Goal: Task Accomplishment & Management: Complete application form

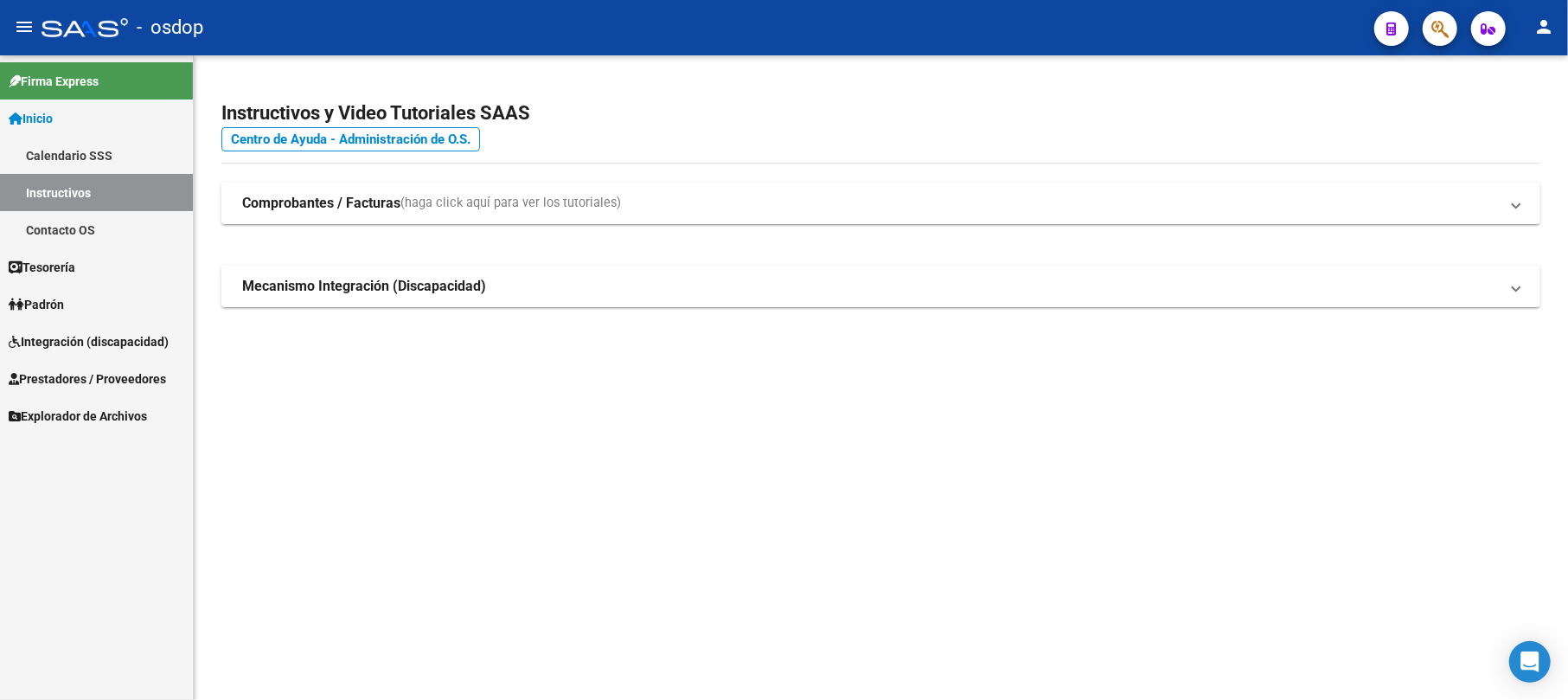
click at [49, 116] on span "Inicio" at bounding box center [30, 118] width 44 height 19
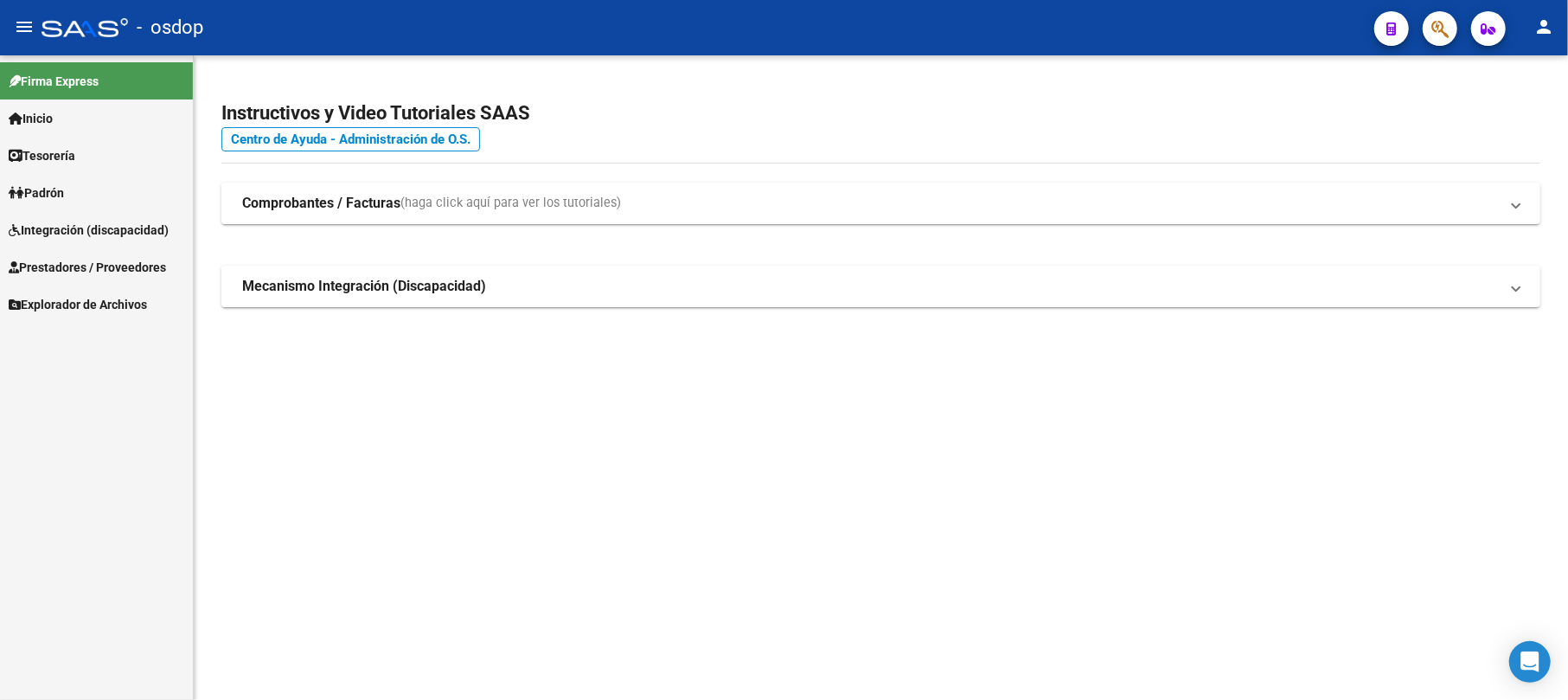
click at [71, 263] on span "Prestadores / Proveedores" at bounding box center [87, 267] width 158 height 19
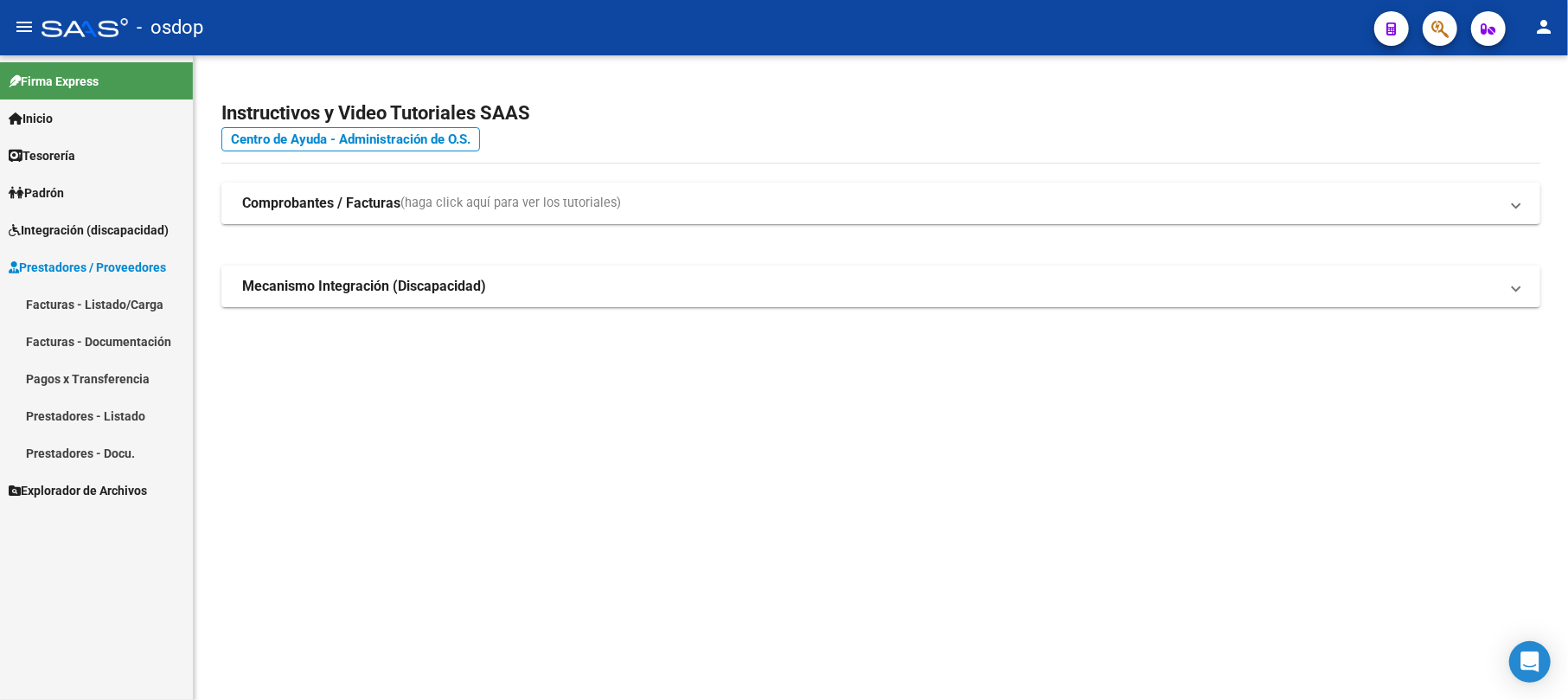
click at [73, 297] on link "Facturas - Listado/Carga" at bounding box center [96, 303] width 192 height 37
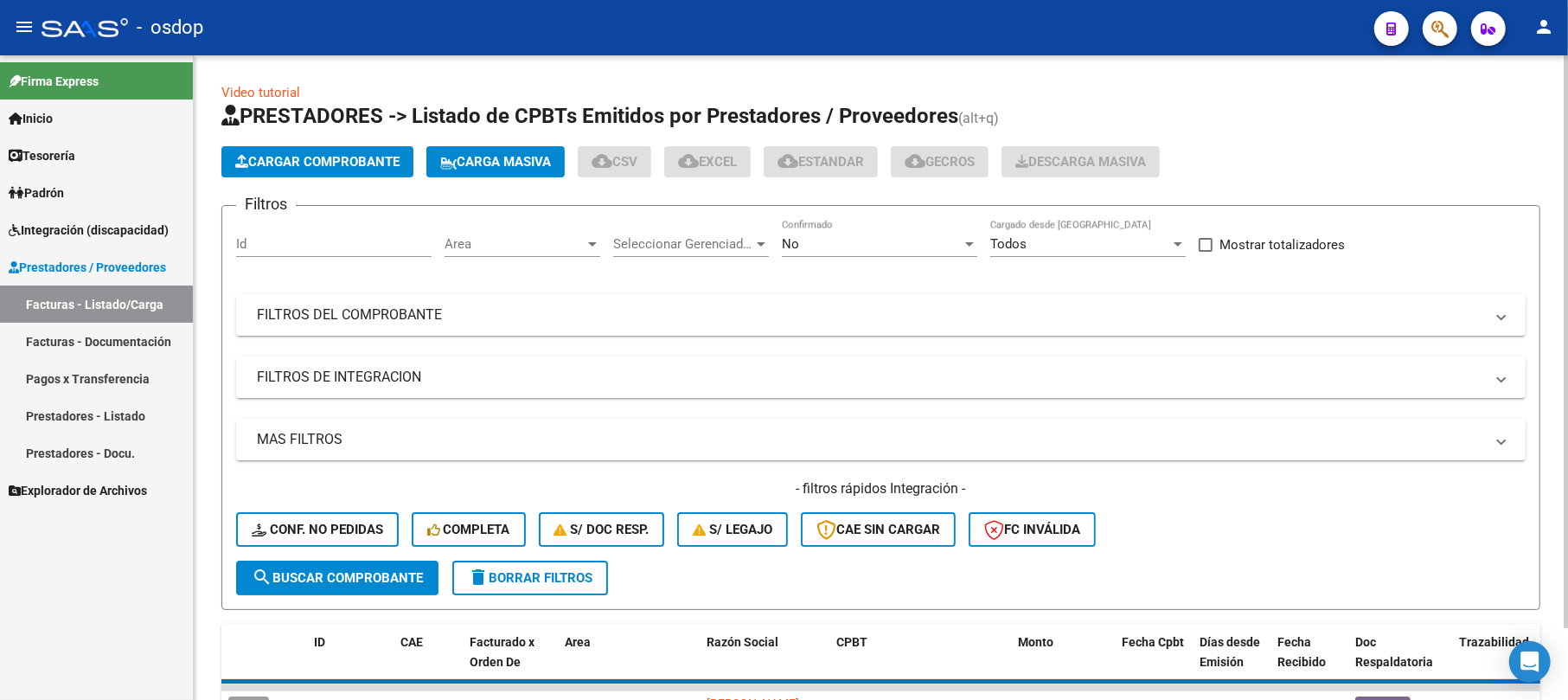
click at [342, 170] on button "Cargar Comprobante" at bounding box center [317, 161] width 192 height 31
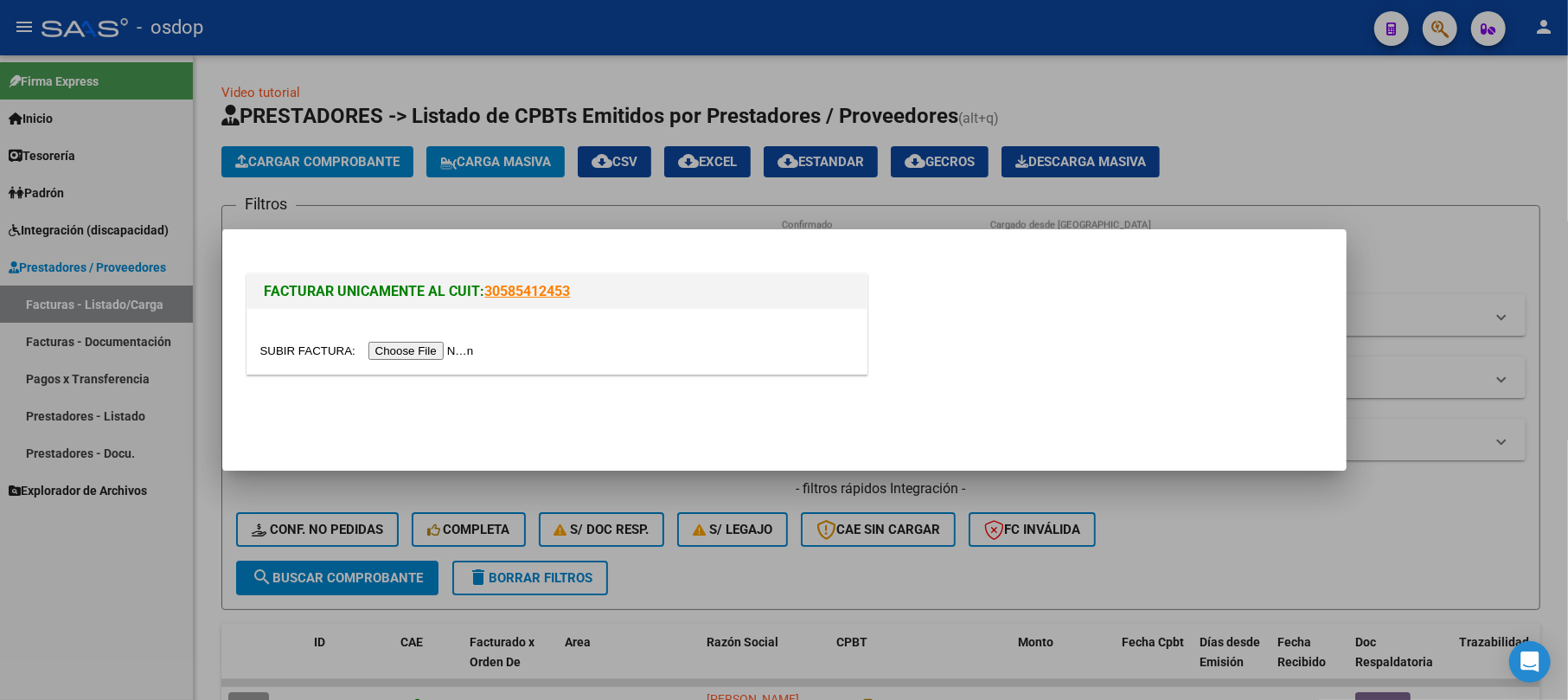
click at [448, 360] on div at bounding box center [557, 341] width 619 height 65
click at [448, 346] on input "file" at bounding box center [370, 350] width 219 height 18
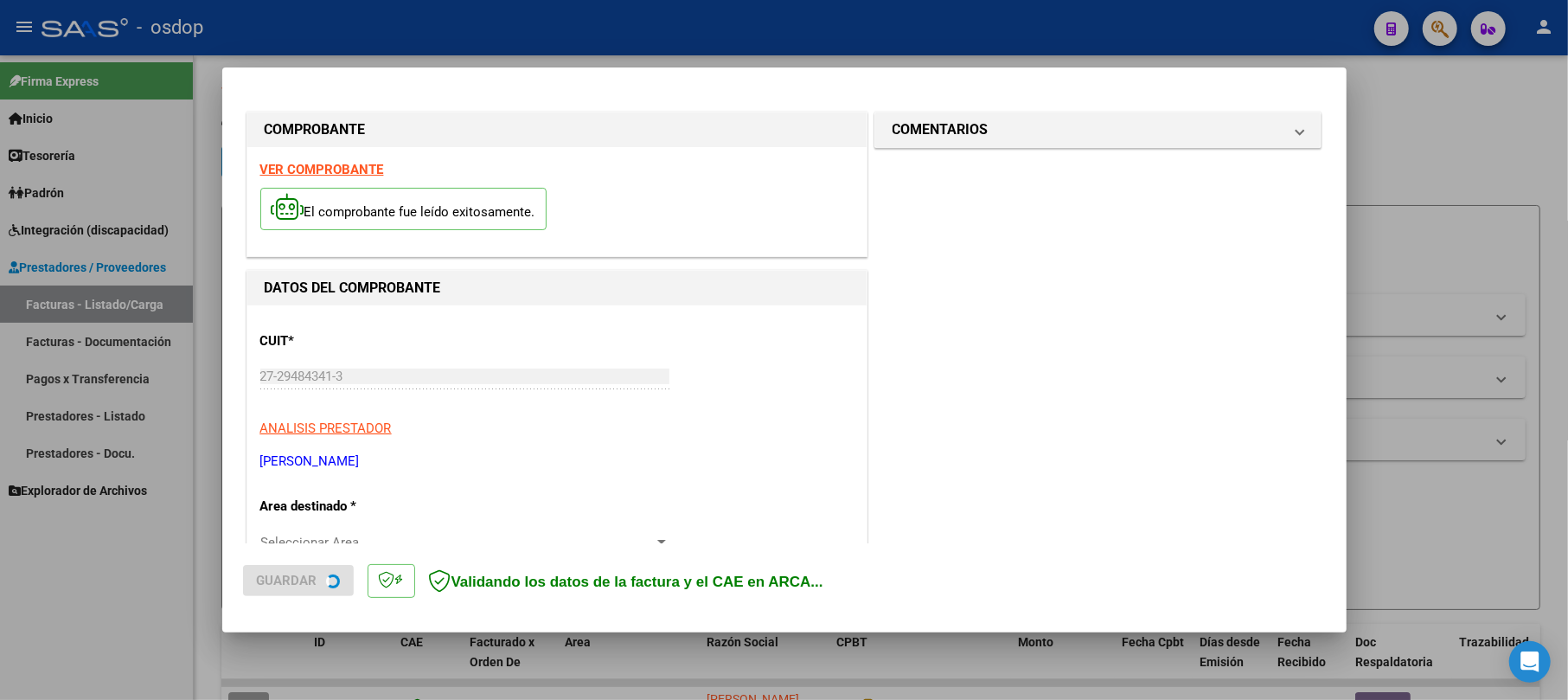
scroll to position [230, 0]
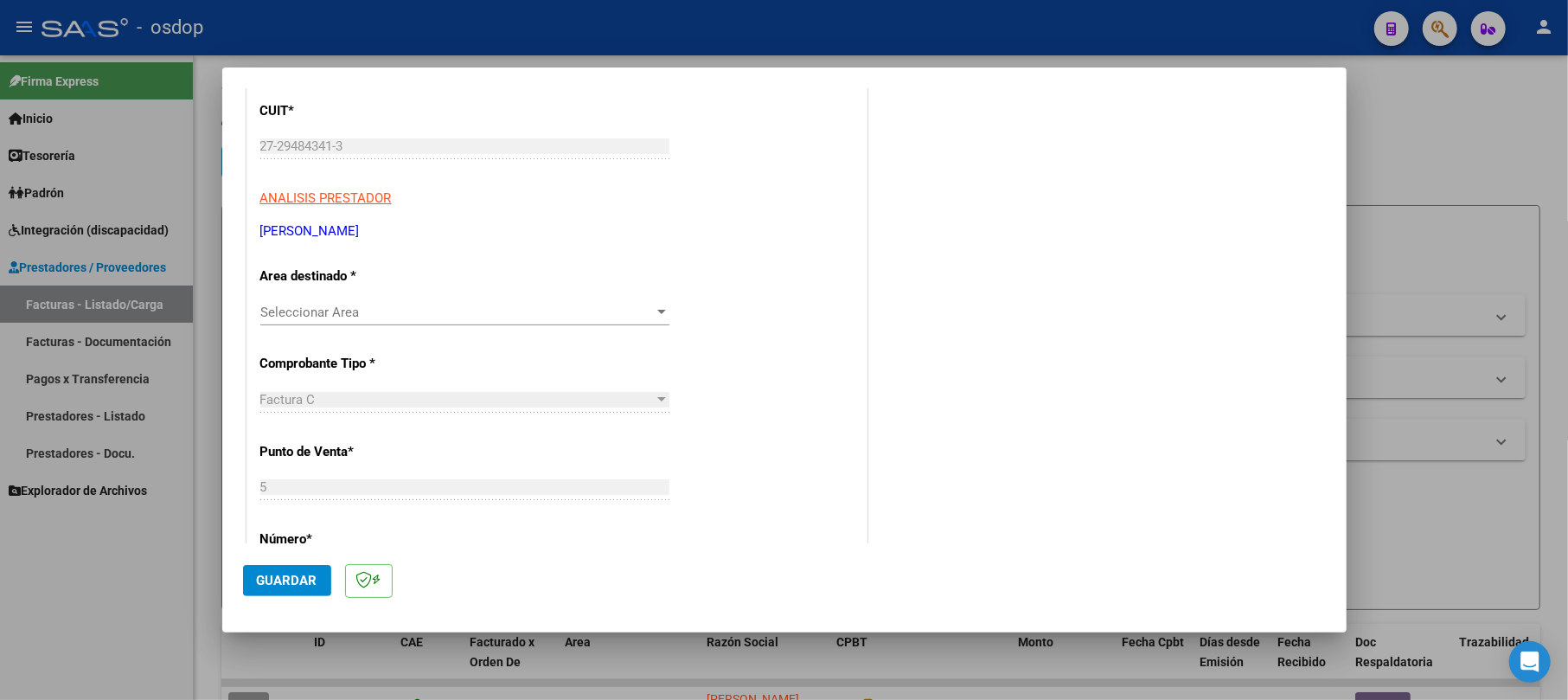
click at [367, 316] on span "Seleccionar Area" at bounding box center [457, 312] width 393 height 15
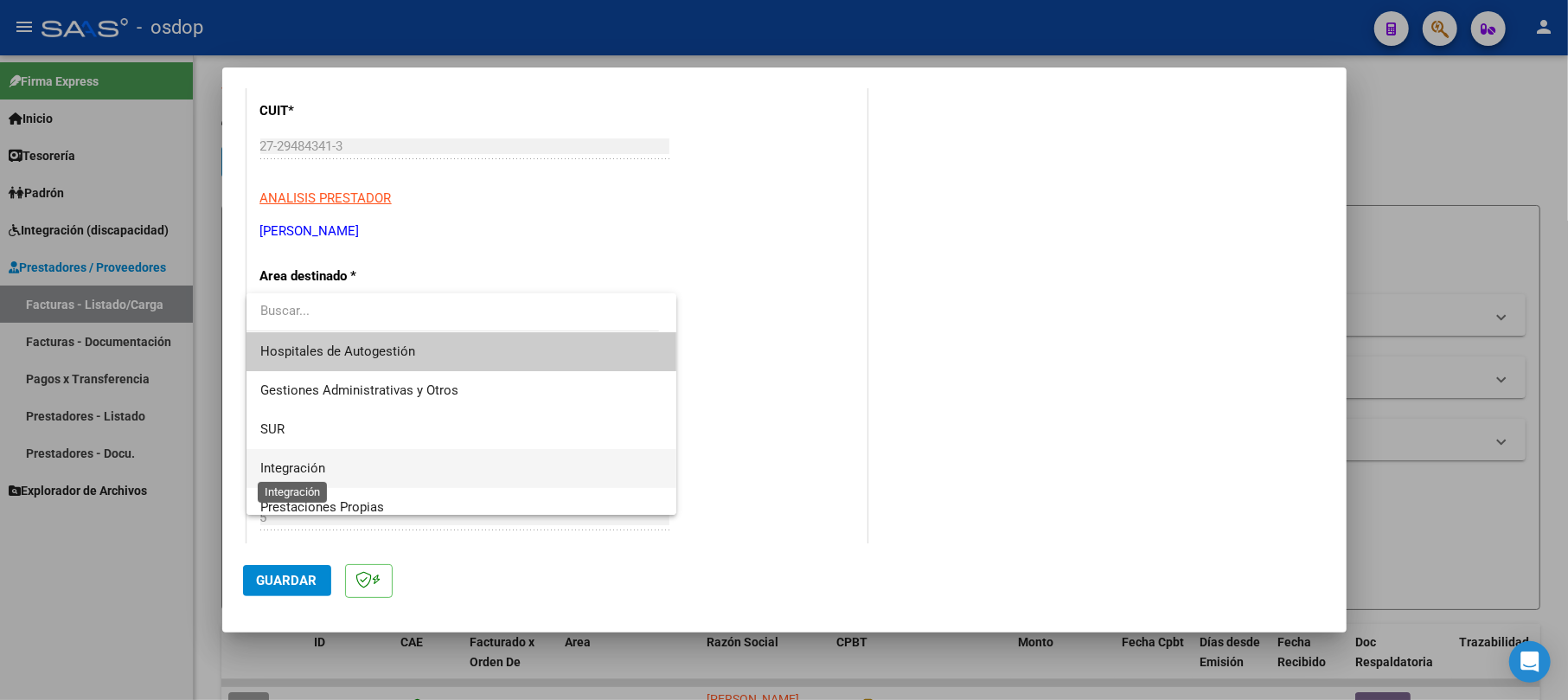
click at [303, 467] on span "Integración" at bounding box center [292, 468] width 65 height 15
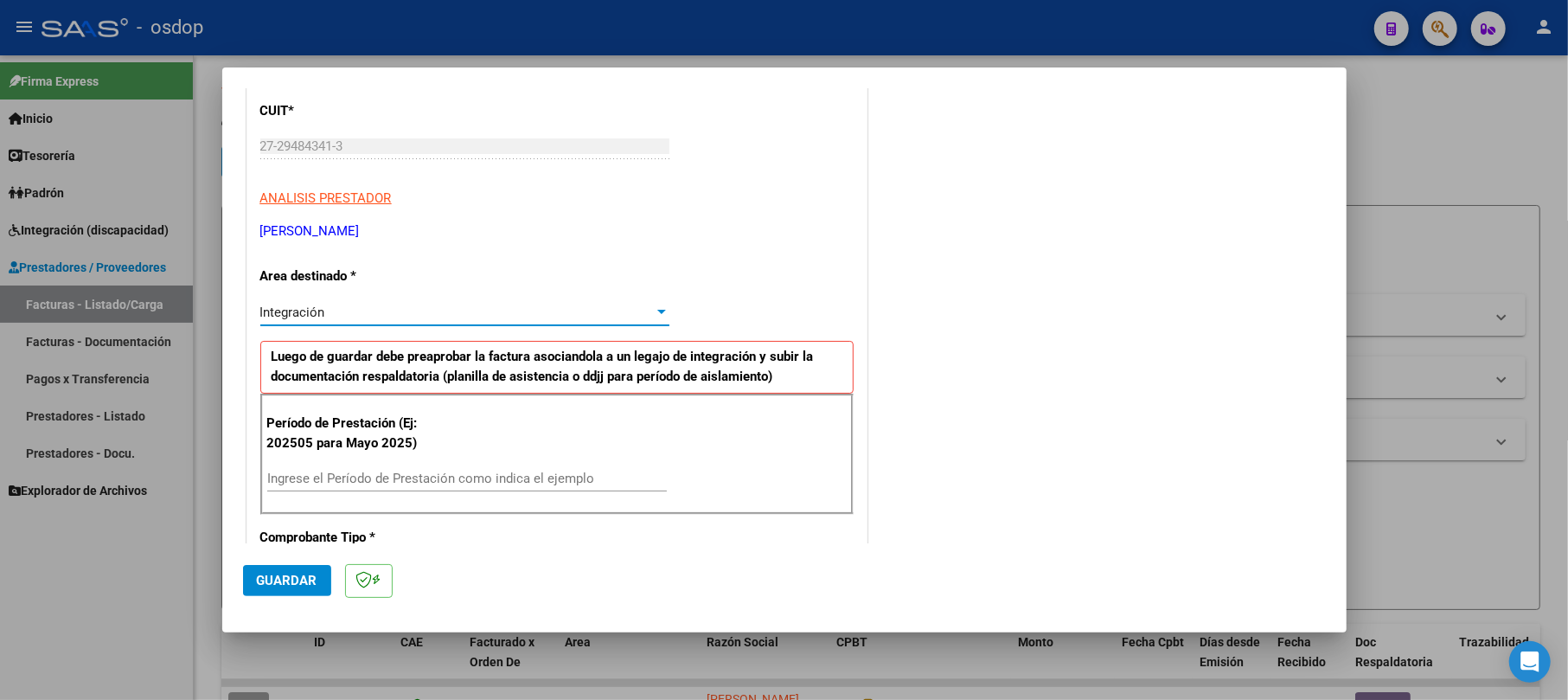
click at [330, 477] on input "Ingrese el Período de Prestación como indica el ejemplo" at bounding box center [466, 478] width 399 height 15
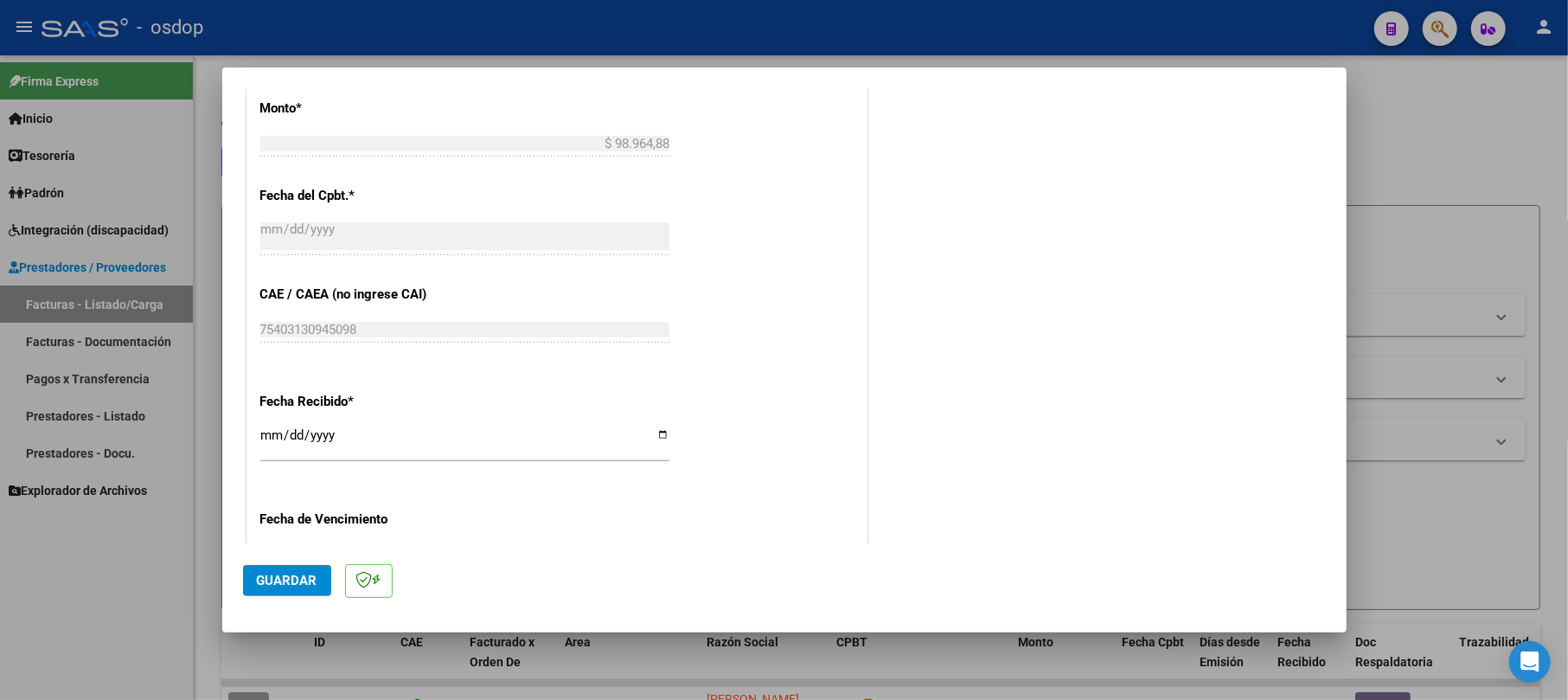
scroll to position [1167, 0]
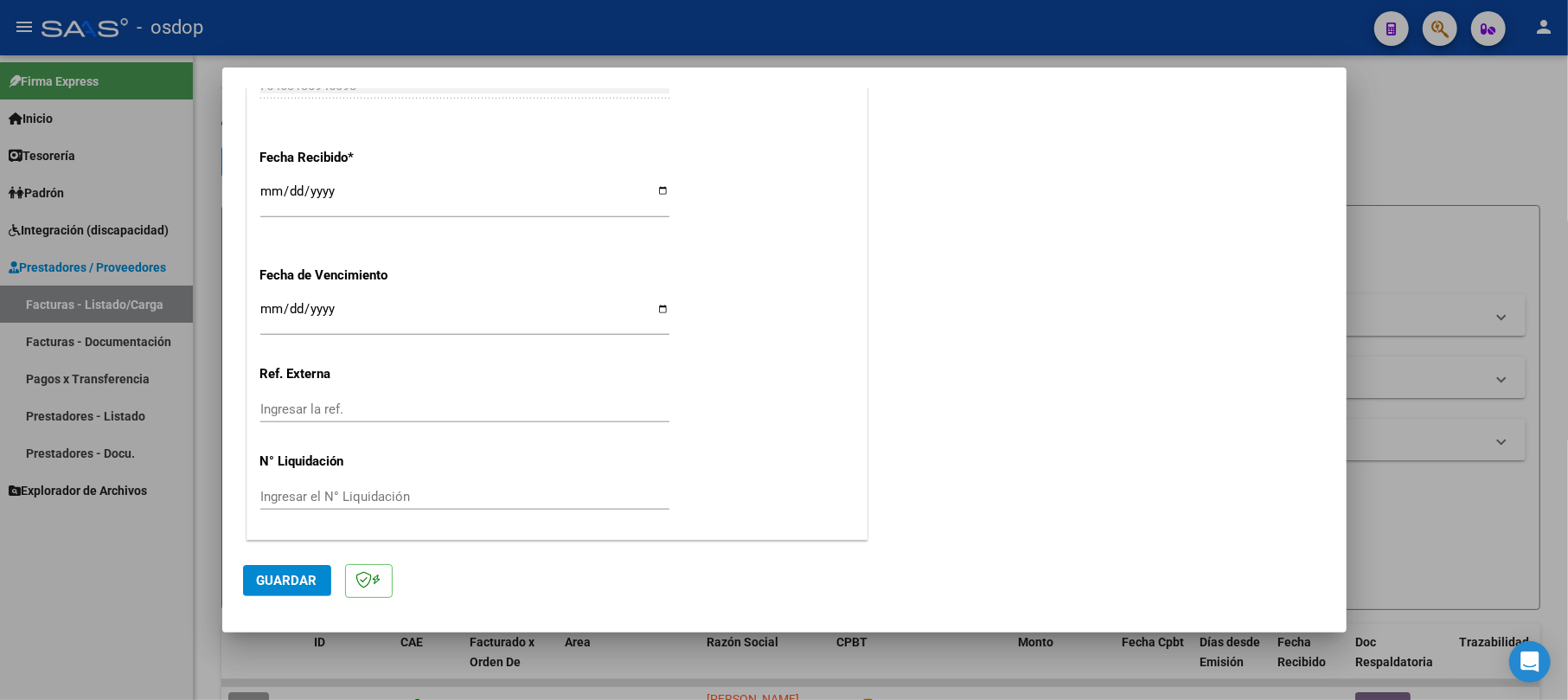
type input "202509"
click at [268, 577] on span "Guardar" at bounding box center [287, 580] width 60 height 15
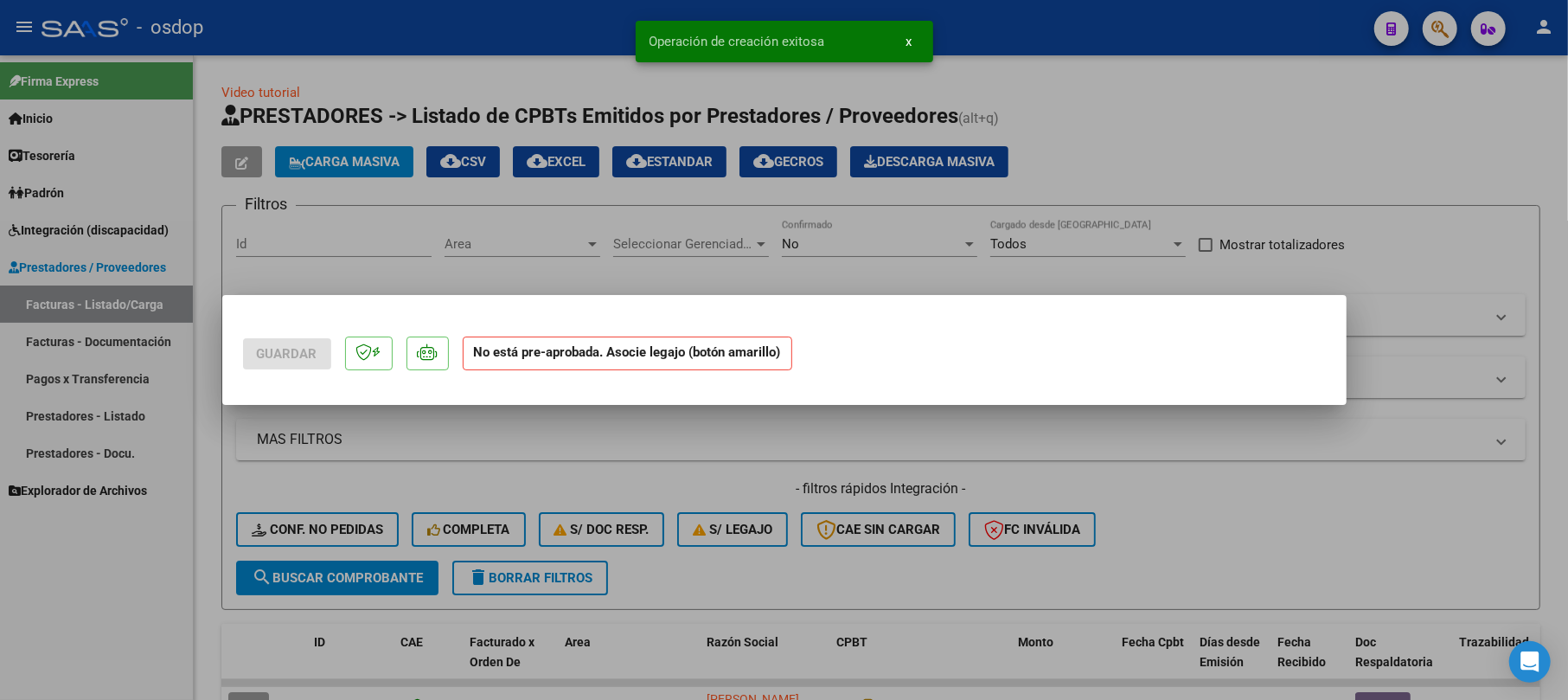
scroll to position [0, 0]
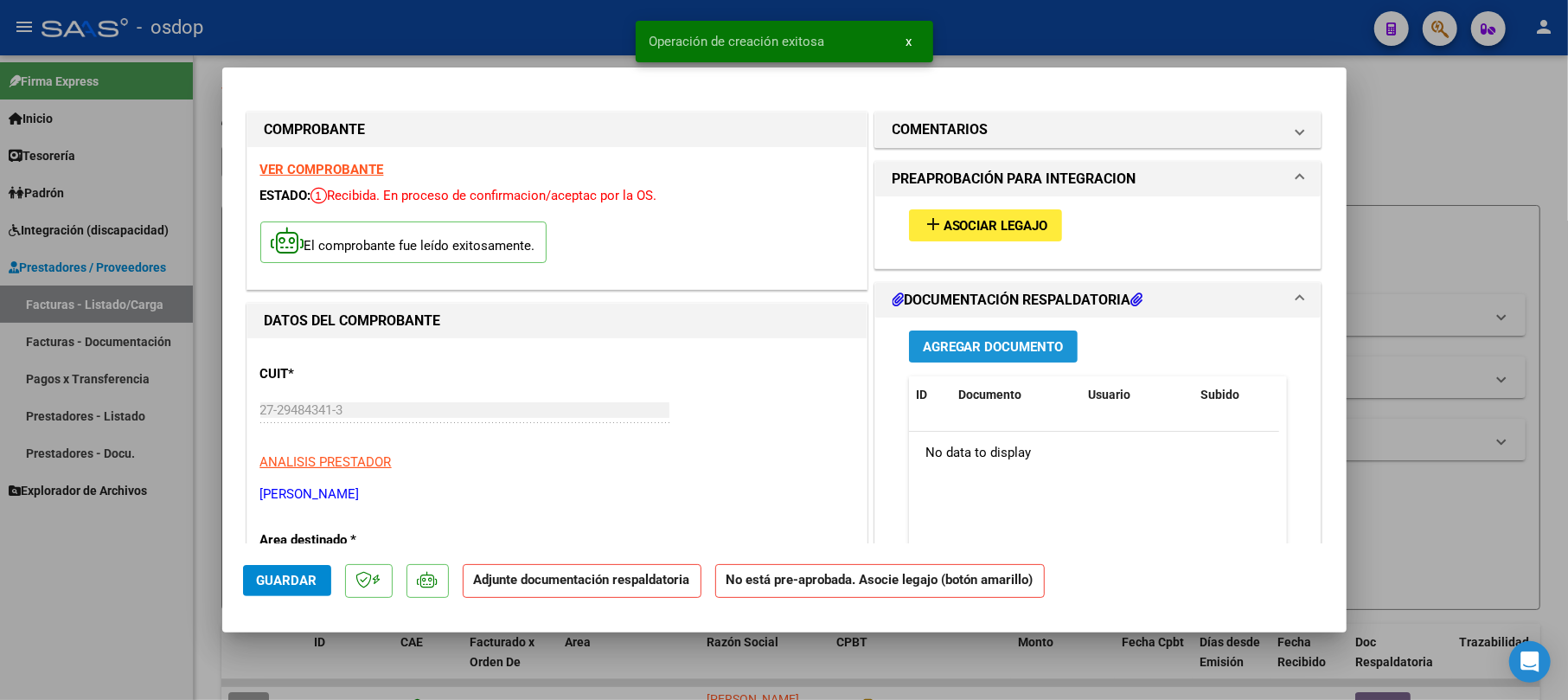
click at [815, 336] on button "Agregar Documento" at bounding box center [993, 346] width 169 height 32
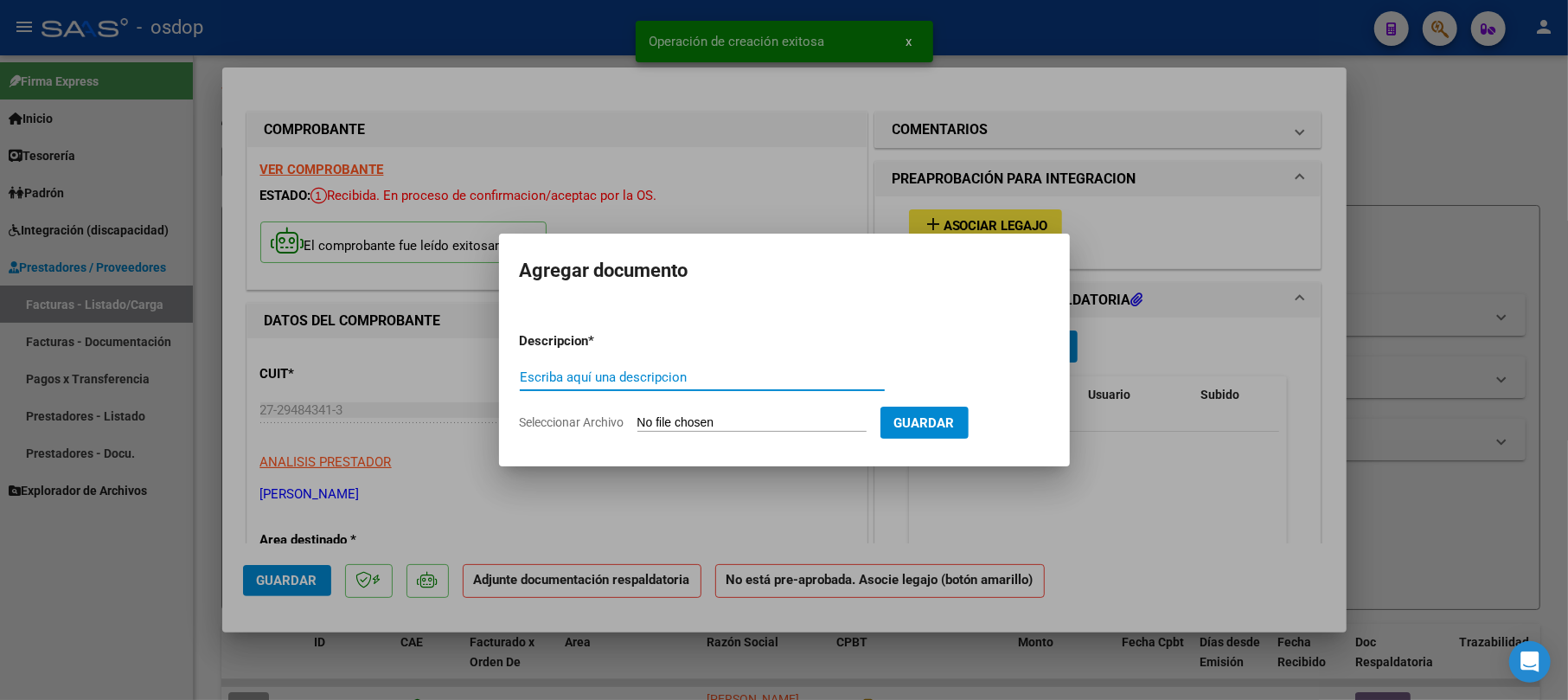
click at [673, 375] on input "Escriba aquí una descripcion" at bounding box center [702, 376] width 365 height 15
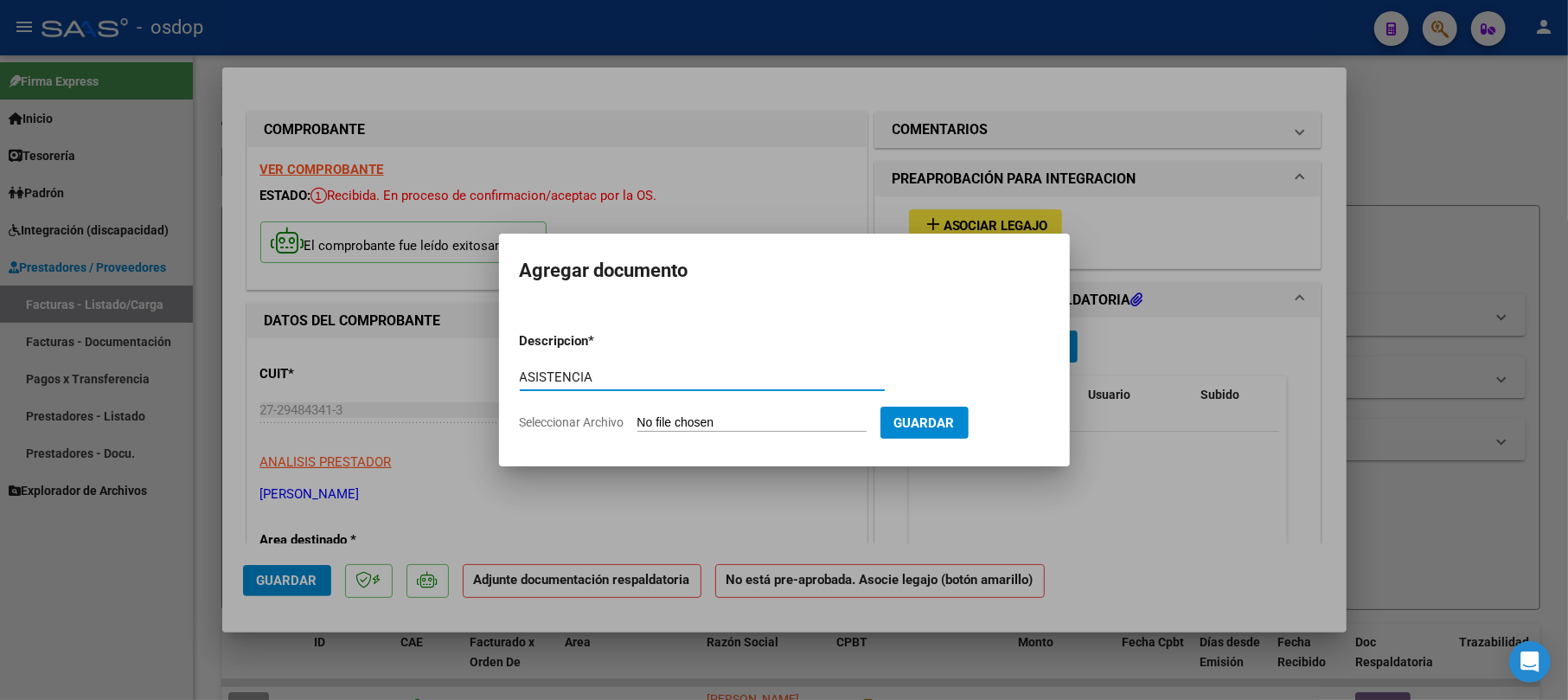
type input "ASISTENCIA"
click at [815, 430] on form "Descripcion * ASISTENCIA Escriba aquí una descripcion Seleccionar Archivo Guard…" at bounding box center [784, 381] width 529 height 126
click at [815, 430] on input "Seleccionar Archivo" at bounding box center [752, 423] width 229 height 16
type input "C:\fakepath\Asistencia [PERSON_NAME] - Psicologia.pdf"
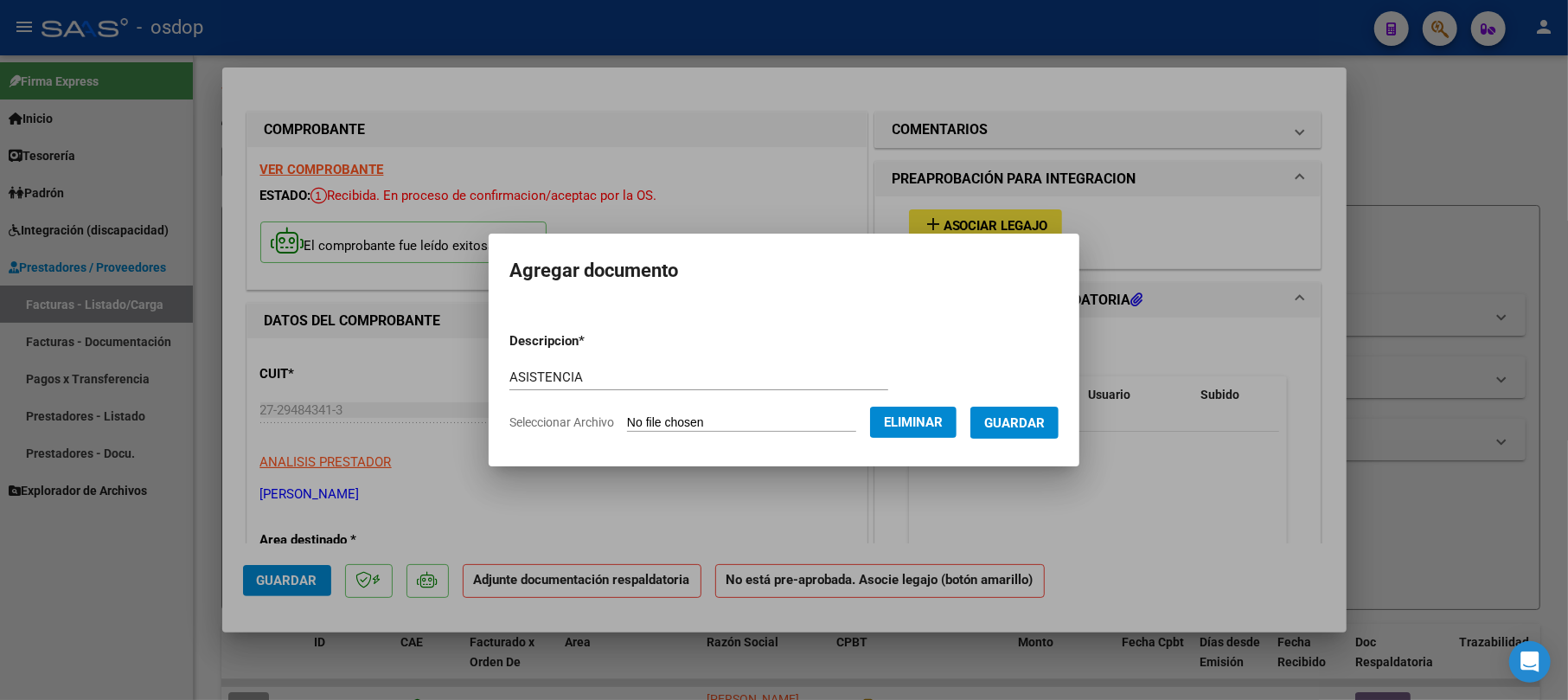
click at [815, 423] on span "Guardar" at bounding box center [1014, 423] width 60 height 15
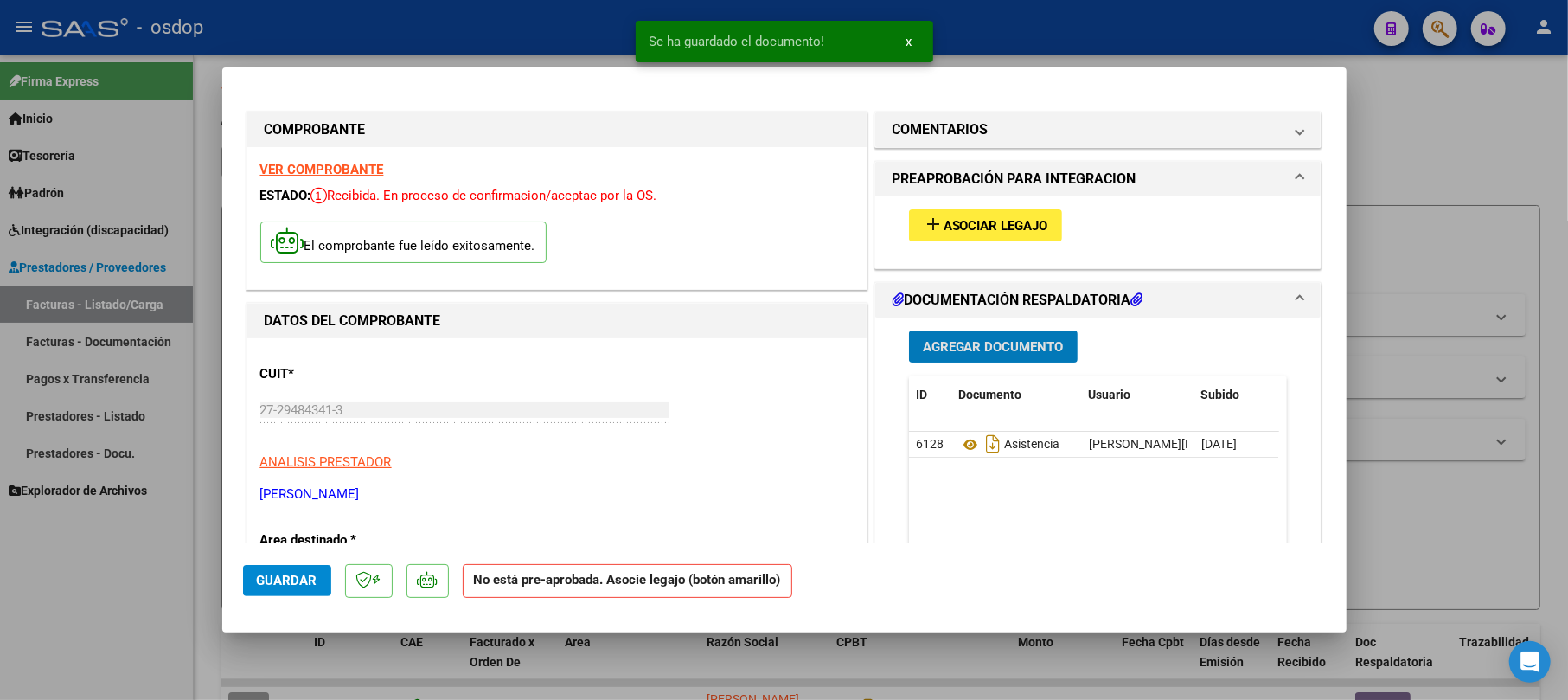
click at [815, 222] on span "Asociar Legajo" at bounding box center [995, 225] width 105 height 15
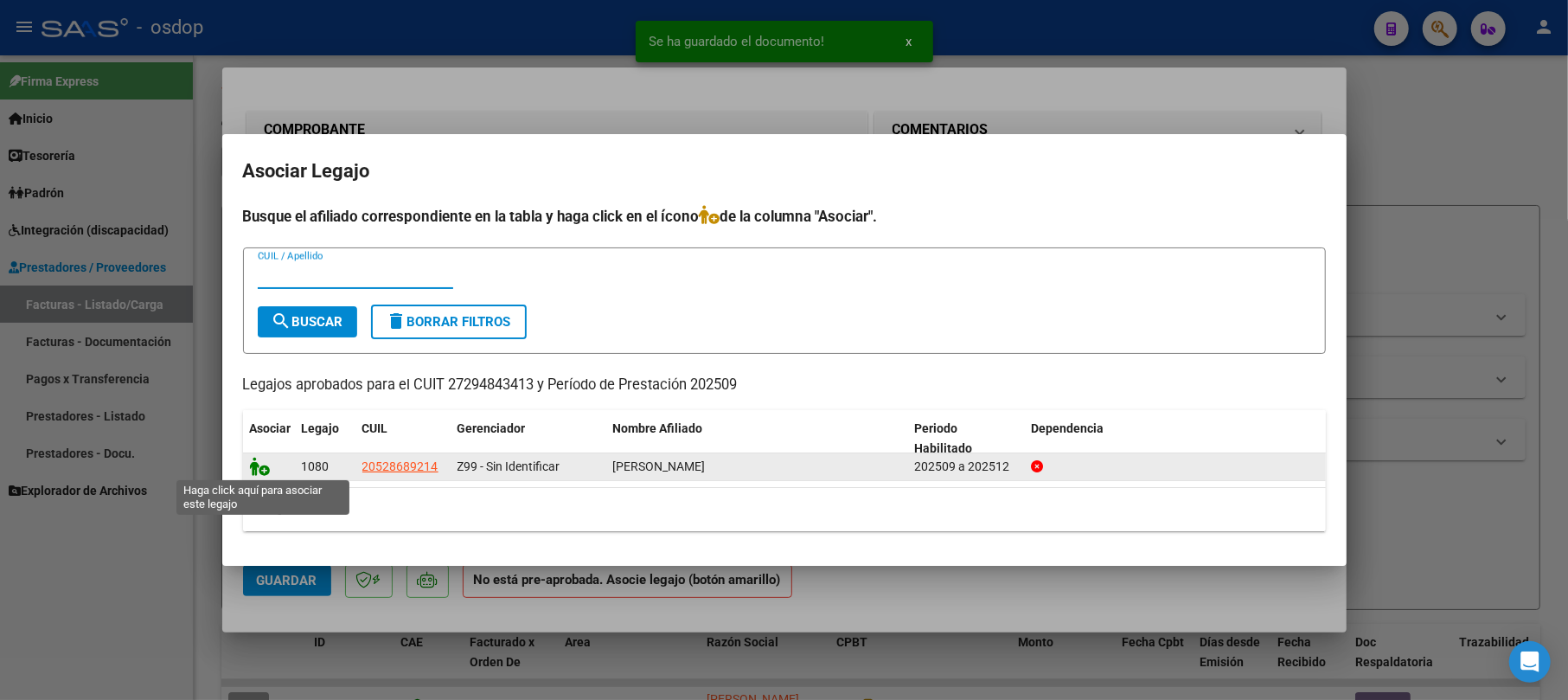
click at [256, 458] on icon at bounding box center [260, 466] width 21 height 19
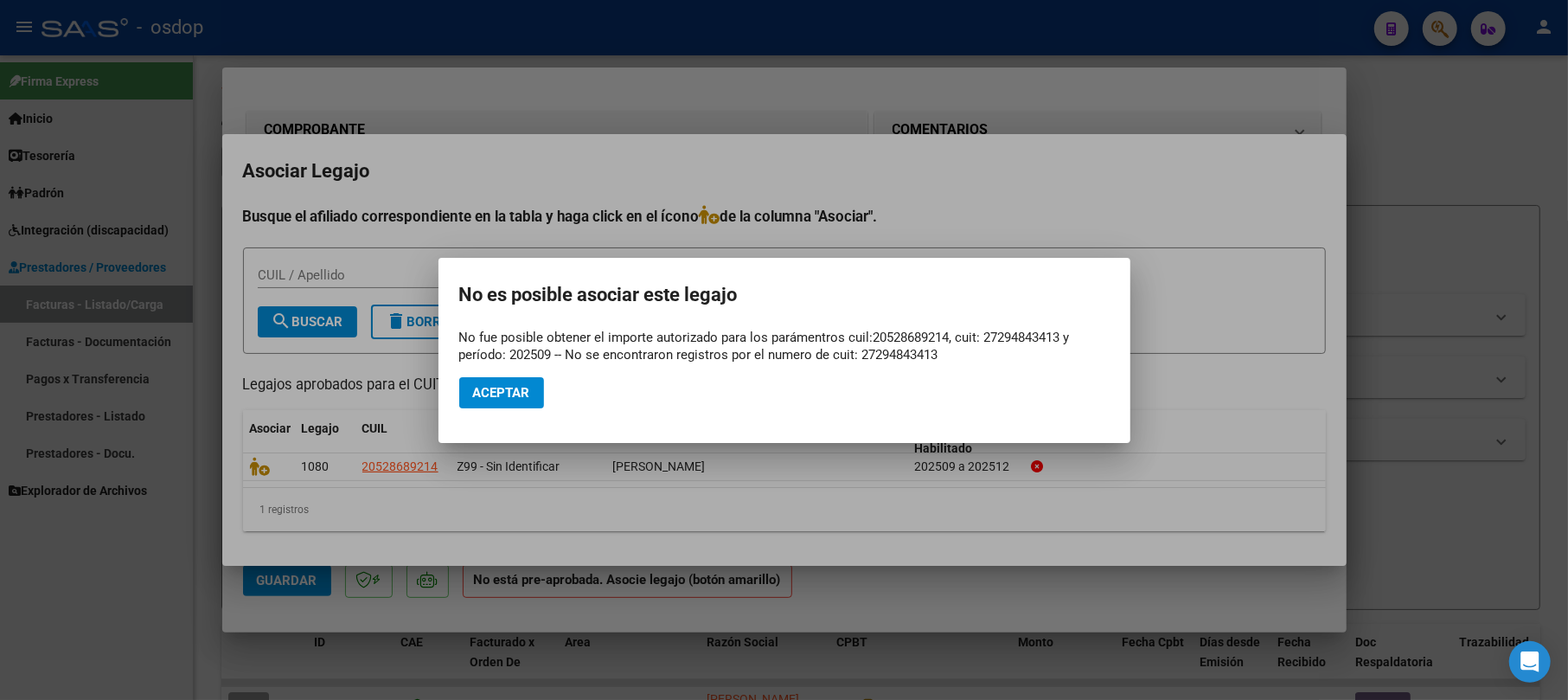
click at [815, 297] on div at bounding box center [784, 350] width 1568 height 700
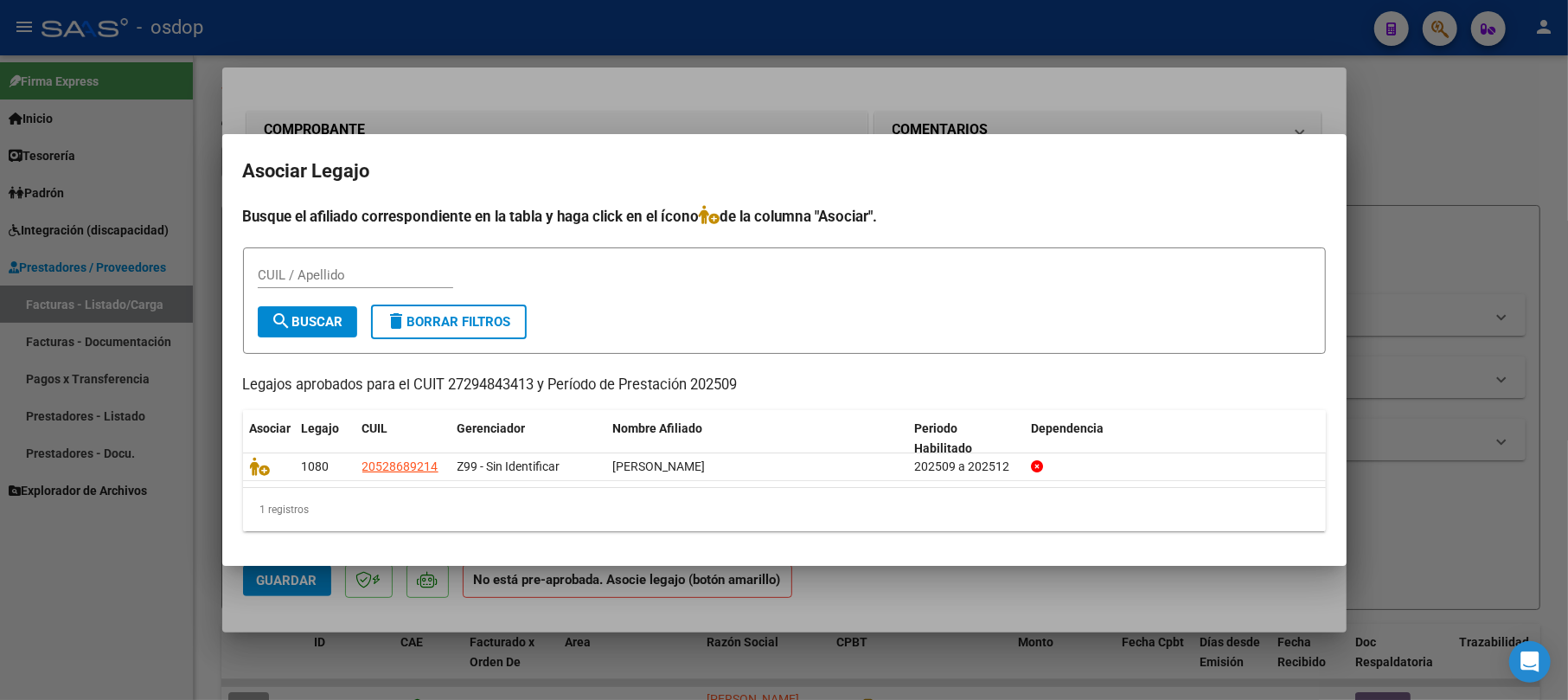
click at [815, 253] on div at bounding box center [784, 350] width 1568 height 700
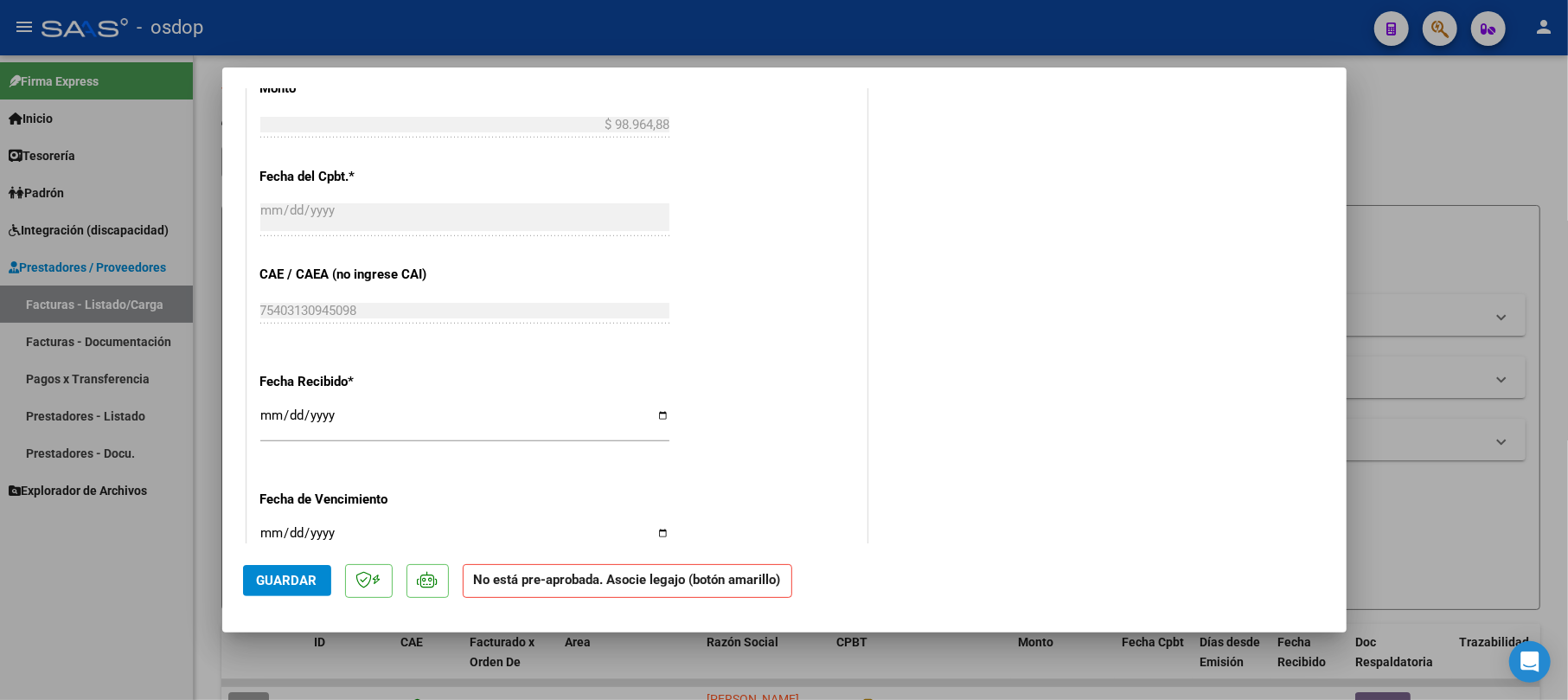
scroll to position [461, 0]
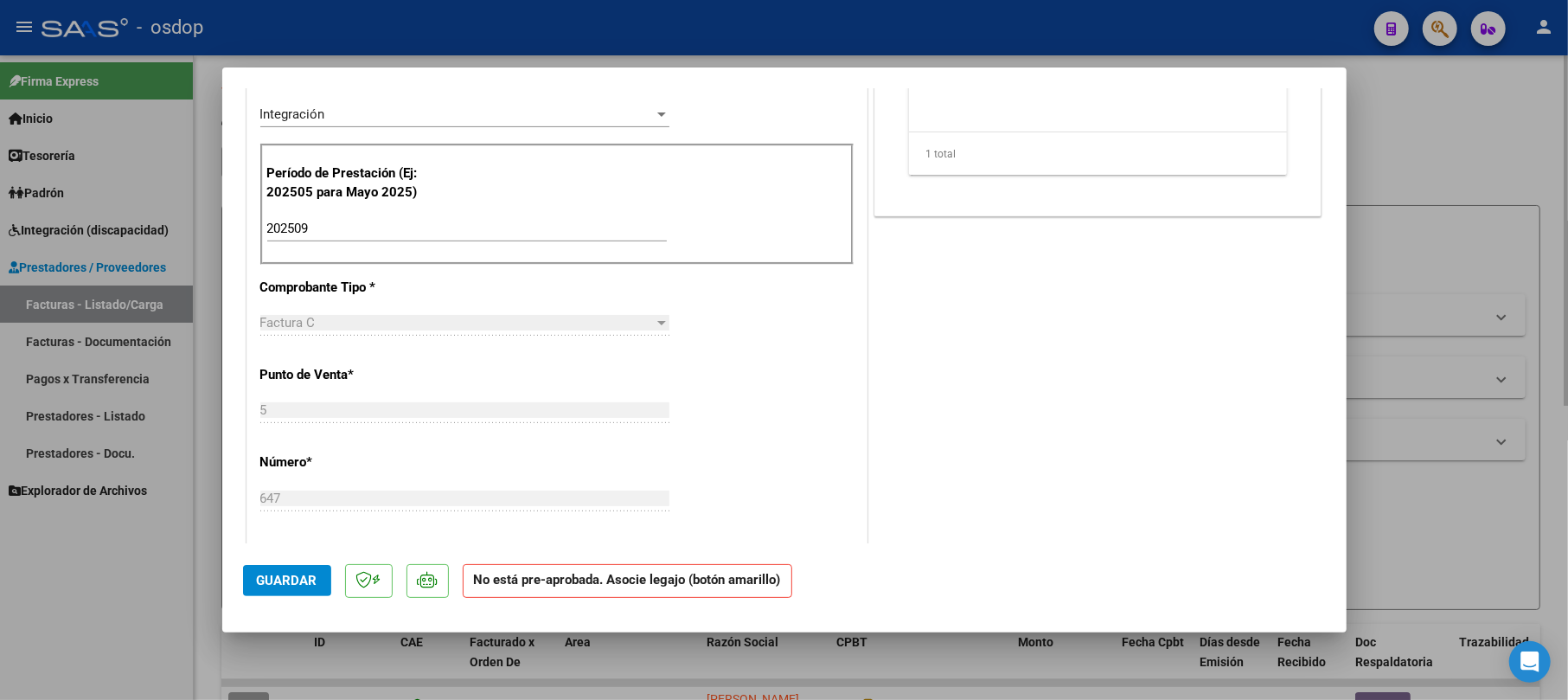
click at [815, 160] on div at bounding box center [784, 350] width 1568 height 700
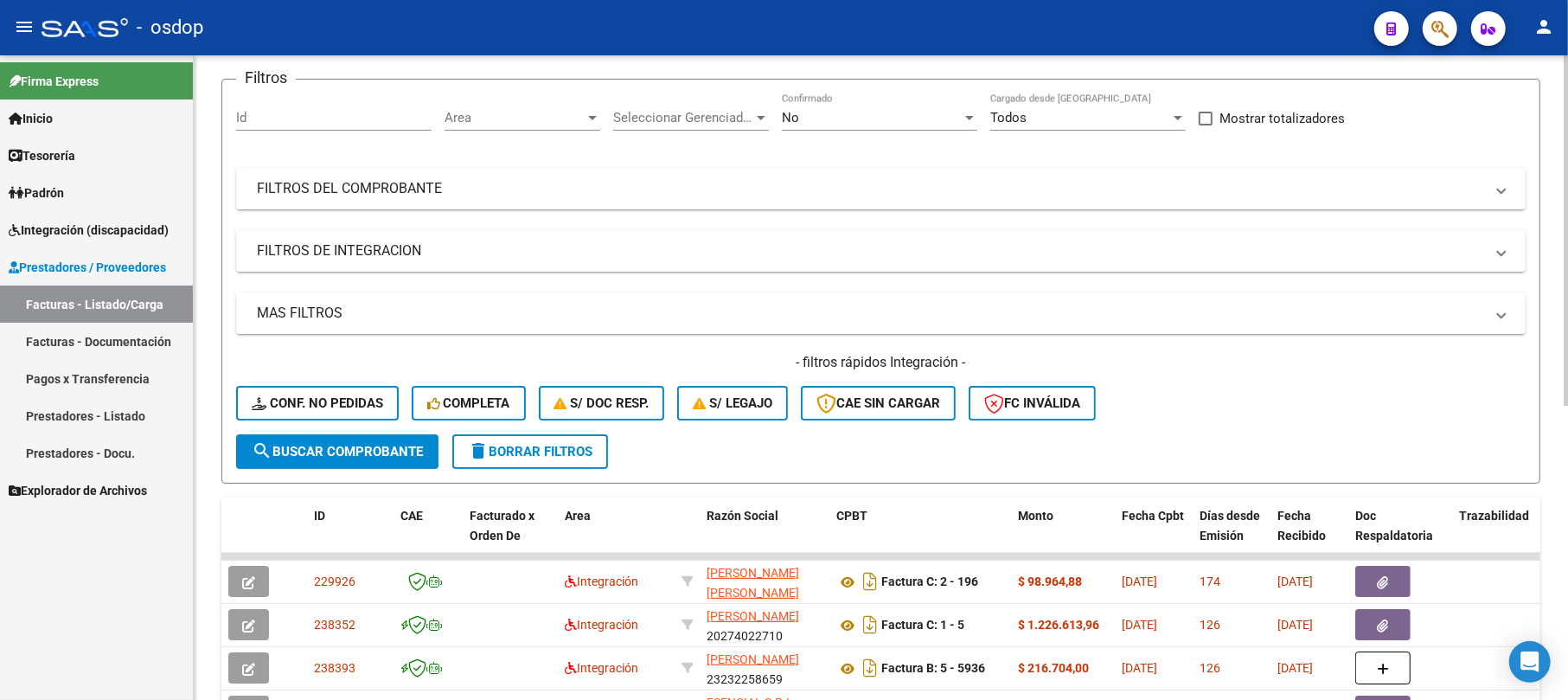
scroll to position [77, 0]
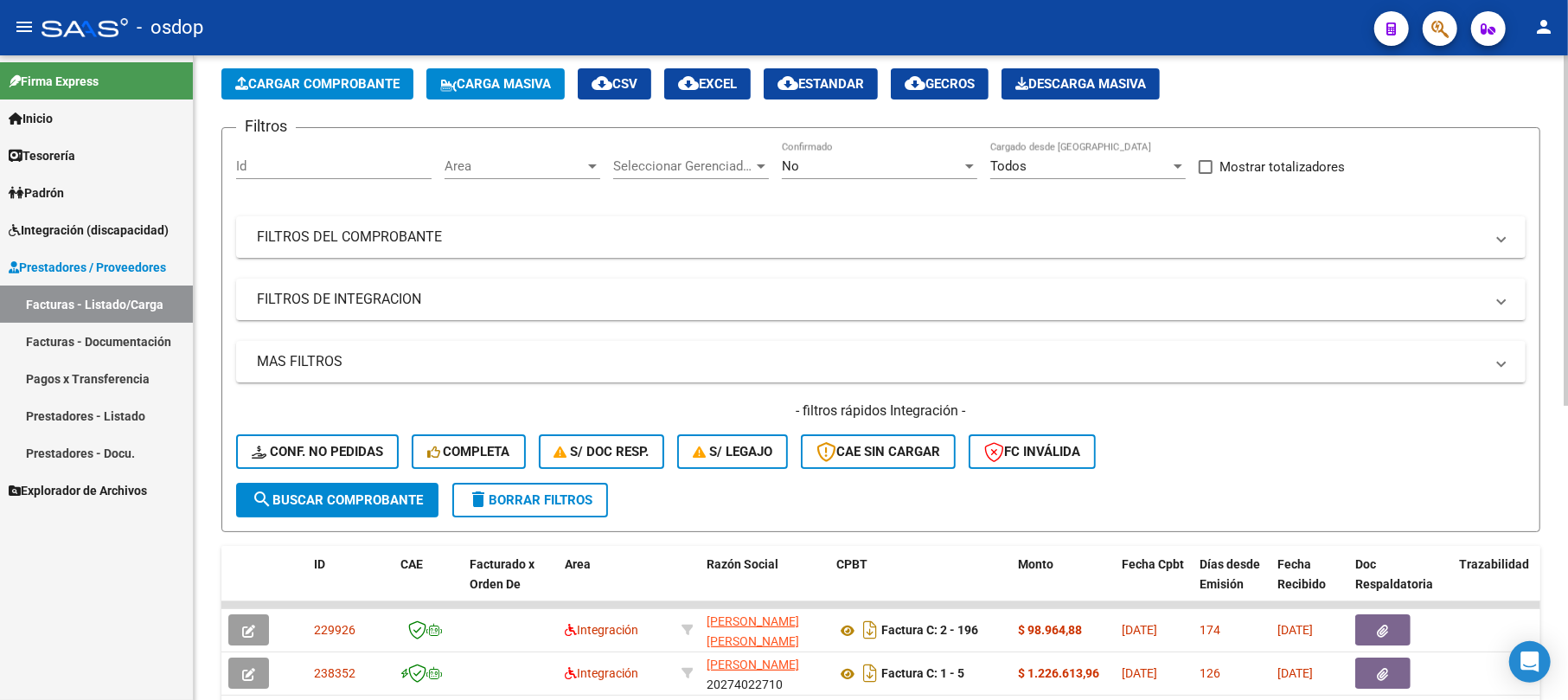
click at [319, 492] on span "search Buscar Comprobante" at bounding box center [337, 500] width 171 height 15
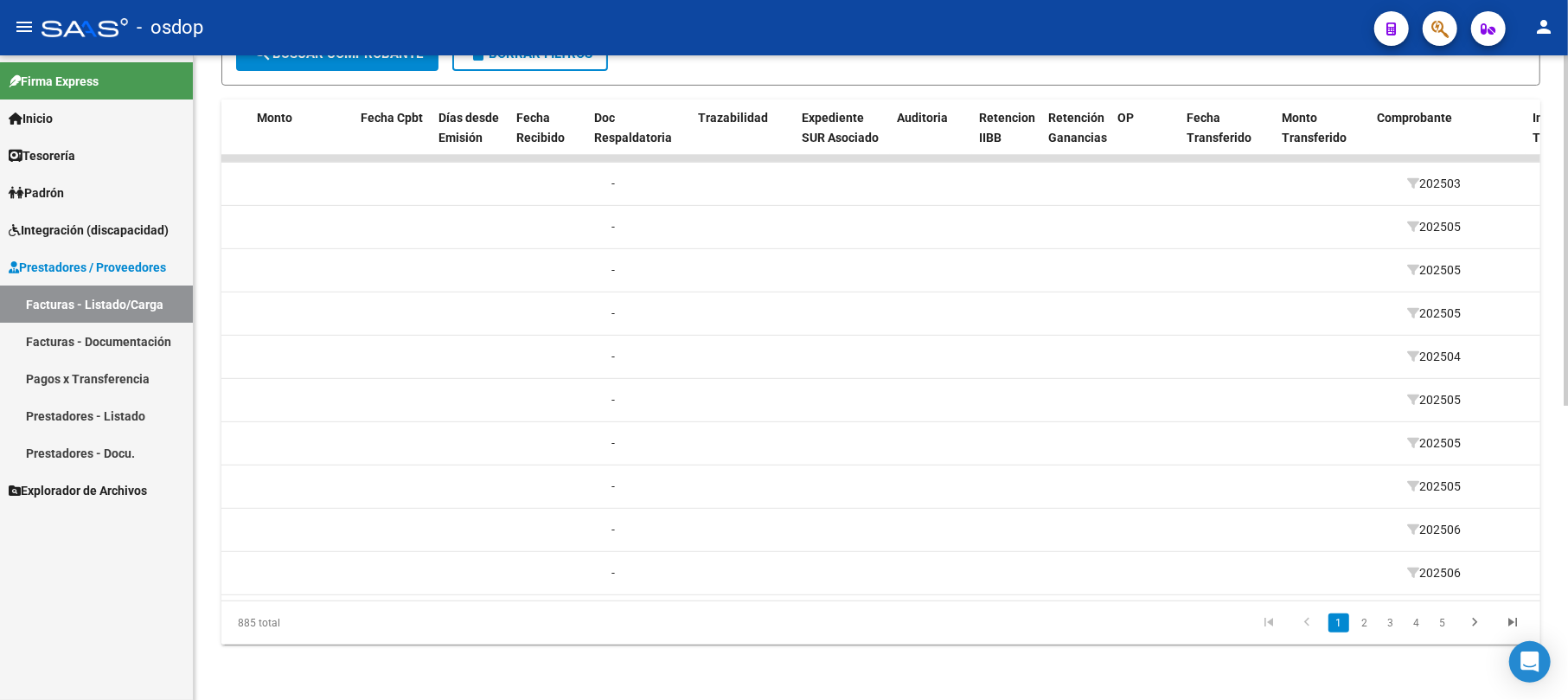
scroll to position [0, 0]
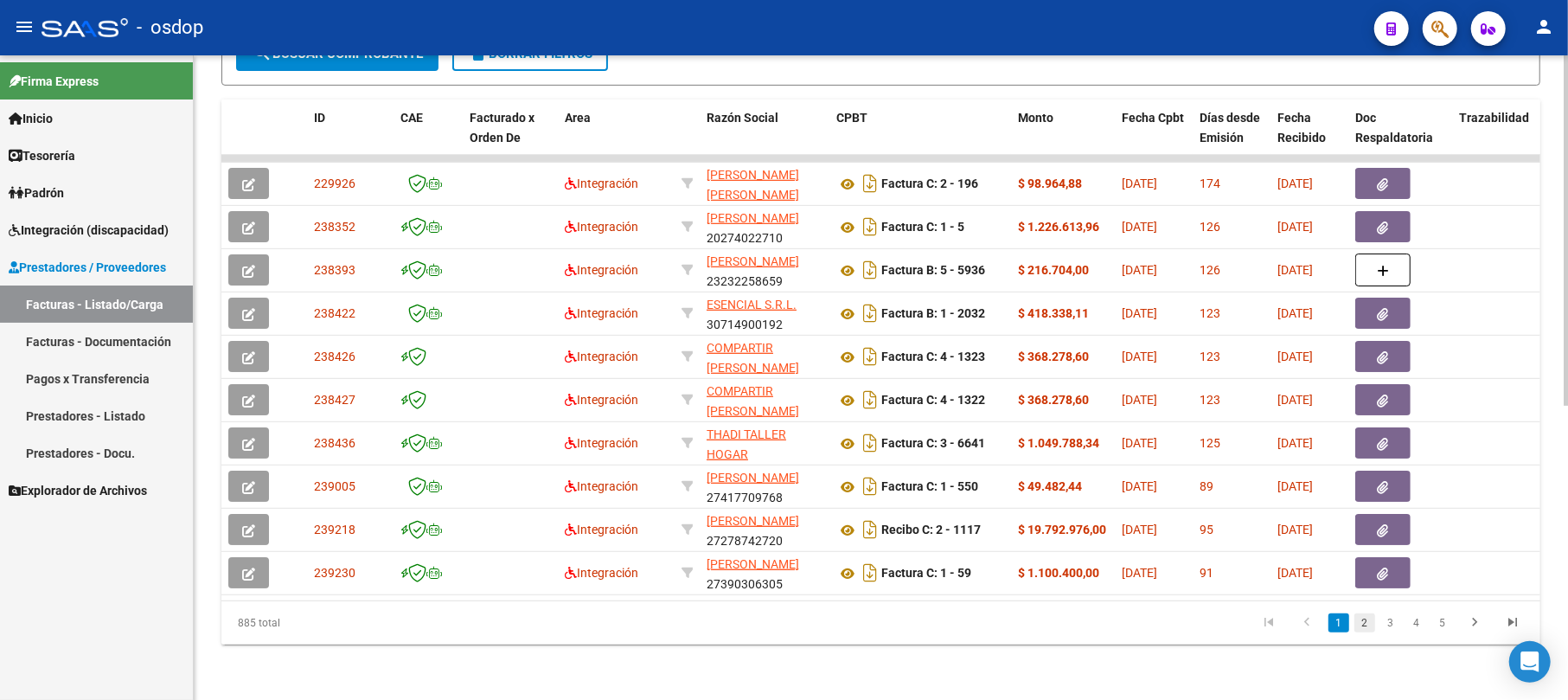
click at [815, 623] on link "2" at bounding box center [1364, 623] width 21 height 19
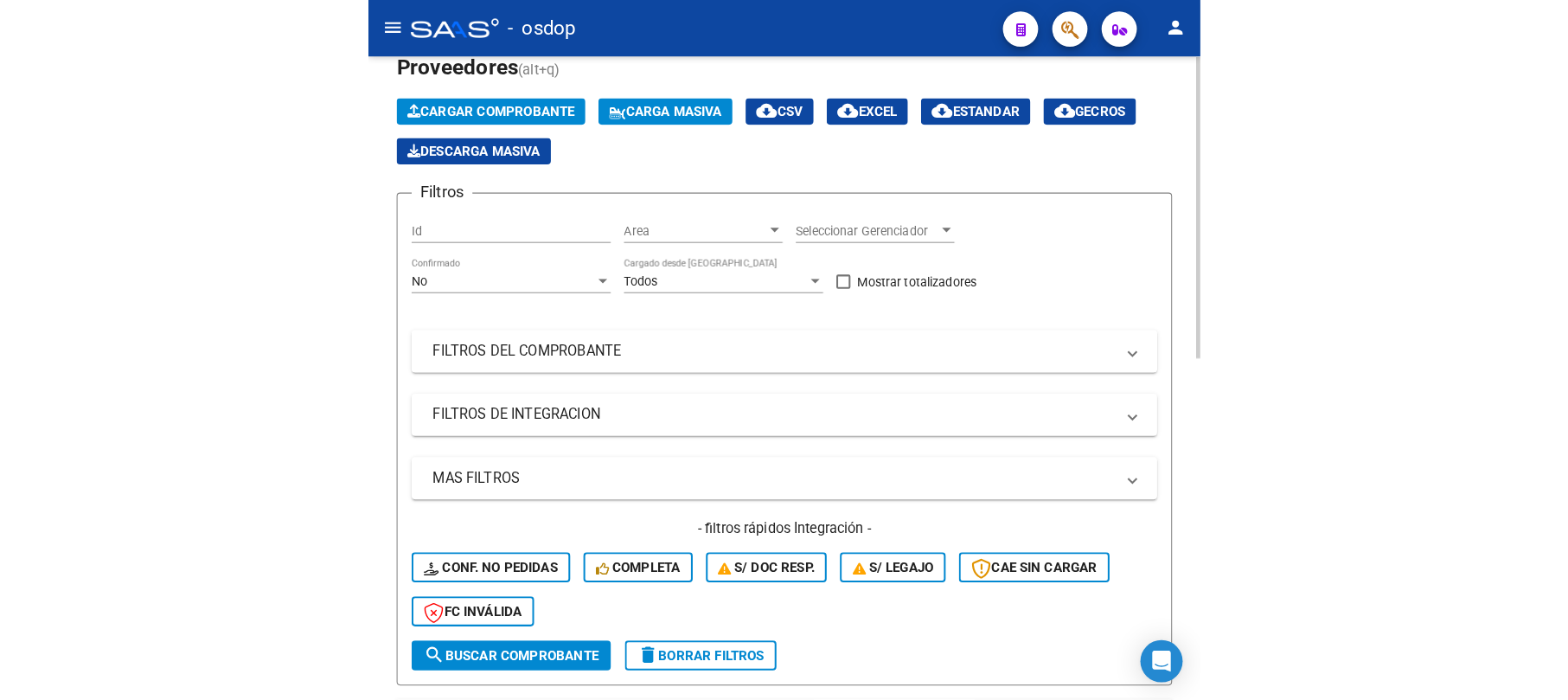
scroll to position [106, 0]
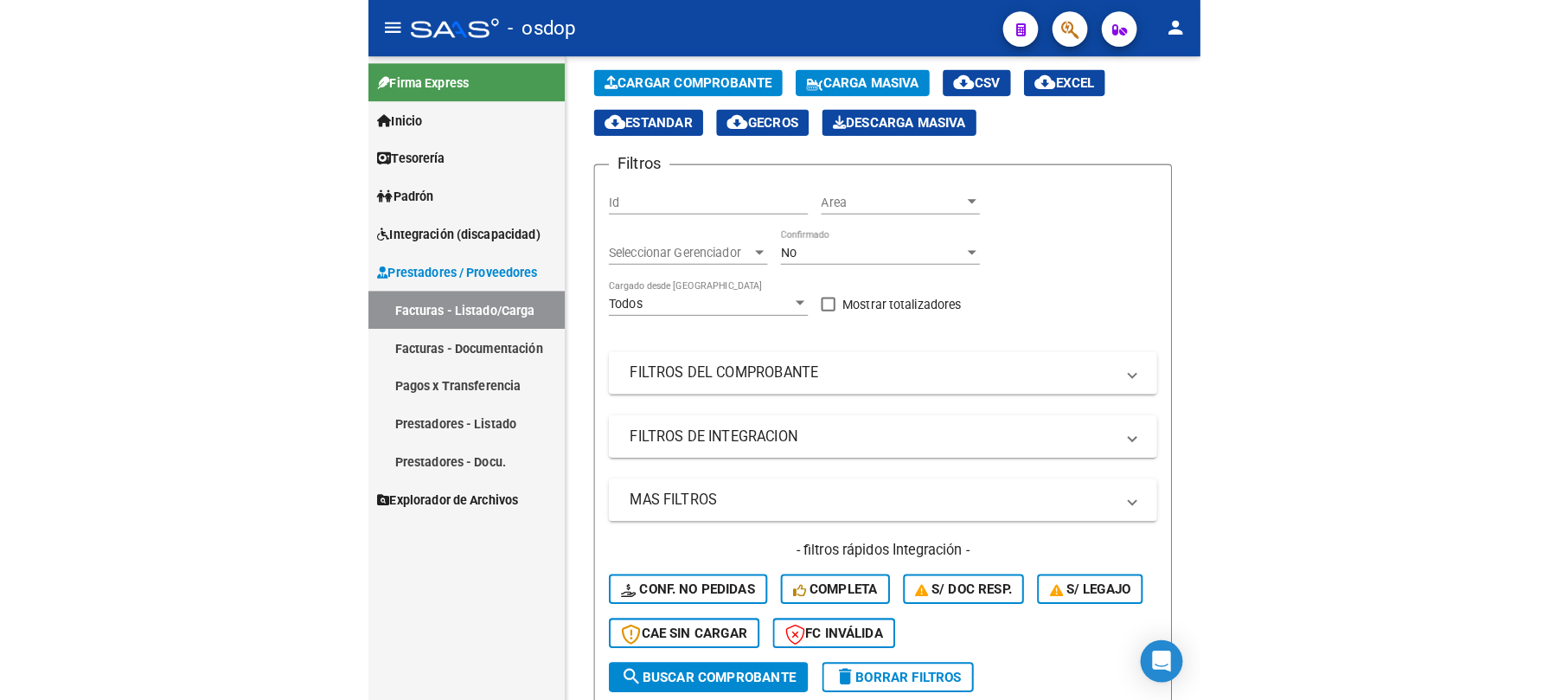
scroll to position [77, 0]
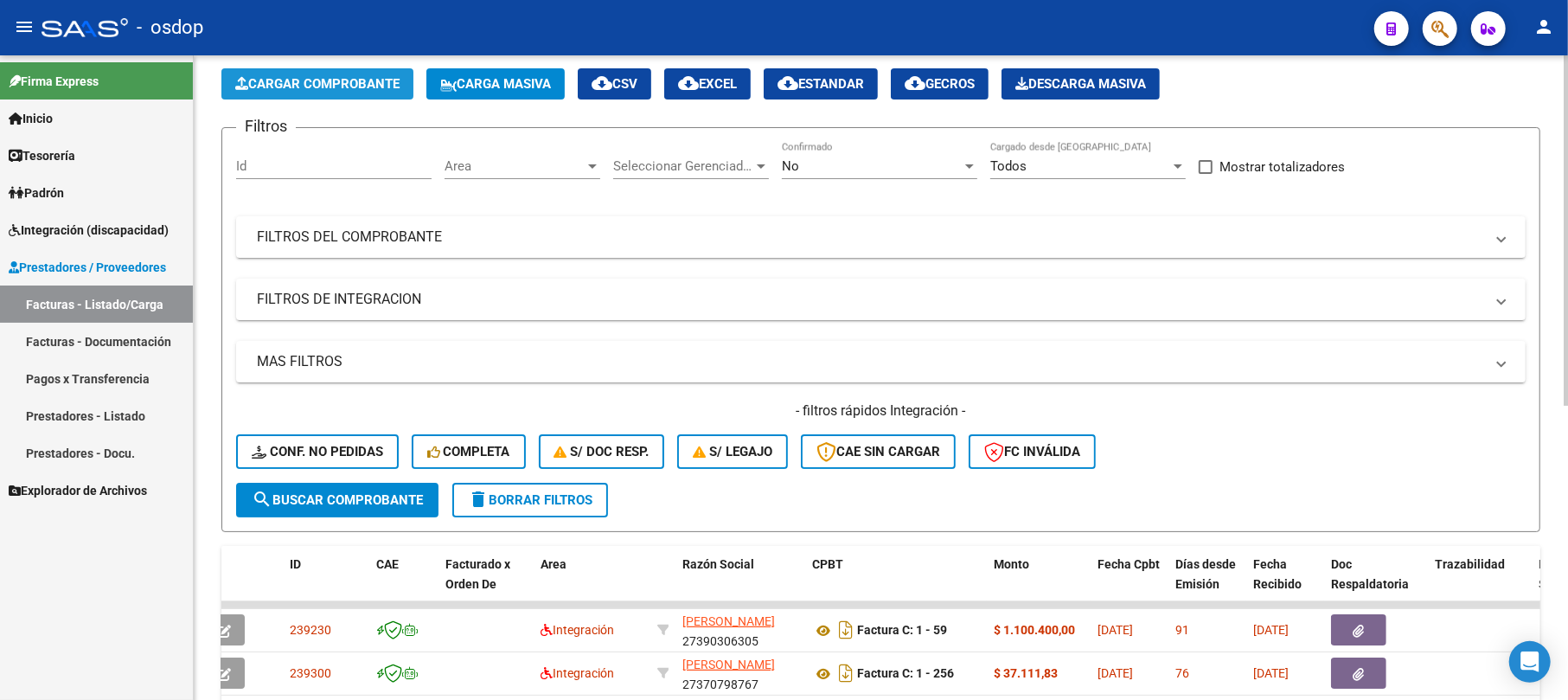
click at [316, 71] on button "Cargar Comprobante" at bounding box center [317, 83] width 192 height 31
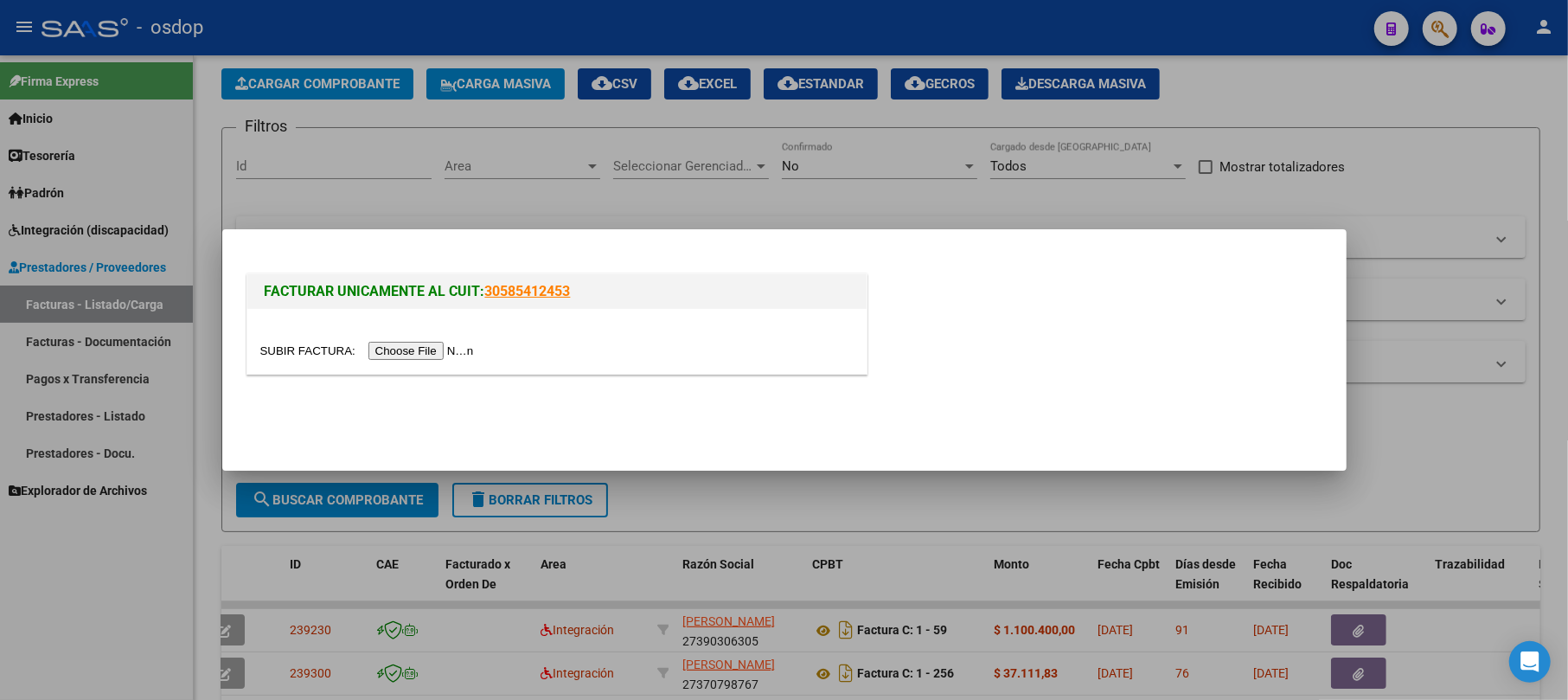
click at [432, 354] on input "file" at bounding box center [370, 350] width 219 height 18
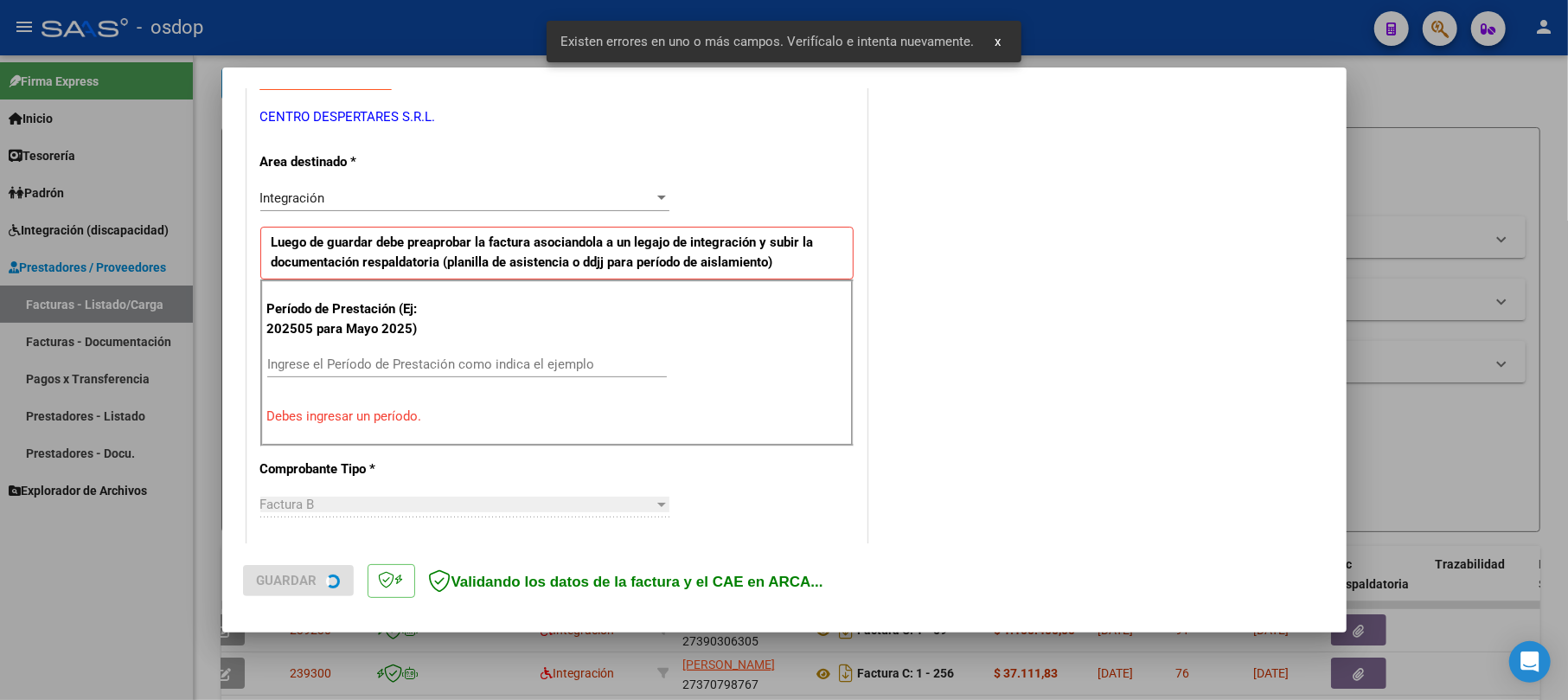
scroll to position [378, 0]
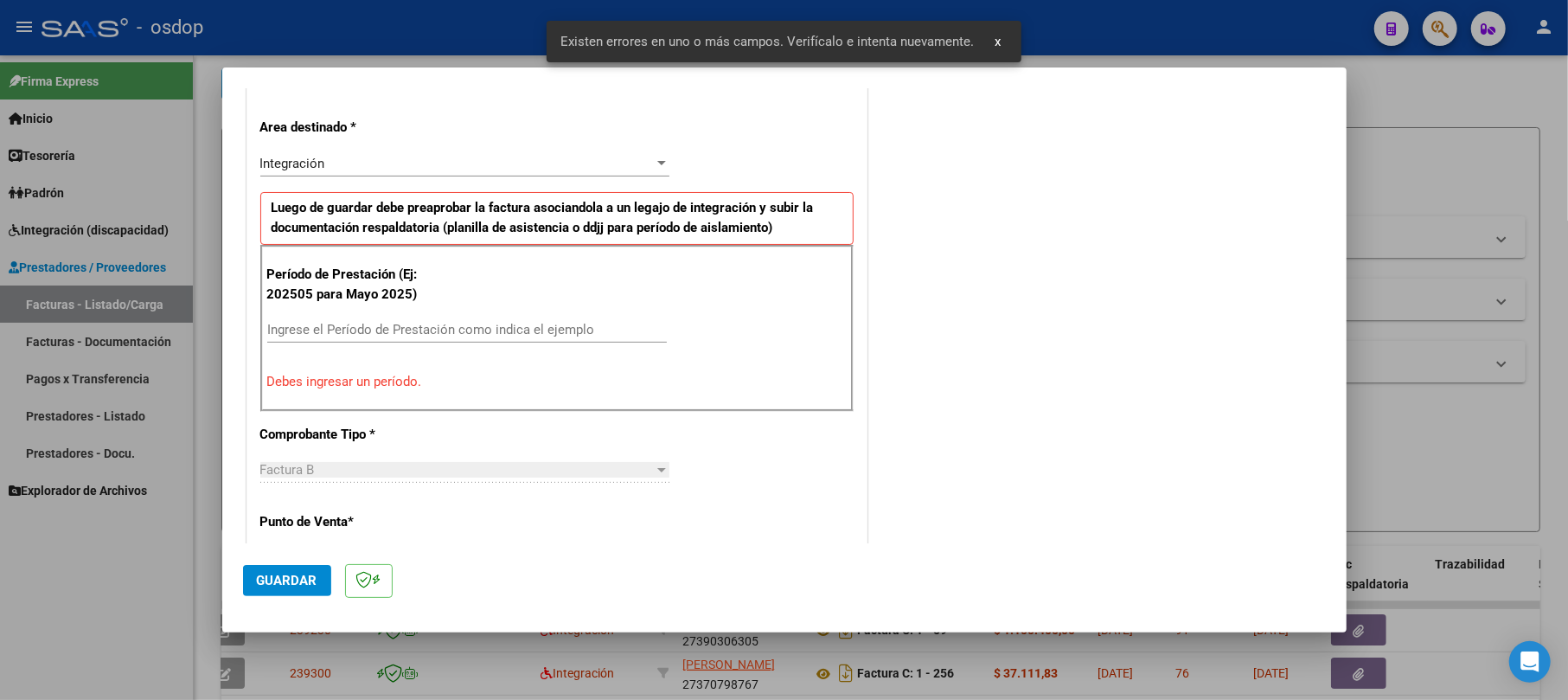
click at [337, 326] on input "Ingrese el Período de Prestación como indica el ejemplo" at bounding box center [466, 329] width 399 height 15
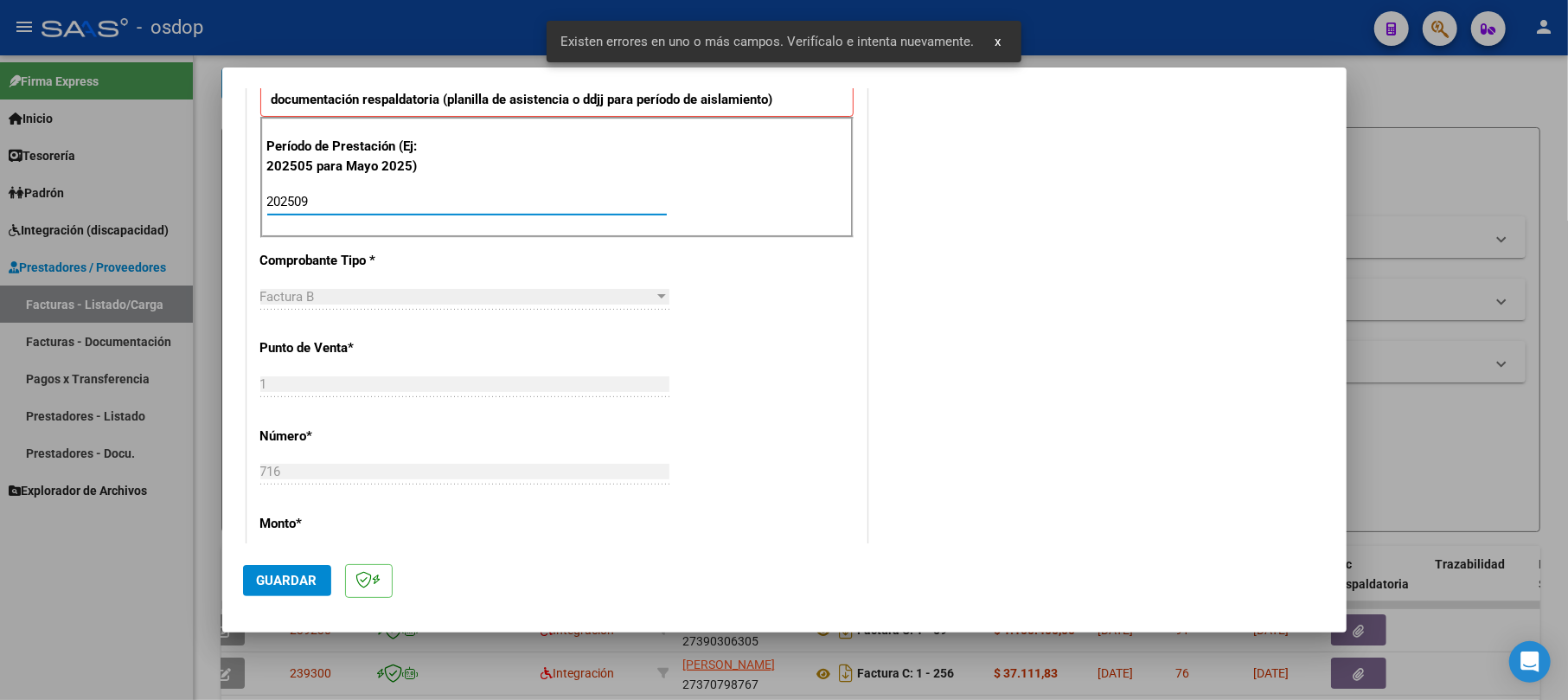
scroll to position [609, 0]
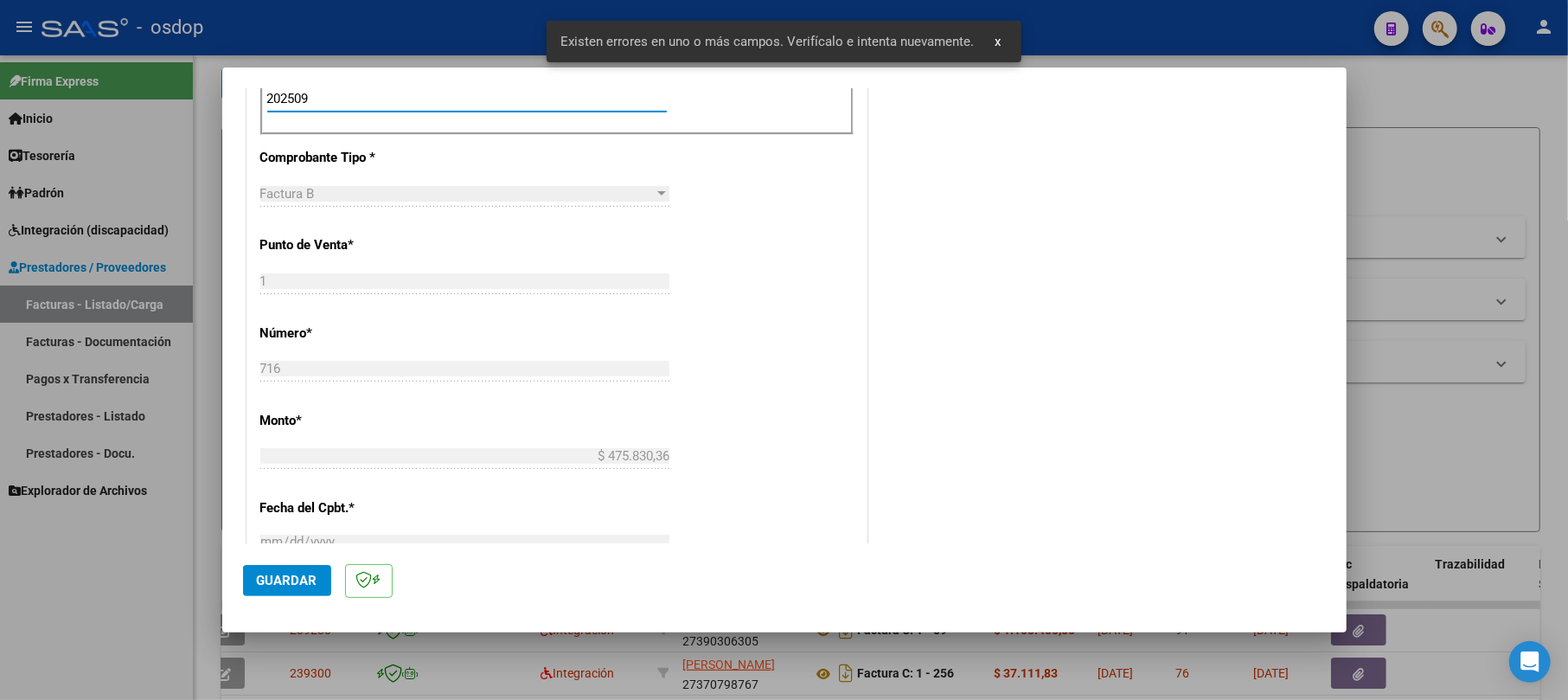
type input "202509"
click at [301, 579] on span "Guardar" at bounding box center [287, 580] width 60 height 15
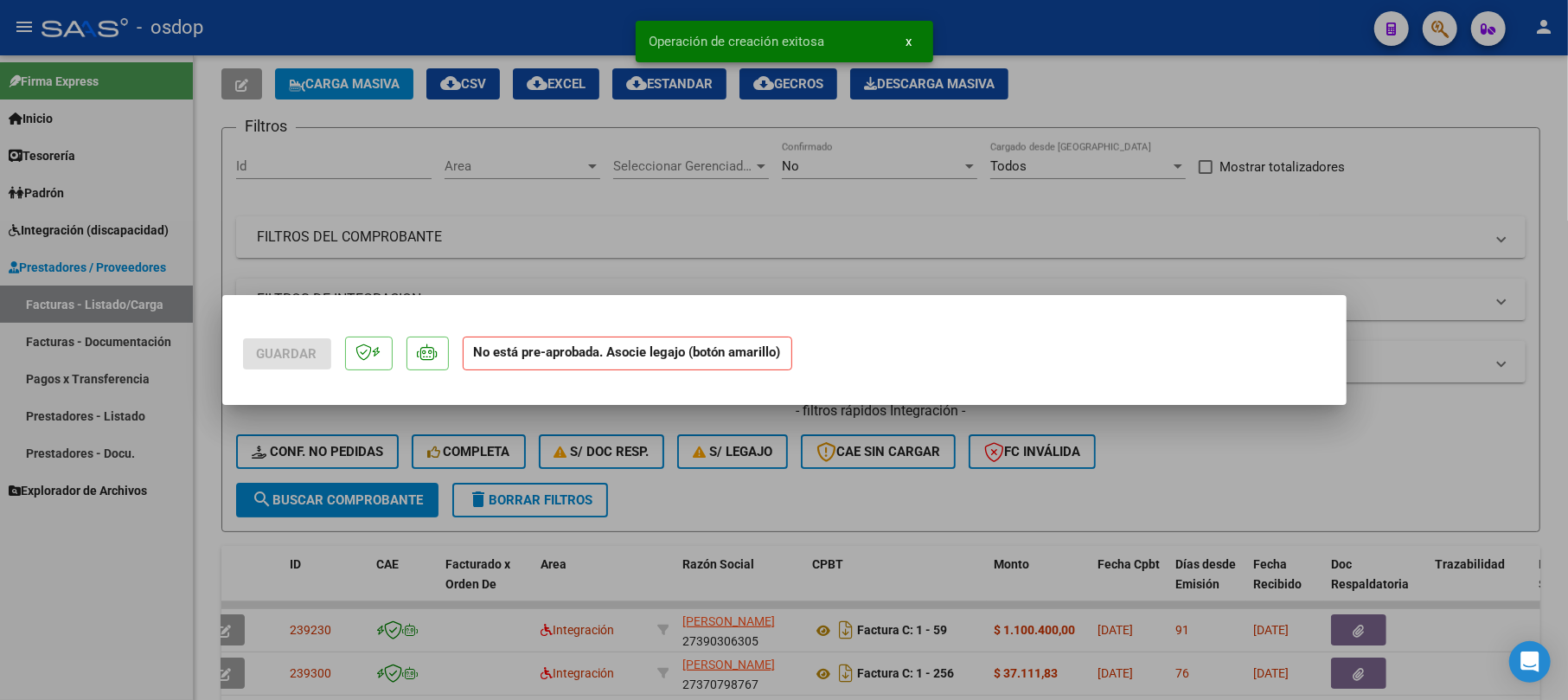
scroll to position [0, 0]
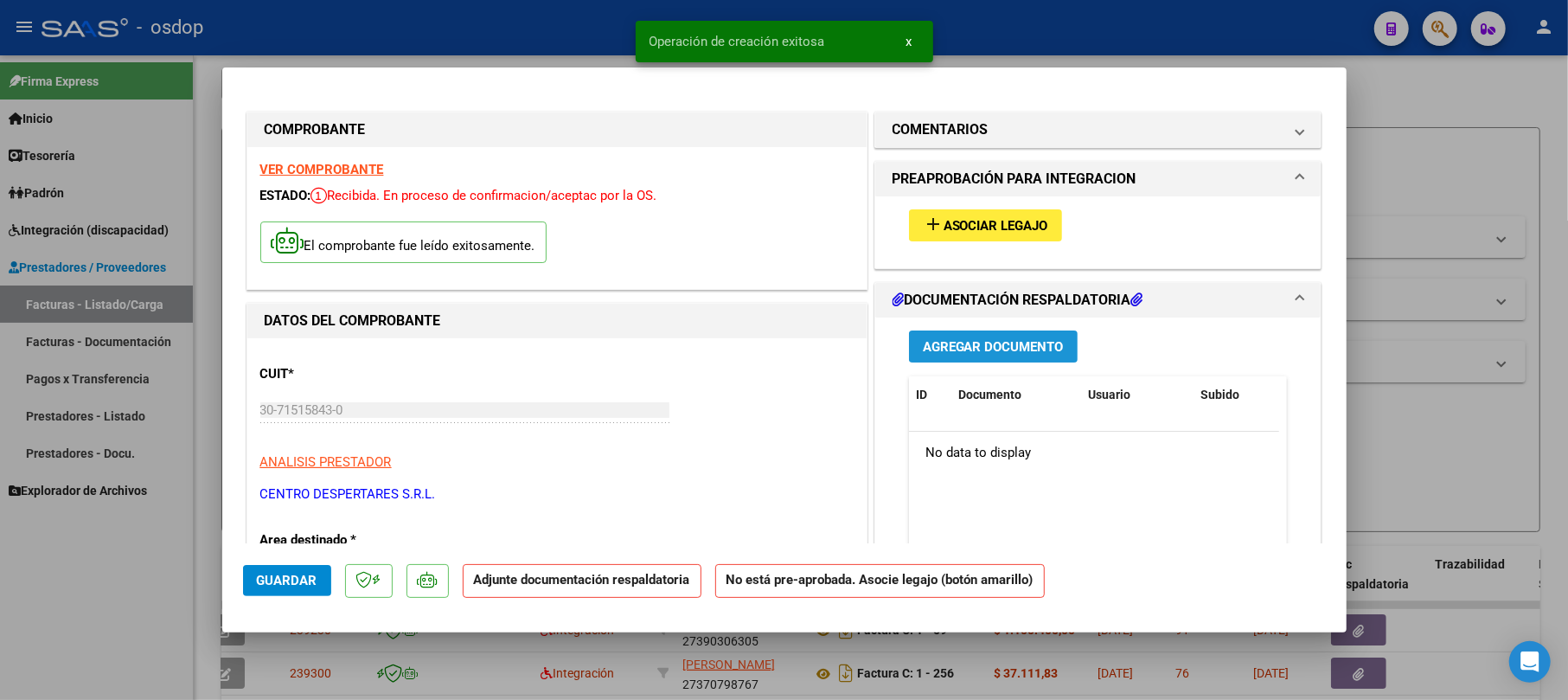
click at [815, 339] on span "Agregar Documento" at bounding box center [993, 346] width 141 height 15
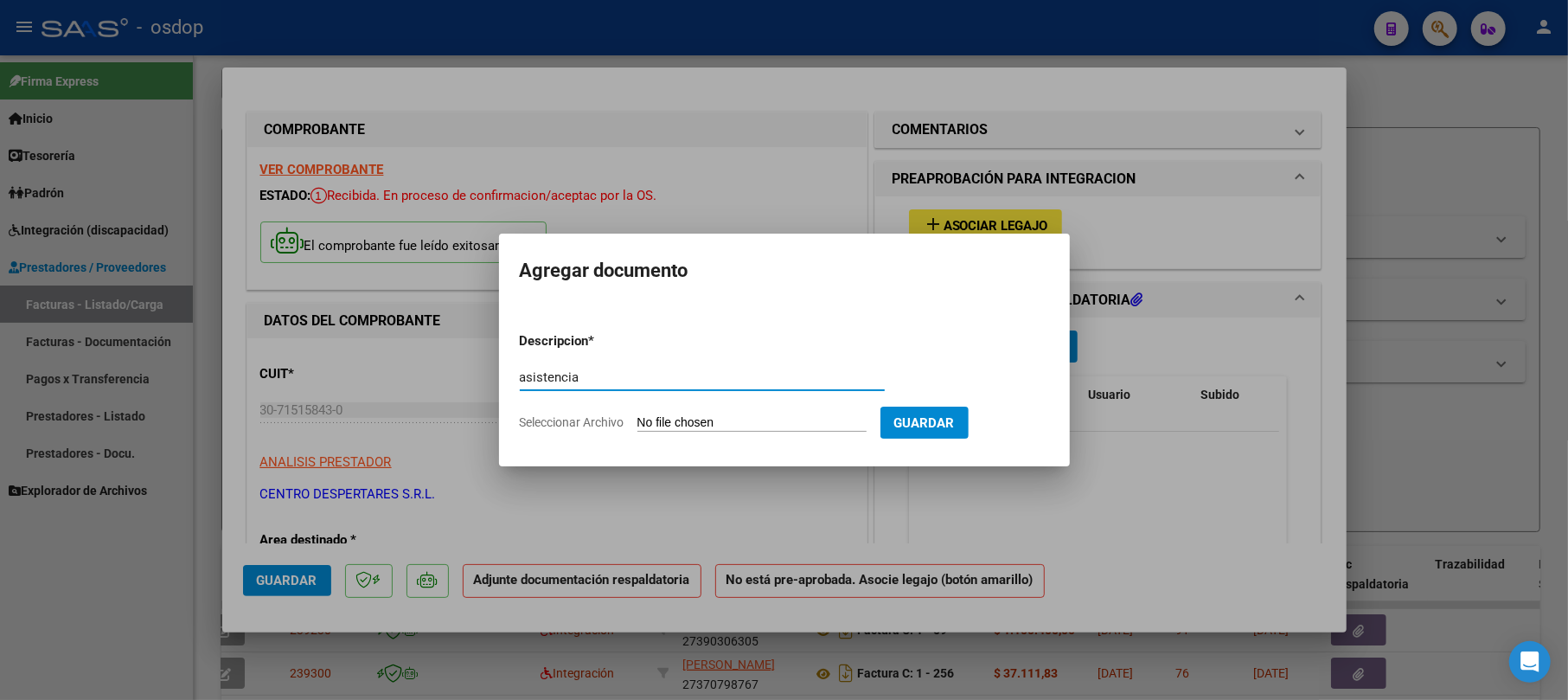
type input "asistencia"
click at [721, 419] on input "Seleccionar Archivo" at bounding box center [752, 423] width 229 height 16
type input "C:\fakepath\[PERSON_NAME] - Integracion escolar.pdf"
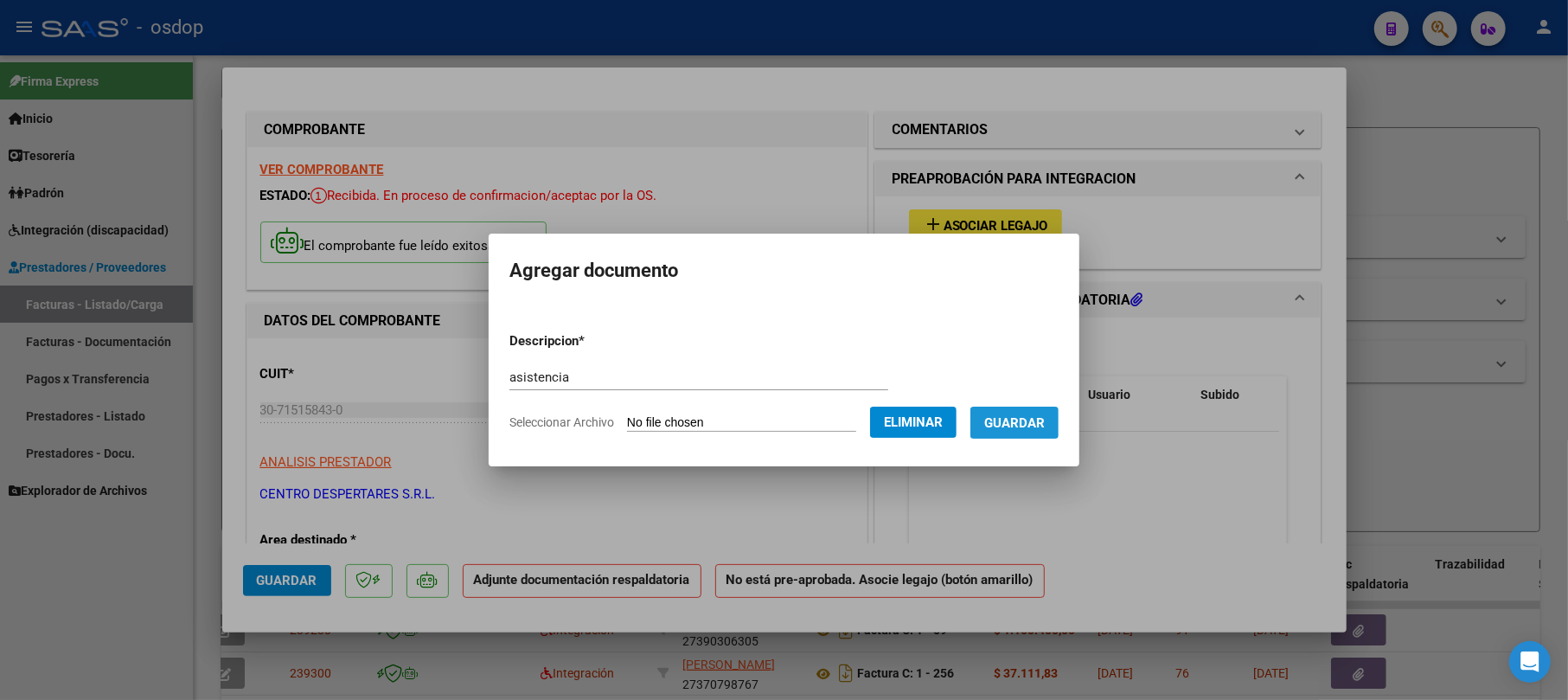
click at [815, 419] on span "Guardar" at bounding box center [1014, 423] width 60 height 15
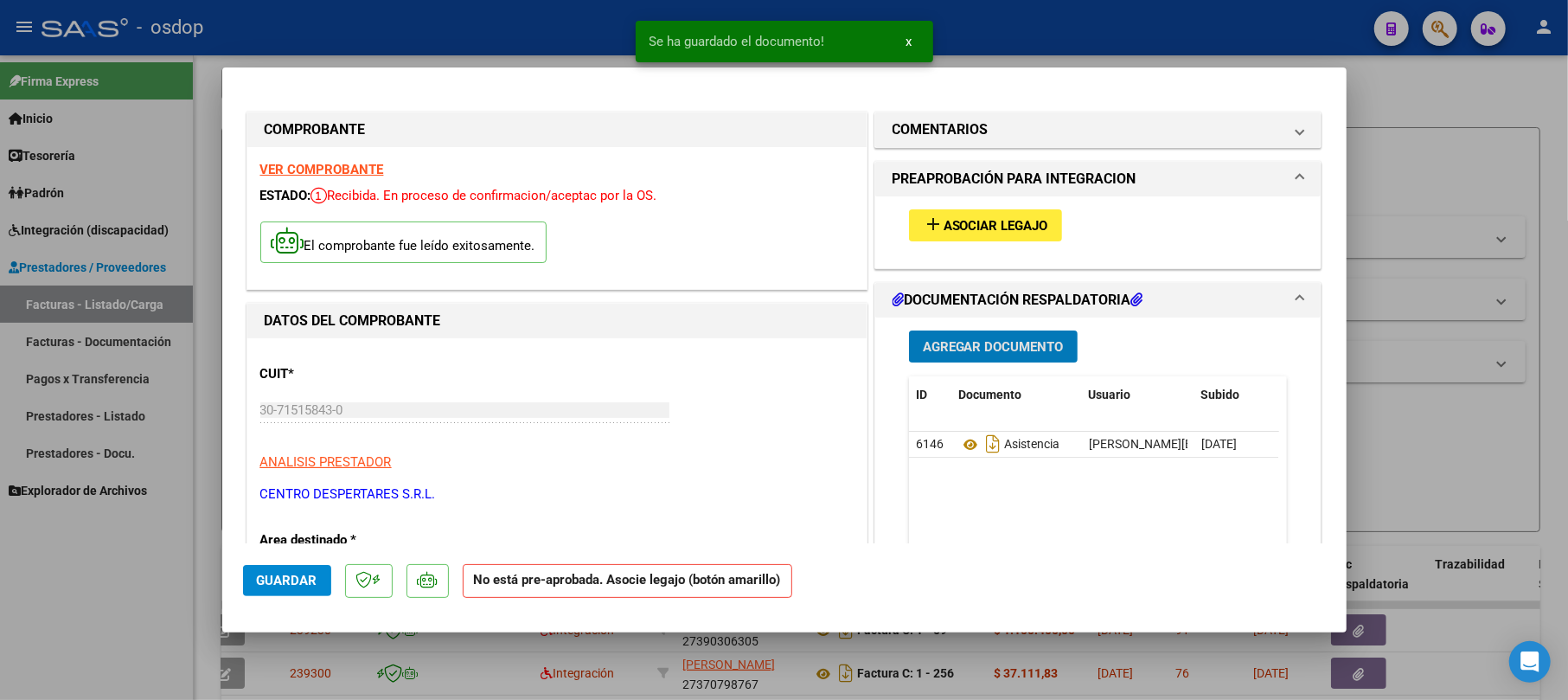
click at [815, 217] on span "add Asociar Legajo" at bounding box center [985, 225] width 125 height 15
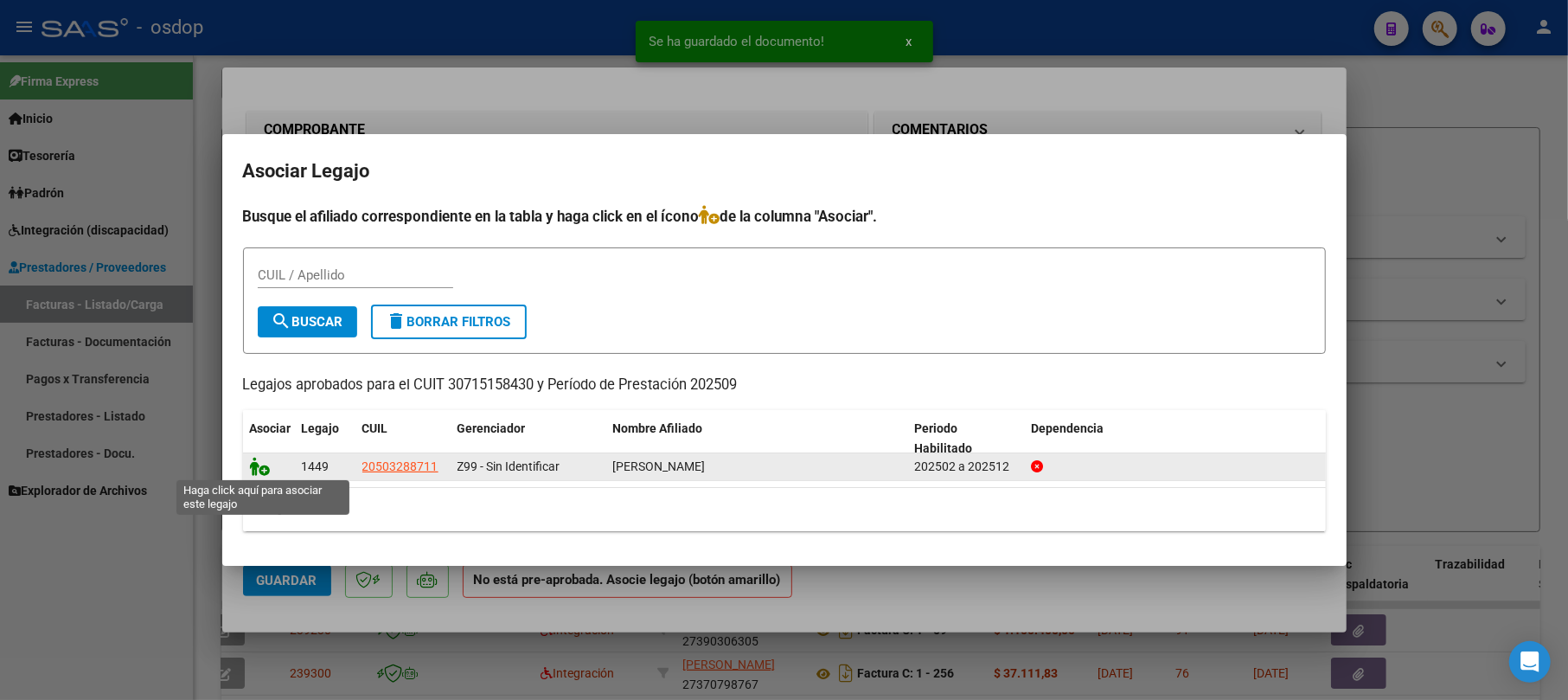
click at [259, 463] on icon at bounding box center [260, 466] width 21 height 19
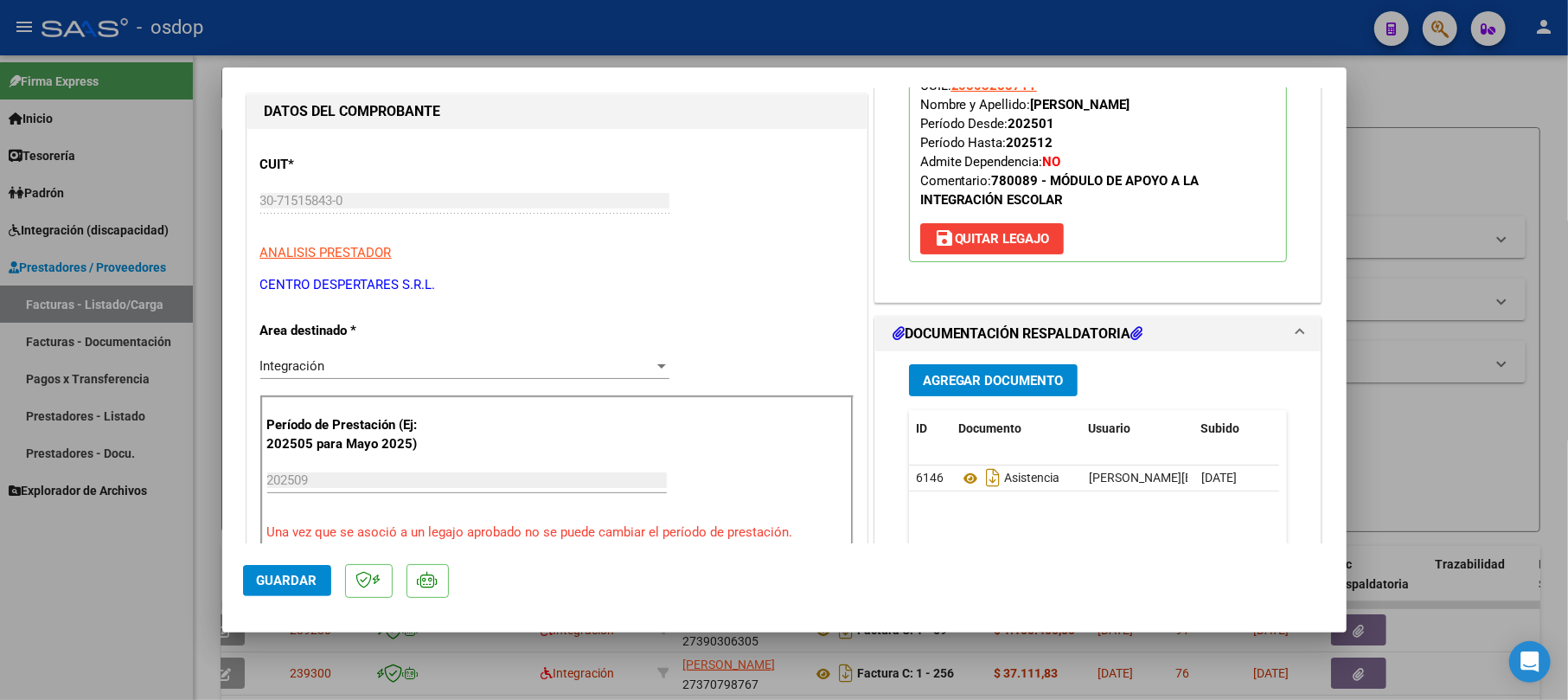
scroll to position [230, 0]
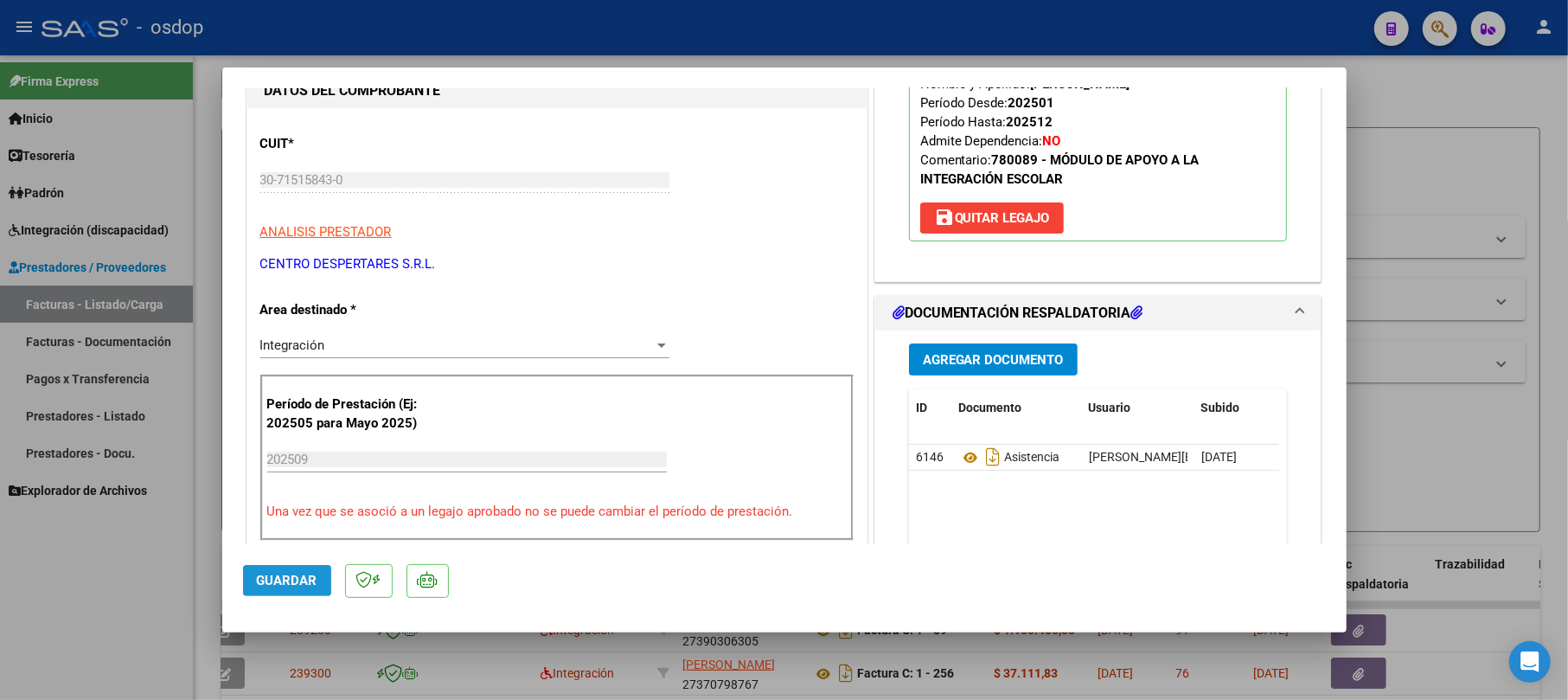
click at [309, 577] on span "Guardar" at bounding box center [287, 580] width 60 height 15
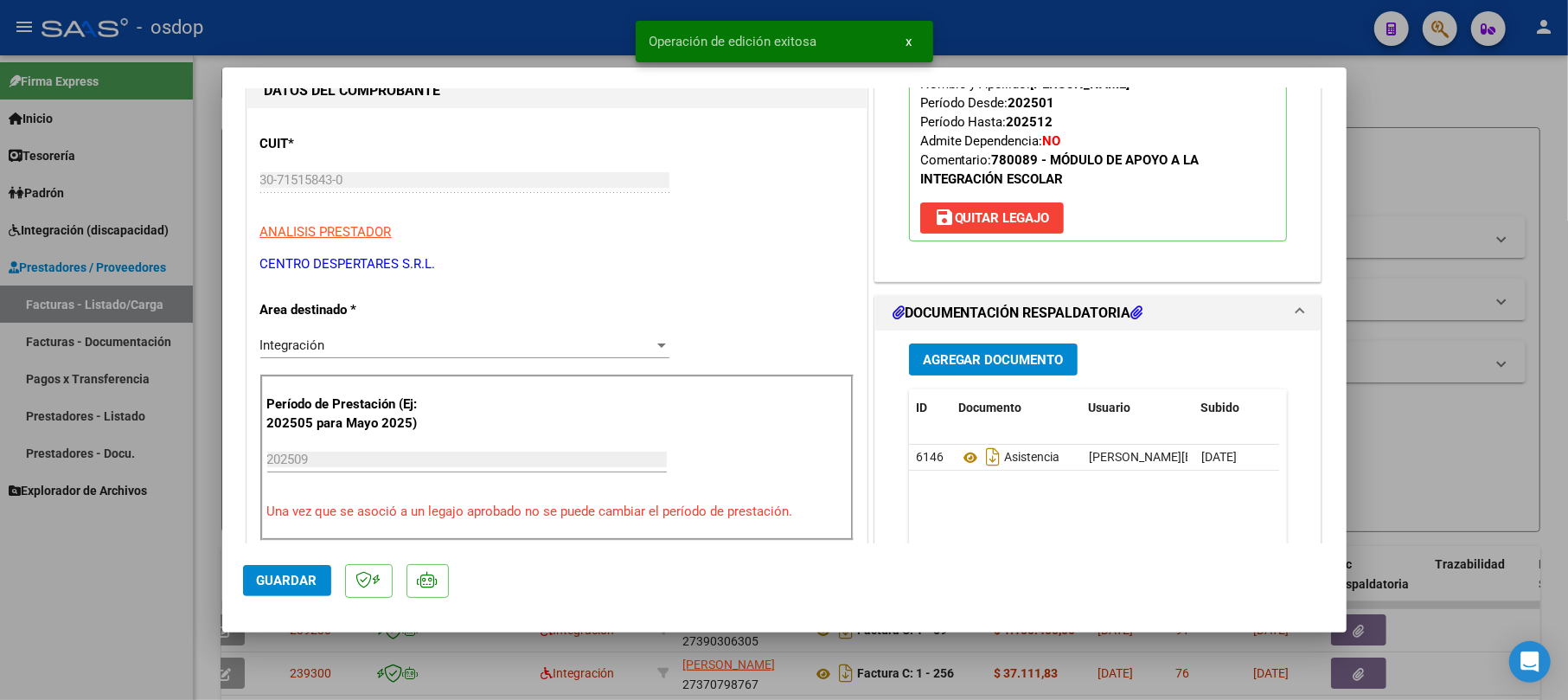
drag, startPoint x: 1470, startPoint y: 79, endPoint x: 1470, endPoint y: 1, distance: 78.0
click at [815, 63] on div at bounding box center [784, 350] width 1568 height 700
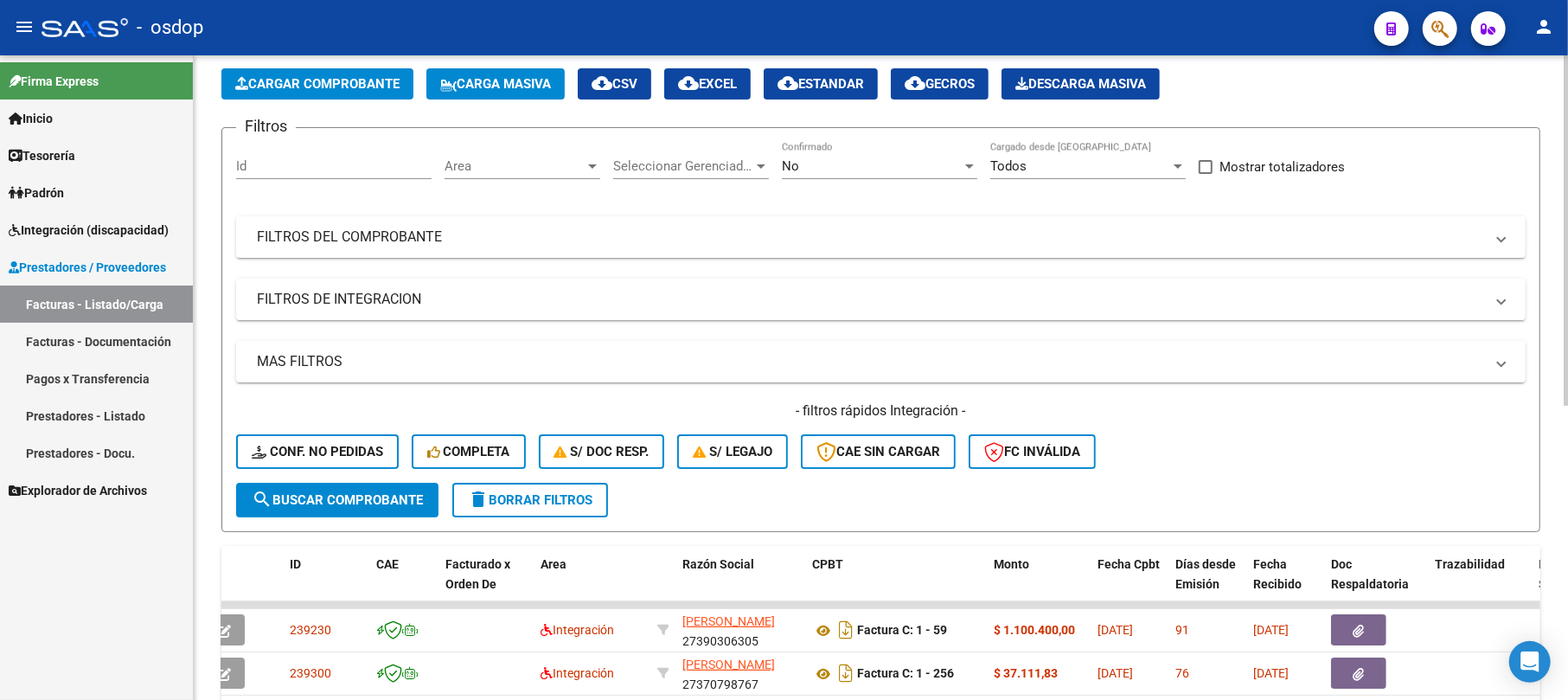
click at [311, 73] on button "Cargar Comprobante" at bounding box center [317, 83] width 192 height 31
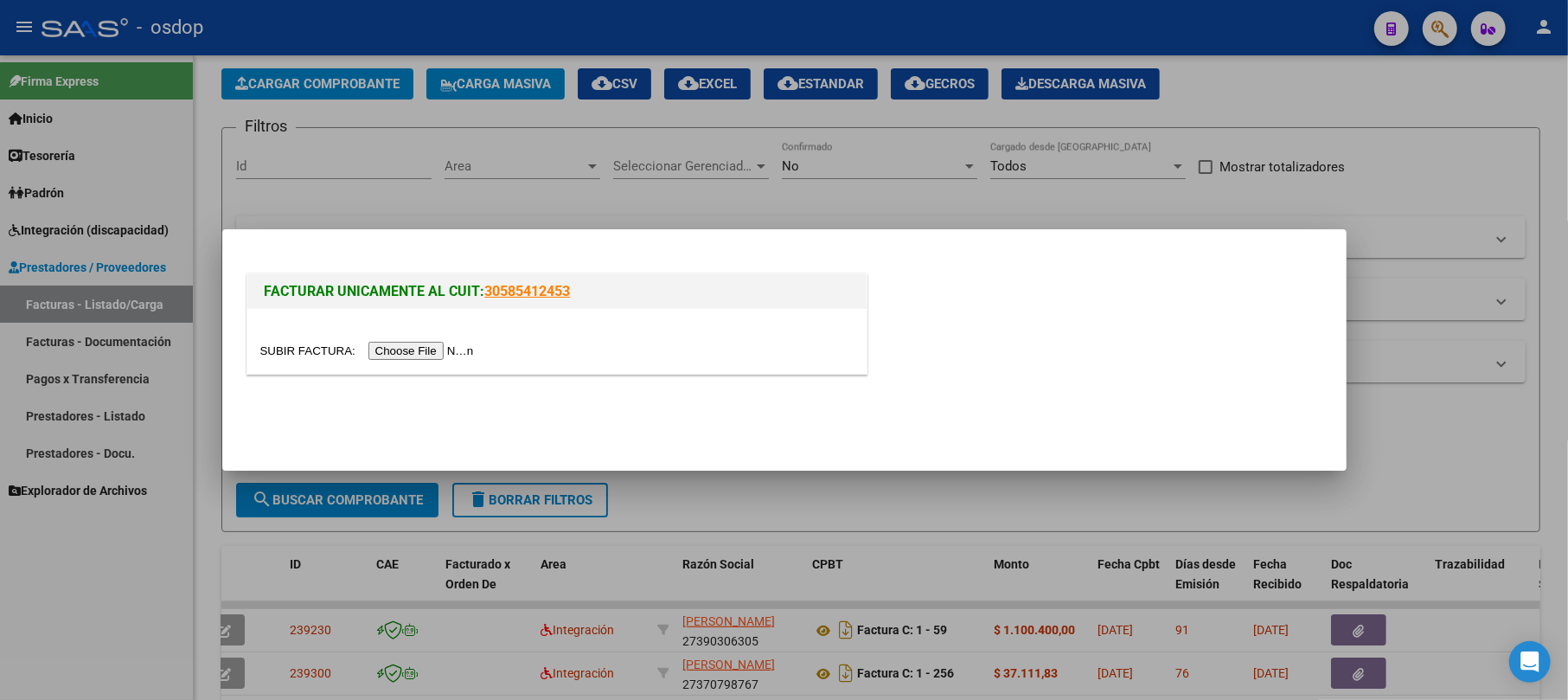
click at [415, 357] on input "file" at bounding box center [370, 350] width 219 height 18
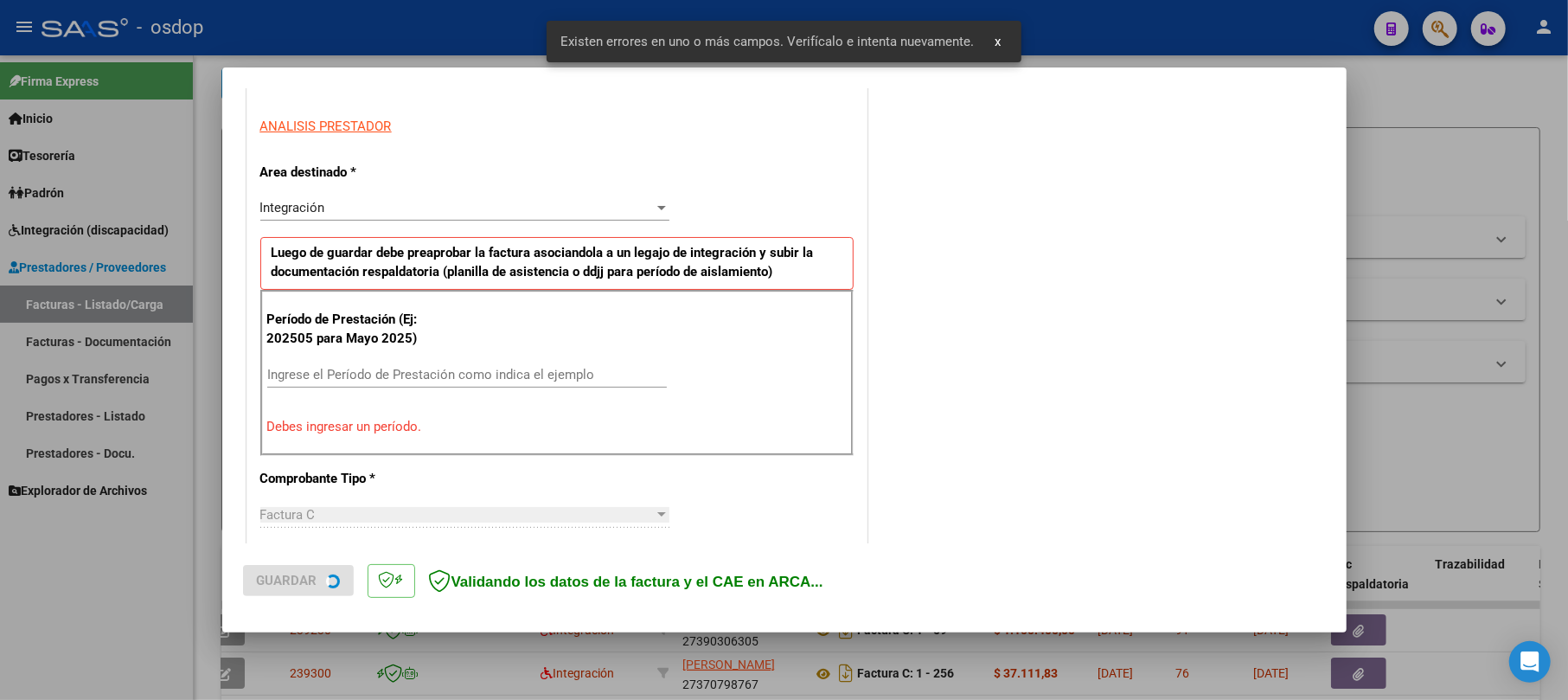
scroll to position [344, 0]
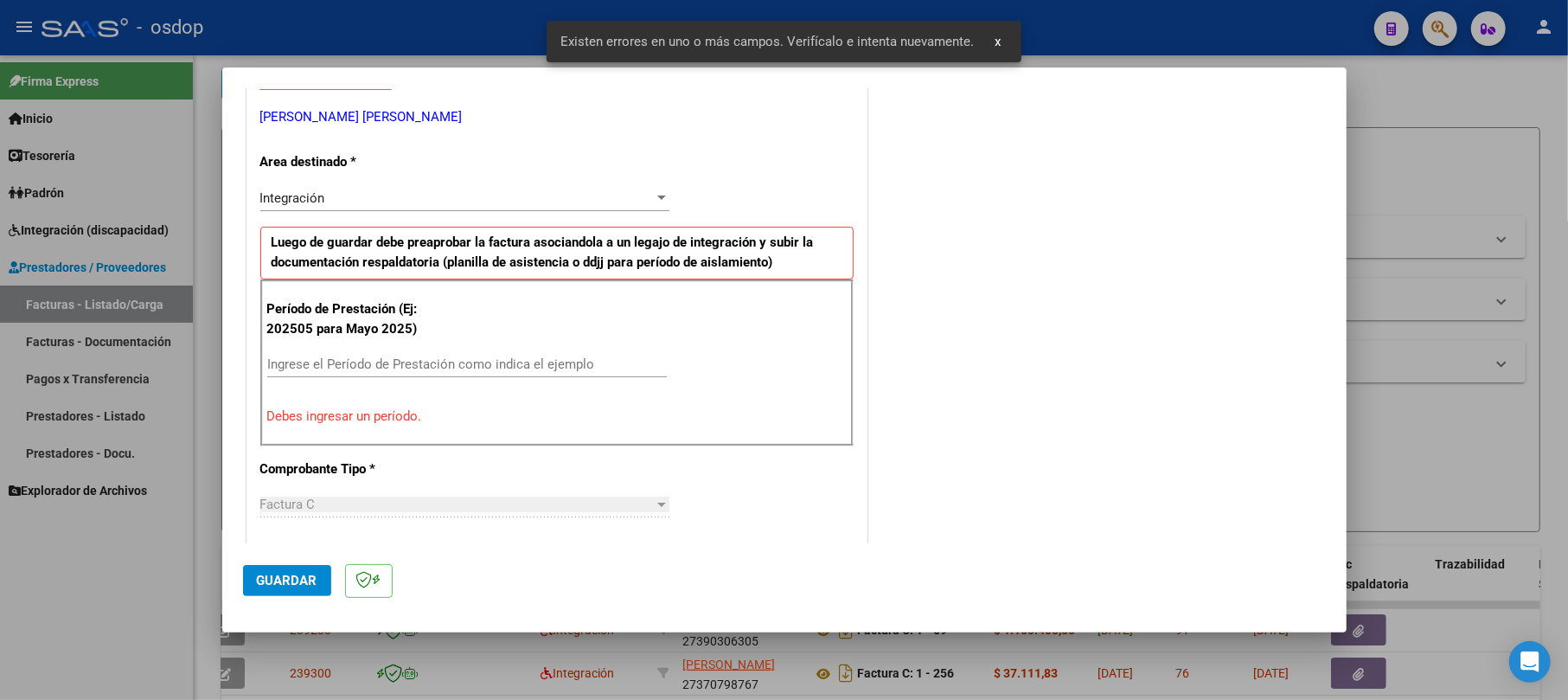
click at [360, 372] on input "Ingrese el Período de Prestación como indica el ejemplo" at bounding box center [466, 364] width 399 height 15
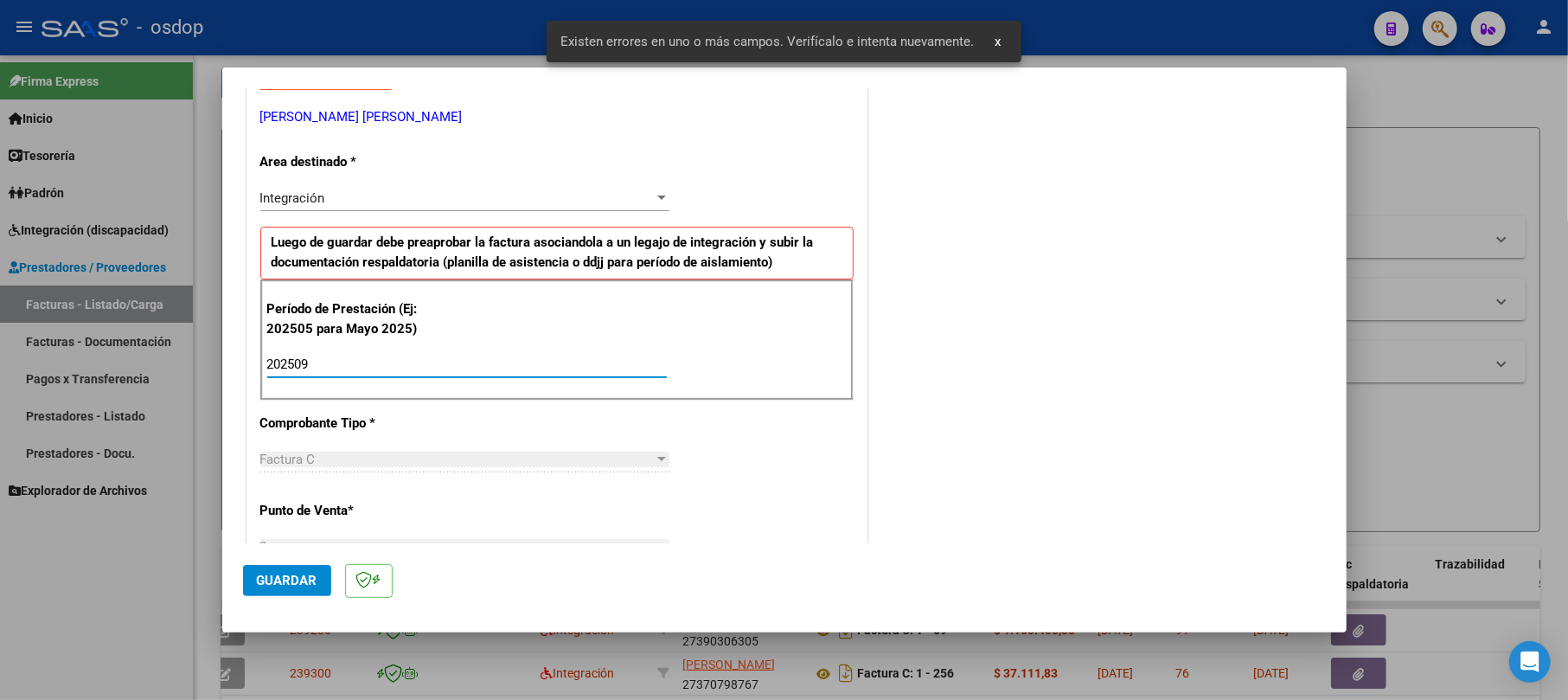
type input "202509"
click at [815, 469] on div "COMENTARIOS Comentarios De la Obra Social: Comentarios de la Obra Social (no vi…" at bounding box center [1098, 564] width 455 height 1601
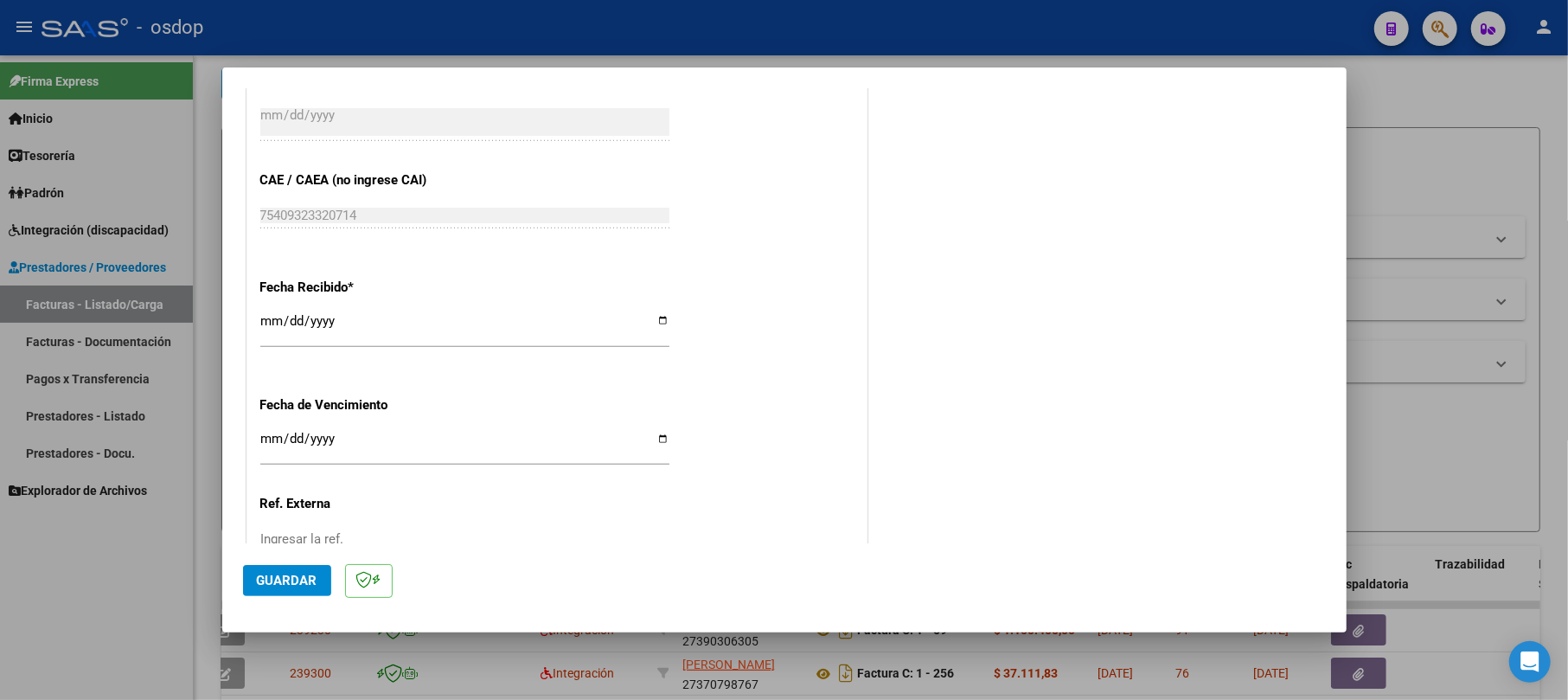
scroll to position [1152, 0]
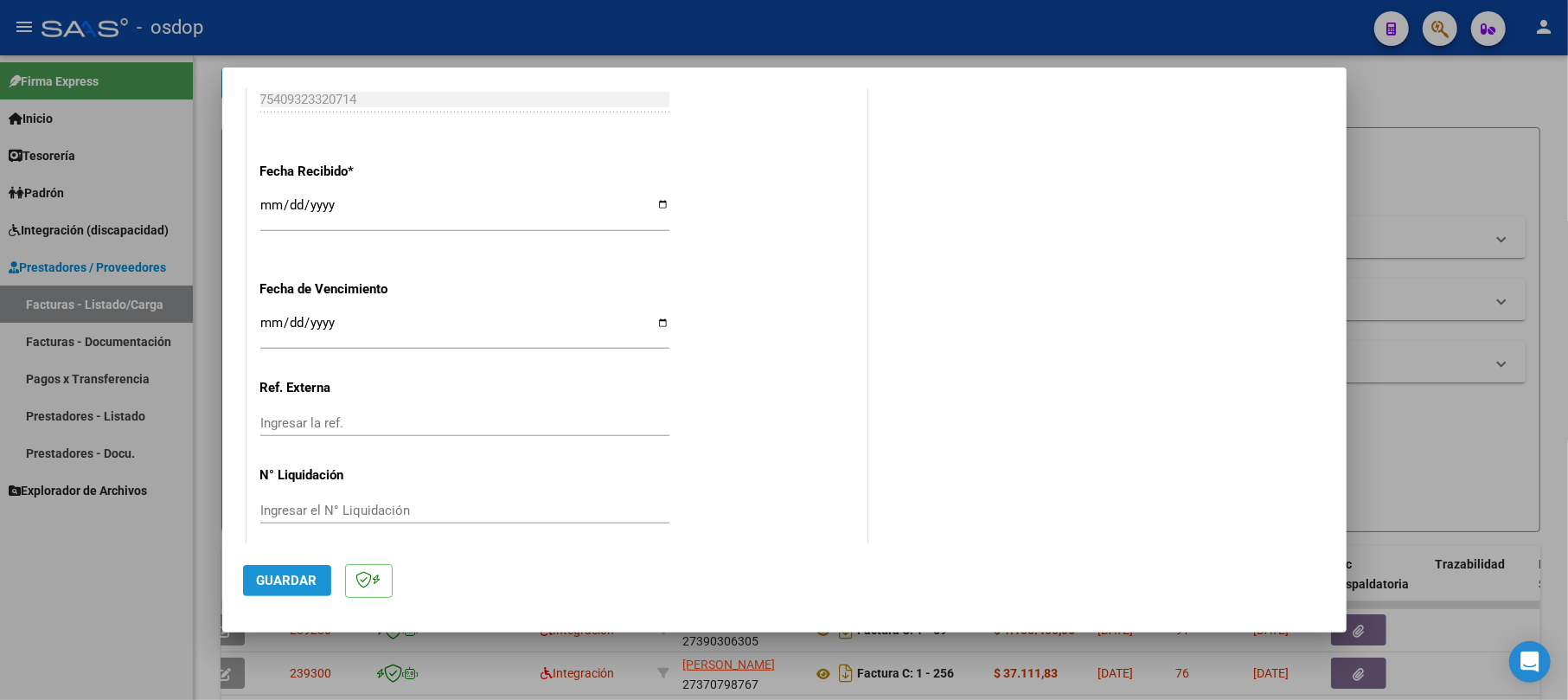
click at [291, 579] on span "Guardar" at bounding box center [287, 580] width 60 height 15
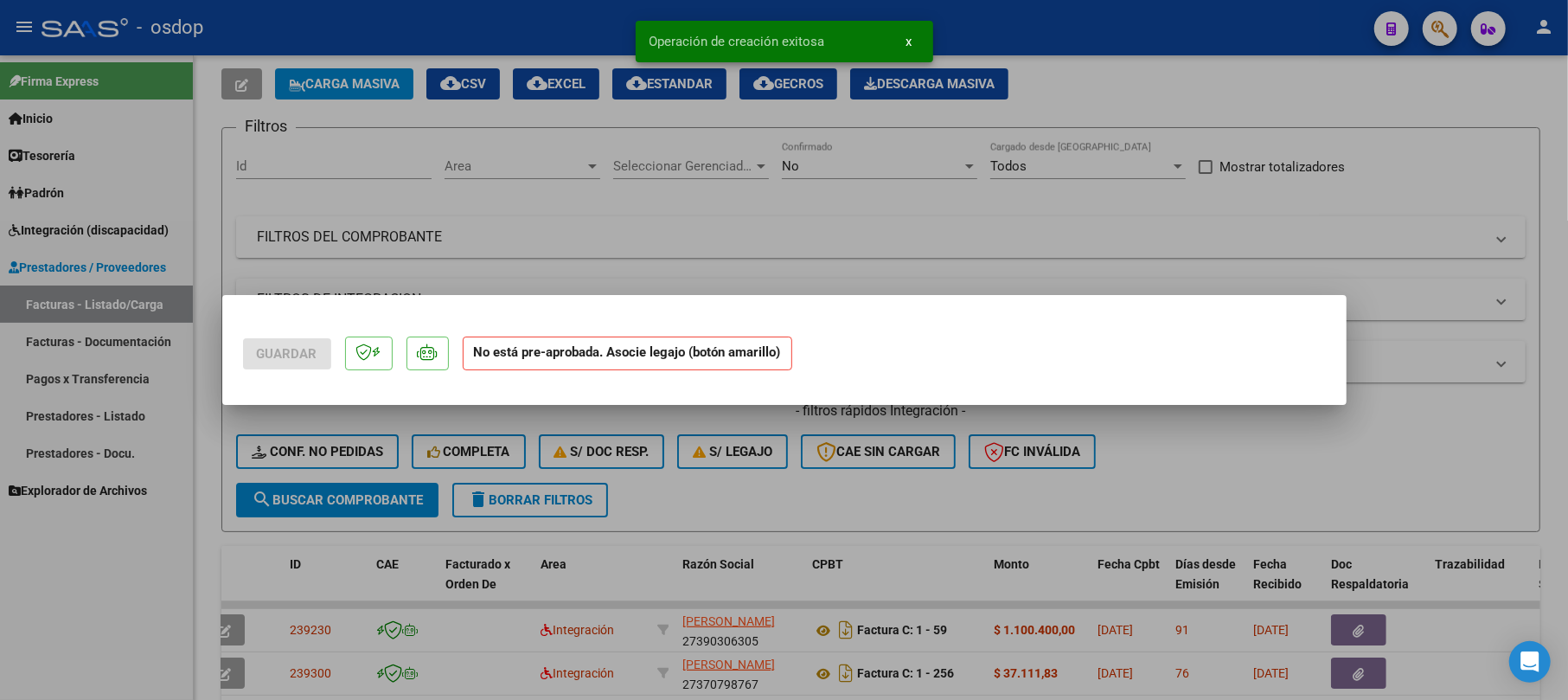
scroll to position [0, 0]
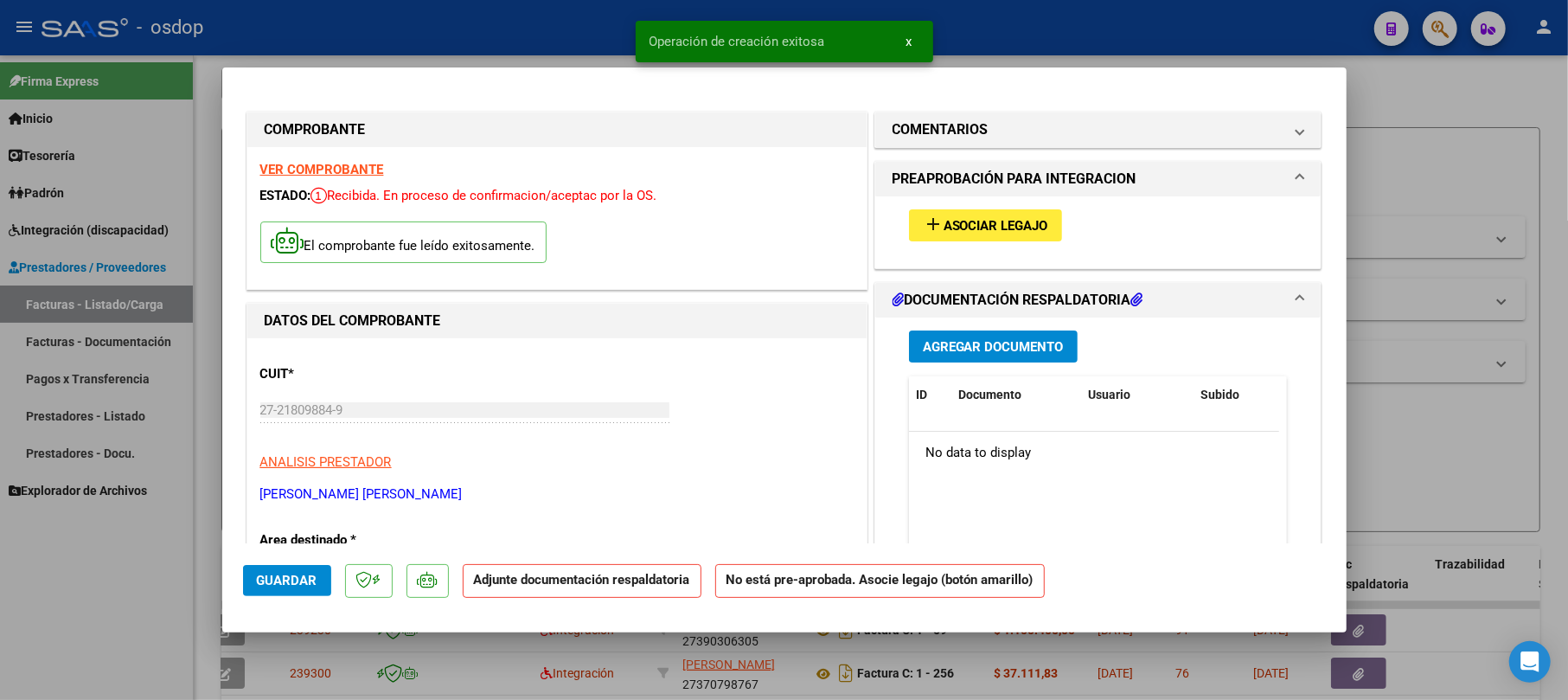
click at [815, 339] on span "Agregar Documento" at bounding box center [993, 346] width 141 height 15
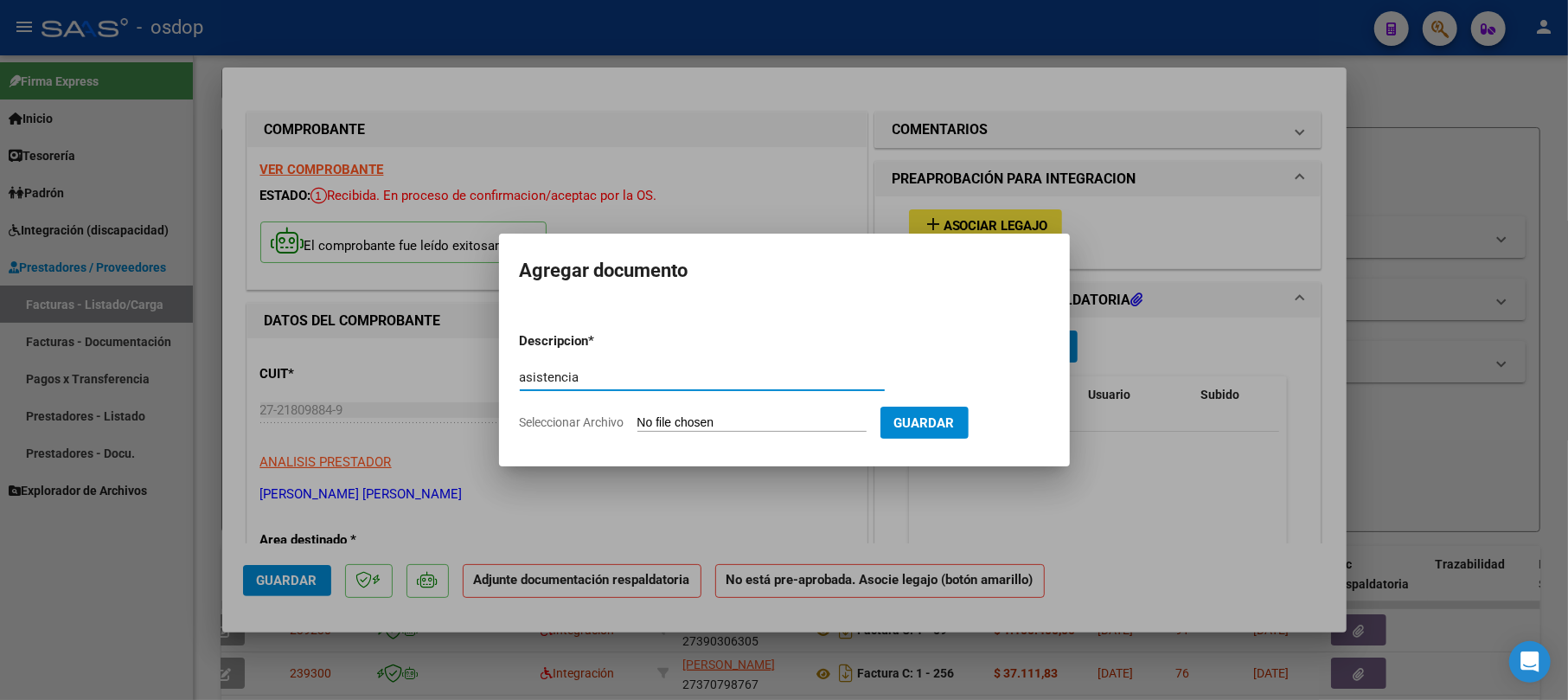
type input "asistencia"
drag, startPoint x: 687, startPoint y: 436, endPoint x: 682, endPoint y: 423, distance: 13.9
click at [686, 427] on form "Descripcion * asistencia Escriba aquí una descripcion Seleccionar Archivo Guard…" at bounding box center [784, 381] width 529 height 126
click at [682, 422] on input "Seleccionar Archivo" at bounding box center [752, 423] width 229 height 16
type input "C:\fakepath\ASIS.SET.25.pdf"
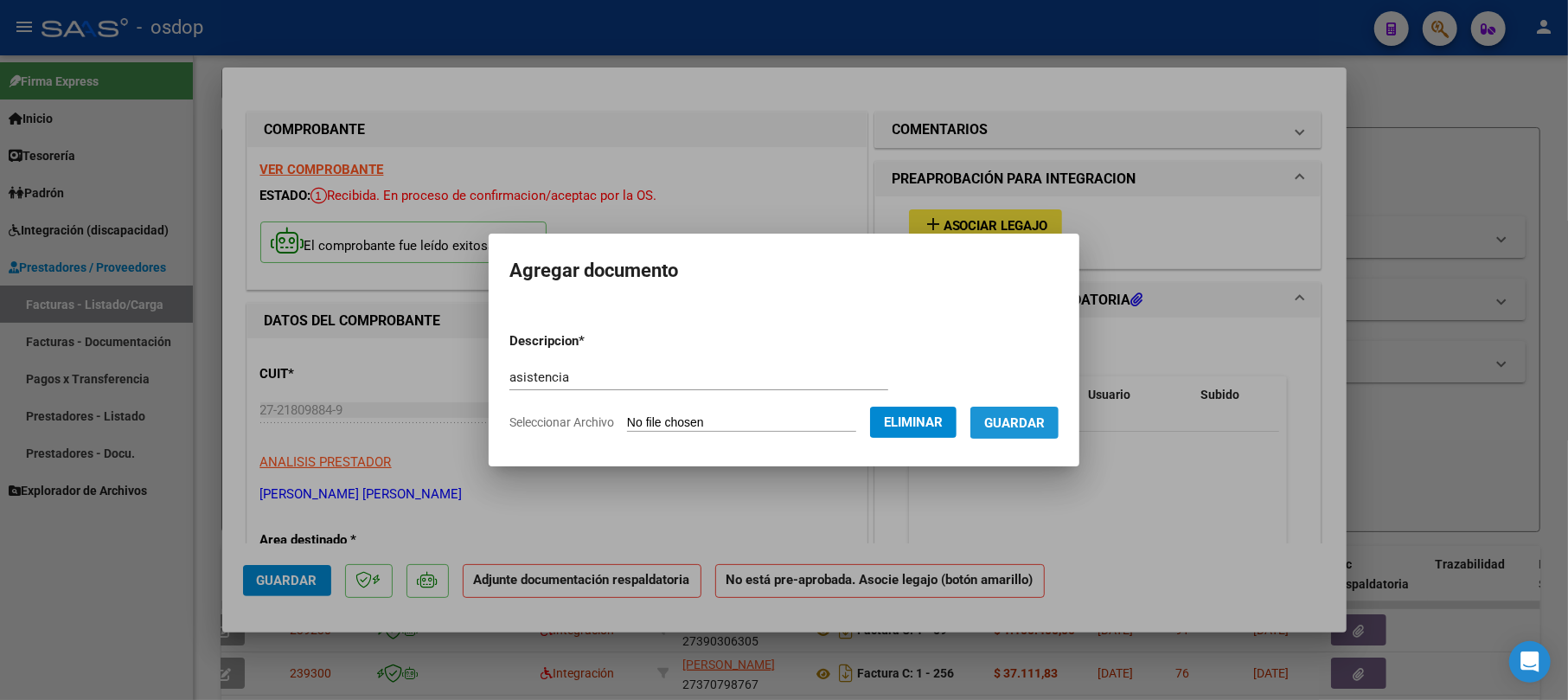
click at [815, 417] on span "Guardar" at bounding box center [1014, 423] width 60 height 15
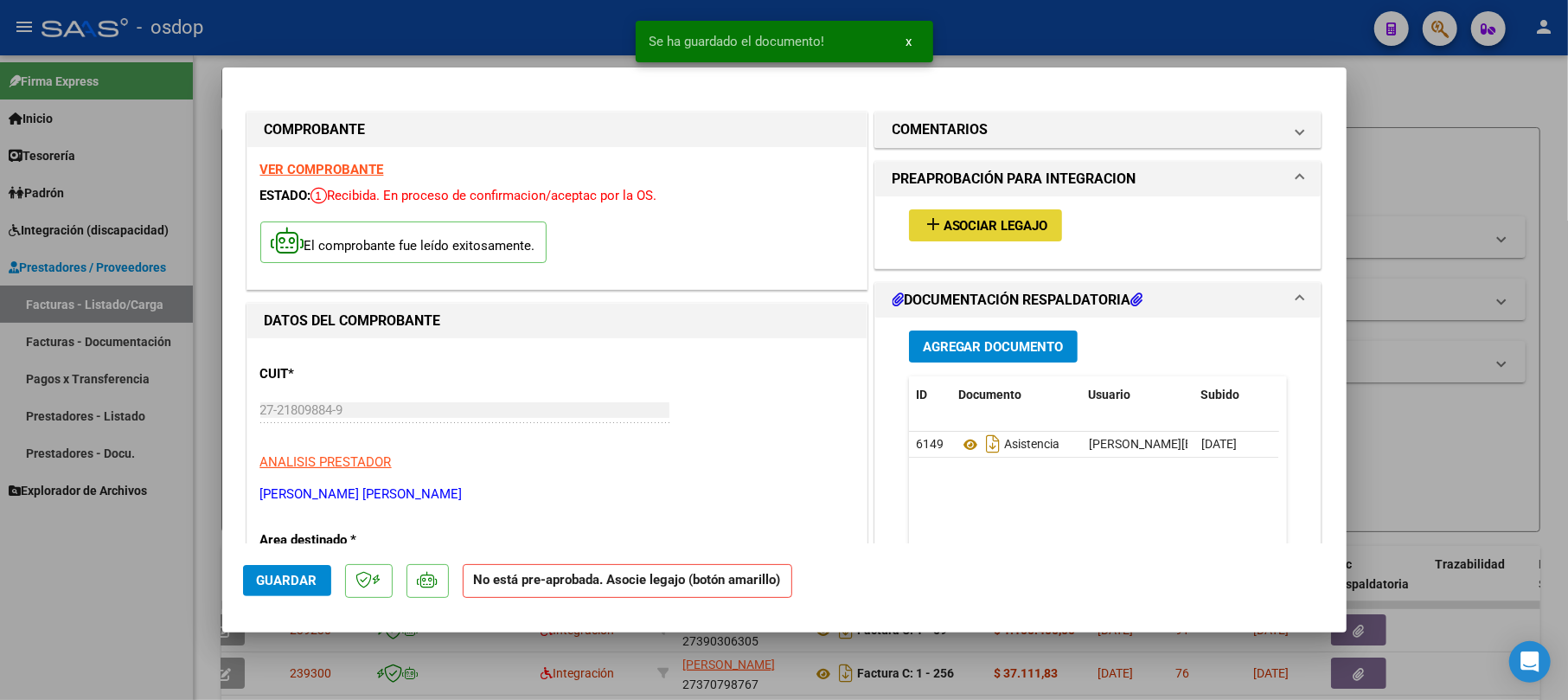
click at [815, 214] on button "add Asociar Legajo" at bounding box center [985, 225] width 153 height 32
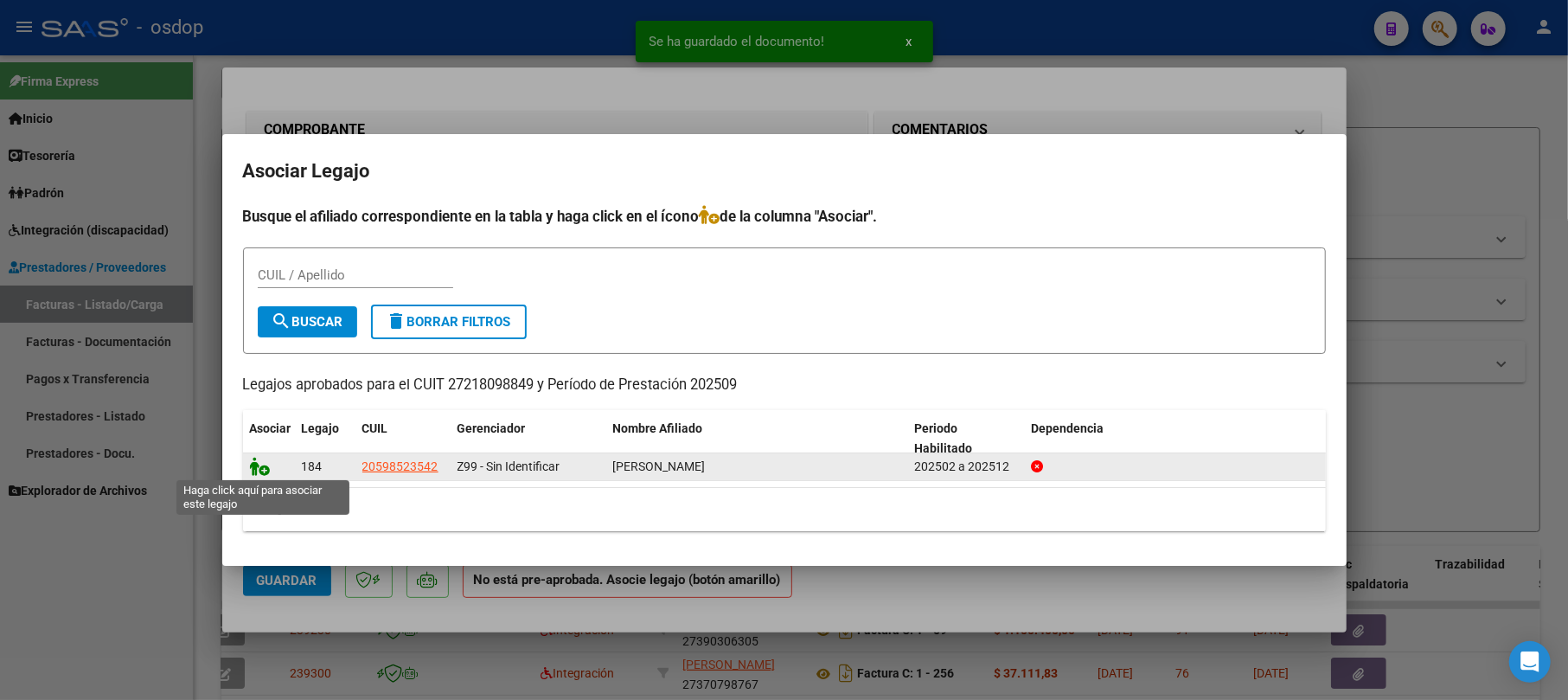
click at [257, 471] on icon at bounding box center [260, 466] width 21 height 19
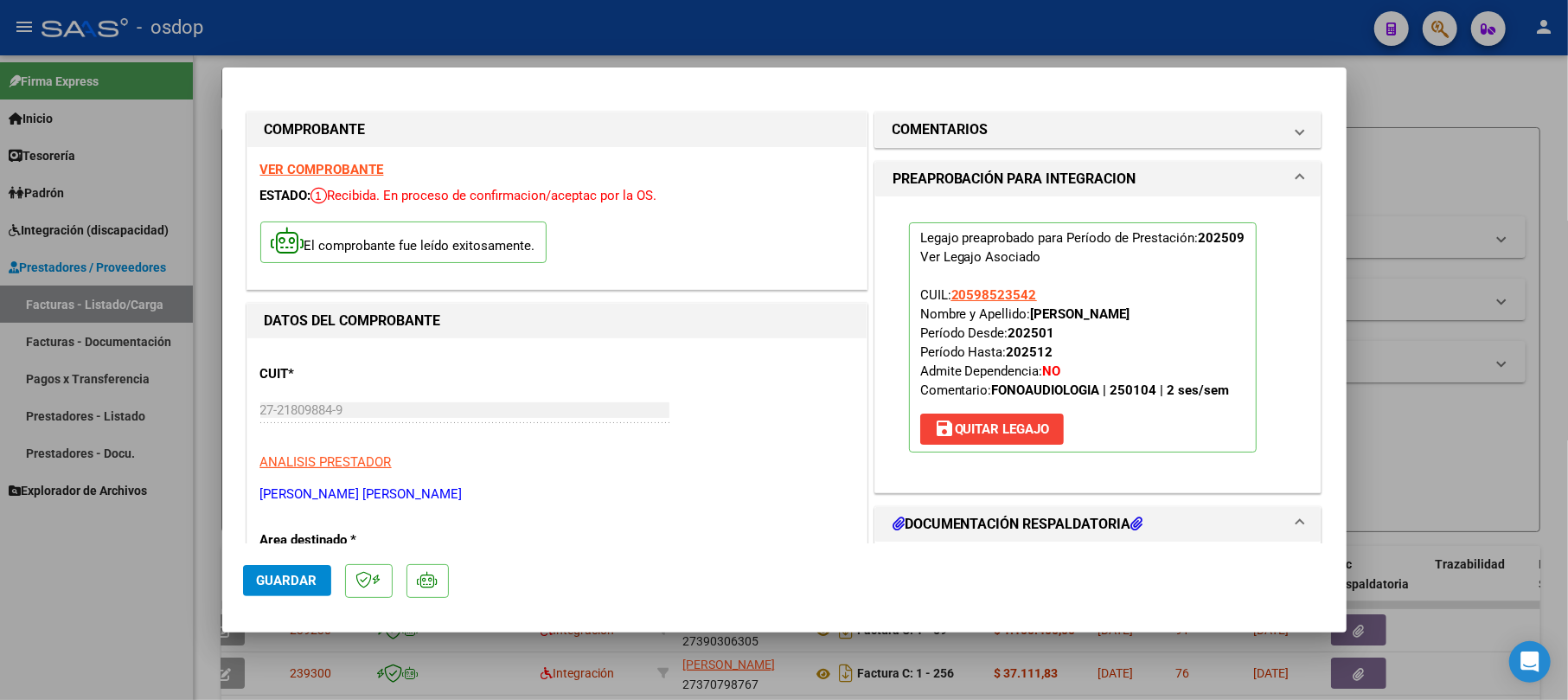
click at [264, 575] on span "Guardar" at bounding box center [287, 580] width 60 height 15
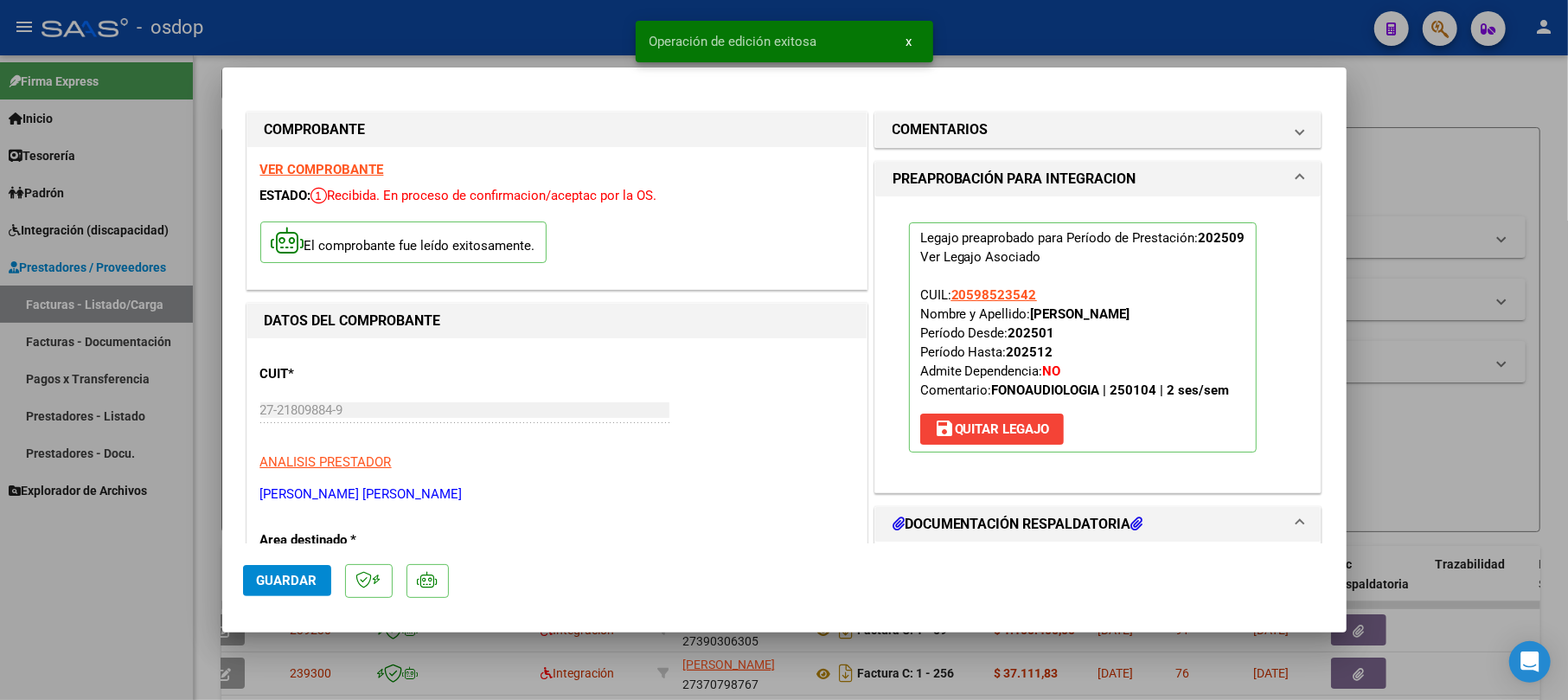
click at [815, 177] on div at bounding box center [784, 350] width 1568 height 700
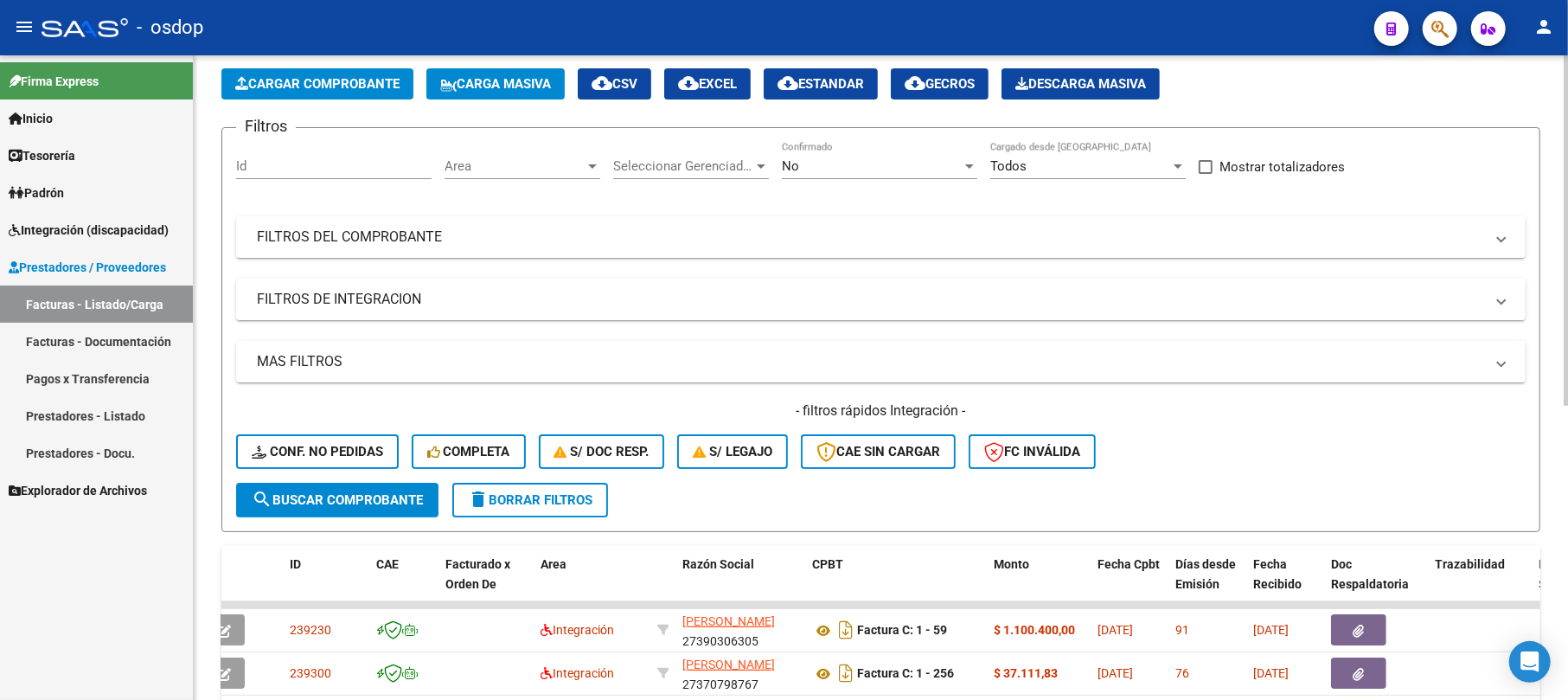
click at [364, 76] on span "Cargar Comprobante" at bounding box center [317, 84] width 164 height 15
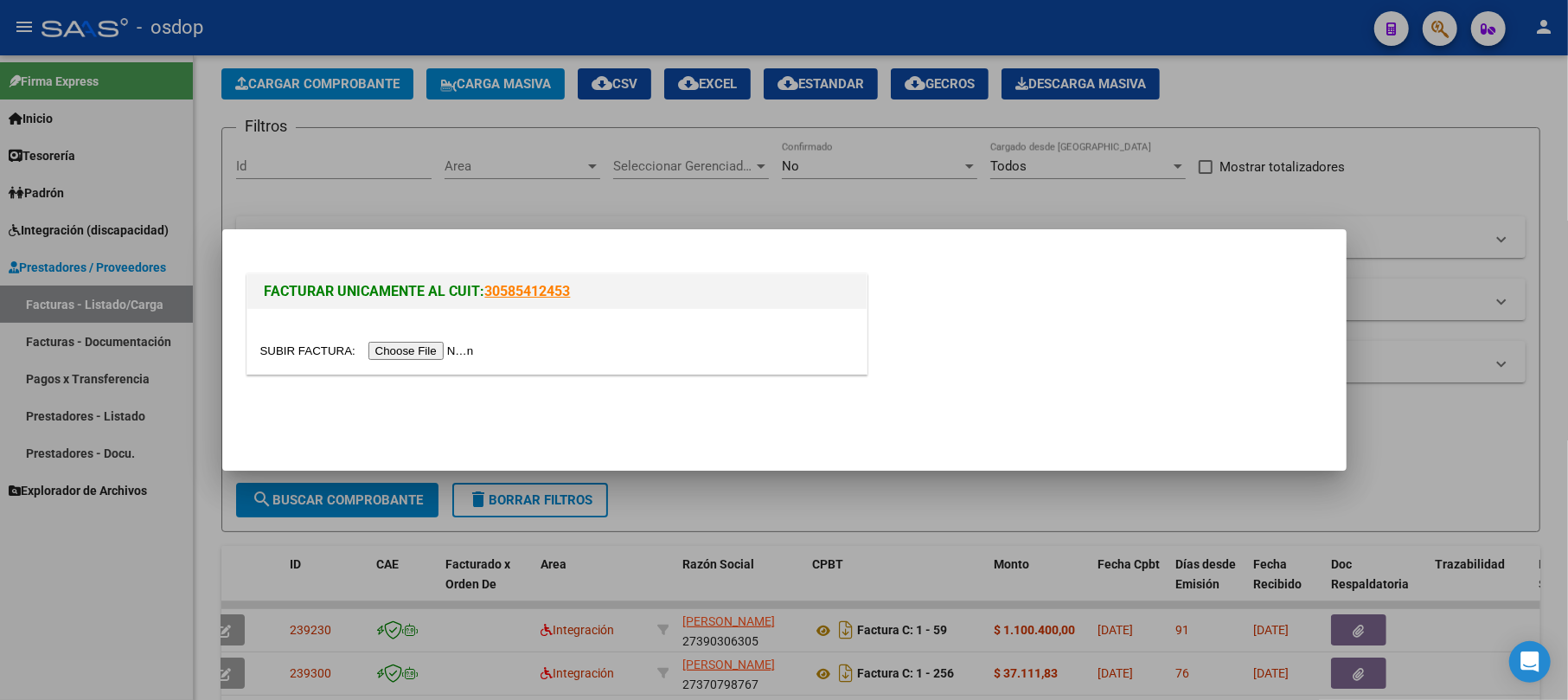
click at [430, 350] on input "file" at bounding box center [370, 350] width 219 height 18
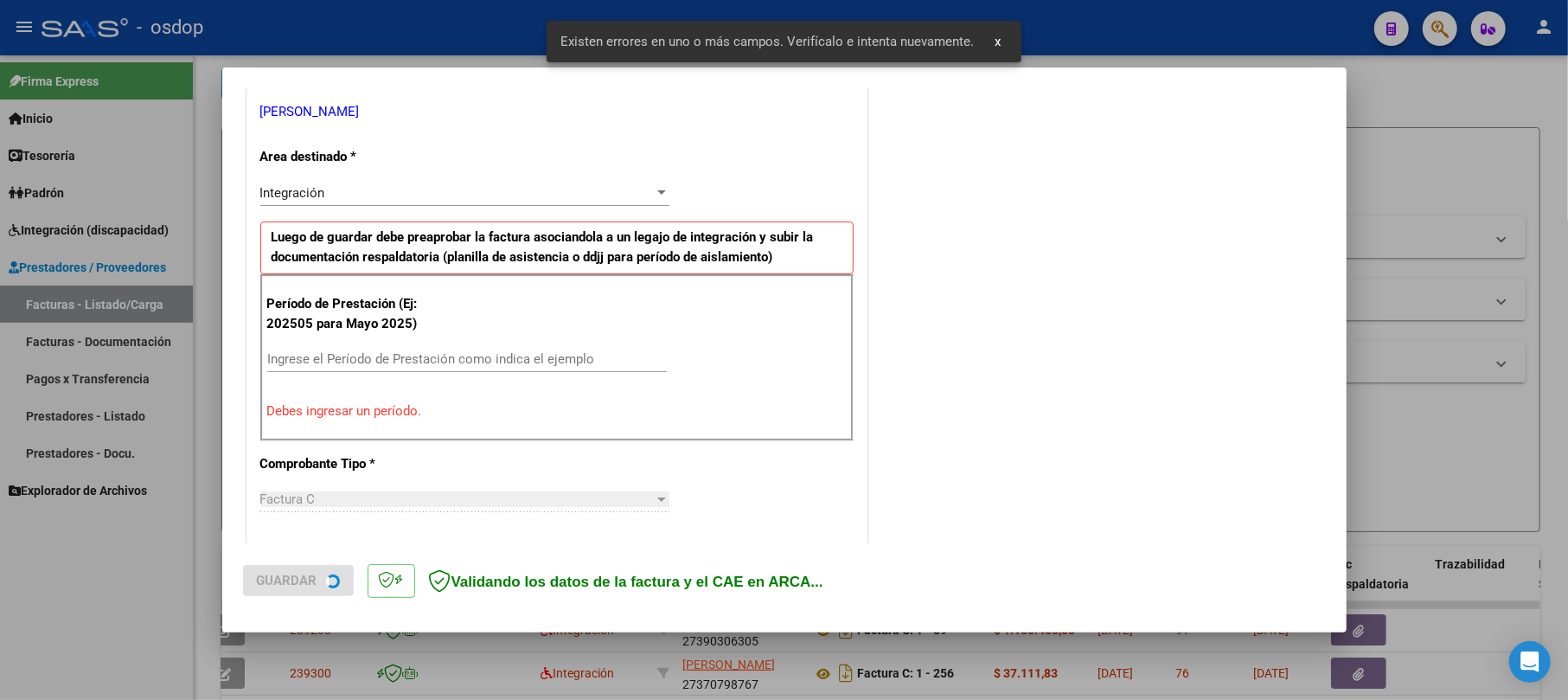
scroll to position [377, 0]
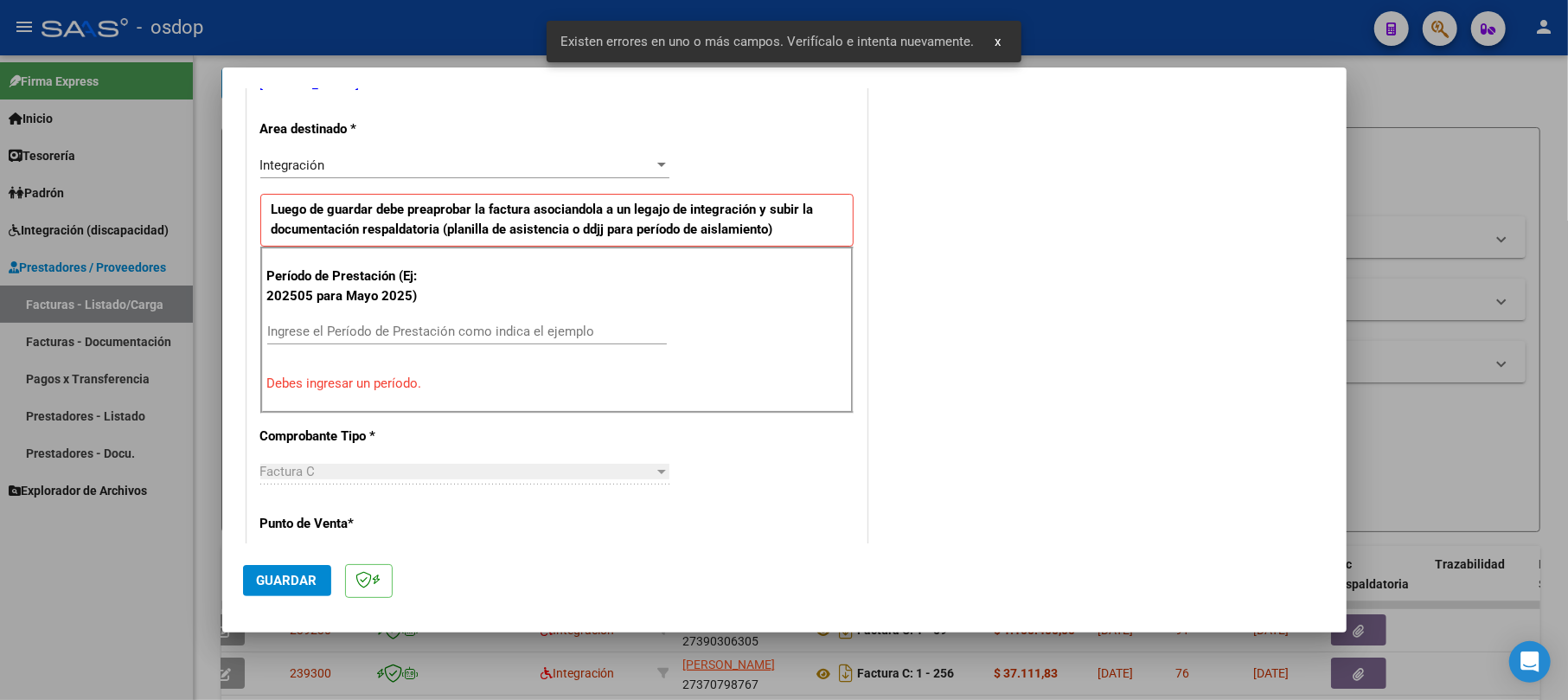
click at [316, 329] on input "Ingrese el Período de Prestación como indica el ejemplo" at bounding box center [466, 331] width 399 height 15
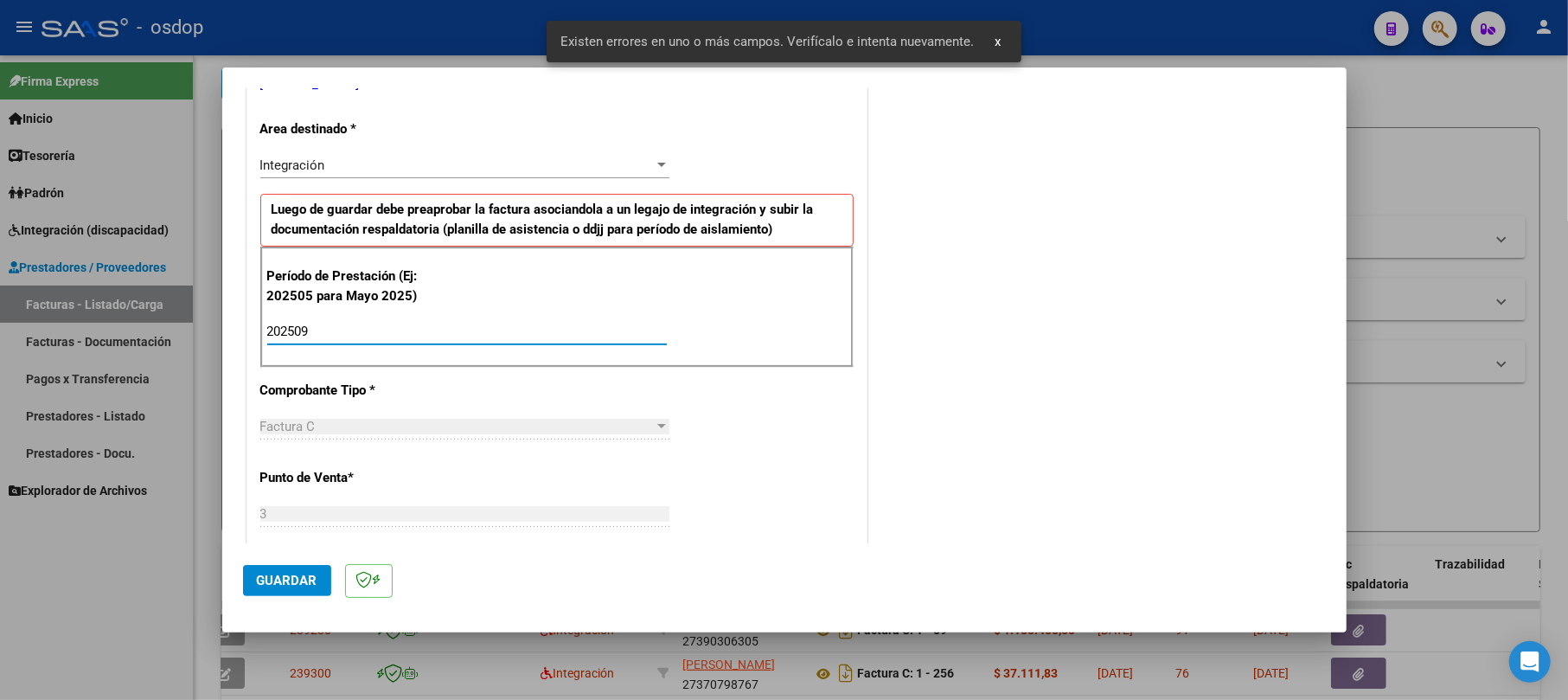
type input "202509"
click at [815, 409] on div "COMENTARIOS Comentarios De la Obra Social: Comentarios de la Obra Social (no vi…" at bounding box center [1098, 531] width 455 height 1601
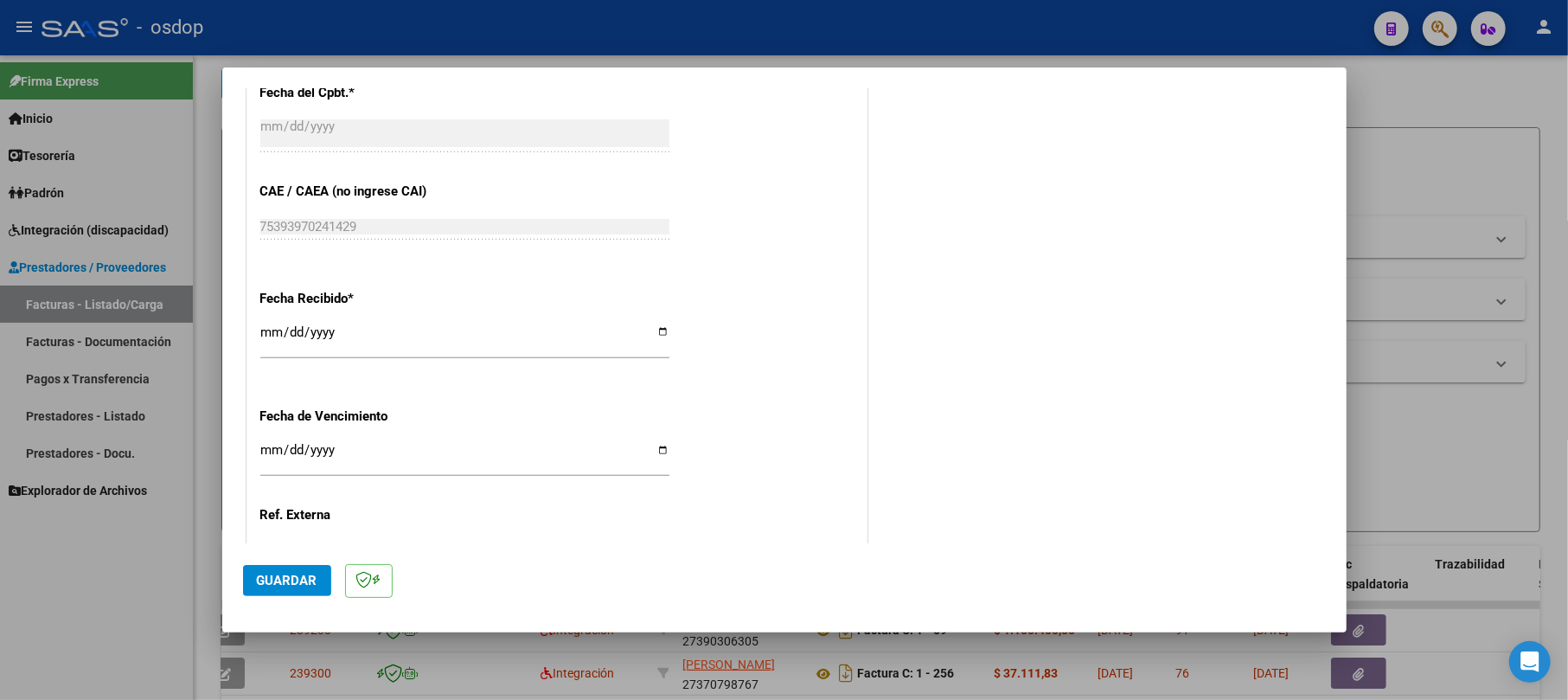
scroll to position [1069, 0]
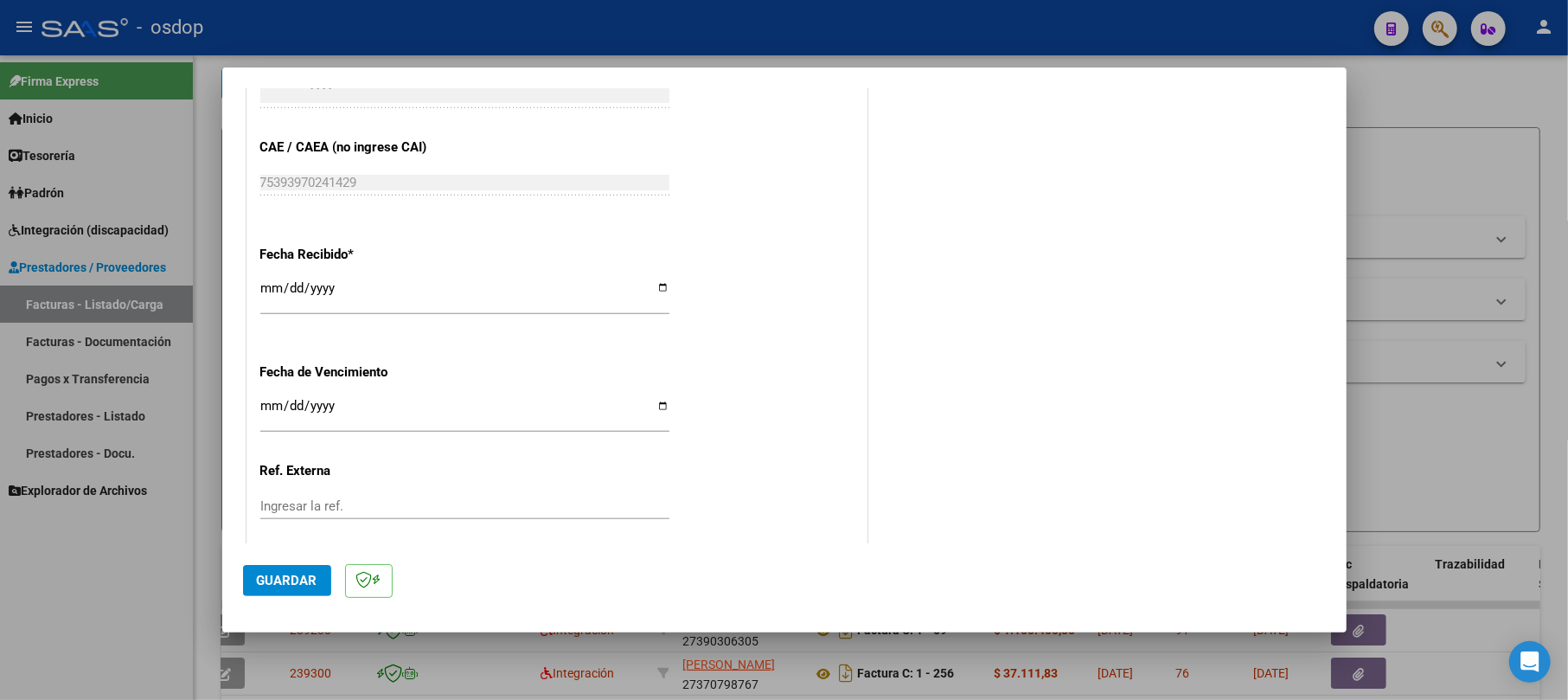
click at [284, 577] on span "Guardar" at bounding box center [287, 580] width 60 height 15
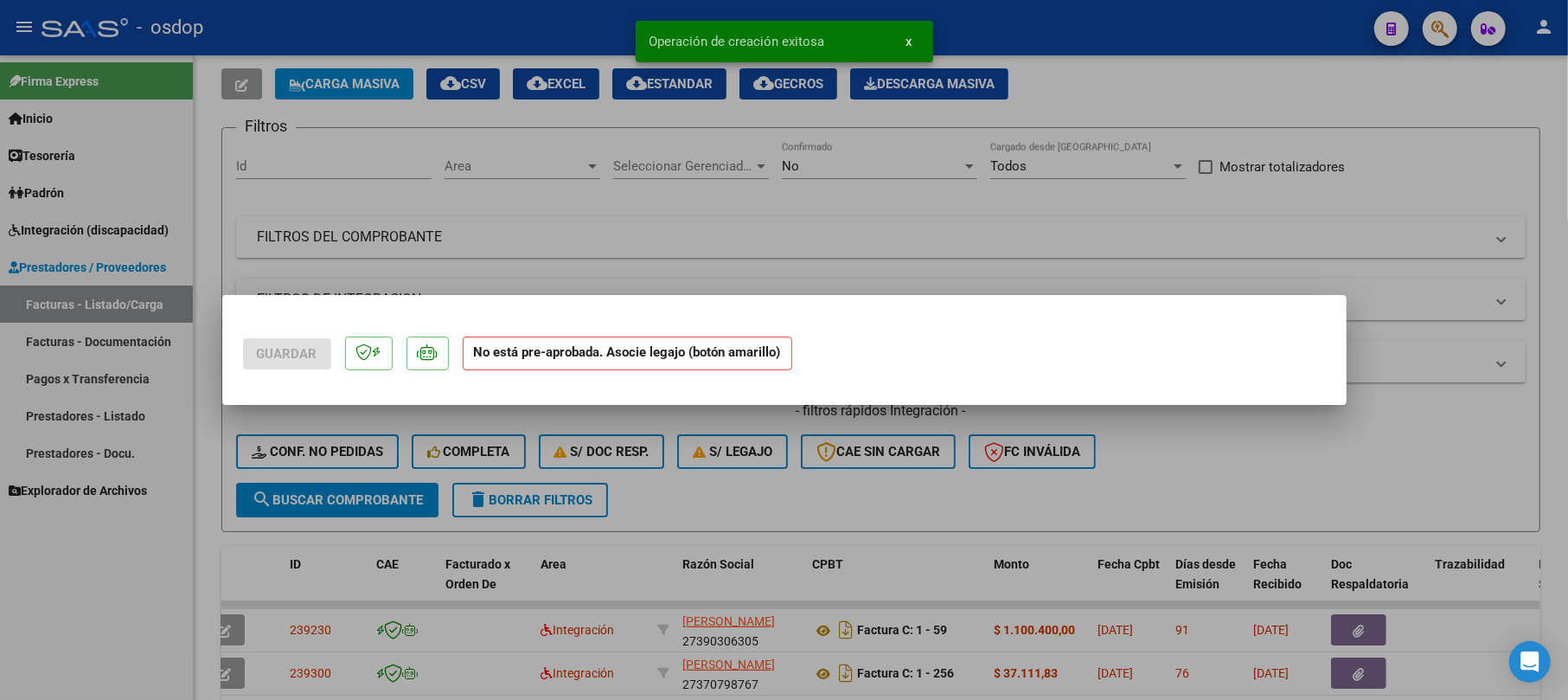
scroll to position [0, 0]
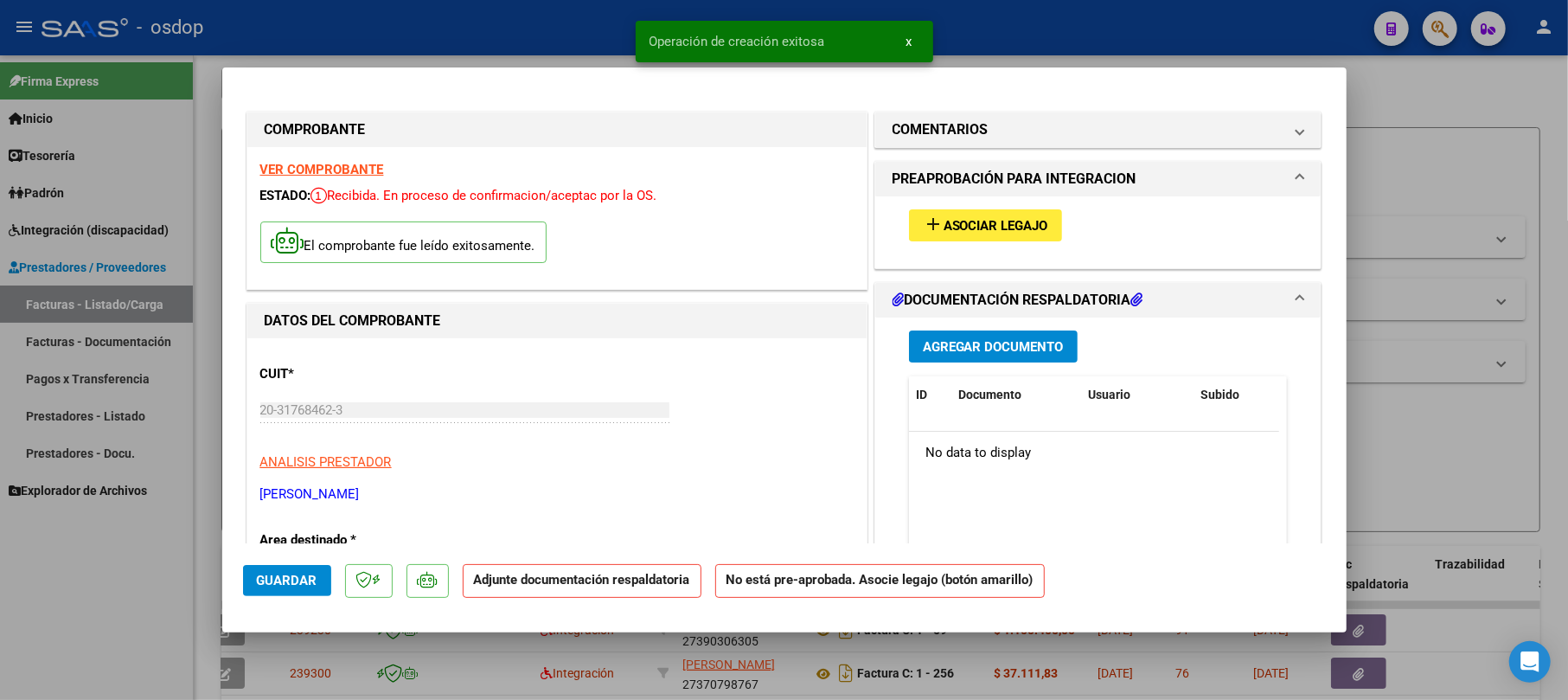
click at [815, 355] on span "Agregar Documento" at bounding box center [993, 346] width 141 height 15
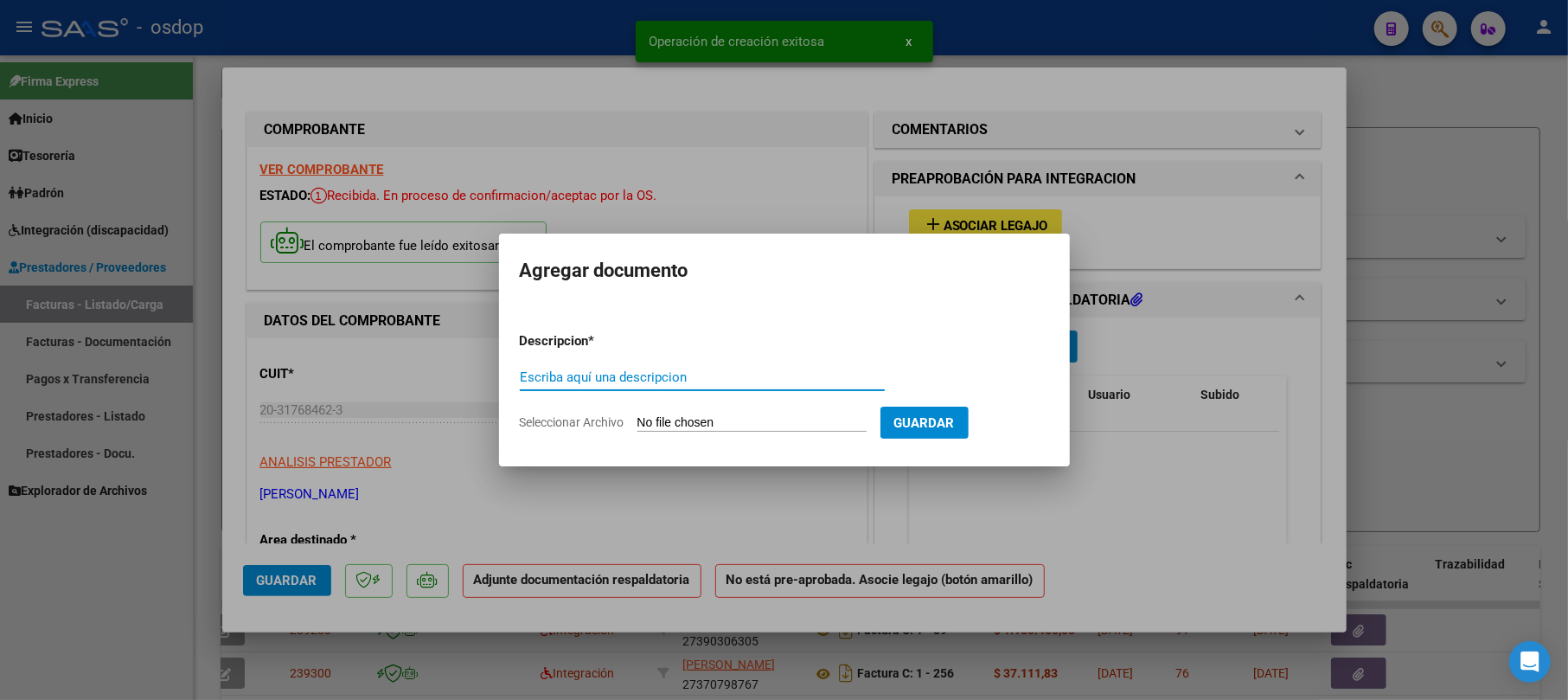
click at [700, 378] on input "Escriba aquí una descripcion" at bounding box center [702, 376] width 365 height 15
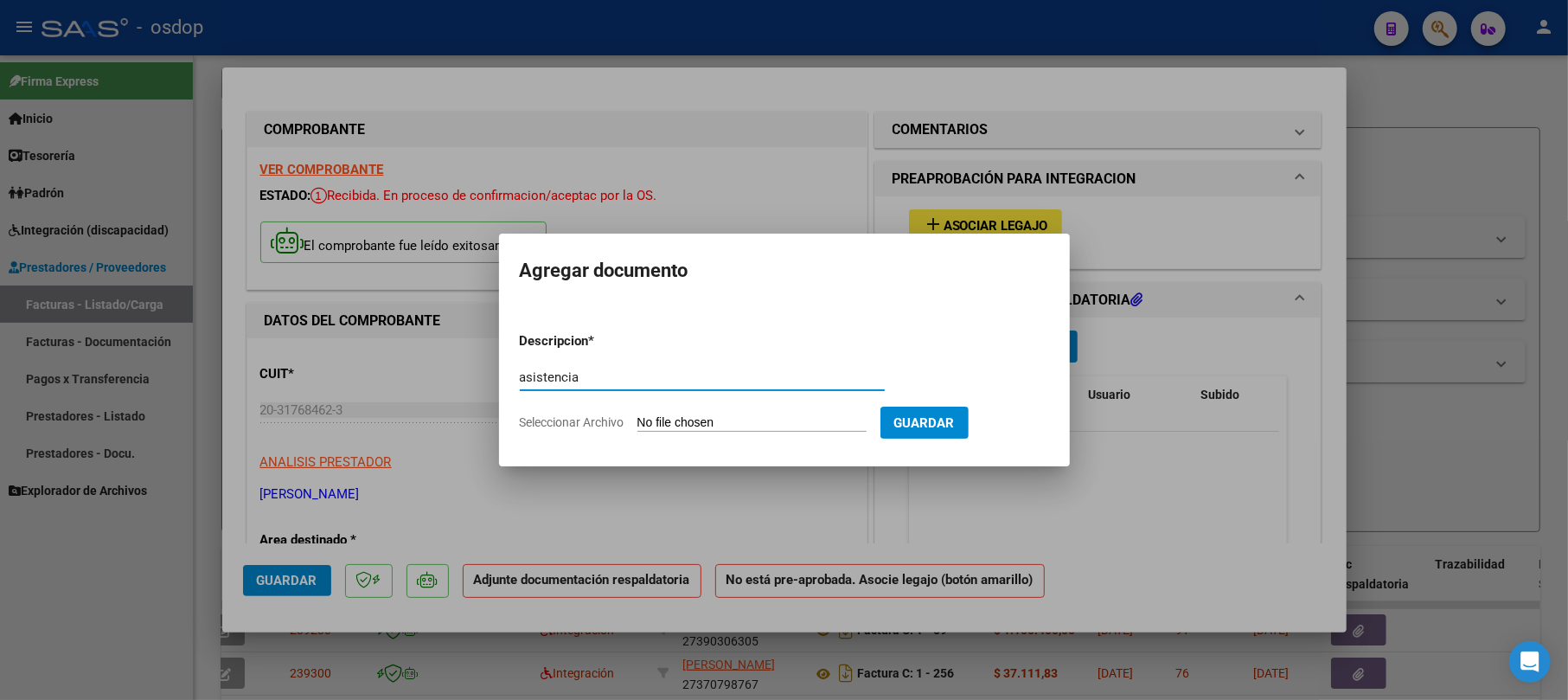
type input "asistencia"
click at [702, 419] on input "Seleccionar Archivo" at bounding box center [752, 423] width 229 height 16
type input "C:\fakepath\planilla [PERSON_NAME] cet septiembre.pdf"
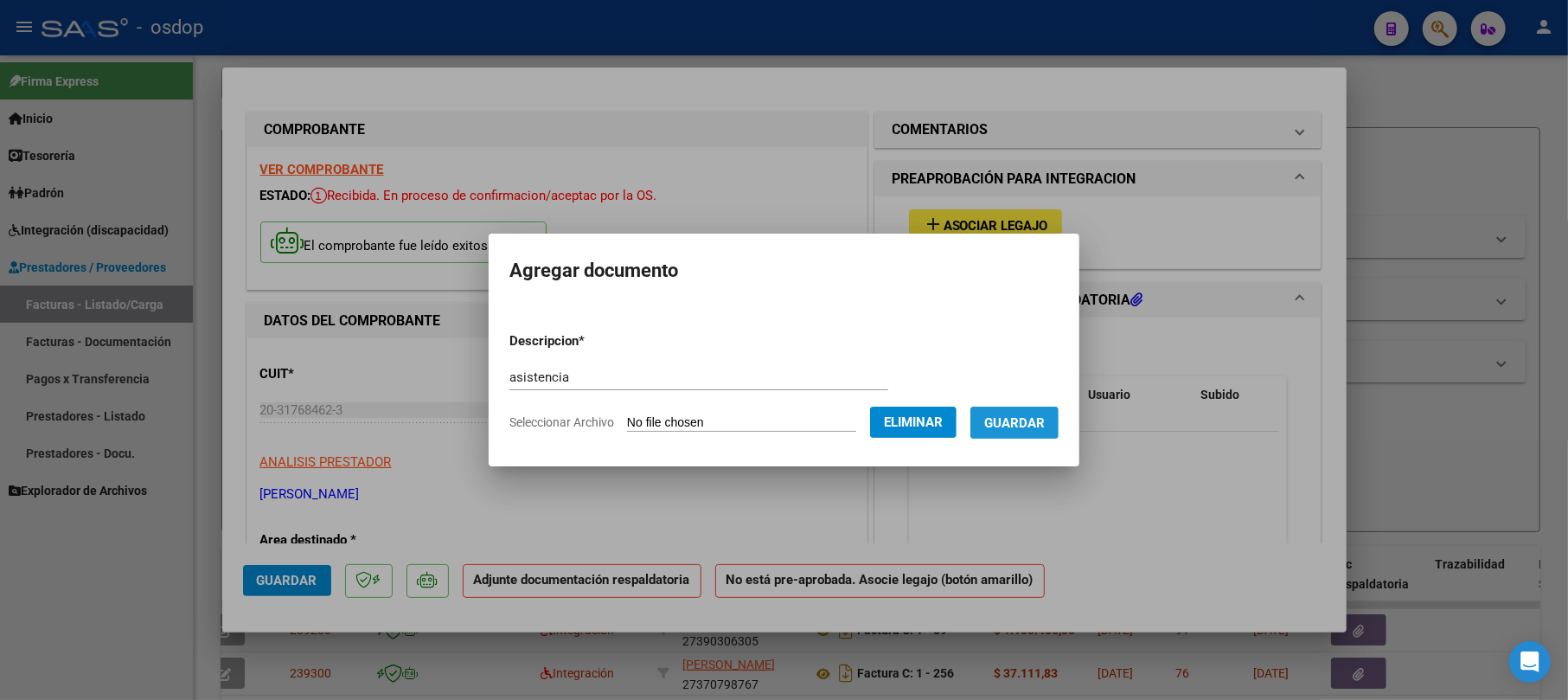
click at [815, 426] on span "Guardar" at bounding box center [1014, 423] width 60 height 15
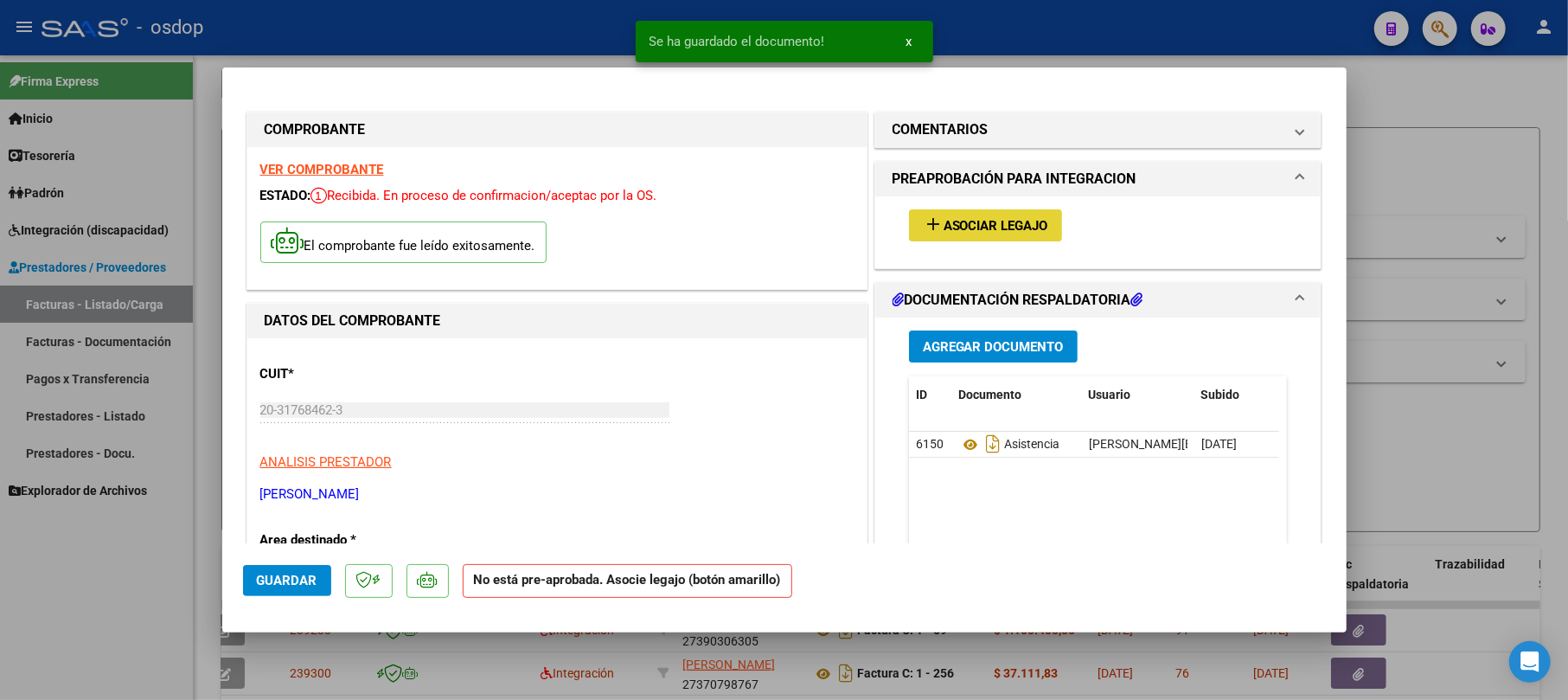
click at [815, 223] on span "Asociar Legajo" at bounding box center [995, 225] width 105 height 15
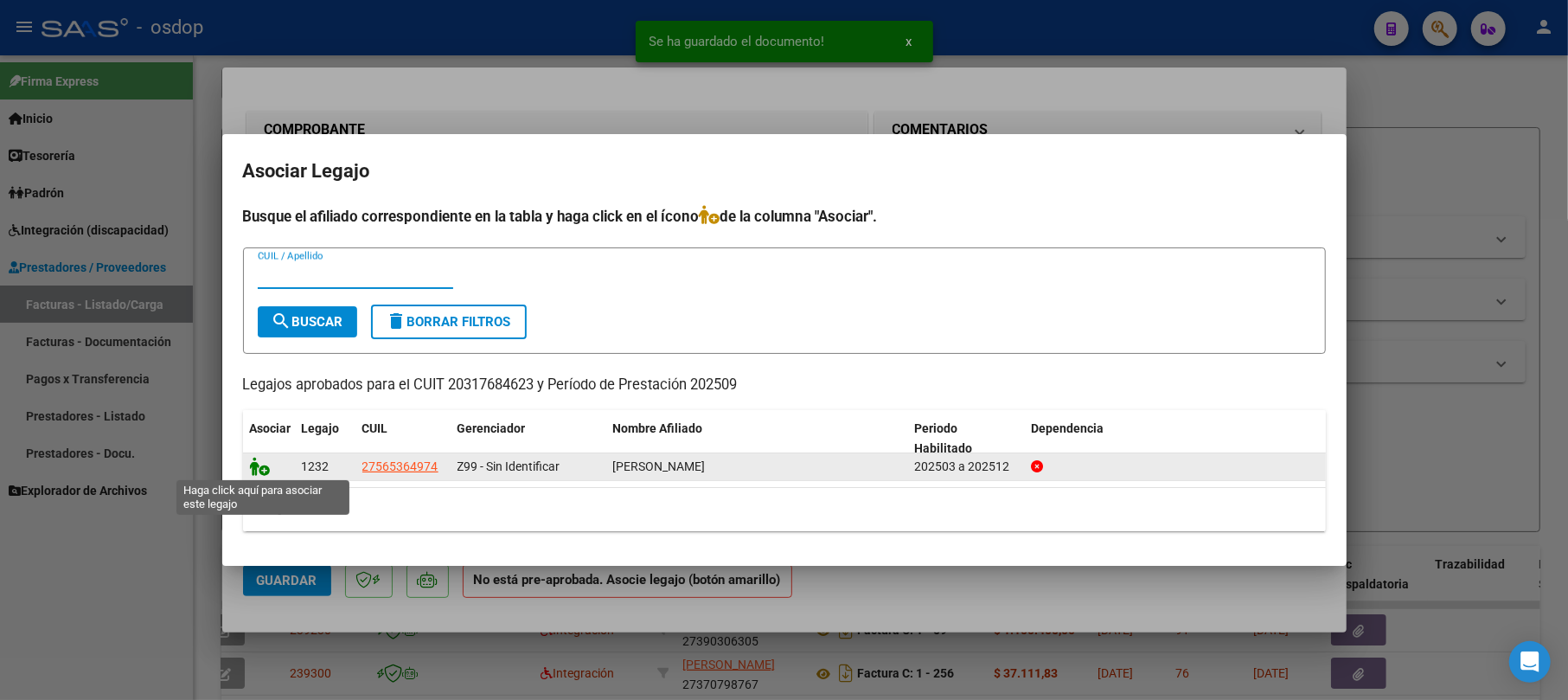
click at [258, 460] on icon at bounding box center [260, 466] width 21 height 19
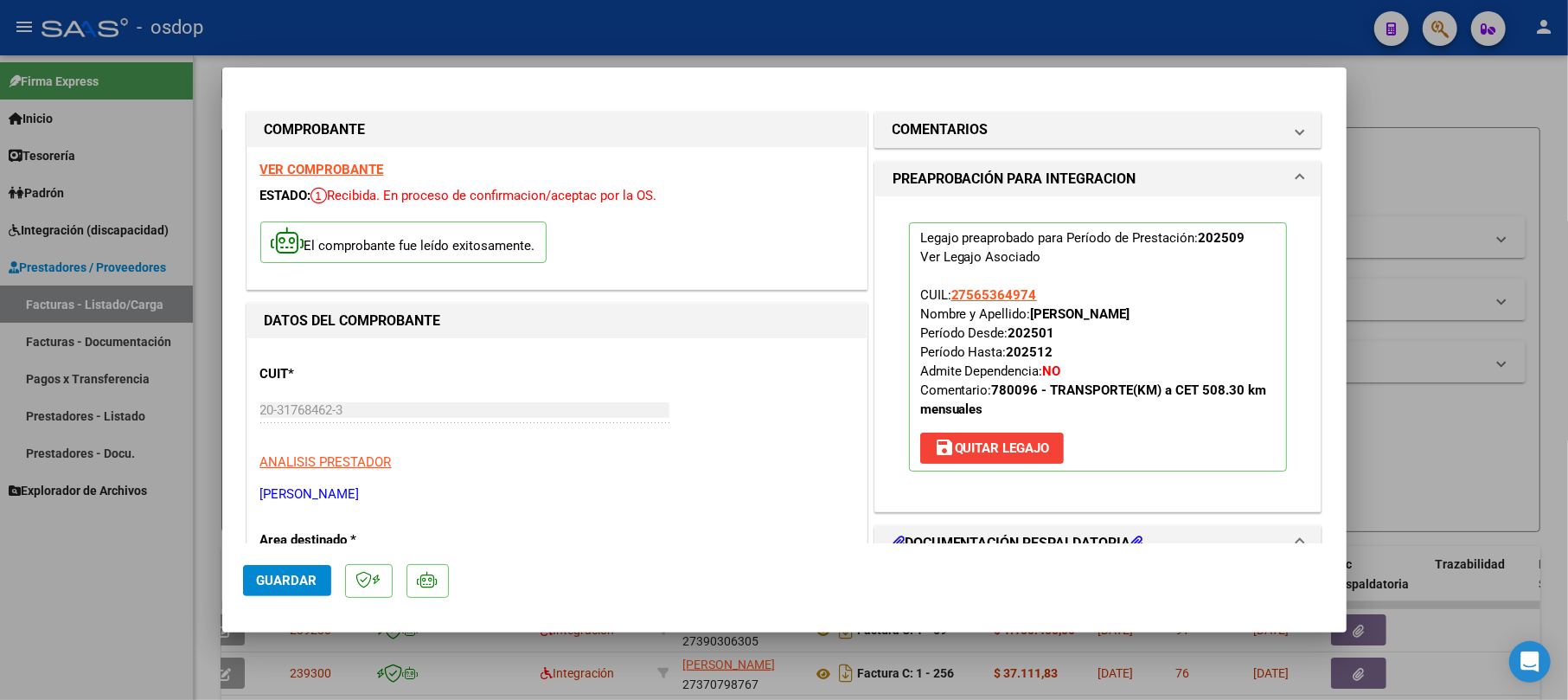
scroll to position [230, 0]
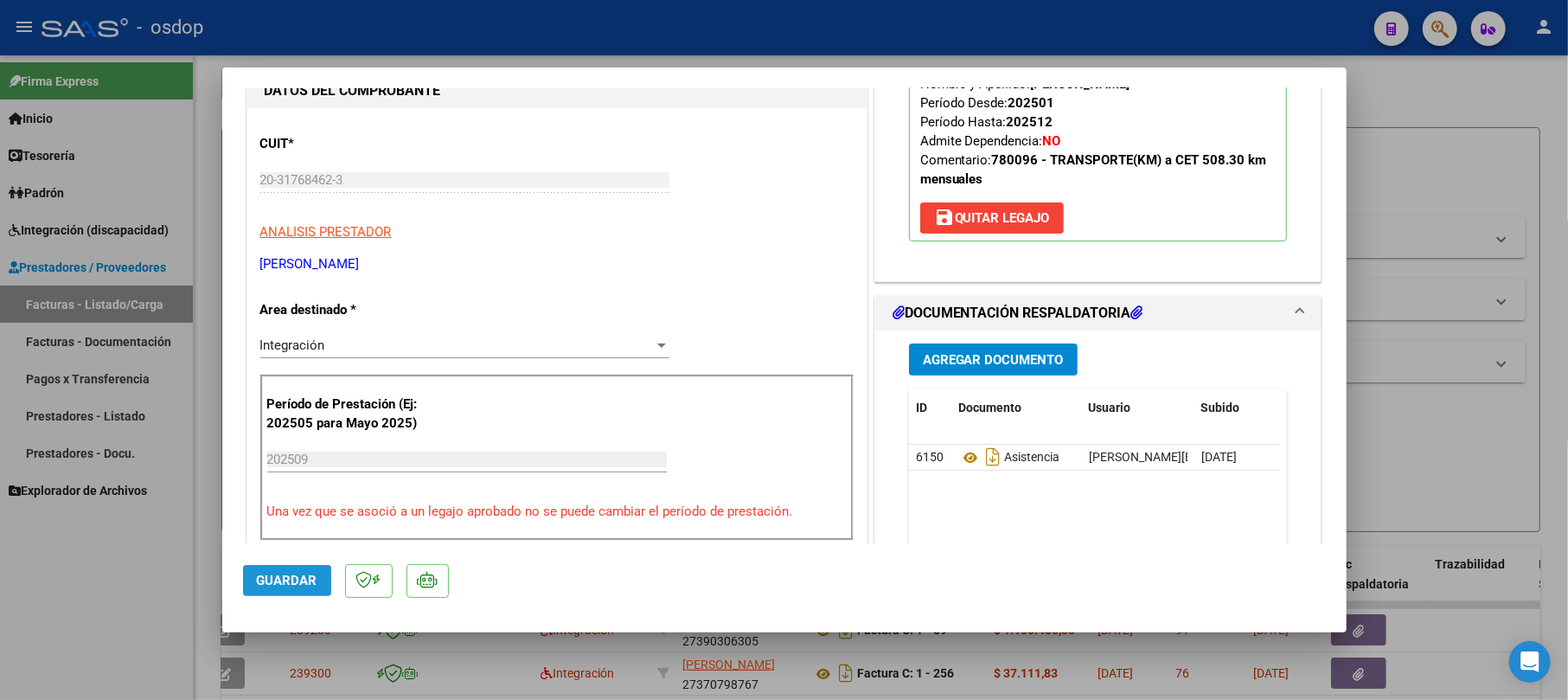
click at [272, 586] on span "Guardar" at bounding box center [287, 580] width 60 height 15
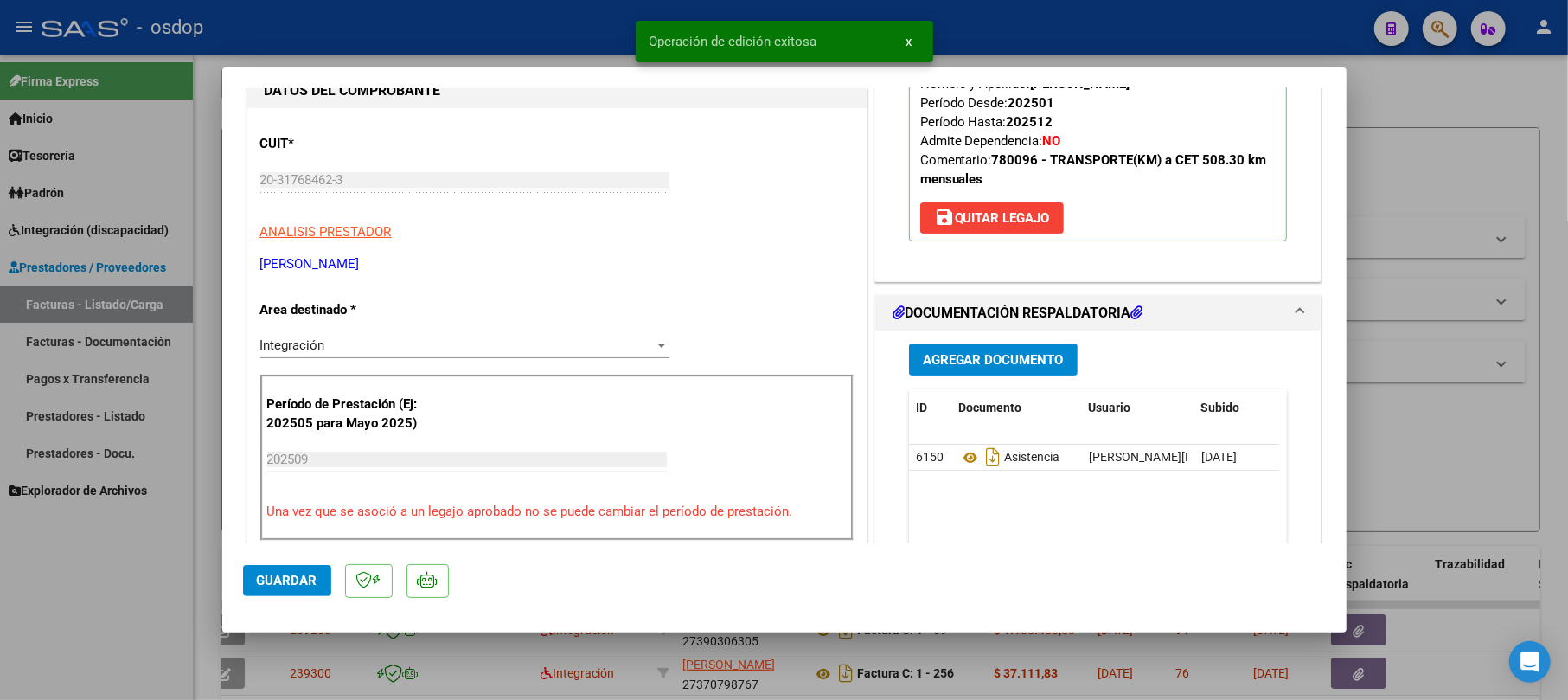
click at [815, 180] on div at bounding box center [784, 350] width 1568 height 700
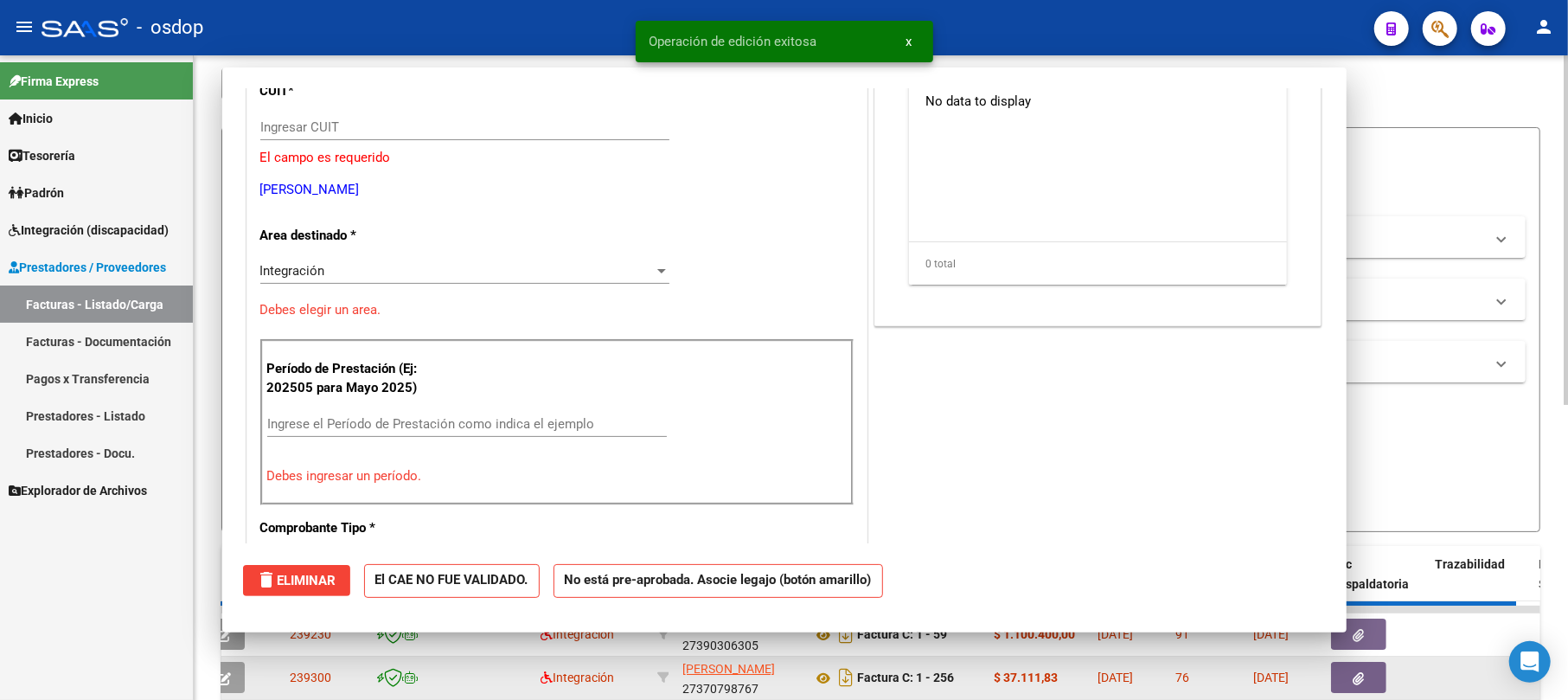
scroll to position [0, 0]
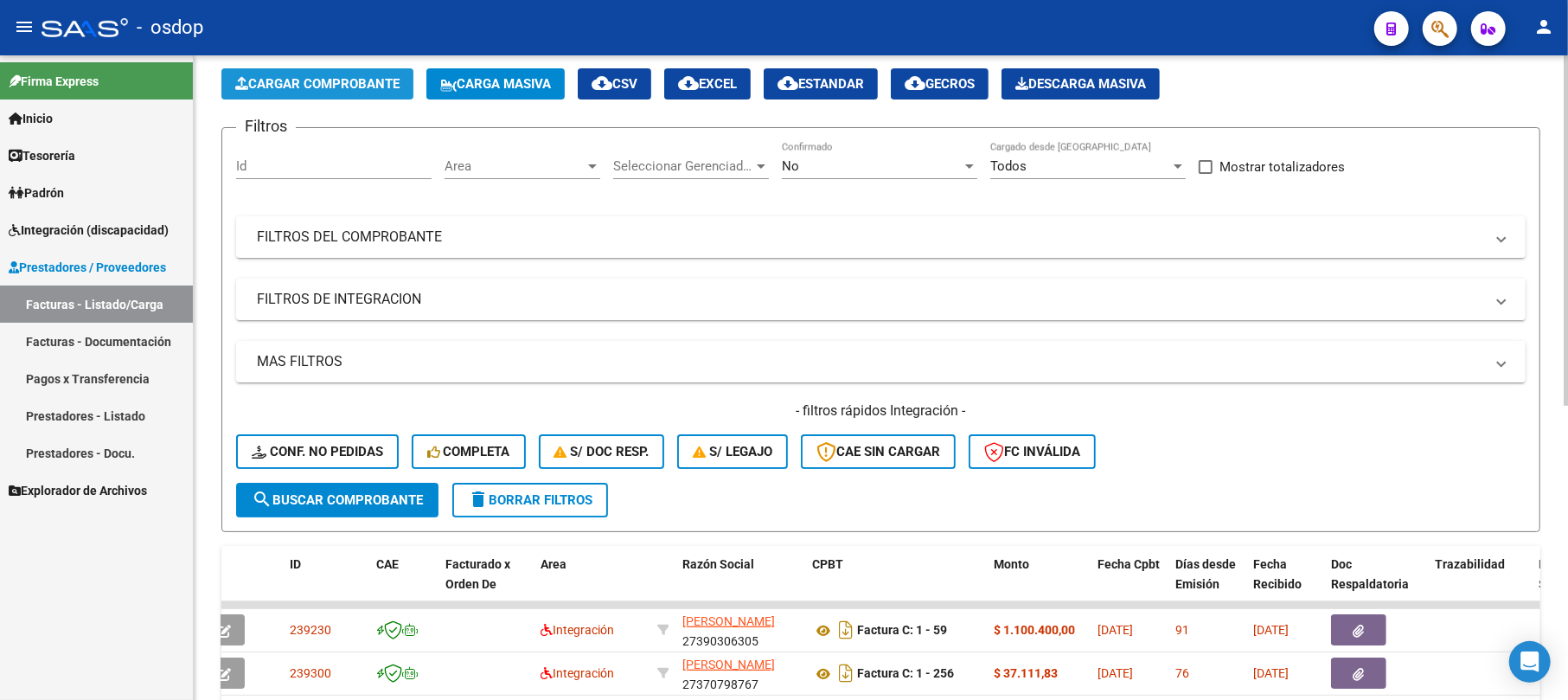
click at [324, 84] on span "Cargar Comprobante" at bounding box center [317, 84] width 164 height 15
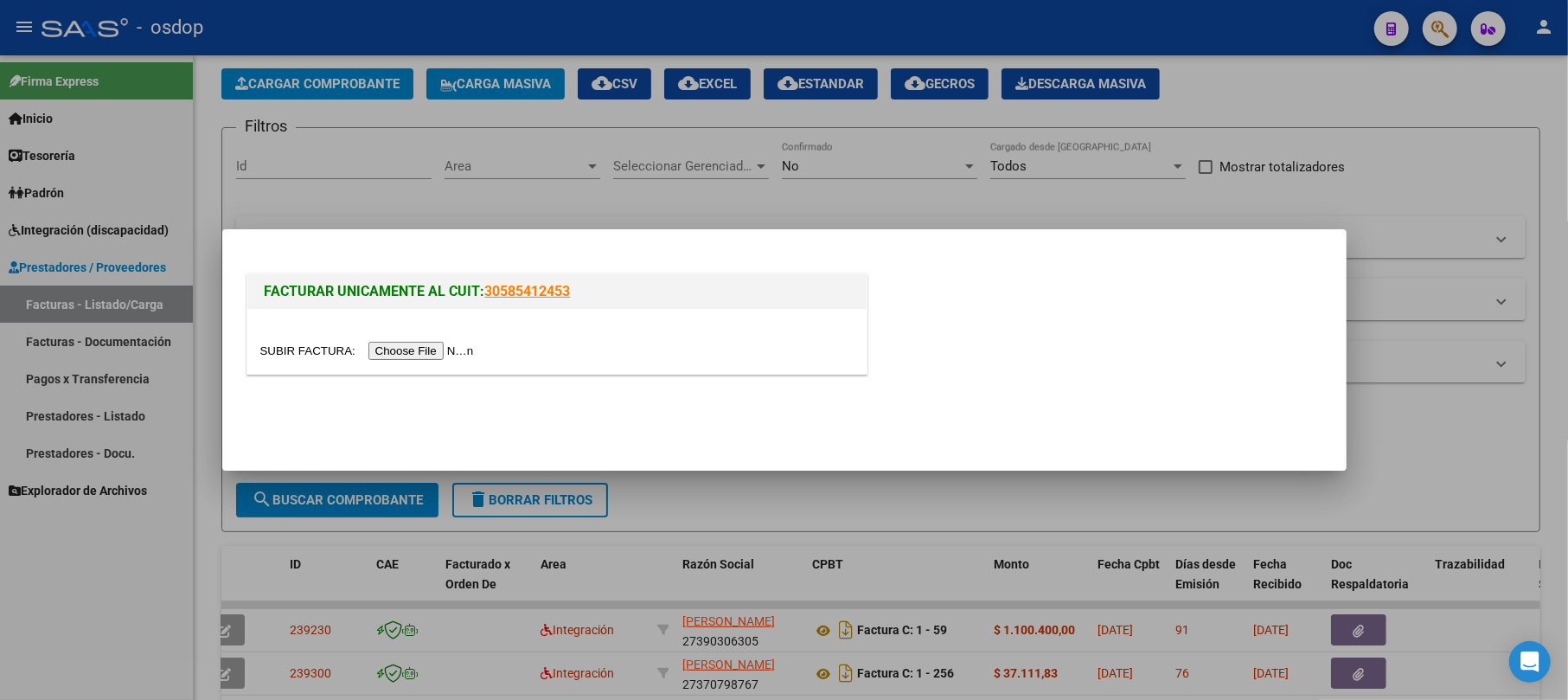
click at [447, 351] on input "file" at bounding box center [370, 350] width 219 height 18
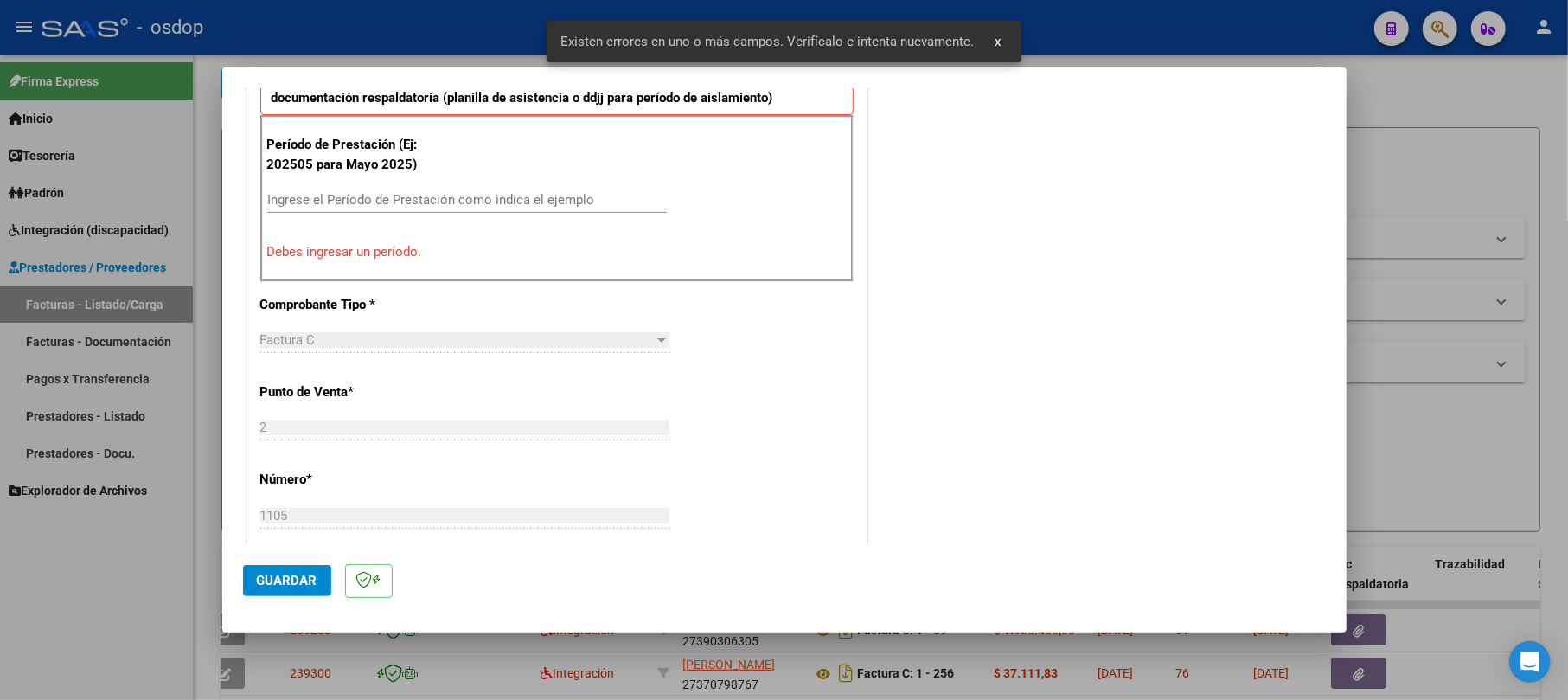
scroll to position [233, 0]
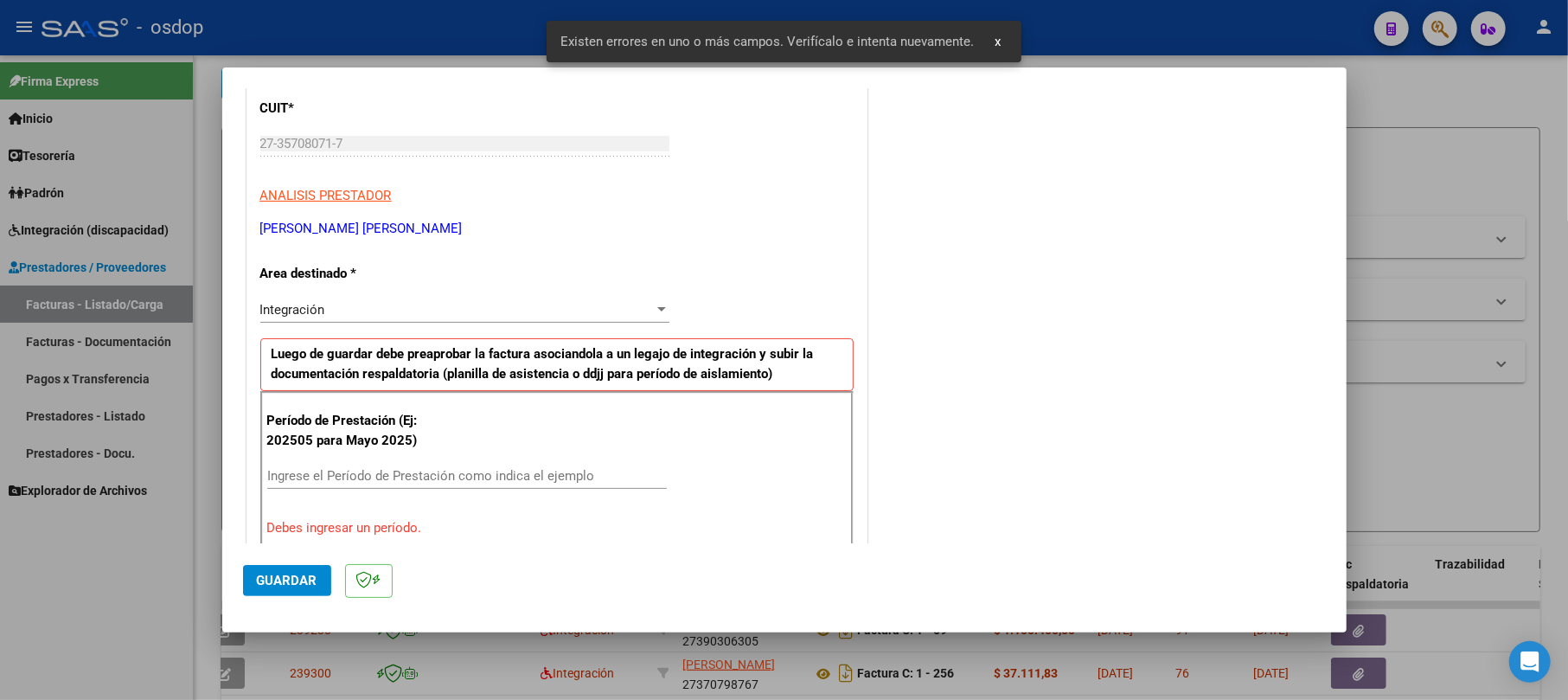
click at [365, 475] on input "Ingrese el Período de Prestación como indica el ejemplo" at bounding box center [466, 475] width 399 height 15
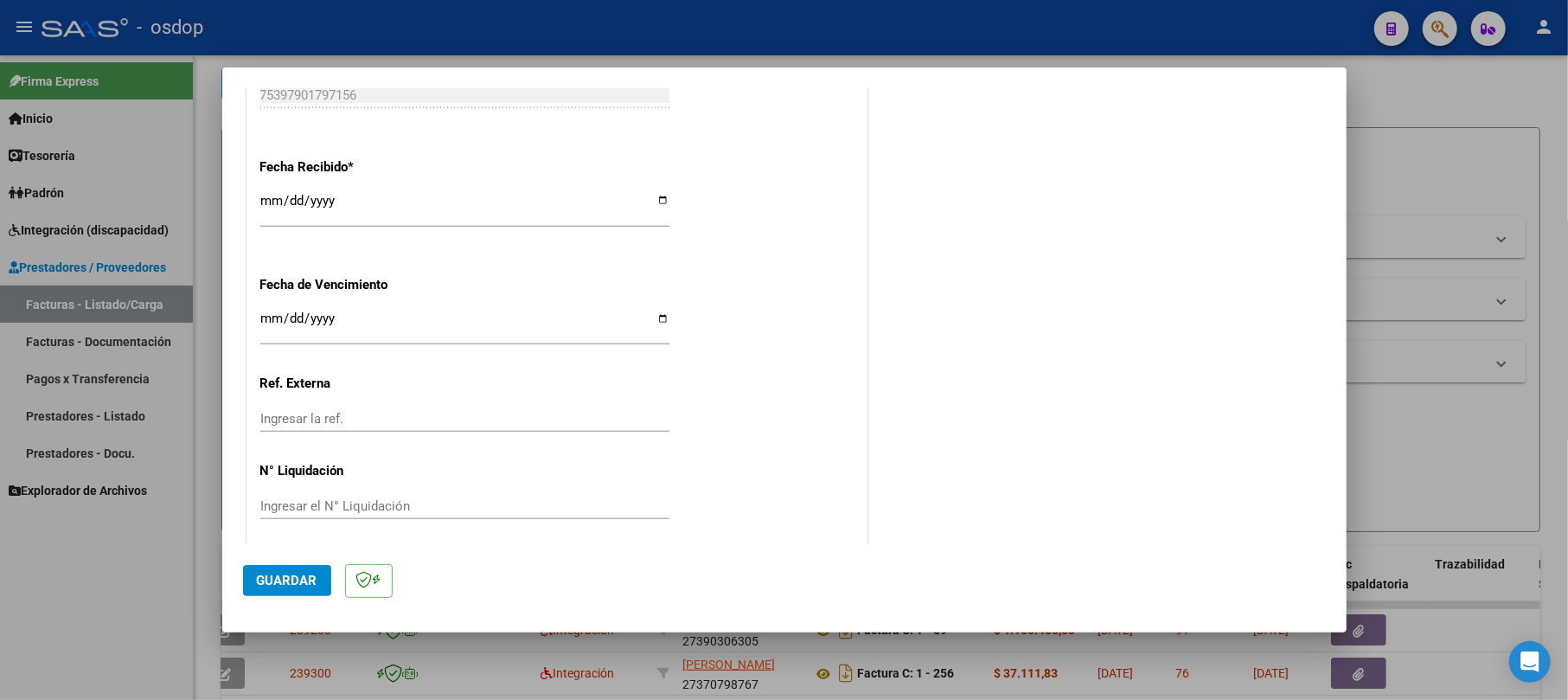
scroll to position [1167, 0]
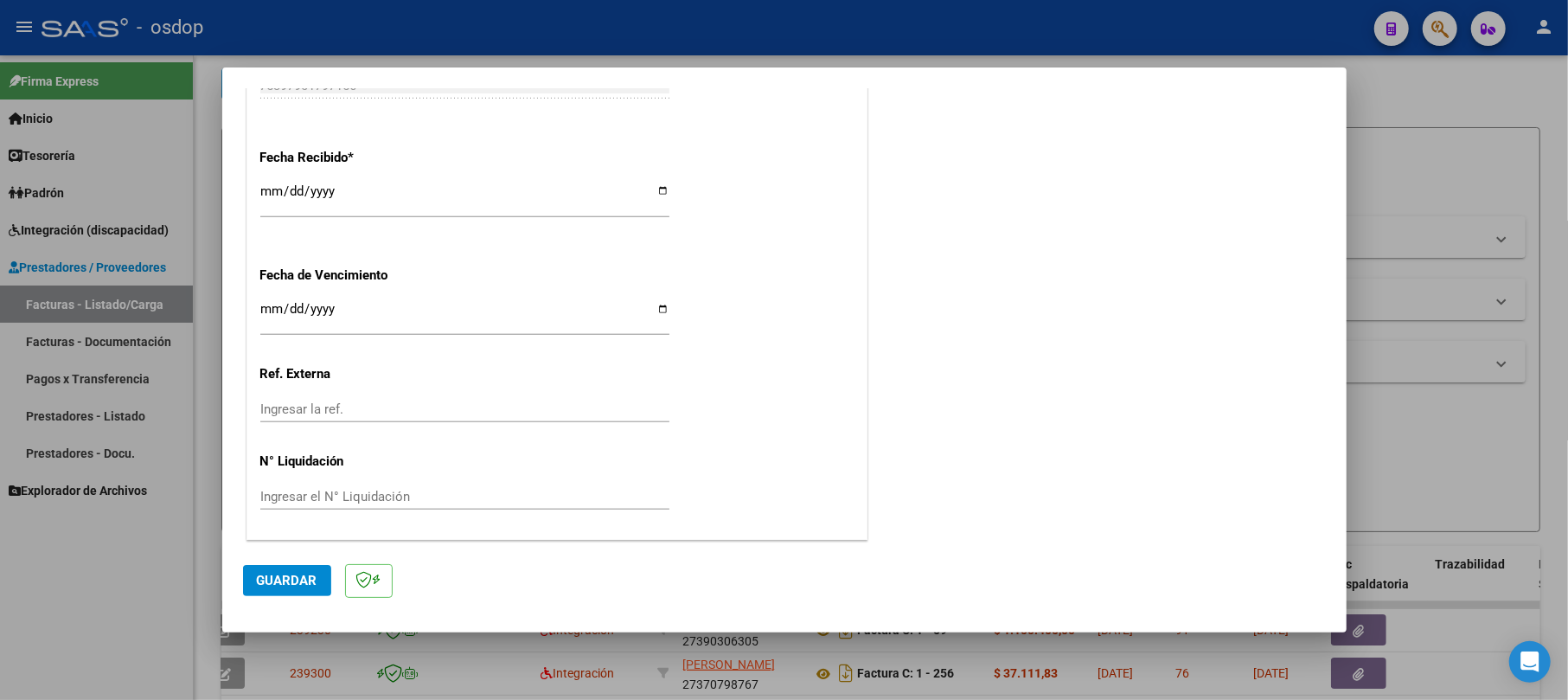
type input "202509"
click at [275, 575] on span "Guardar" at bounding box center [287, 580] width 60 height 15
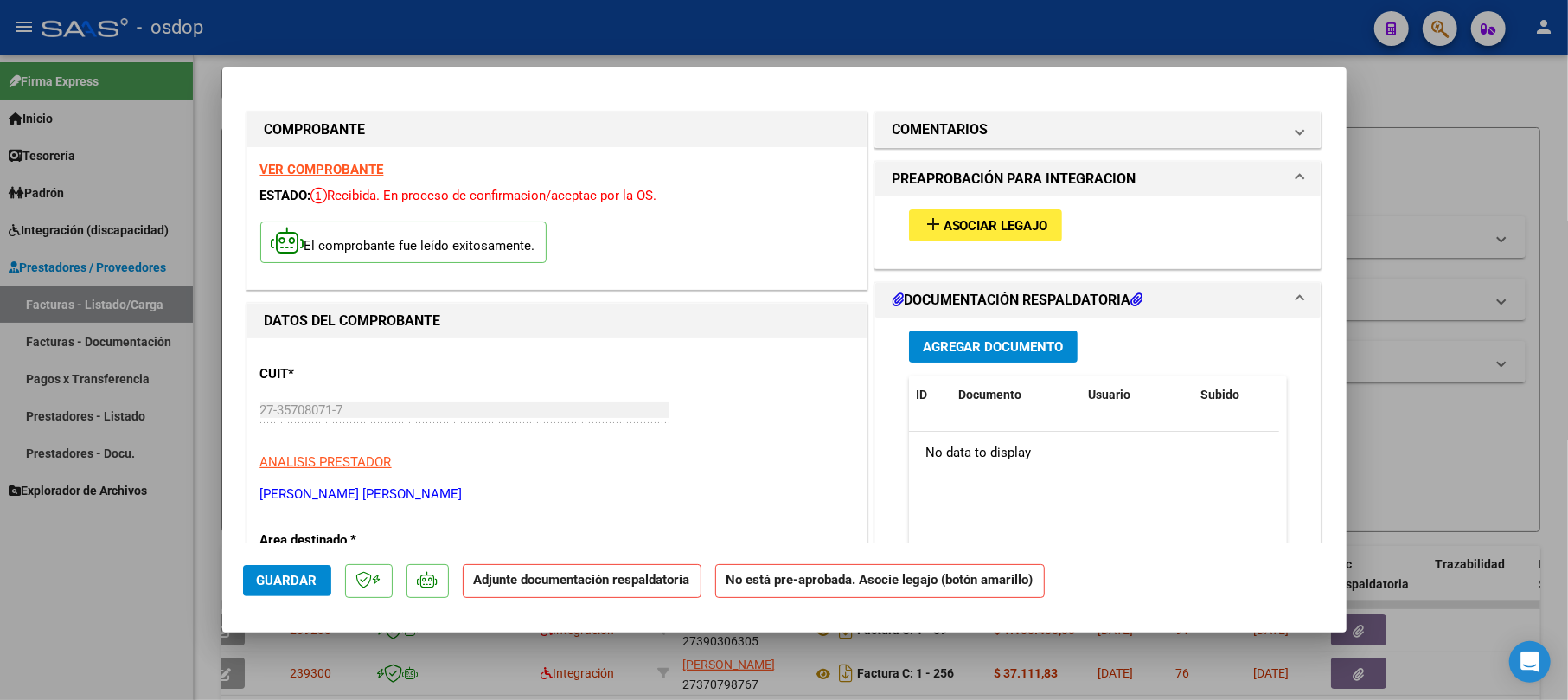
click at [815, 353] on span "Agregar Documento" at bounding box center [993, 346] width 141 height 15
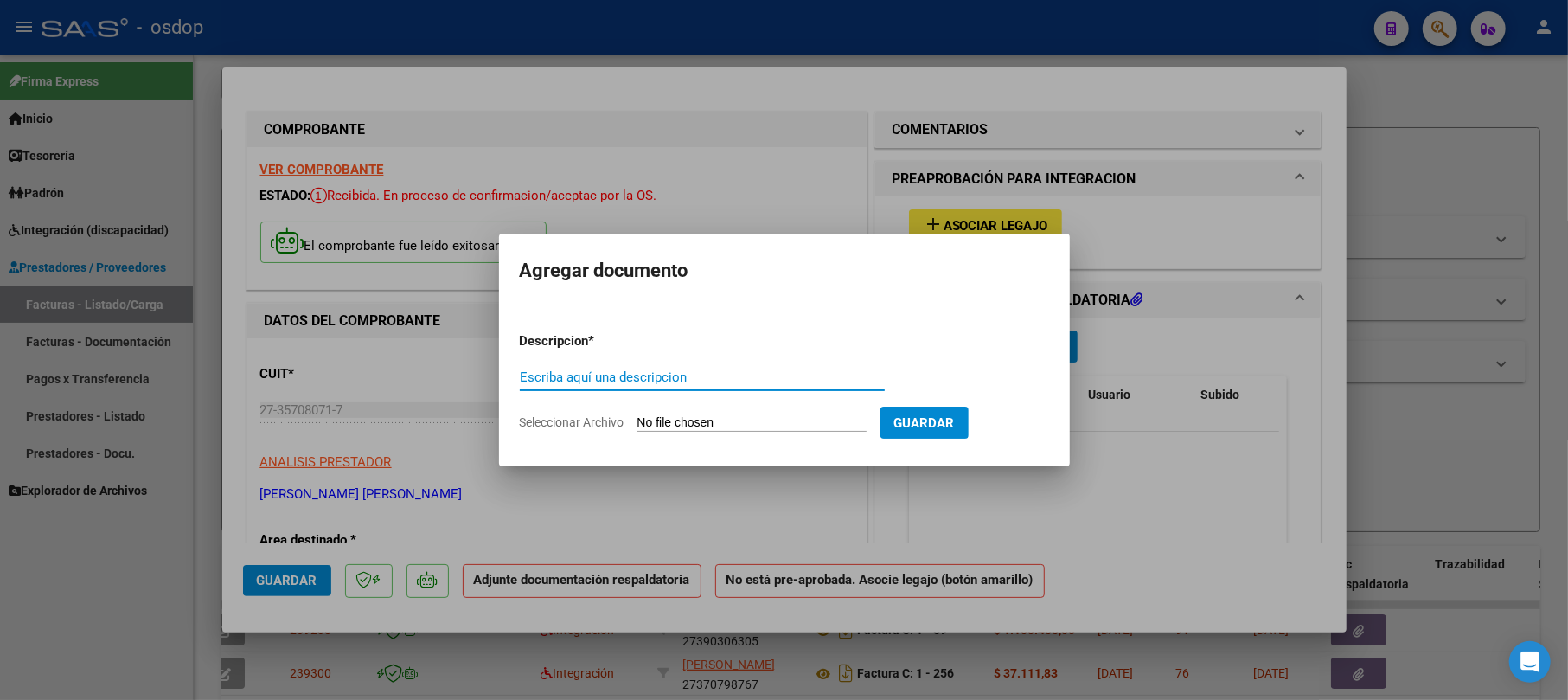
click at [710, 377] on input "Escriba aquí una descripcion" at bounding box center [702, 376] width 365 height 15
type input "asiste"
click at [695, 419] on input "Seleccionar Archivo" at bounding box center [752, 423] width 229 height 16
type input "C:\fakepath\PL TO.pdf"
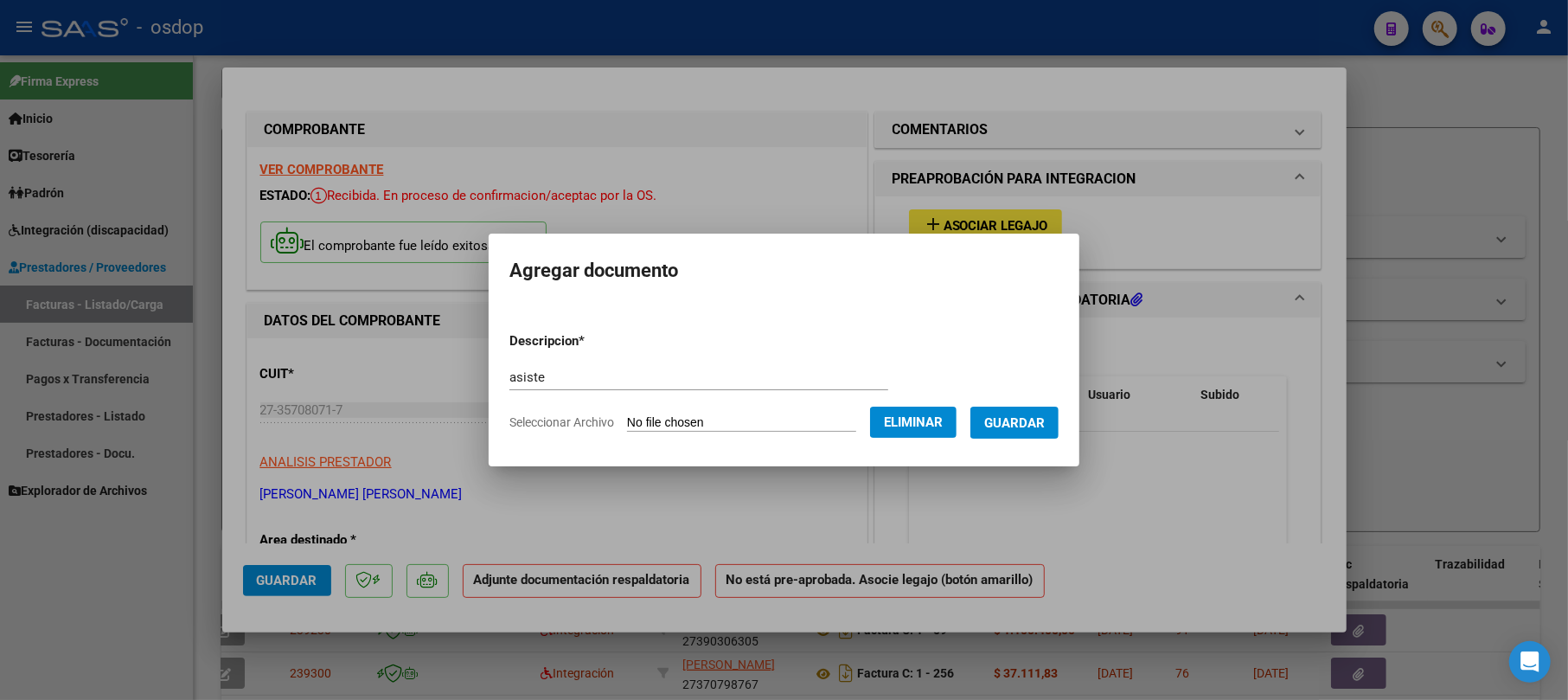
drag, startPoint x: 1019, startPoint y: 424, endPoint x: 1005, endPoint y: 424, distance: 14.0
click at [815, 424] on span "Guardar" at bounding box center [1014, 423] width 60 height 15
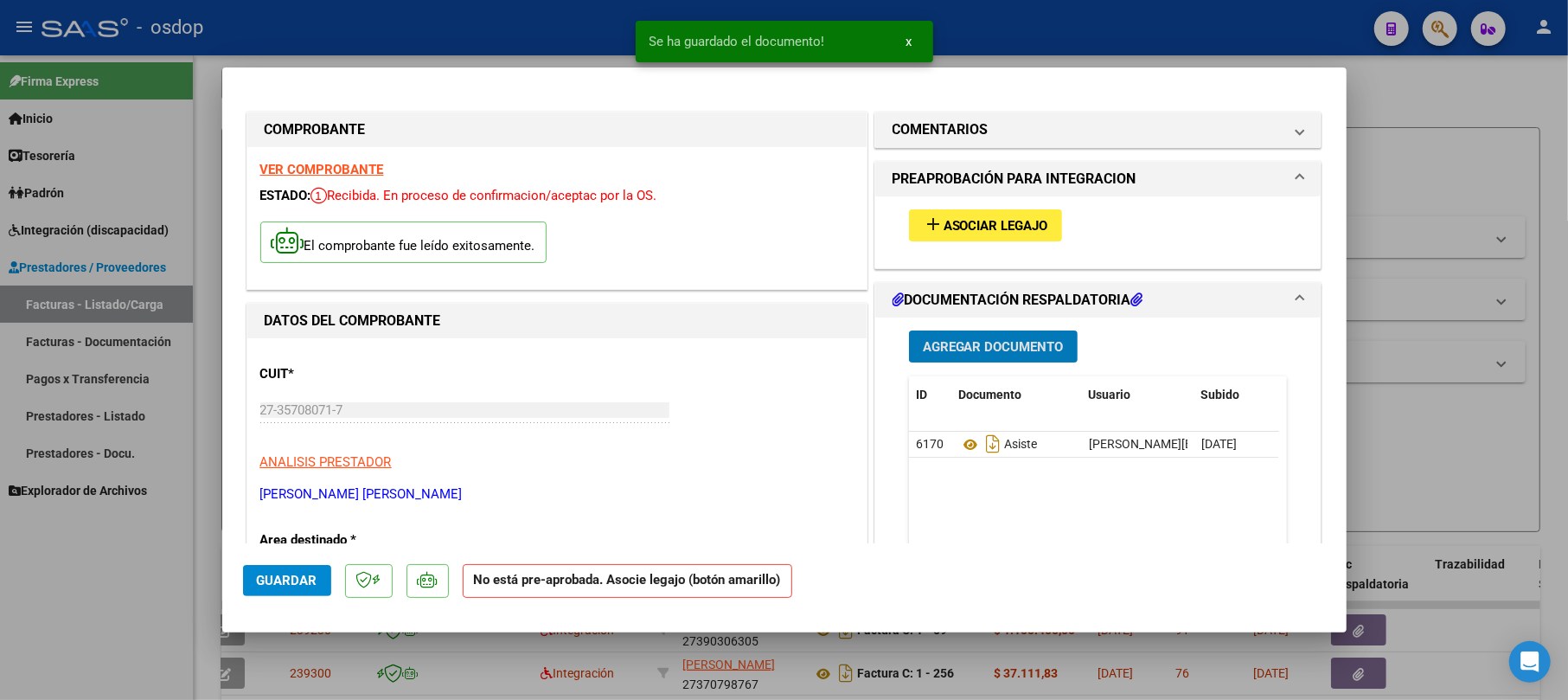
click at [815, 225] on span "Asociar Legajo" at bounding box center [995, 225] width 105 height 15
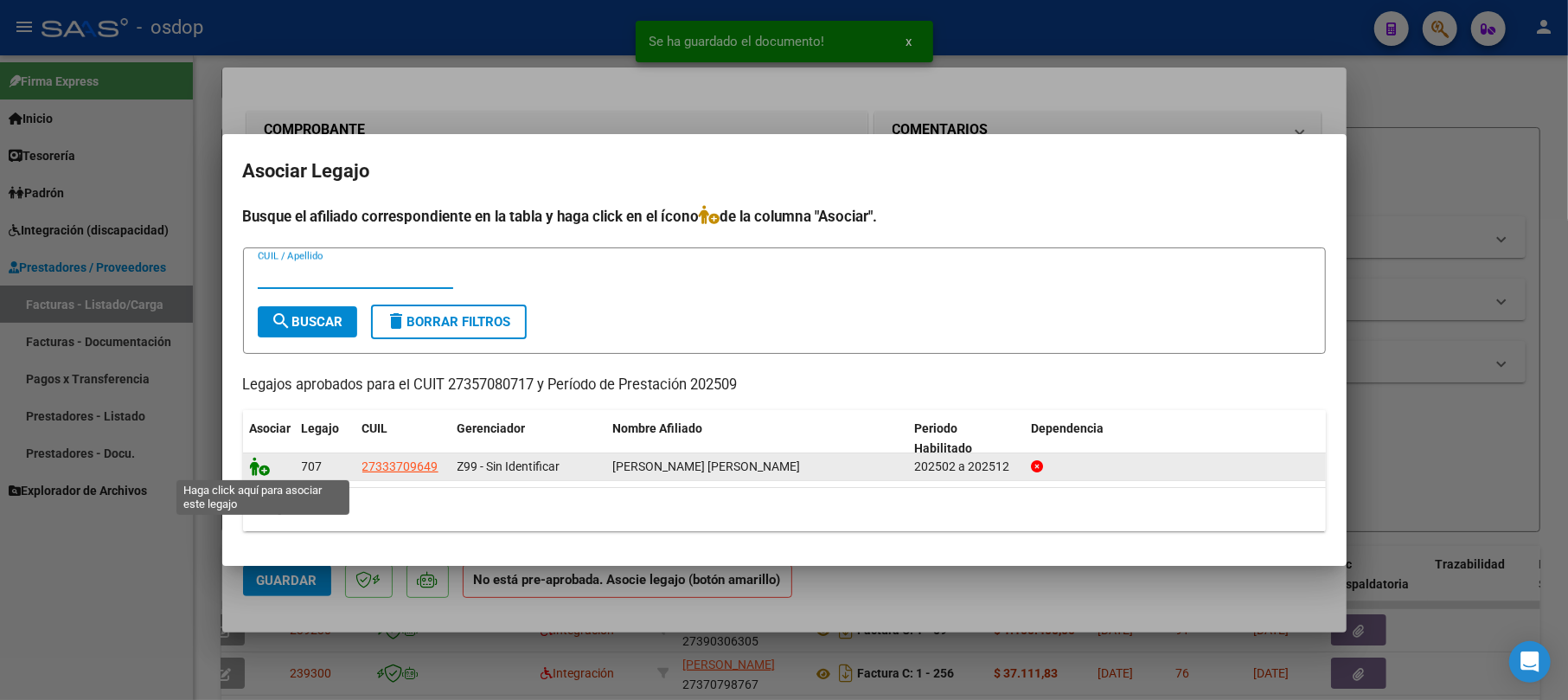
click at [256, 463] on icon at bounding box center [260, 466] width 21 height 19
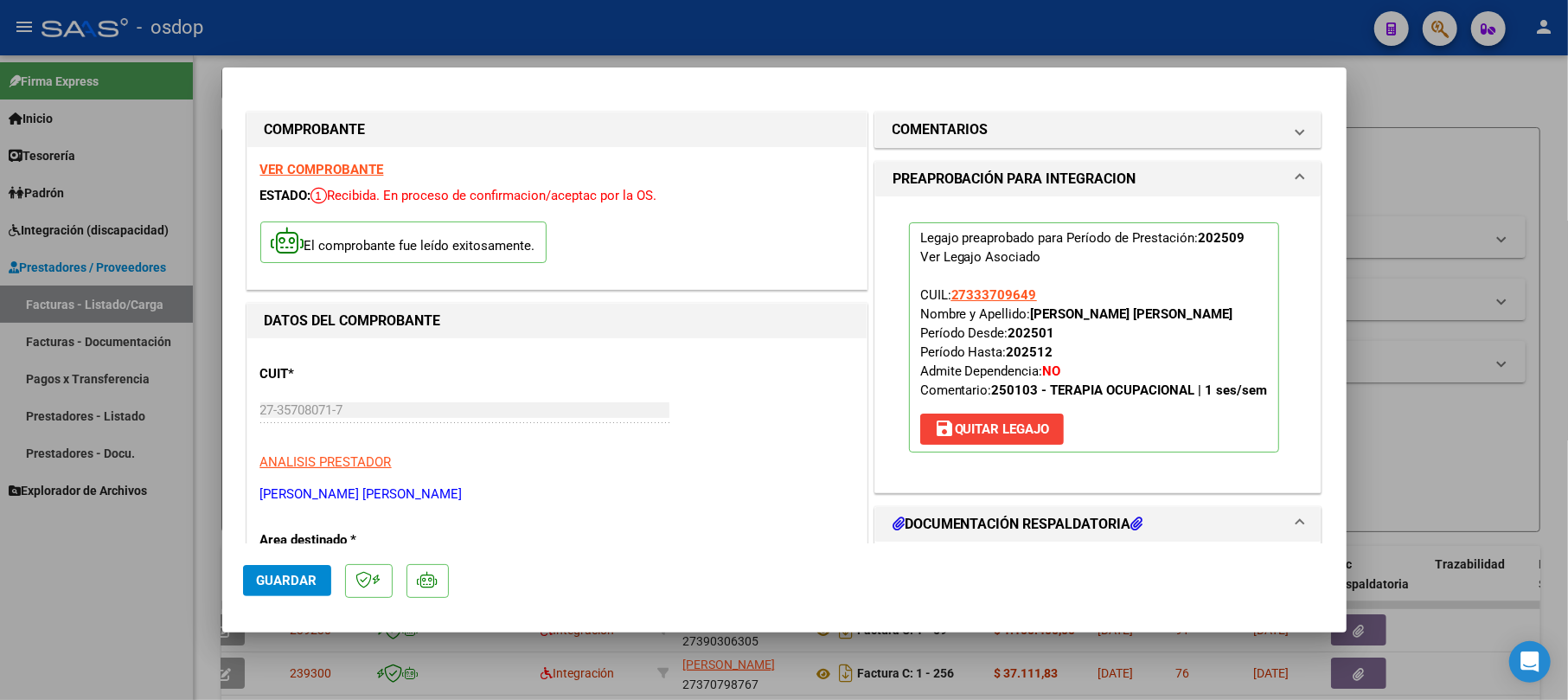
click at [284, 585] on span "Guardar" at bounding box center [287, 580] width 60 height 15
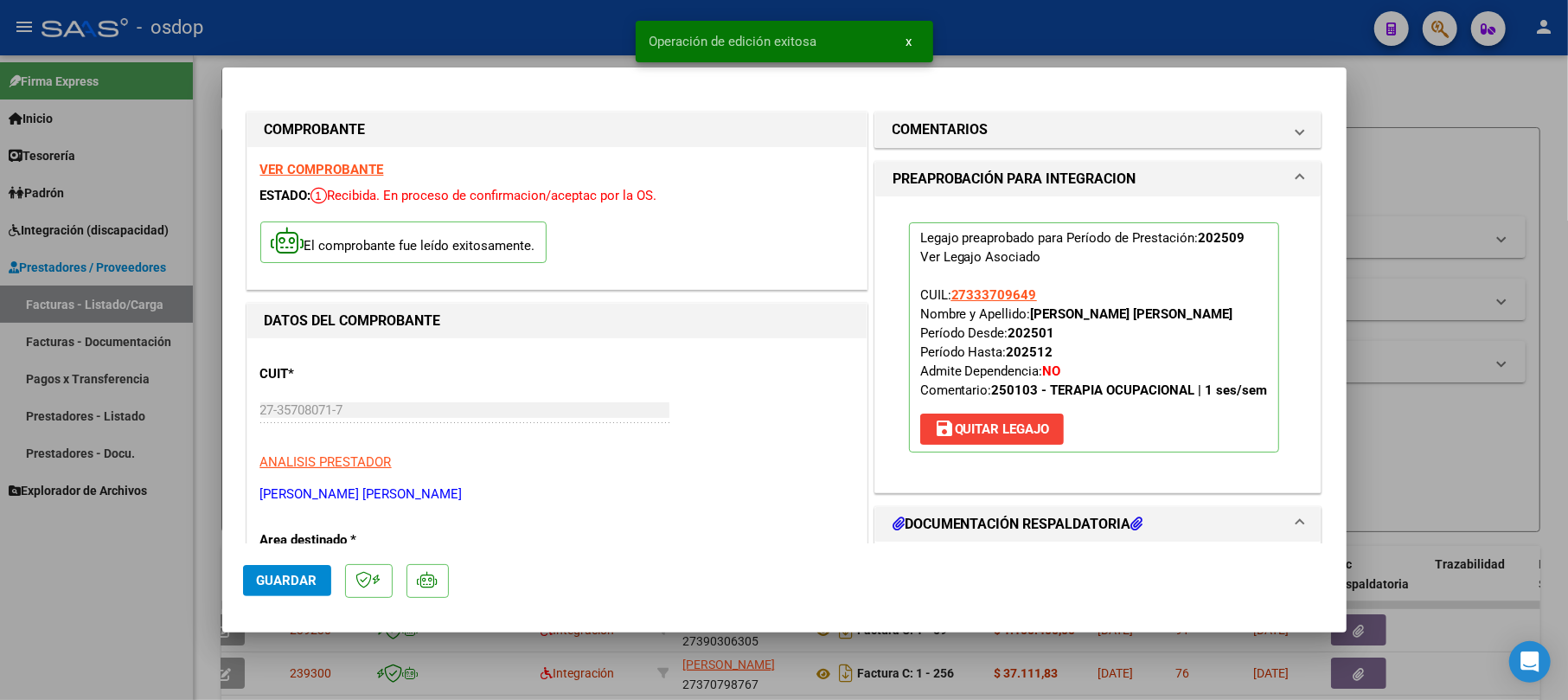
click at [815, 177] on div at bounding box center [784, 350] width 1568 height 700
type input "$ 0,00"
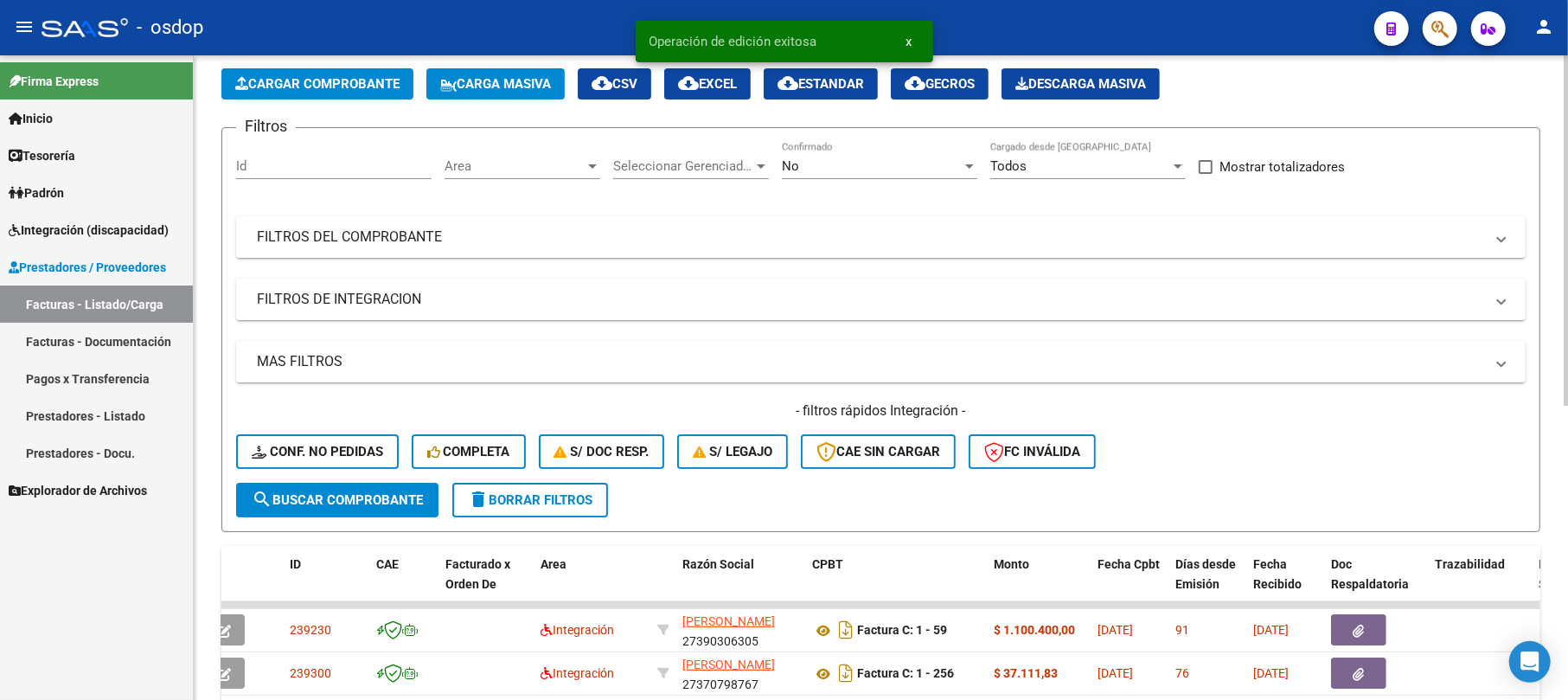
click at [359, 76] on span "Cargar Comprobante" at bounding box center [317, 84] width 164 height 15
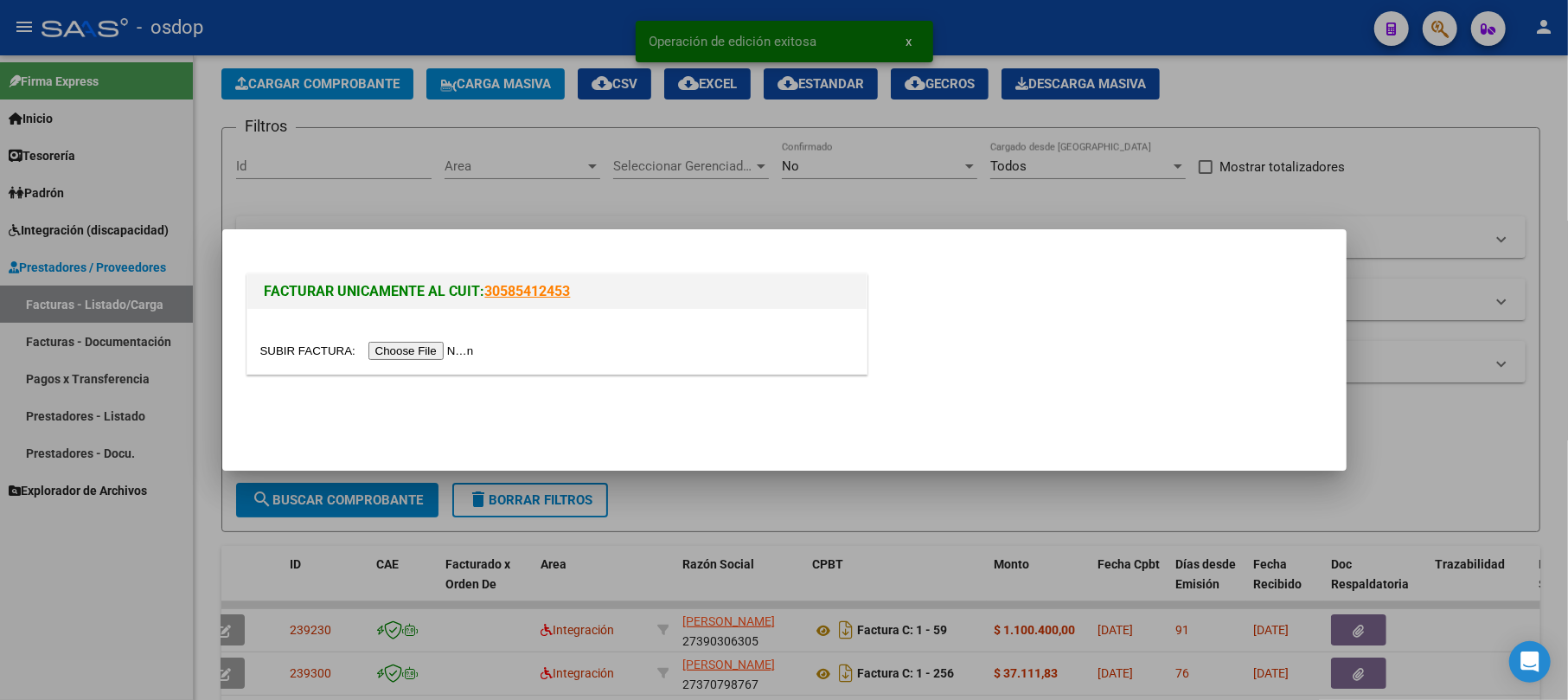
click at [441, 353] on input "file" at bounding box center [370, 350] width 219 height 18
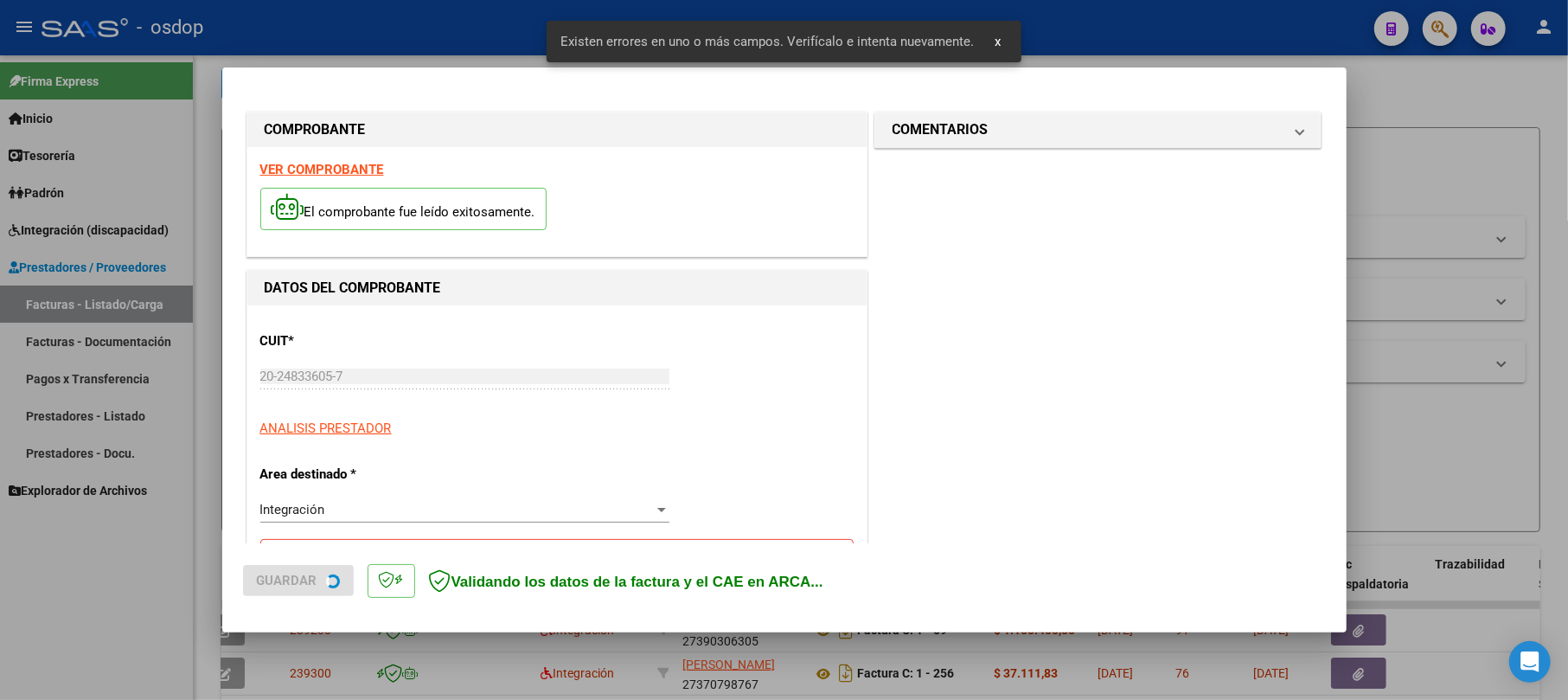
scroll to position [344, 0]
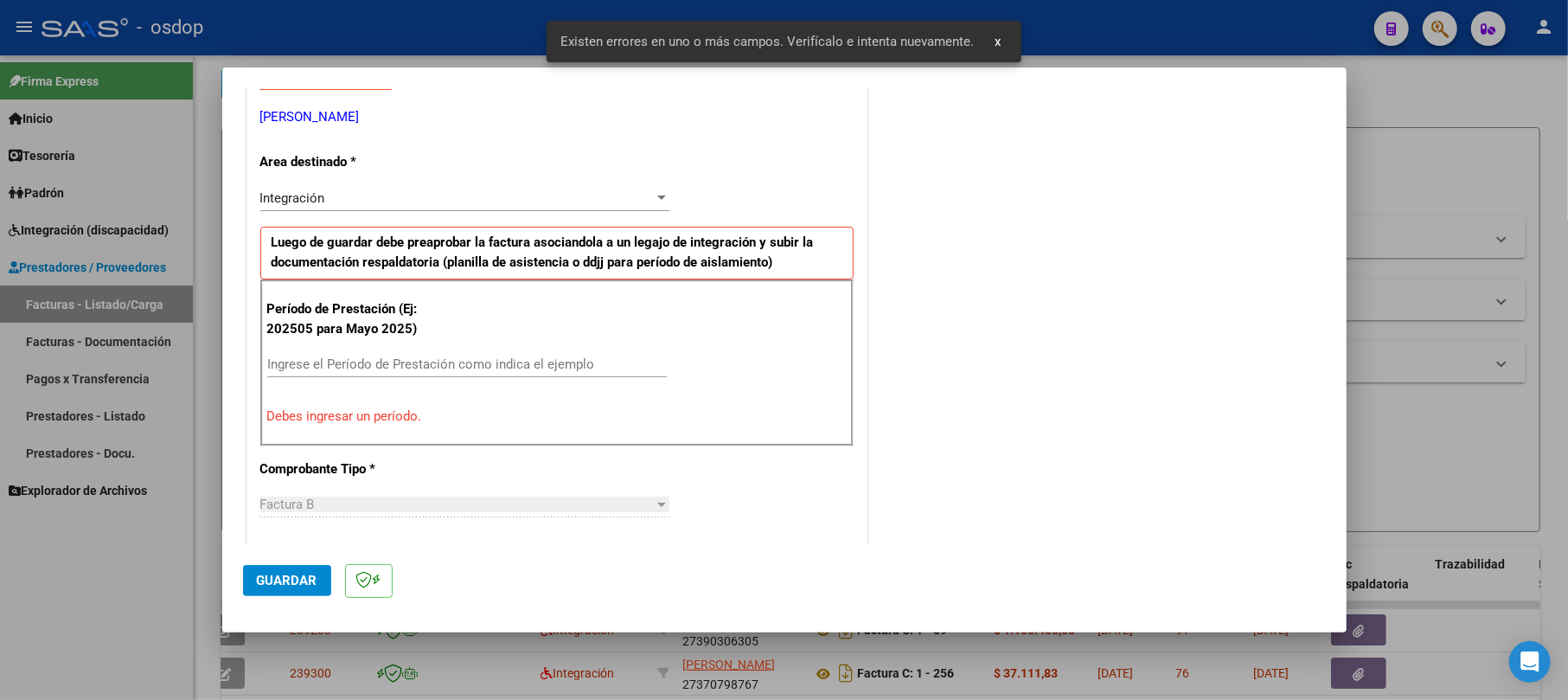
click at [326, 361] on input "Ingrese el Período de Prestación como indica el ejemplo" at bounding box center [466, 364] width 399 height 15
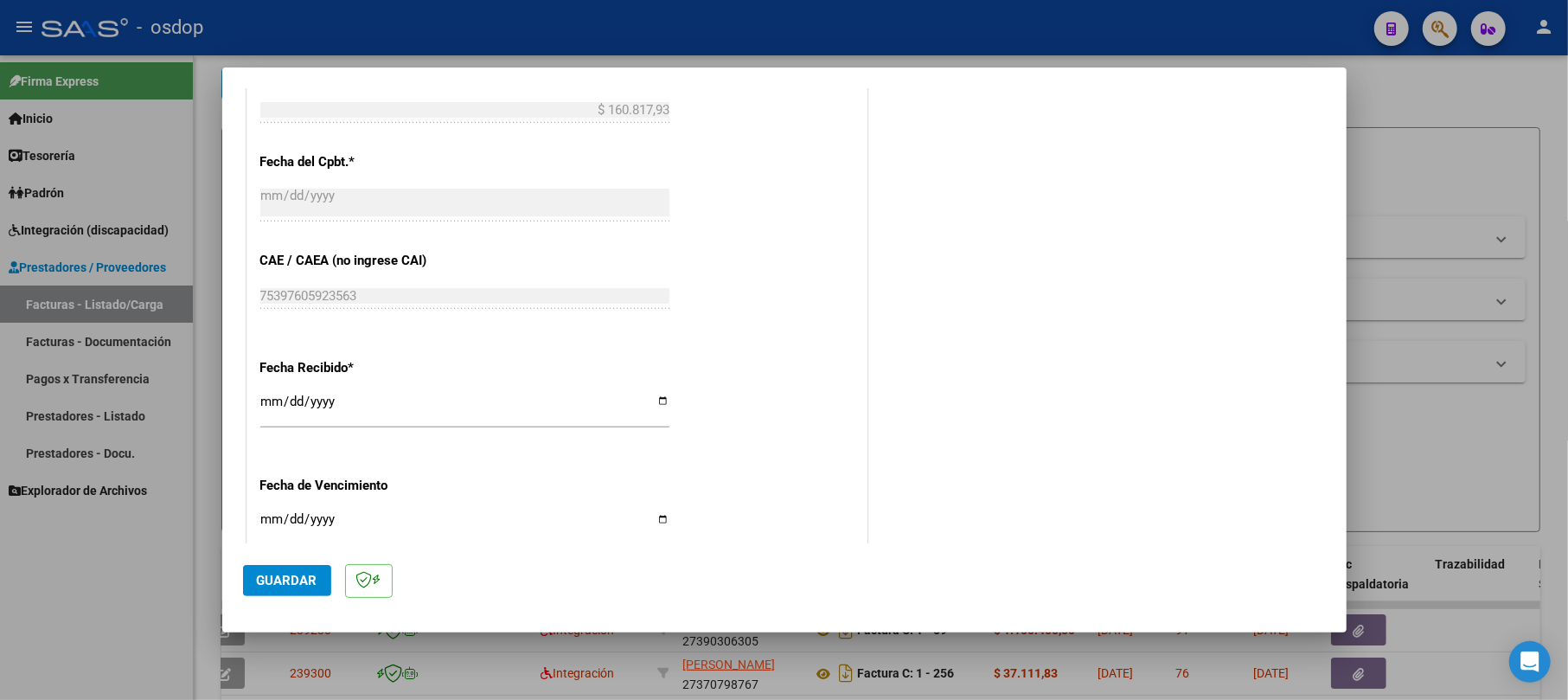
scroll to position [1152, 0]
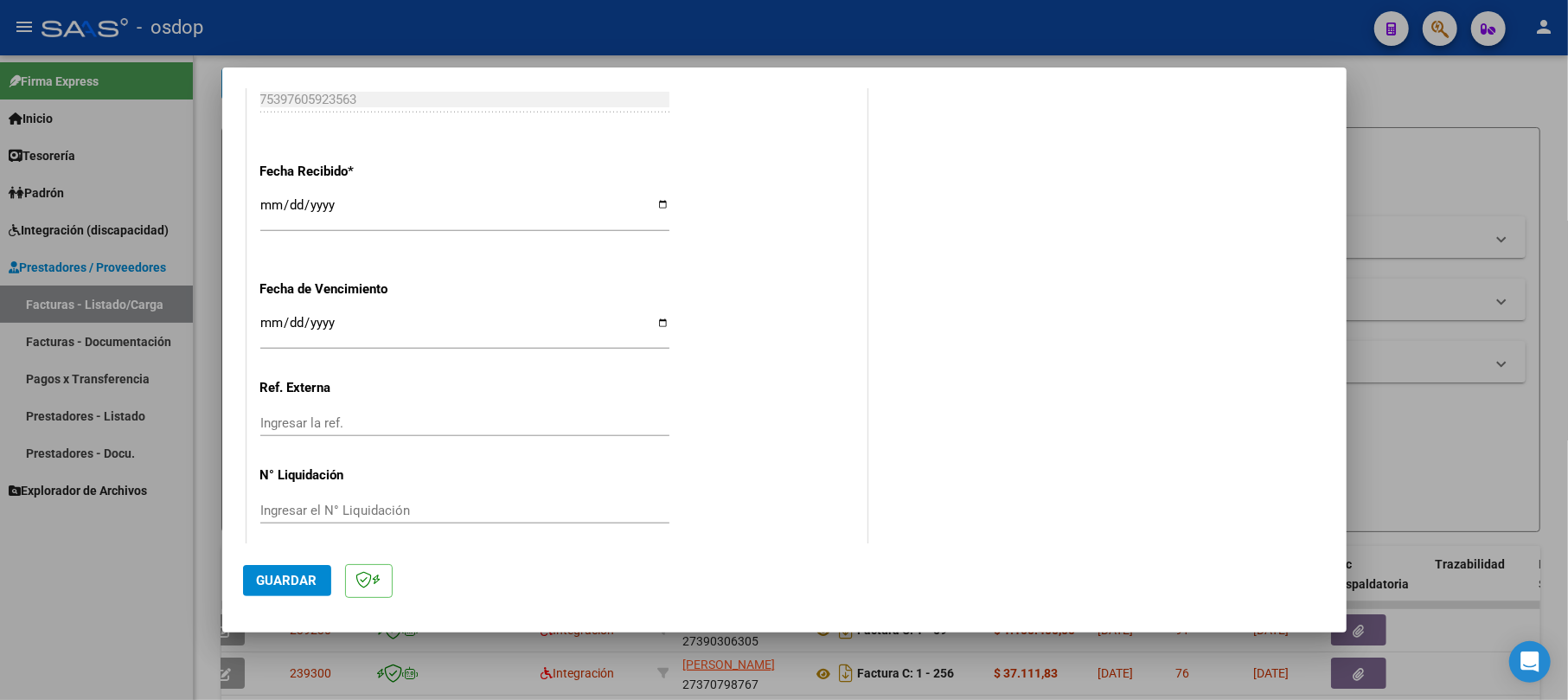
type input "202509"
click at [308, 586] on span "Guardar" at bounding box center [287, 580] width 60 height 15
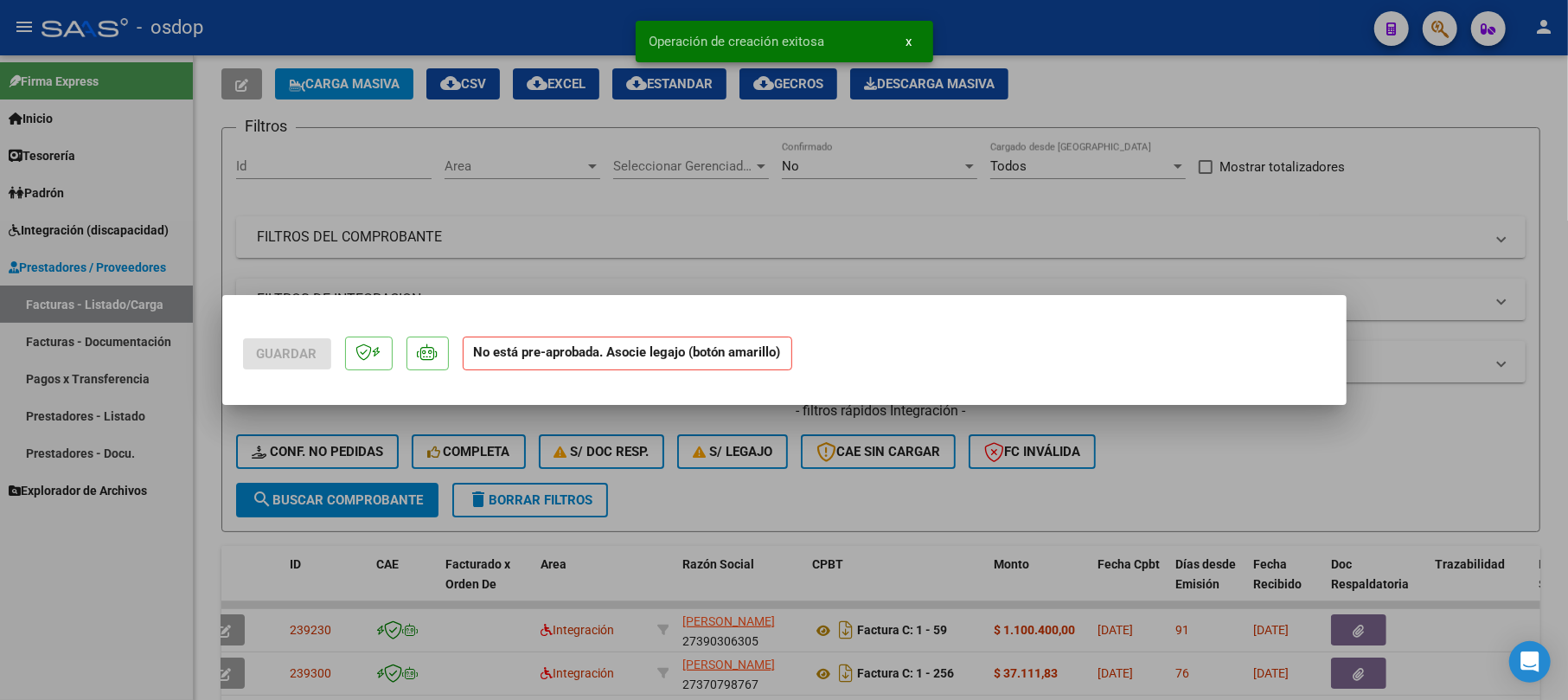
scroll to position [0, 0]
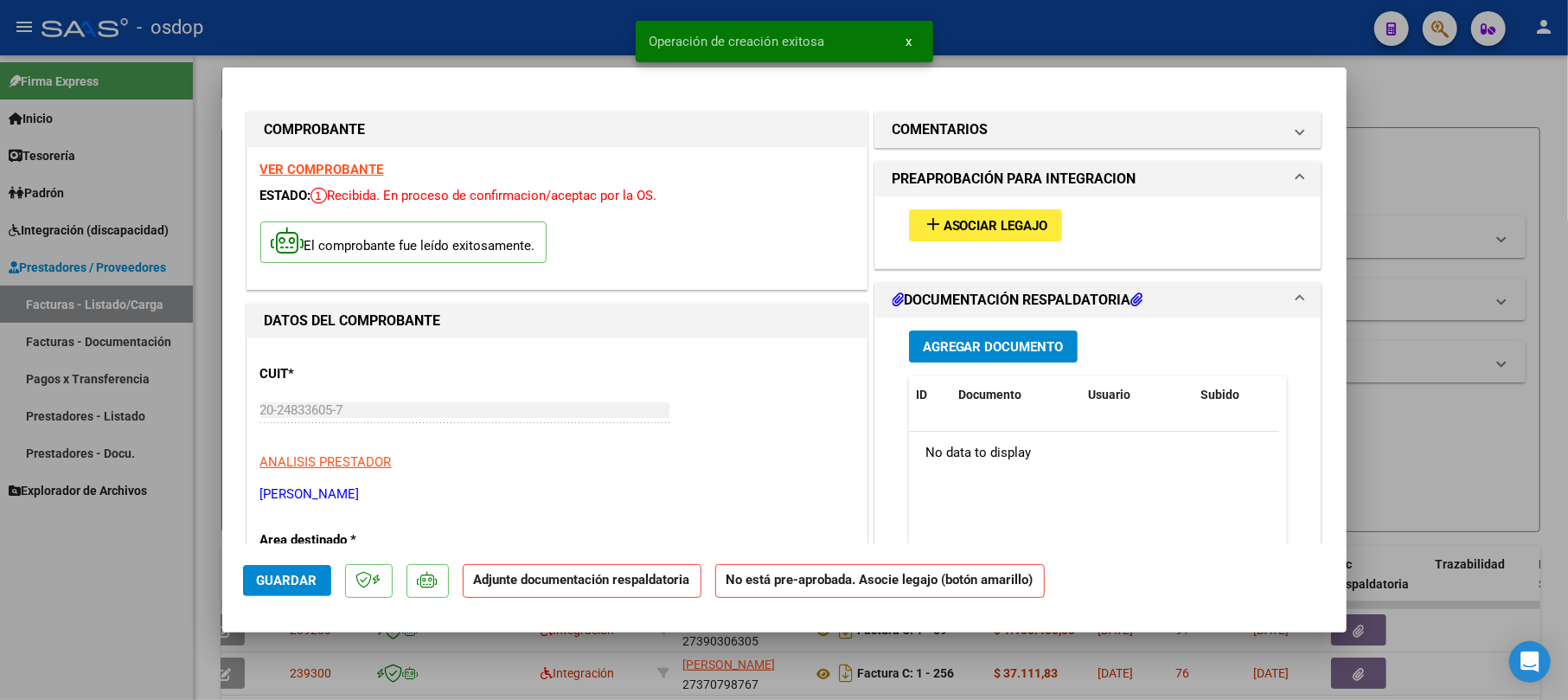
click at [815, 342] on span "Agregar Documento" at bounding box center [993, 346] width 141 height 15
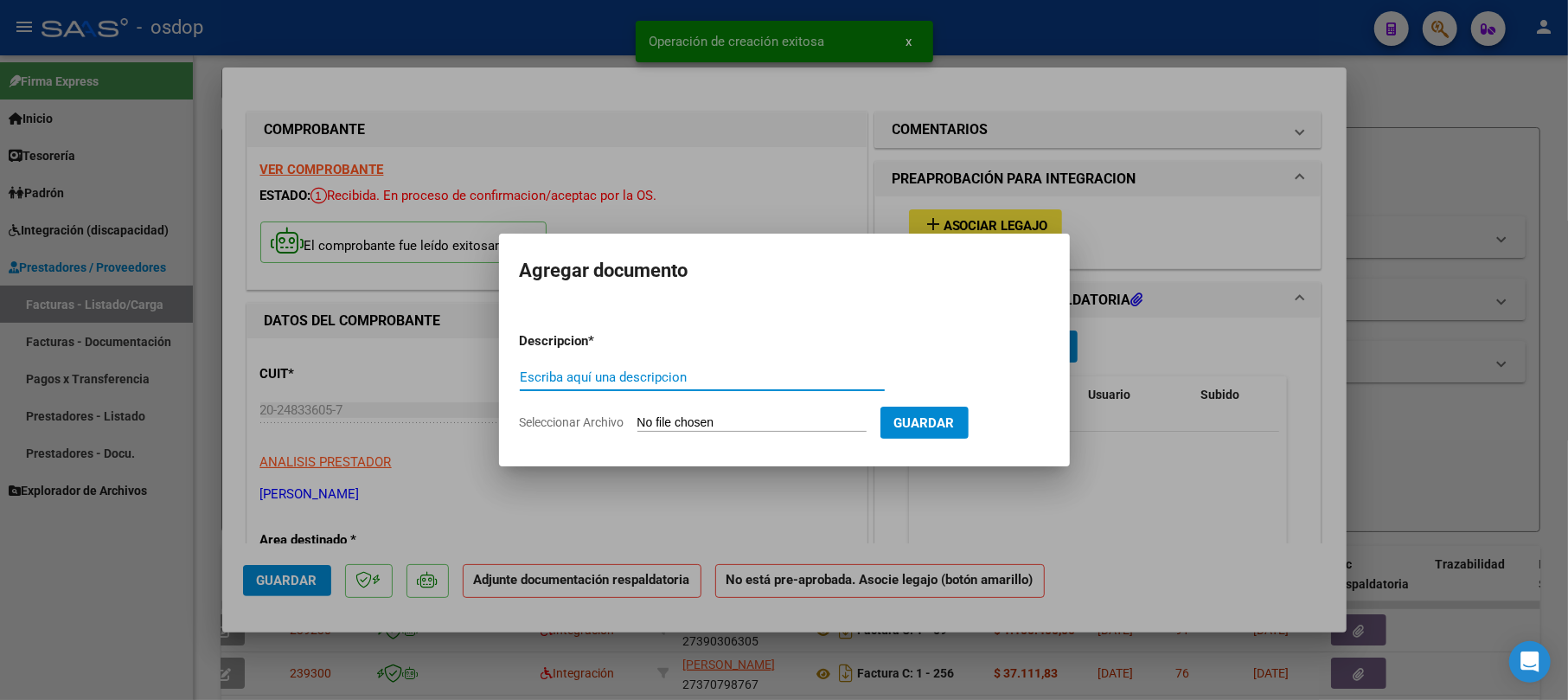
click at [635, 375] on input "Escriba aquí una descripcion" at bounding box center [702, 376] width 365 height 15
type input "aiste"
click at [692, 419] on input "Seleccionar Archivo" at bounding box center [752, 423] width 229 height 16
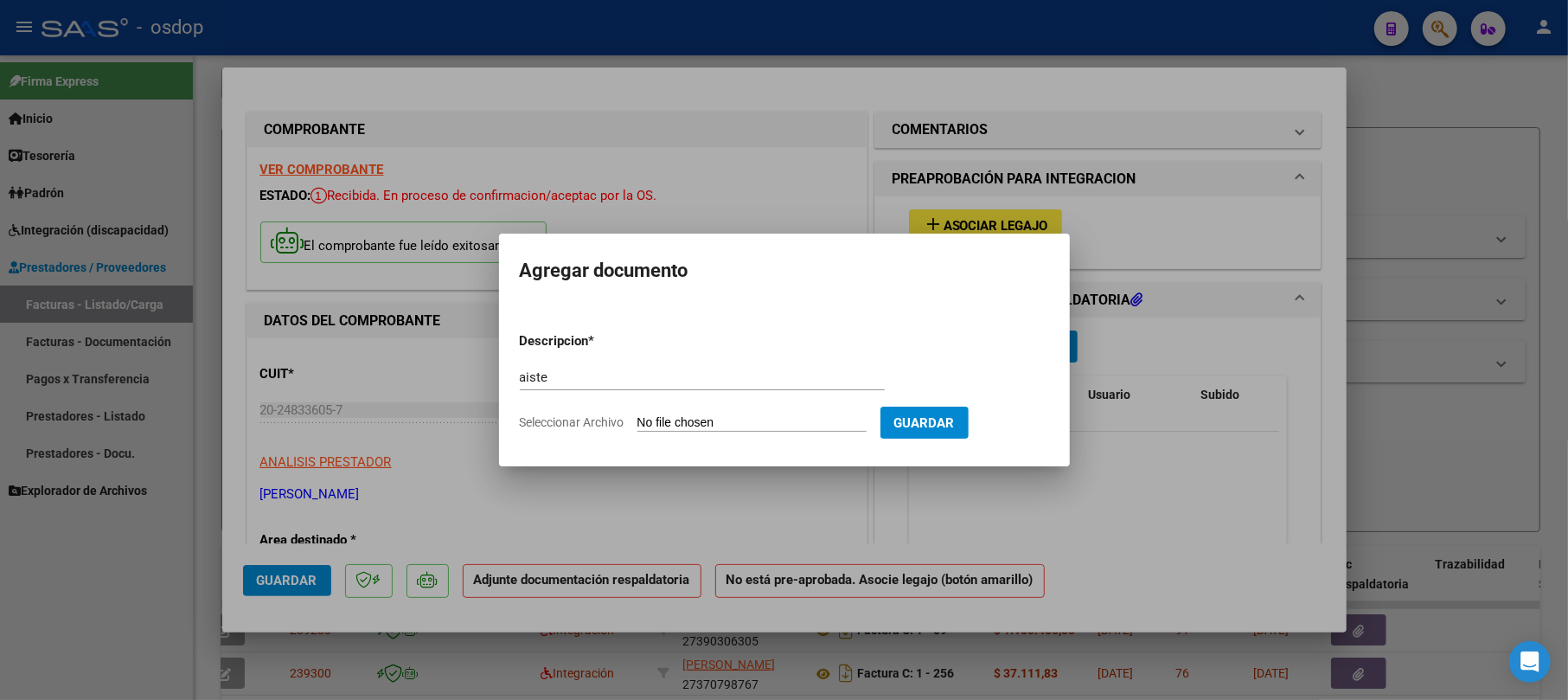
type input "C:\fakepath\PL KINE.pdf"
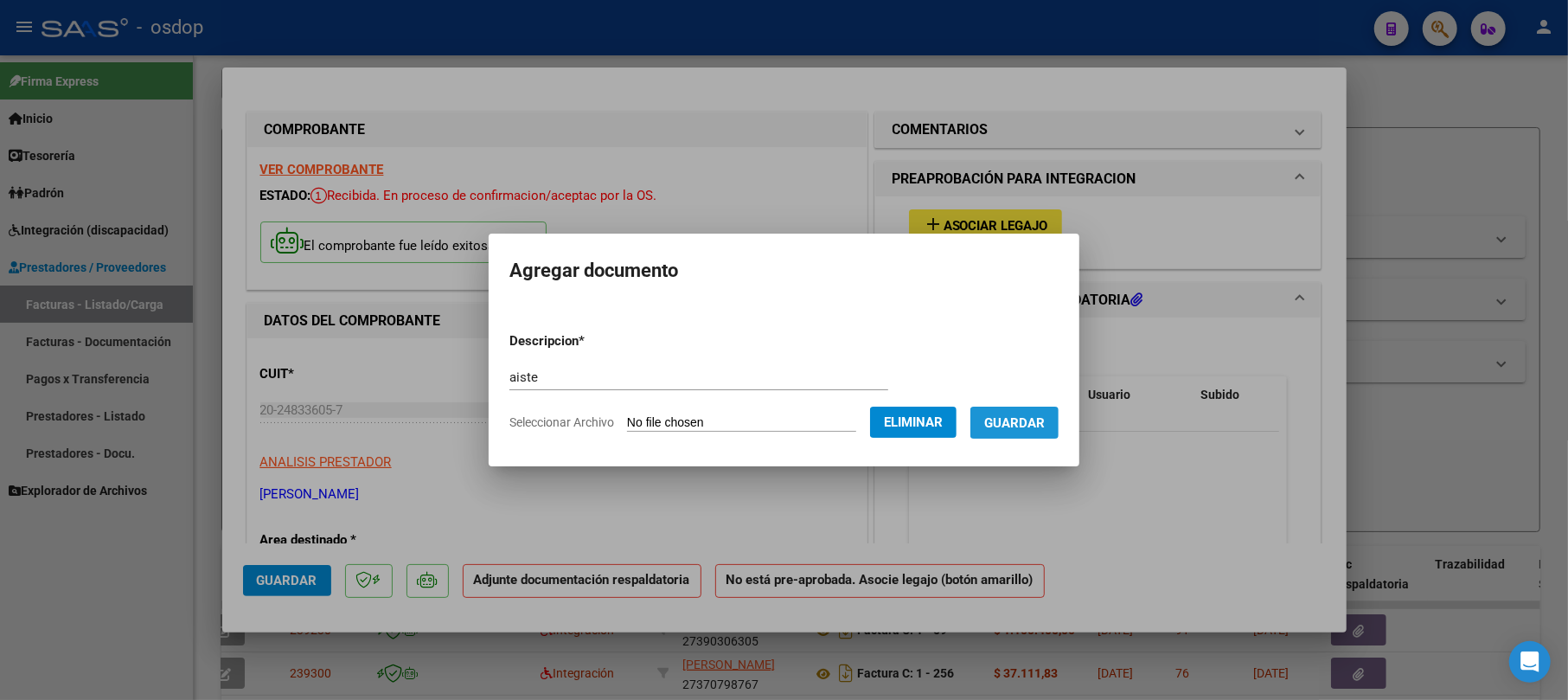
click at [815, 426] on span "Guardar" at bounding box center [1014, 423] width 60 height 15
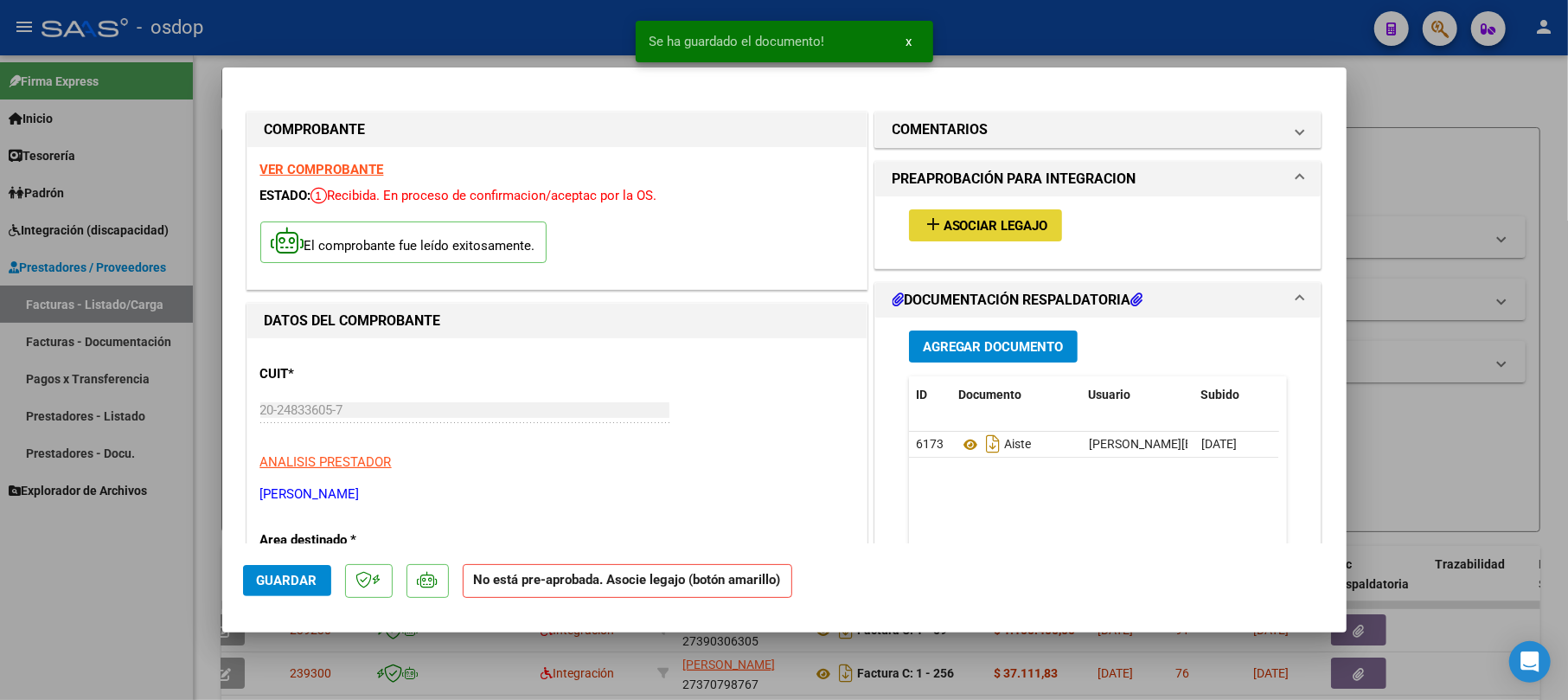
click at [815, 225] on span "Asociar Legajo" at bounding box center [995, 225] width 105 height 15
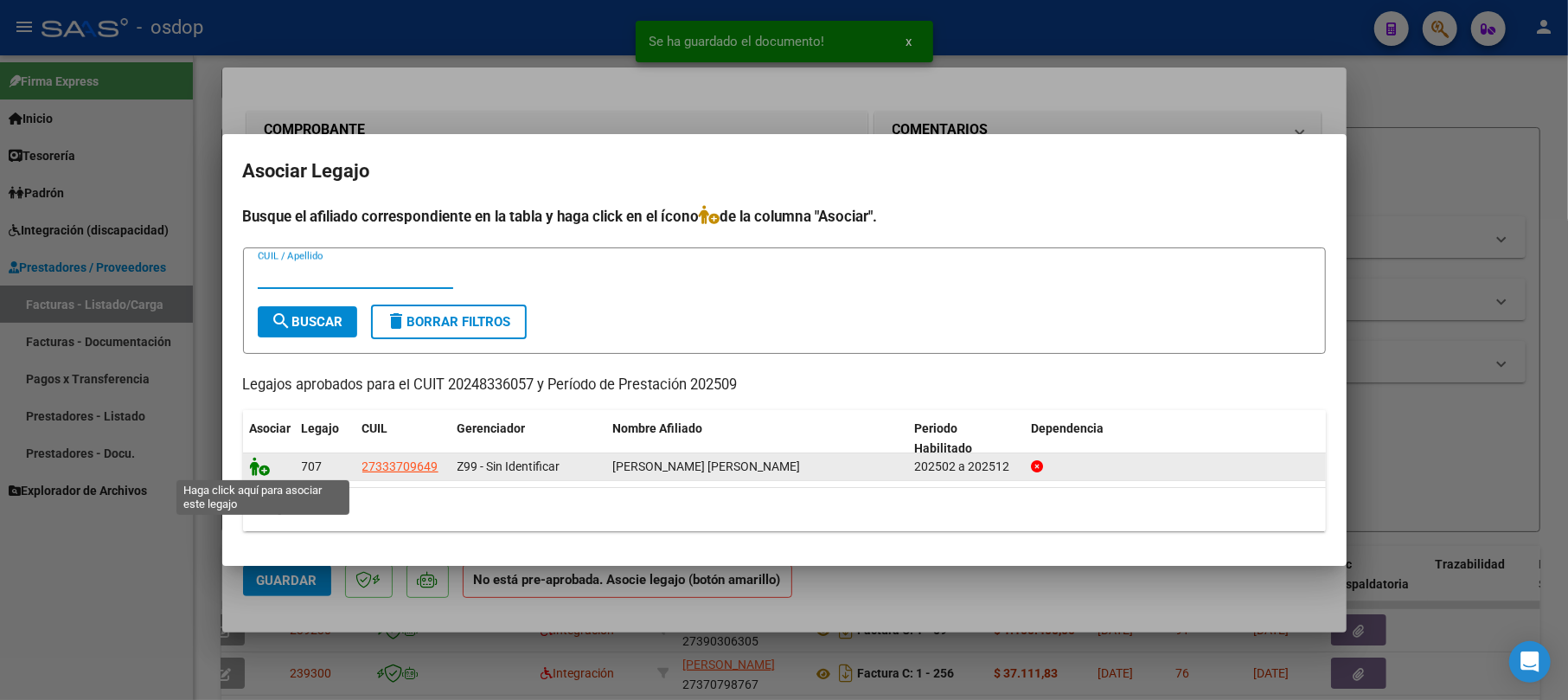
click at [263, 468] on icon at bounding box center [260, 466] width 21 height 19
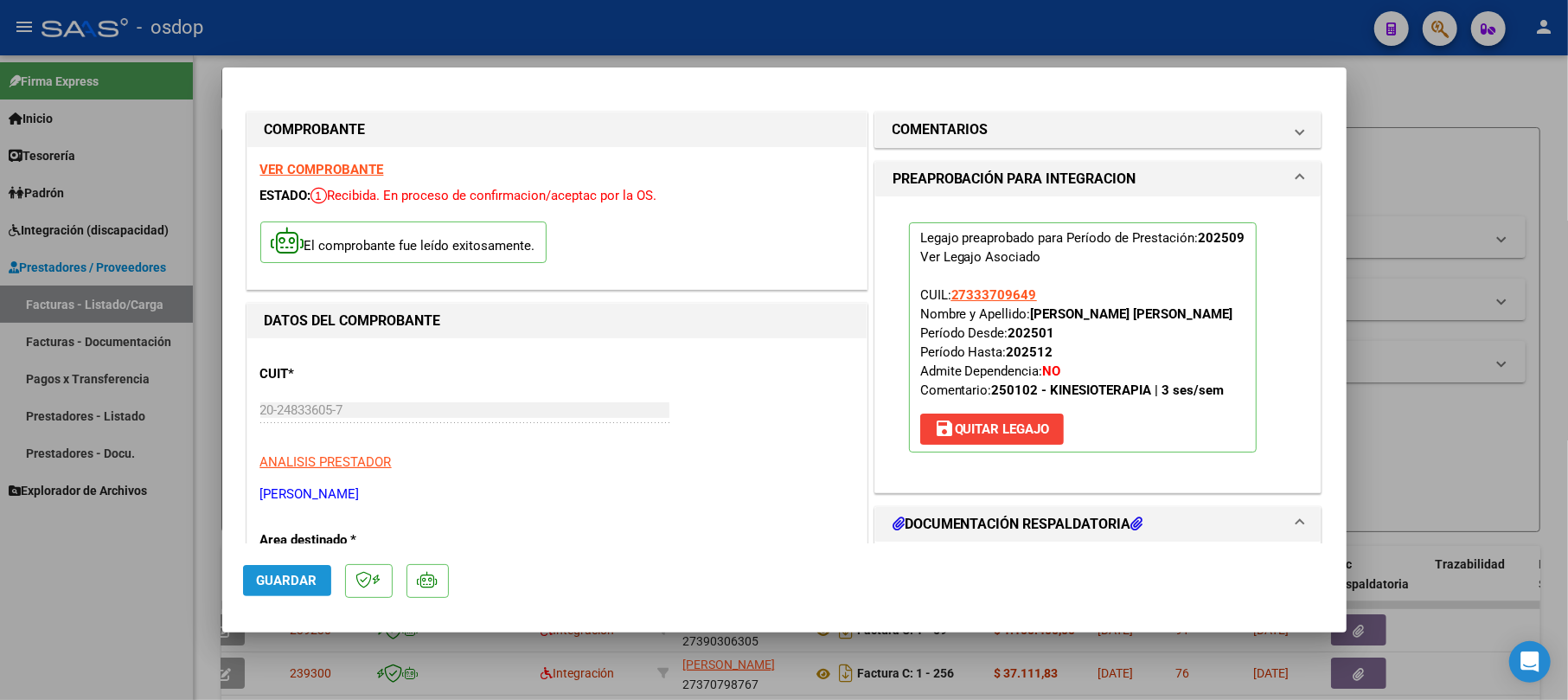
click at [309, 565] on button "Guardar" at bounding box center [287, 580] width 88 height 31
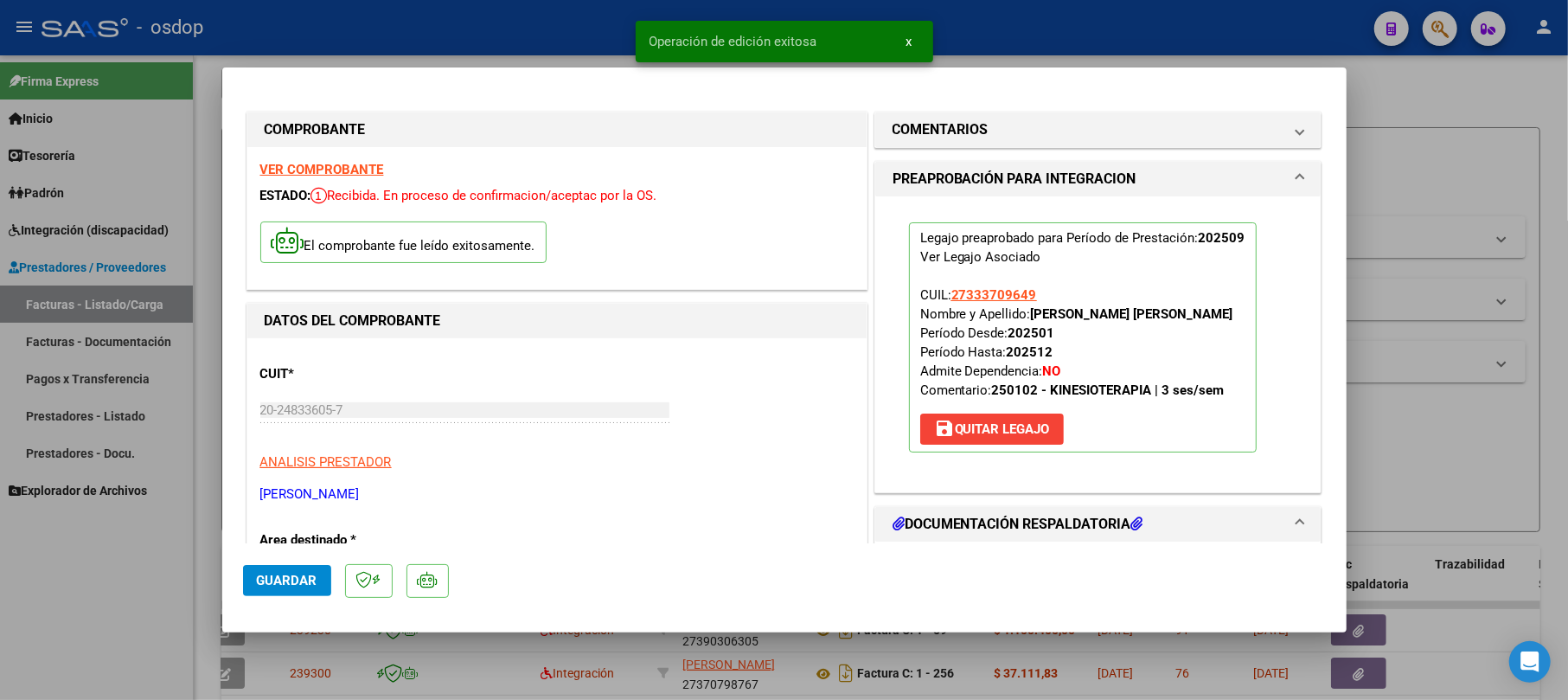
click at [815, 163] on div at bounding box center [784, 350] width 1568 height 700
type input "$ 0,00"
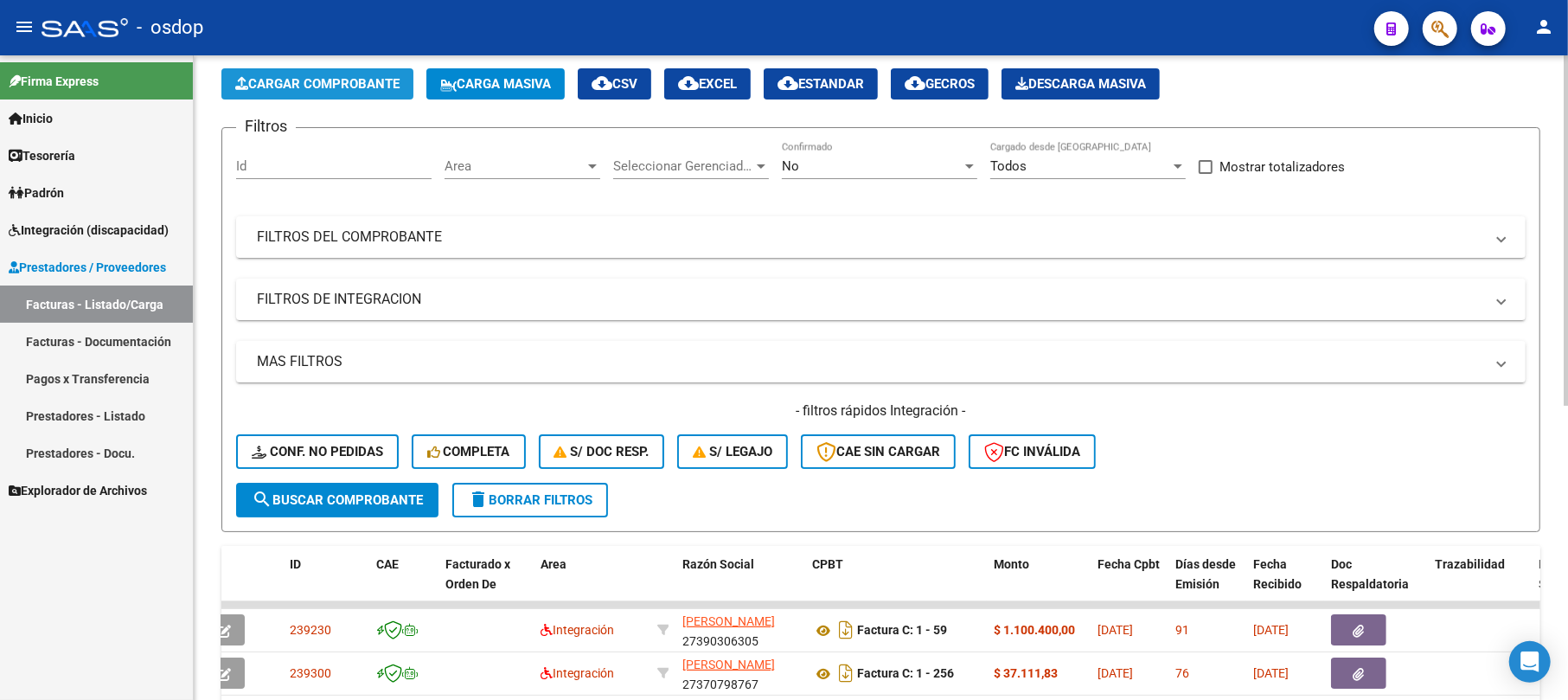
click at [284, 81] on span "Cargar Comprobante" at bounding box center [317, 84] width 164 height 15
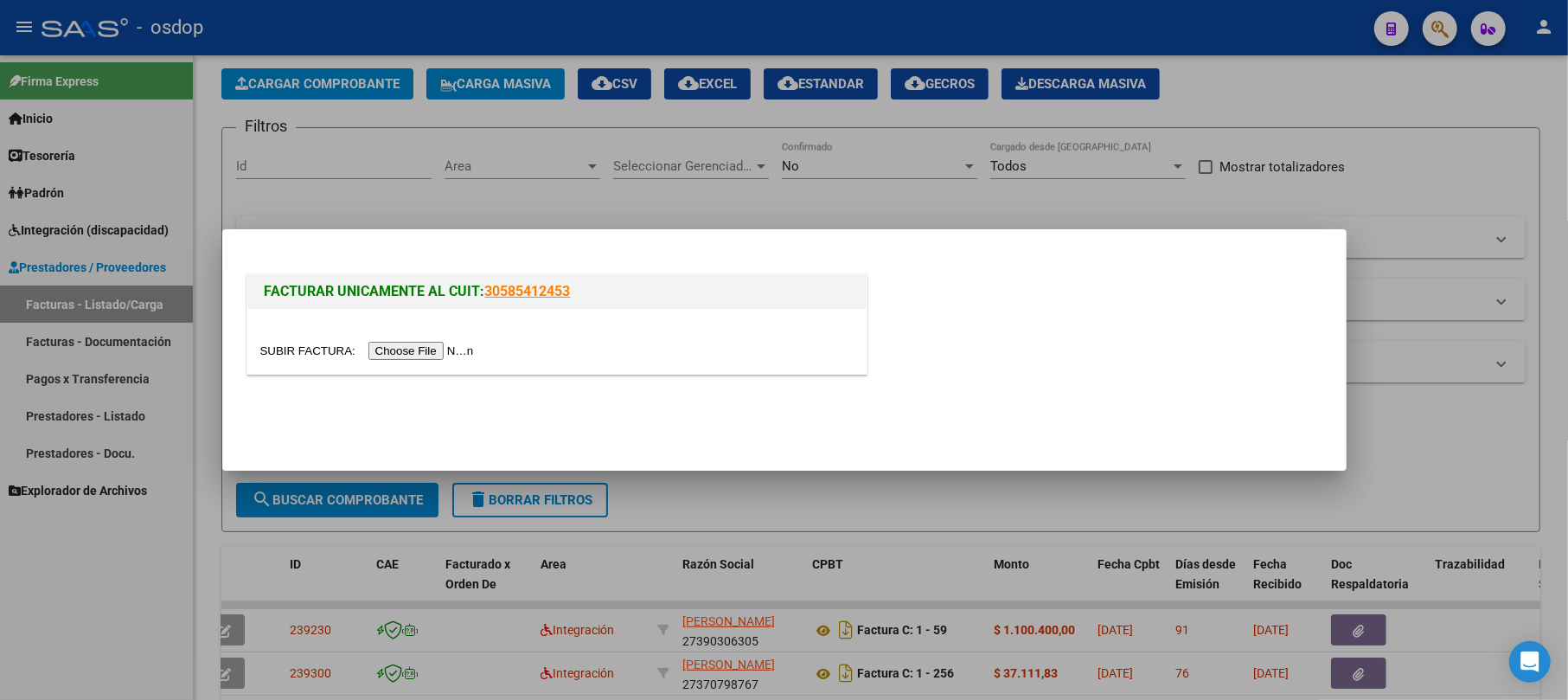
click at [399, 350] on input "file" at bounding box center [370, 350] width 219 height 18
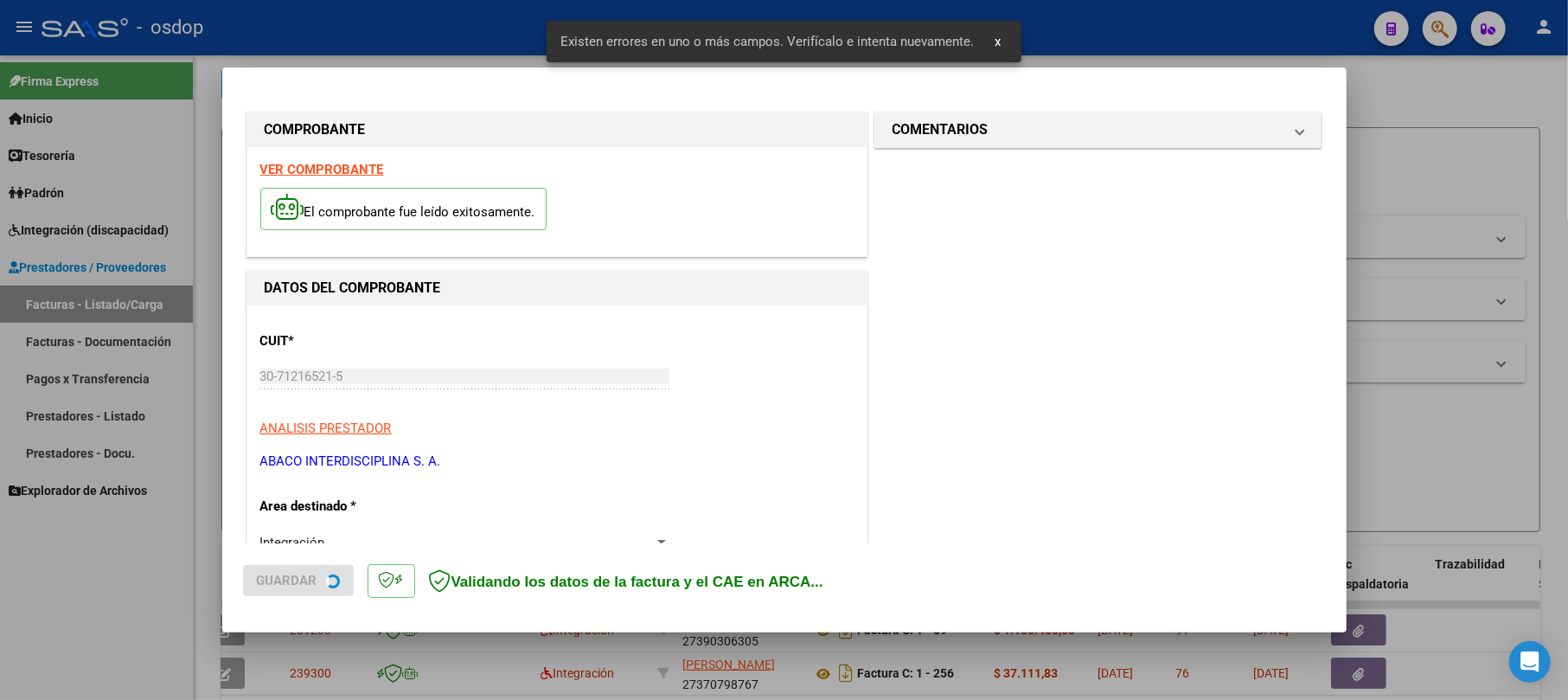
scroll to position [344, 0]
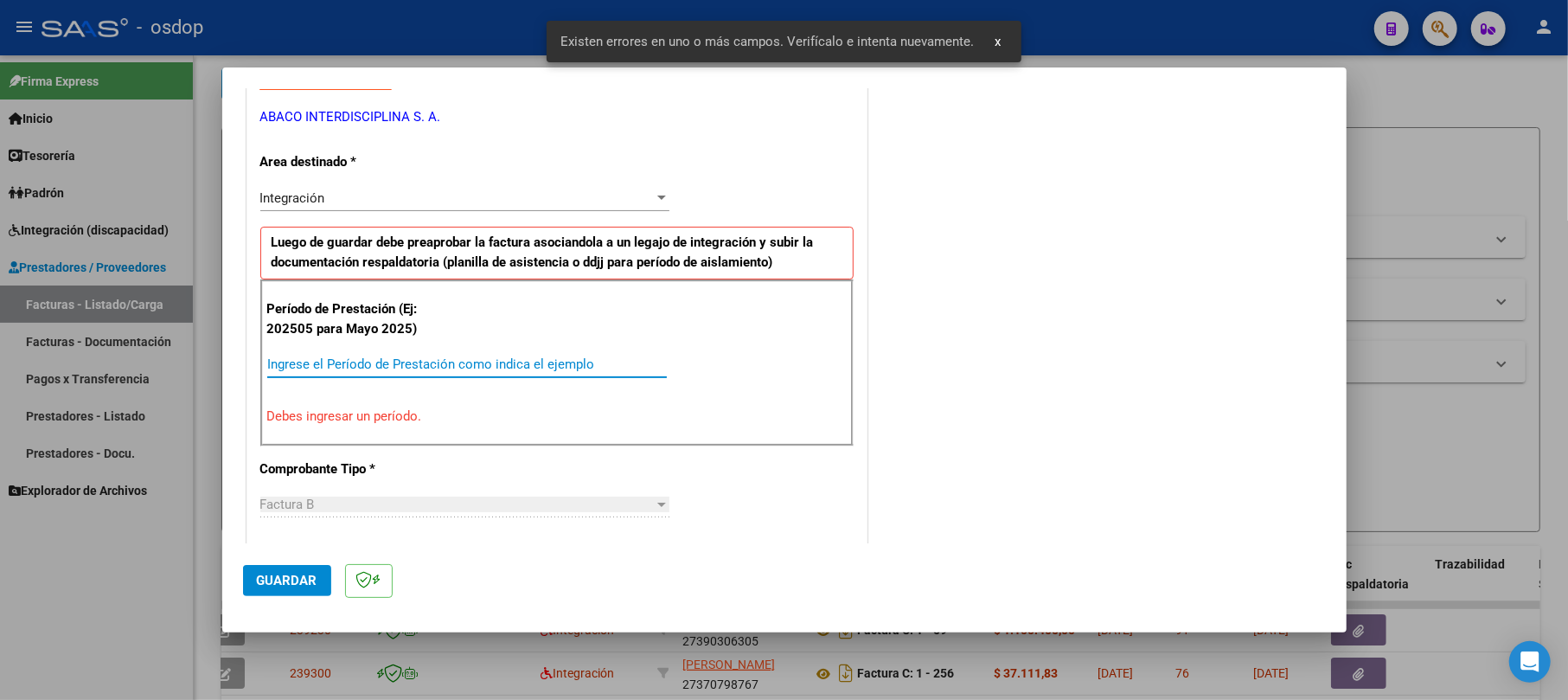
click at [347, 363] on input "Ingrese el Período de Prestación como indica el ejemplo" at bounding box center [466, 364] width 399 height 15
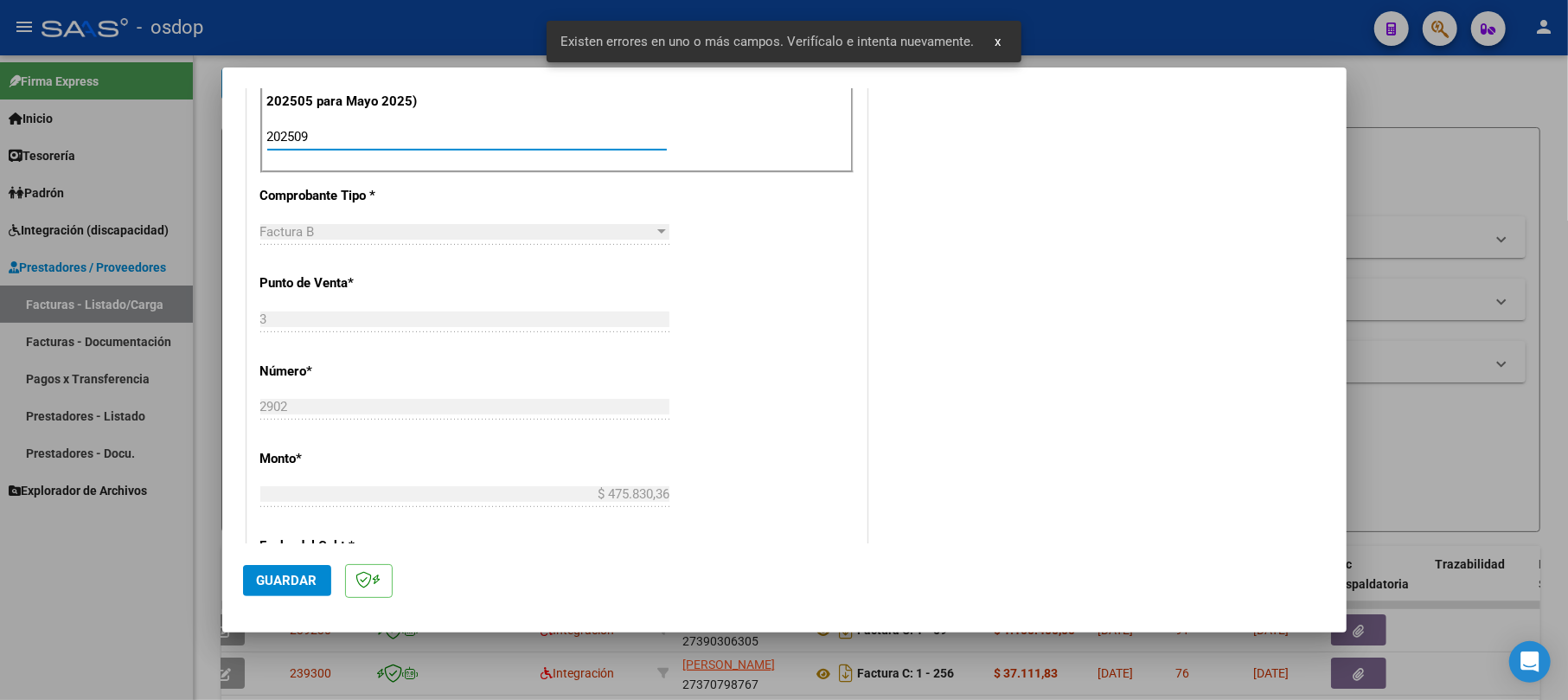
scroll to position [575, 0]
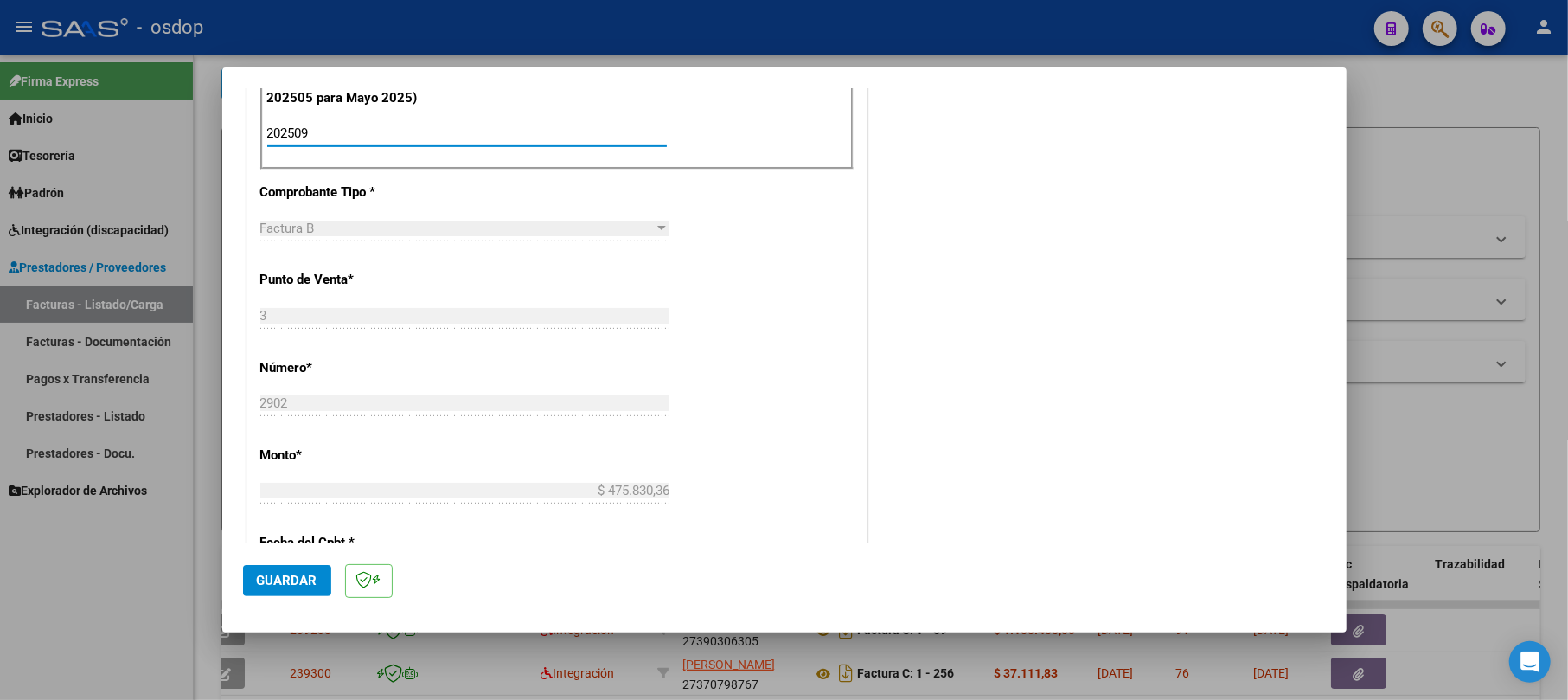
type input "202509"
click at [267, 575] on span "Guardar" at bounding box center [287, 580] width 60 height 15
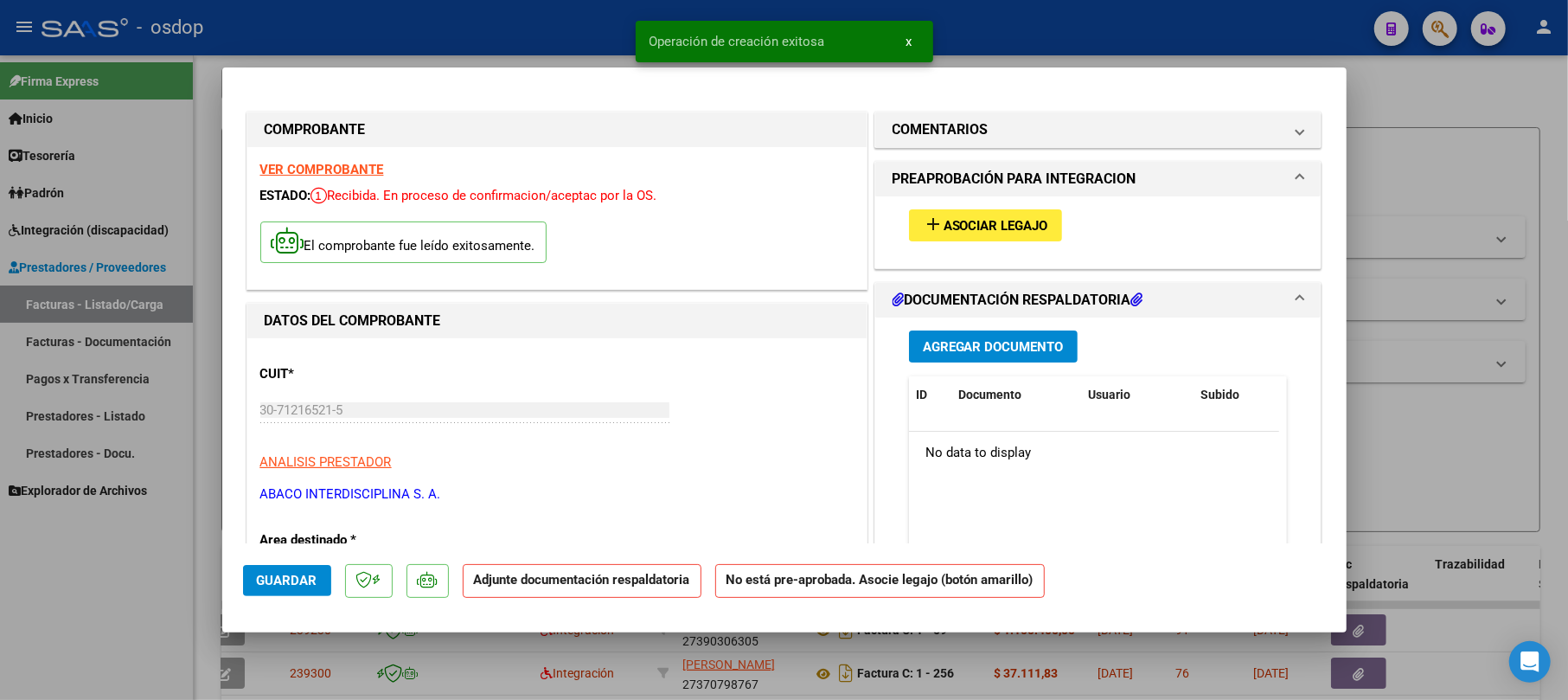
click at [815, 343] on span "Agregar Documento" at bounding box center [993, 346] width 141 height 15
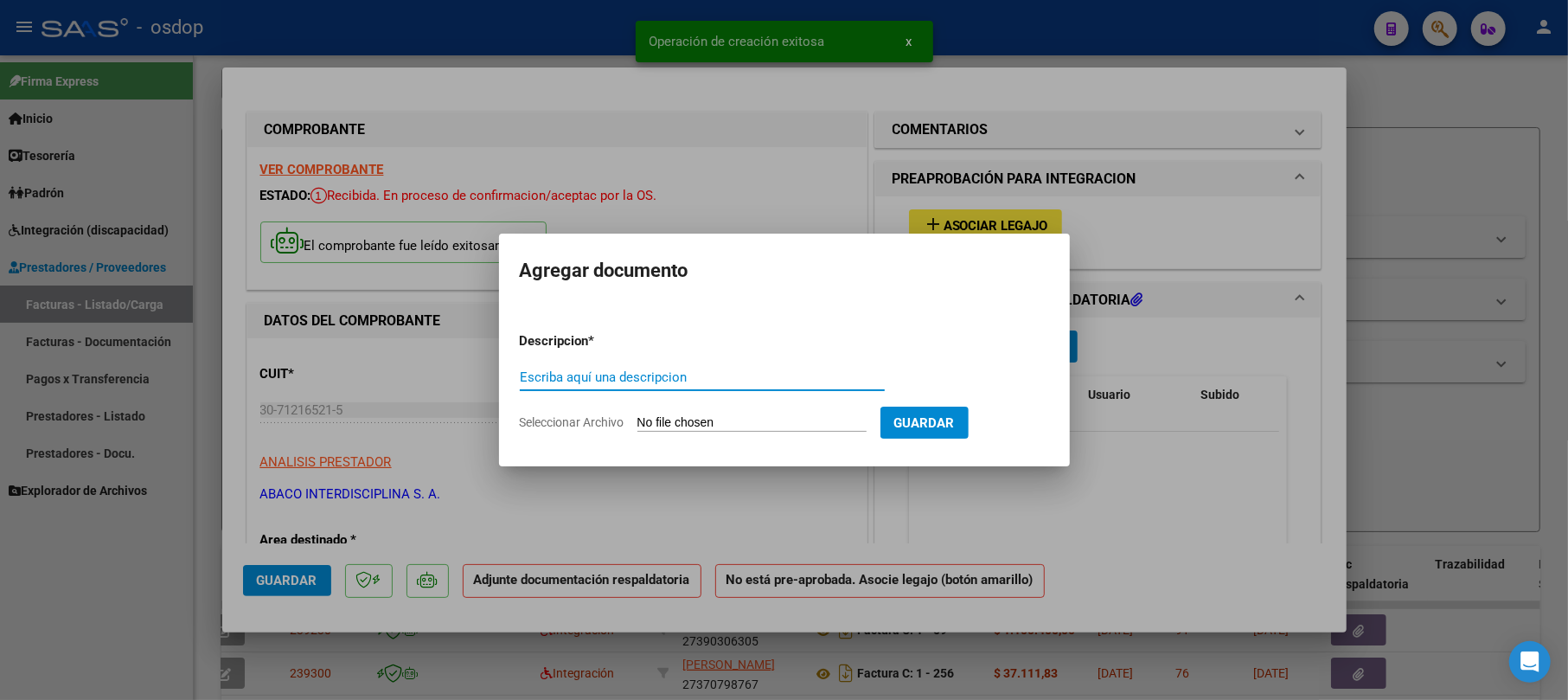
click at [634, 377] on input "Escriba aquí una descripcion" at bounding box center [702, 376] width 365 height 15
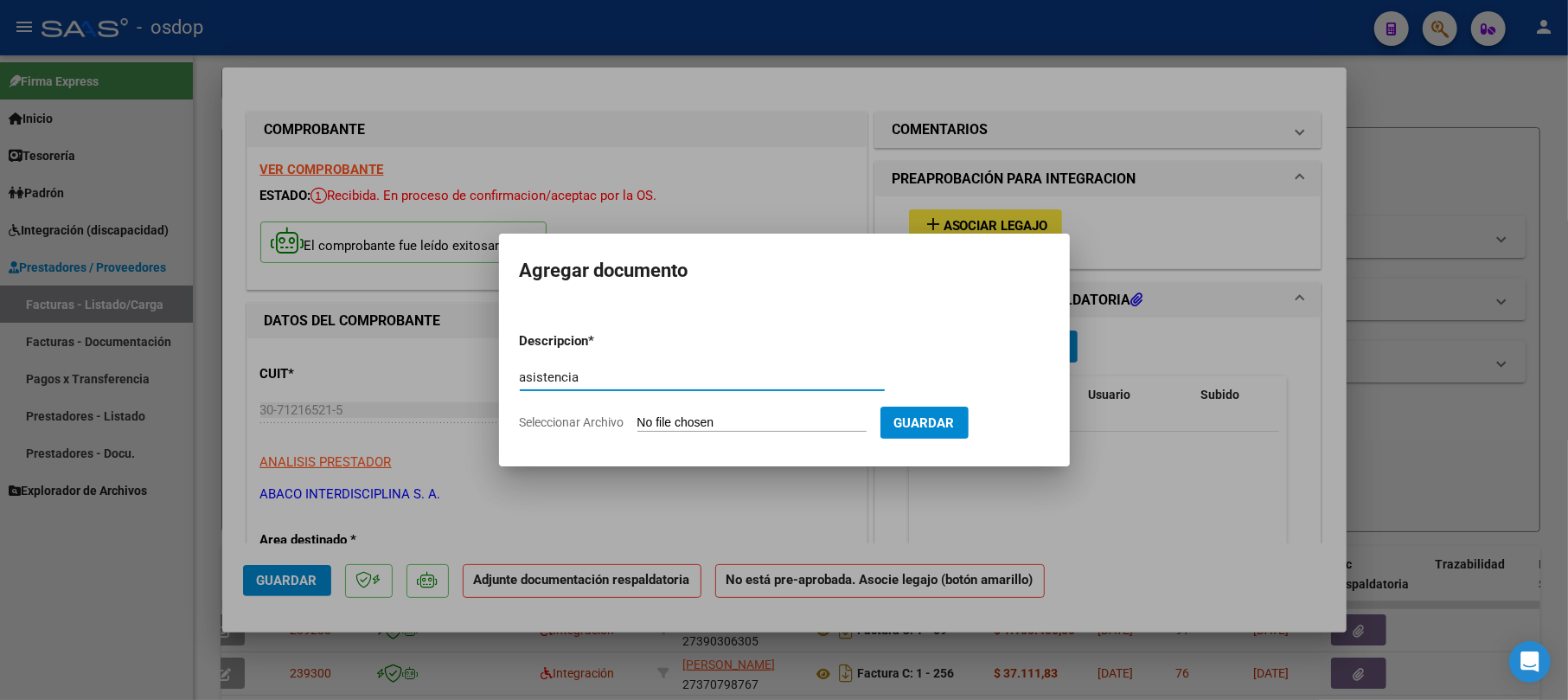
type input "asistencia"
click at [739, 420] on input "Seleccionar Archivo" at bounding box center [752, 423] width 229 height 16
type input "C:\fakepath\202509 Planilla asist AIE [PERSON_NAME].pdf"
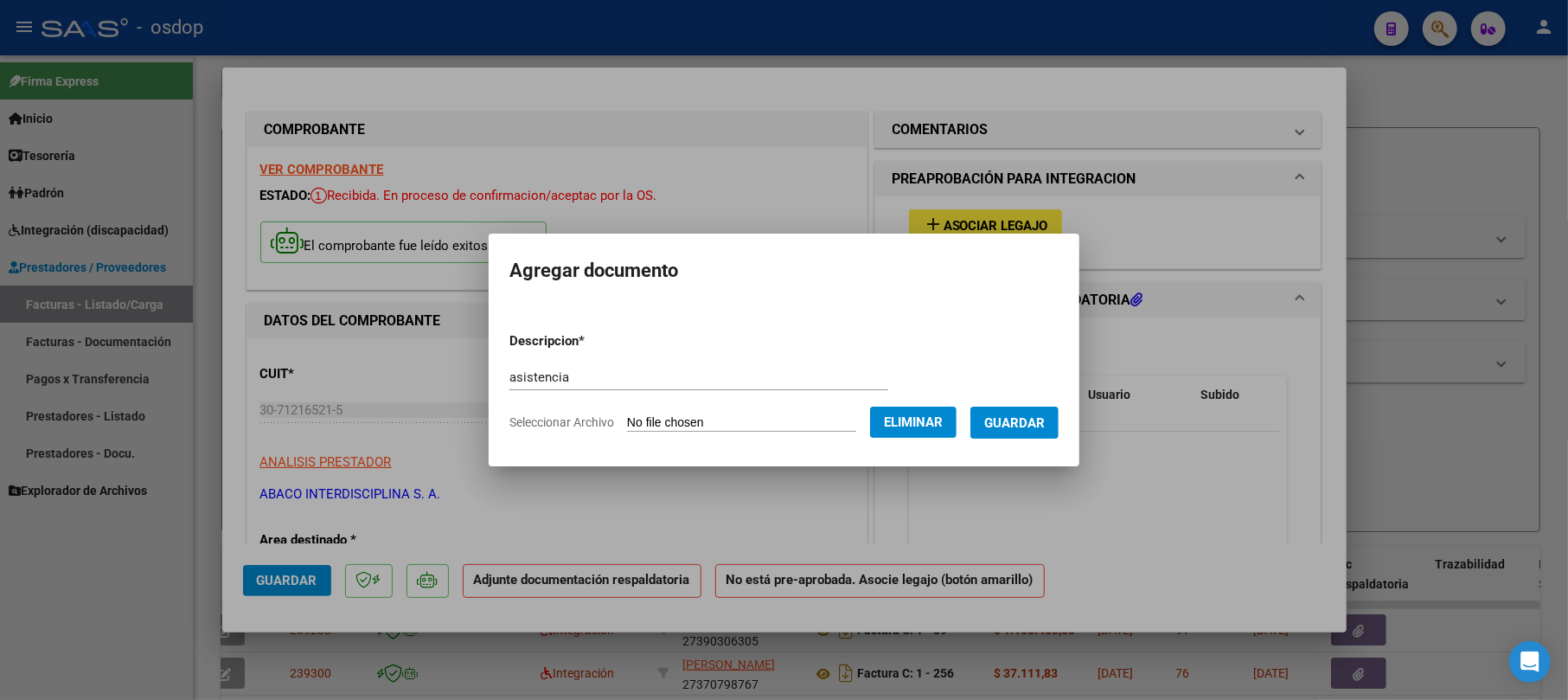
click at [815, 429] on span "Guardar" at bounding box center [1014, 423] width 60 height 15
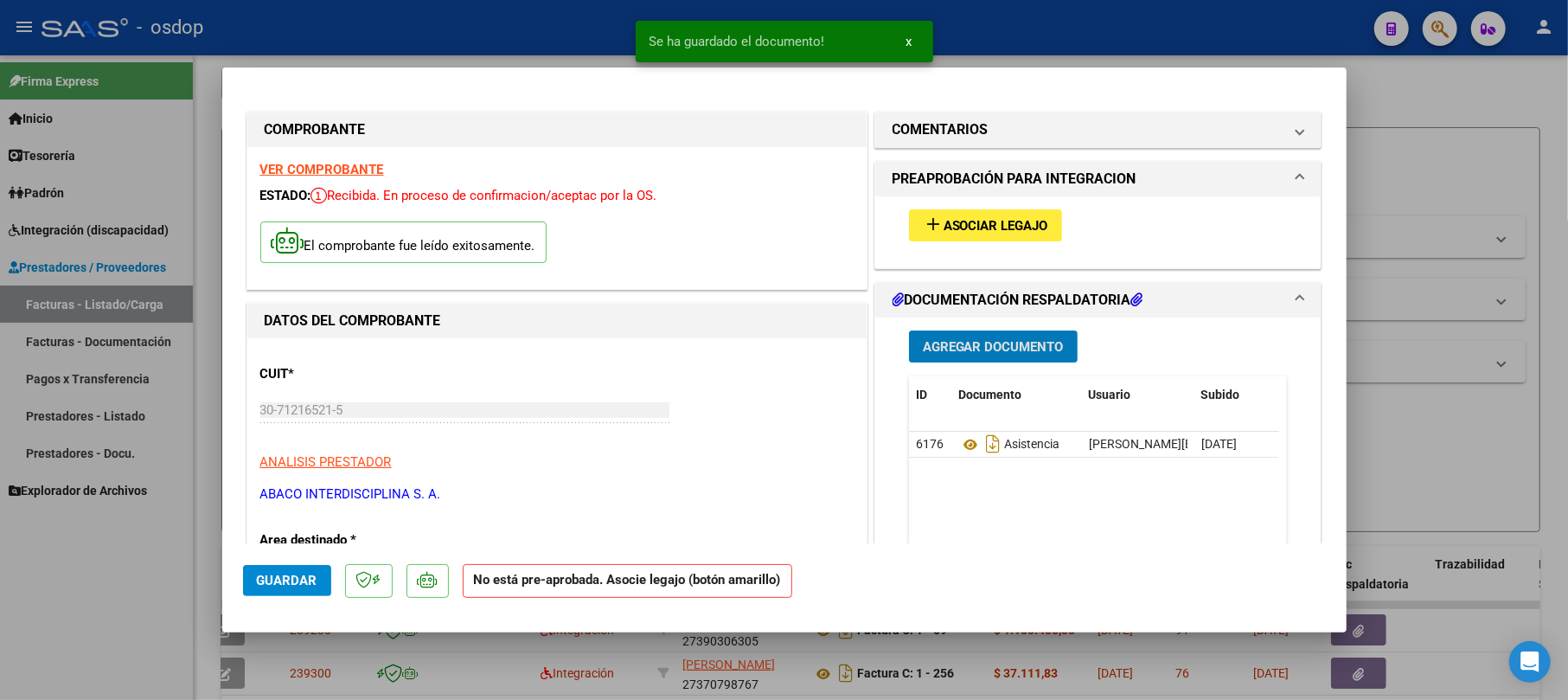
click at [815, 226] on span "Asociar Legajo" at bounding box center [995, 225] width 105 height 15
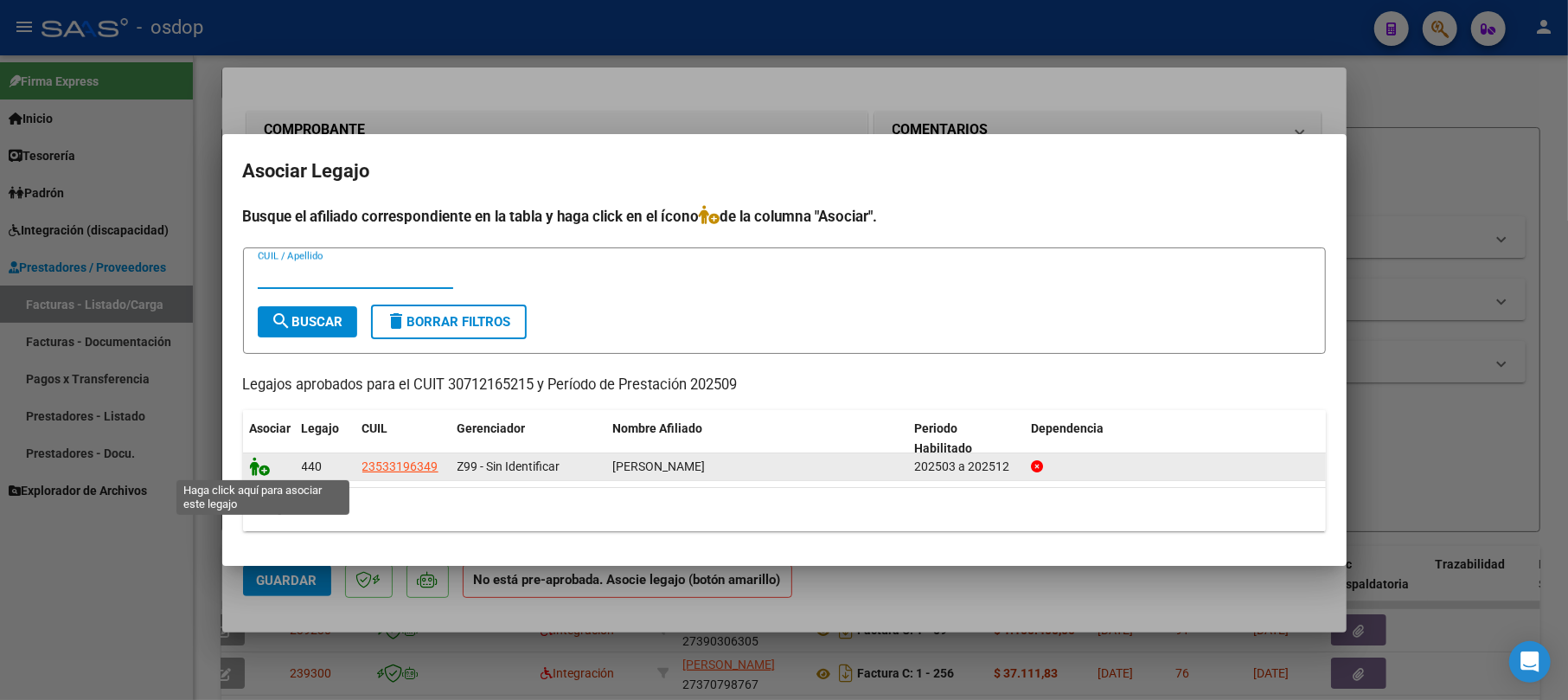
click at [254, 469] on icon at bounding box center [260, 466] width 21 height 19
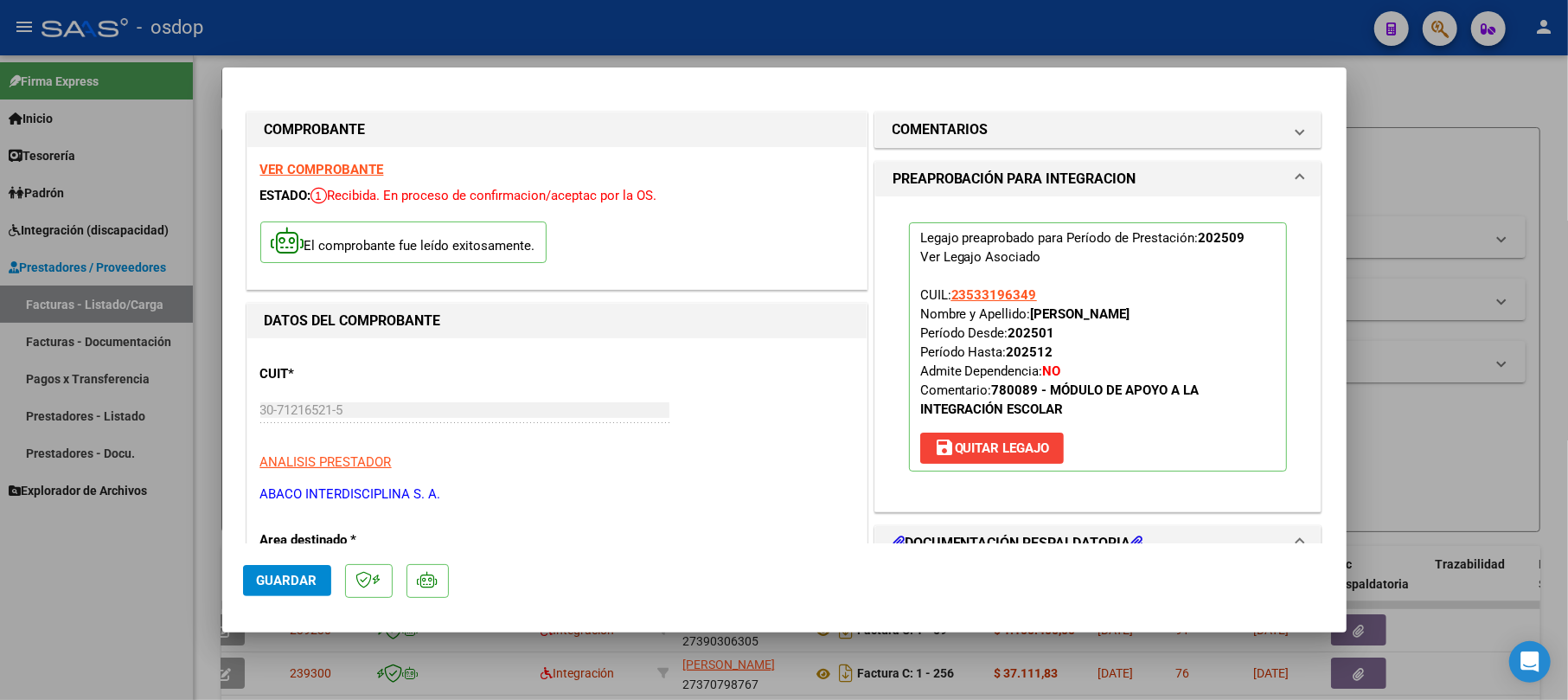
click at [276, 579] on span "Guardar" at bounding box center [287, 580] width 60 height 15
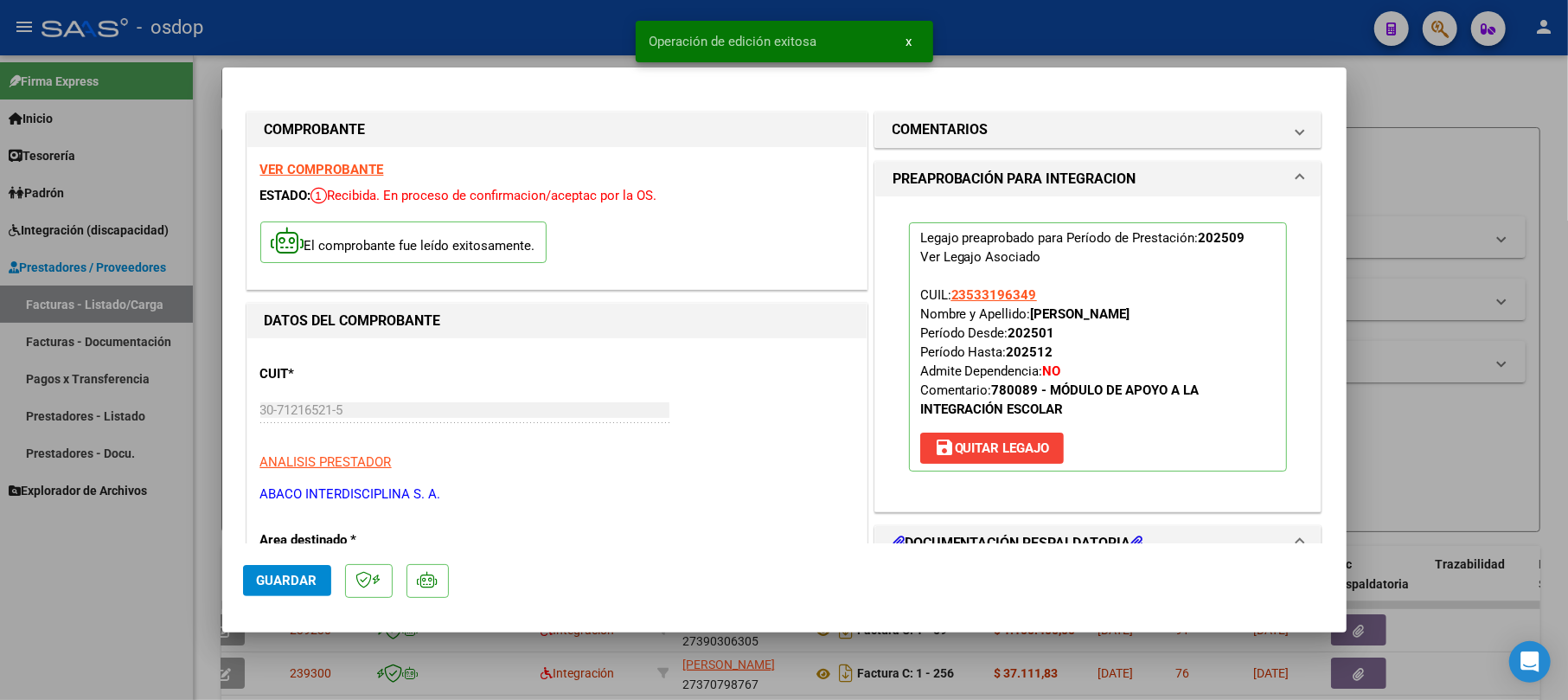
click at [815, 423] on div at bounding box center [784, 350] width 1568 height 700
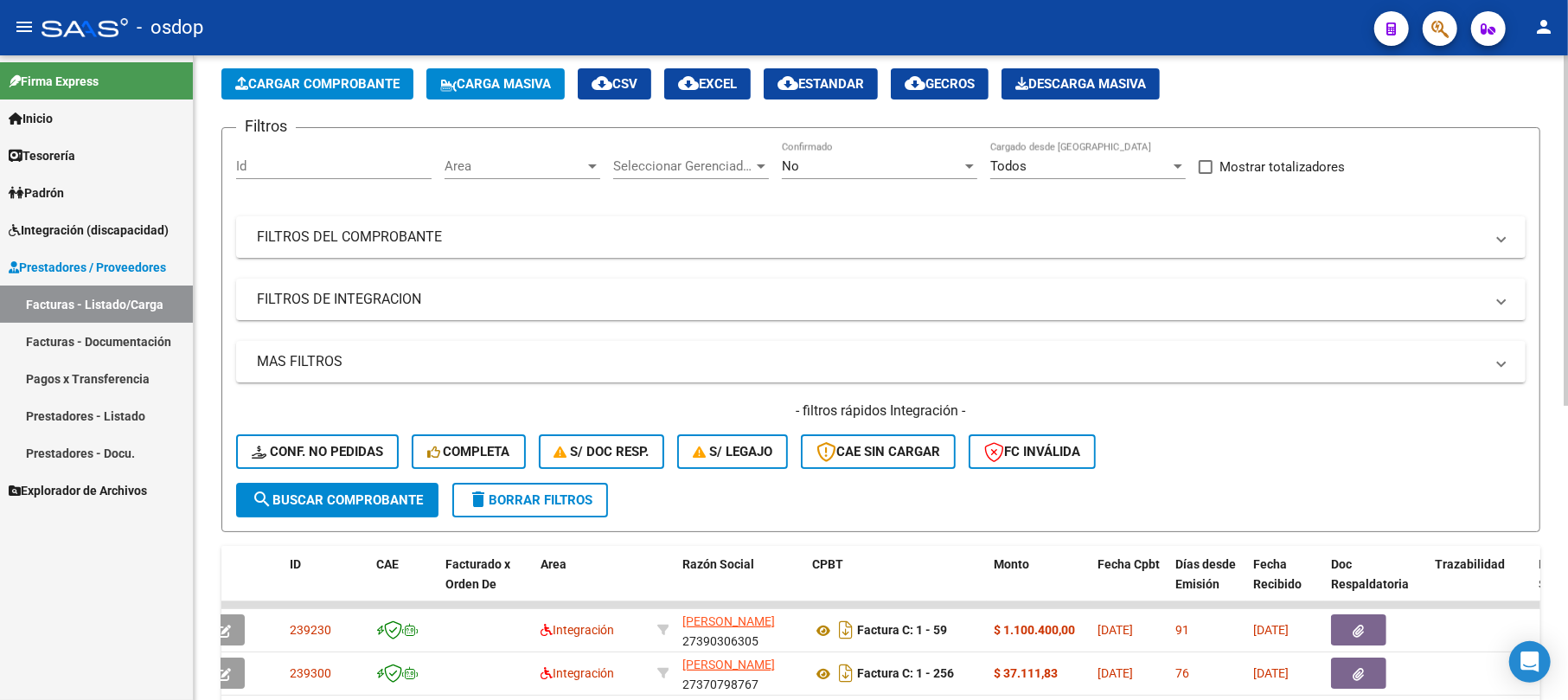
click at [322, 81] on span "Cargar Comprobante" at bounding box center [317, 84] width 164 height 15
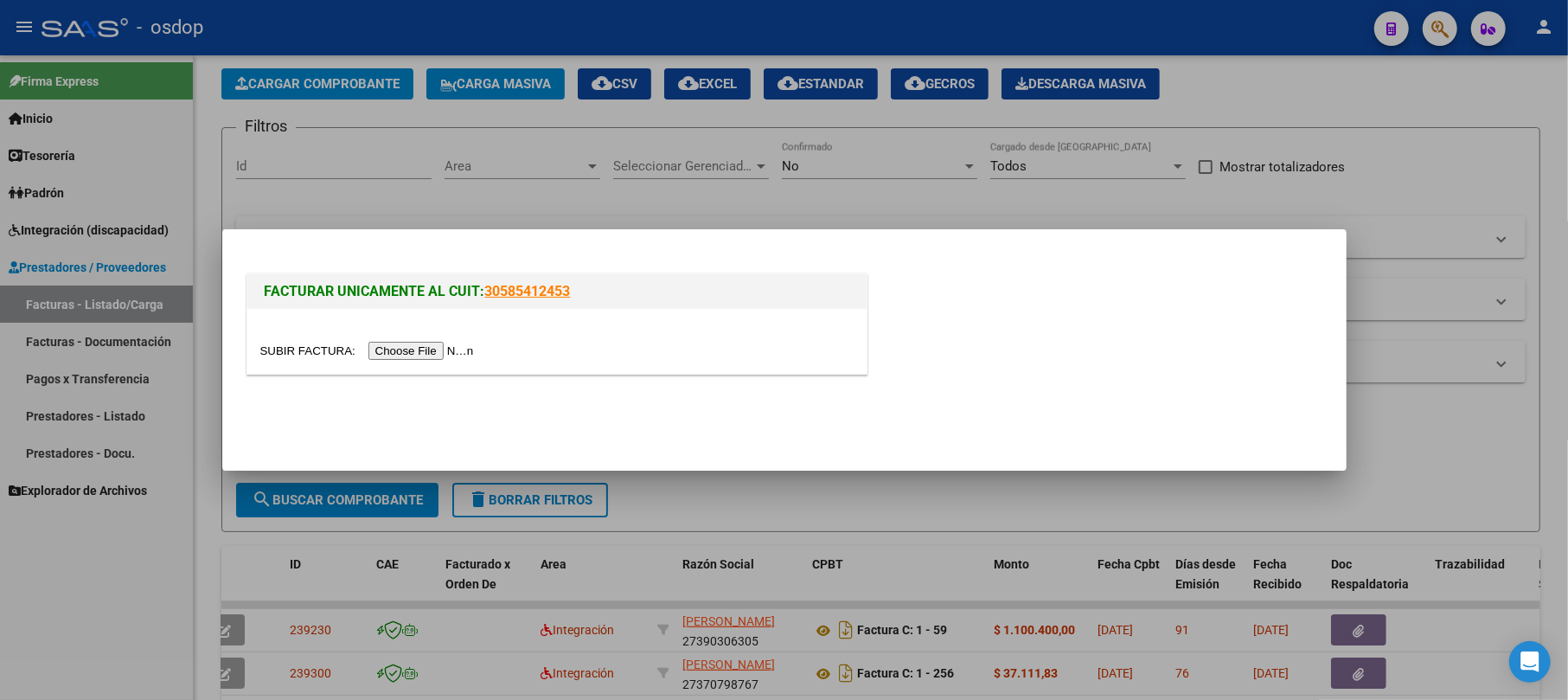
click at [412, 358] on input "file" at bounding box center [370, 350] width 219 height 18
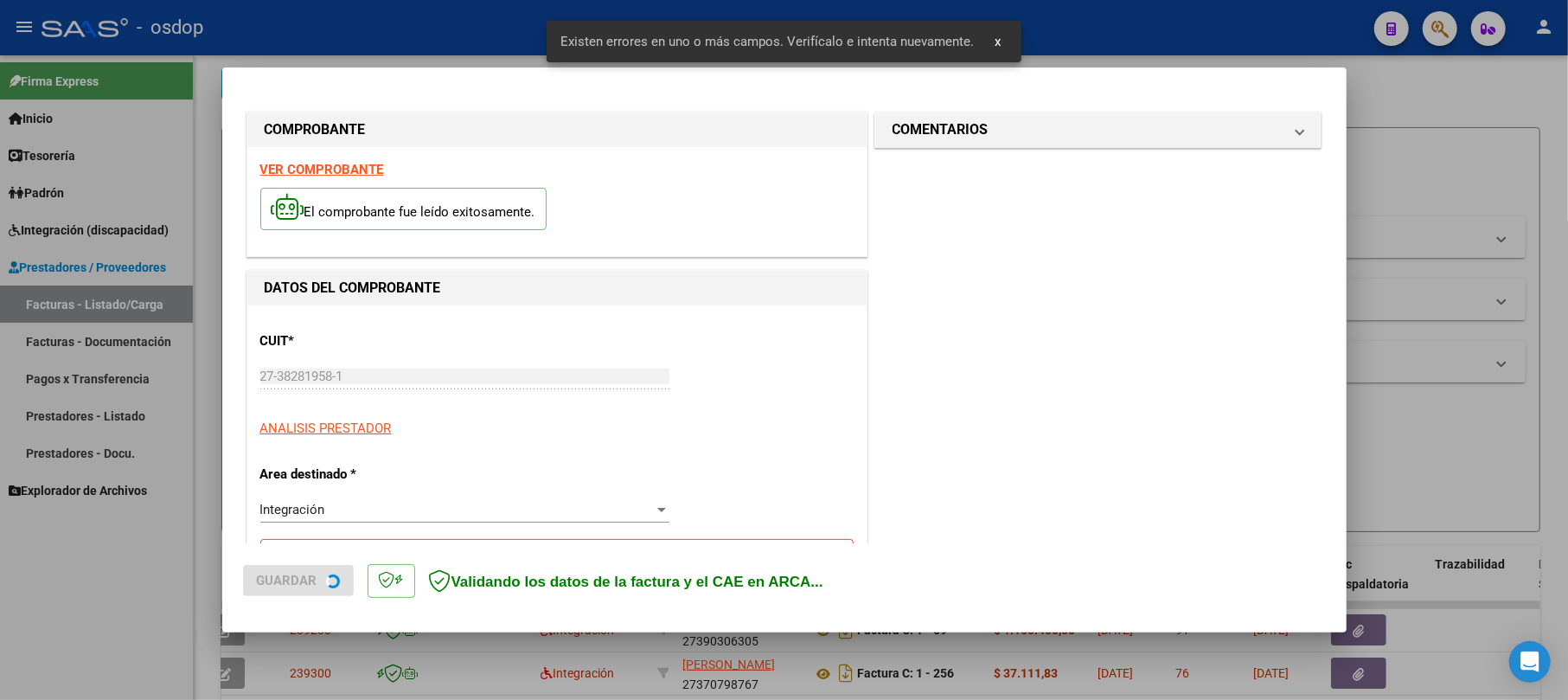
scroll to position [344, 0]
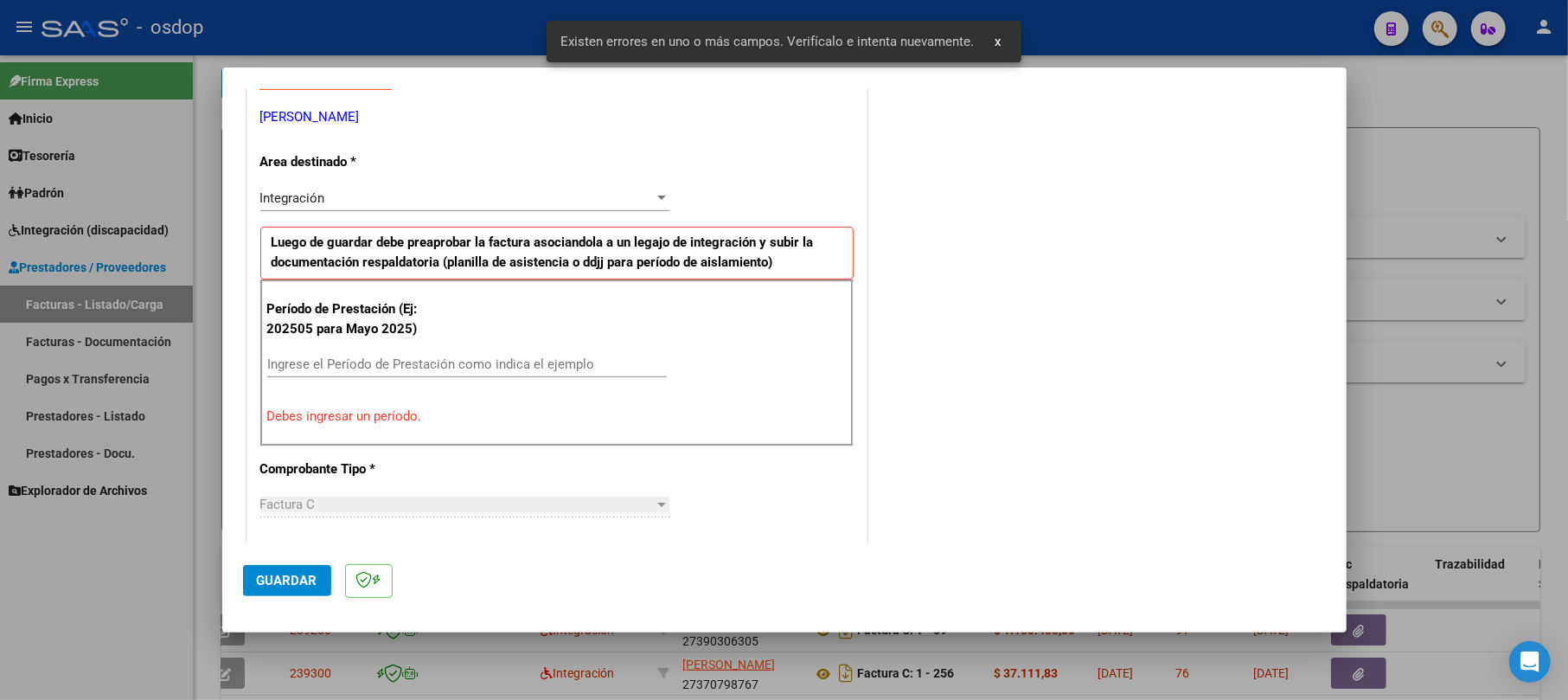
click at [312, 367] on input "Ingrese el Período de Prestación como indica el ejemplo" at bounding box center [466, 364] width 399 height 15
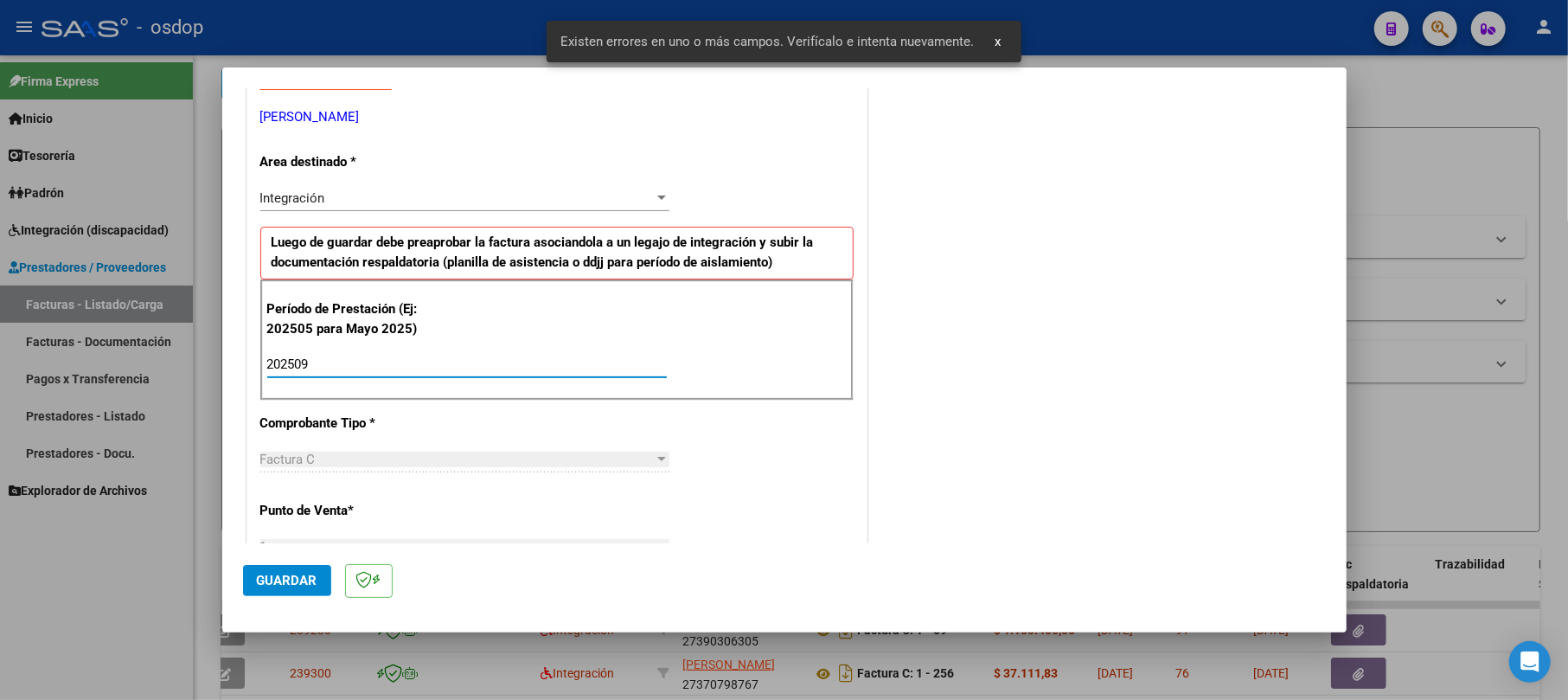
type input "202509"
click at [295, 575] on span "Guardar" at bounding box center [287, 580] width 60 height 15
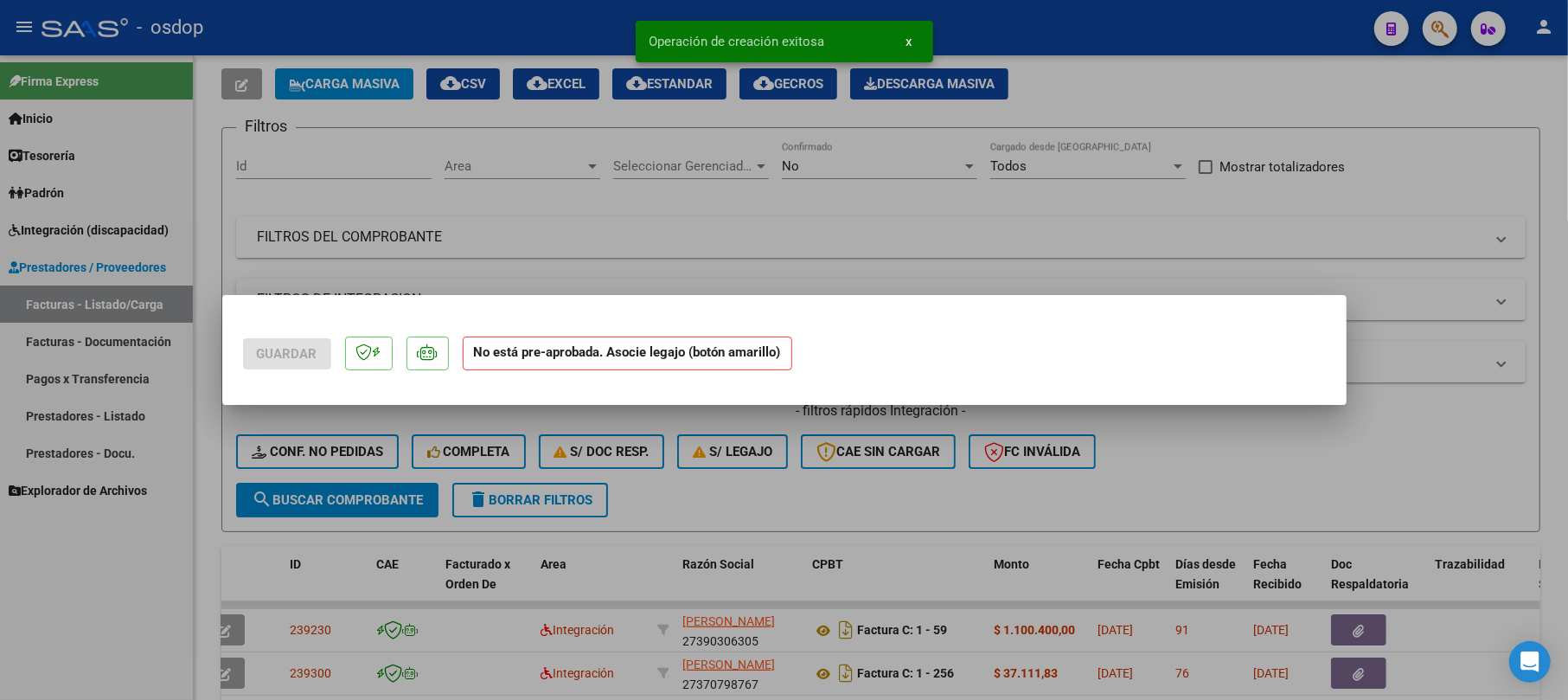
scroll to position [0, 0]
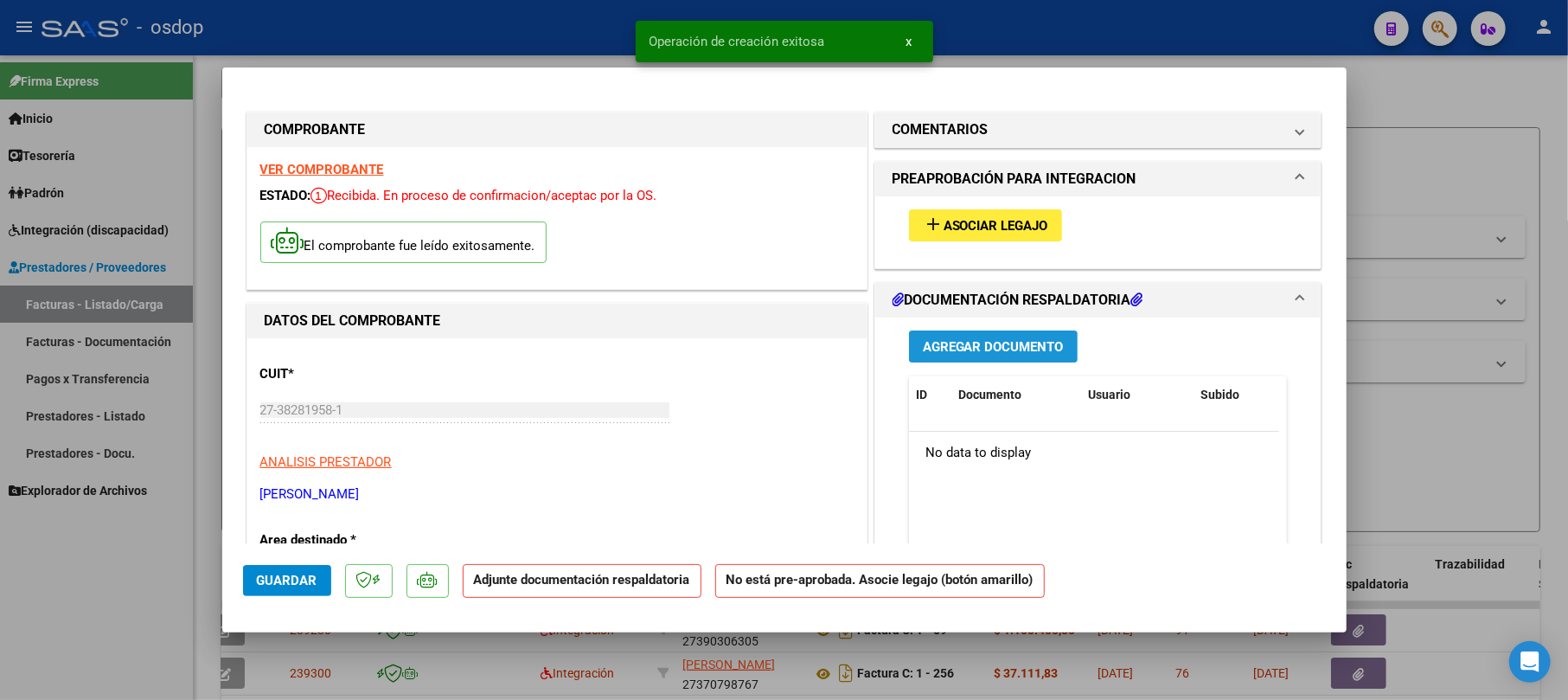
click at [815, 333] on button "Agregar Documento" at bounding box center [993, 346] width 169 height 32
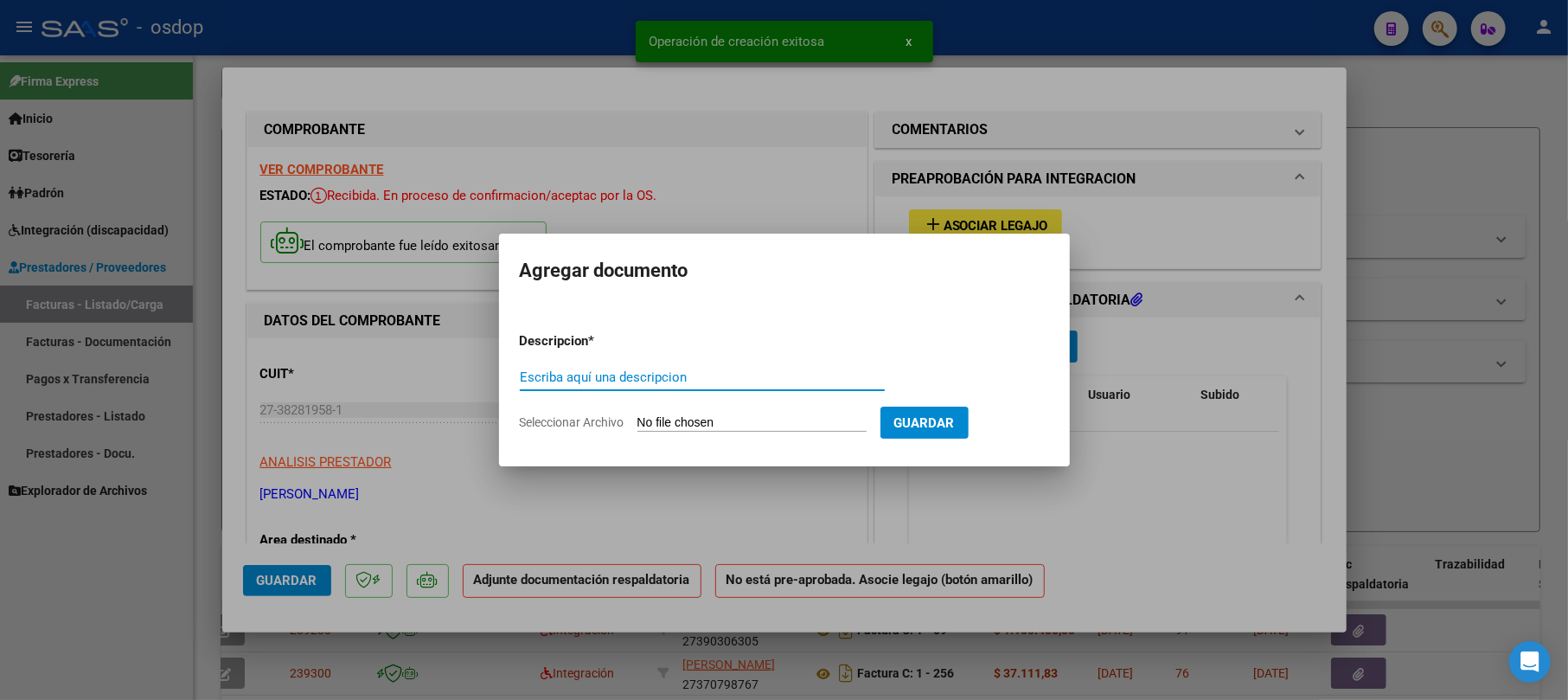
click at [648, 382] on input "Escriba aquí una descripcion" at bounding box center [702, 376] width 365 height 15
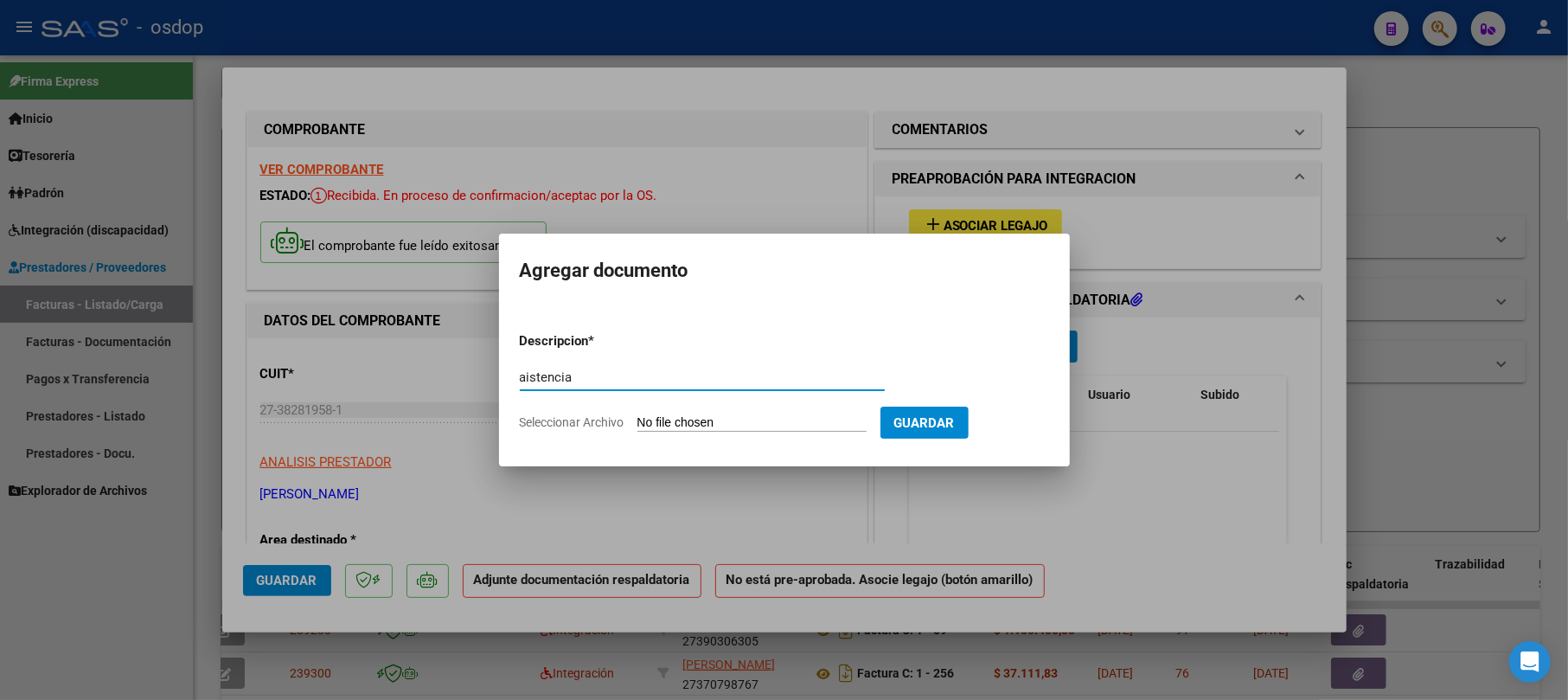
type input "aistencia"
click at [685, 420] on input "Seleccionar Archivo" at bounding box center [752, 423] width 229 height 16
type input "C:\fakepath\[PERSON_NAME] SEP.pdf"
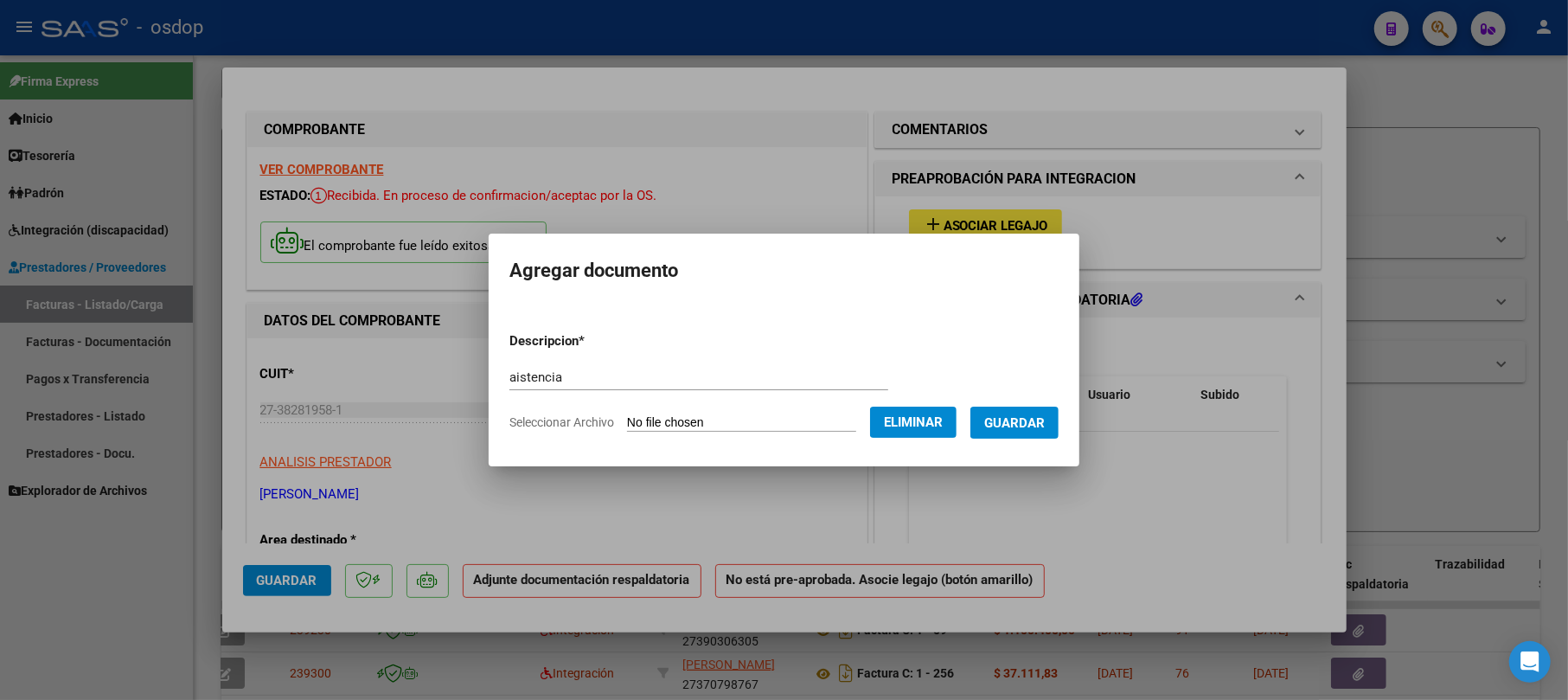
click at [815, 424] on span "Guardar" at bounding box center [1014, 423] width 60 height 15
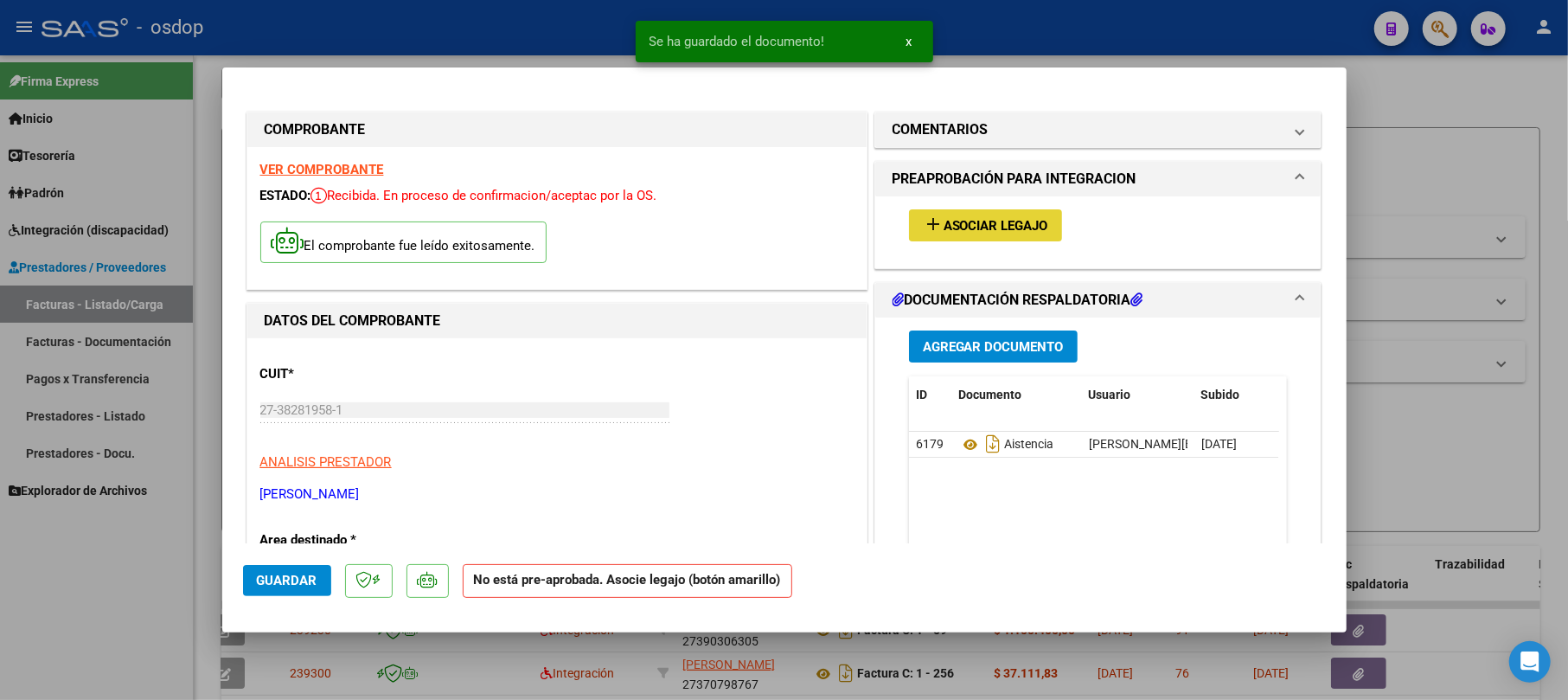
click at [815, 212] on button "add Asociar Legajo" at bounding box center [985, 225] width 153 height 32
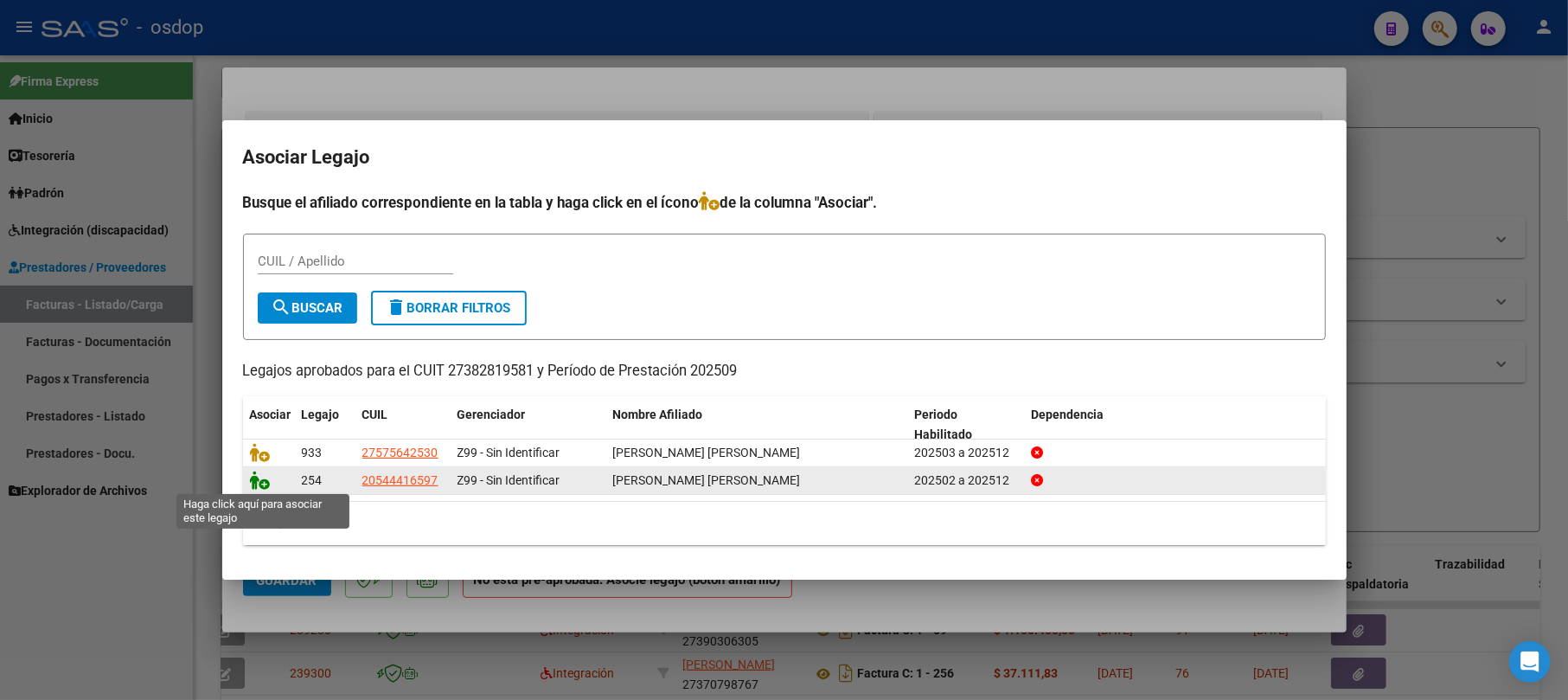
click at [256, 485] on icon at bounding box center [260, 480] width 21 height 19
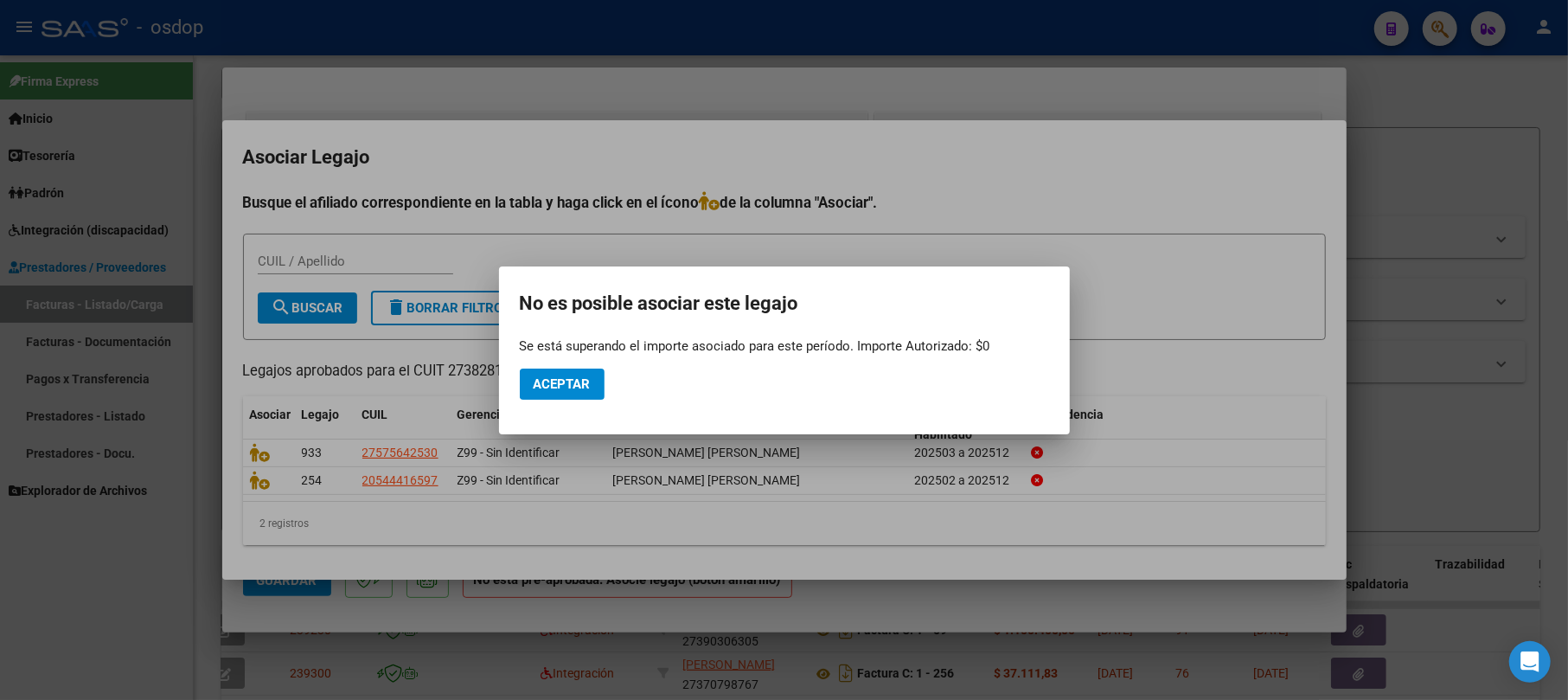
drag, startPoint x: 891, startPoint y: 311, endPoint x: 887, endPoint y: 330, distance: 19.4
click at [815, 330] on app-popup "No es posible asociar este legajo Se está superando el importe asociado para es…" at bounding box center [784, 350] width 529 height 126
click at [815, 174] on div at bounding box center [784, 350] width 1568 height 700
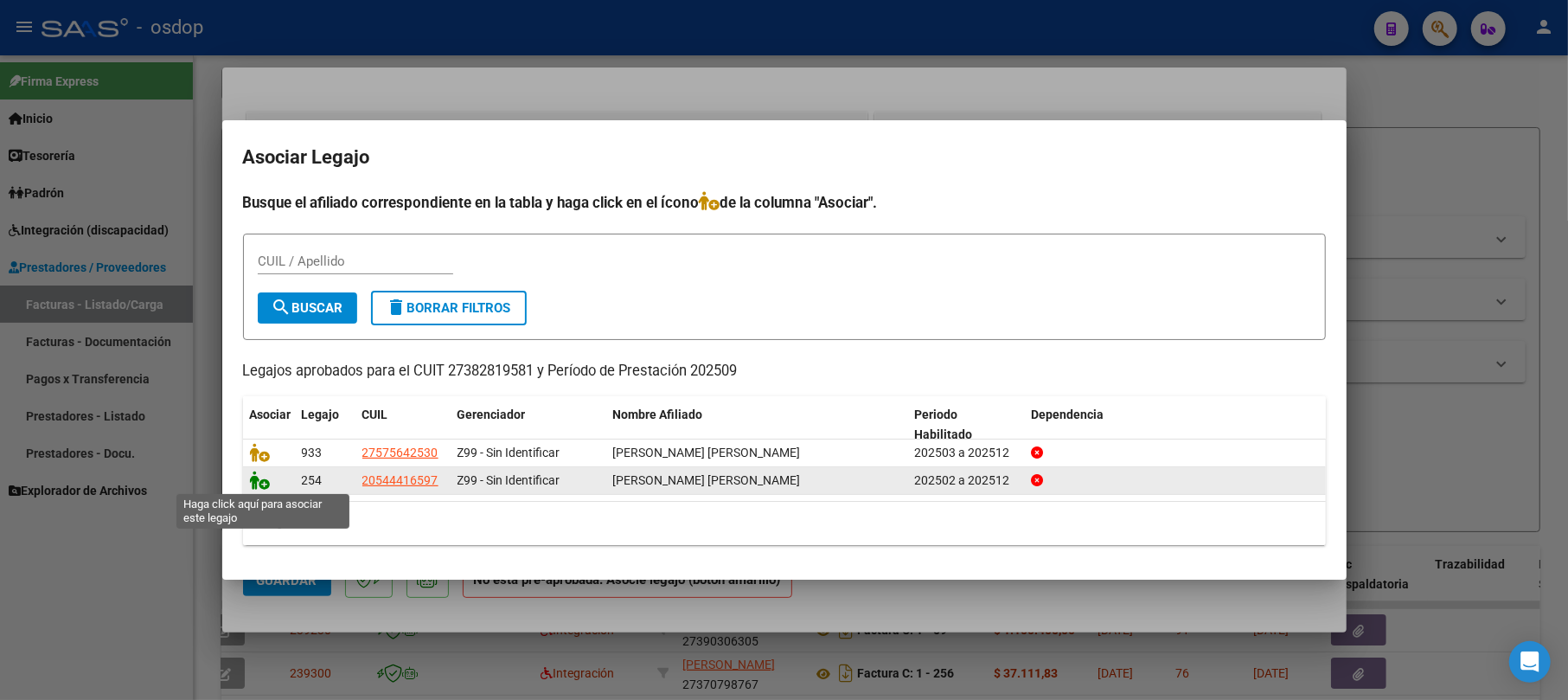
click at [257, 477] on icon at bounding box center [260, 480] width 21 height 19
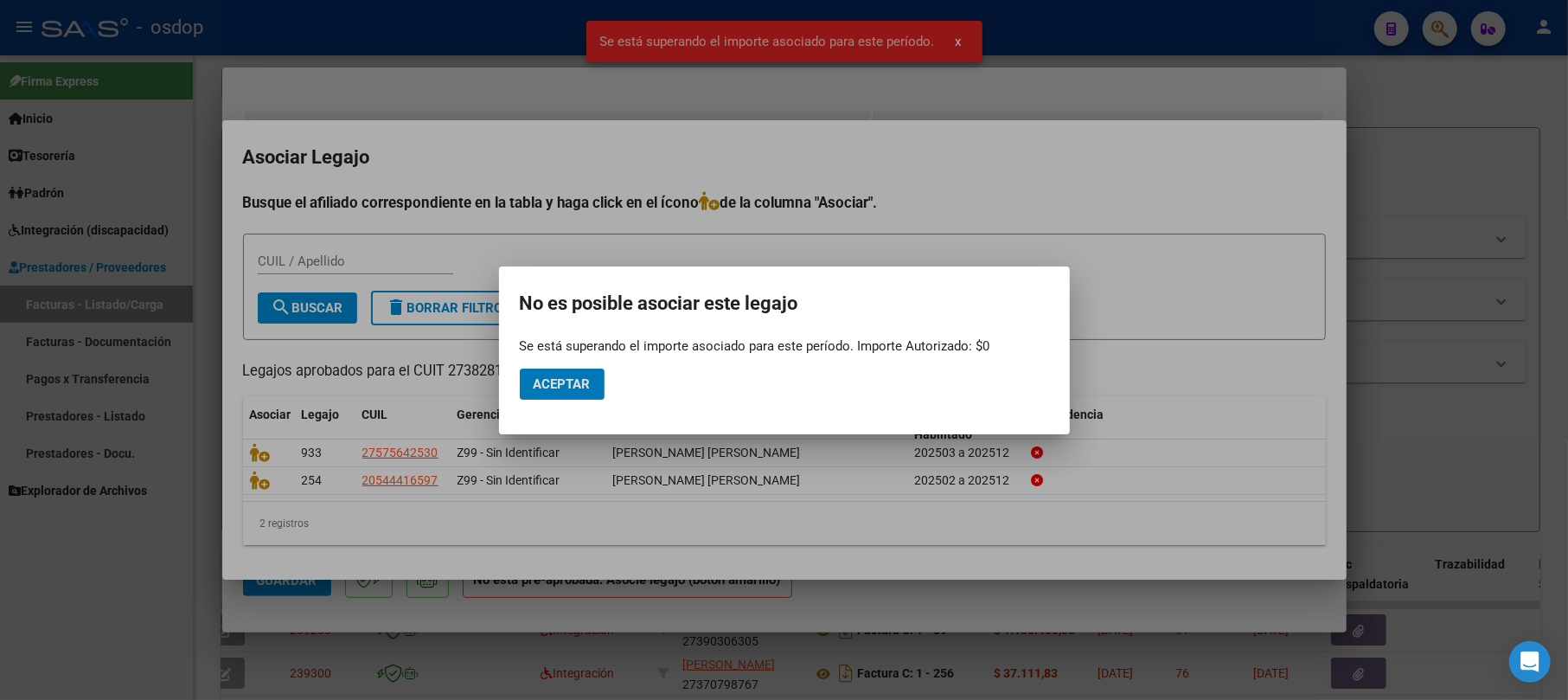
click at [560, 392] on button "Aceptar" at bounding box center [562, 383] width 85 height 31
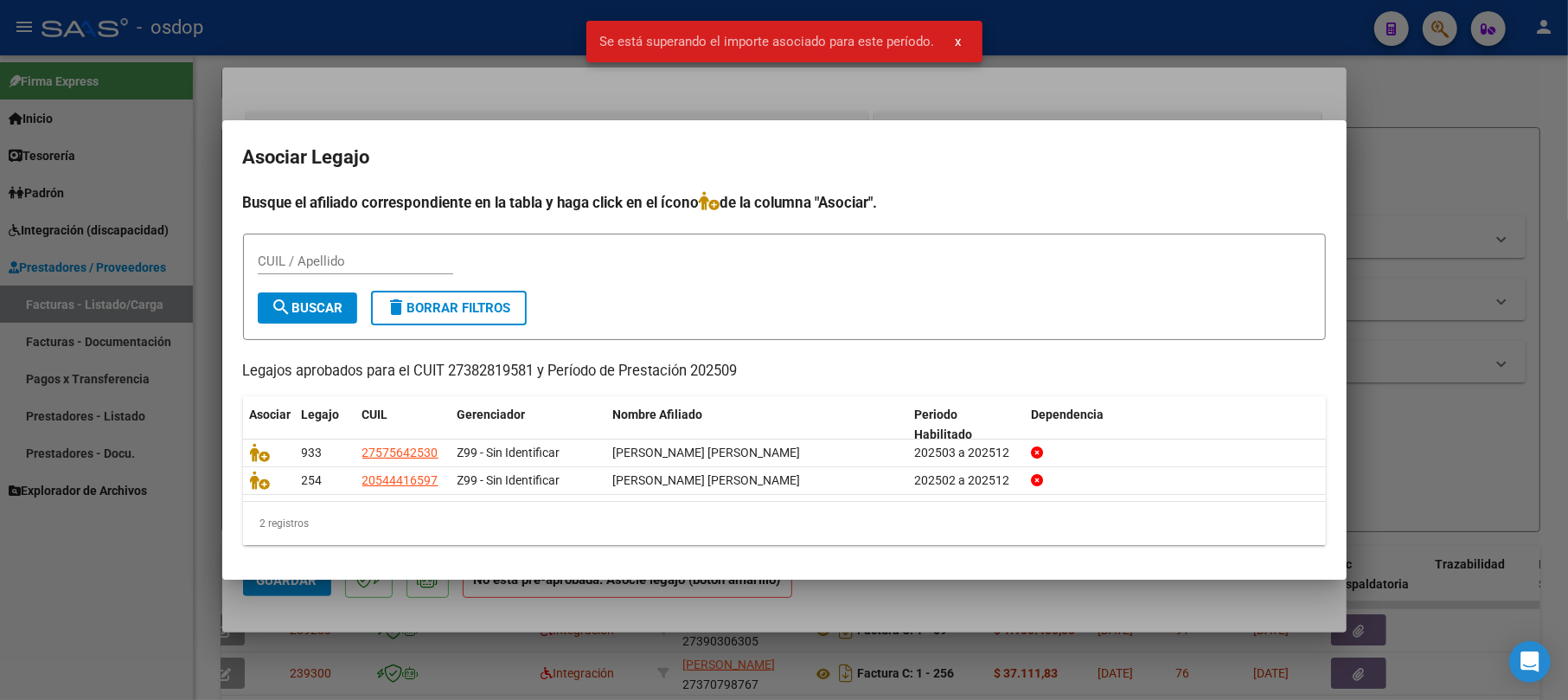
click at [815, 189] on div at bounding box center [784, 350] width 1568 height 700
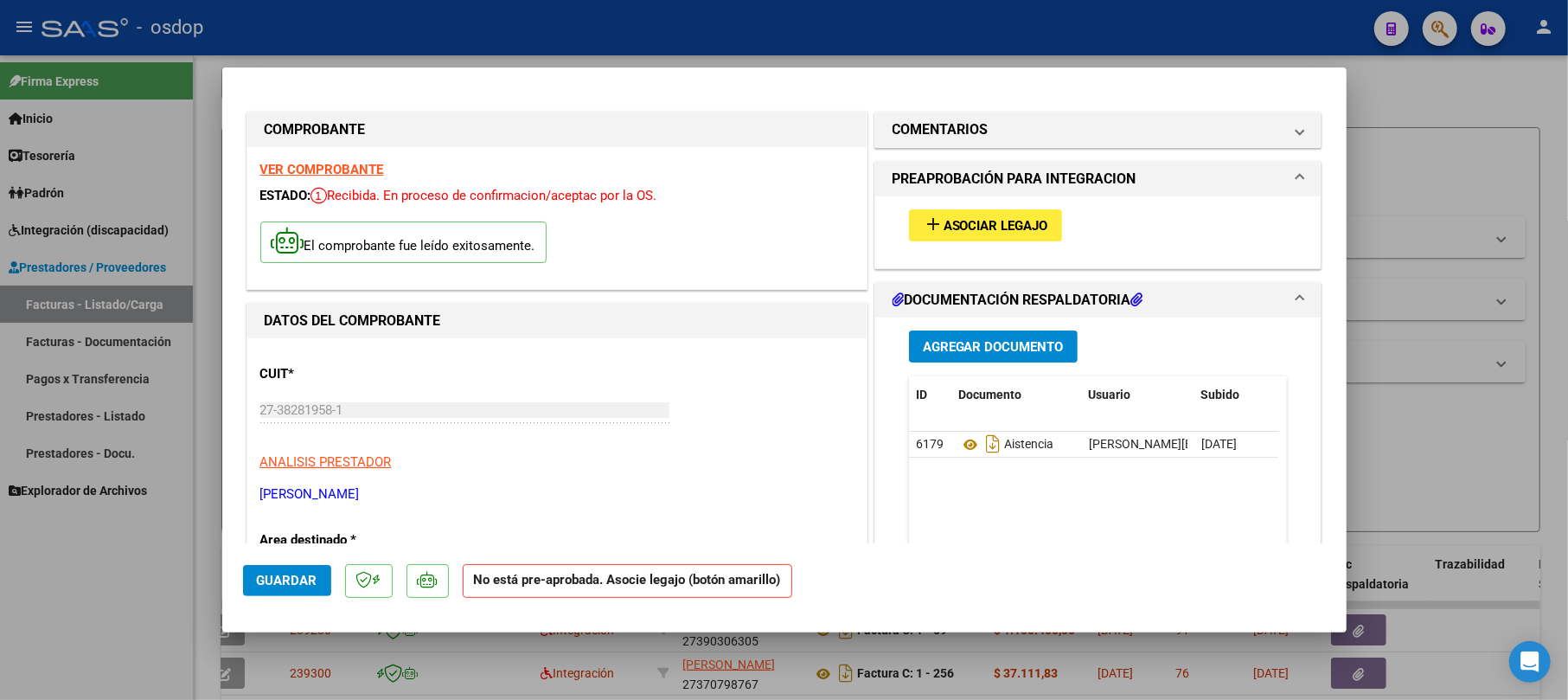
click at [815, 192] on div at bounding box center [784, 350] width 1568 height 700
type input "$ 0,00"
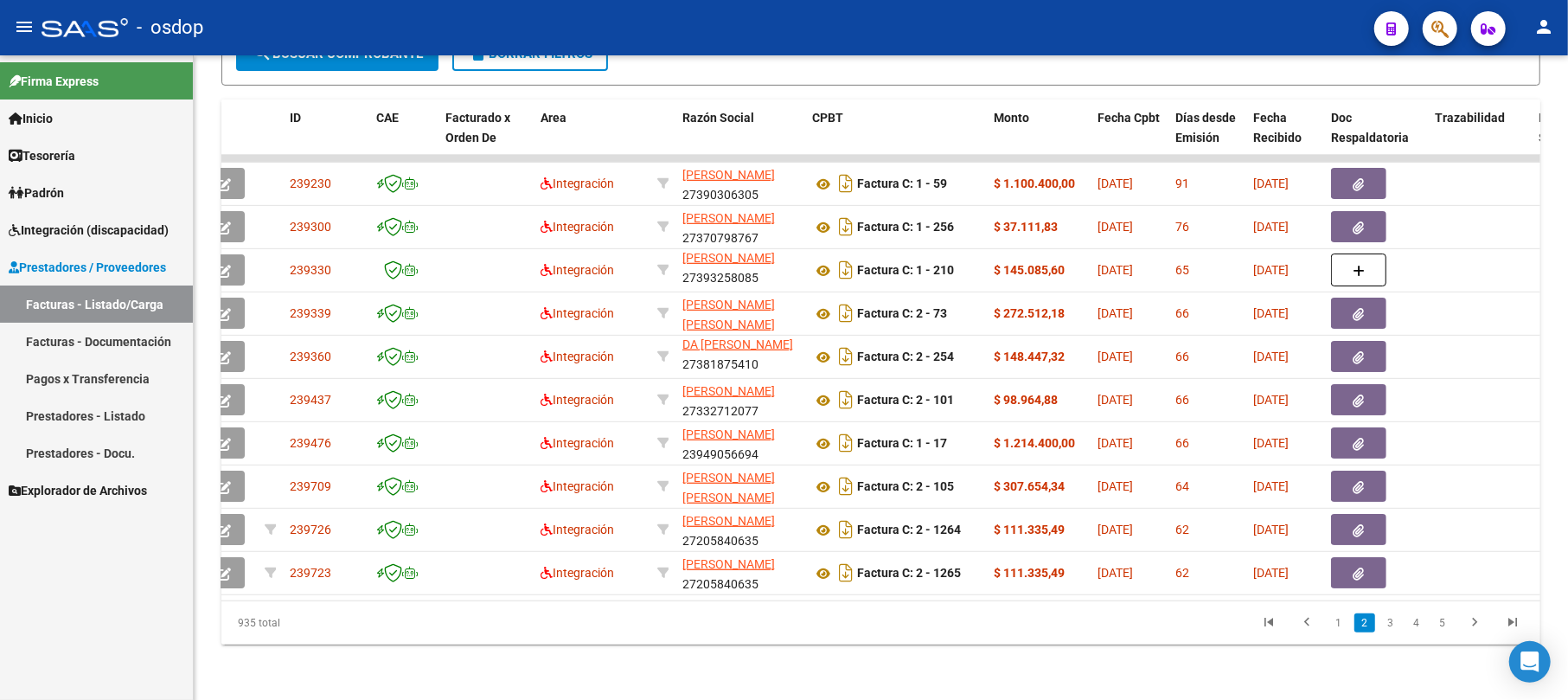
scroll to position [540, 0]
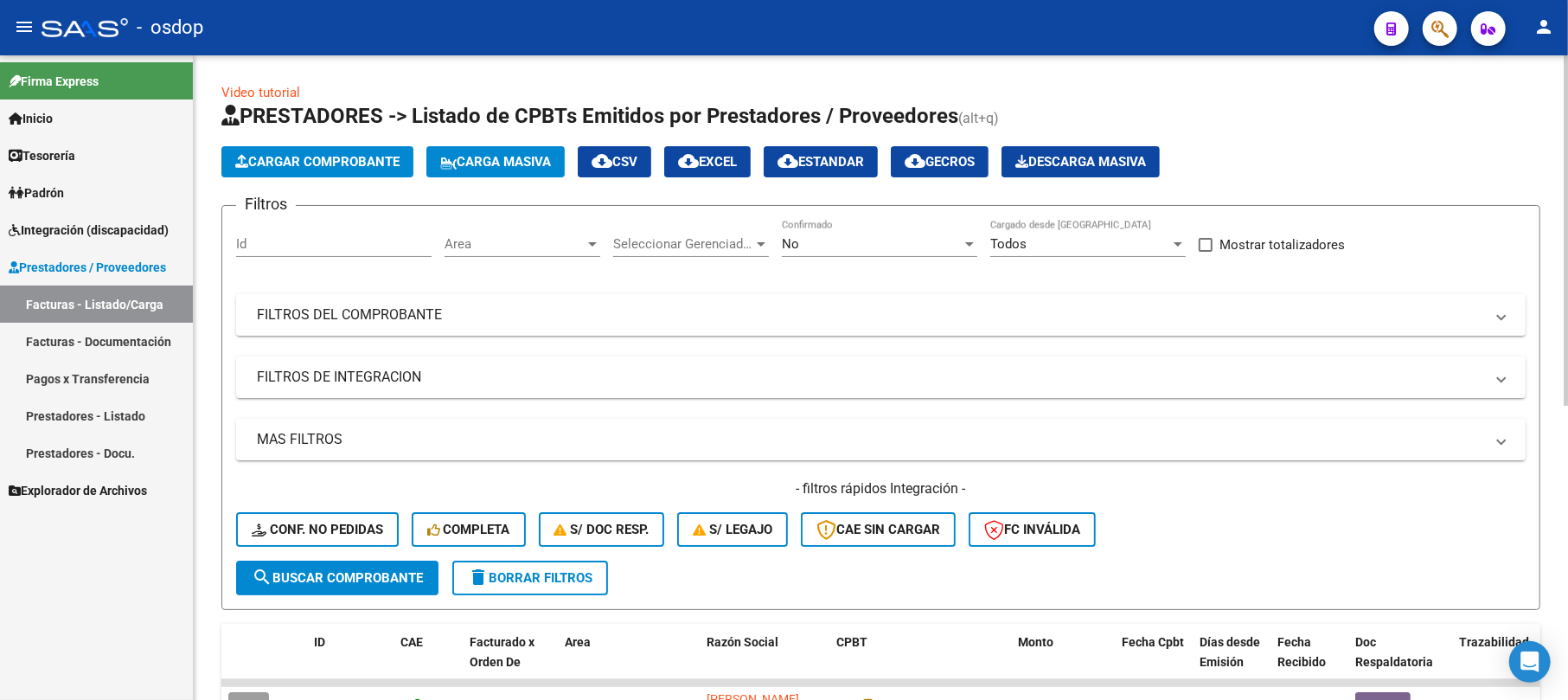
click at [599, 243] on div at bounding box center [592, 243] width 15 height 14
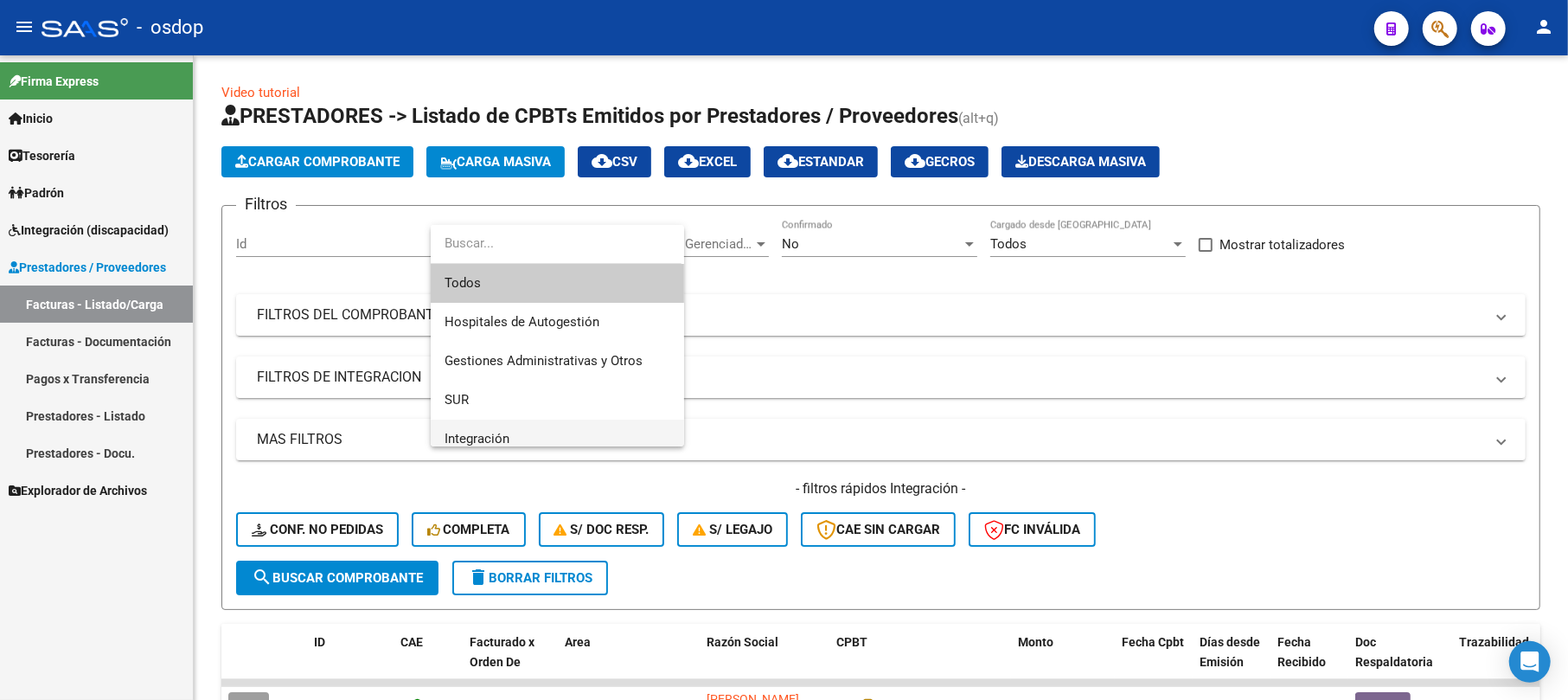
click at [534, 430] on span "Integración" at bounding box center [557, 439] width 225 height 39
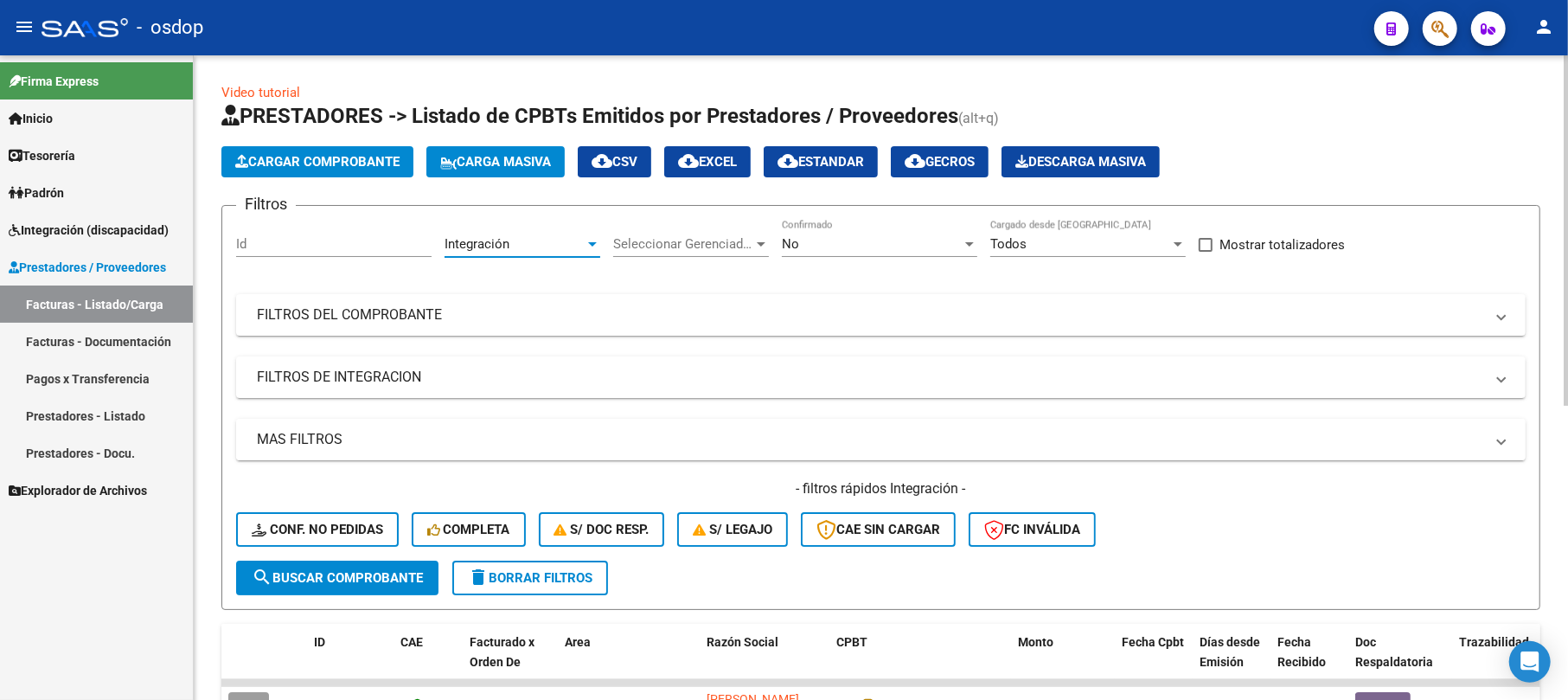
scroll to position [12, 0]
click at [749, 242] on span "Seleccionar Gerenciador" at bounding box center [683, 243] width 140 height 15
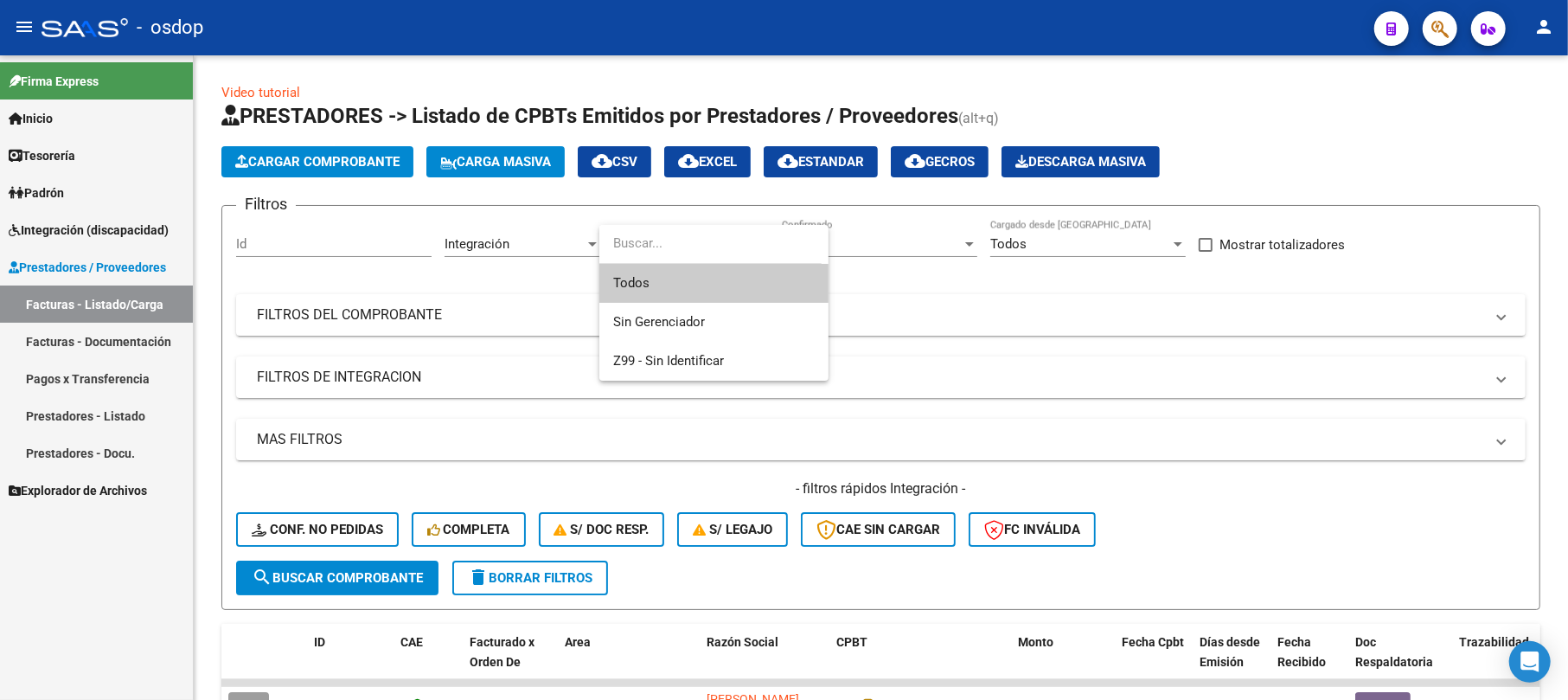
click at [897, 285] on div at bounding box center [784, 350] width 1568 height 700
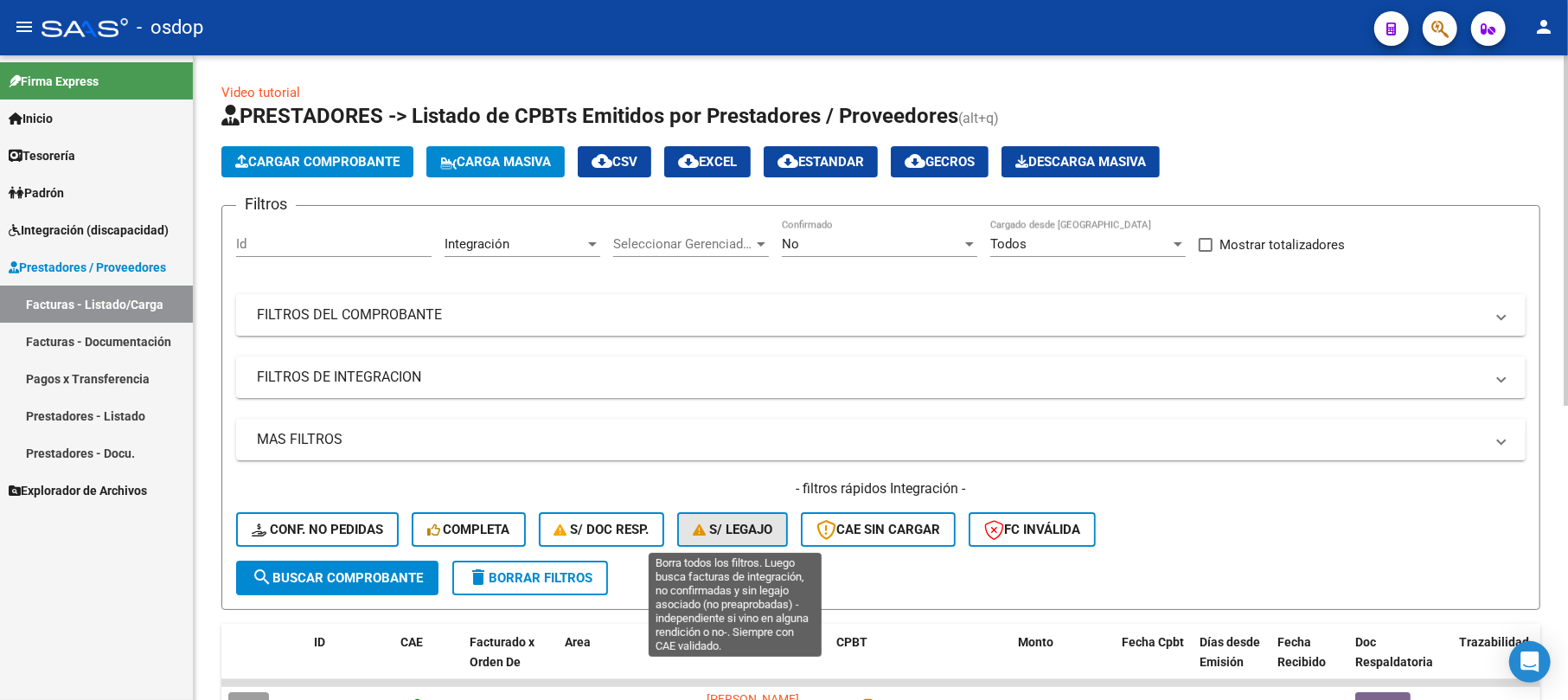
click at [773, 526] on span "S/ legajo" at bounding box center [732, 529] width 79 height 15
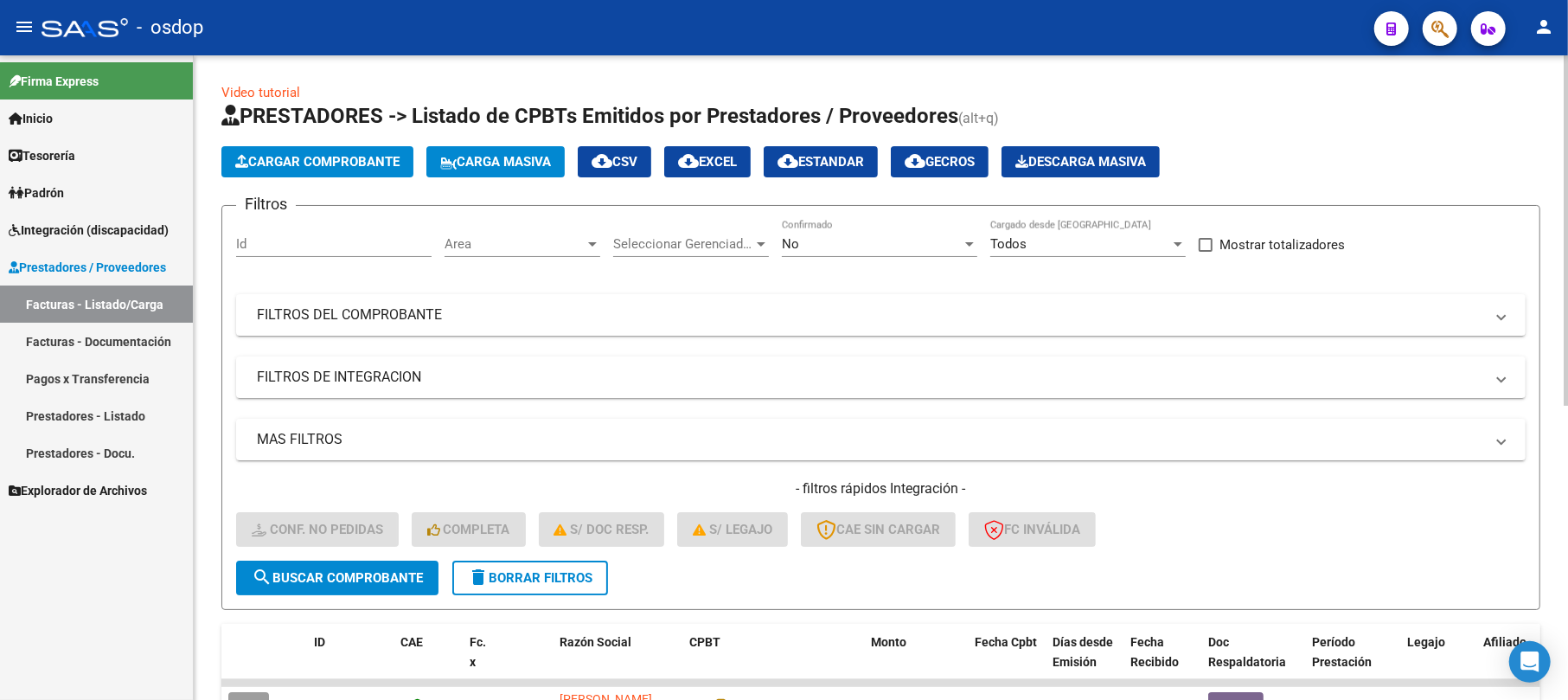
click at [388, 575] on span "search Buscar Comprobante" at bounding box center [337, 577] width 171 height 15
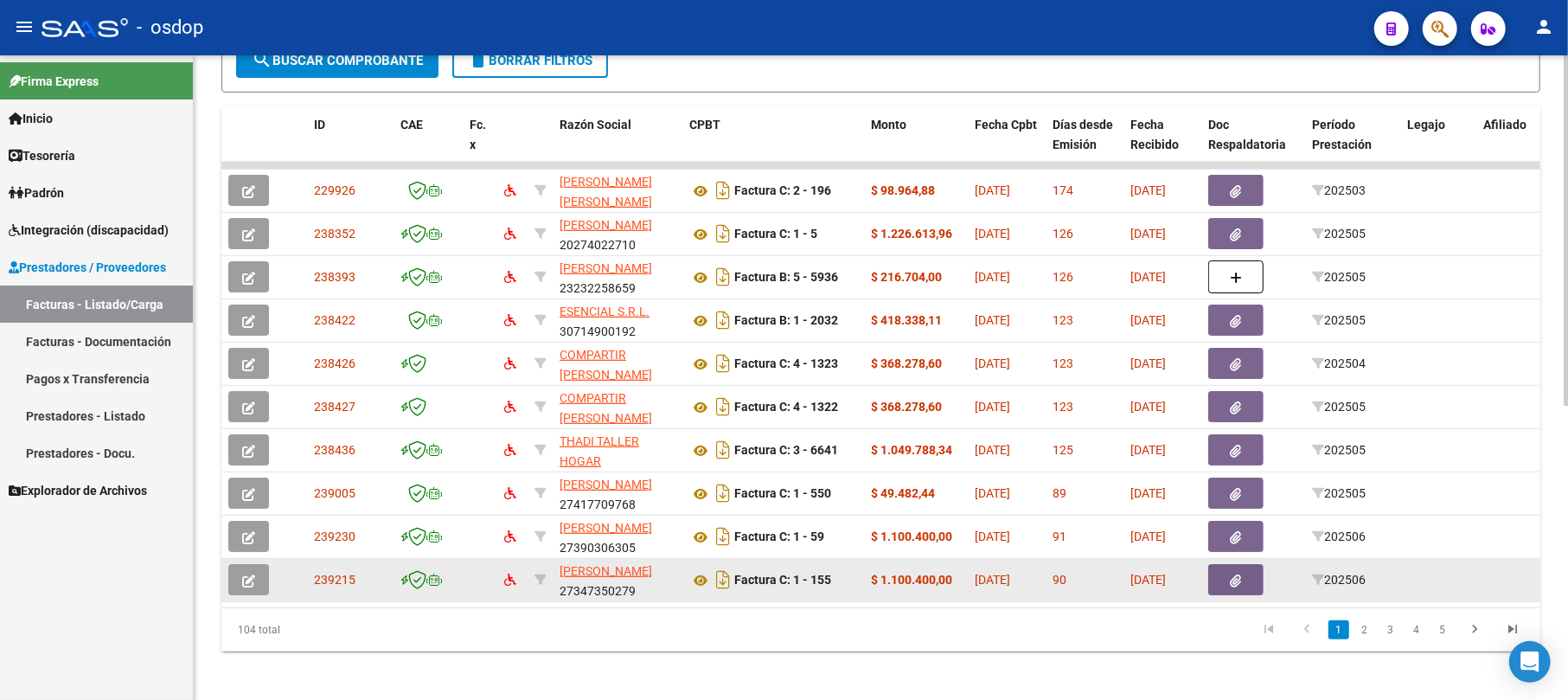
scroll to position [540, 0]
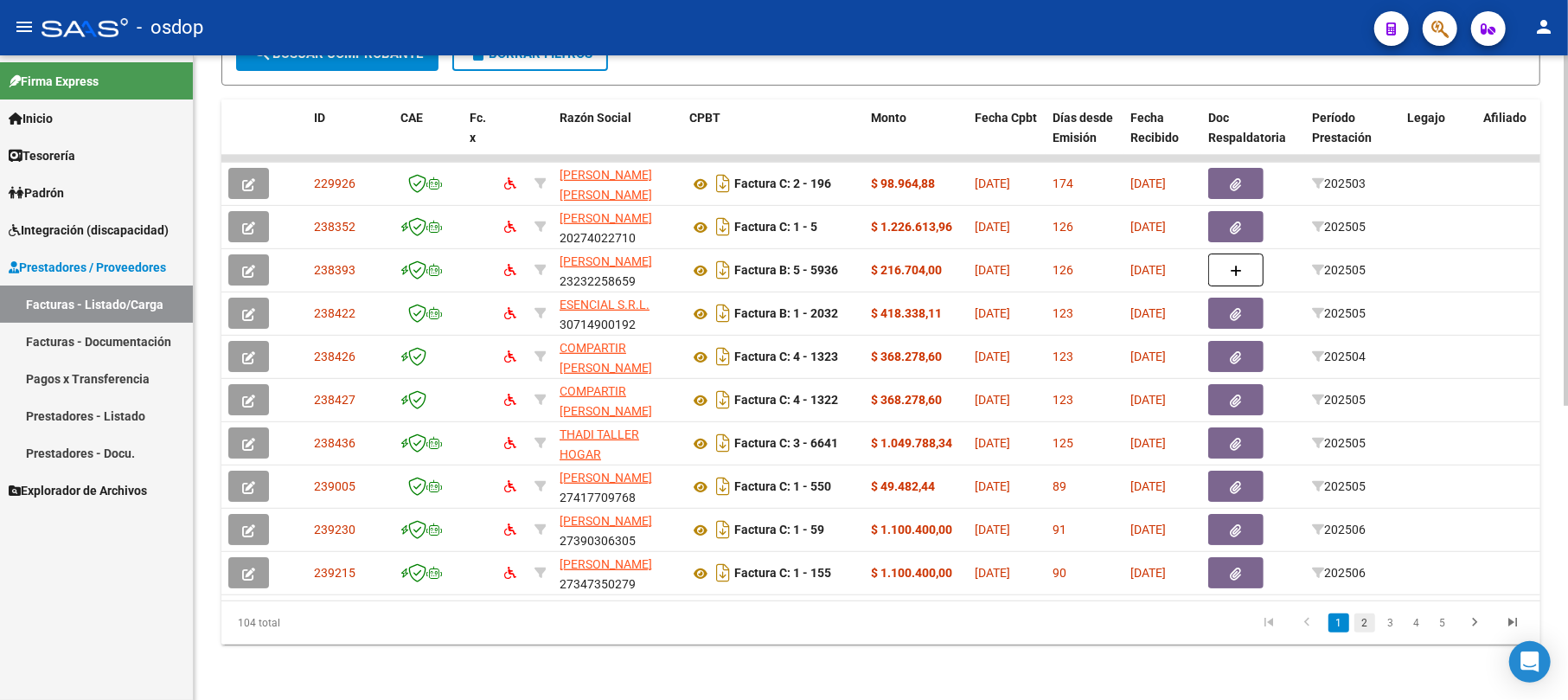
click at [1370, 617] on link "2" at bounding box center [1364, 623] width 21 height 19
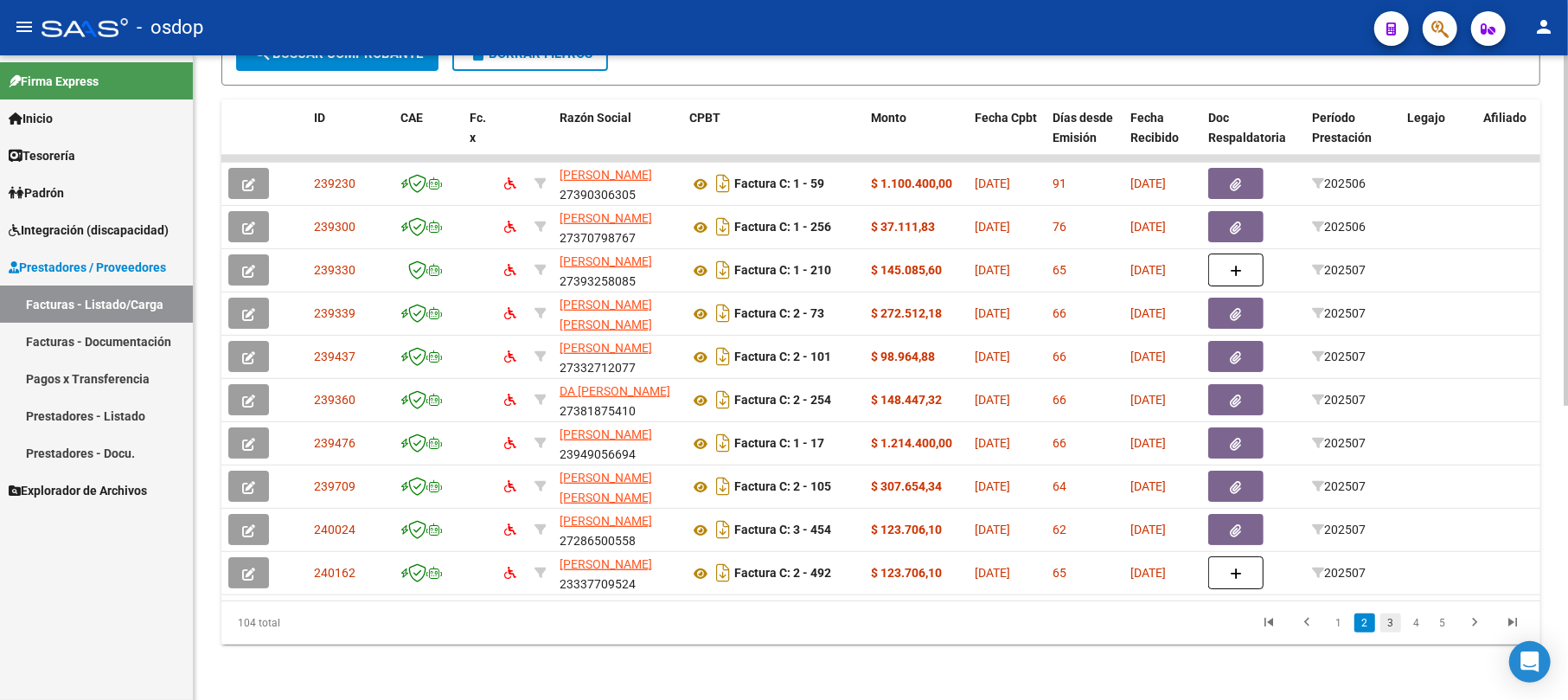
click at [1393, 619] on link "3" at bounding box center [1391, 623] width 21 height 19
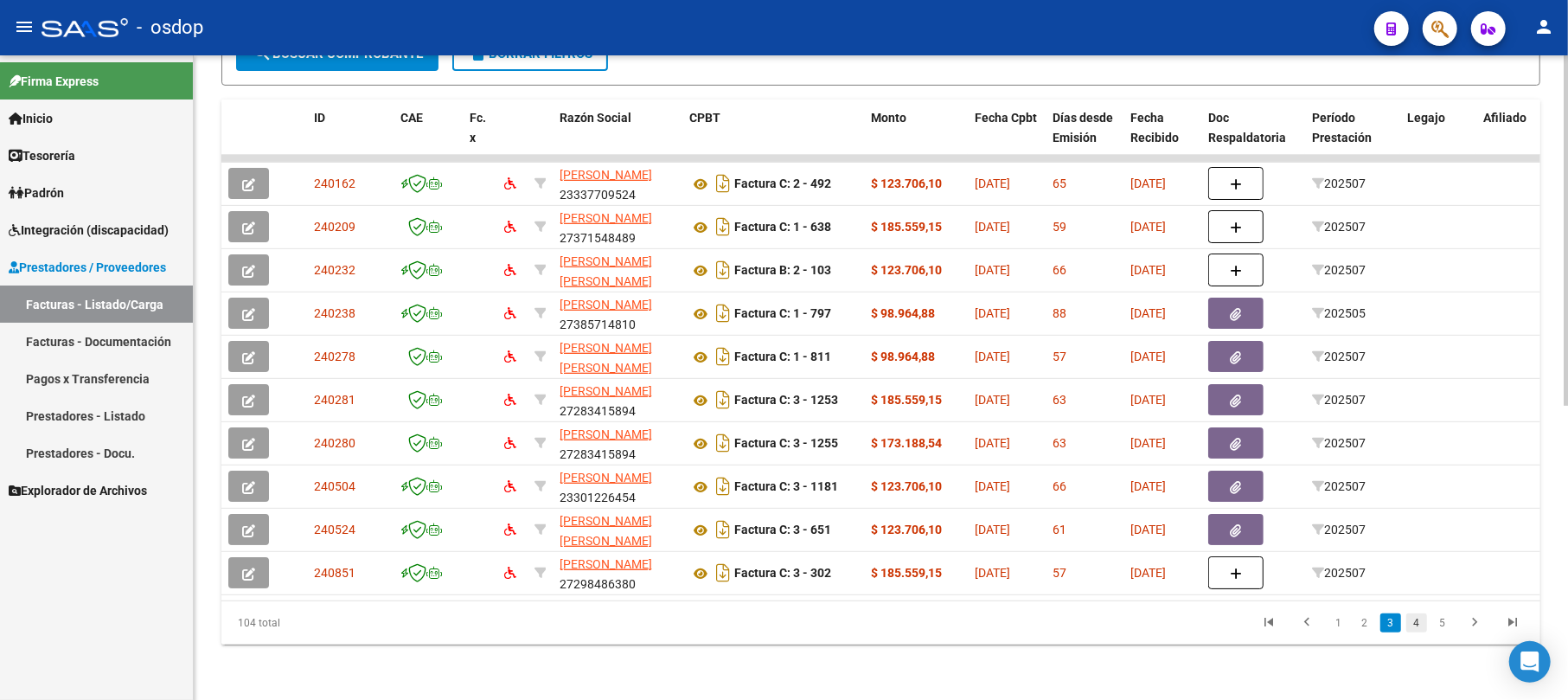
click at [1412, 621] on link "4" at bounding box center [1416, 623] width 21 height 19
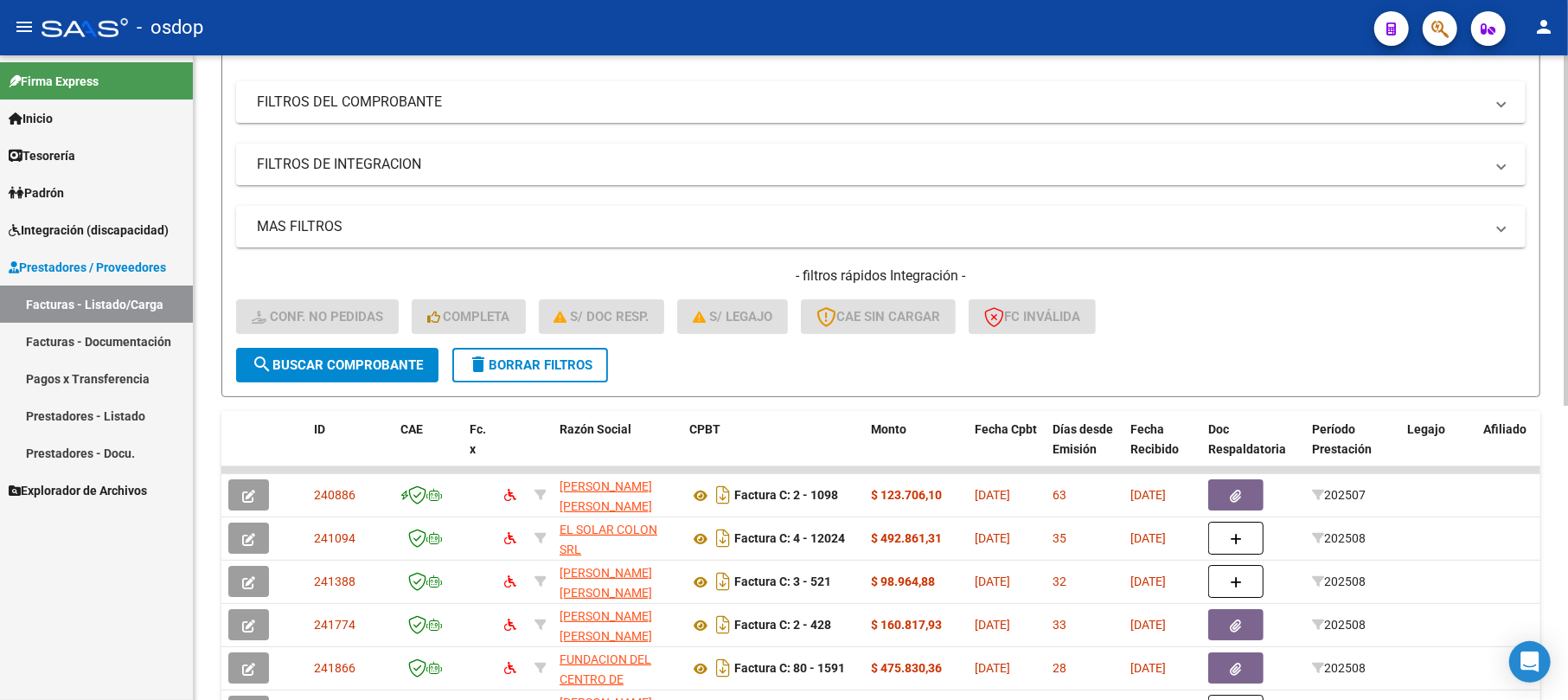
scroll to position [77, 0]
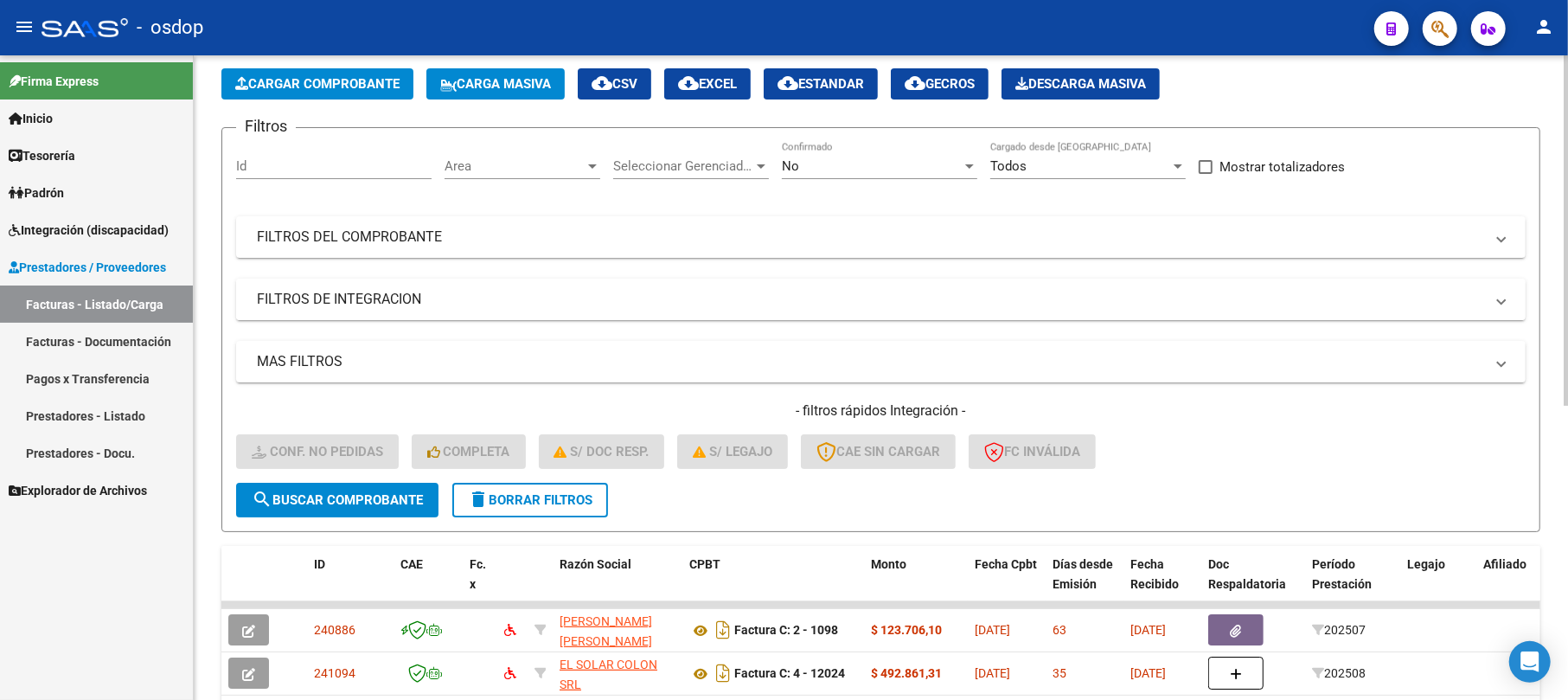
click at [309, 292] on mat-panel-title "FILTROS DE INTEGRACION" at bounding box center [870, 299] width 1227 height 19
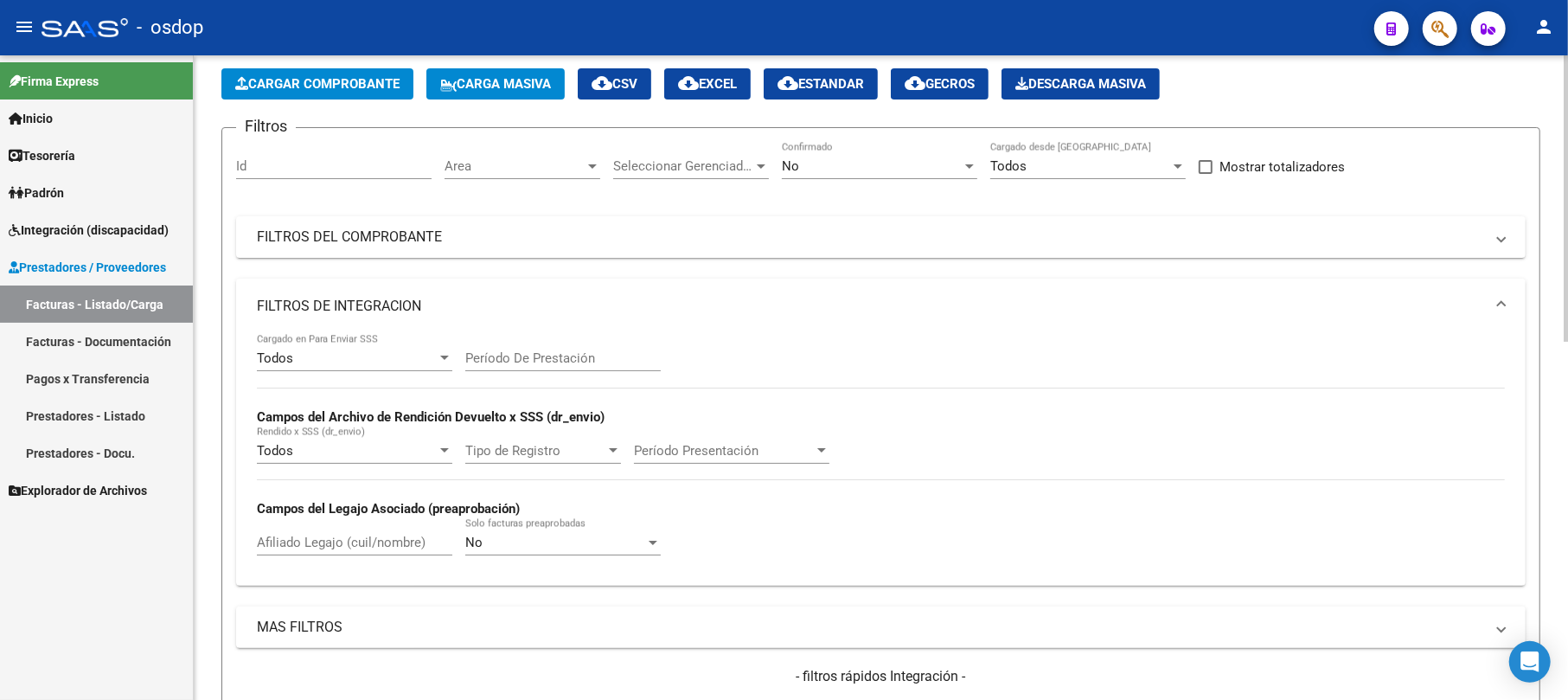
click at [309, 363] on div "Todos" at bounding box center [346, 358] width 180 height 15
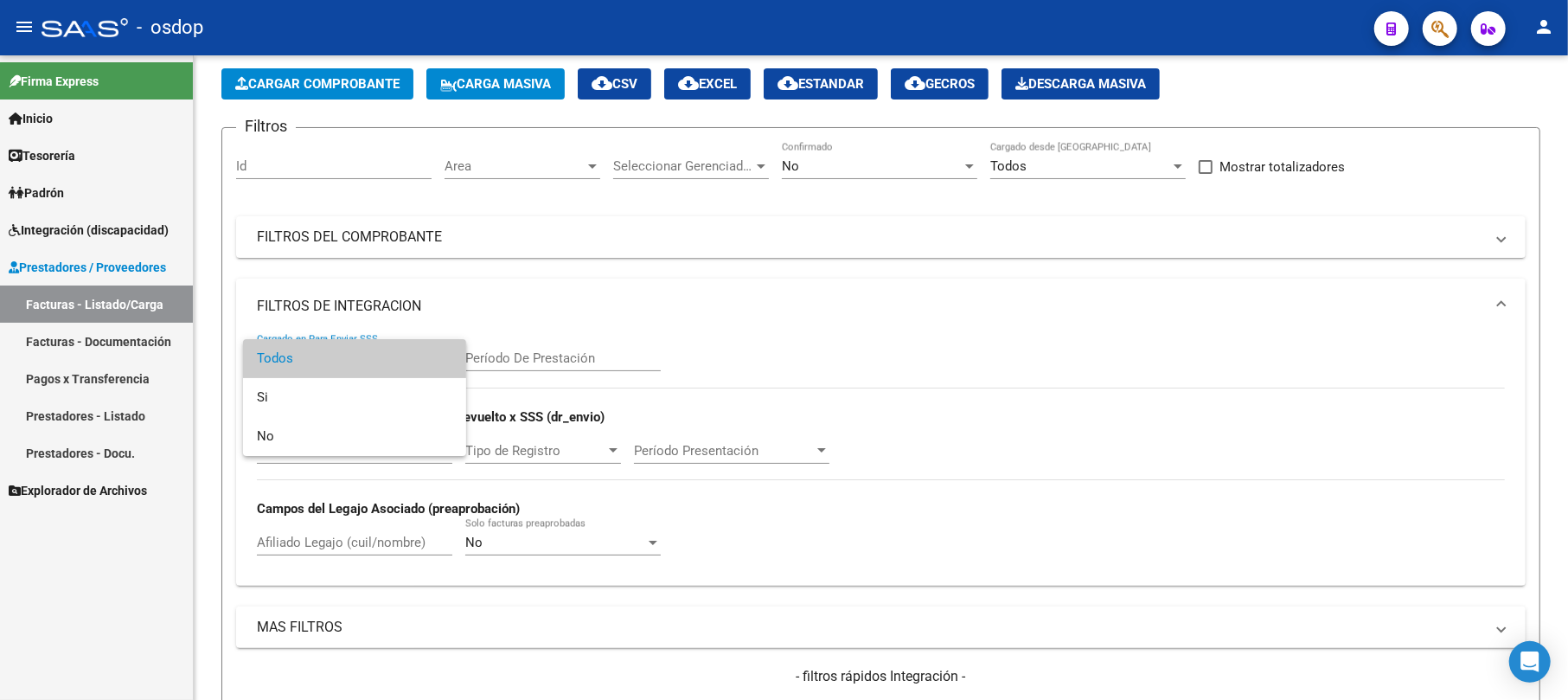
click at [659, 391] on div at bounding box center [784, 350] width 1568 height 700
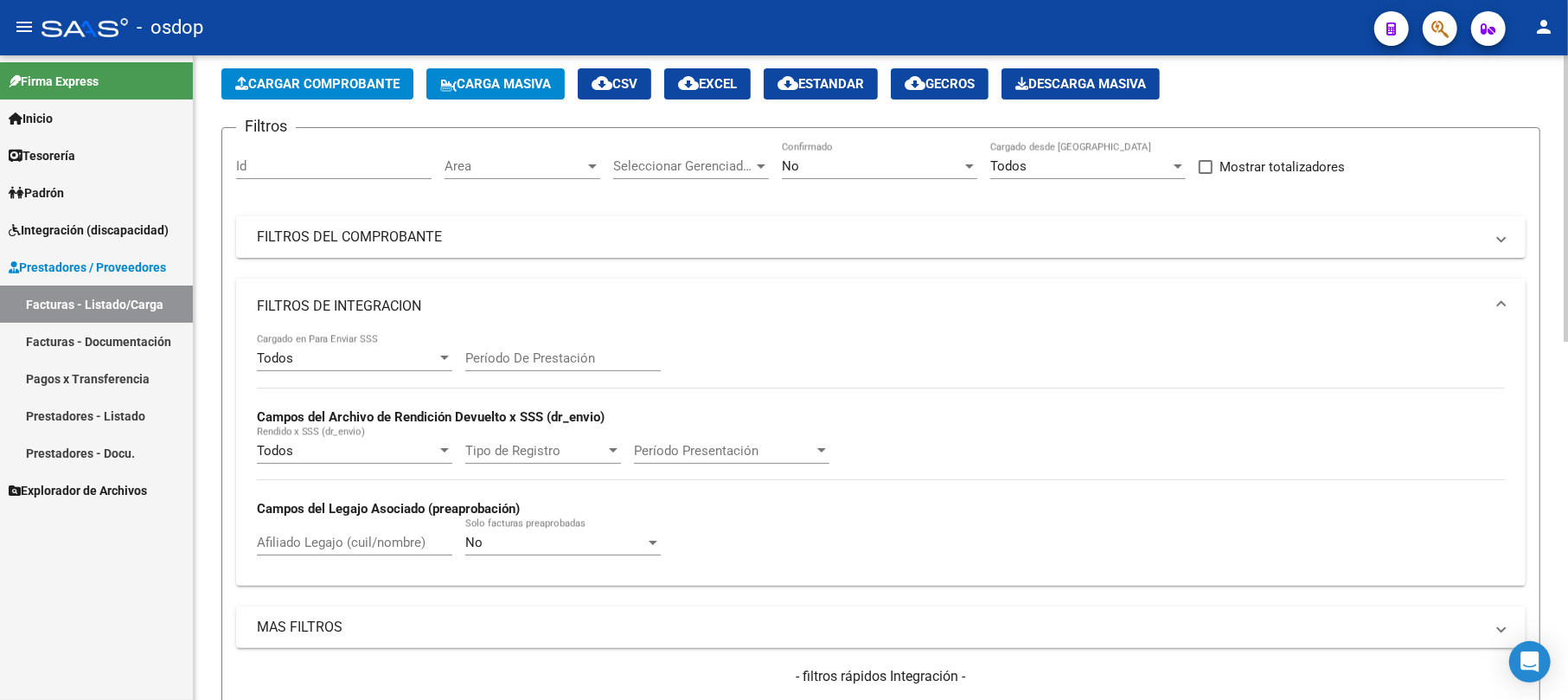
click at [560, 347] on div "Período De Prestación" at bounding box center [562, 352] width 195 height 37
click at [555, 360] on input "Período De Prestación" at bounding box center [562, 358] width 195 height 15
type input "202509"
click at [559, 450] on span "Tipo de Registro" at bounding box center [535, 450] width 140 height 15
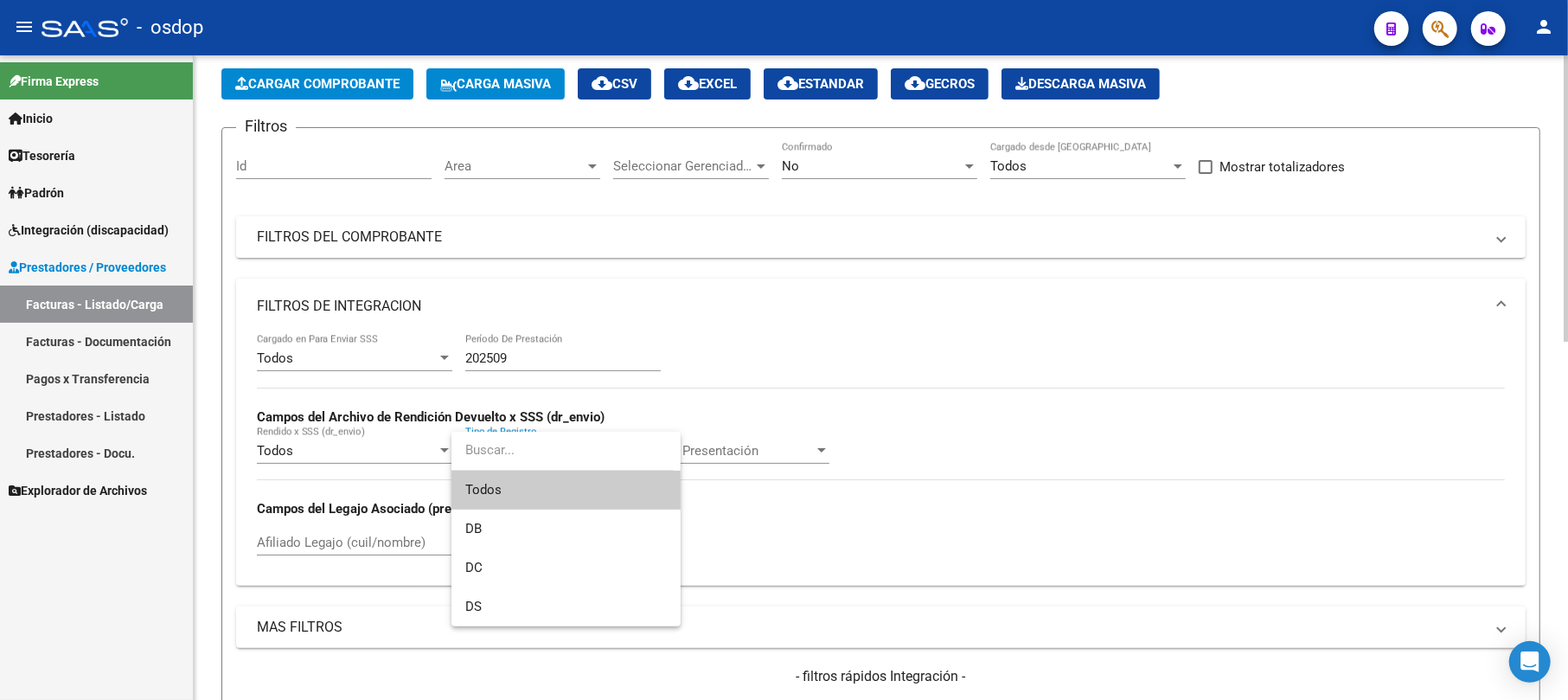
drag, startPoint x: 747, startPoint y: 508, endPoint x: 811, endPoint y: 478, distance: 70.7
click at [748, 508] on div at bounding box center [784, 350] width 1568 height 700
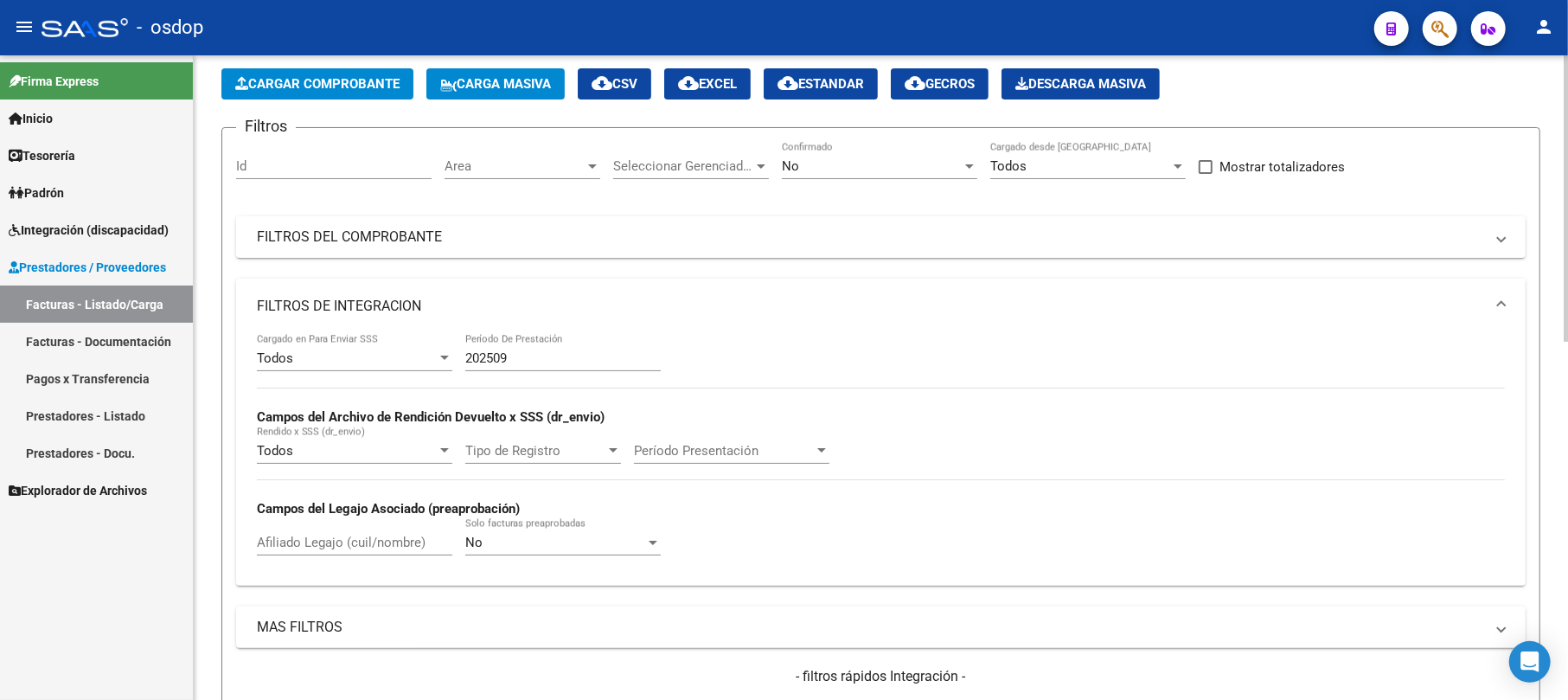
click at [825, 453] on div at bounding box center [822, 450] width 15 height 14
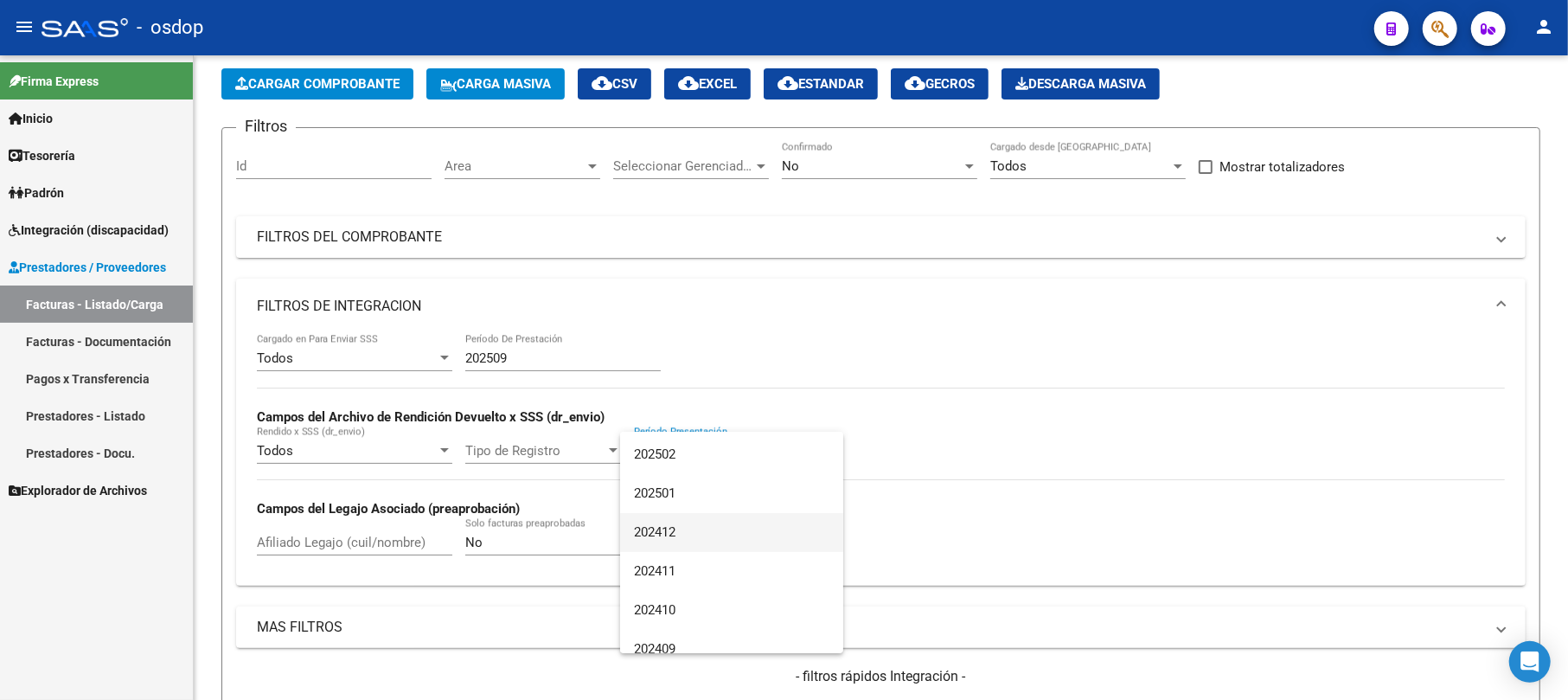
scroll to position [0, 0]
click at [957, 424] on div at bounding box center [784, 350] width 1568 height 700
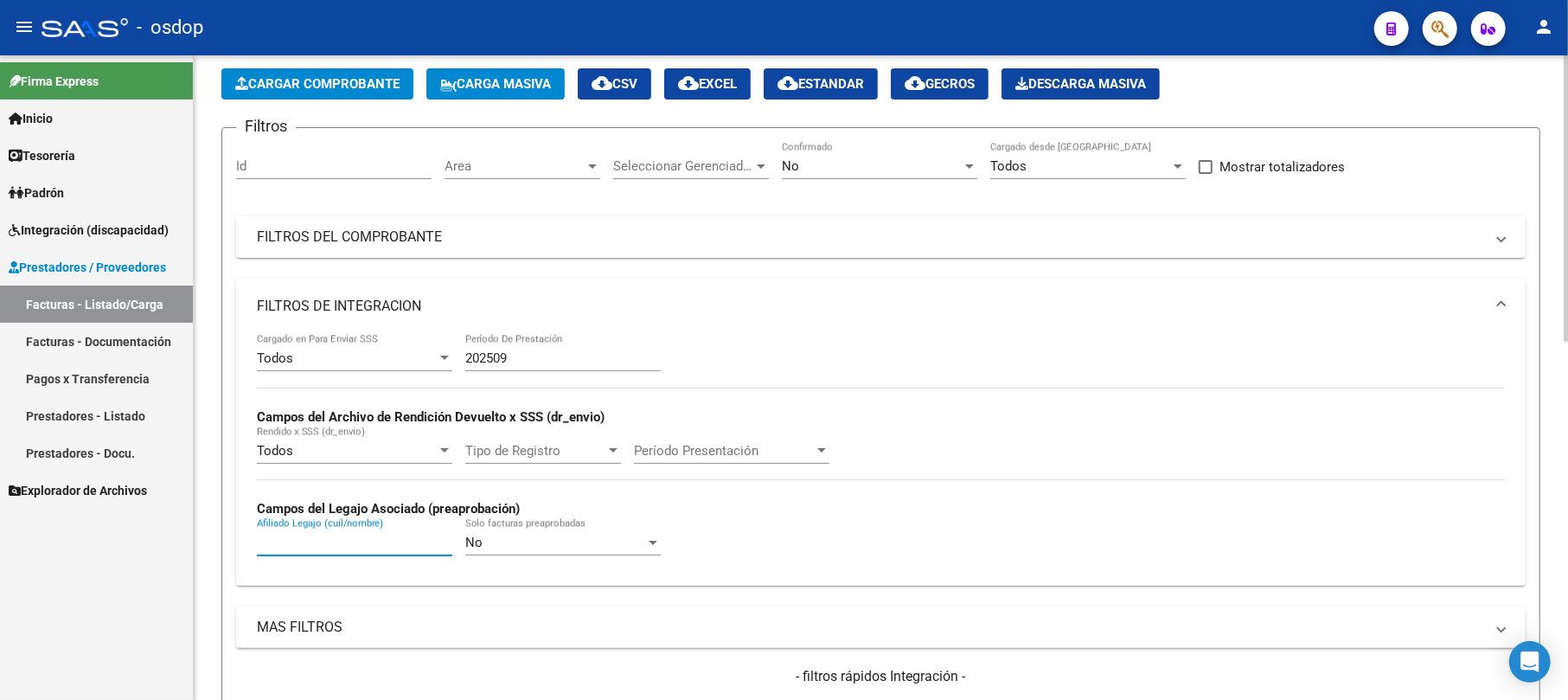
click at [325, 544] on input "Afiliado Legajo (cuil/nombre)" at bounding box center [354, 542] width 195 height 15
click at [546, 548] on div "No" at bounding box center [555, 542] width 180 height 15
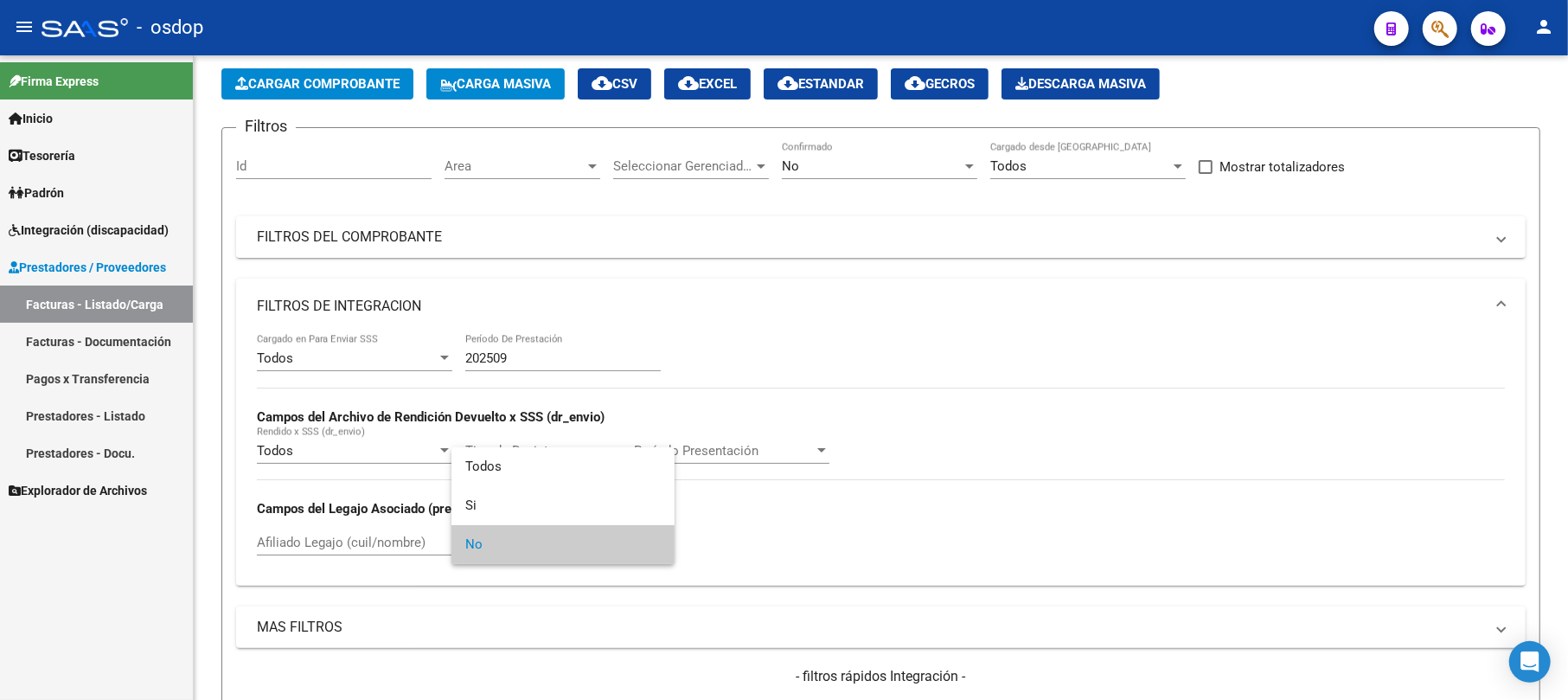
click at [768, 536] on div at bounding box center [784, 350] width 1568 height 700
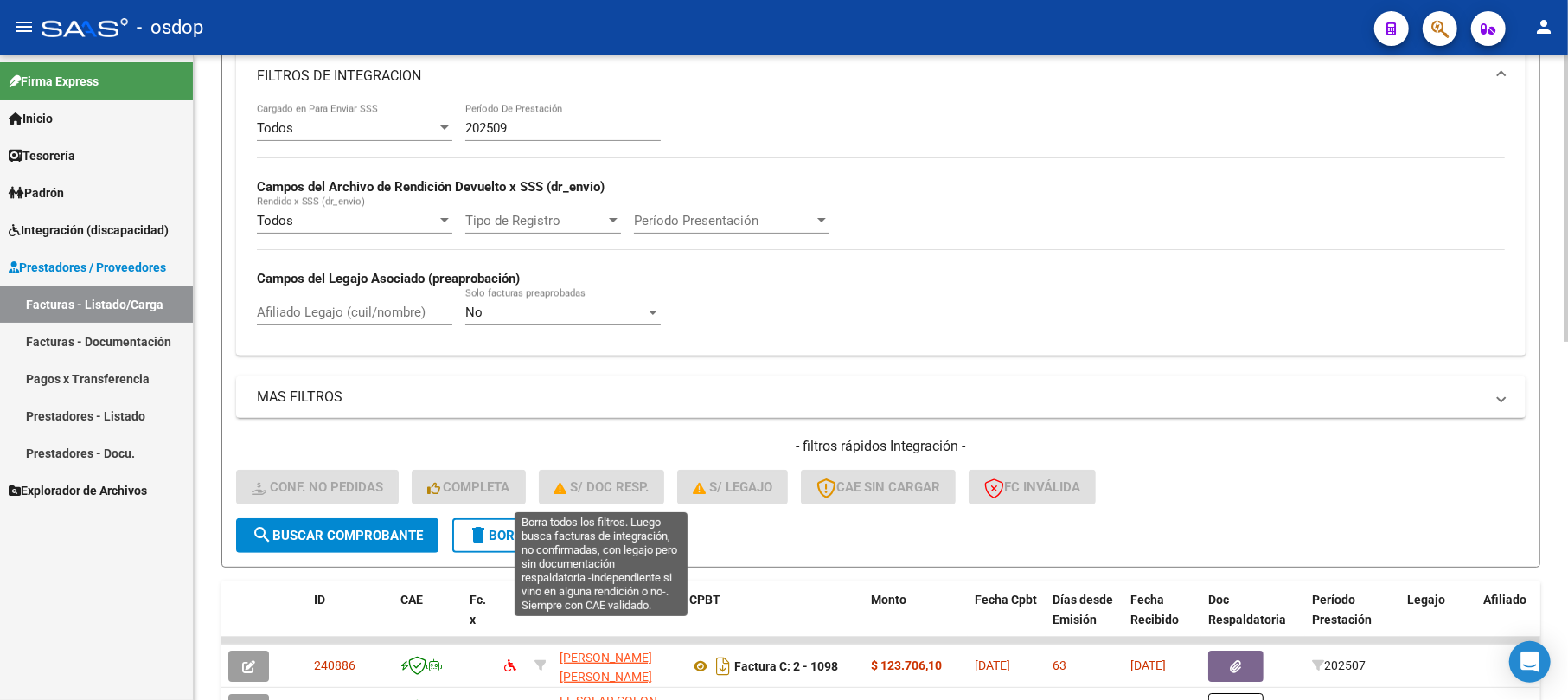
scroll to position [308, 0]
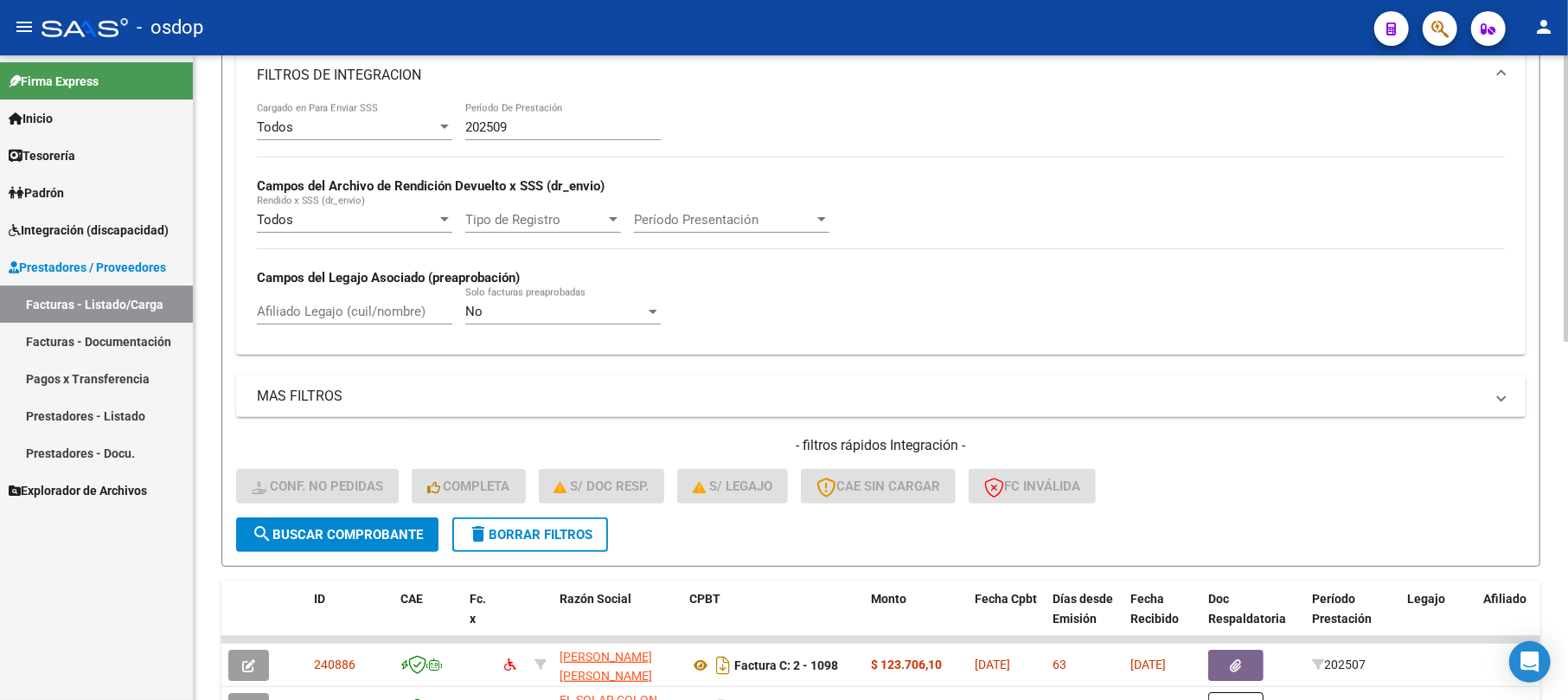
click at [382, 526] on span "search Buscar Comprobante" at bounding box center [337, 534] width 171 height 15
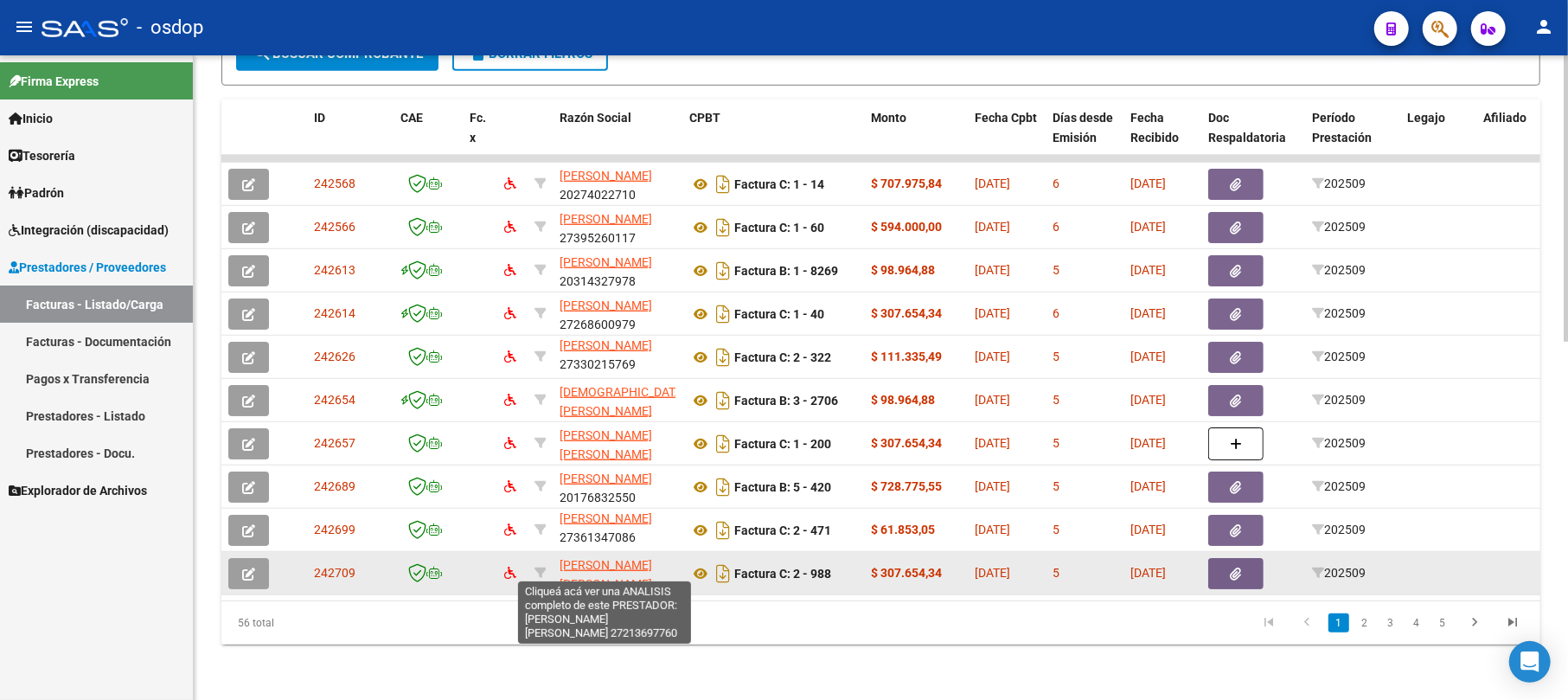
scroll to position [22, 0]
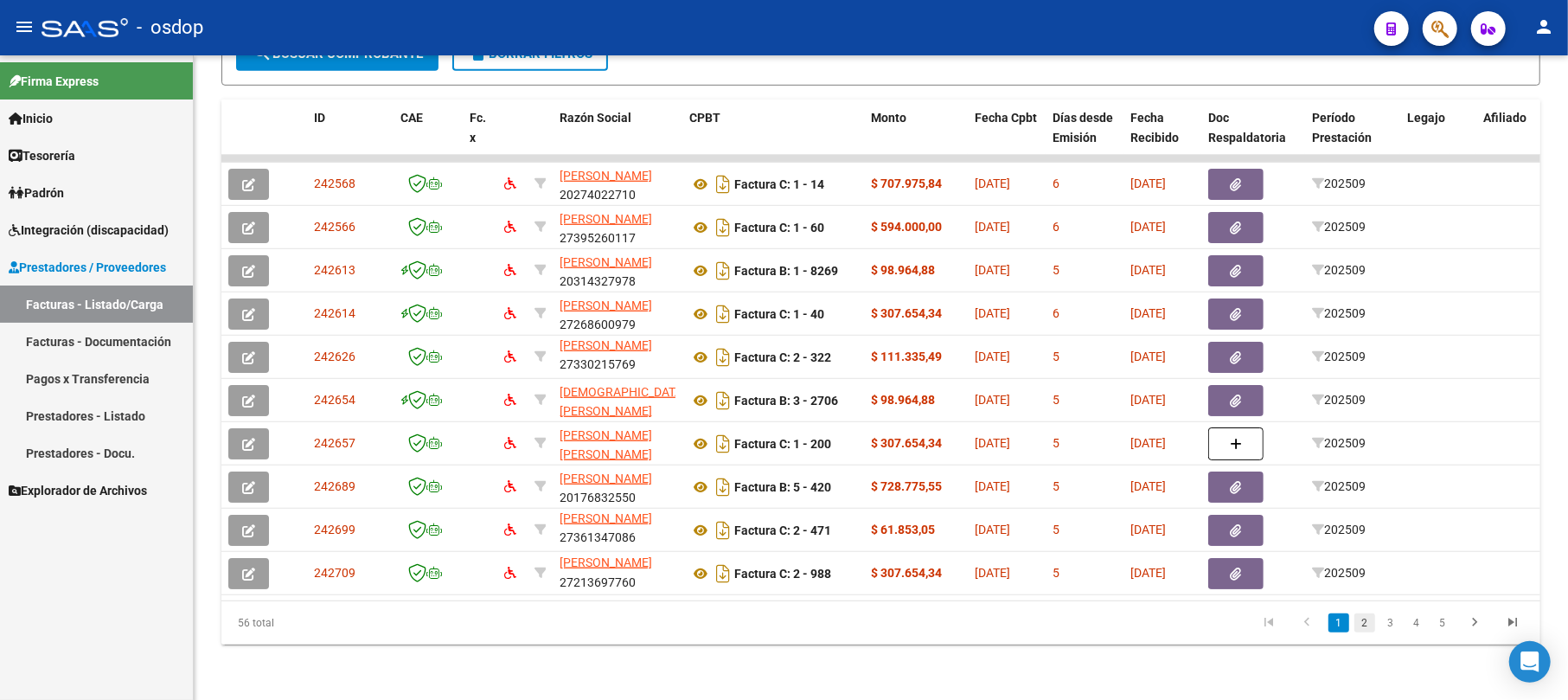
click at [1364, 627] on link "2" at bounding box center [1364, 623] width 21 height 19
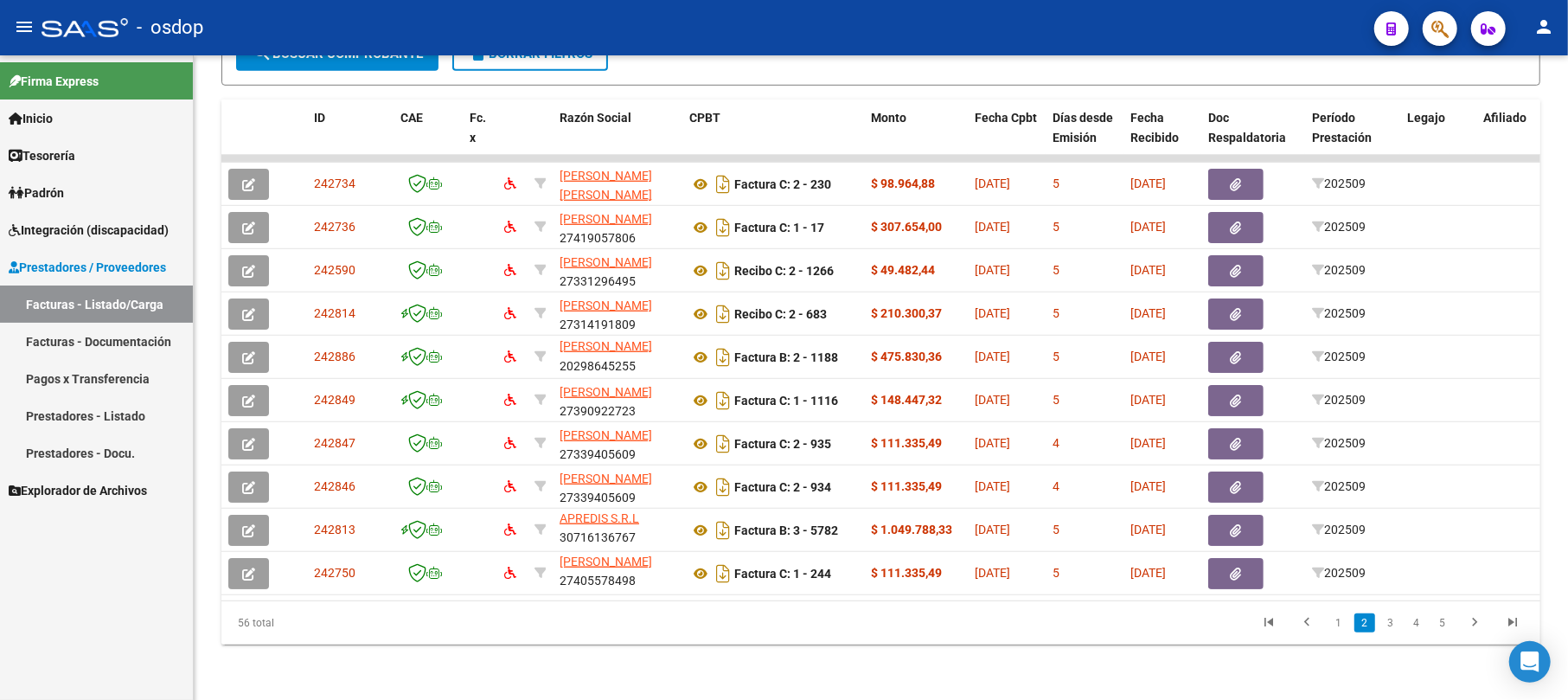
scroll to position [2, 0]
click at [1476, 624] on icon "go to next page" at bounding box center [1475, 625] width 23 height 21
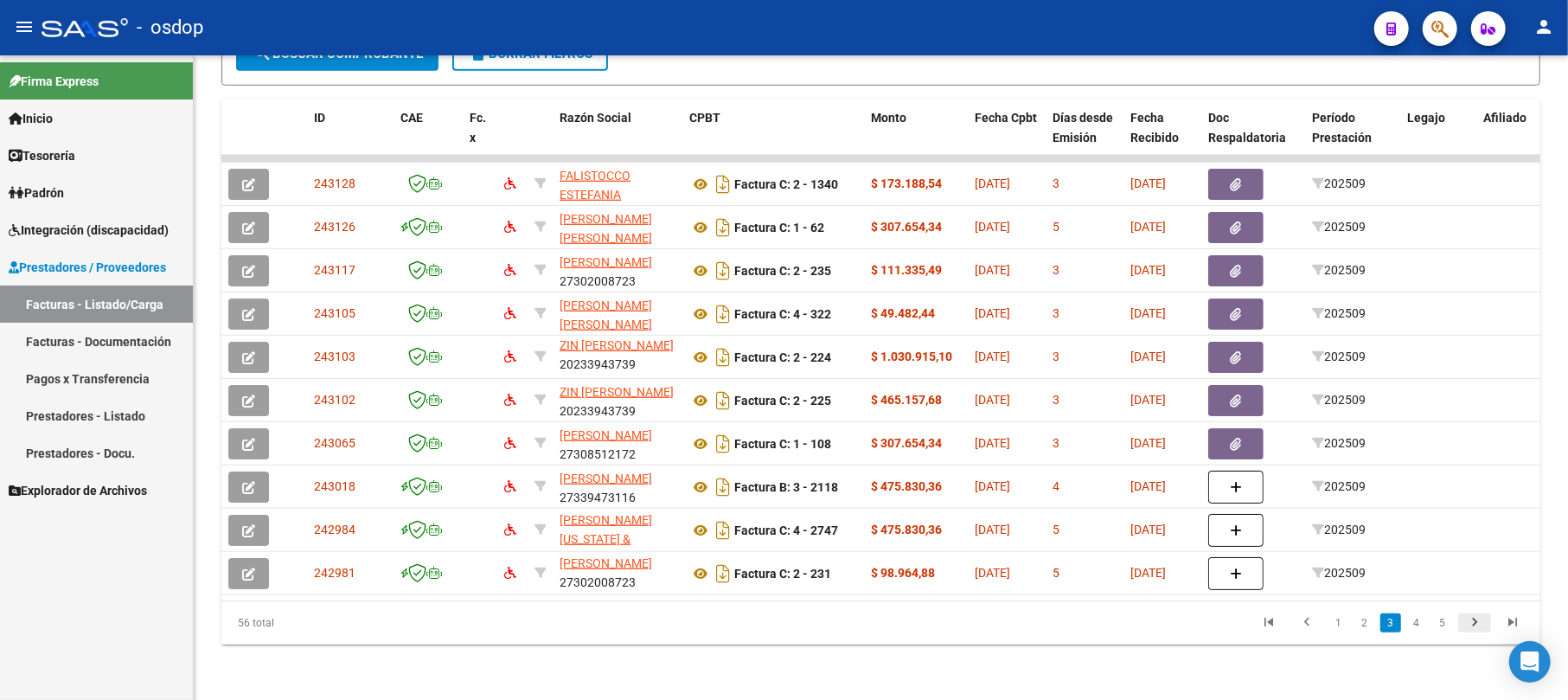
scroll to position [22, 0]
click at [1468, 625] on icon "go to next page" at bounding box center [1475, 625] width 23 height 21
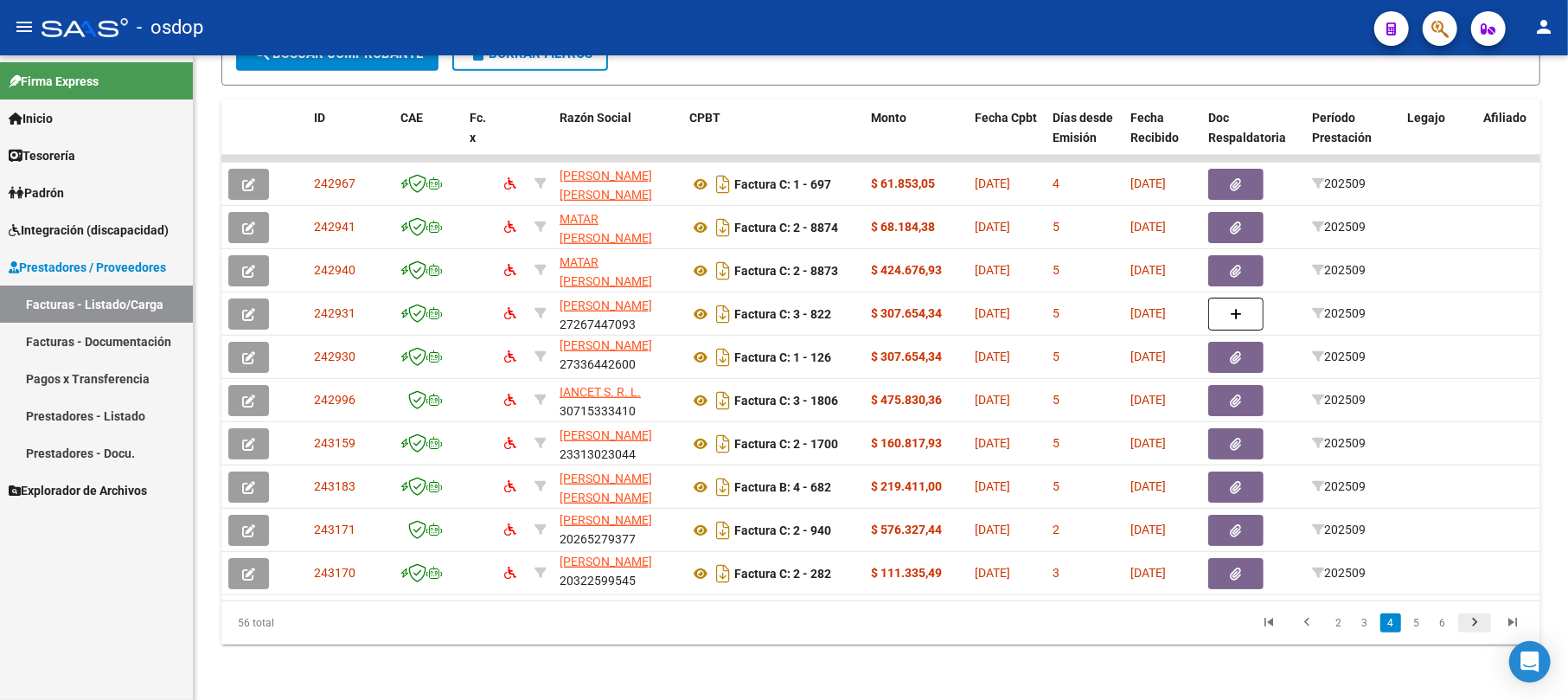
click at [1476, 626] on icon "go to next page" at bounding box center [1475, 625] width 23 height 21
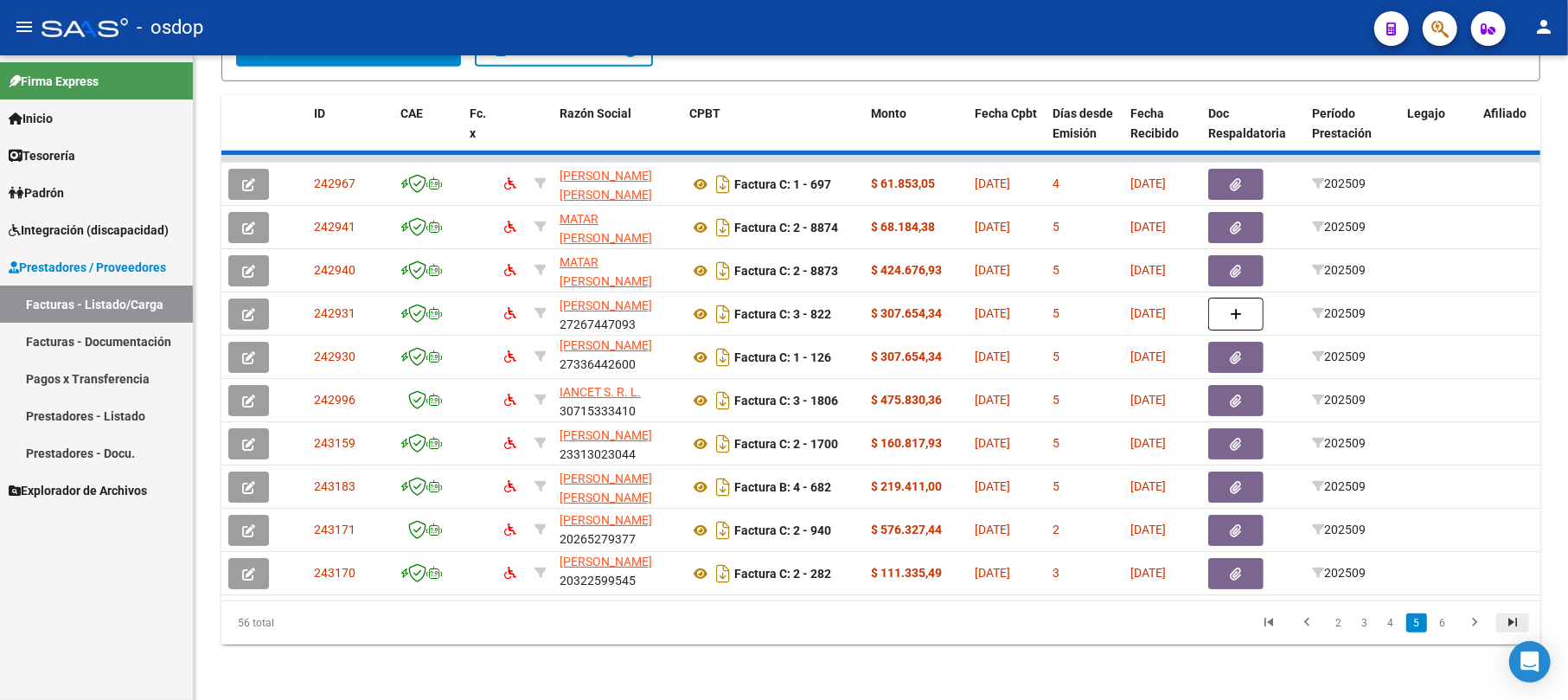
click at [1512, 626] on icon "go to last page" at bounding box center [1512, 625] width 23 height 21
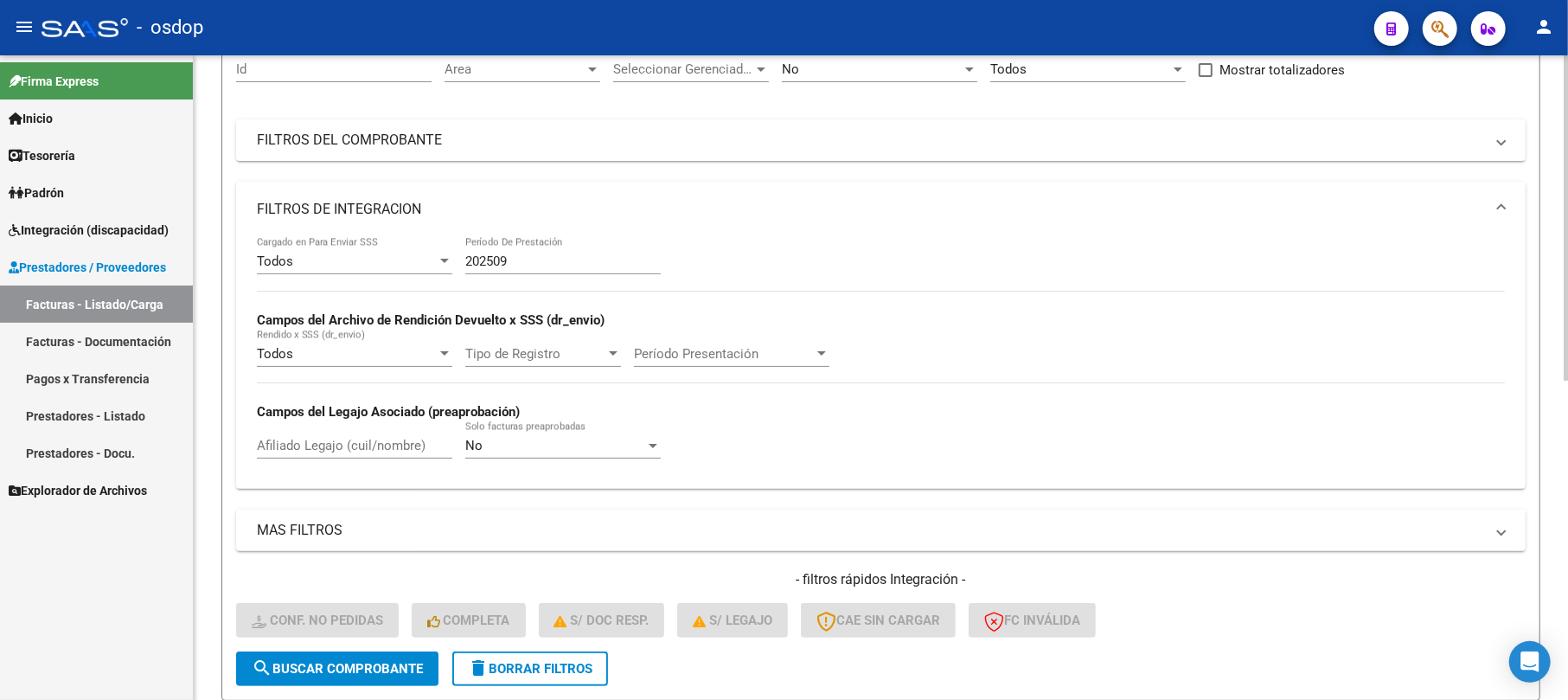
scroll to position [0, 0]
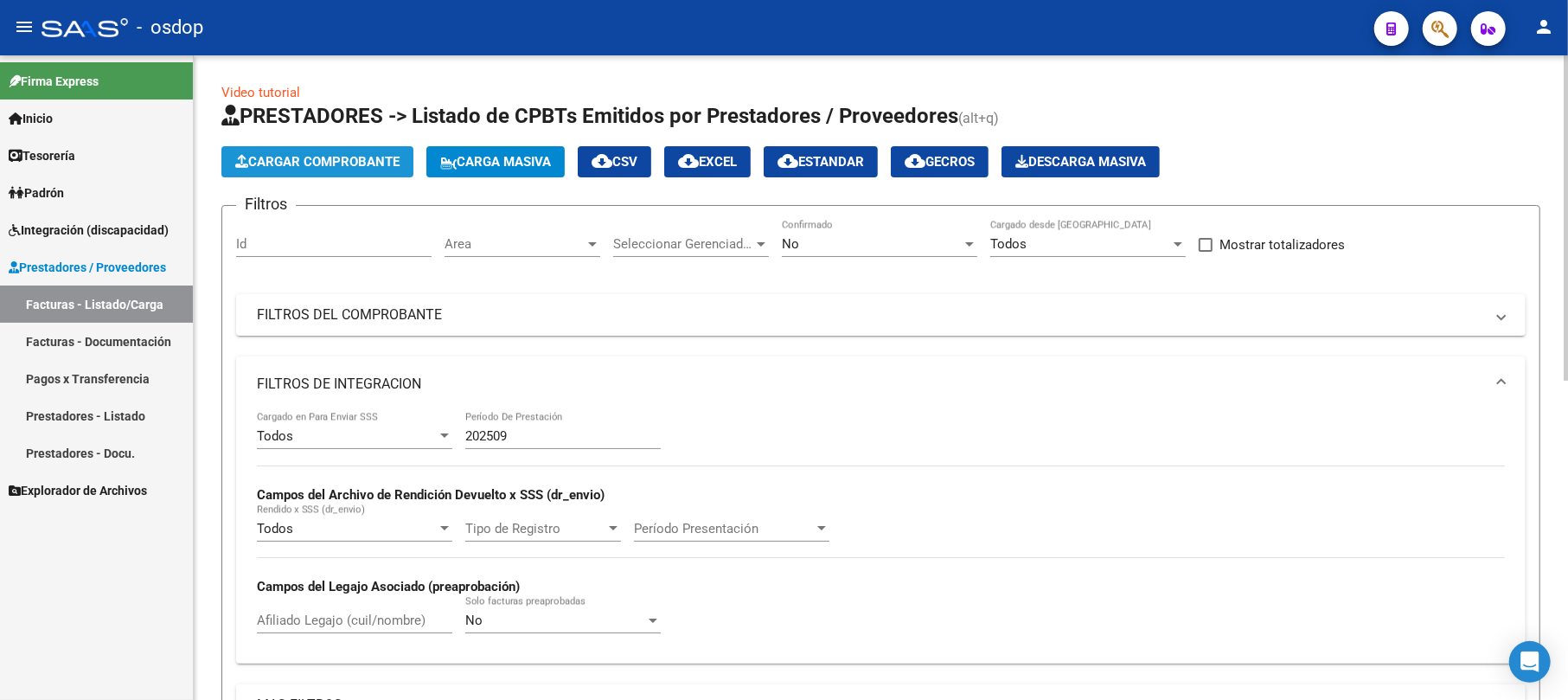
click at [336, 150] on button "Cargar Comprobante" at bounding box center [317, 161] width 192 height 31
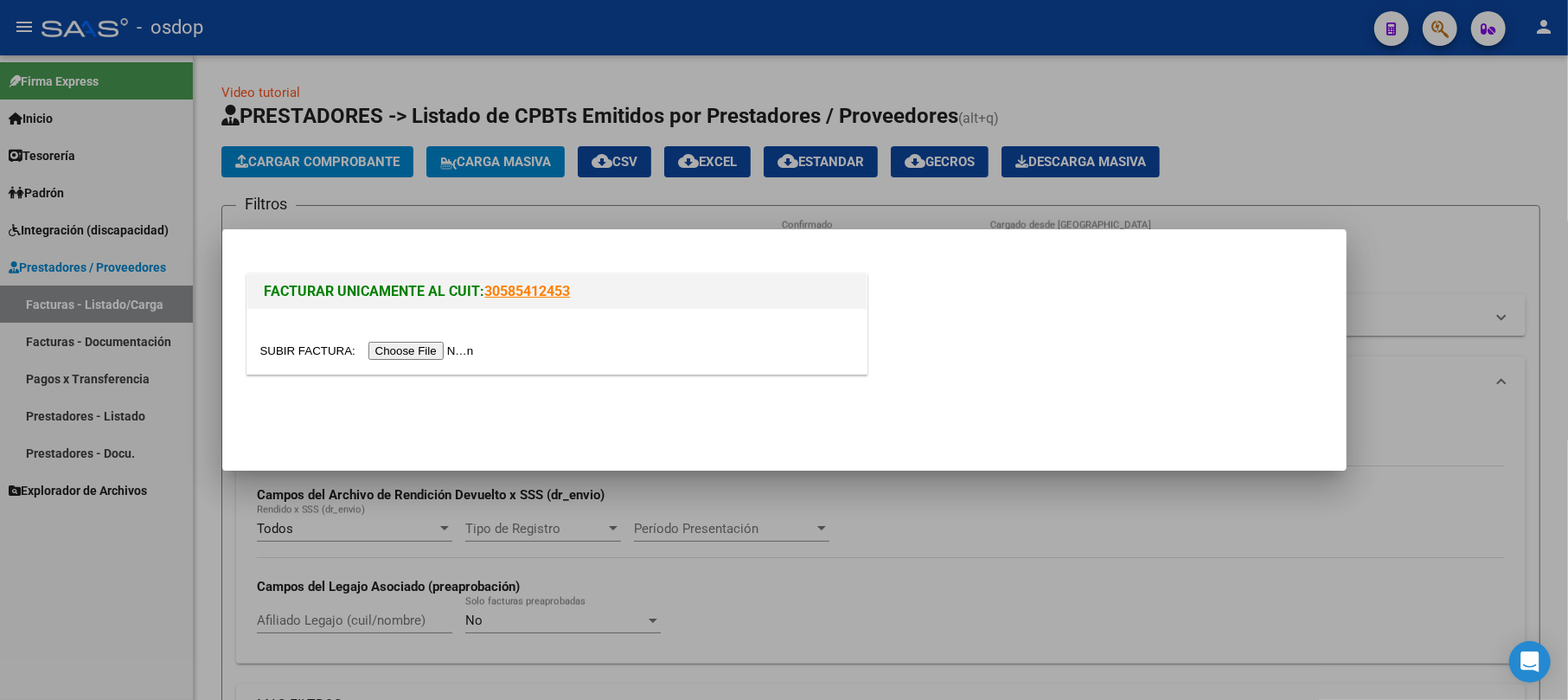
click at [448, 346] on input "file" at bounding box center [370, 350] width 219 height 18
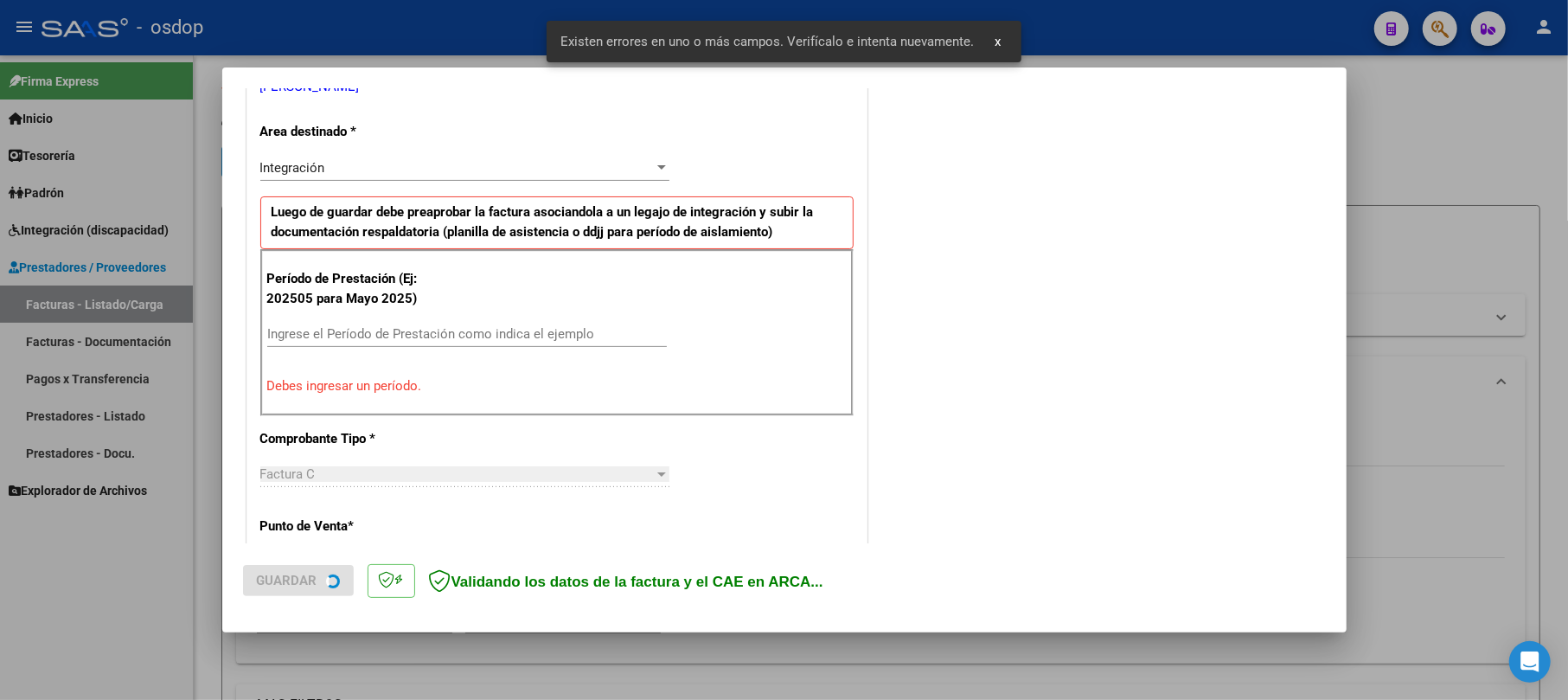
scroll to position [377, 0]
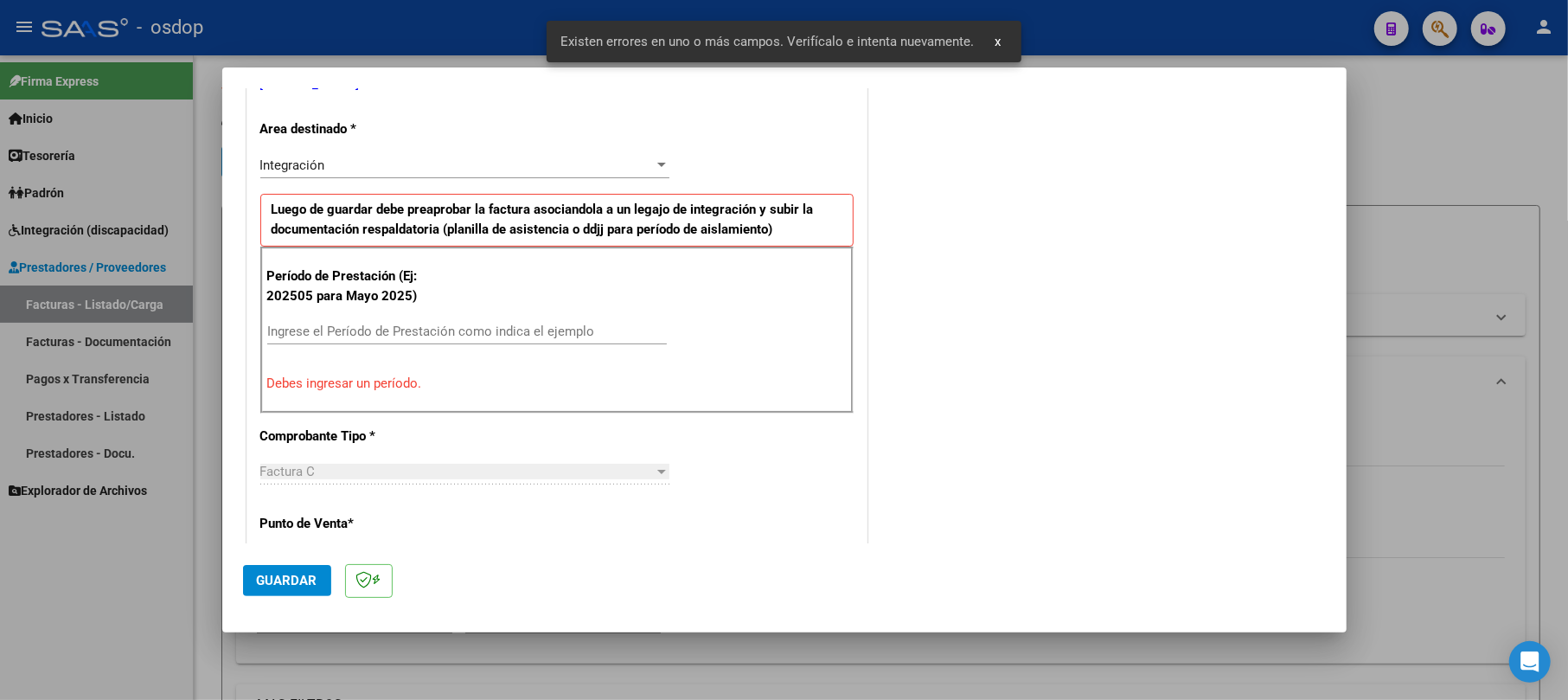
click at [365, 322] on div "Ingrese el Período de Prestación como indica el ejemplo" at bounding box center [466, 330] width 399 height 25
click at [357, 337] on input "Ingrese el Período de Prestación como indica el ejemplo" at bounding box center [466, 331] width 399 height 15
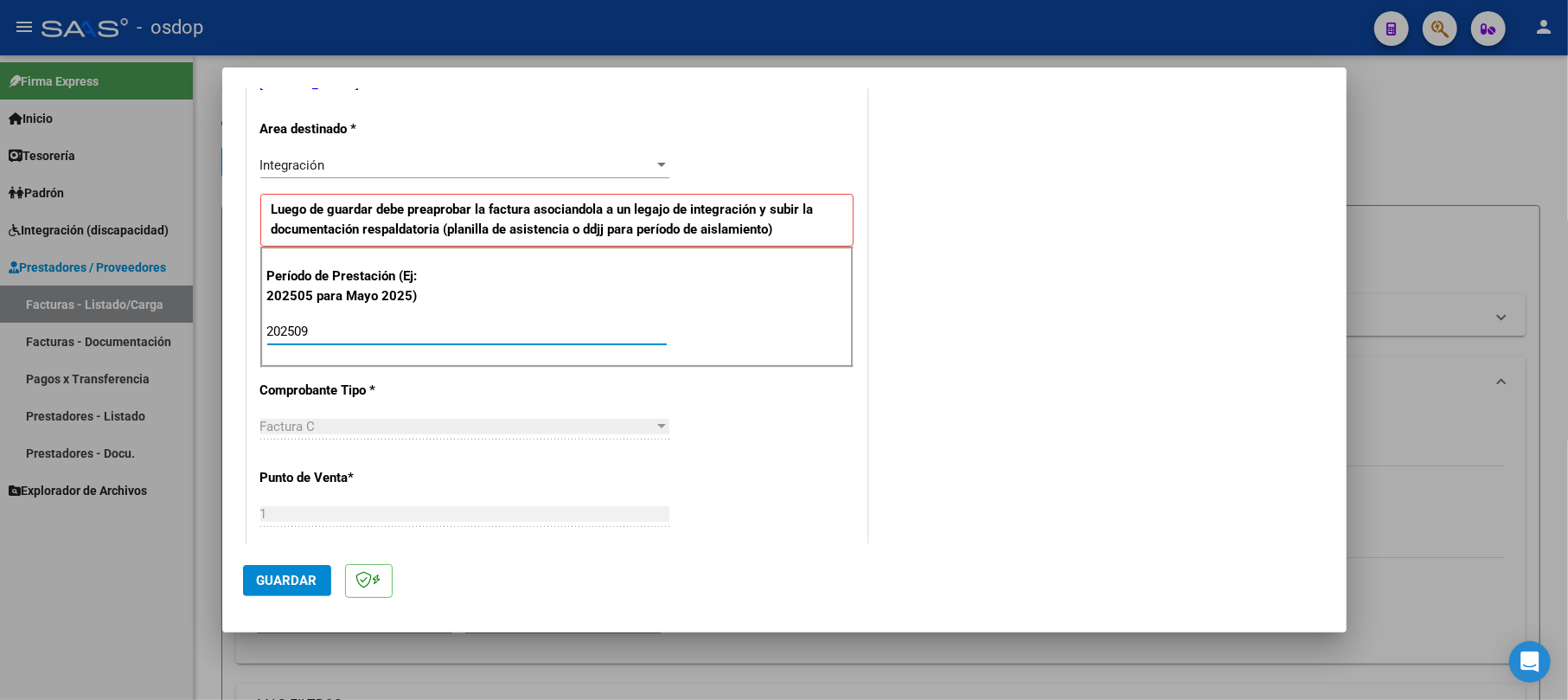
type input "202509"
click at [759, 494] on div "CUIT * 27-38281958-1 Ingresar CUIT ANALISIS PRESTADOR MEDINA ANABELA ARCA Padró…" at bounding box center [557, 627] width 619 height 1399
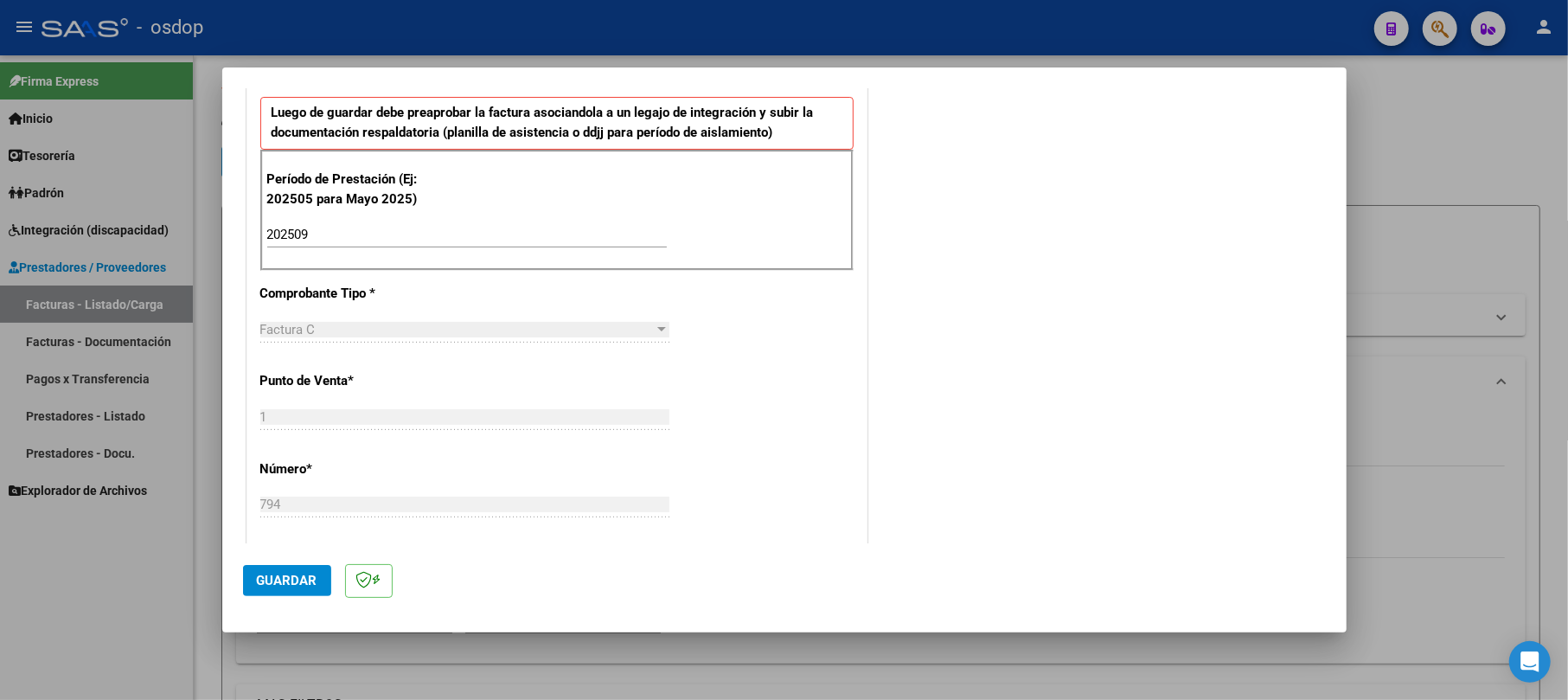
scroll to position [492, 0]
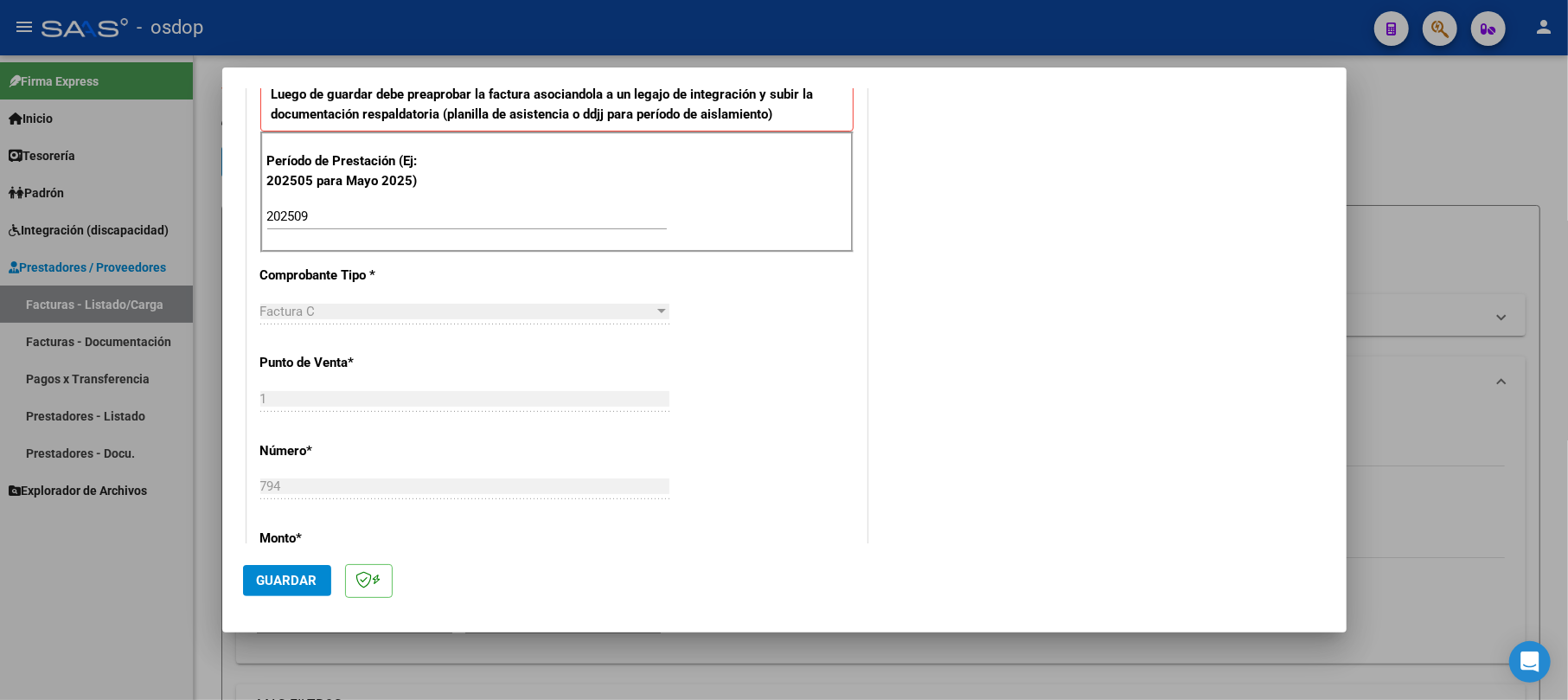
click at [277, 575] on span "Guardar" at bounding box center [287, 580] width 60 height 15
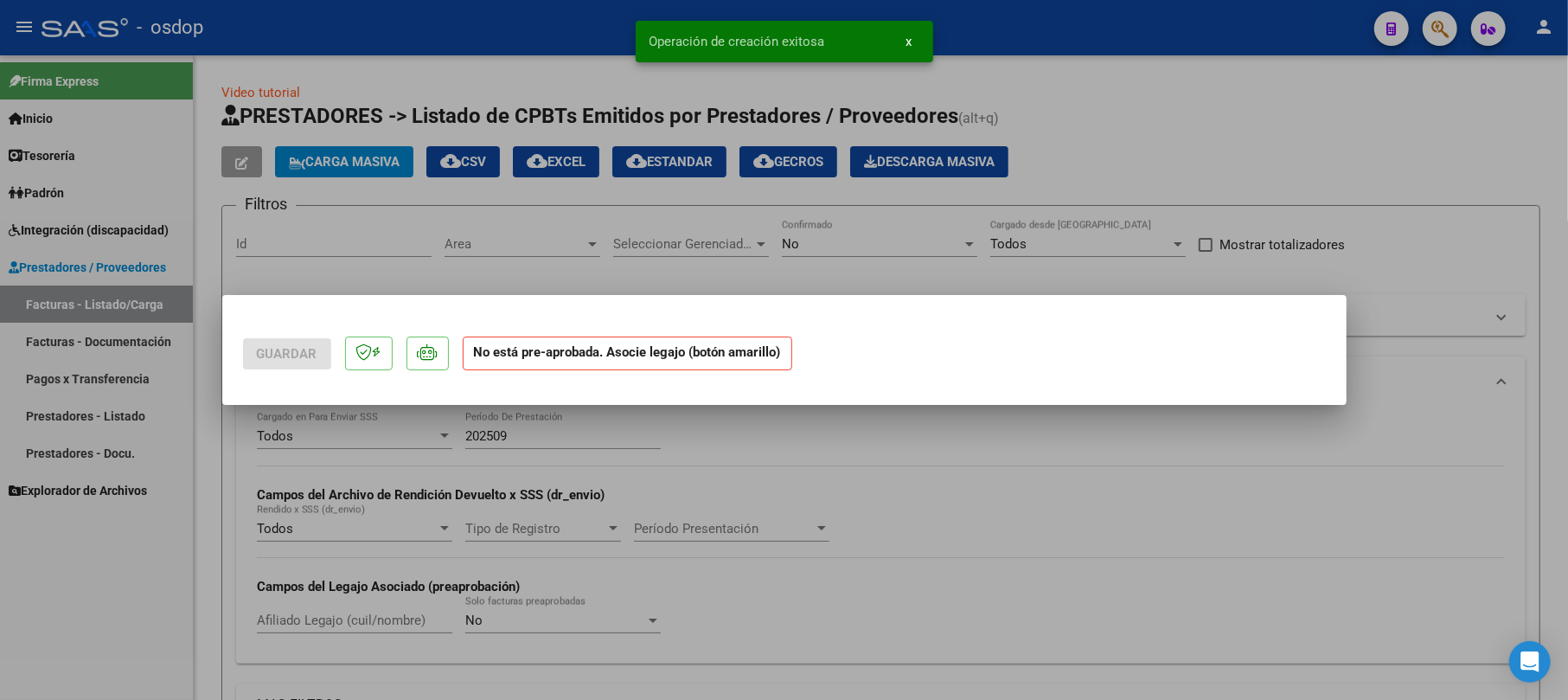
scroll to position [0, 0]
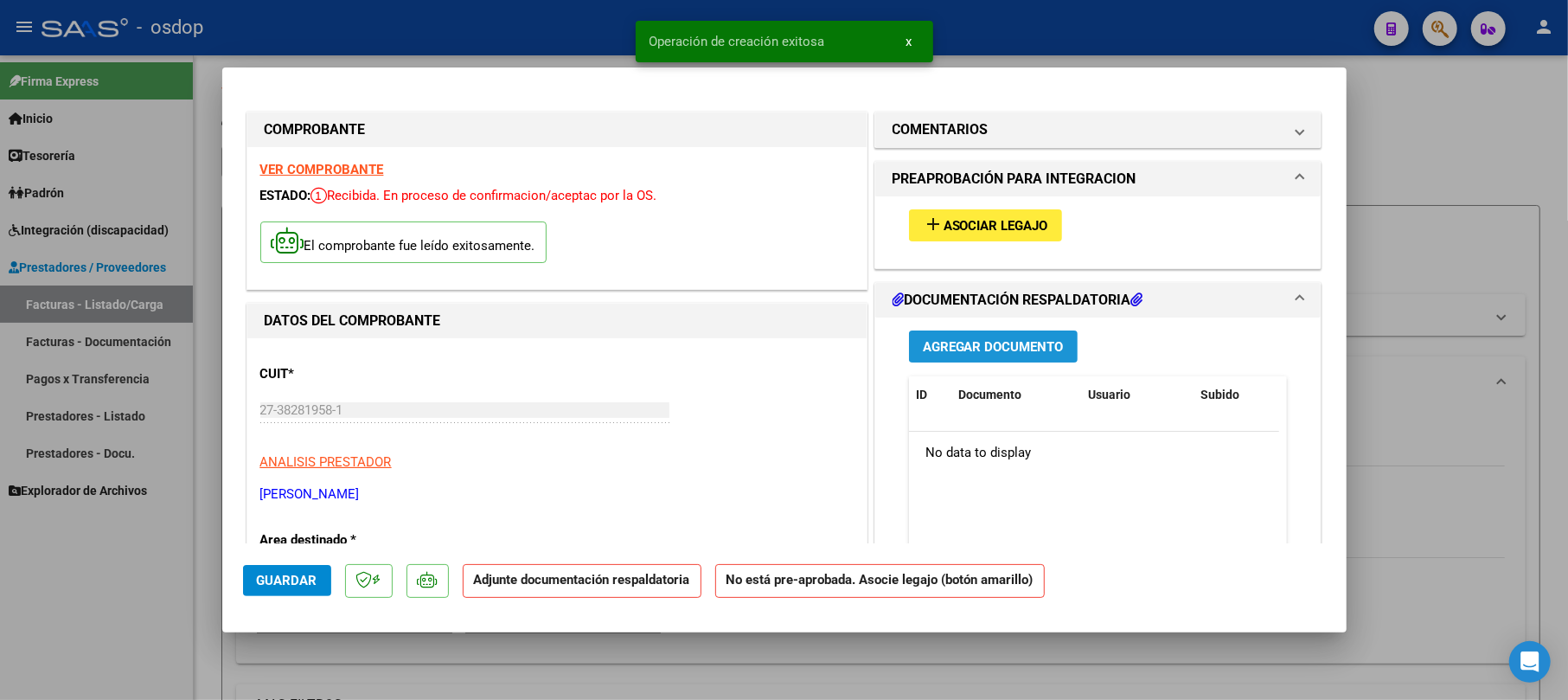
click at [970, 336] on button "Agregar Documento" at bounding box center [993, 346] width 169 height 32
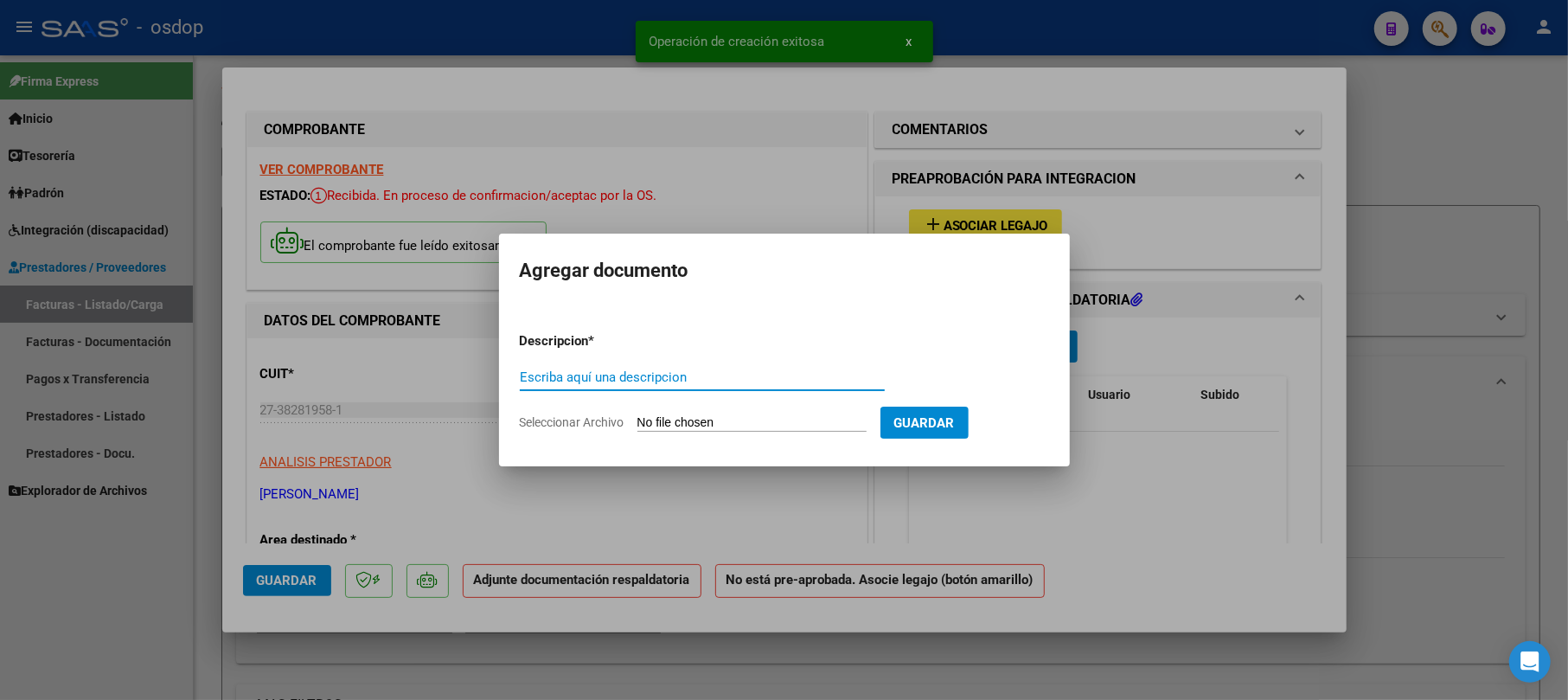
click at [635, 378] on input "Escriba aquí una descripcion" at bounding box center [702, 376] width 365 height 15
type input "ASISTE"
click at [675, 409] on form "Descripcion * ASISTE Escriba aquí una descripcion Seleccionar Archivo Guardar" at bounding box center [784, 381] width 529 height 126
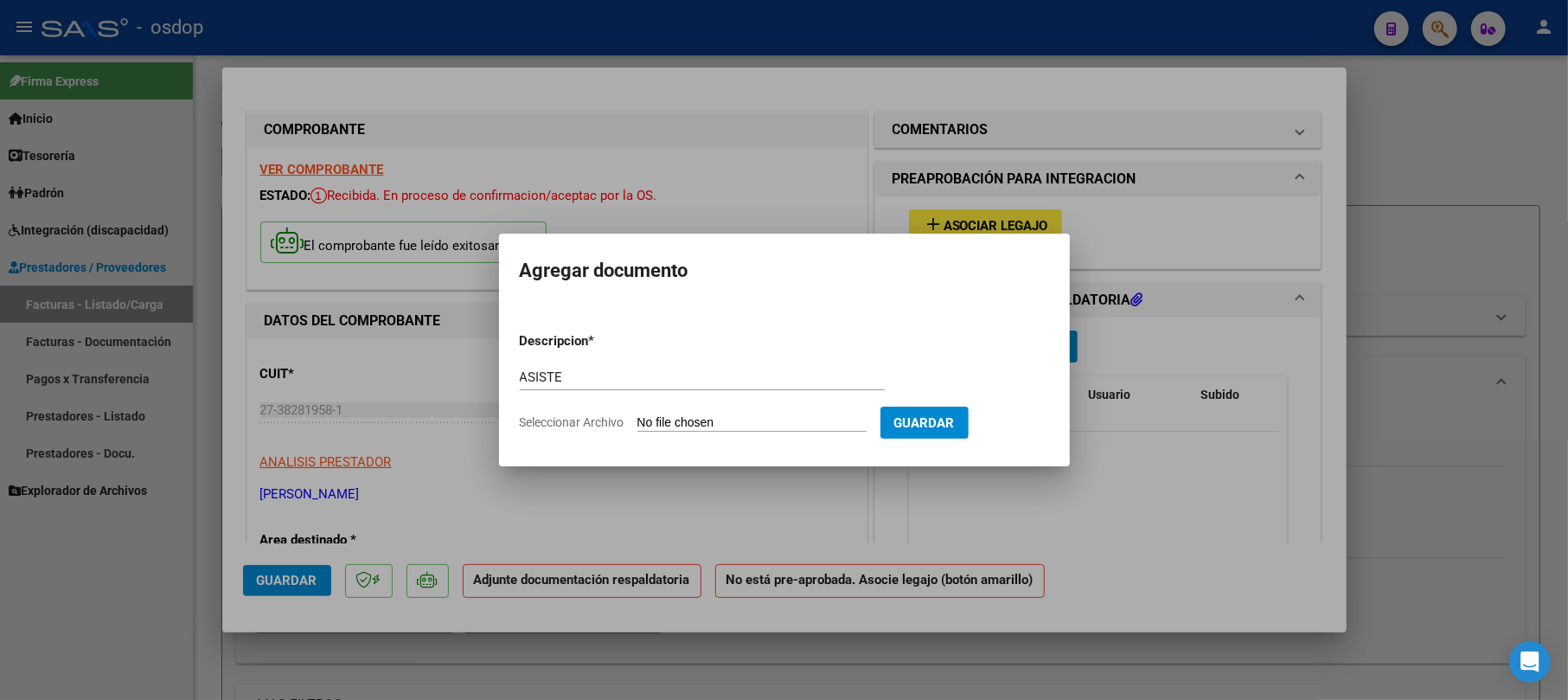
click at [768, 426] on input "Seleccionar Archivo" at bounding box center [752, 423] width 229 height 16
type input "C:\fakepath\ASIS RO SEP.pdf"
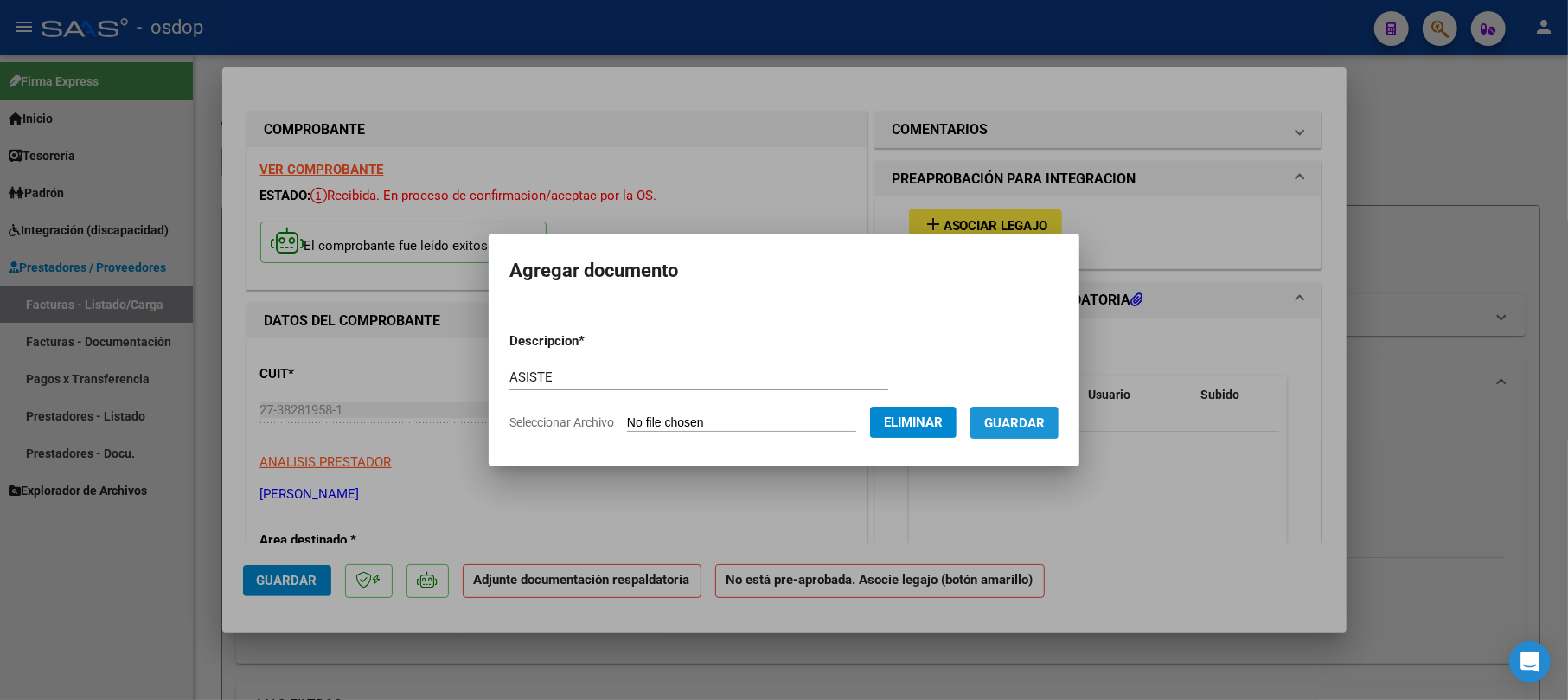
click at [1044, 427] on span "Guardar" at bounding box center [1014, 423] width 60 height 15
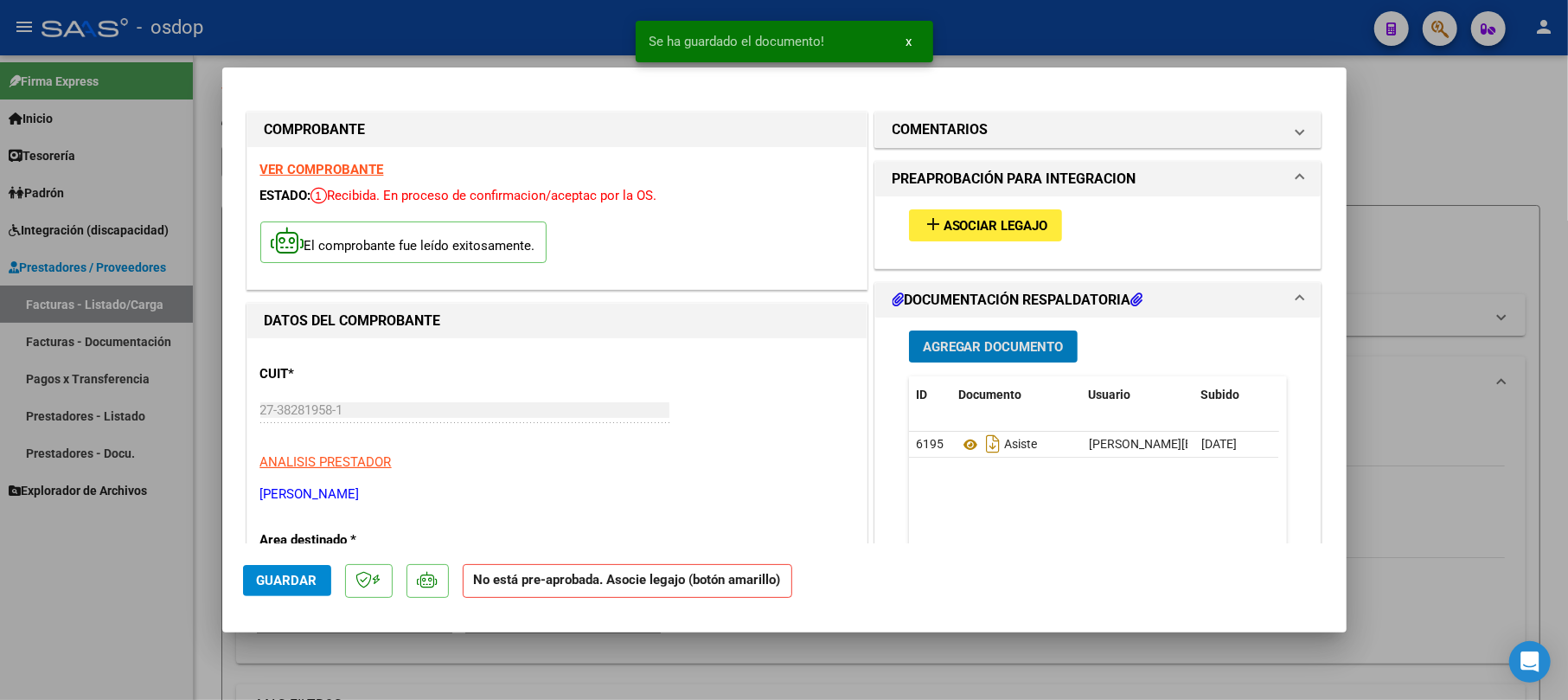
click at [1031, 219] on span "Asociar Legajo" at bounding box center [995, 225] width 105 height 15
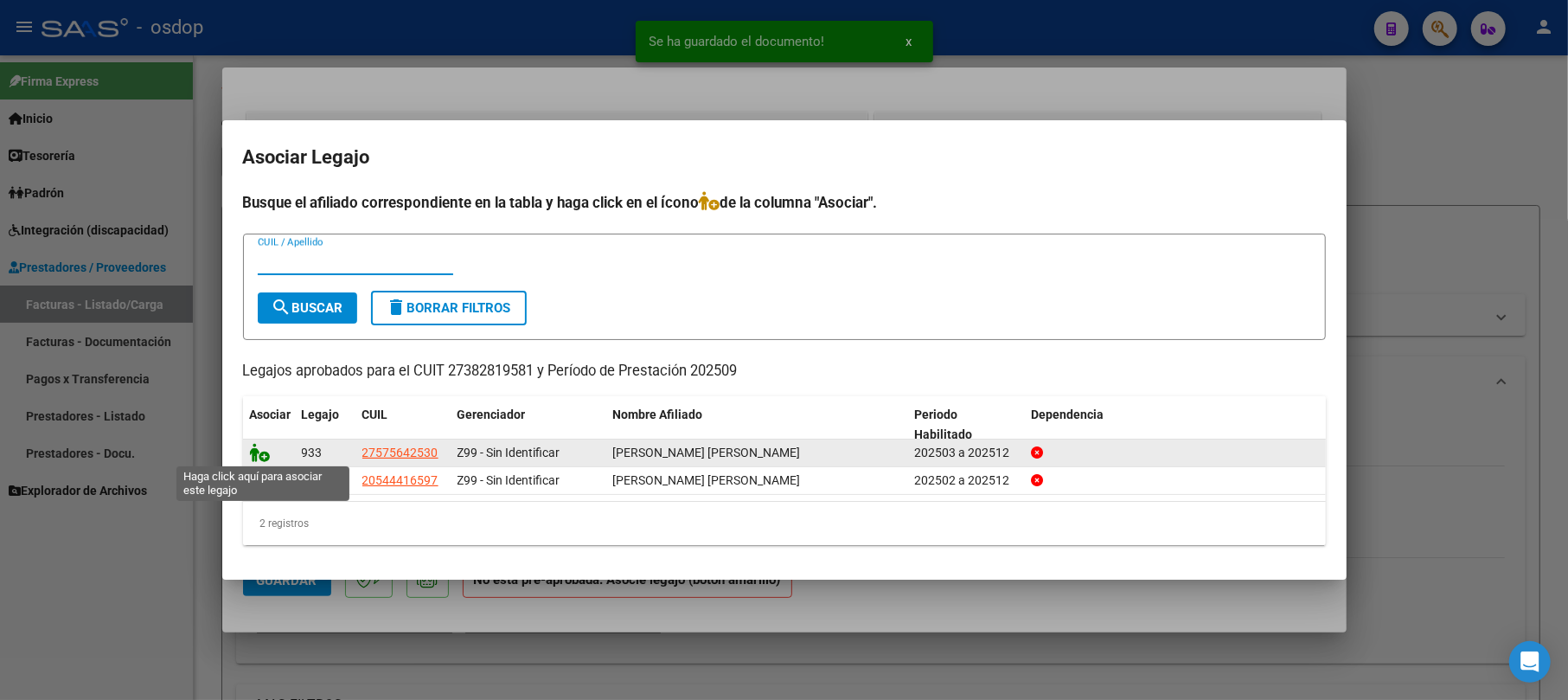
click at [256, 457] on icon at bounding box center [260, 452] width 21 height 19
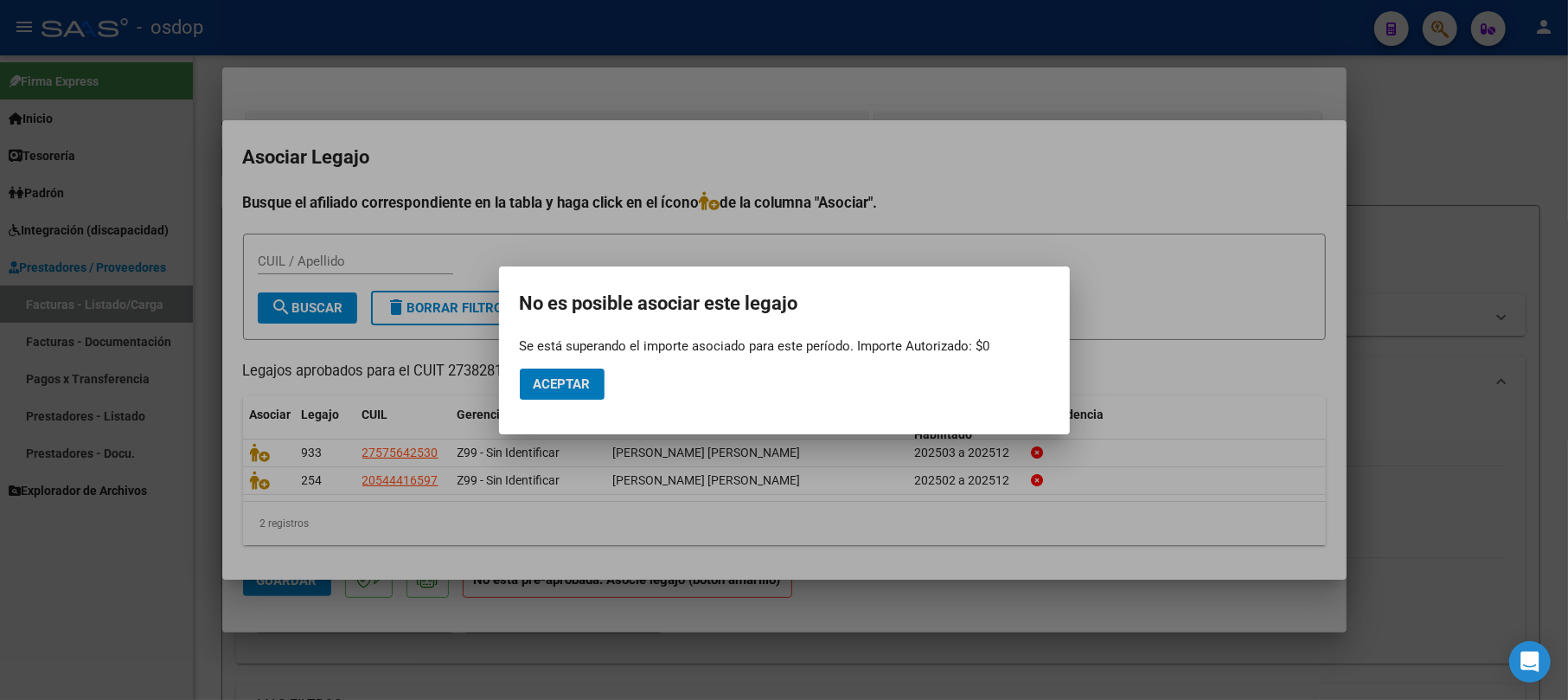
click at [1415, 106] on div at bounding box center [784, 350] width 1568 height 700
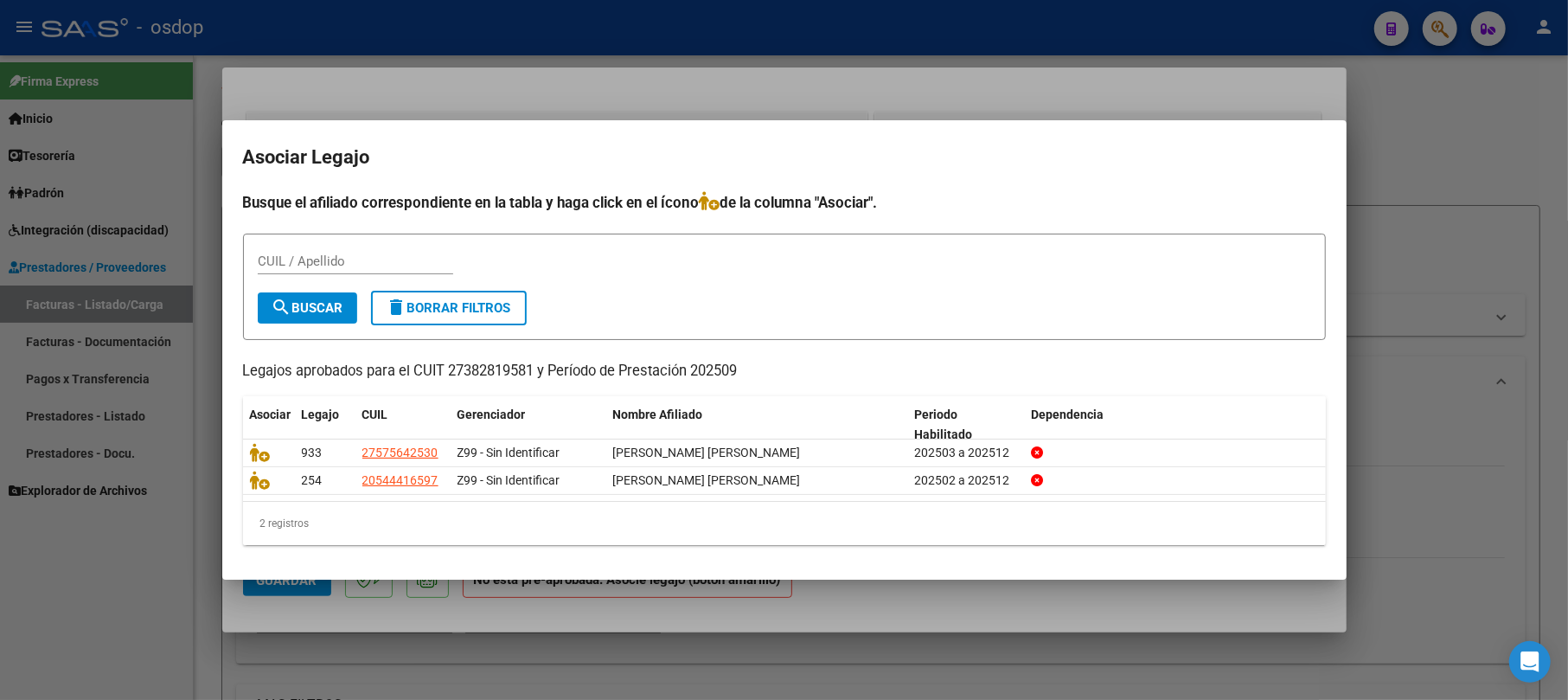
click at [1443, 156] on div at bounding box center [784, 350] width 1568 height 700
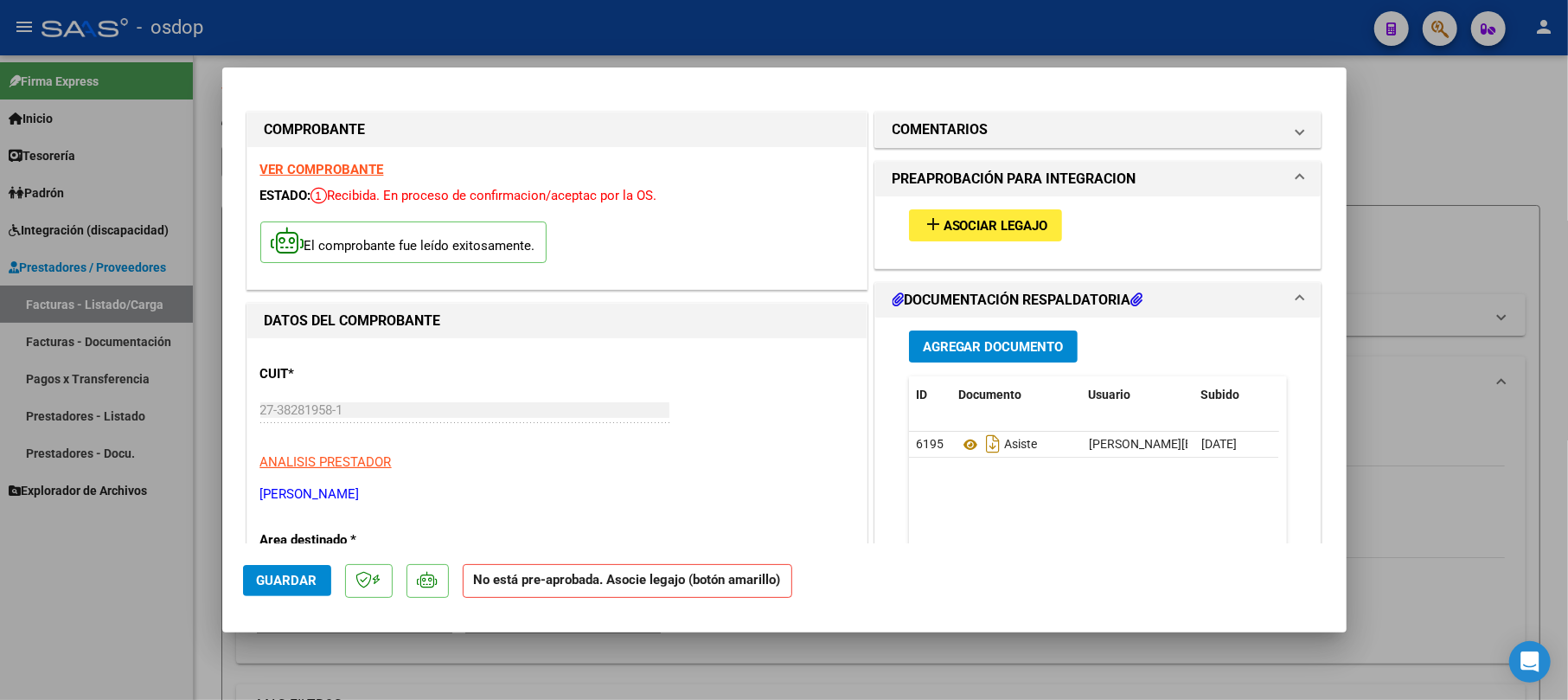
click at [1420, 128] on div at bounding box center [784, 350] width 1568 height 700
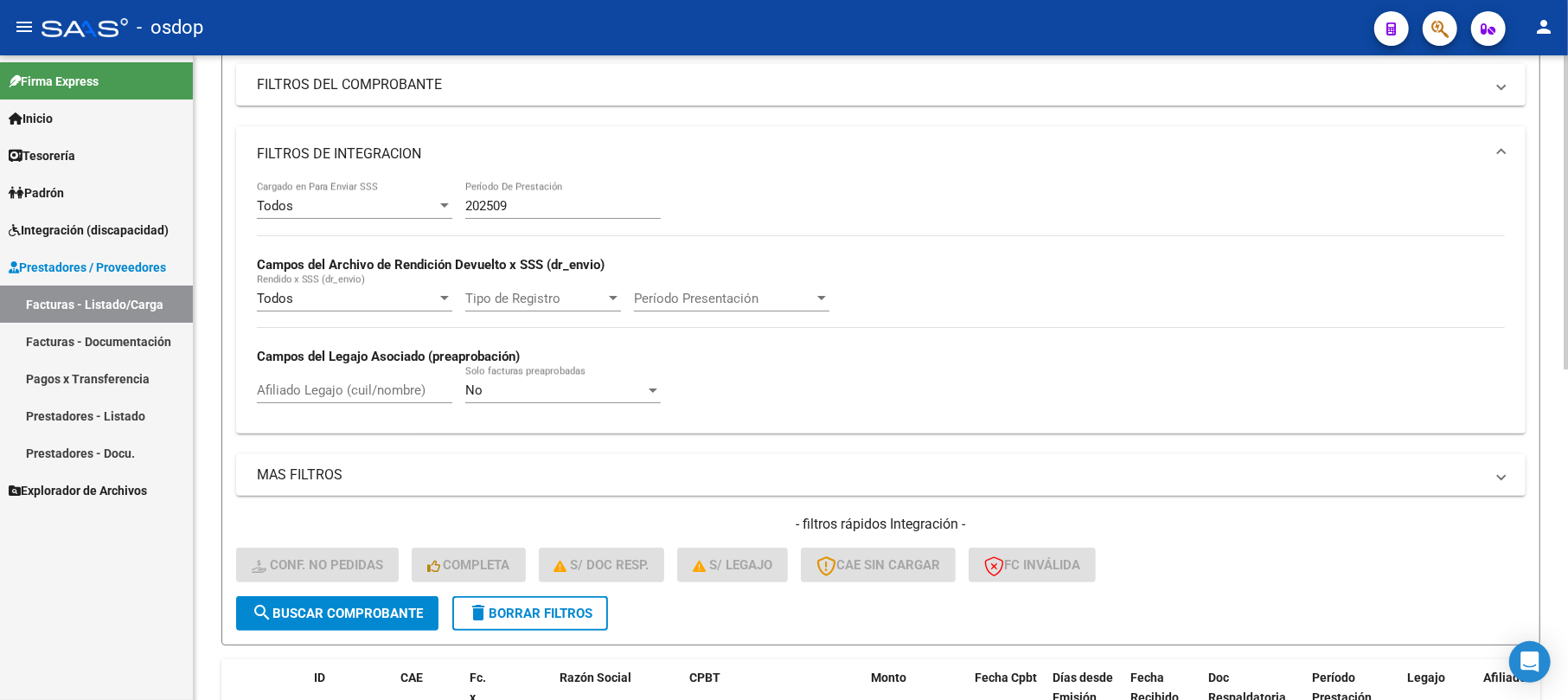
scroll to position [676, 0]
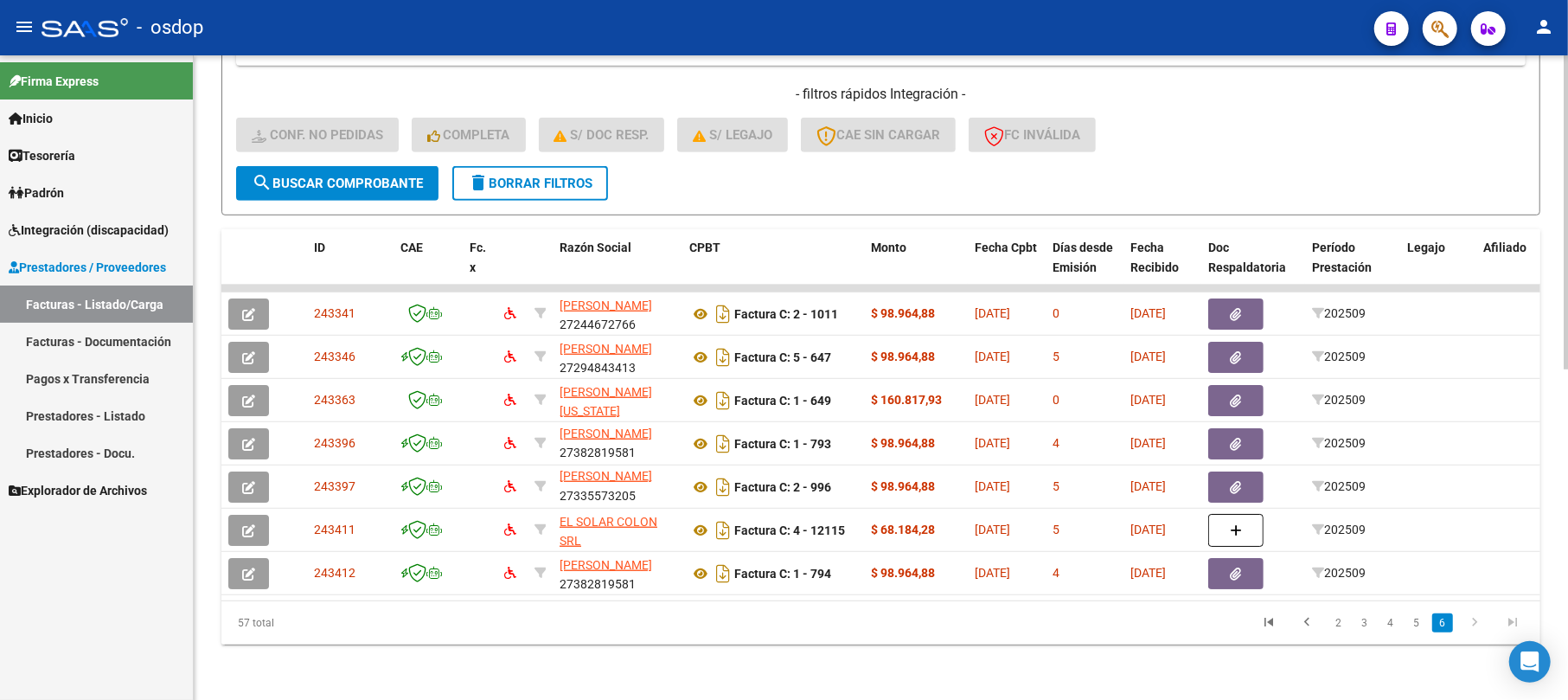
click at [1480, 629] on icon "go to next page" at bounding box center [1475, 625] width 23 height 21
click at [1439, 624] on link "6" at bounding box center [1443, 623] width 21 height 19
click at [1472, 625] on icon "go to next page" at bounding box center [1475, 625] width 23 height 21
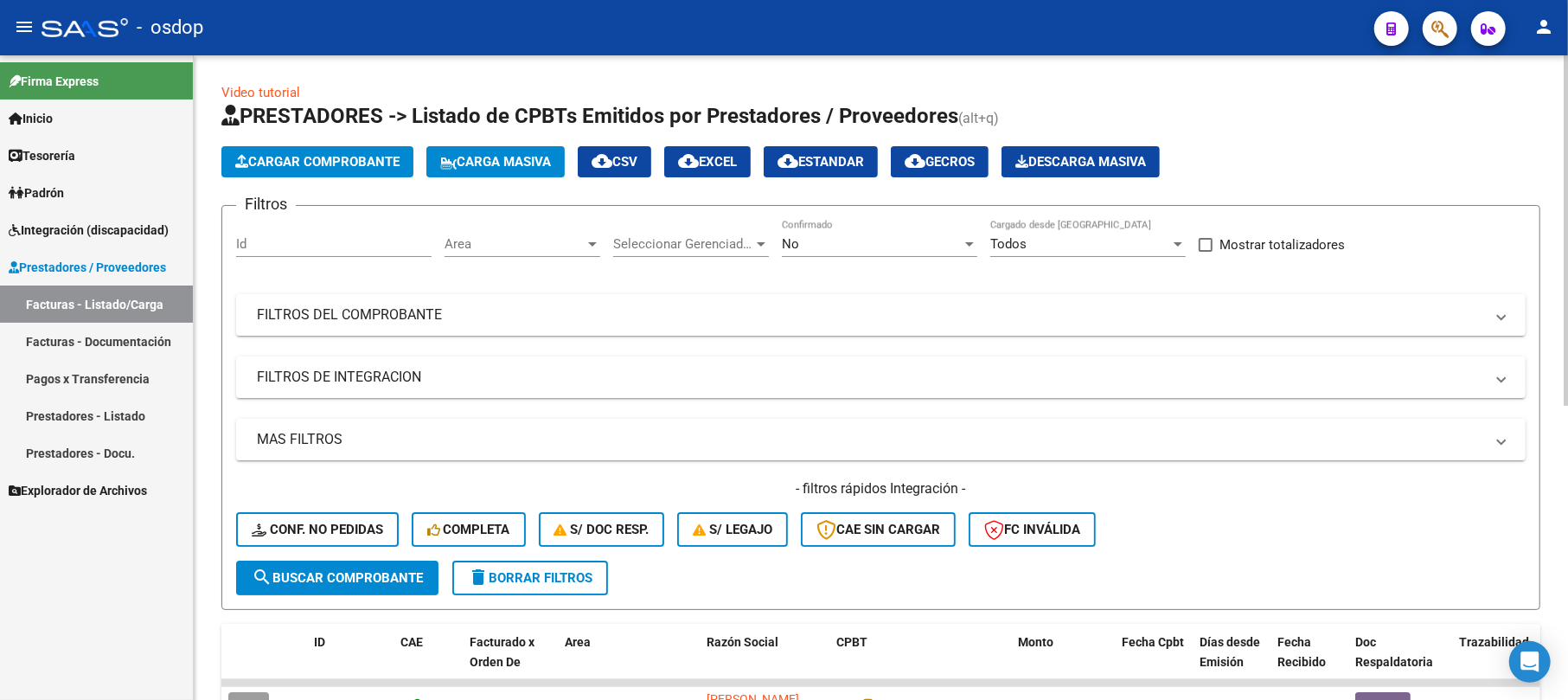
scroll to position [540, 0]
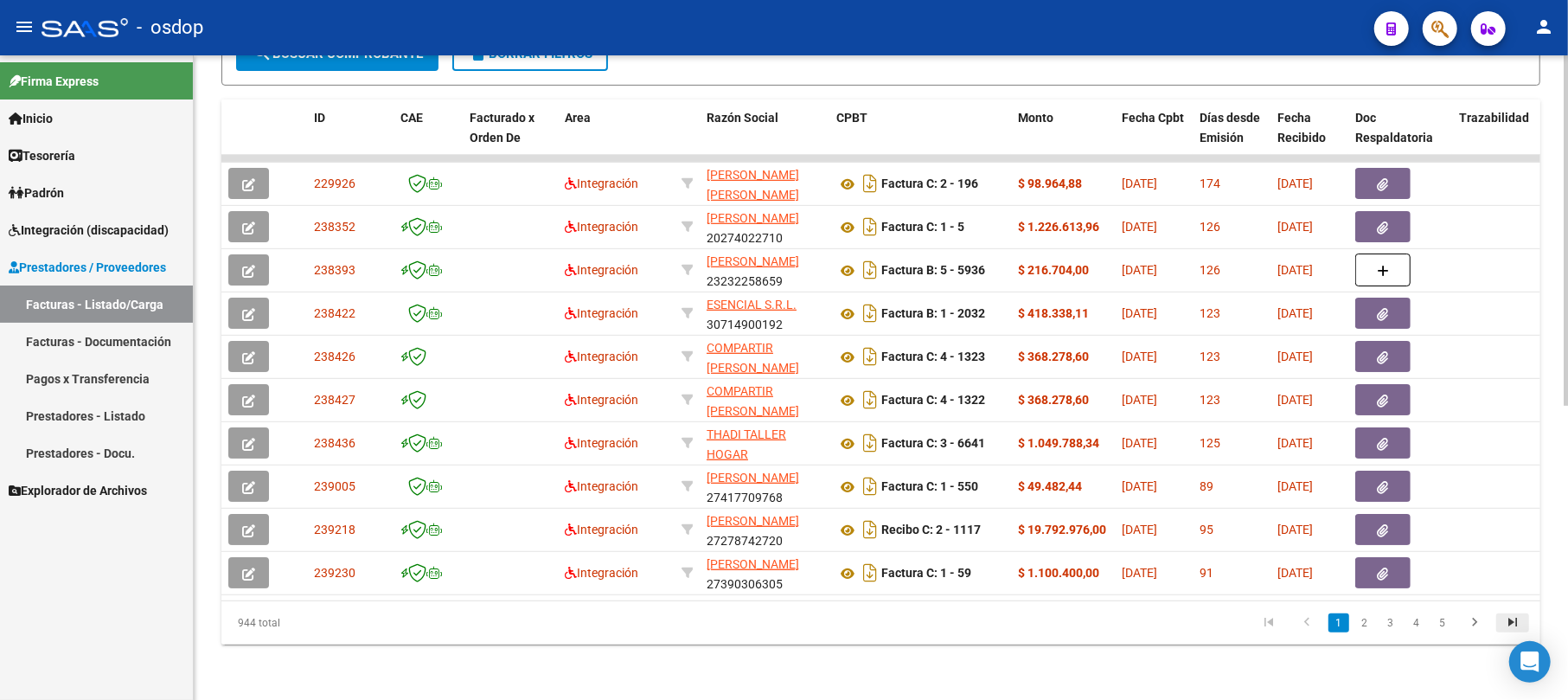
click at [1510, 620] on icon "go to last page" at bounding box center [1512, 625] width 23 height 21
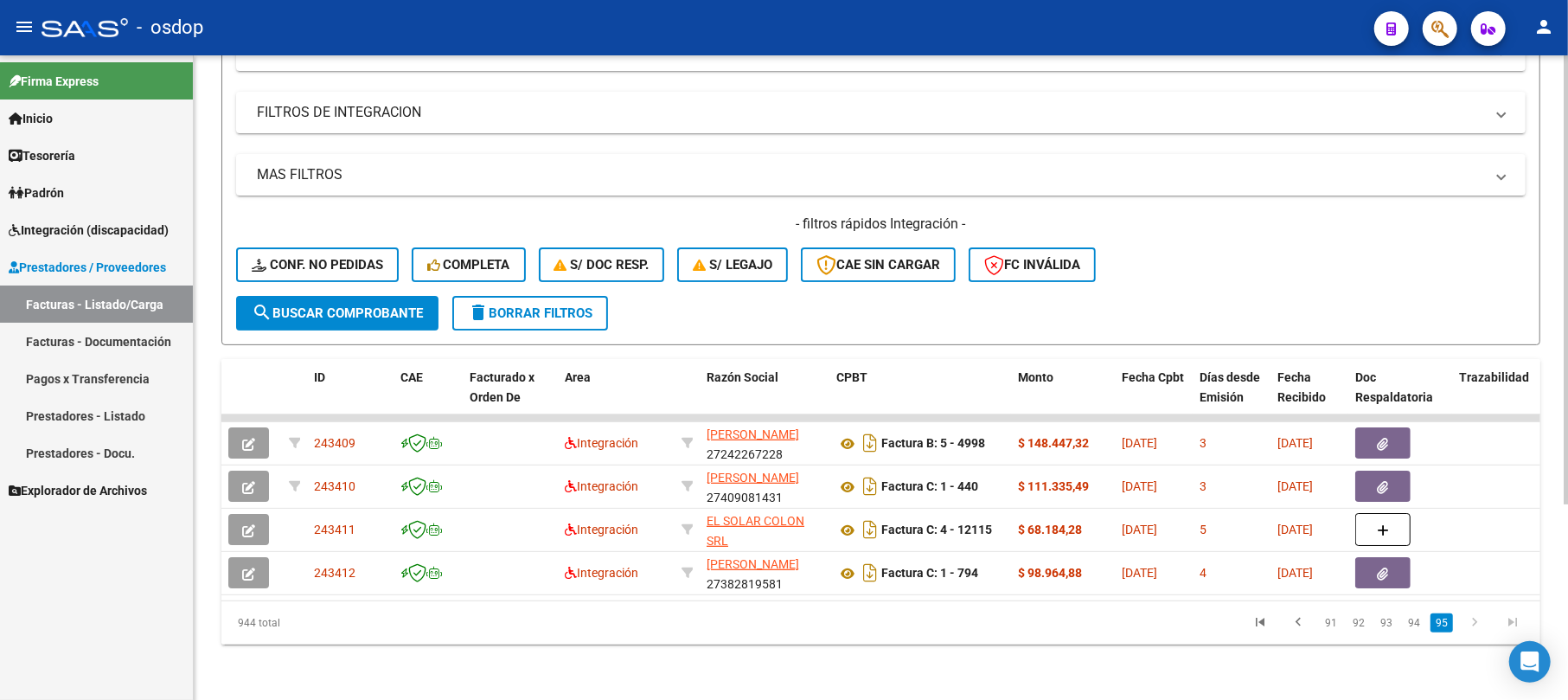
scroll to position [280, 0]
click at [1443, 629] on link "95" at bounding box center [1442, 623] width 23 height 19
click at [1413, 627] on link "94" at bounding box center [1414, 623] width 23 height 19
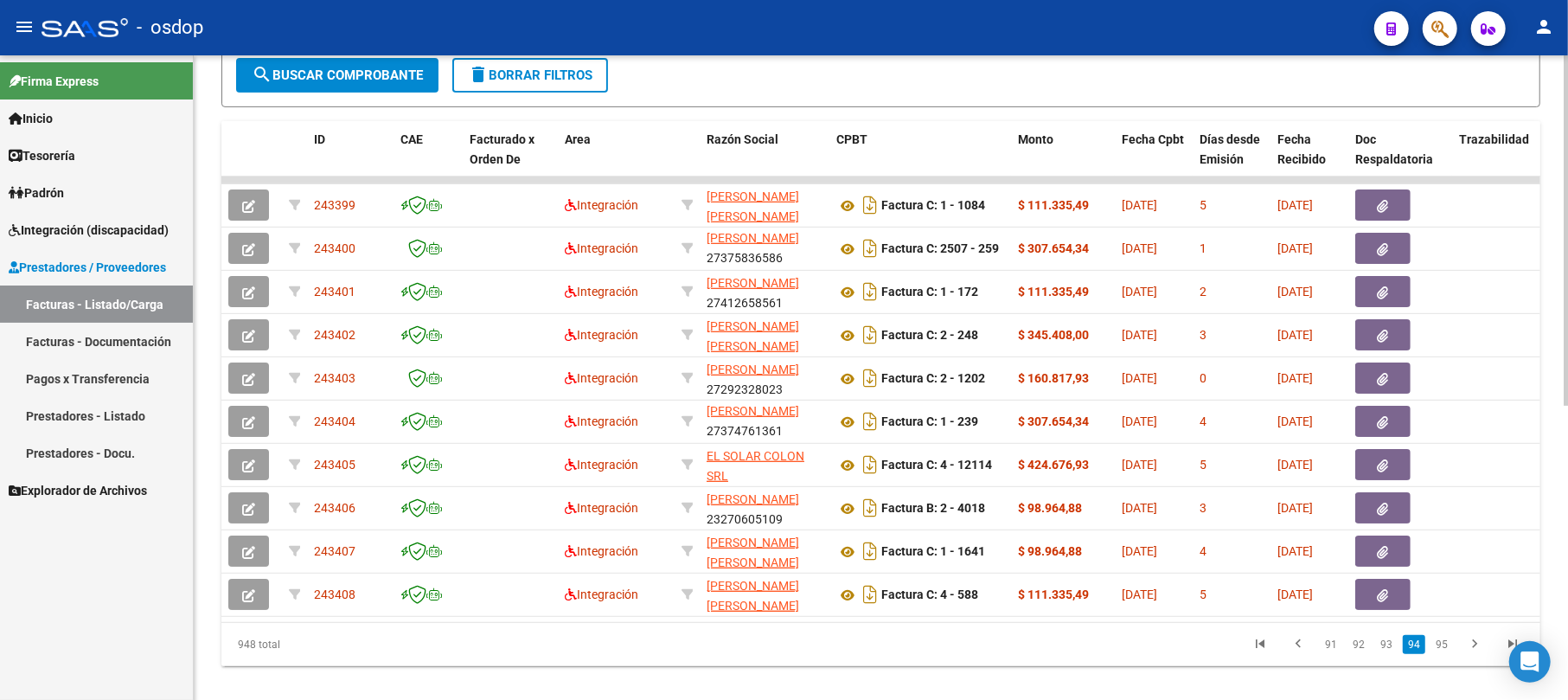
scroll to position [510, 0]
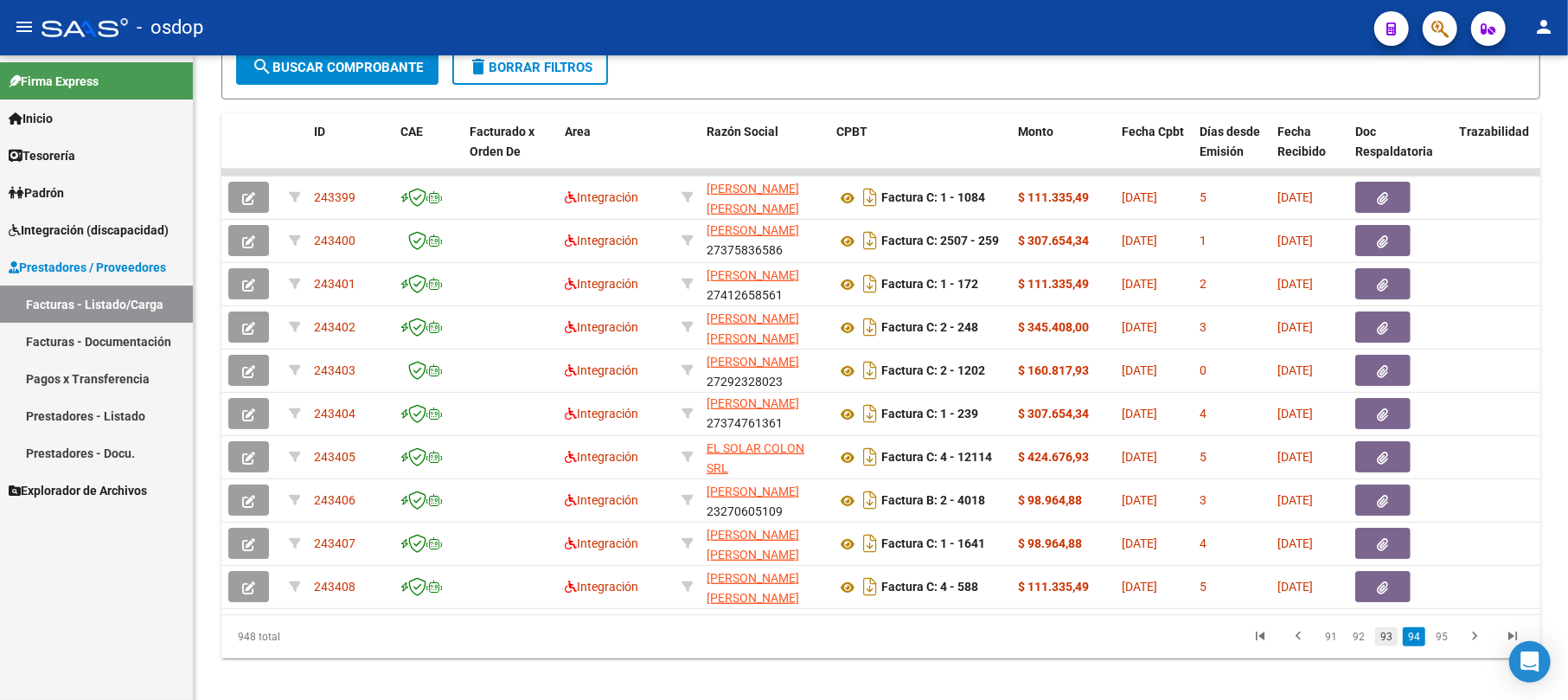
click at [1384, 646] on link "93" at bounding box center [1386, 637] width 23 height 19
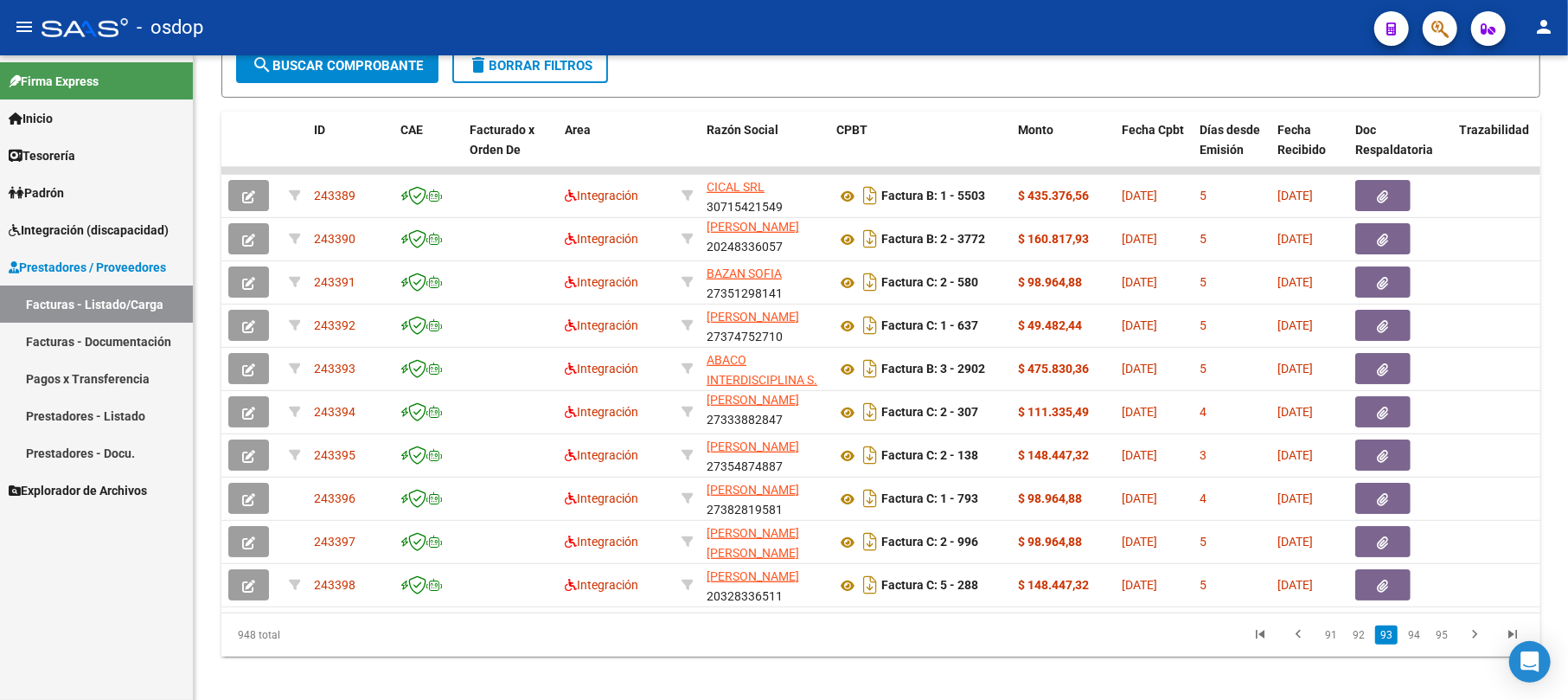
scroll to position [2, 0]
click at [1384, 644] on link "93" at bounding box center [1386, 635] width 23 height 19
click at [1361, 644] on link "92" at bounding box center [1359, 635] width 23 height 19
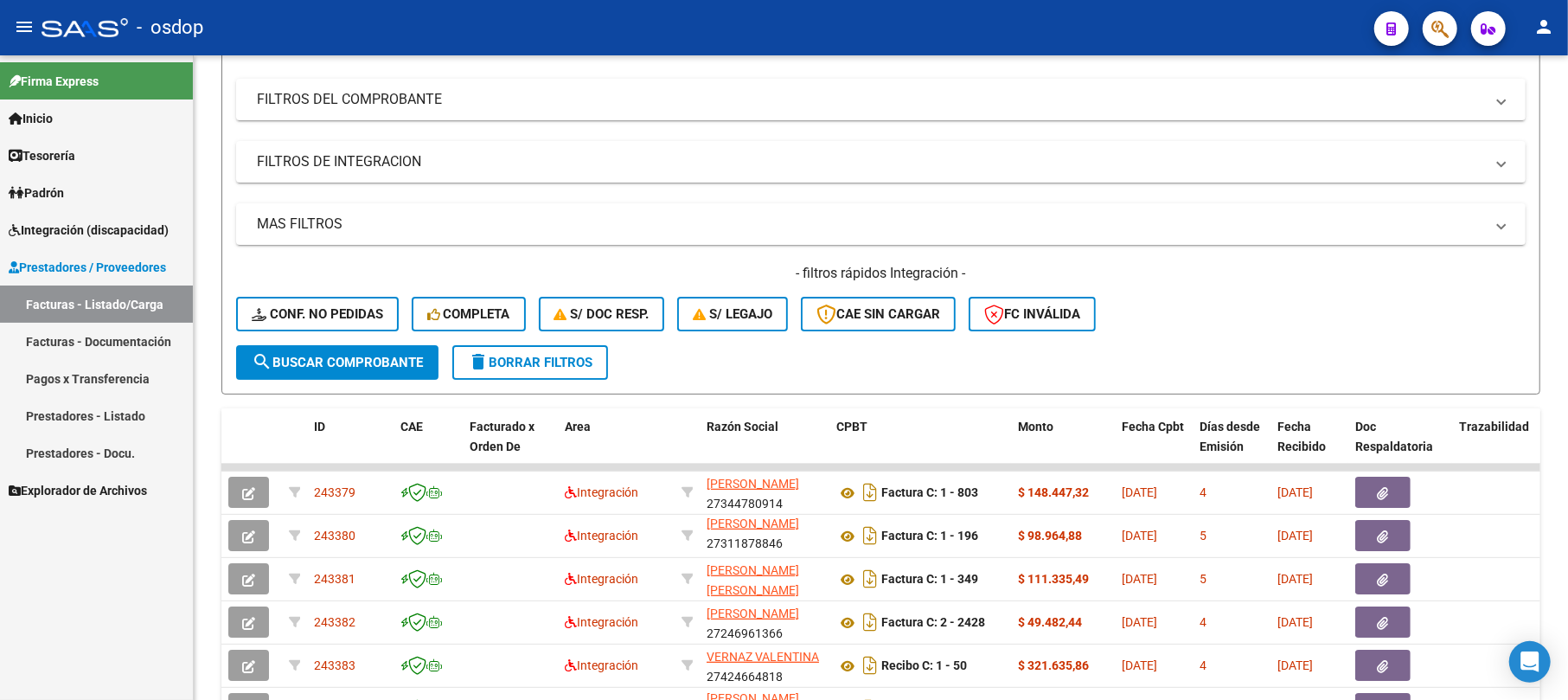
scroll to position [0, 0]
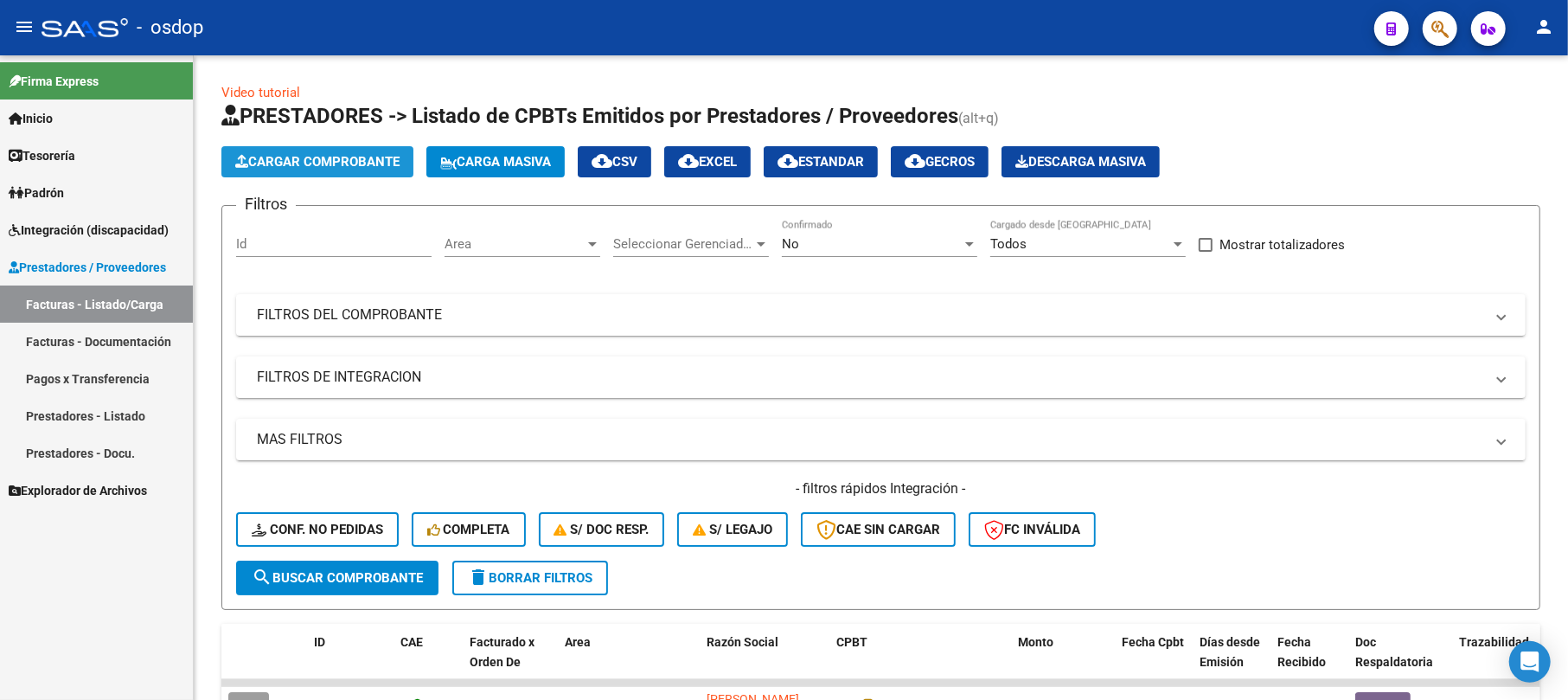
click at [342, 154] on span "Cargar Comprobante" at bounding box center [317, 161] width 164 height 15
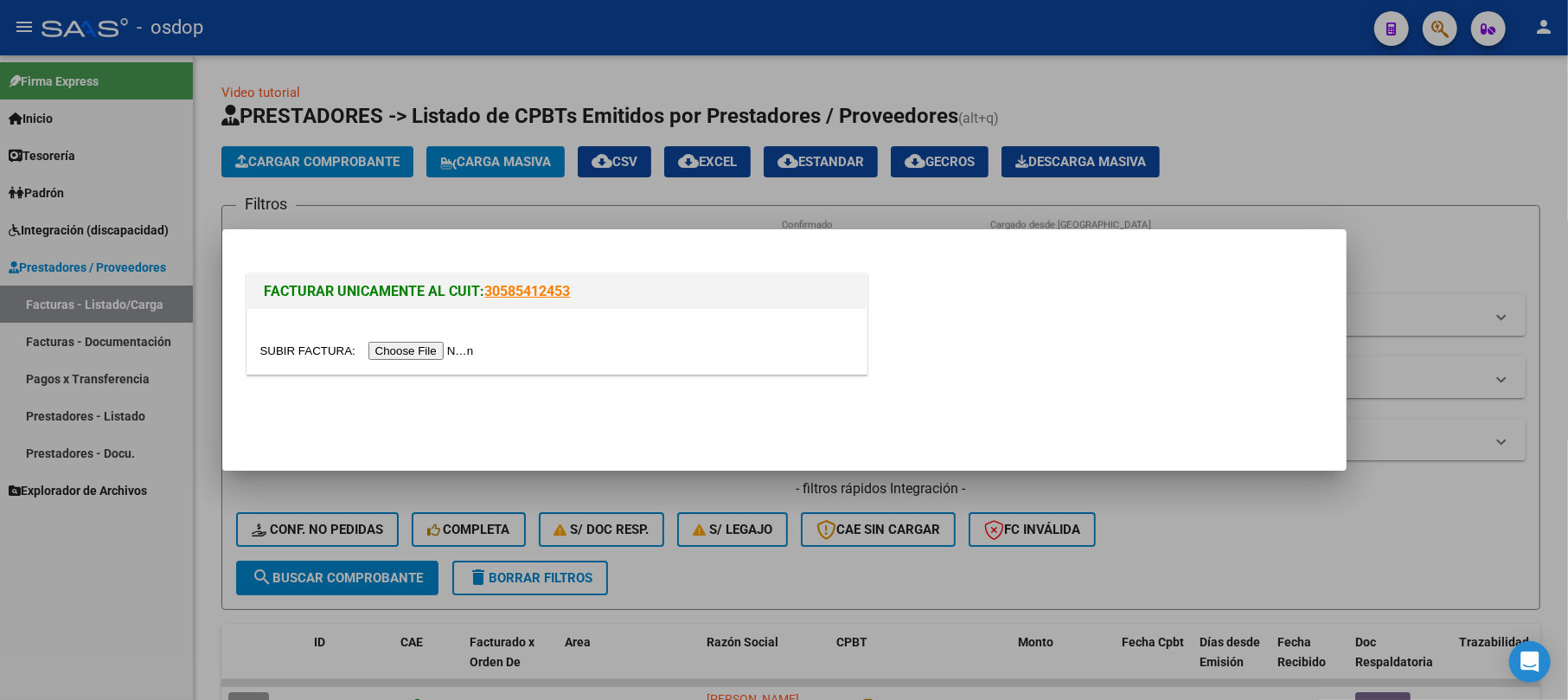
click at [422, 347] on input "file" at bounding box center [370, 350] width 219 height 18
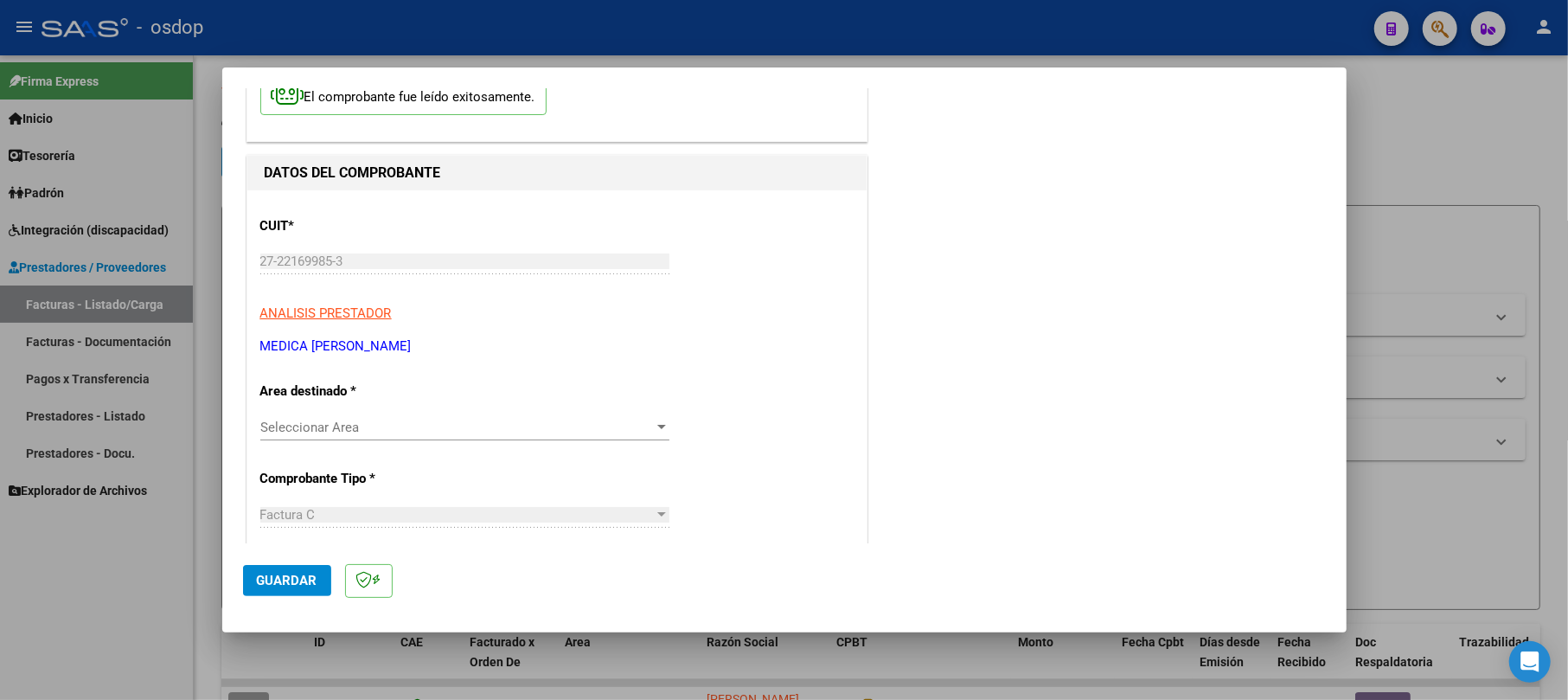
scroll to position [230, 0]
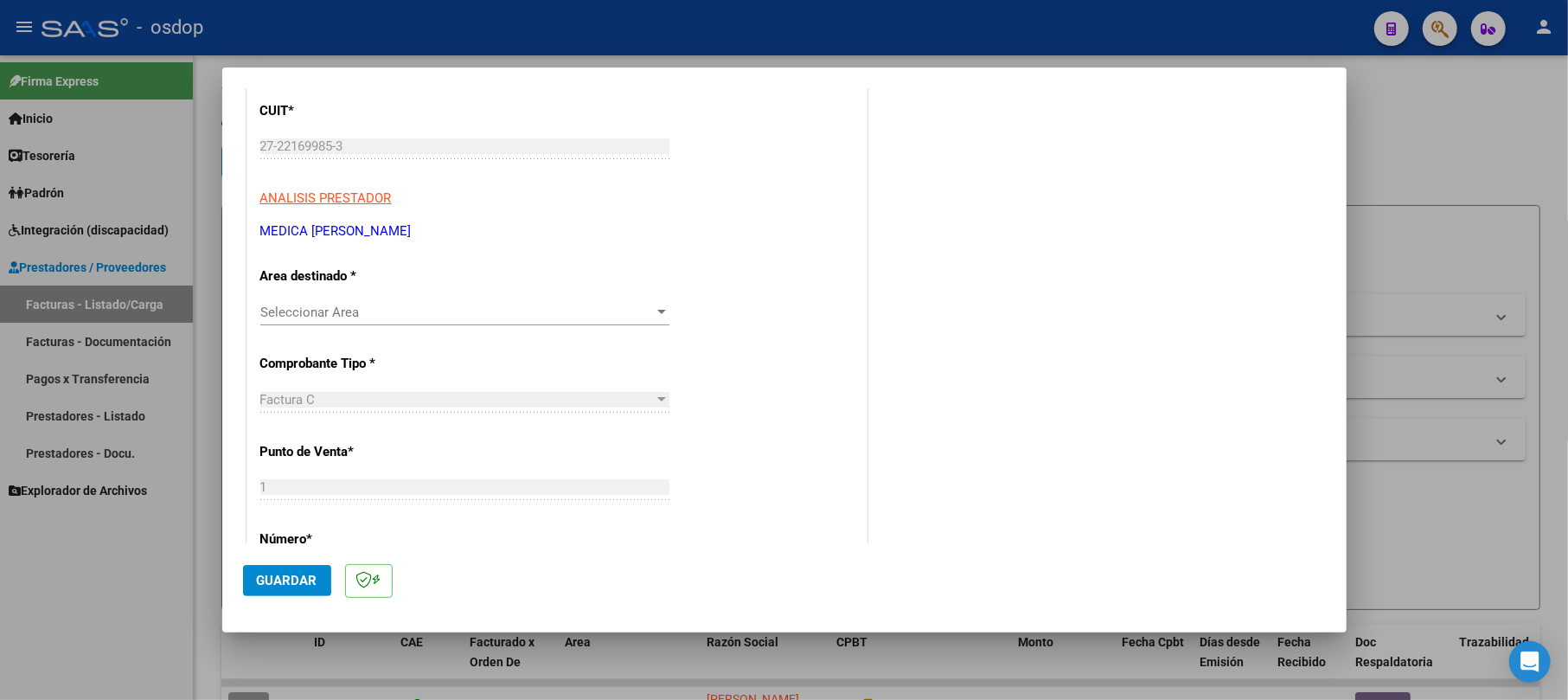
click at [330, 308] on span "Seleccionar Area" at bounding box center [457, 312] width 393 height 15
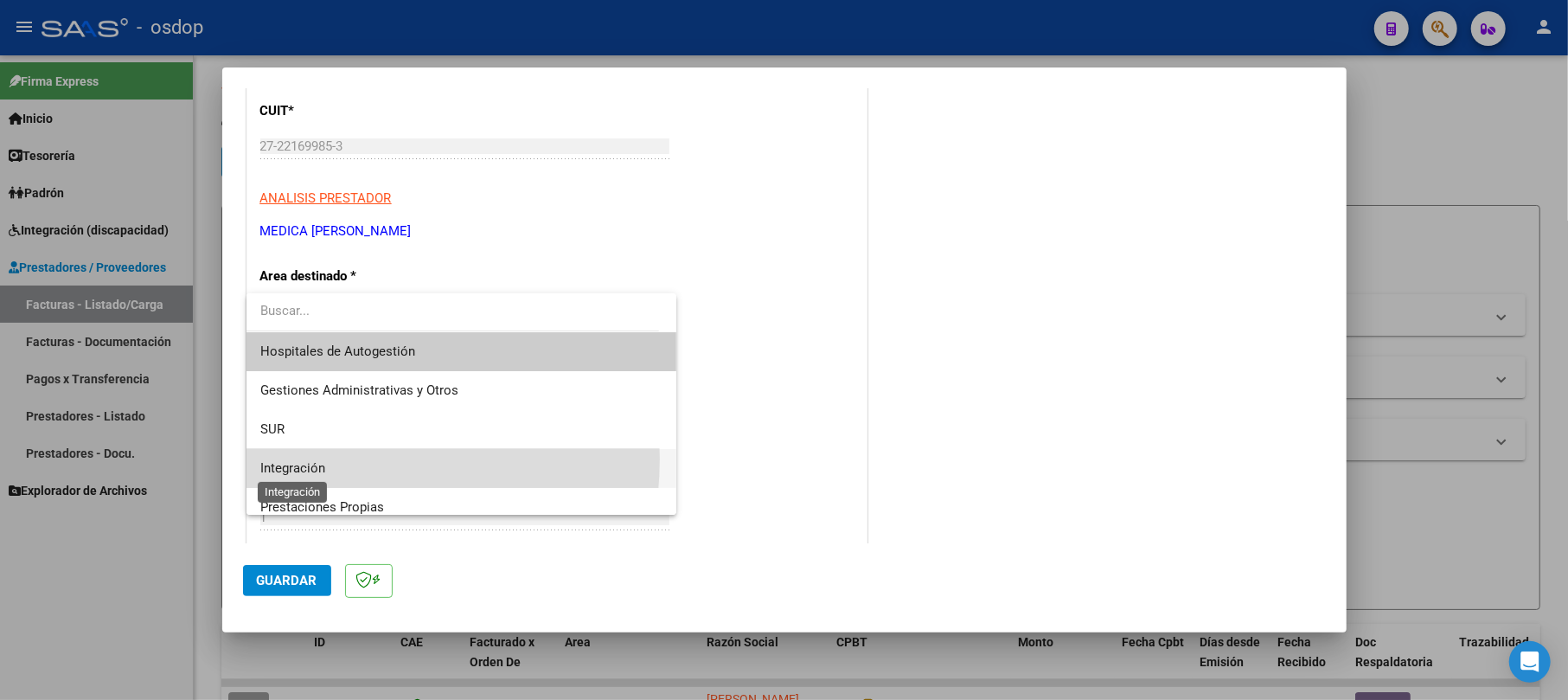
click at [306, 460] on span "Integración" at bounding box center [292, 468] width 65 height 15
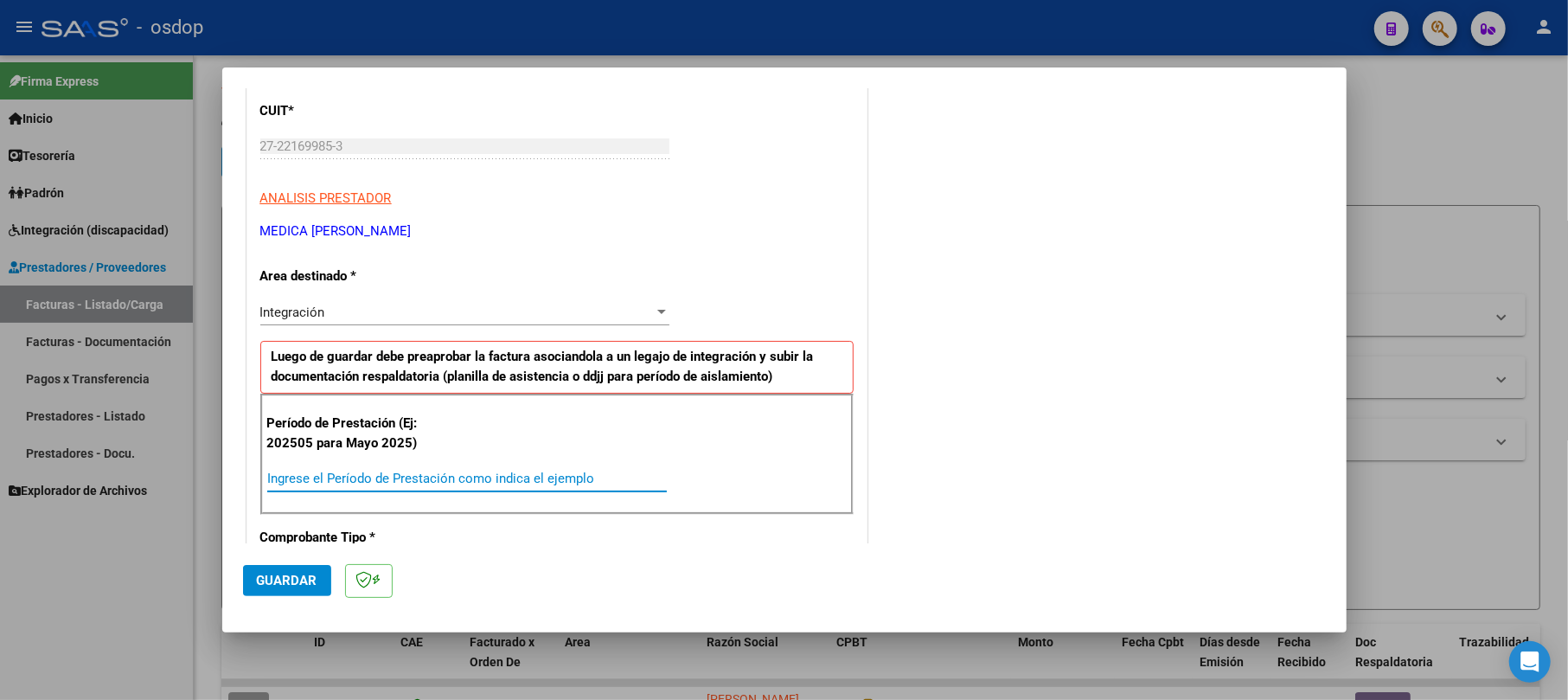
click at [324, 472] on input "Ingrese el Período de Prestación como indica el ejemplo" at bounding box center [466, 478] width 399 height 15
type input "202509"
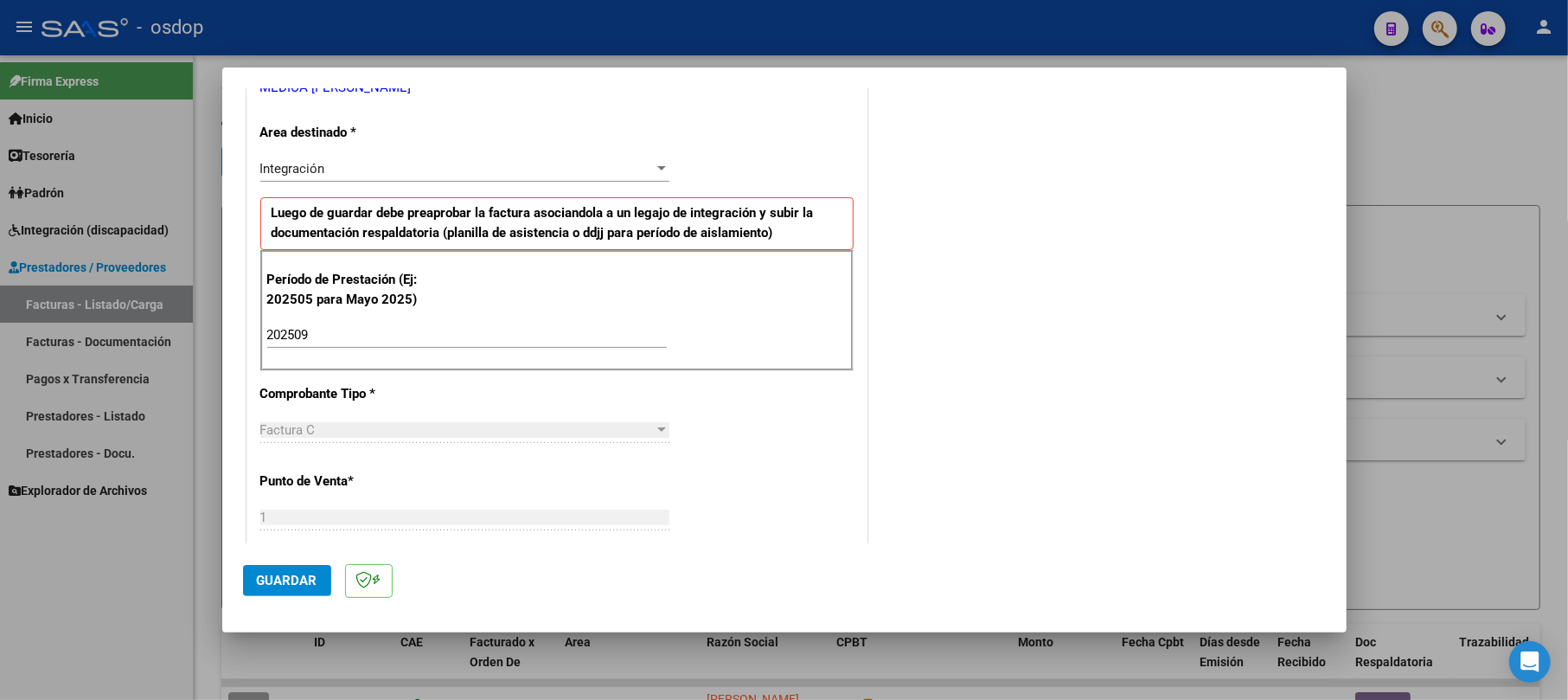
scroll to position [461, 0]
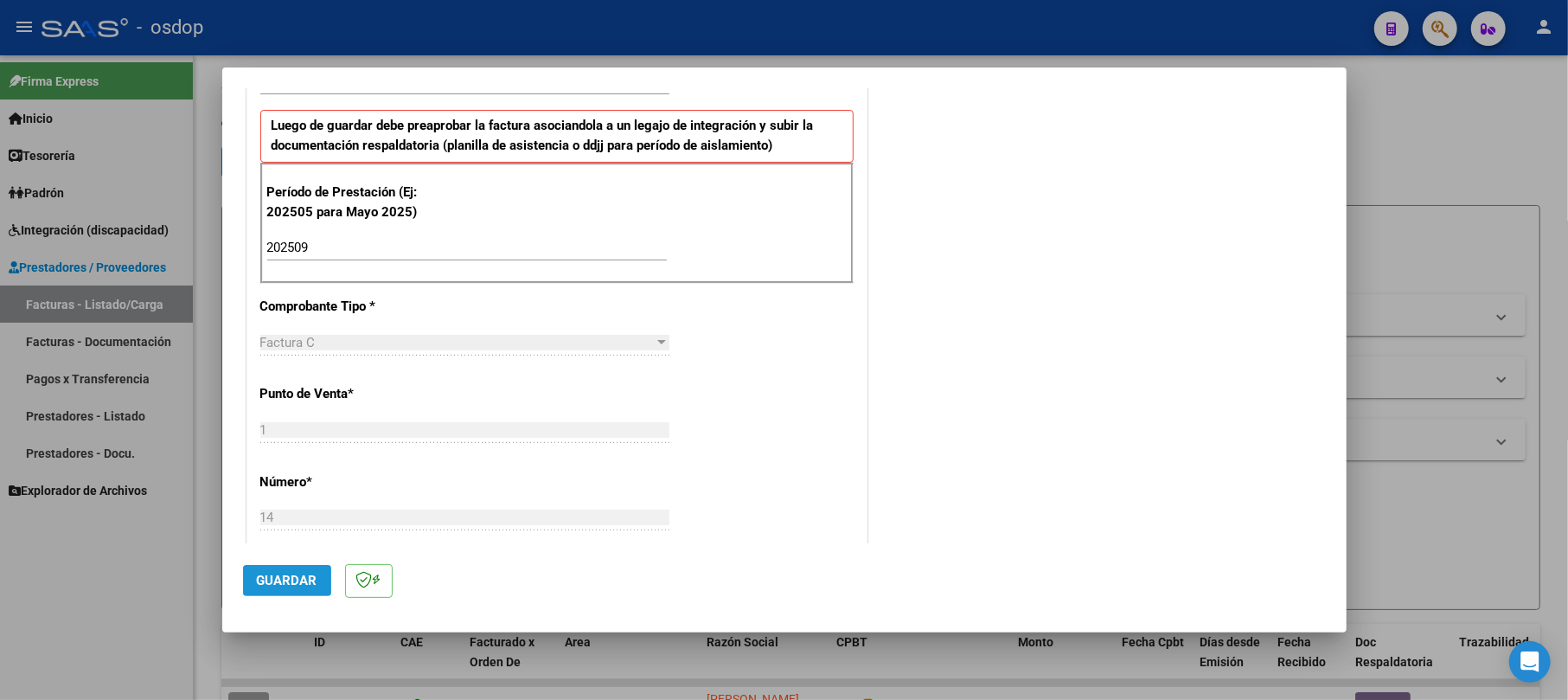
click at [305, 582] on span "Guardar" at bounding box center [287, 580] width 60 height 15
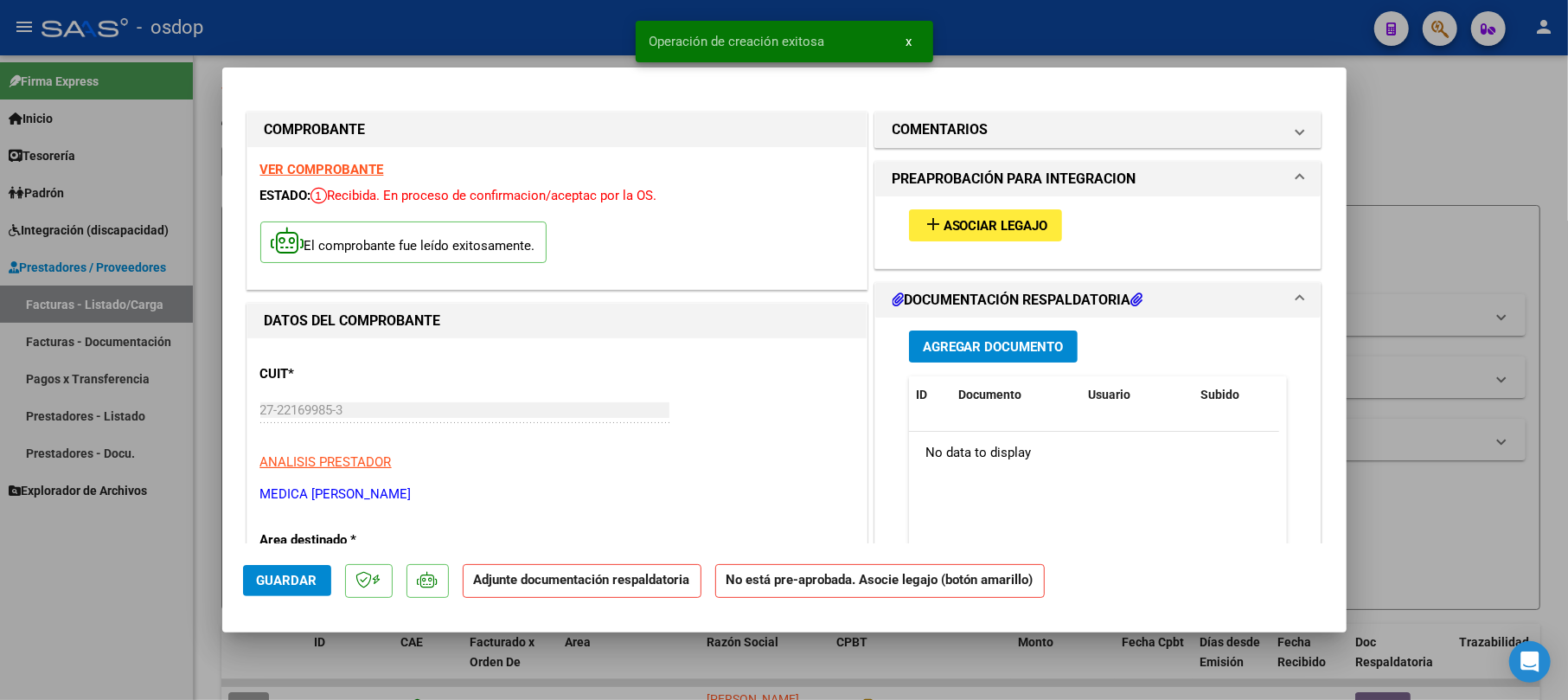
click at [946, 346] on span "Agregar Documento" at bounding box center [993, 346] width 141 height 15
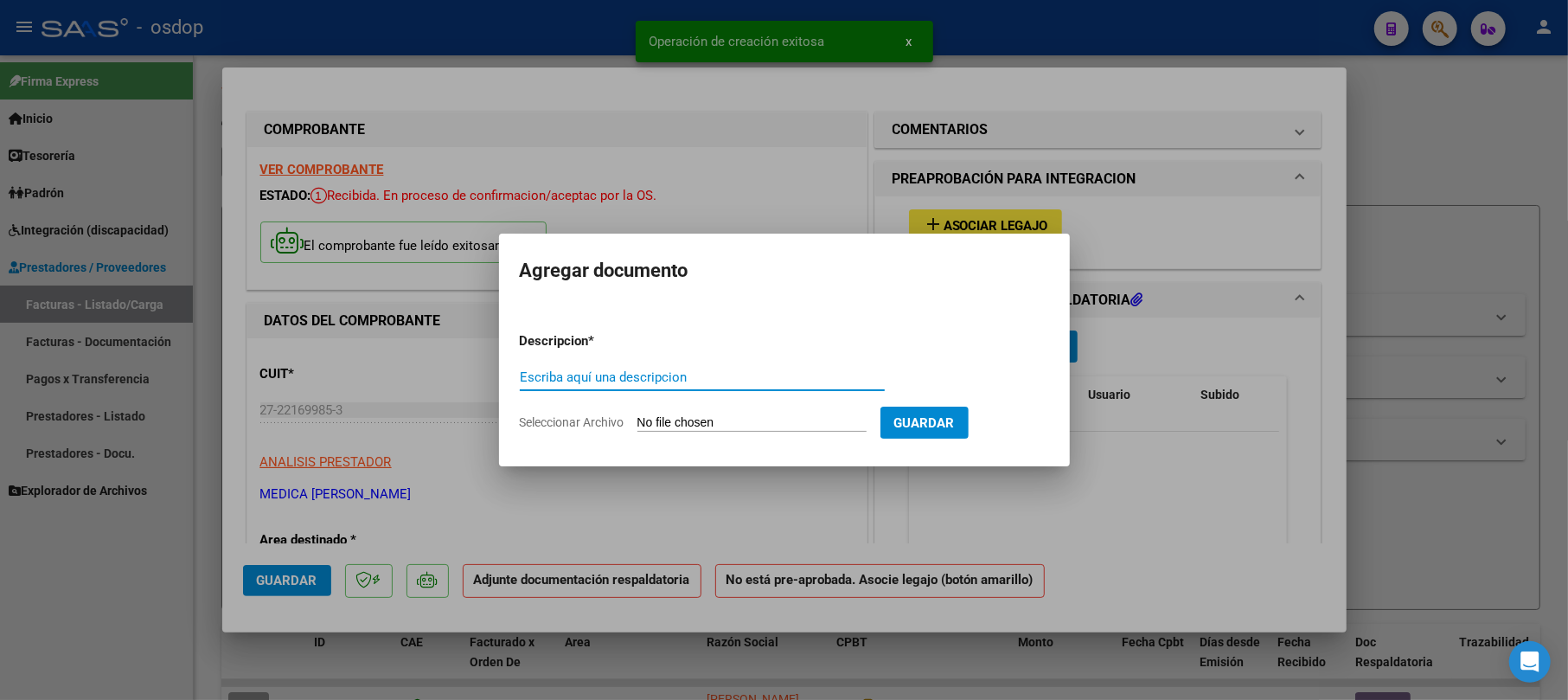
click at [714, 377] on input "Escriba aquí una descripcion" at bounding box center [702, 376] width 365 height 15
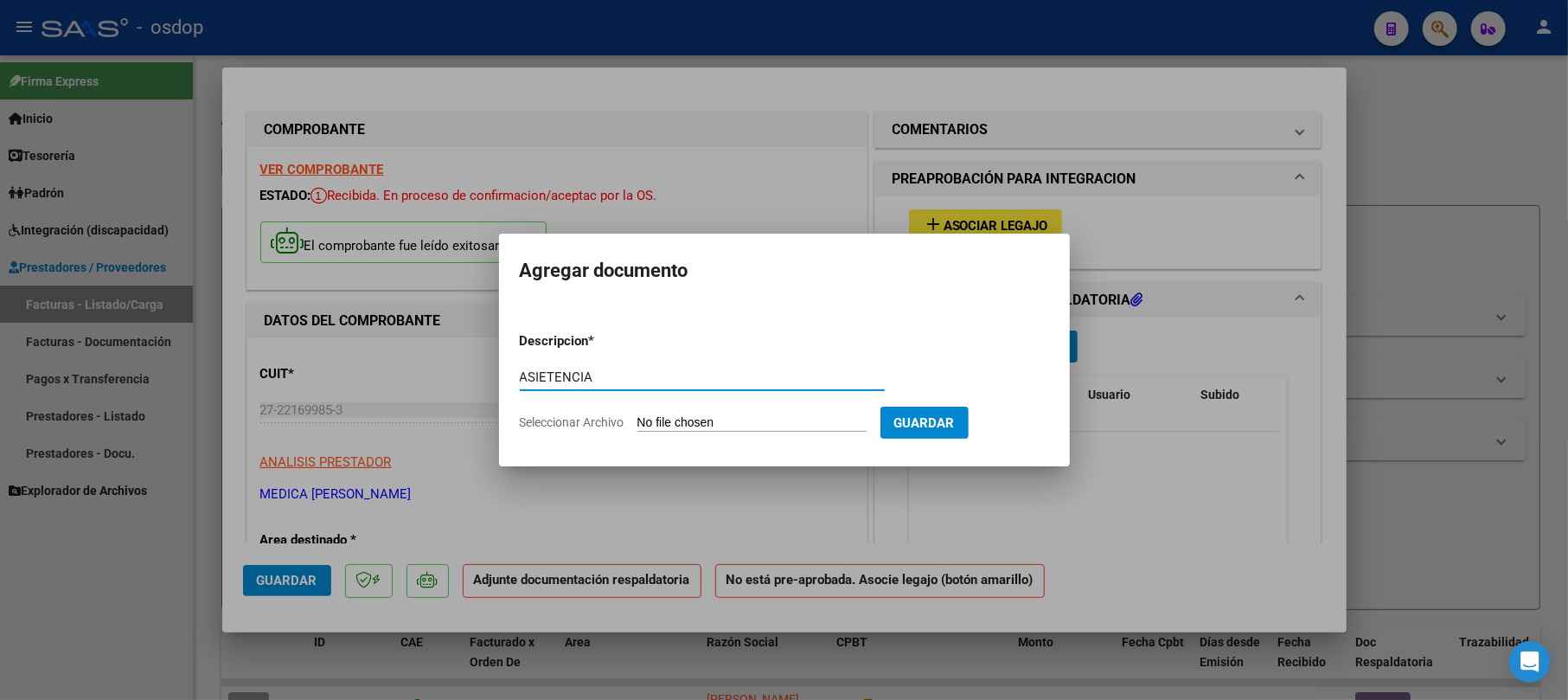
type input "ASIETENCIA"
click at [727, 420] on input "Seleccionar Archivo" at bounding box center [752, 423] width 229 height 16
type input "C:\fakepath\CamScanner 02-10-2025 17.15 (1).pdf"
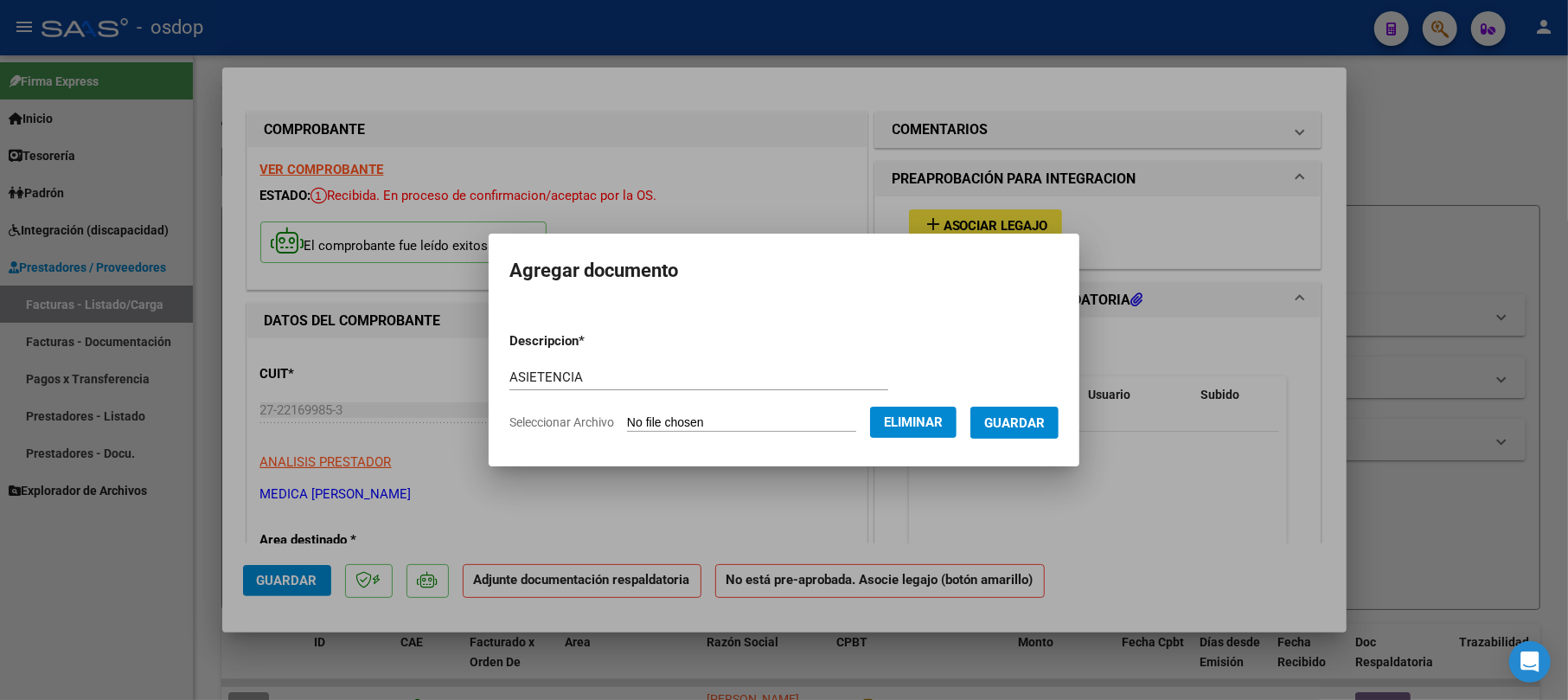
click at [1032, 416] on span "Guardar" at bounding box center [1014, 423] width 60 height 15
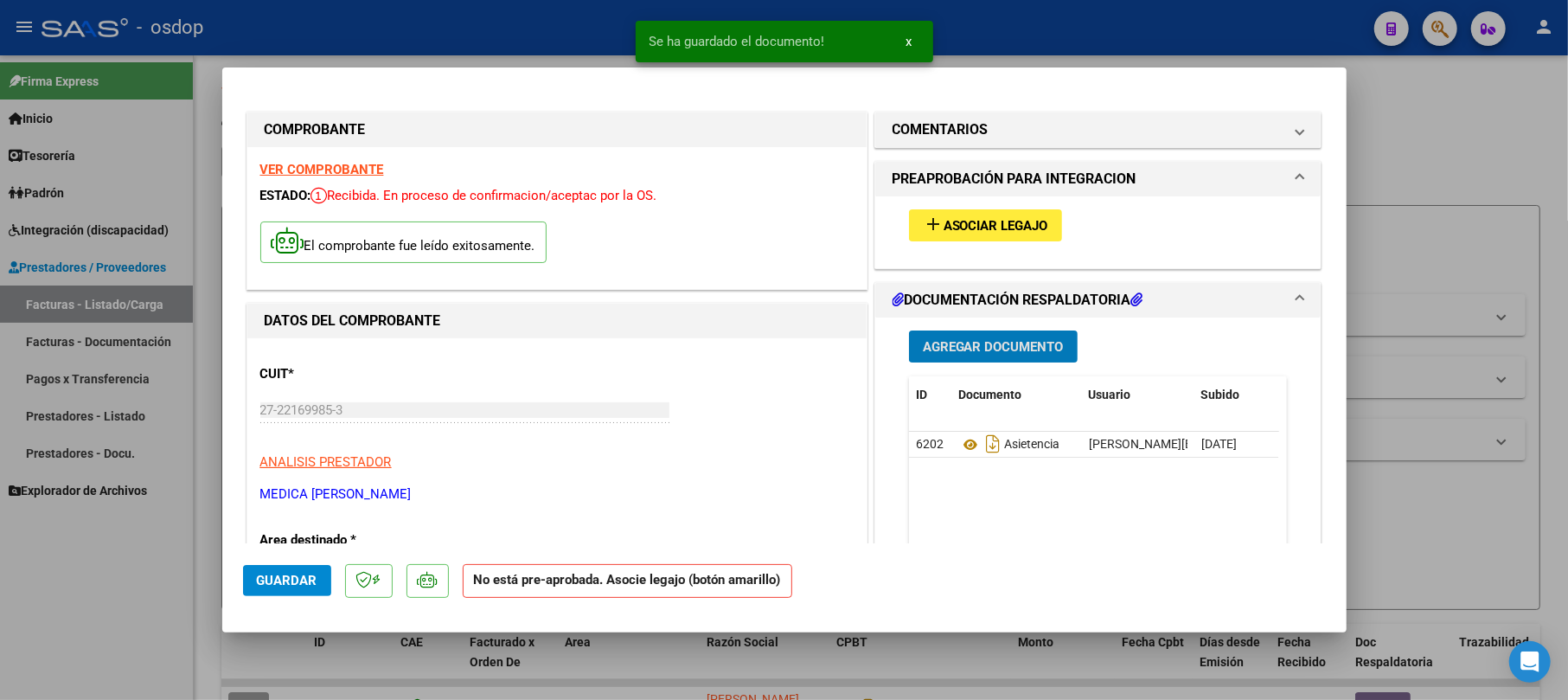
click at [996, 220] on span "Asociar Legajo" at bounding box center [995, 225] width 105 height 15
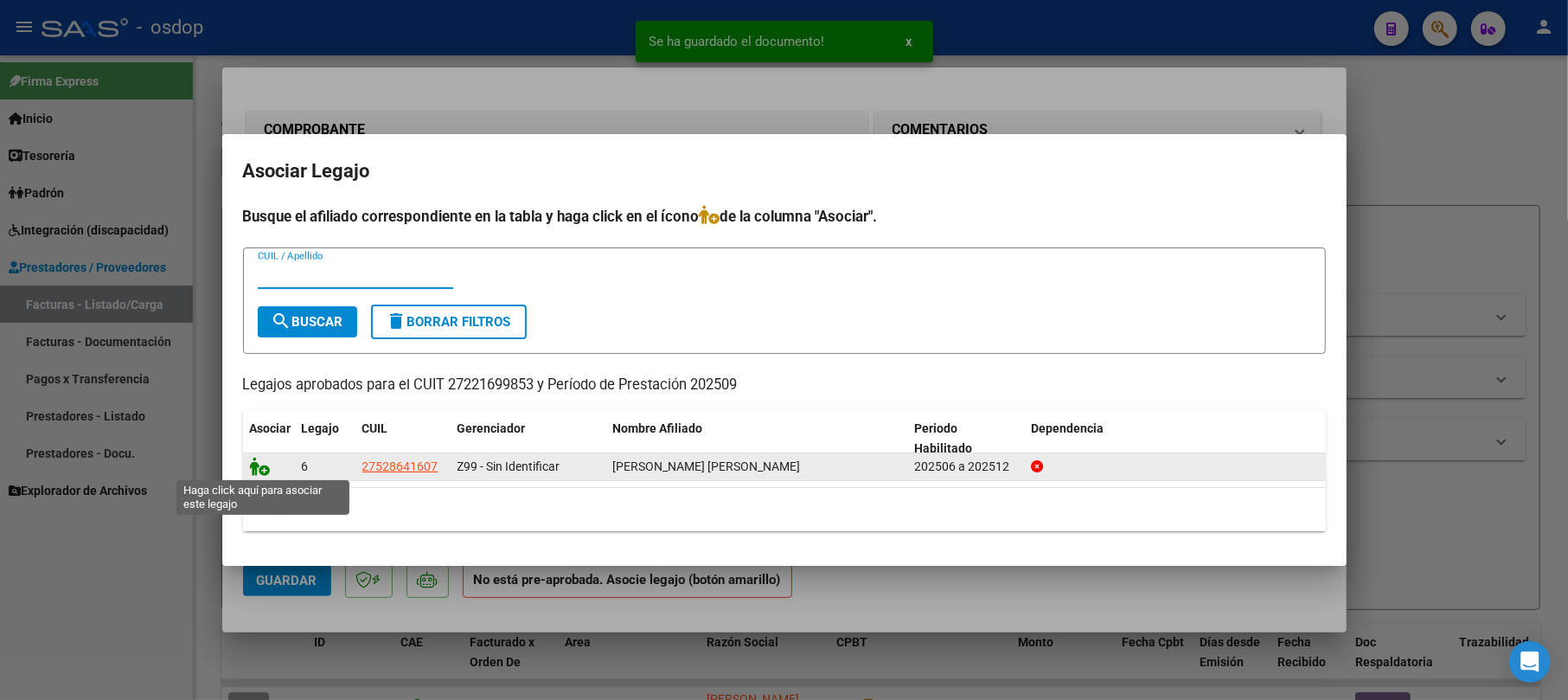
click at [259, 465] on icon at bounding box center [260, 466] width 21 height 19
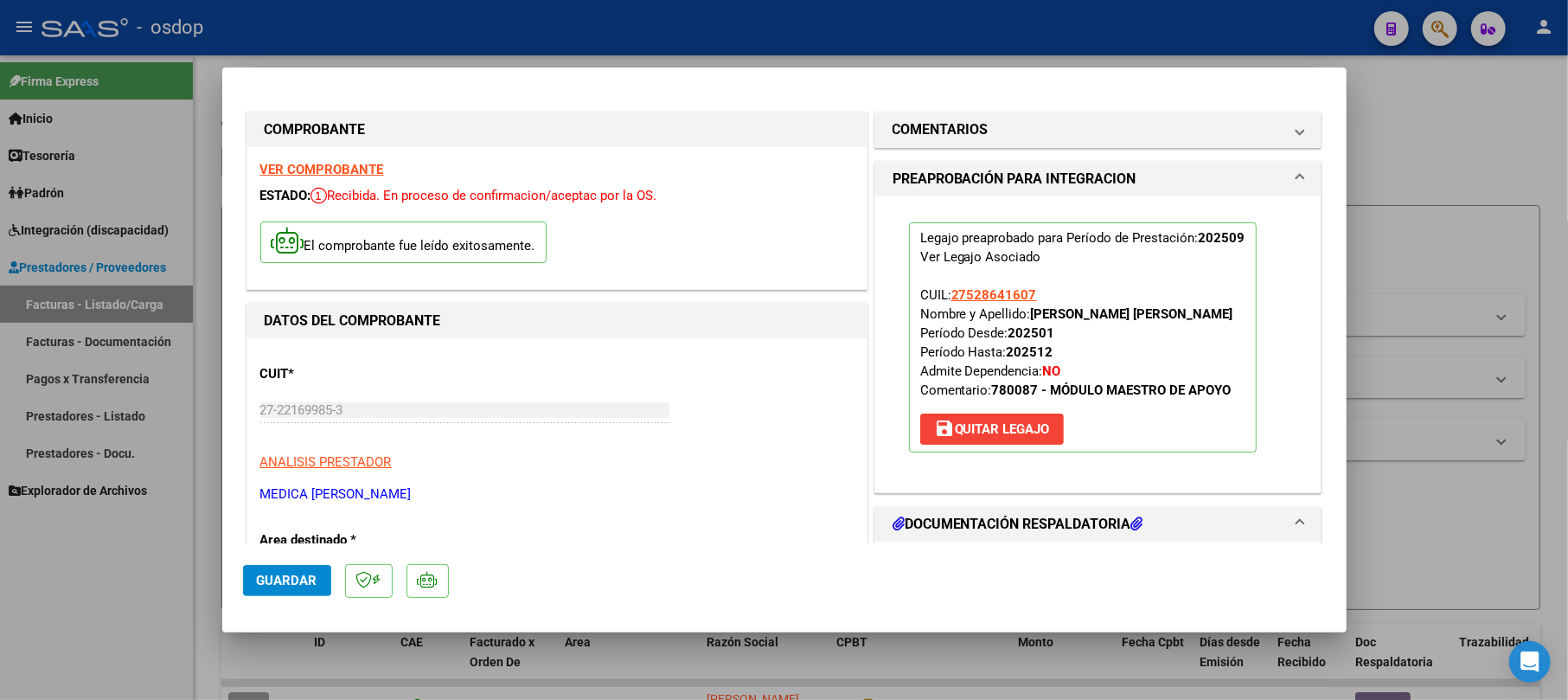
click at [272, 586] on span "Guardar" at bounding box center [287, 580] width 60 height 15
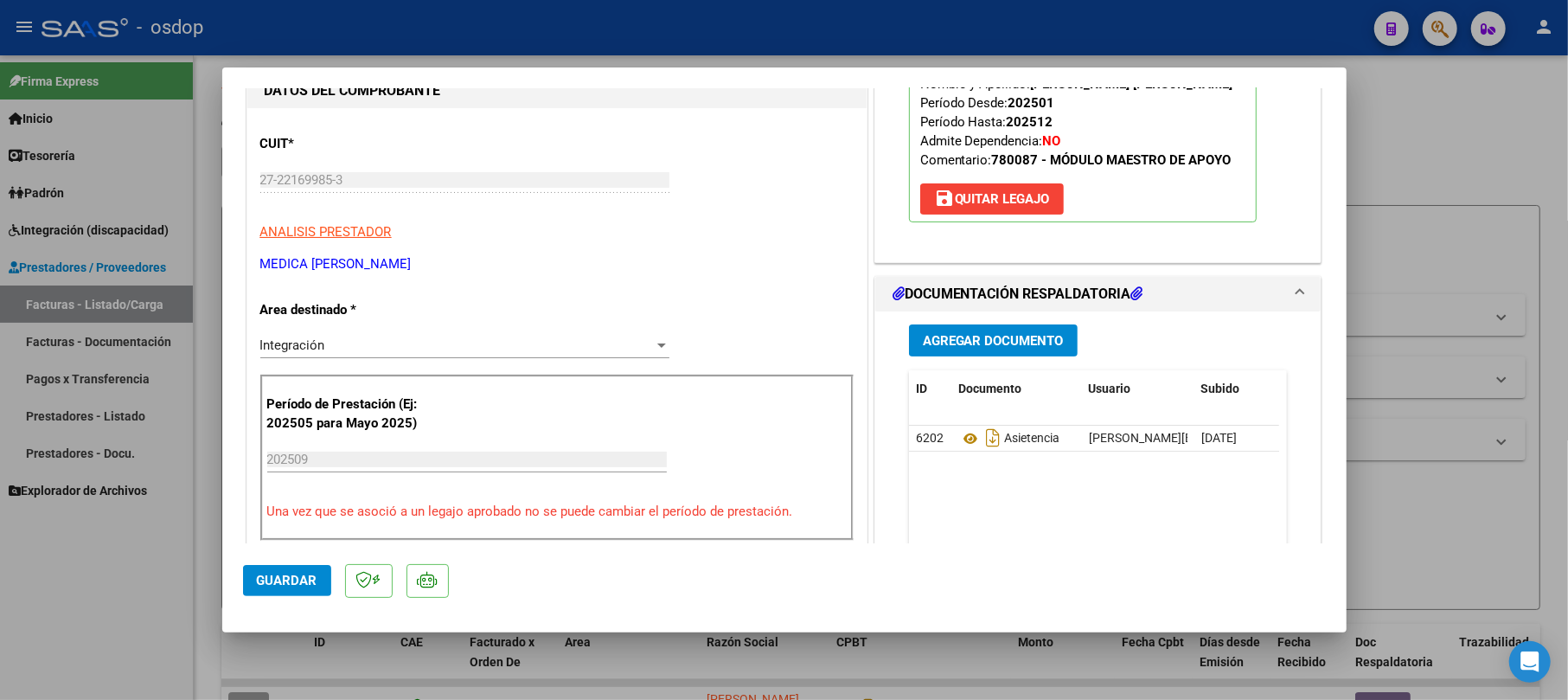
scroll to position [461, 0]
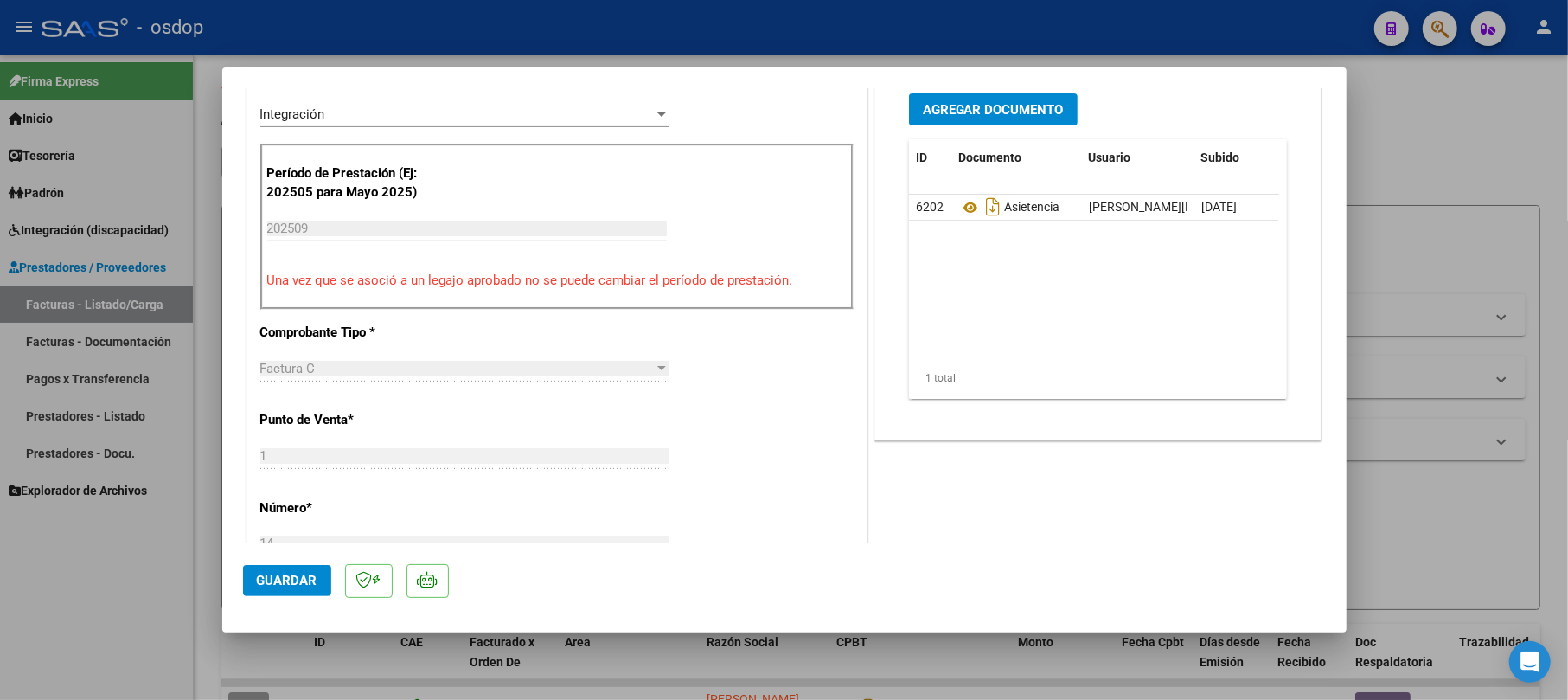
click at [282, 579] on span "Guardar" at bounding box center [287, 580] width 60 height 15
click at [1426, 232] on div at bounding box center [784, 350] width 1568 height 700
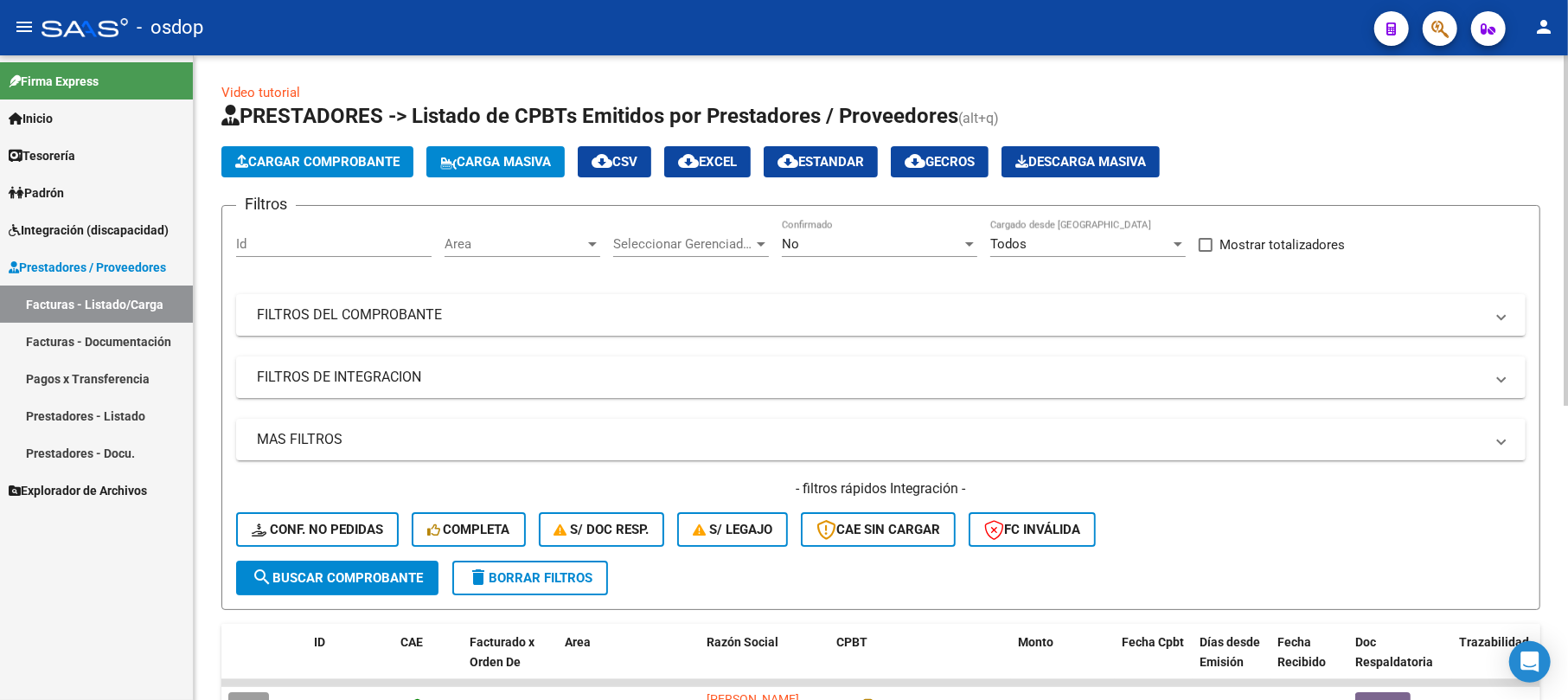
click at [339, 253] on div "Id" at bounding box center [333, 238] width 195 height 37
type input "243067"
click at [351, 570] on span "search Buscar Comprobante" at bounding box center [337, 577] width 171 height 15
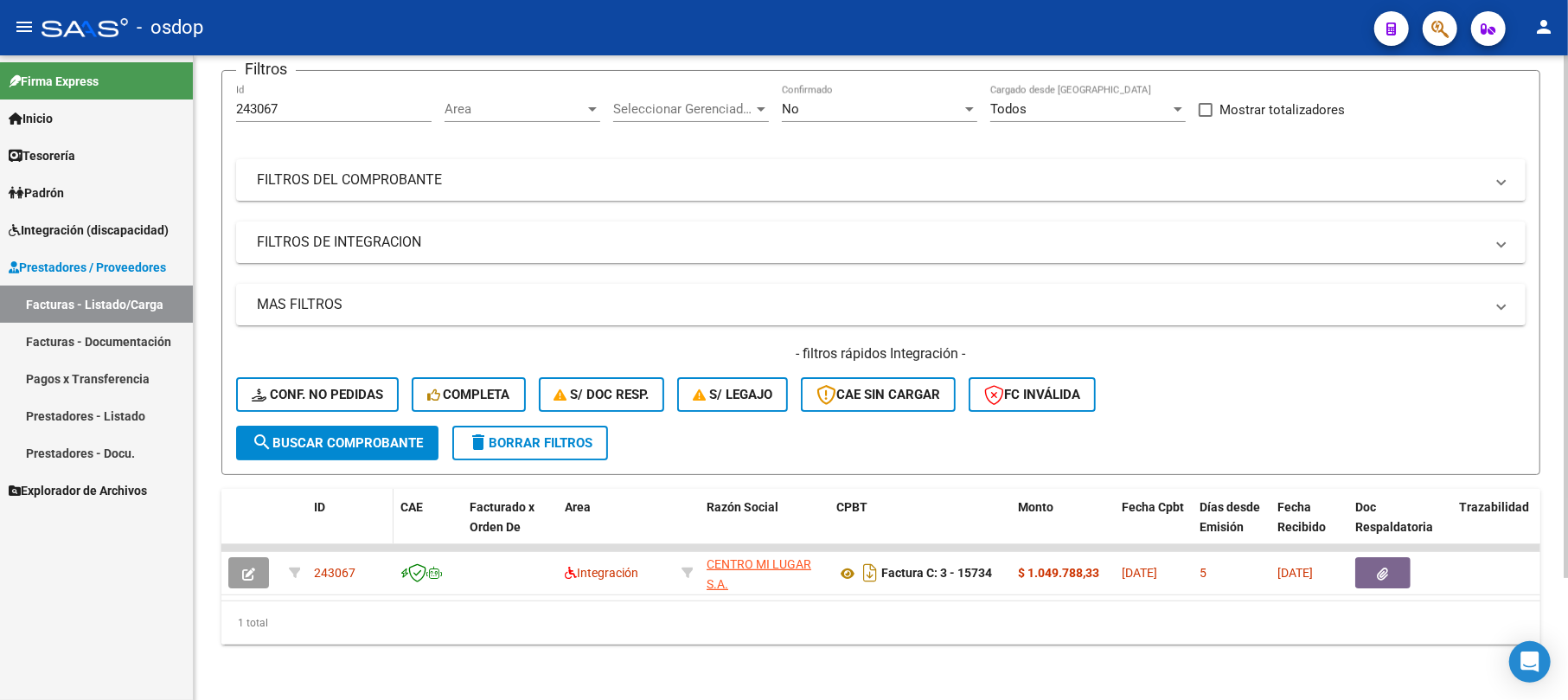
scroll to position [150, 0]
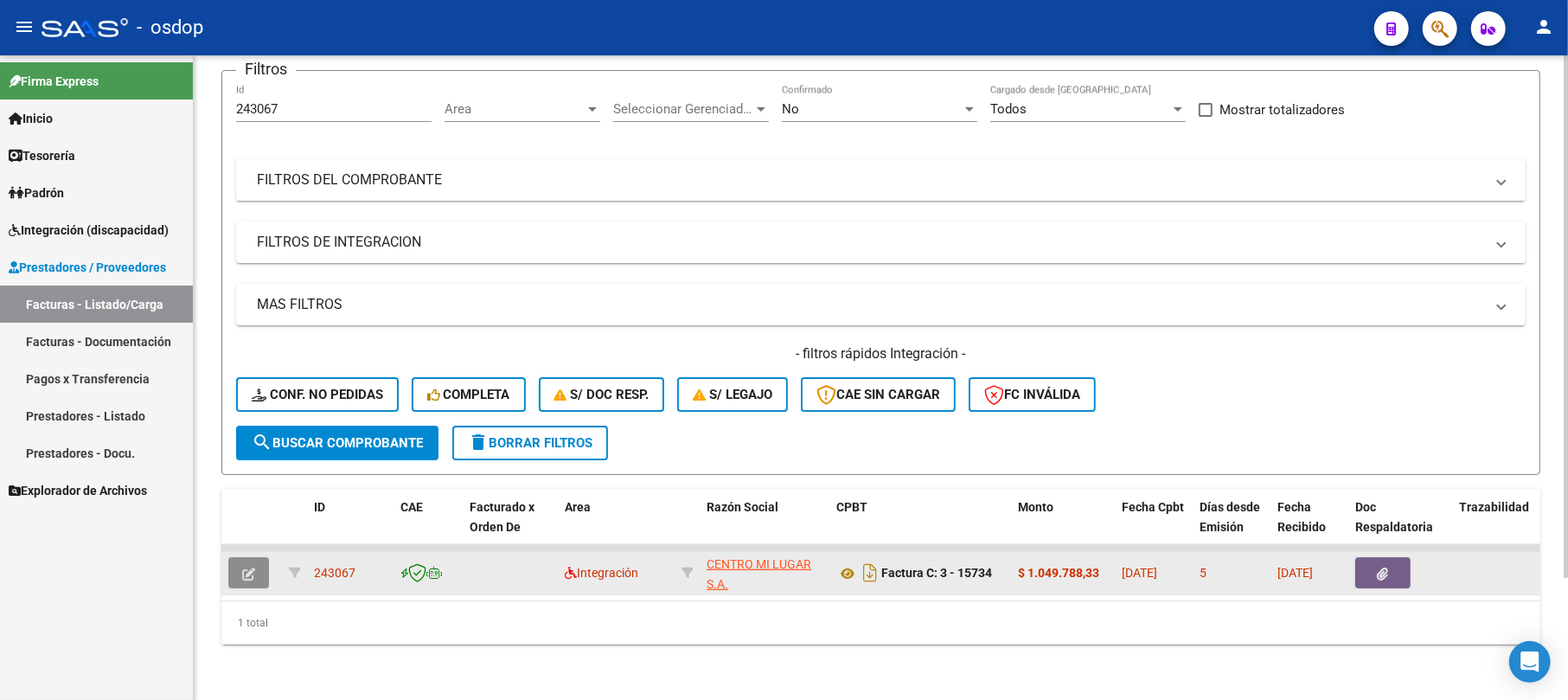
click at [251, 567] on icon "button" at bounding box center [249, 574] width 13 height 13
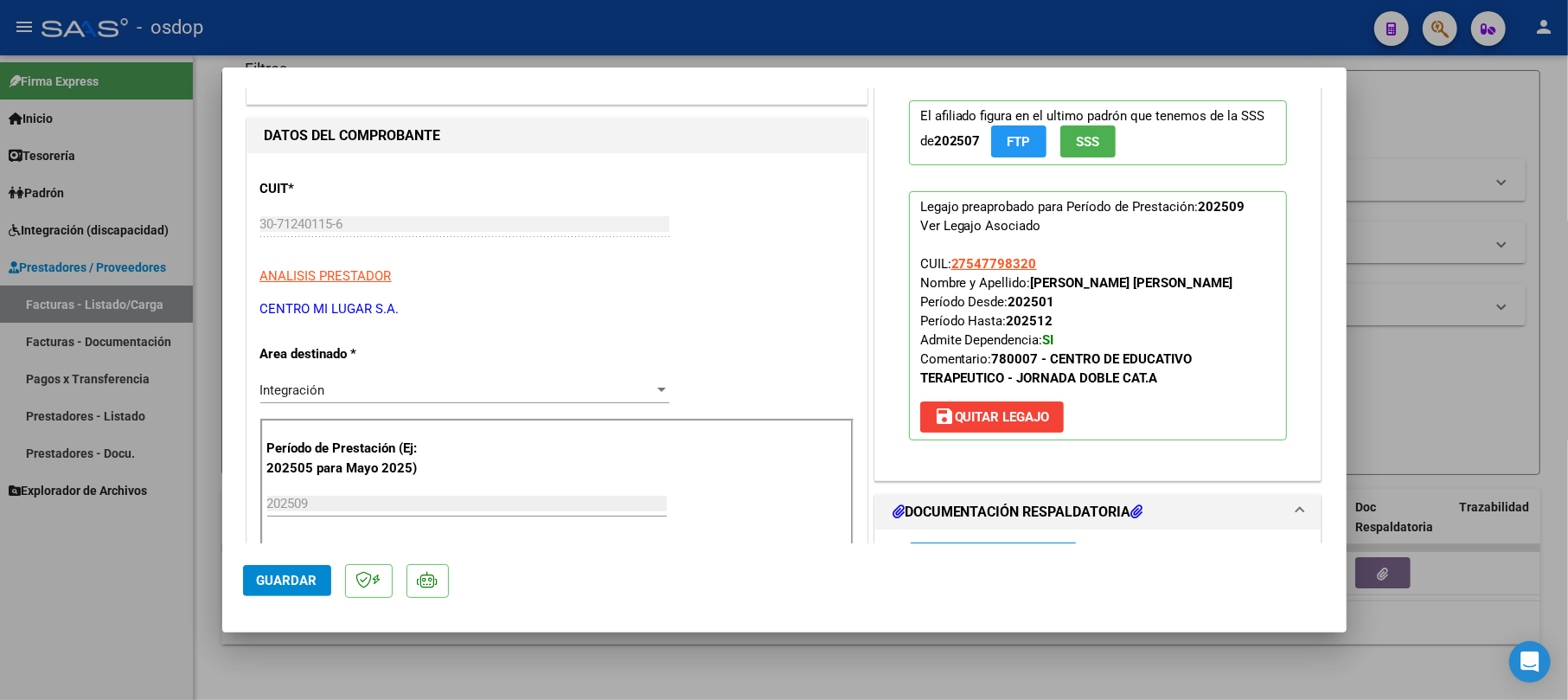
scroll to position [230, 0]
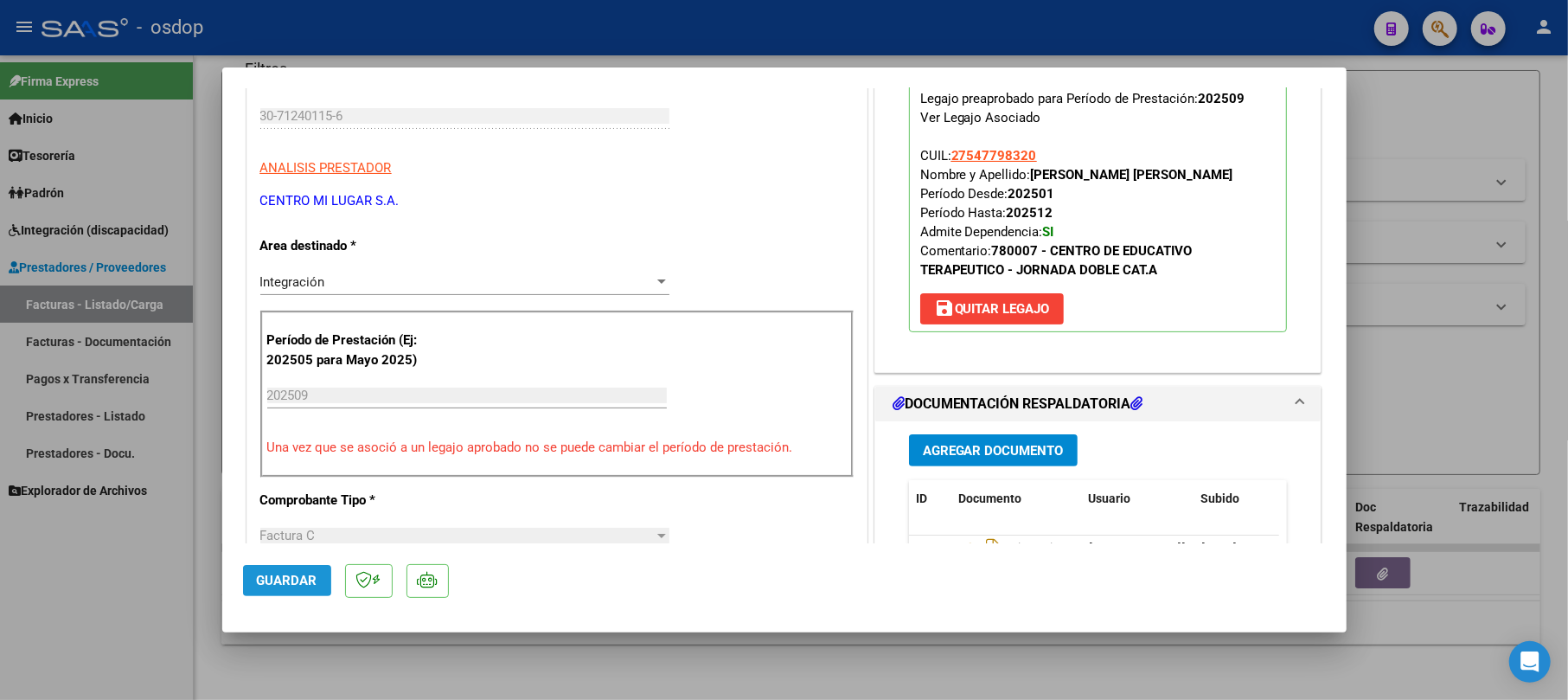
click at [305, 577] on span "Guardar" at bounding box center [287, 580] width 60 height 15
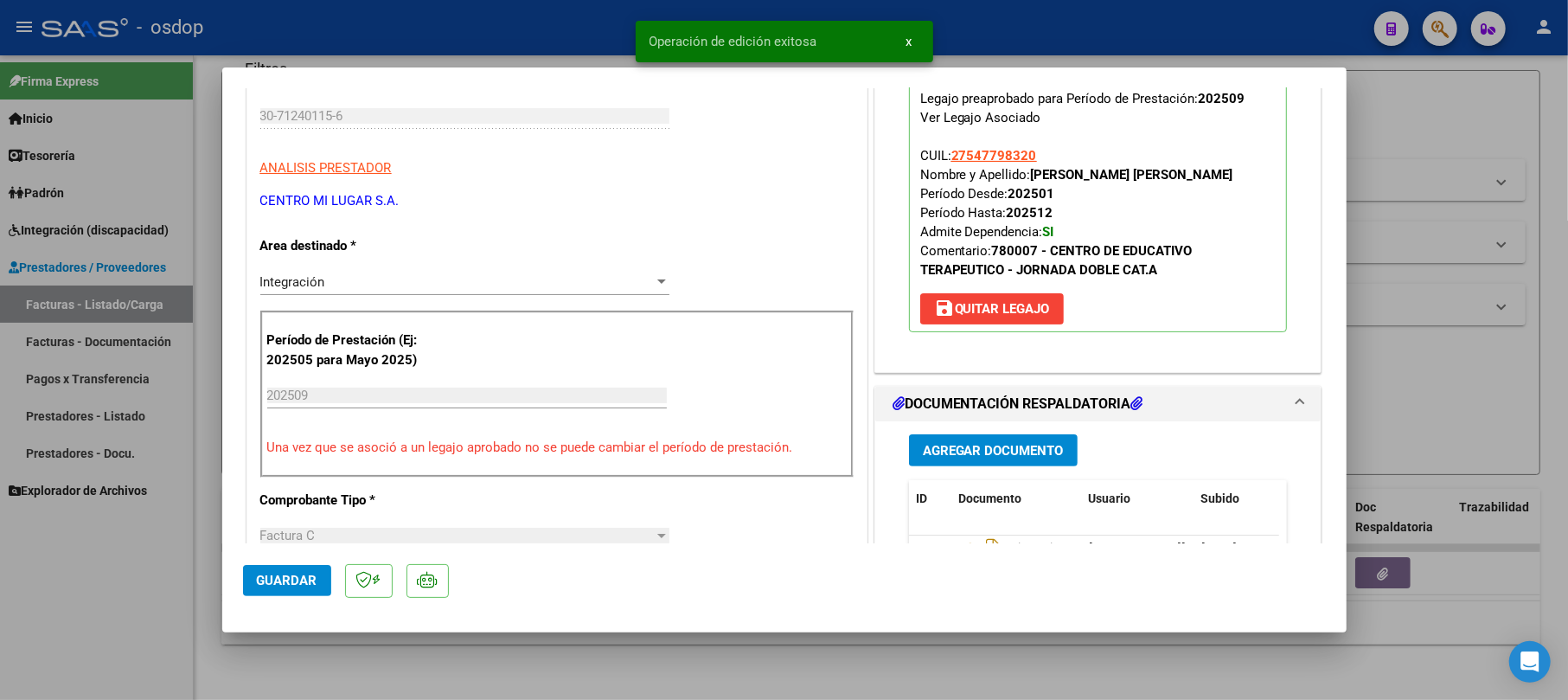
click at [1440, 115] on div at bounding box center [784, 350] width 1568 height 700
type input "$ 0,00"
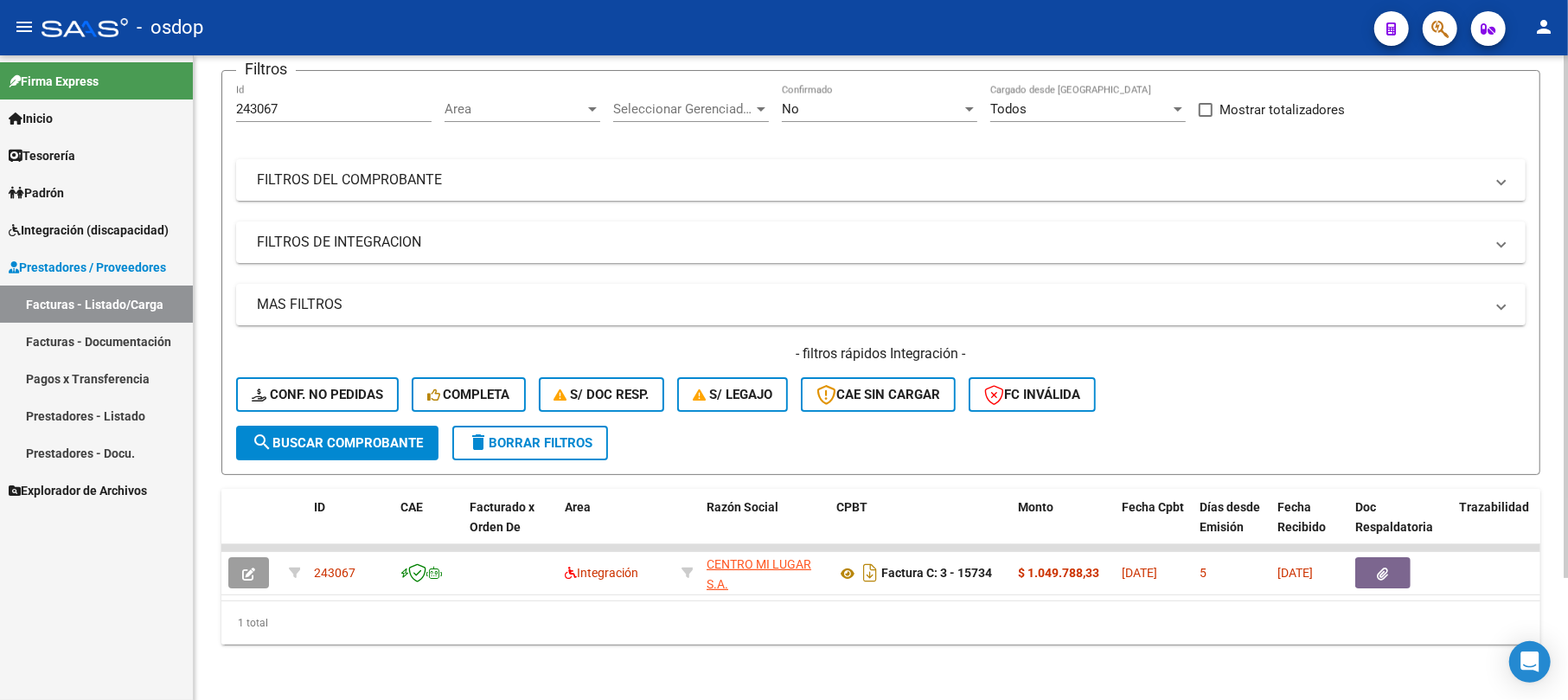
scroll to position [0, 0]
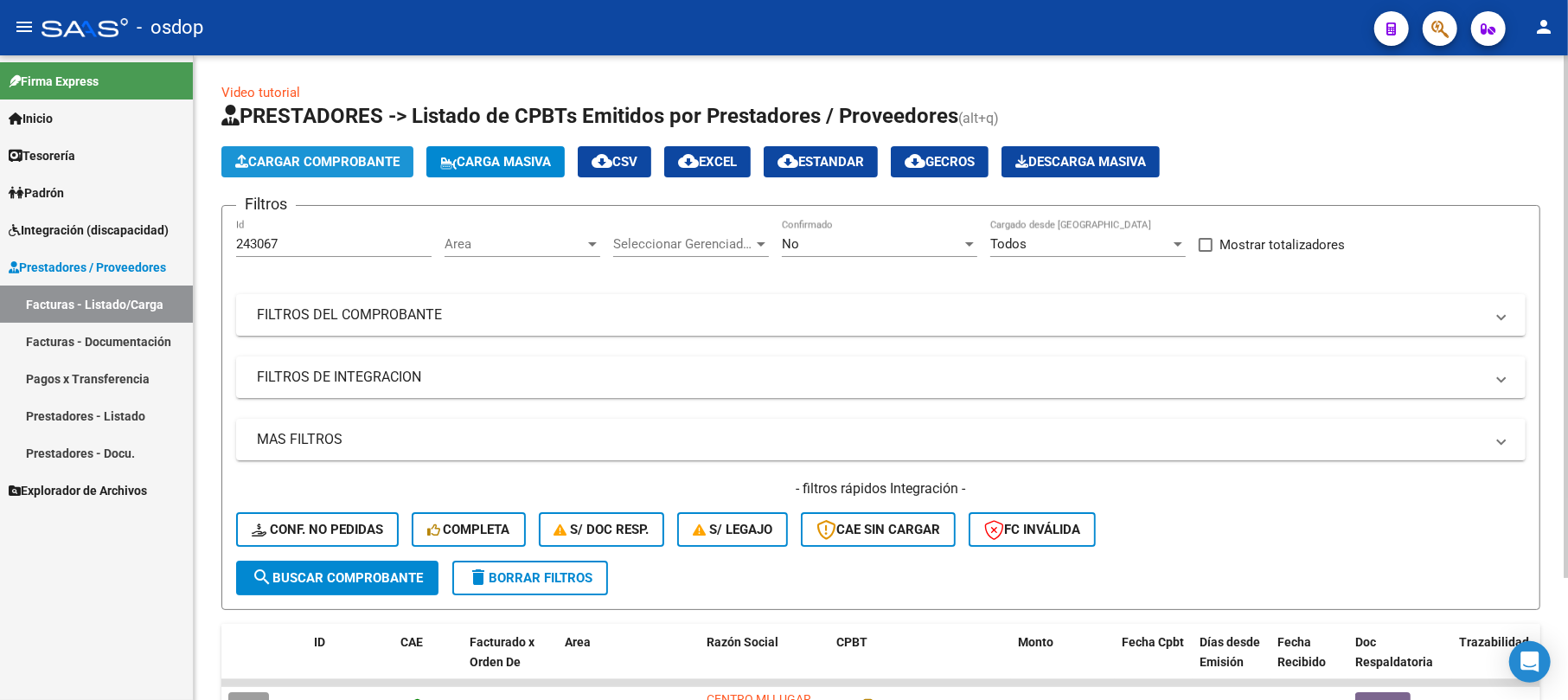
click at [289, 160] on span "Cargar Comprobante" at bounding box center [317, 161] width 164 height 15
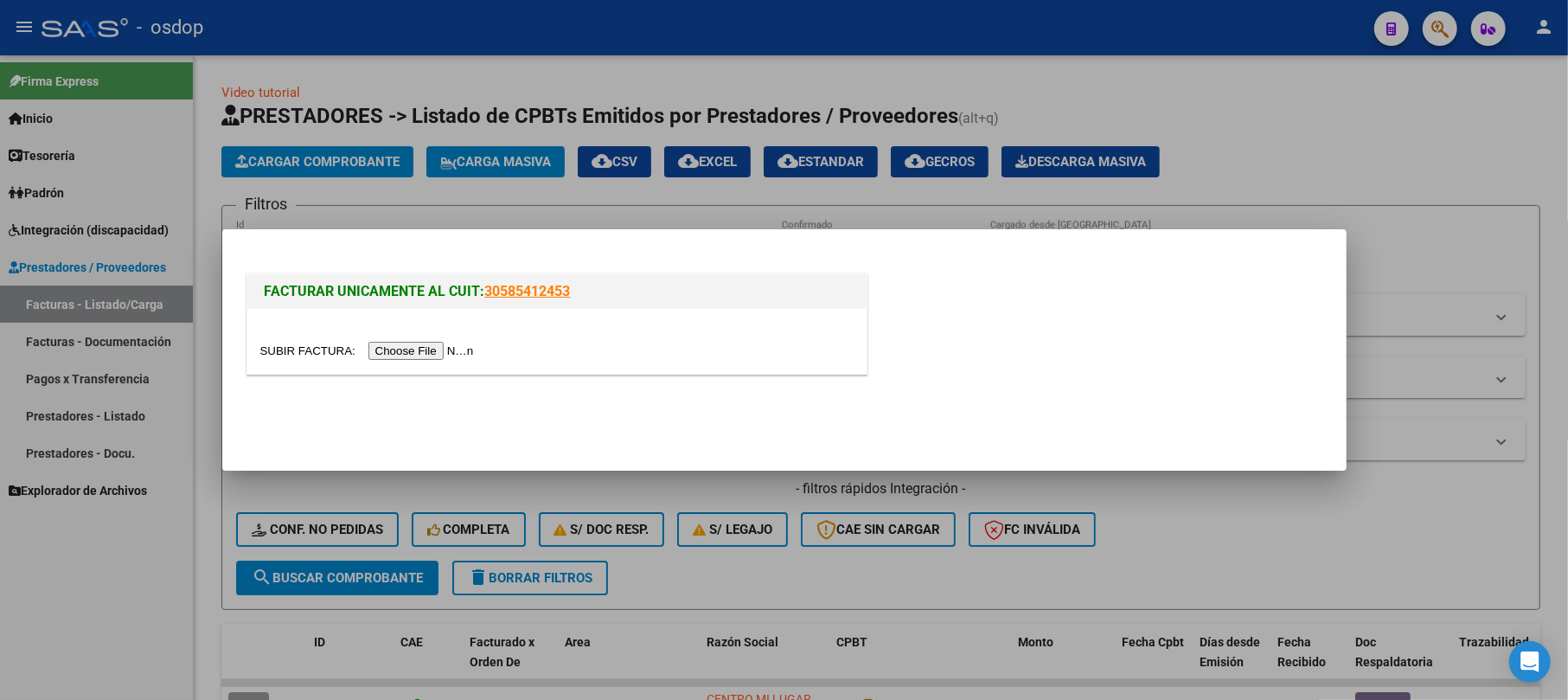
click at [453, 353] on input "file" at bounding box center [370, 350] width 219 height 18
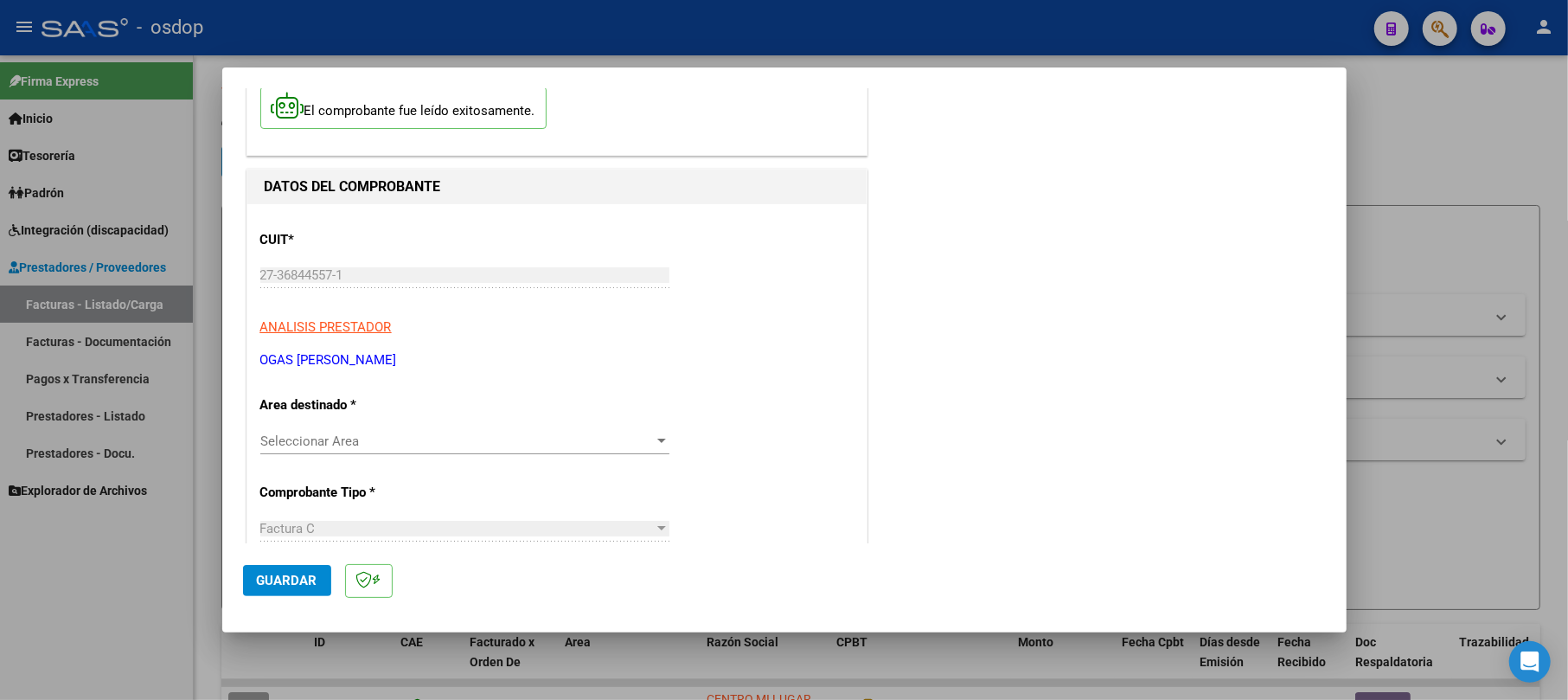
scroll to position [230, 0]
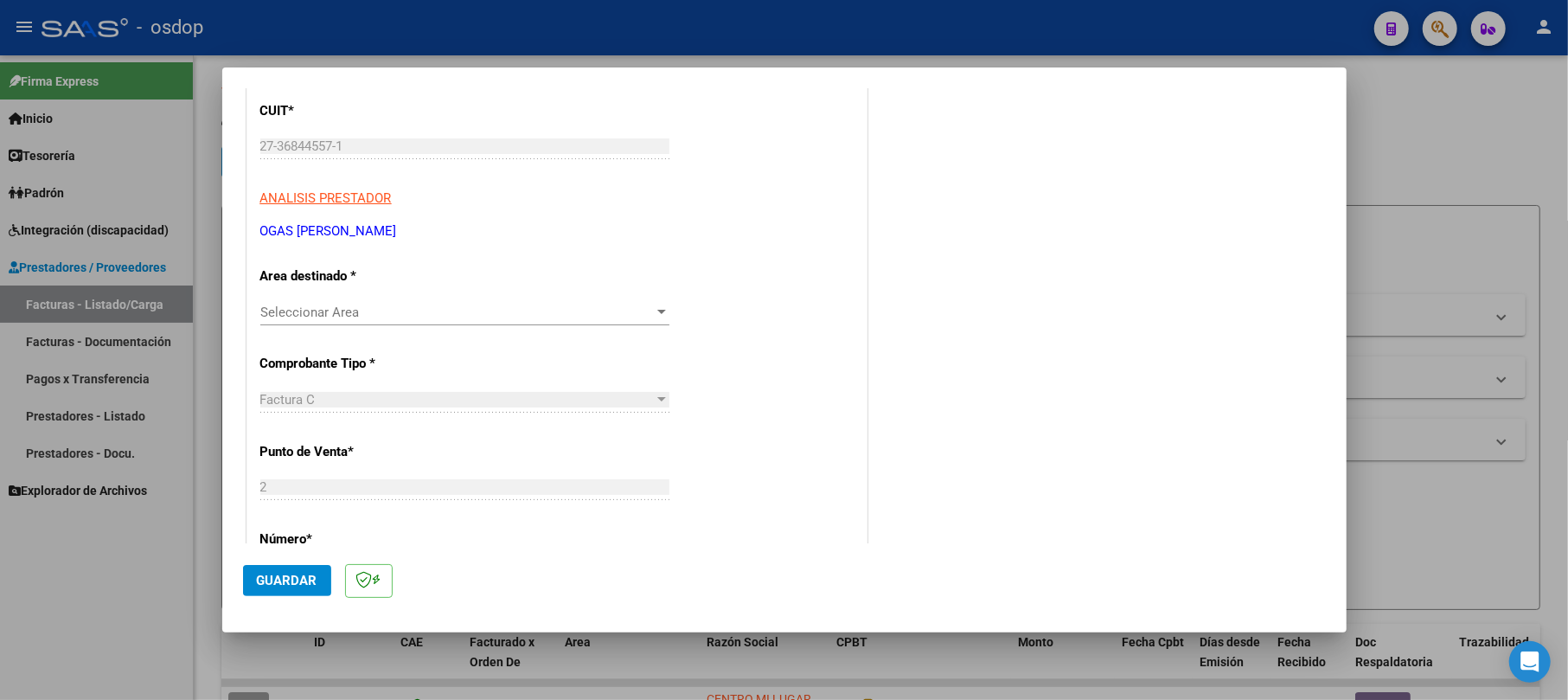
click at [363, 316] on span "Seleccionar Area" at bounding box center [457, 312] width 393 height 15
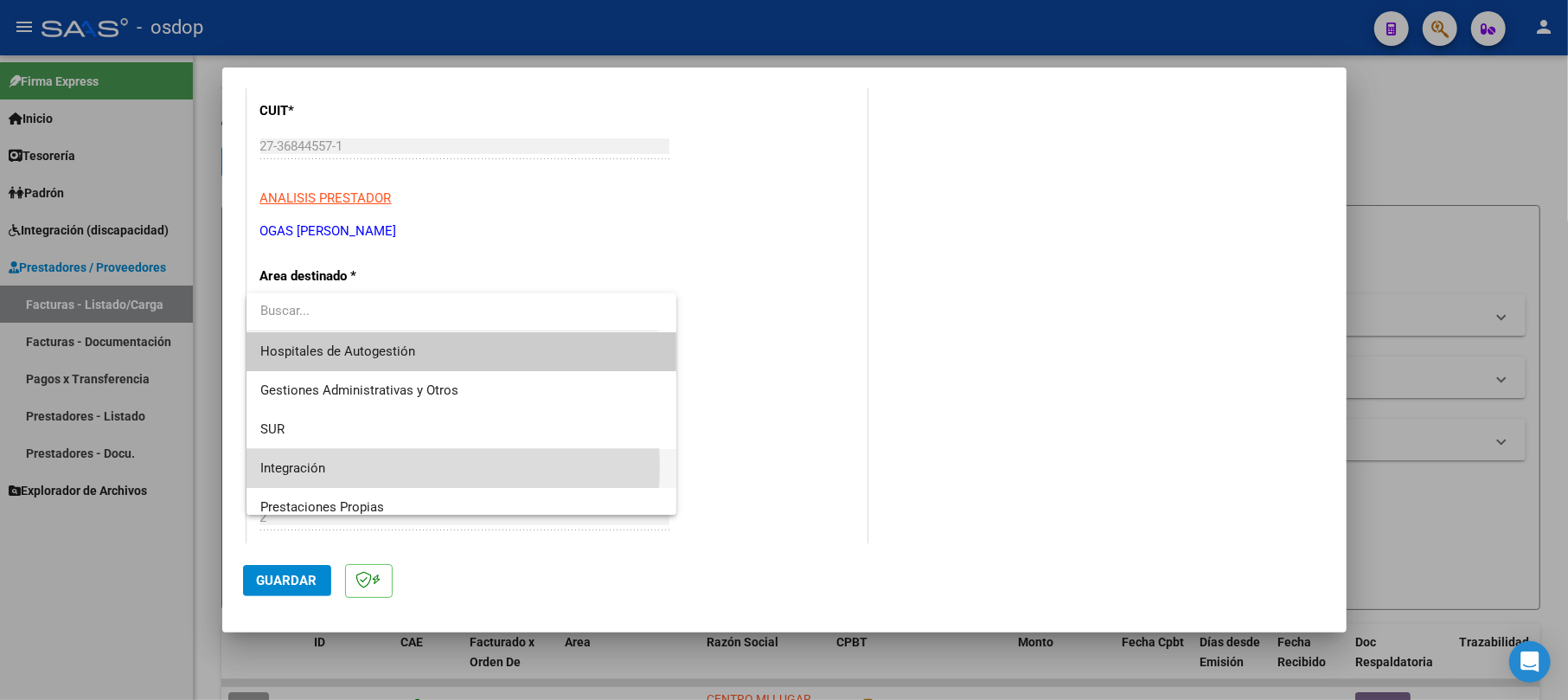
click at [354, 467] on span "Integración" at bounding box center [461, 468] width 402 height 39
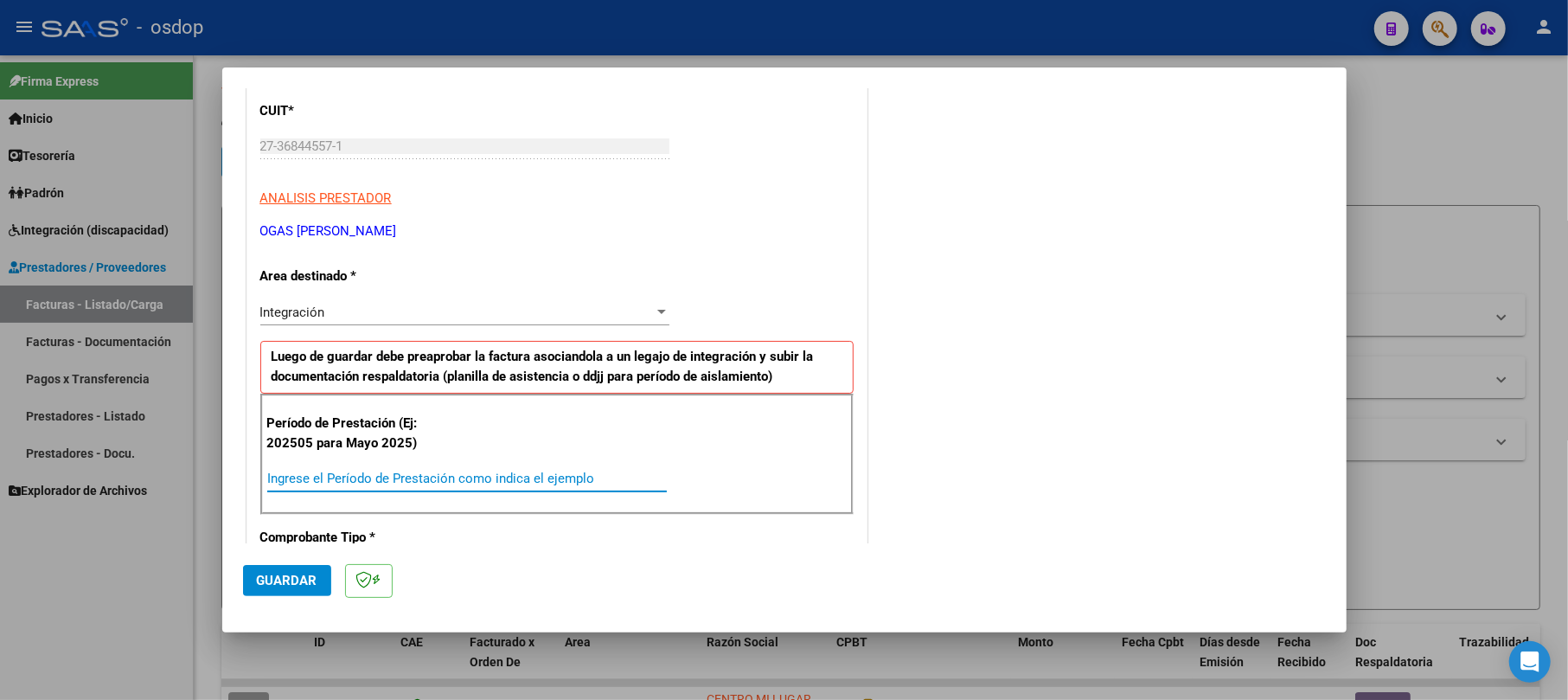
click at [365, 479] on input "Ingrese el Período de Prestación como indica el ejemplo" at bounding box center [466, 478] width 399 height 15
type input "202509"
click at [1070, 481] on div "COMENTARIOS Comentarios De la Obra Social: Comentarios de la Obra Social (no vi…" at bounding box center [1098, 678] width 455 height 1601
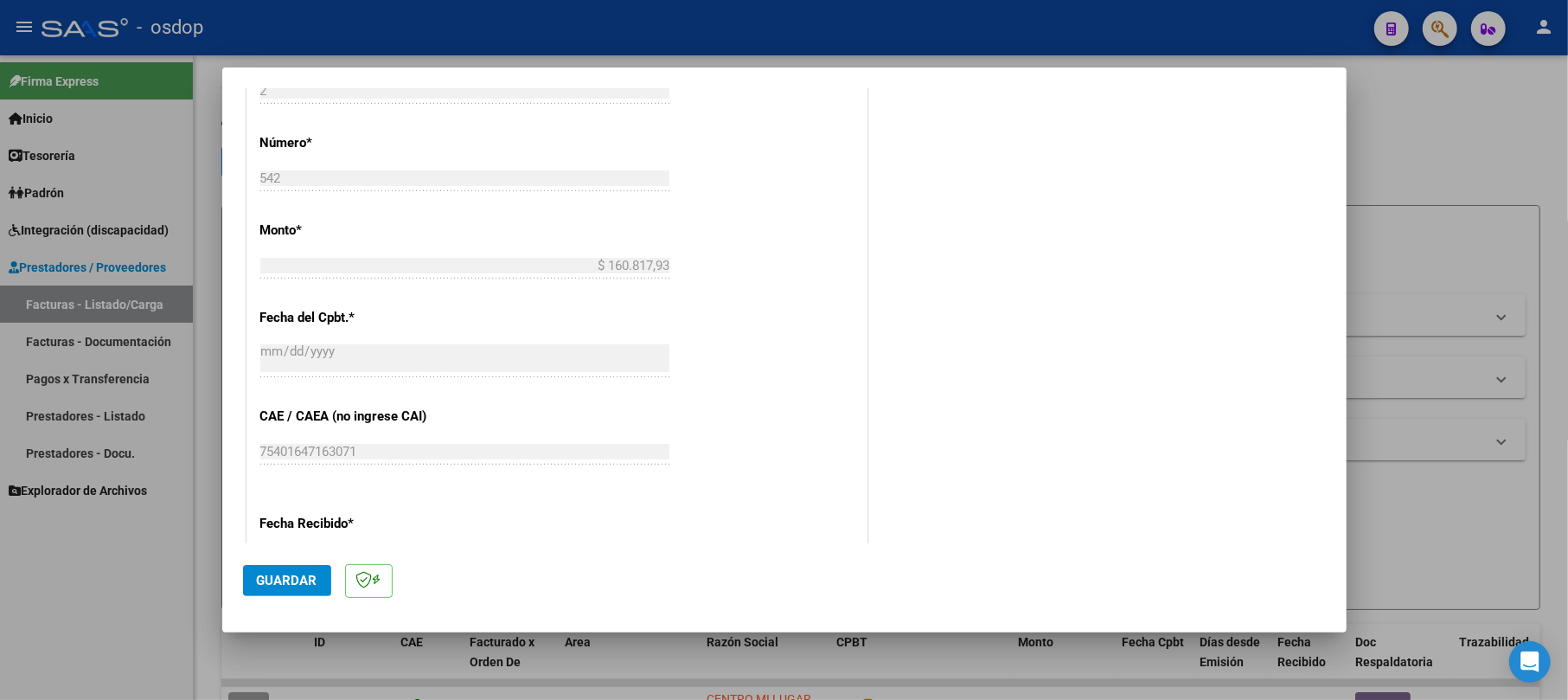
scroll to position [807, 0]
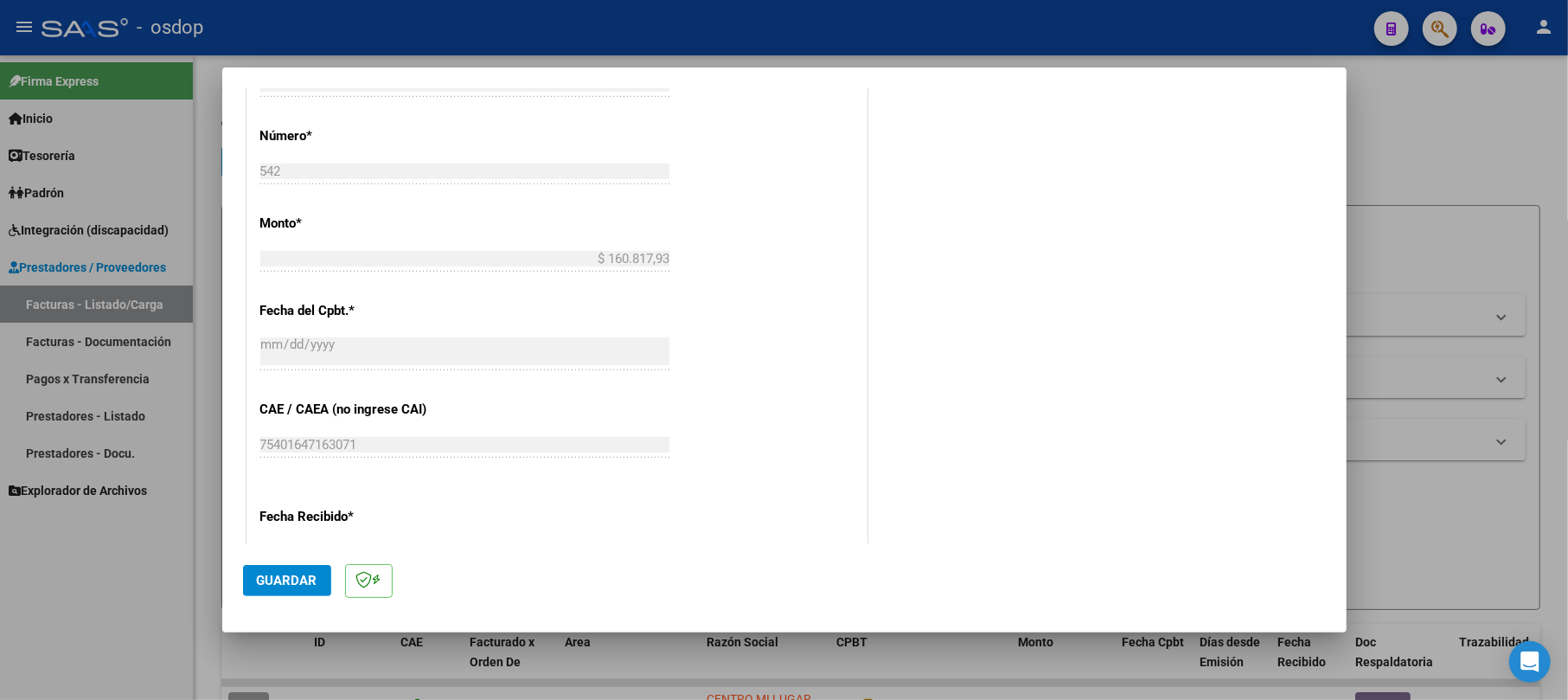
click at [294, 588] on span "Guardar" at bounding box center [287, 580] width 60 height 15
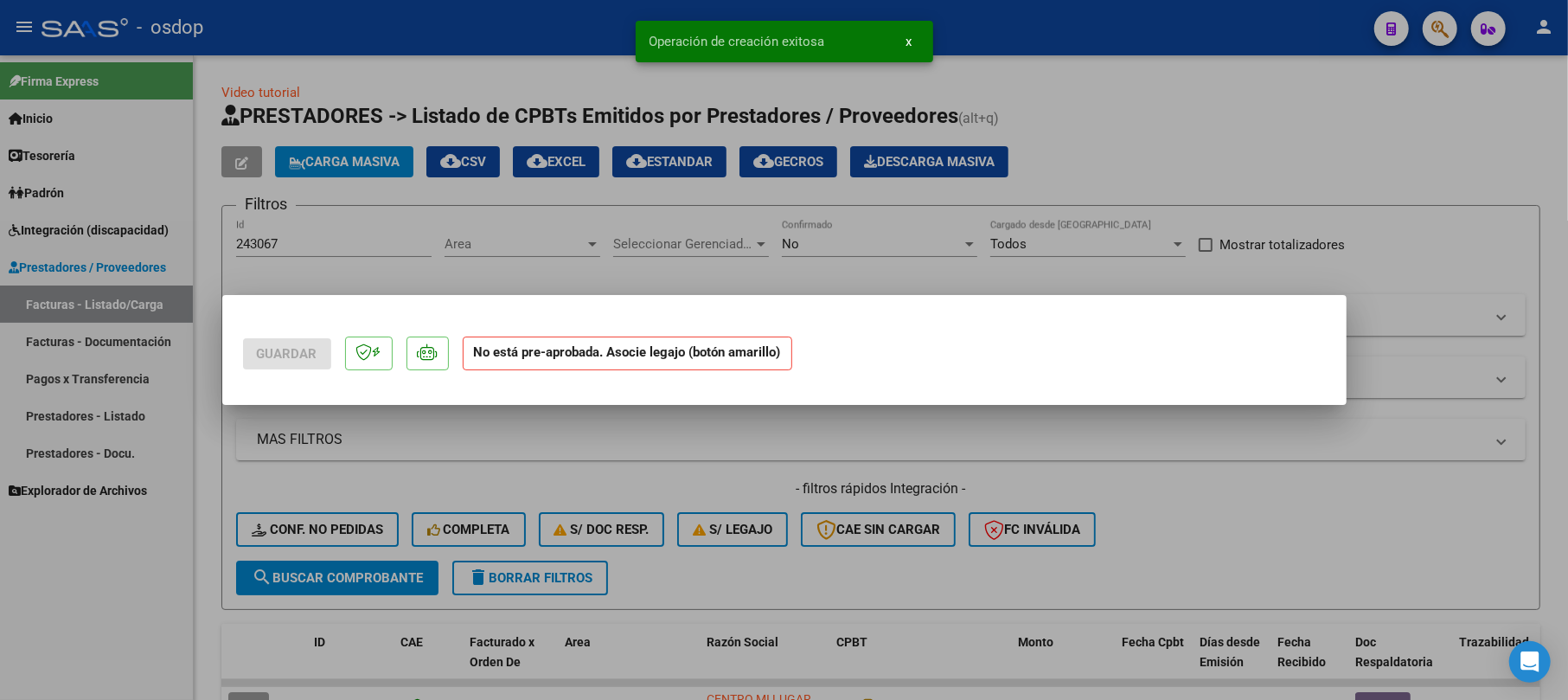
scroll to position [0, 0]
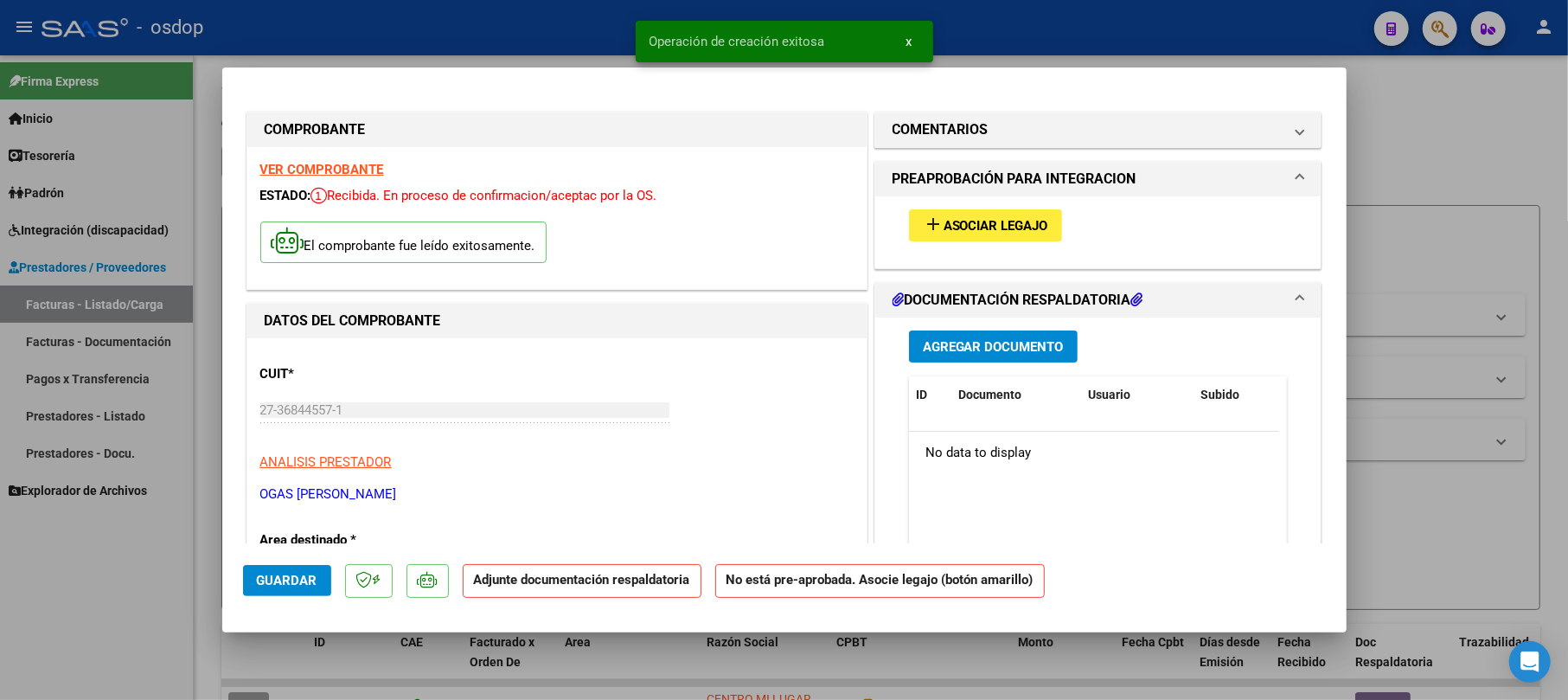
click at [1013, 344] on span "Agregar Documento" at bounding box center [993, 346] width 141 height 15
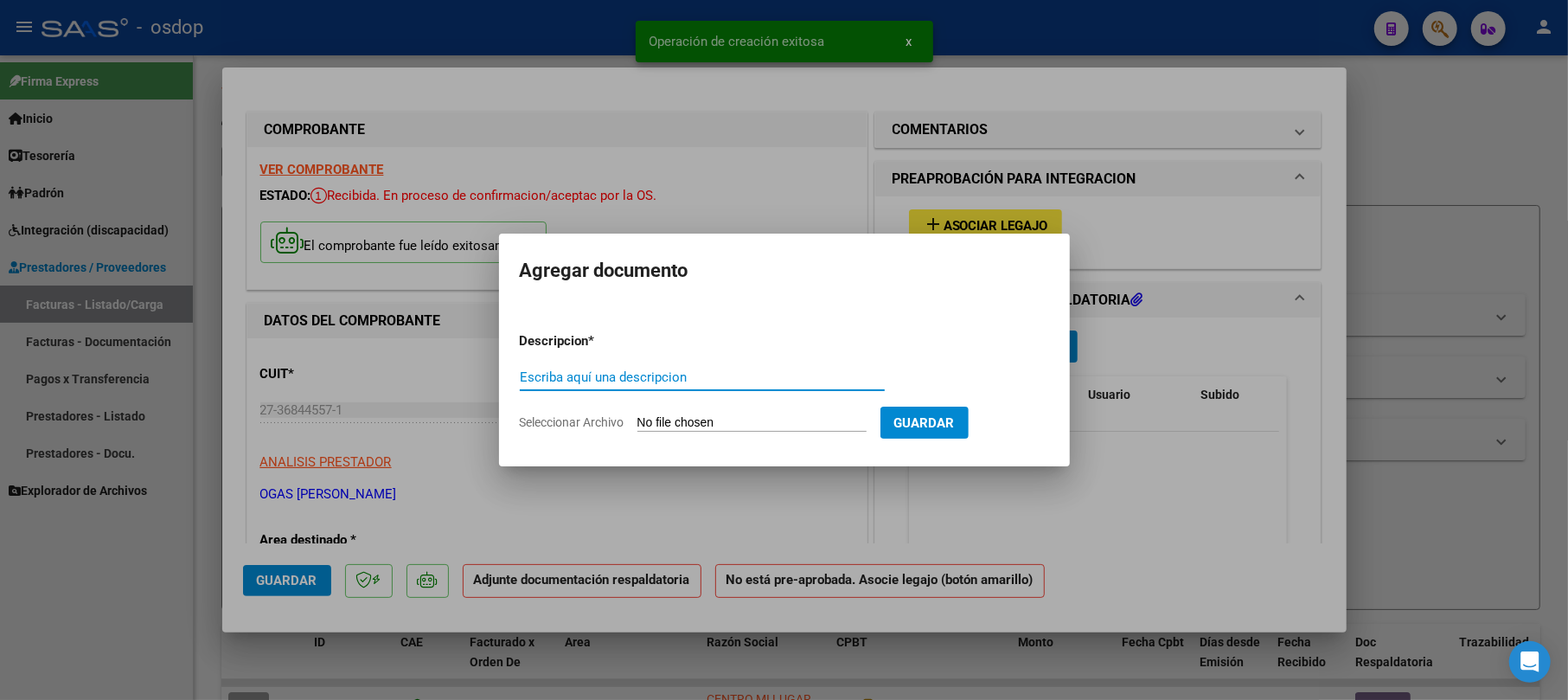
click at [551, 380] on input "Escriba aquí una descripcion" at bounding box center [702, 376] width 365 height 15
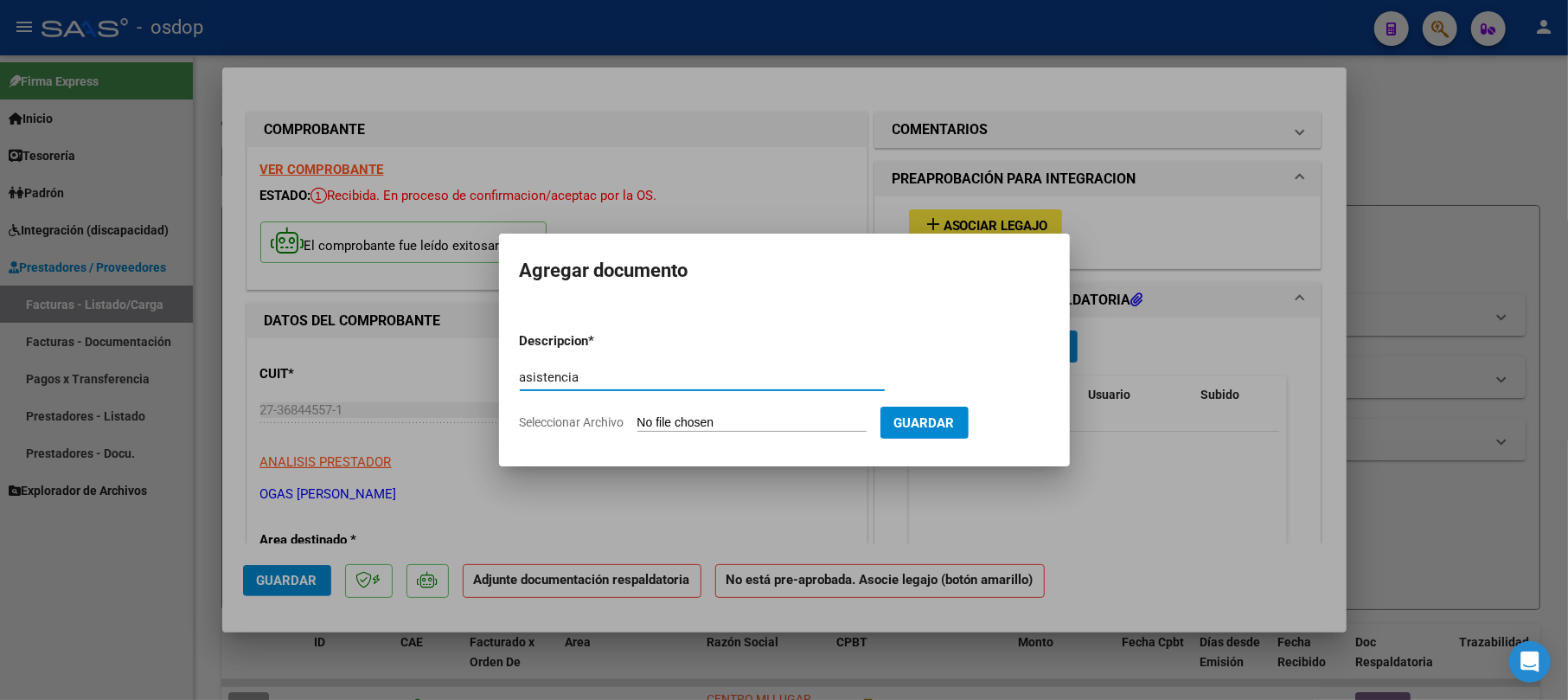
type input "asistencia"
click at [773, 429] on input "Seleccionar Archivo" at bounding box center [752, 423] width 229 height 16
type input "C:\fakepath\Planilla de asistencia Cisneros Ariza 09.pdf"
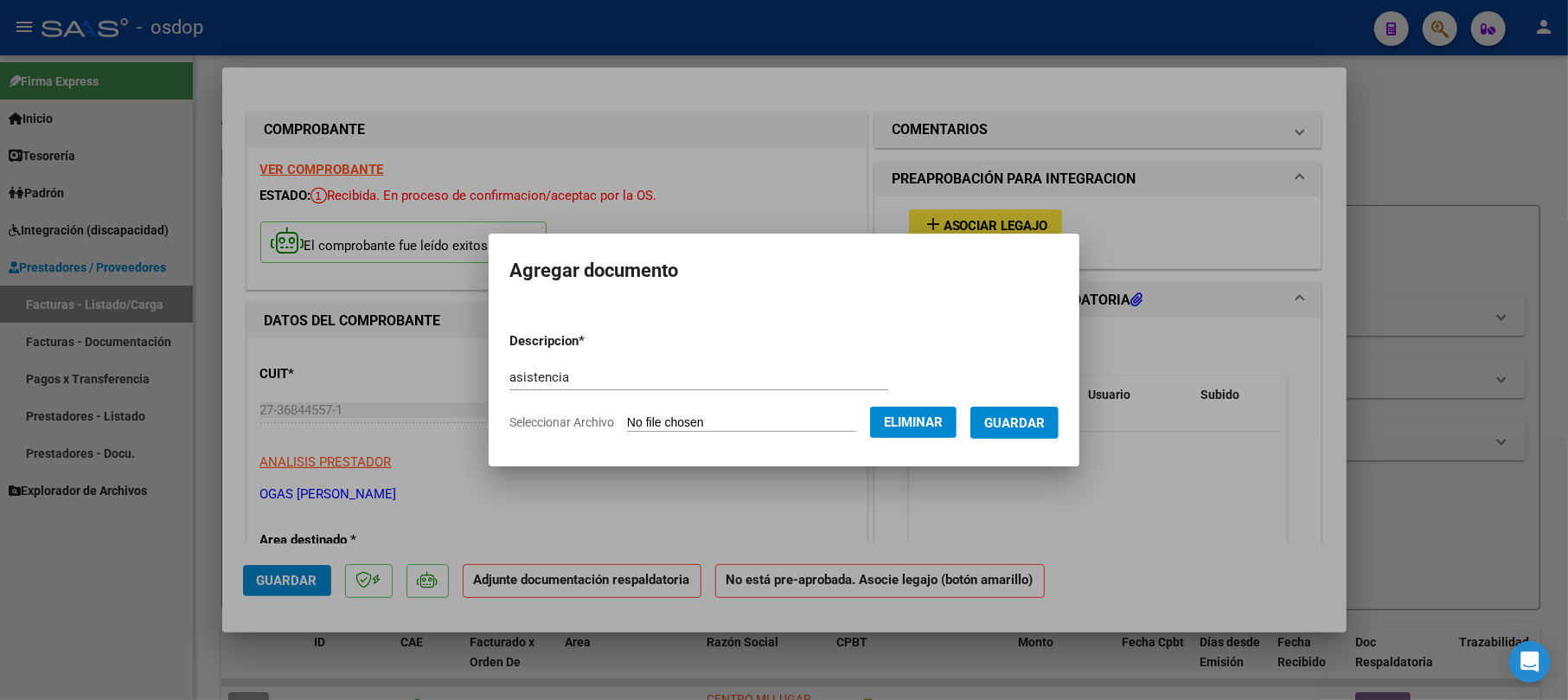
click at [1021, 422] on span "Guardar" at bounding box center [1014, 423] width 60 height 15
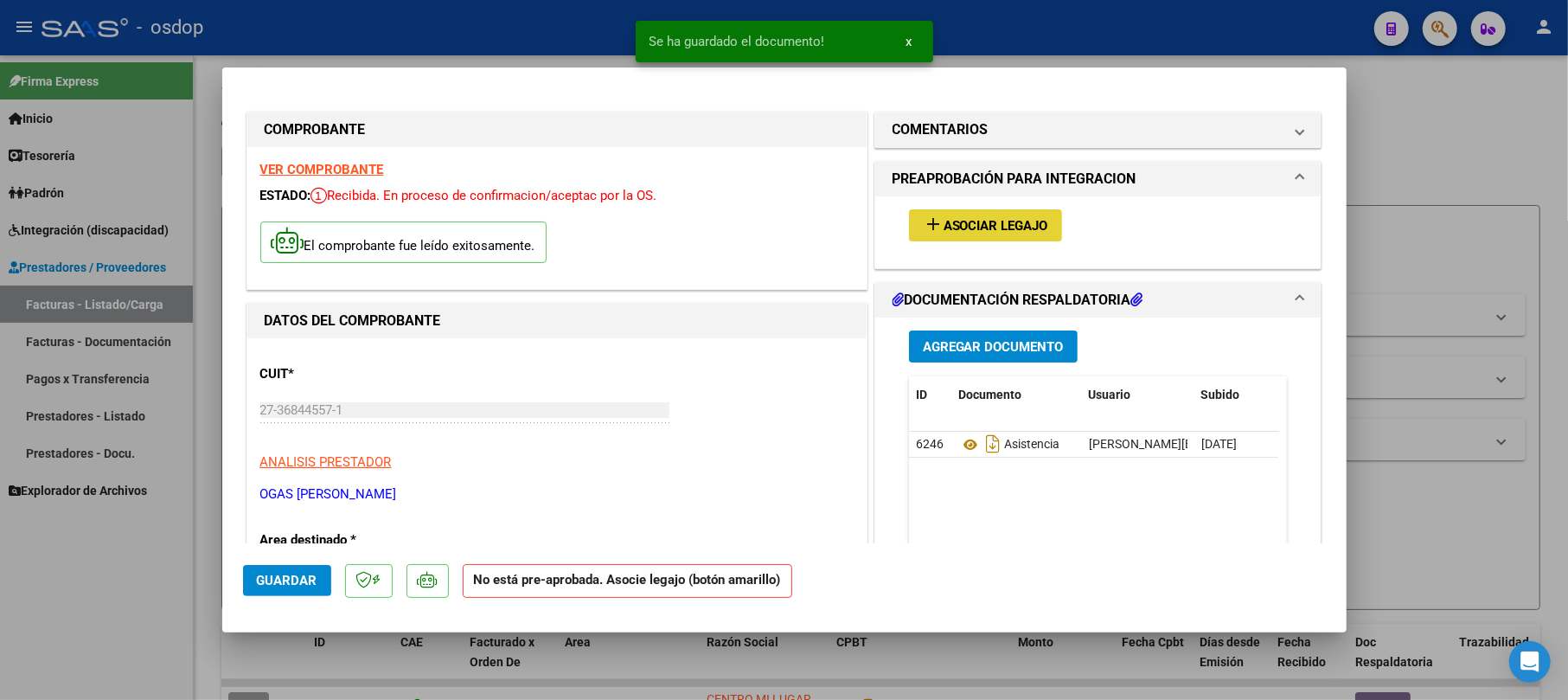
click at [1011, 237] on button "add Asociar Legajo" at bounding box center [985, 225] width 153 height 32
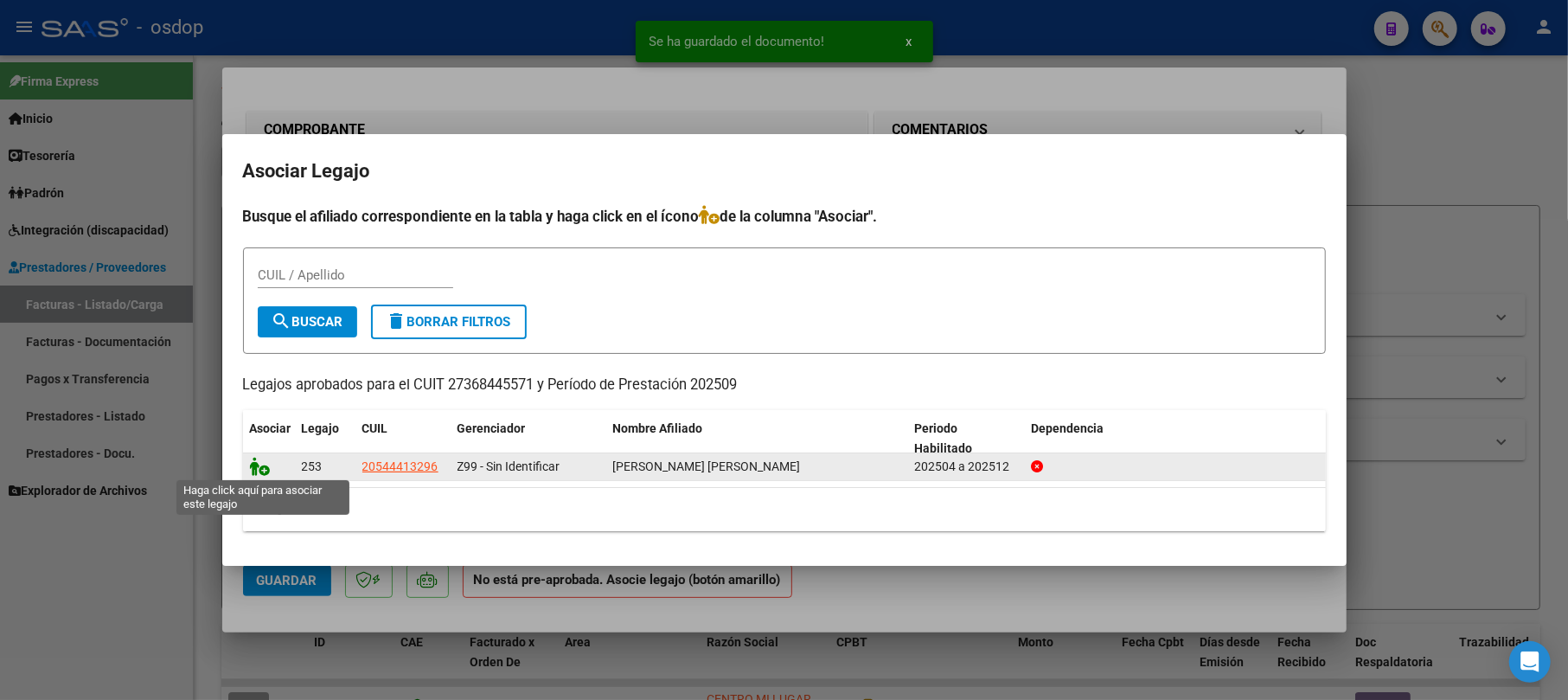
click at [261, 467] on icon at bounding box center [260, 466] width 21 height 19
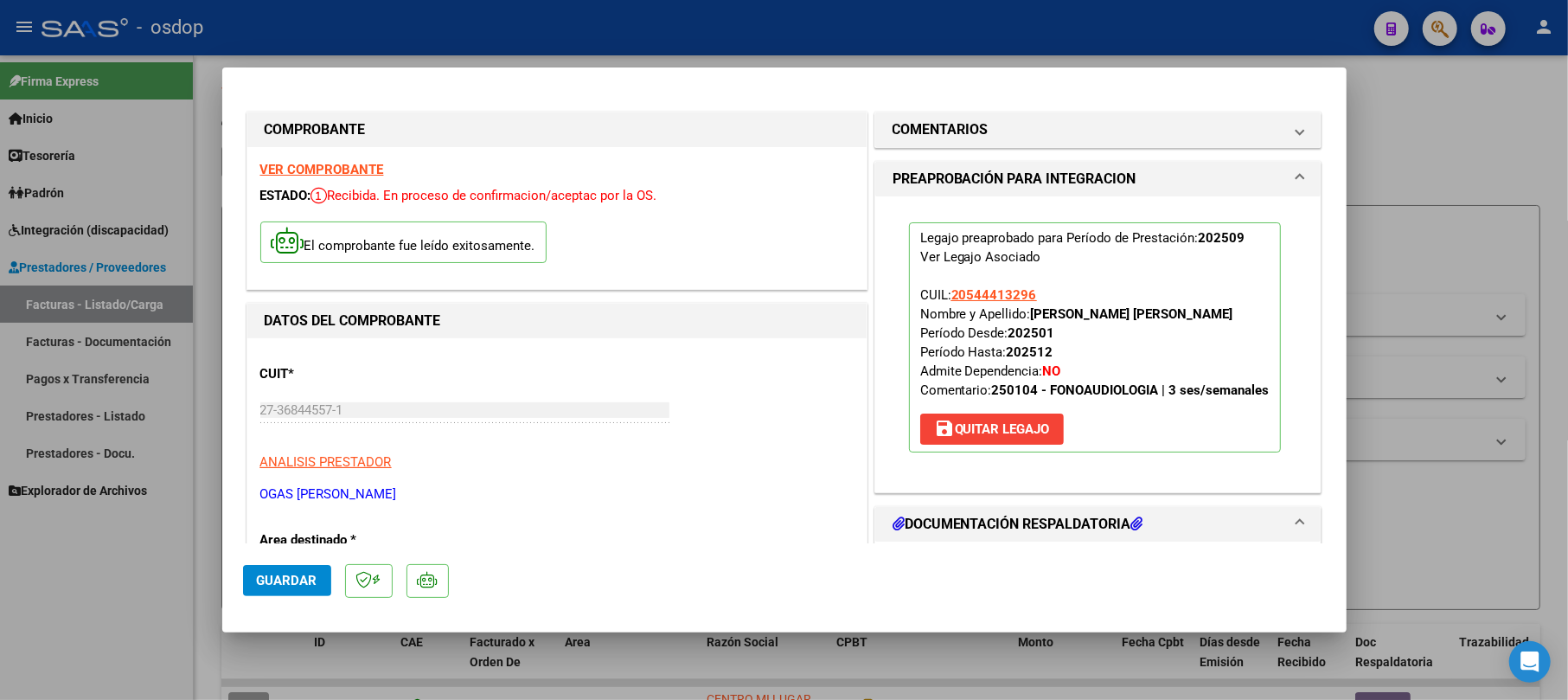
click at [323, 573] on button "Guardar" at bounding box center [287, 580] width 88 height 31
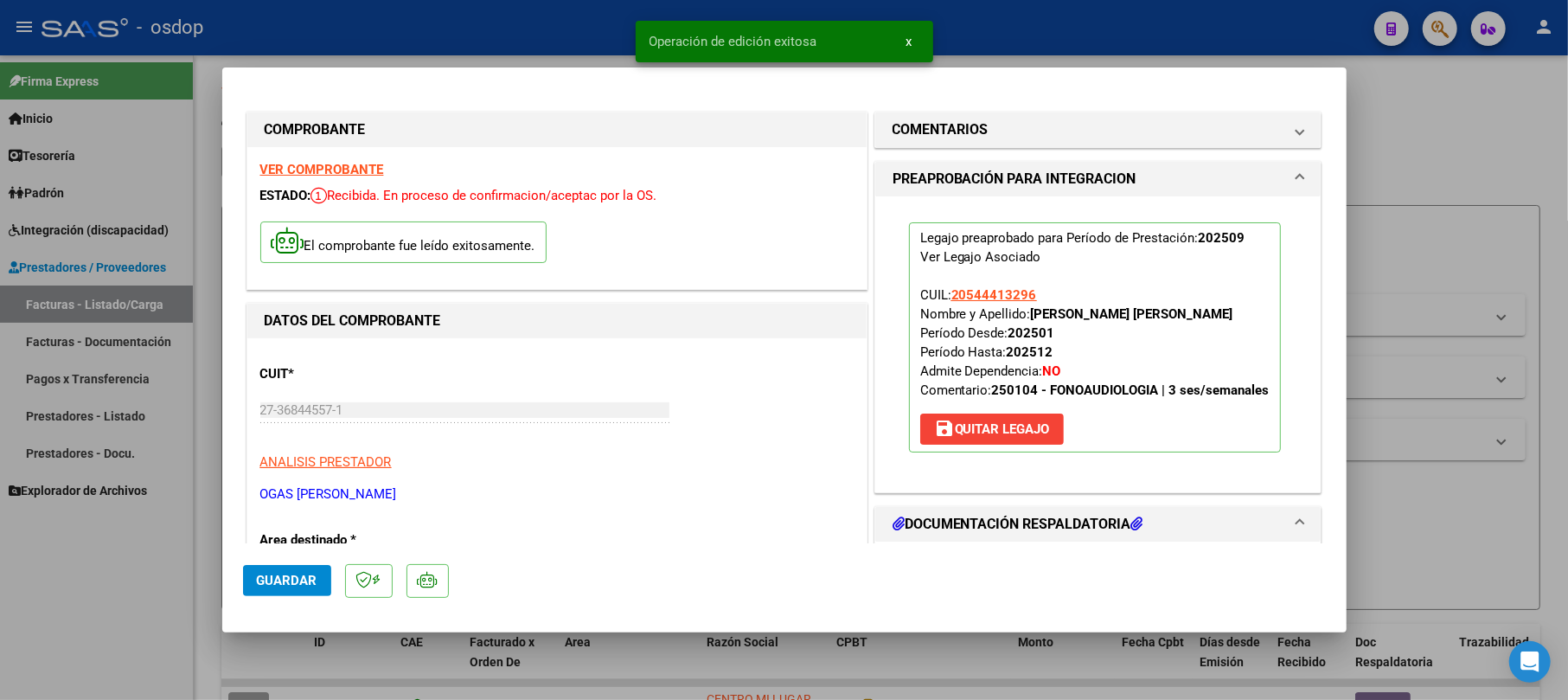
click at [1394, 98] on div at bounding box center [784, 350] width 1568 height 700
type input "$ 0,00"
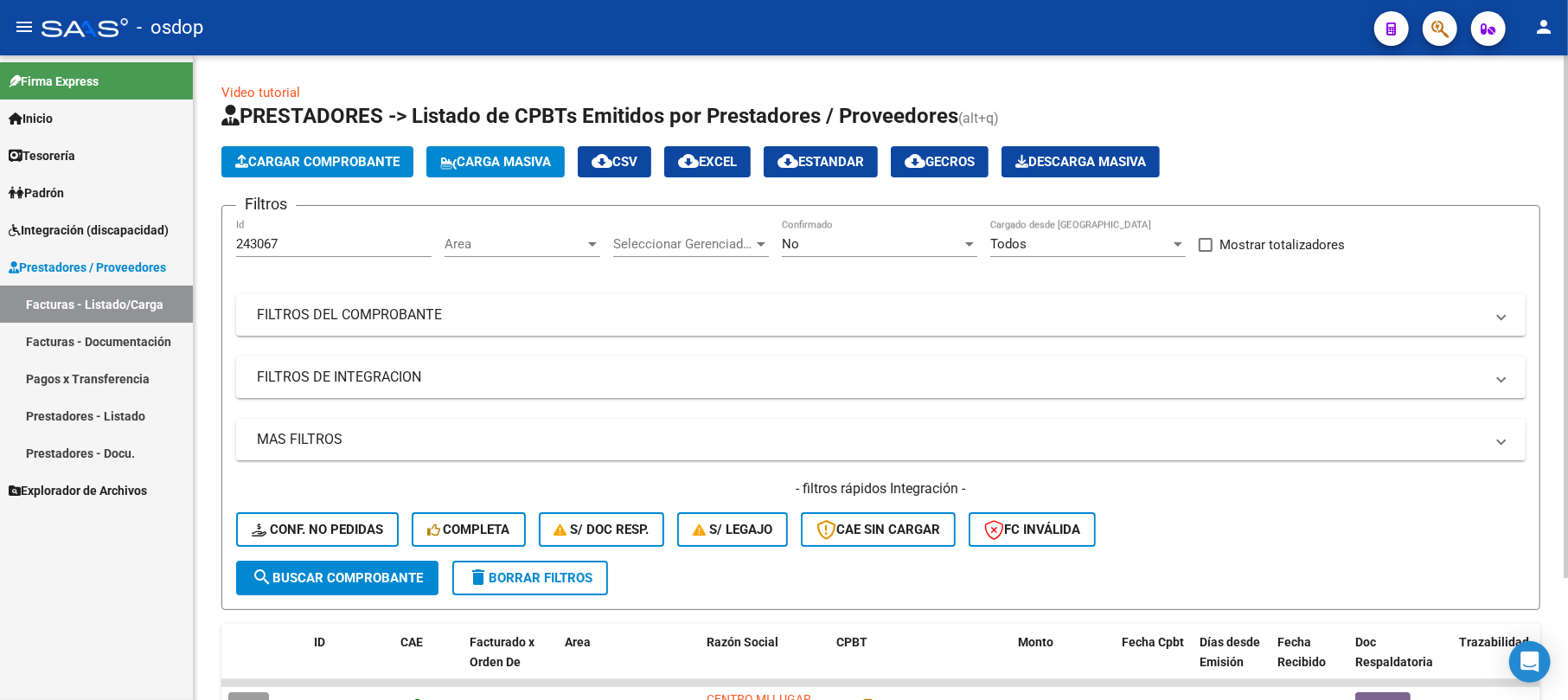
click at [389, 157] on span "Cargar Comprobante" at bounding box center [317, 161] width 164 height 15
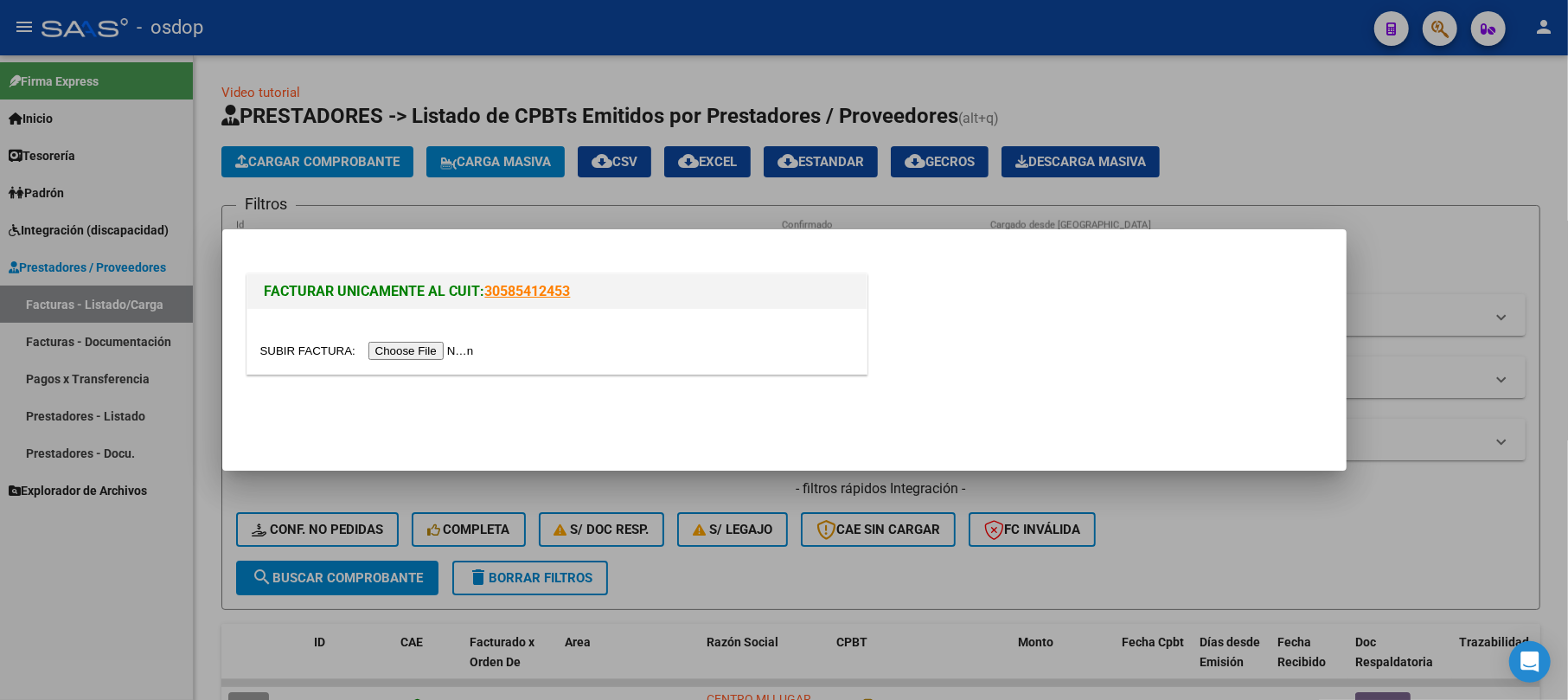
click at [420, 353] on input "file" at bounding box center [370, 350] width 219 height 18
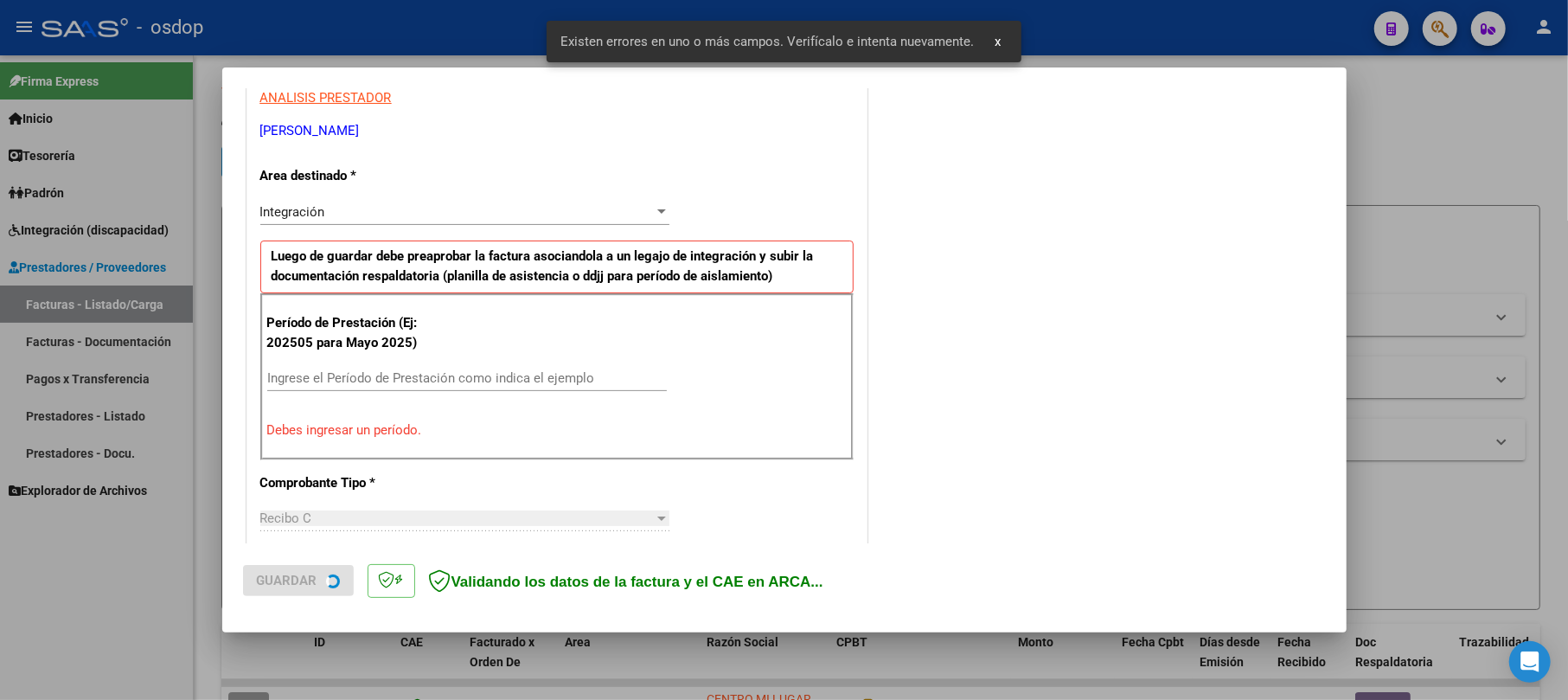
scroll to position [344, 0]
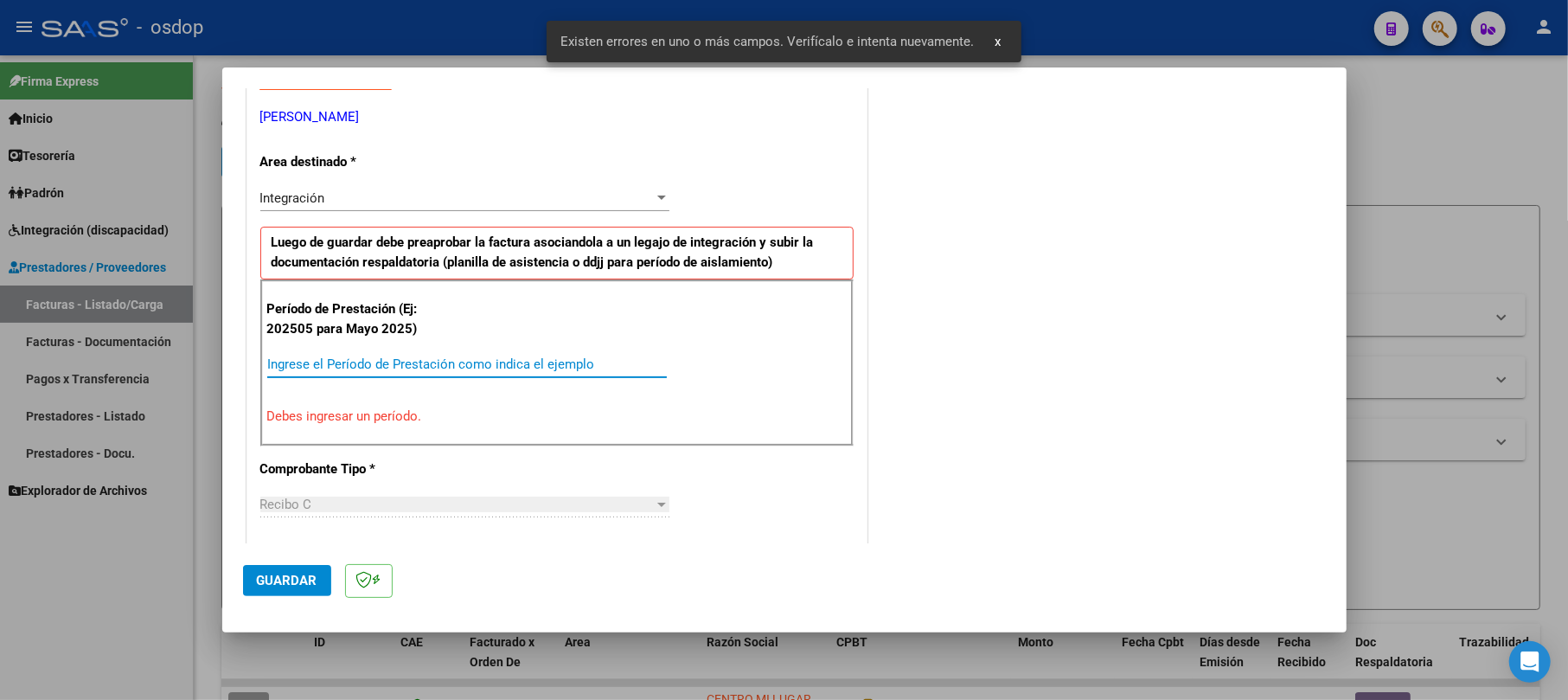
click at [344, 368] on input "Ingrese el Período de Prestación como indica el ejemplo" at bounding box center [466, 364] width 399 height 15
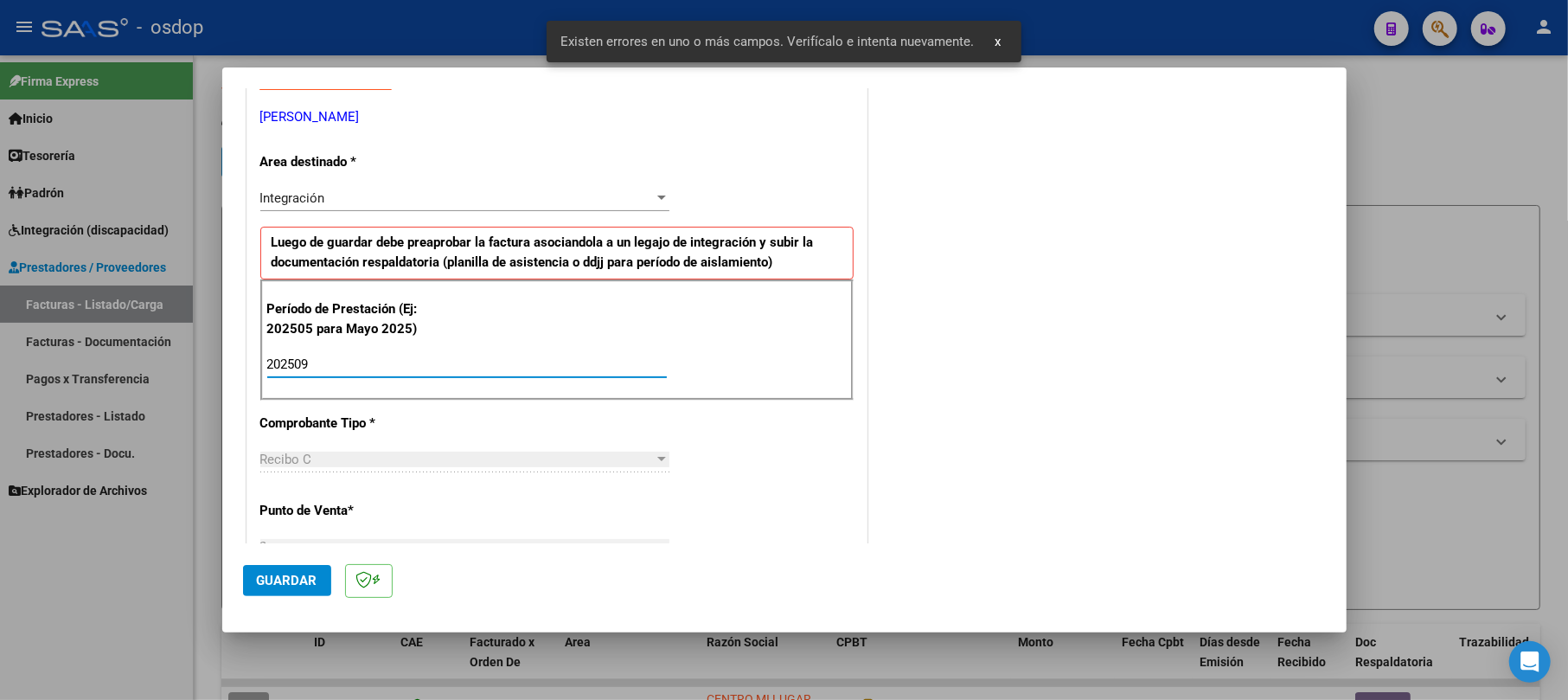
type input "202509"
drag, startPoint x: 1014, startPoint y: 433, endPoint x: 1015, endPoint y: 424, distance: 9.1
click at [1014, 429] on div "COMENTARIOS Comentarios De la Obra Social: Comentarios de la Obra Social (no vi…" at bounding box center [1098, 564] width 455 height 1601
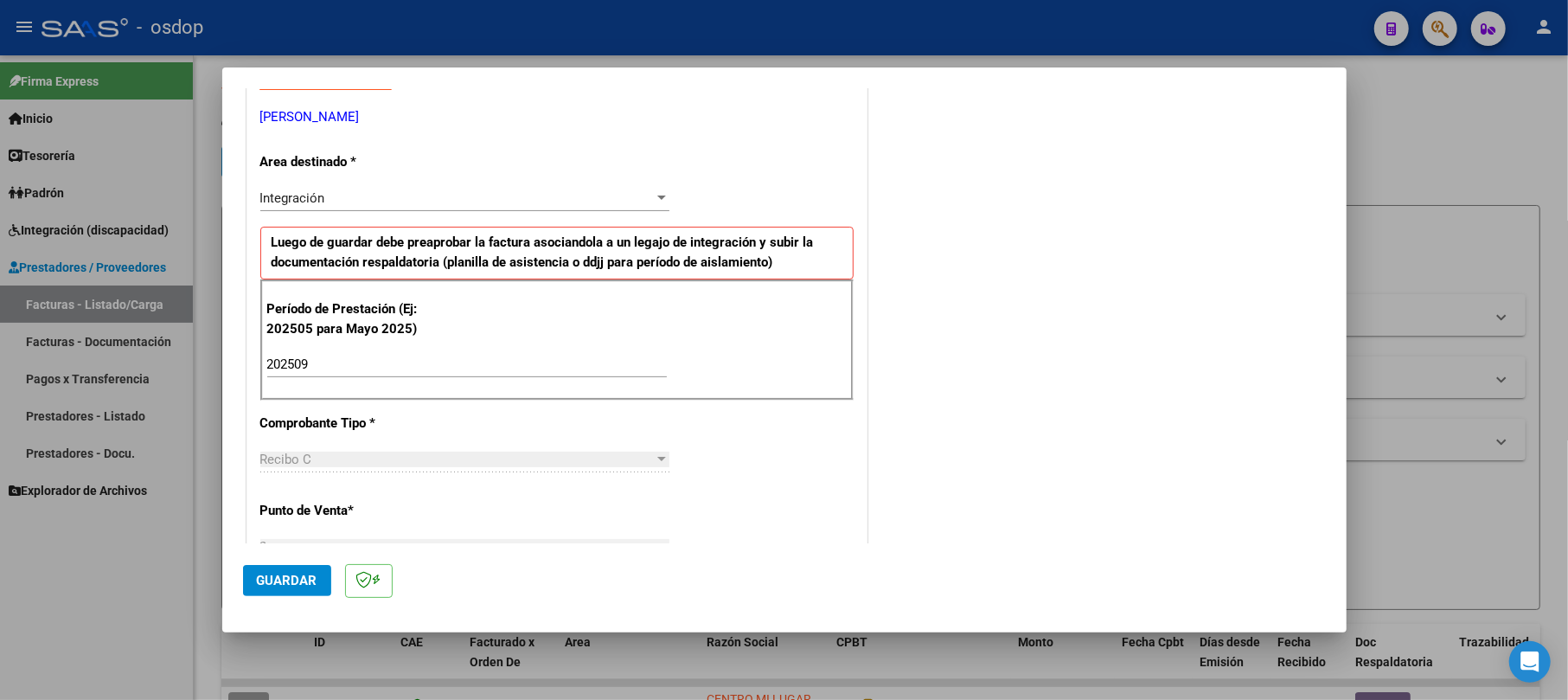
scroll to position [690, 0]
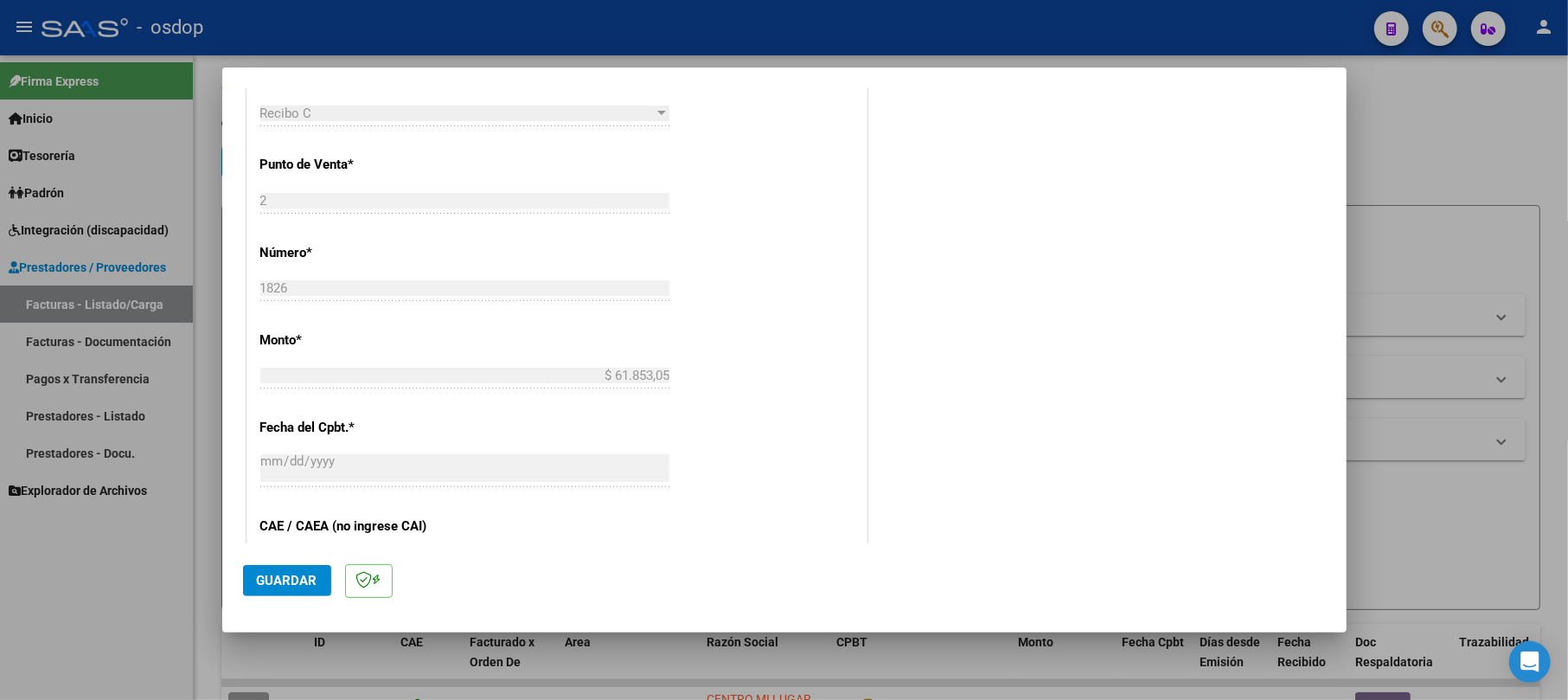
click at [271, 581] on span "Guardar" at bounding box center [287, 580] width 60 height 15
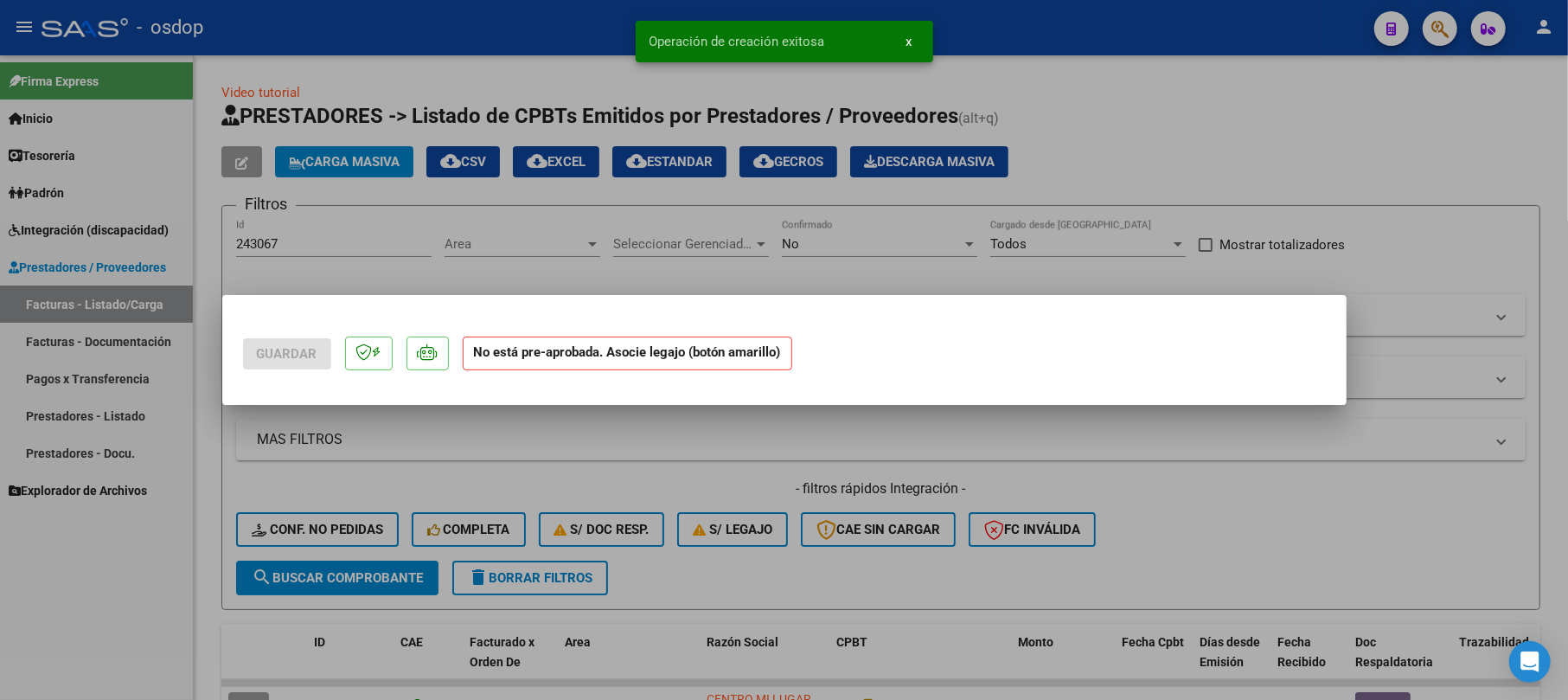
scroll to position [0, 0]
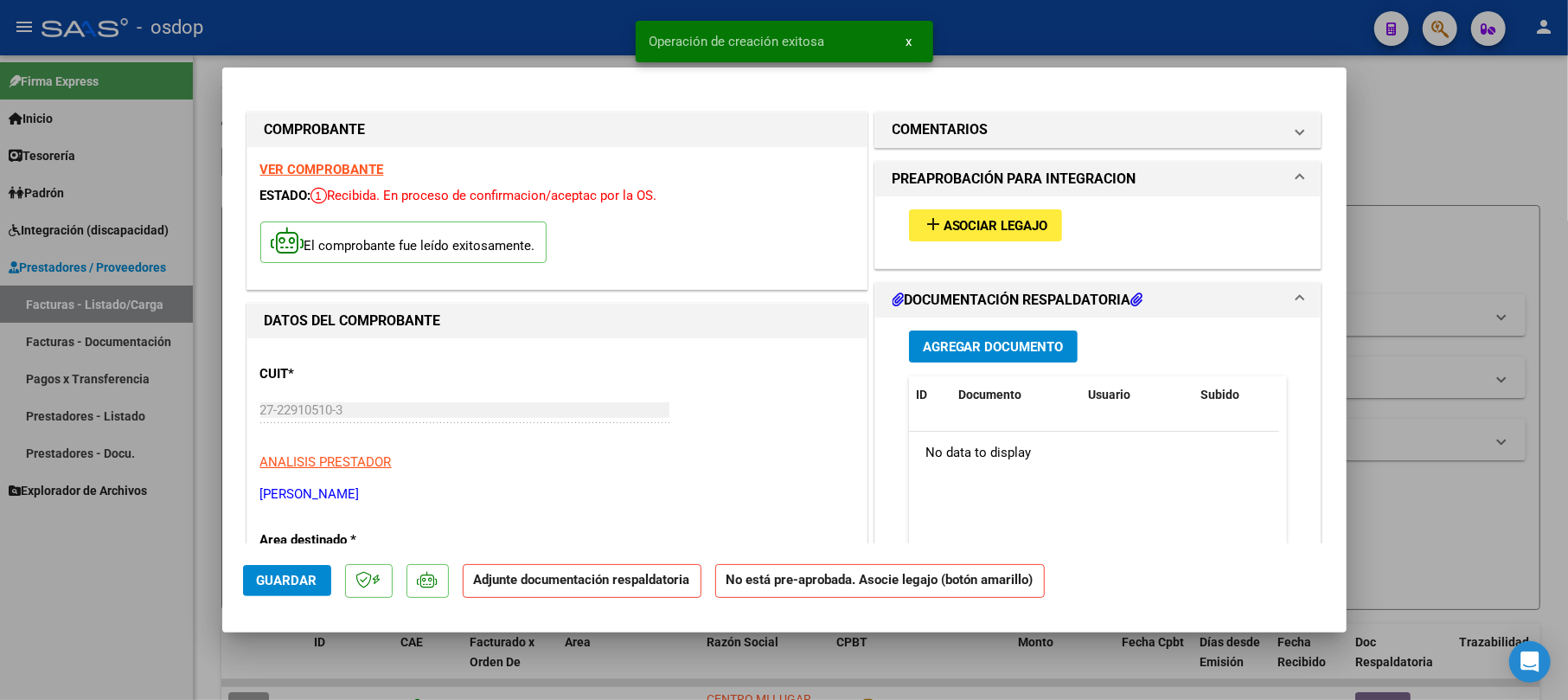
click at [930, 357] on button "Agregar Documento" at bounding box center [993, 346] width 169 height 32
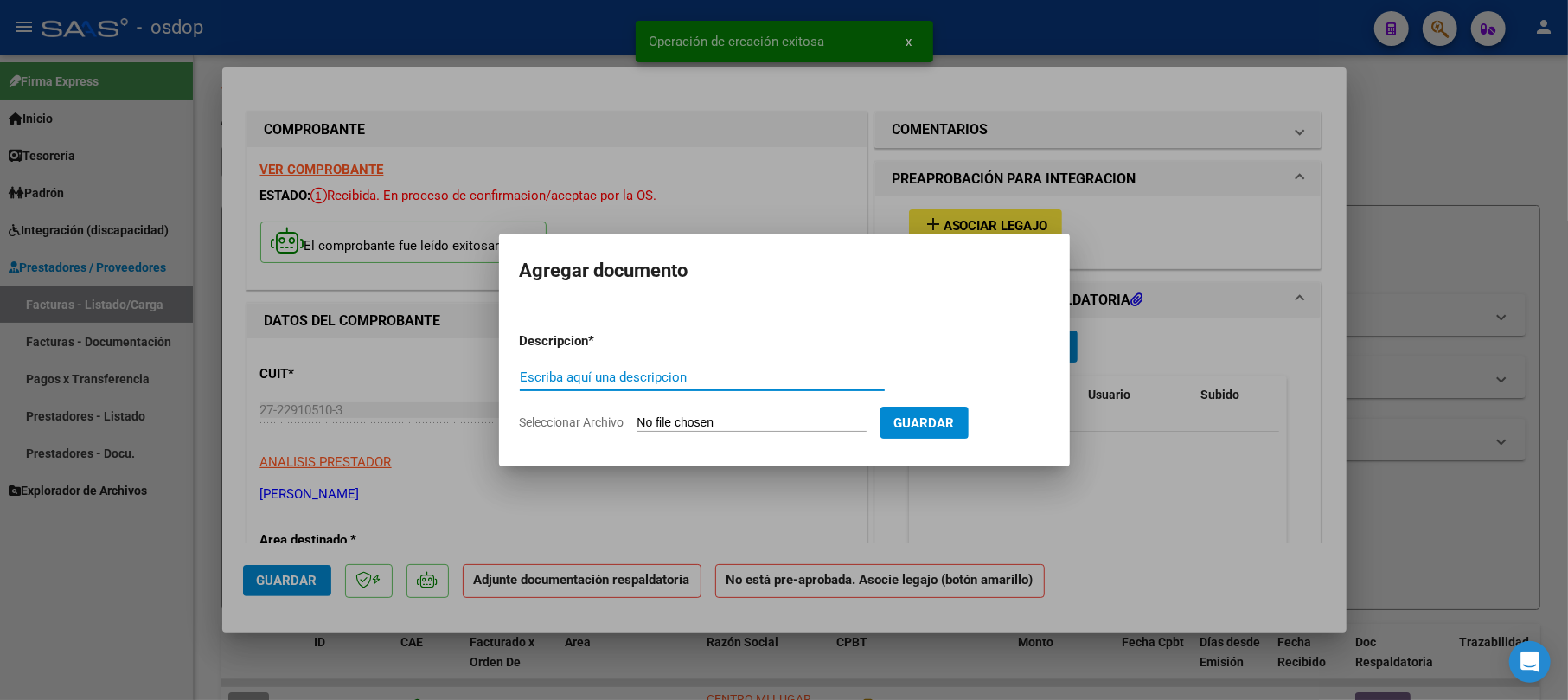
click at [669, 371] on input "Escriba aquí una descripcion" at bounding box center [702, 376] width 365 height 15
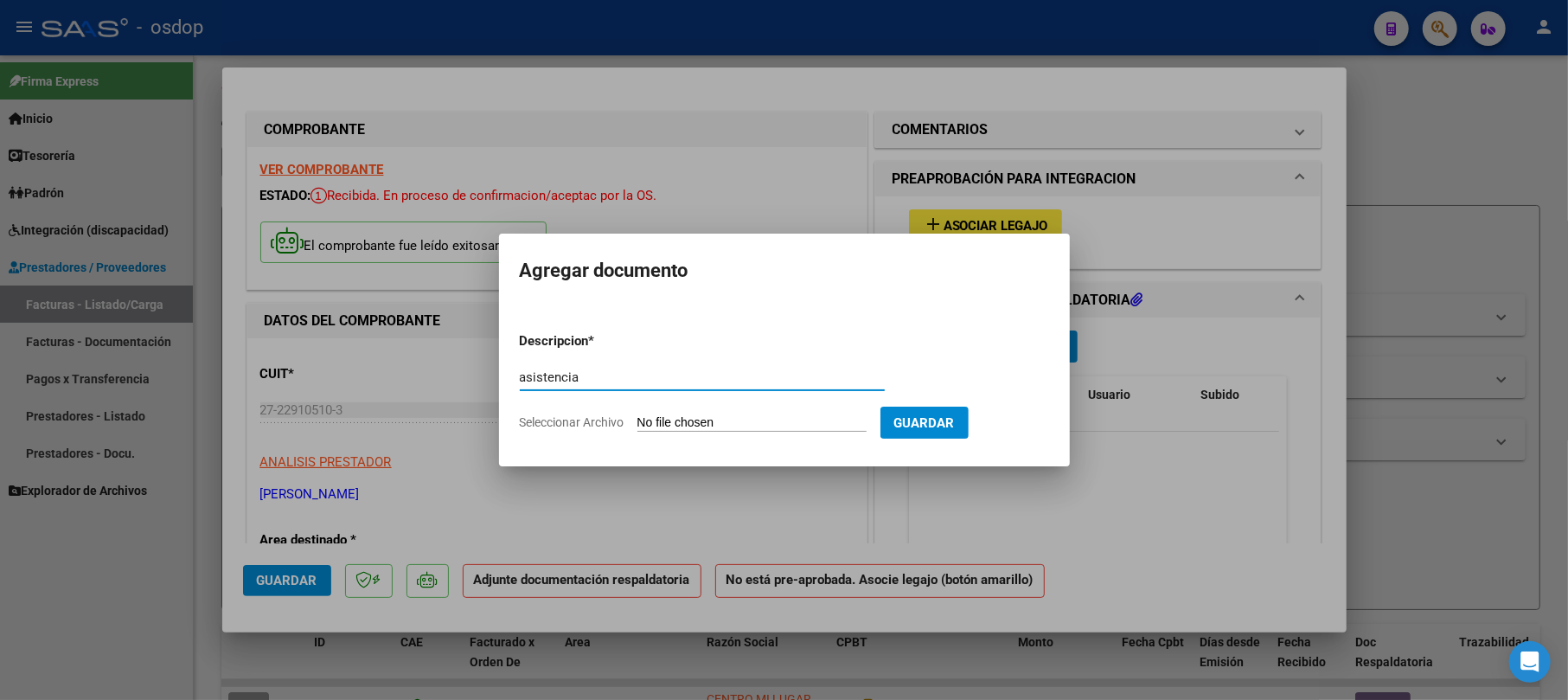
type input "asistencia"
click at [775, 420] on input "Seleccionar Archivo" at bounding box center [752, 423] width 229 height 16
type input "C:\fakepath\Asistencia setiembre 25 Bailone.pdf"
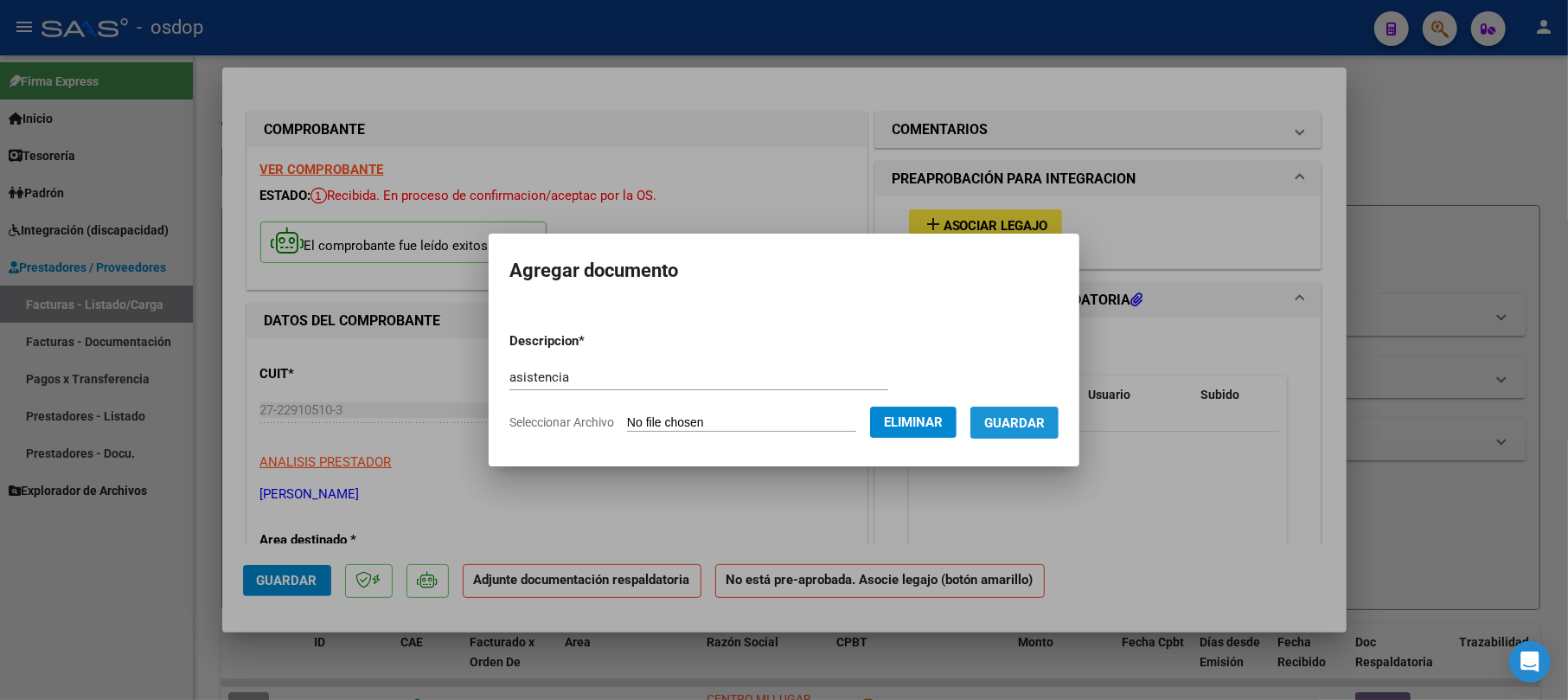
click at [1027, 417] on span "Guardar" at bounding box center [1014, 423] width 60 height 15
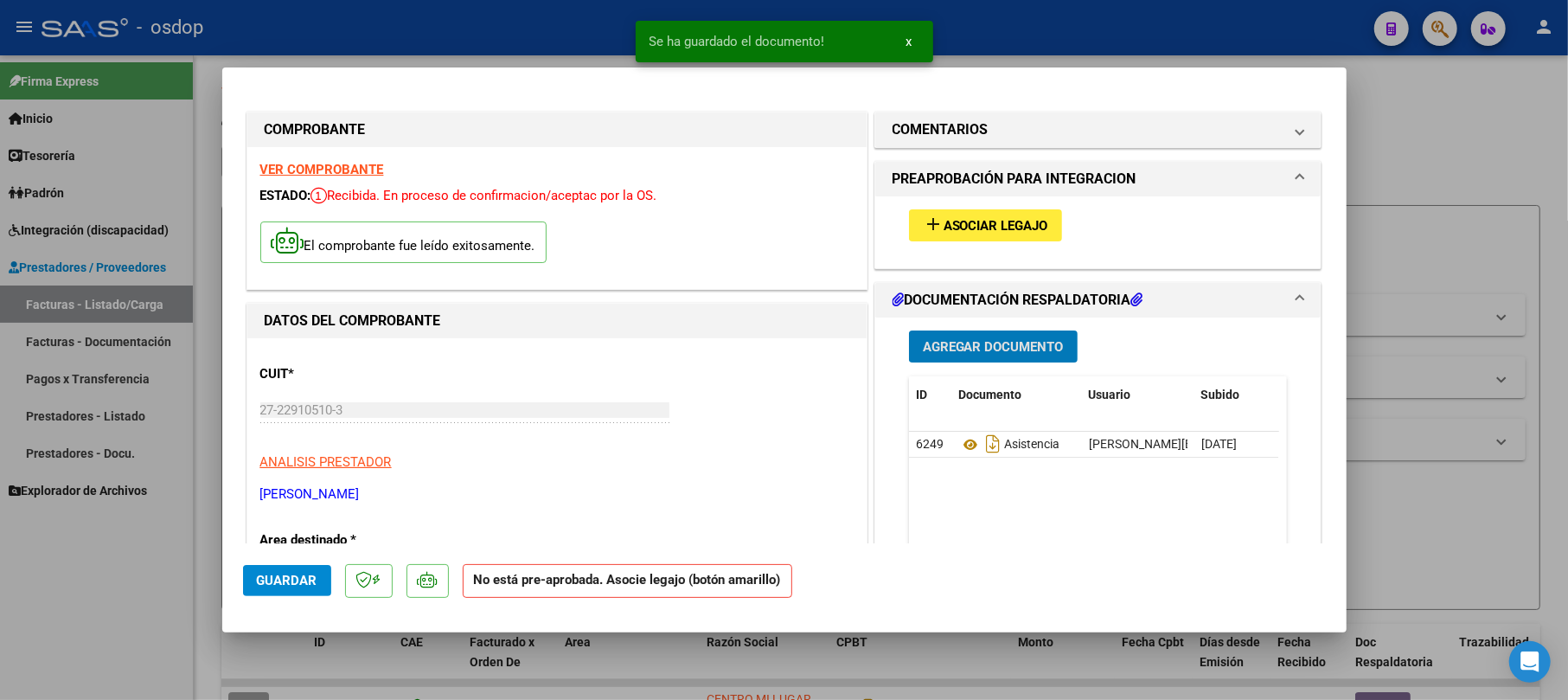
click at [1007, 233] on button "add Asociar Legajo" at bounding box center [985, 225] width 153 height 32
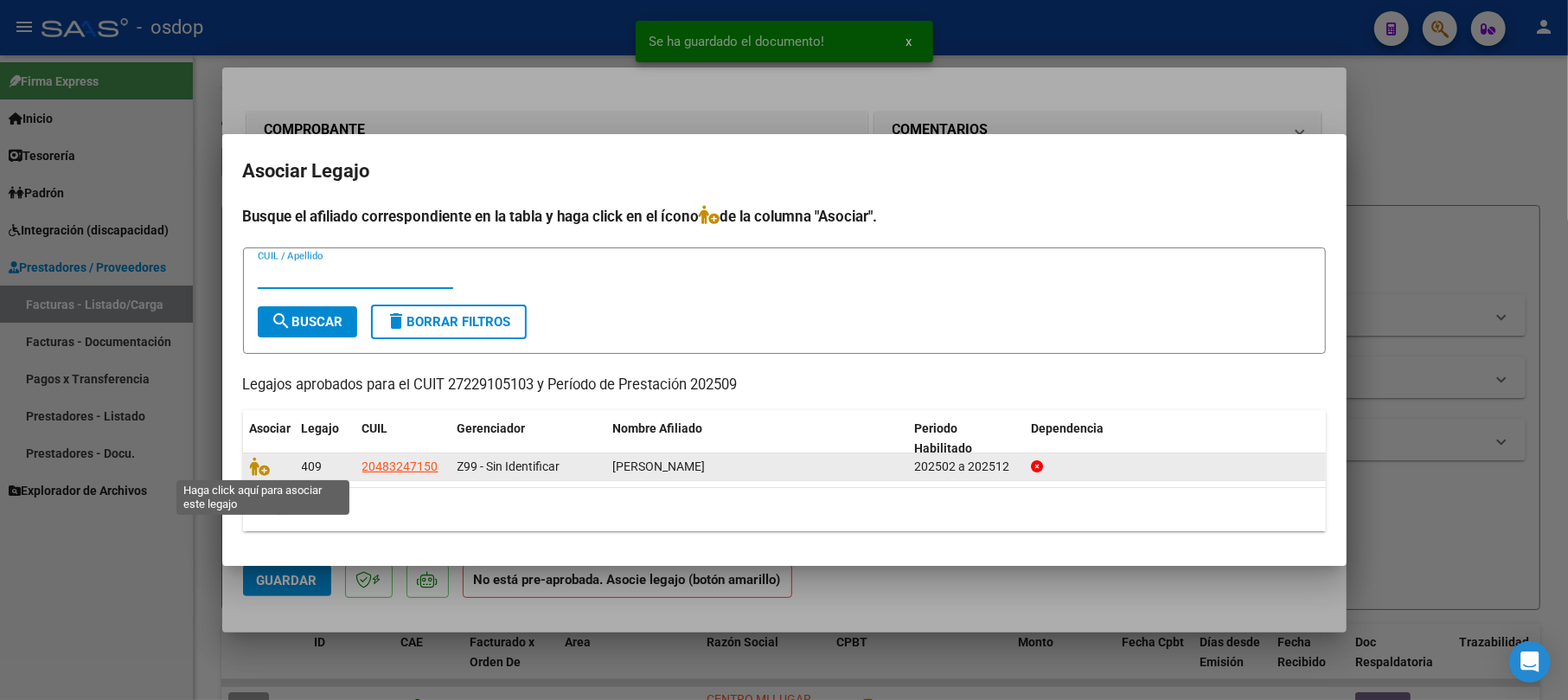
click at [270, 463] on span at bounding box center [262, 467] width 25 height 14
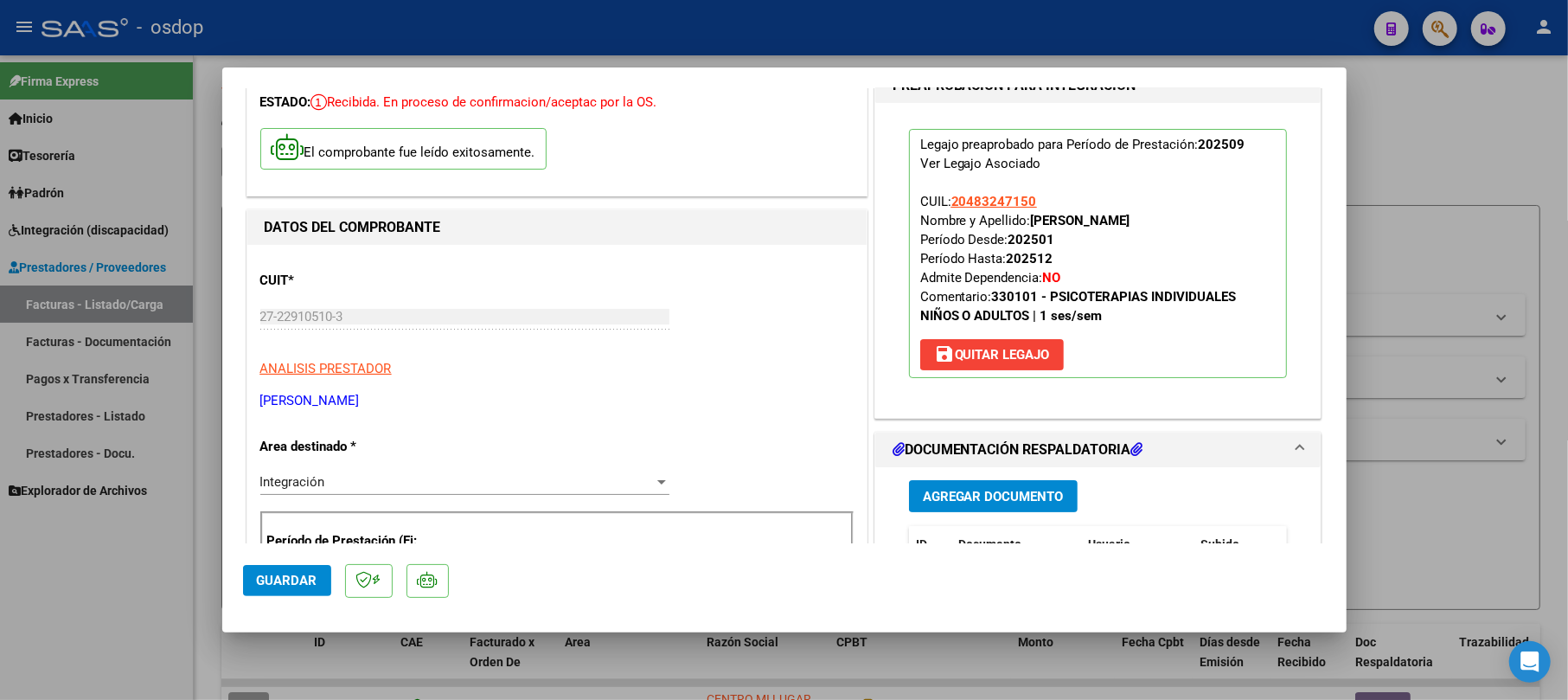
scroll to position [115, 0]
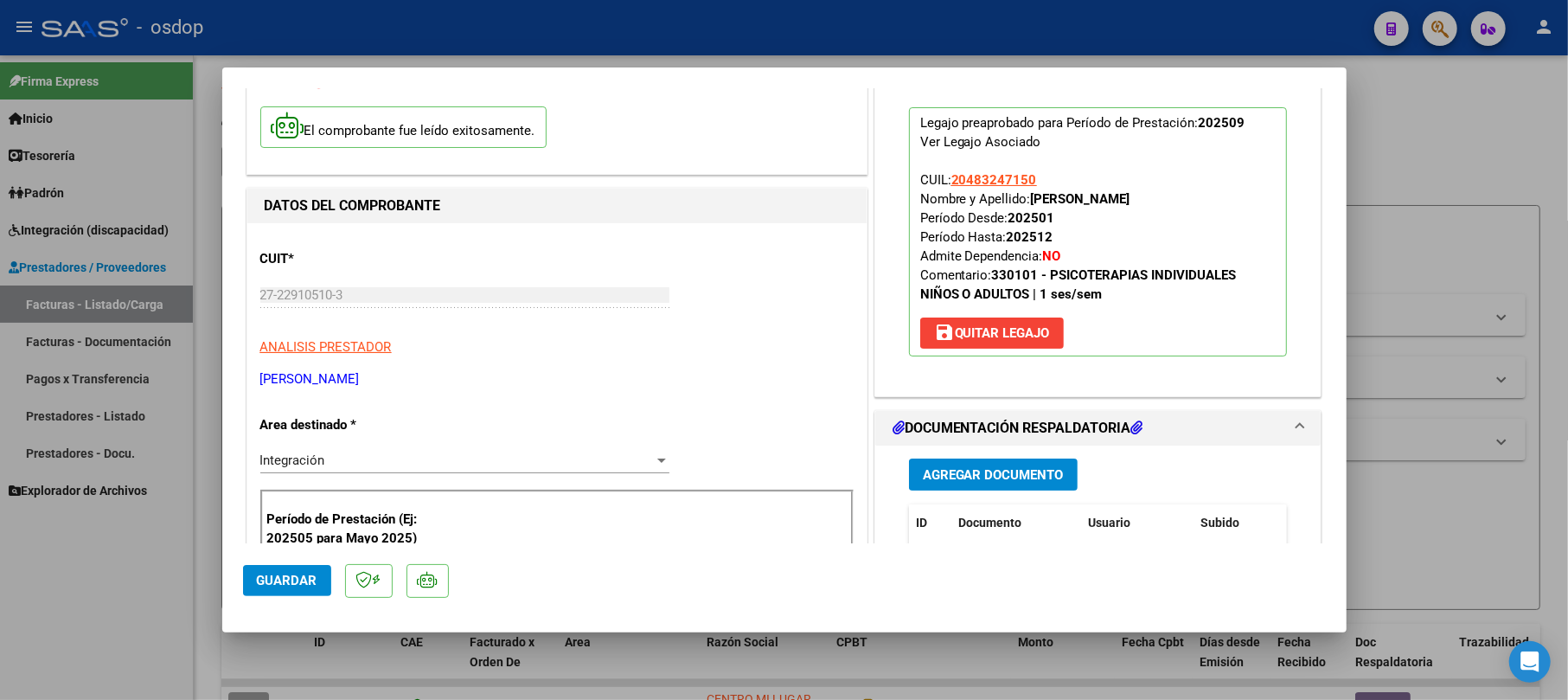
click at [285, 582] on span "Guardar" at bounding box center [287, 580] width 60 height 15
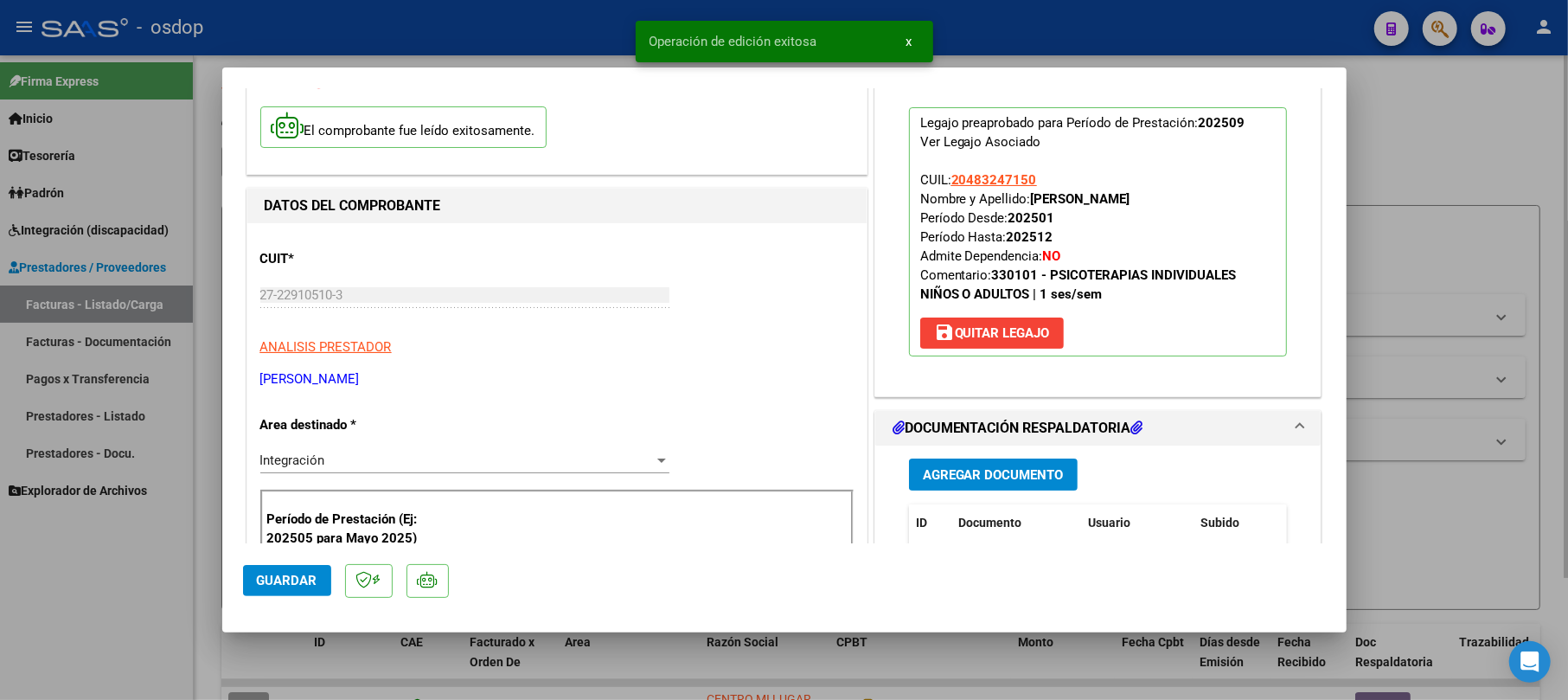
click at [1446, 162] on div at bounding box center [784, 350] width 1568 height 700
type input "$ 0,00"
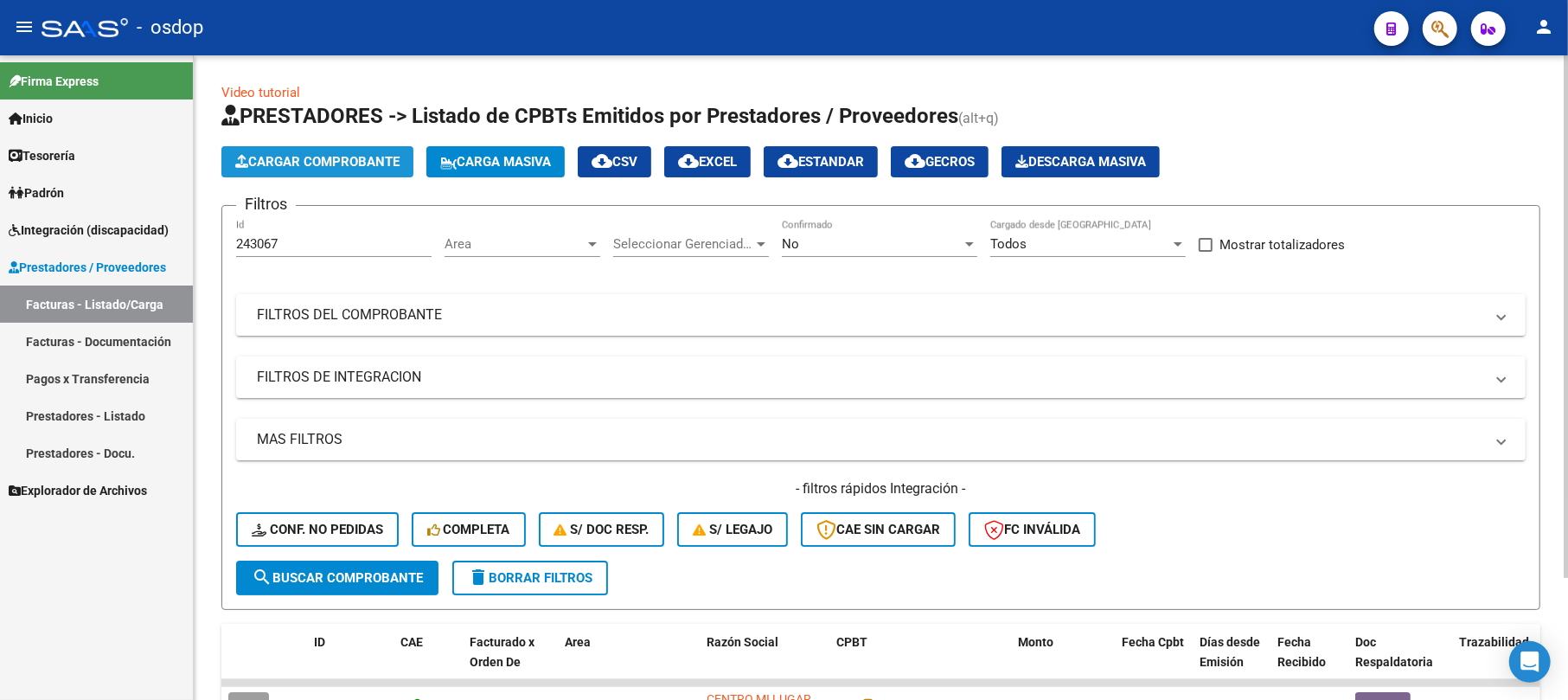
click at [346, 160] on span "Cargar Comprobante" at bounding box center [317, 161] width 164 height 15
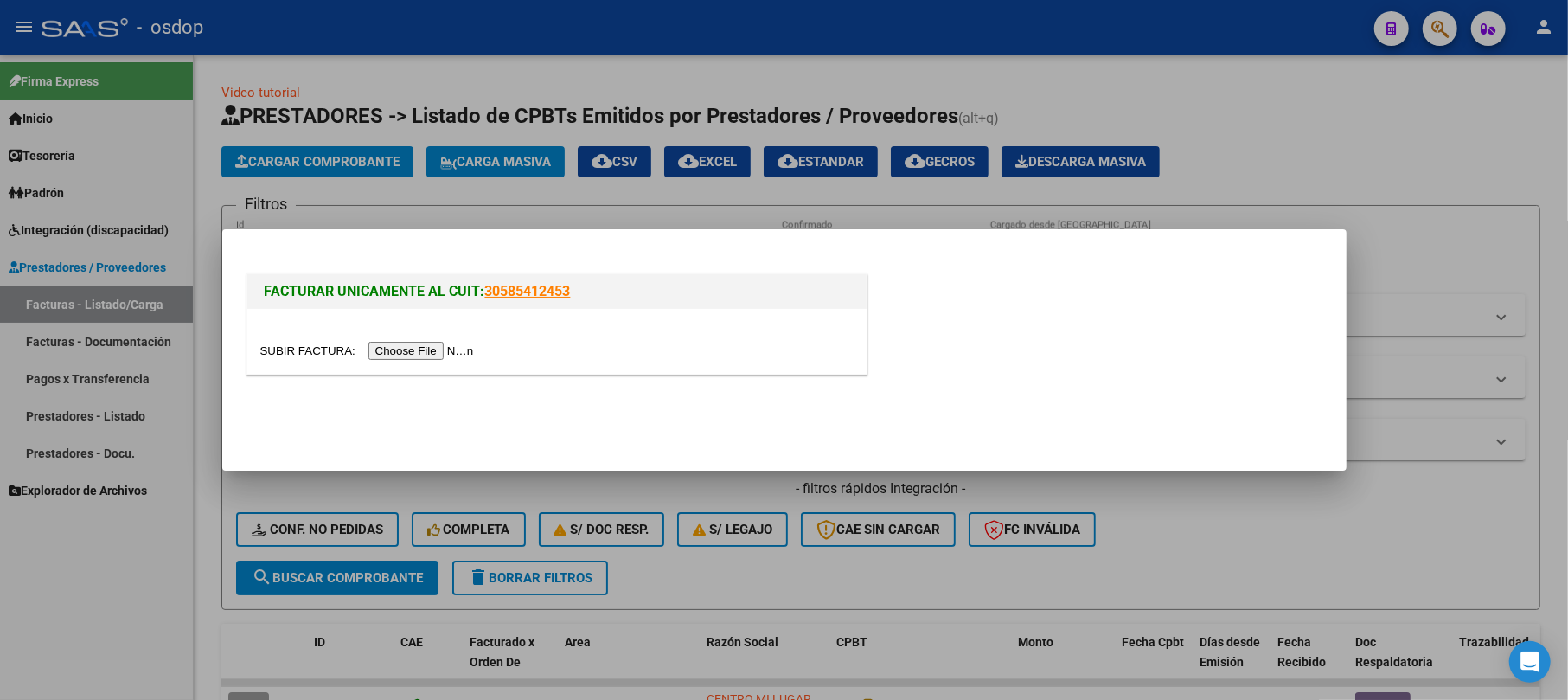
click at [434, 350] on input "file" at bounding box center [370, 350] width 219 height 18
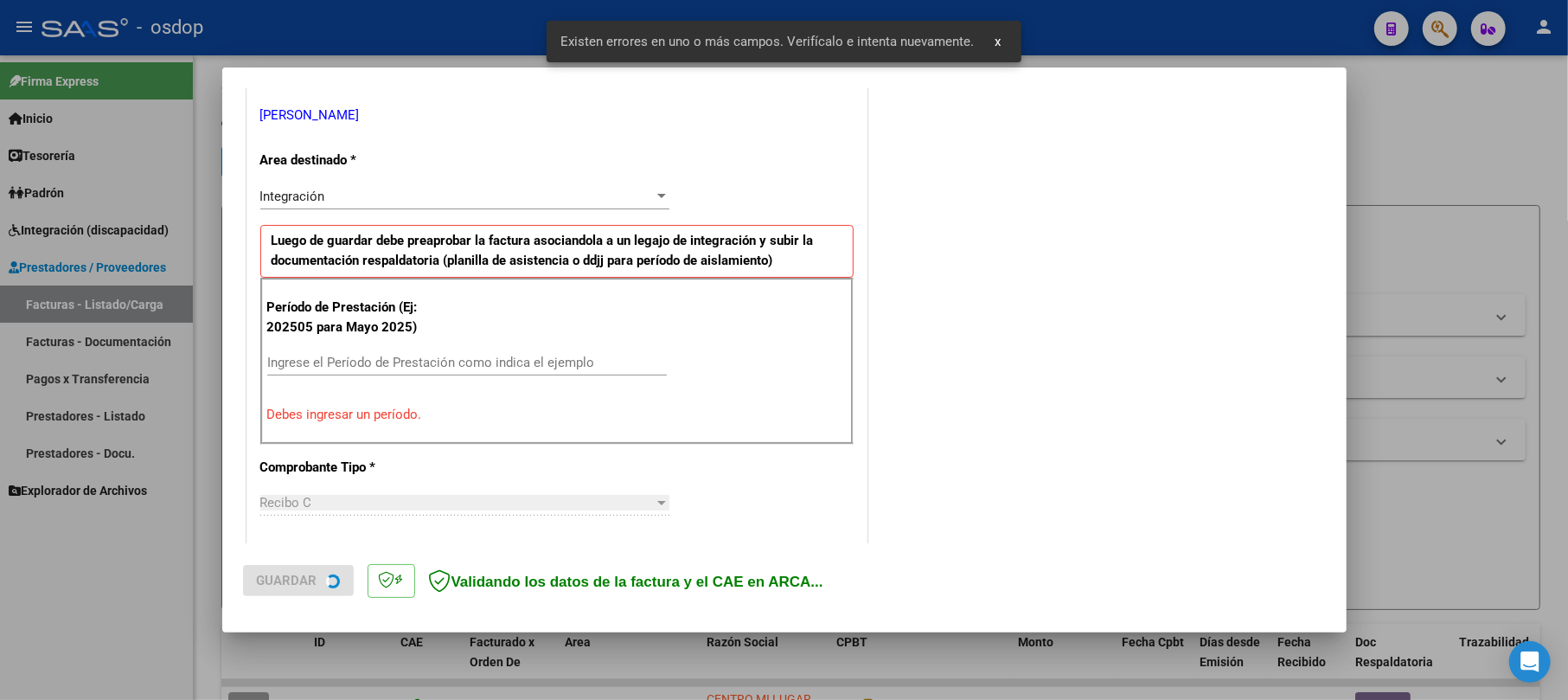
scroll to position [377, 0]
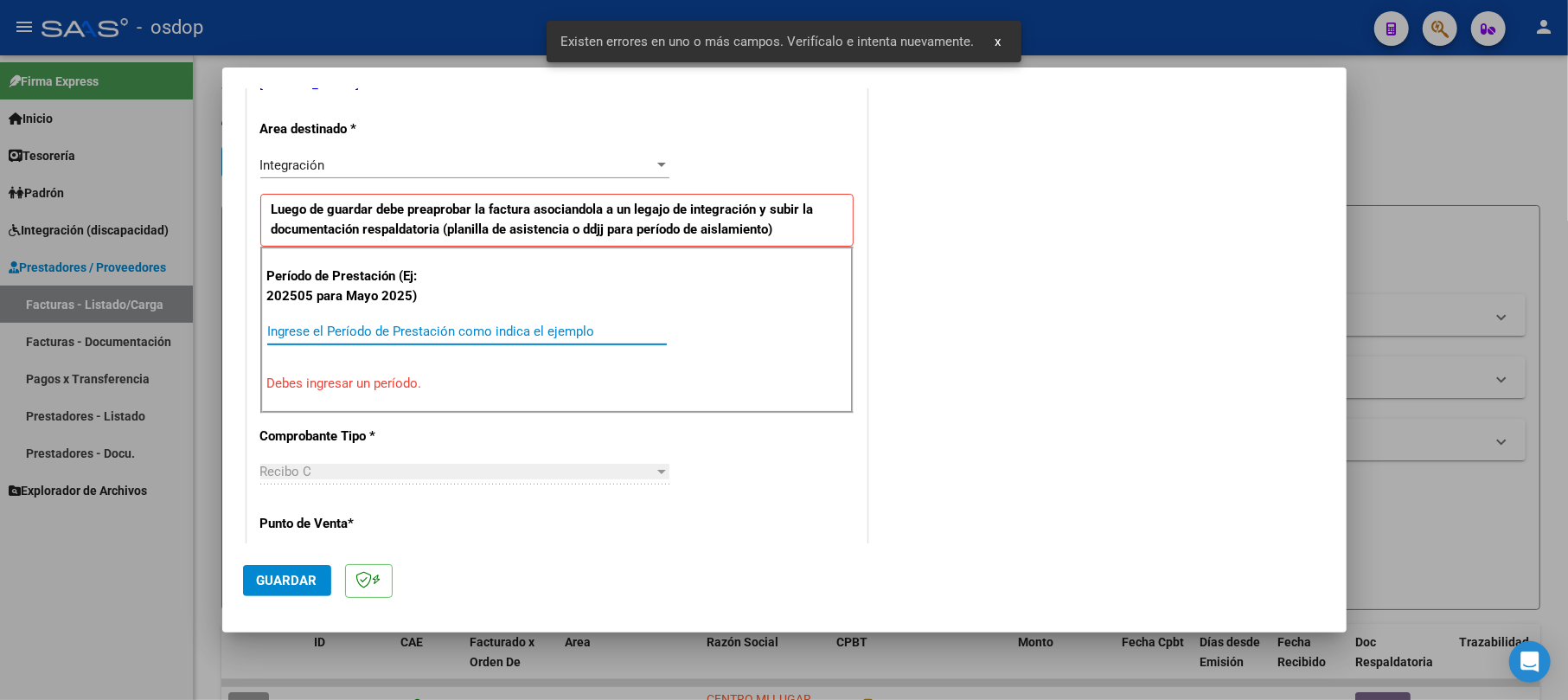
click at [378, 337] on input "Ingrese el Período de Prestación como indica el ejemplo" at bounding box center [466, 331] width 399 height 15
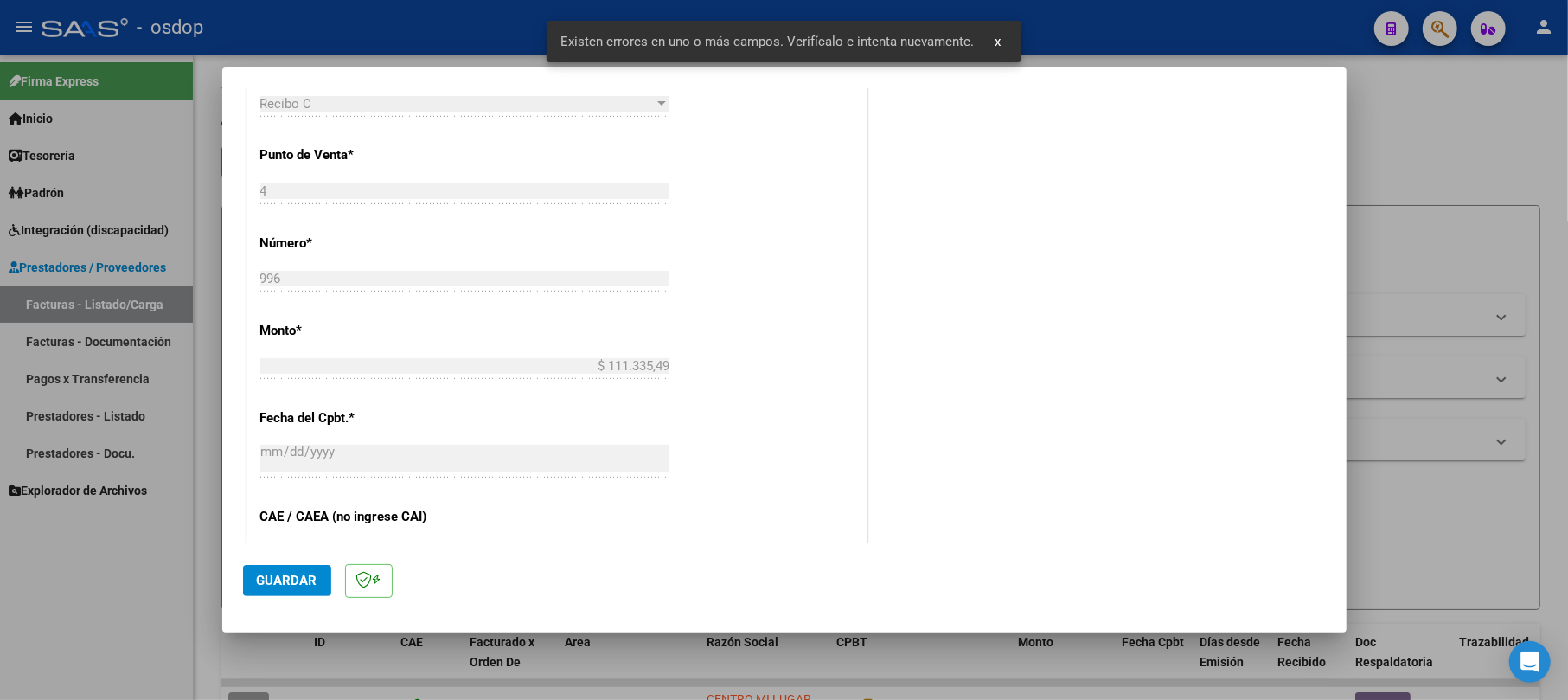
scroll to position [838, 0]
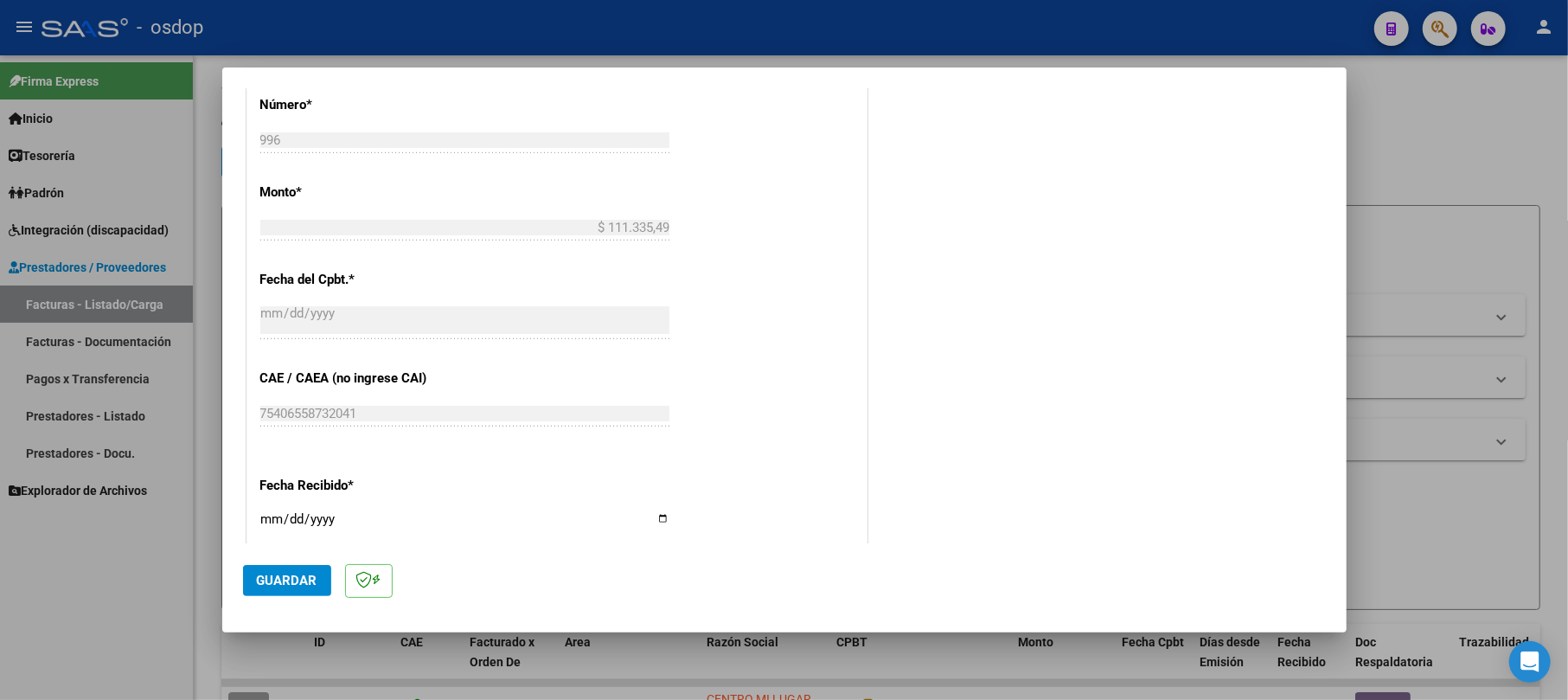
type input "202509"
click at [287, 578] on span "Guardar" at bounding box center [287, 580] width 60 height 15
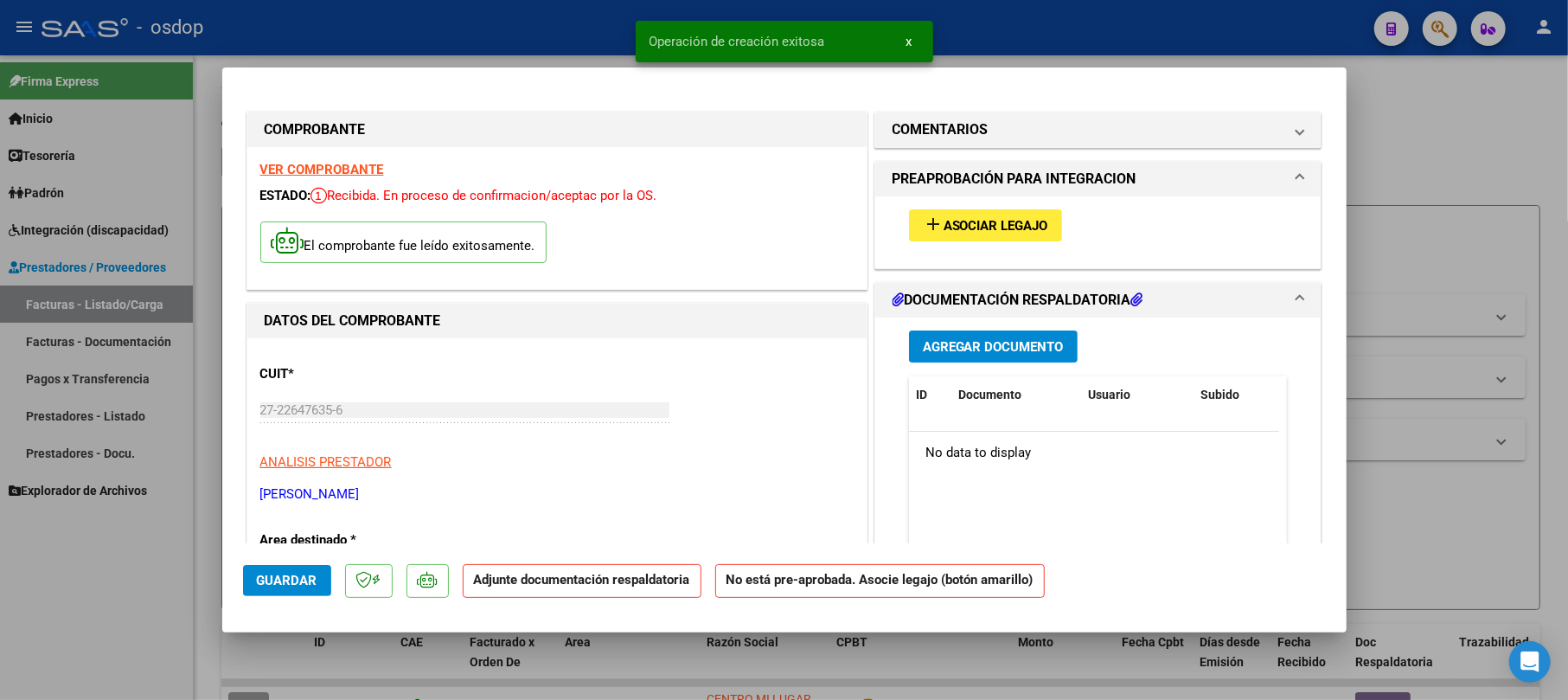
click at [1034, 349] on span "Agregar Documento" at bounding box center [993, 346] width 141 height 15
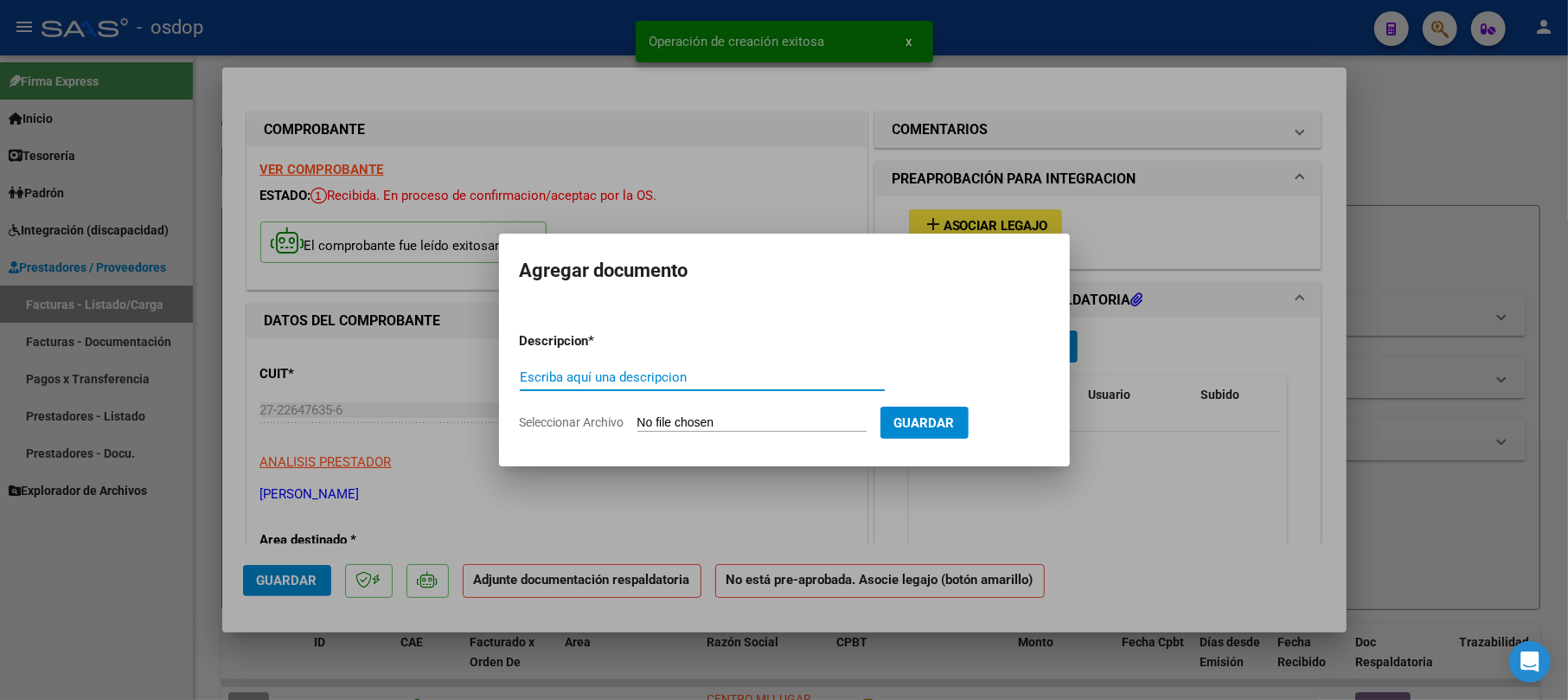
click at [695, 378] on input "Escriba aquí una descripcion" at bounding box center [702, 376] width 365 height 15
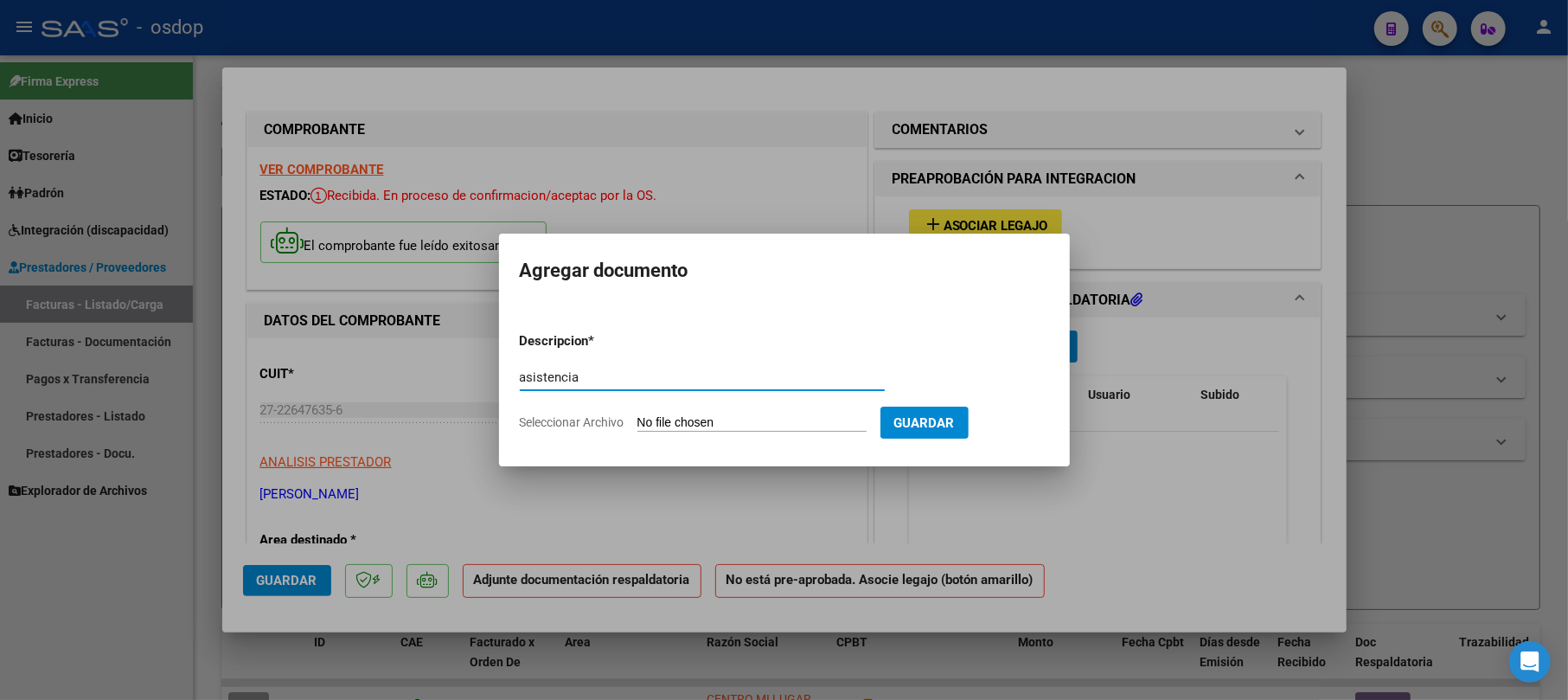
type input "asistencia"
click at [828, 423] on input "Seleccionar Archivo" at bounding box center [752, 423] width 229 height 16
type input "C:\fakepath\OSDOP-09.pdf"
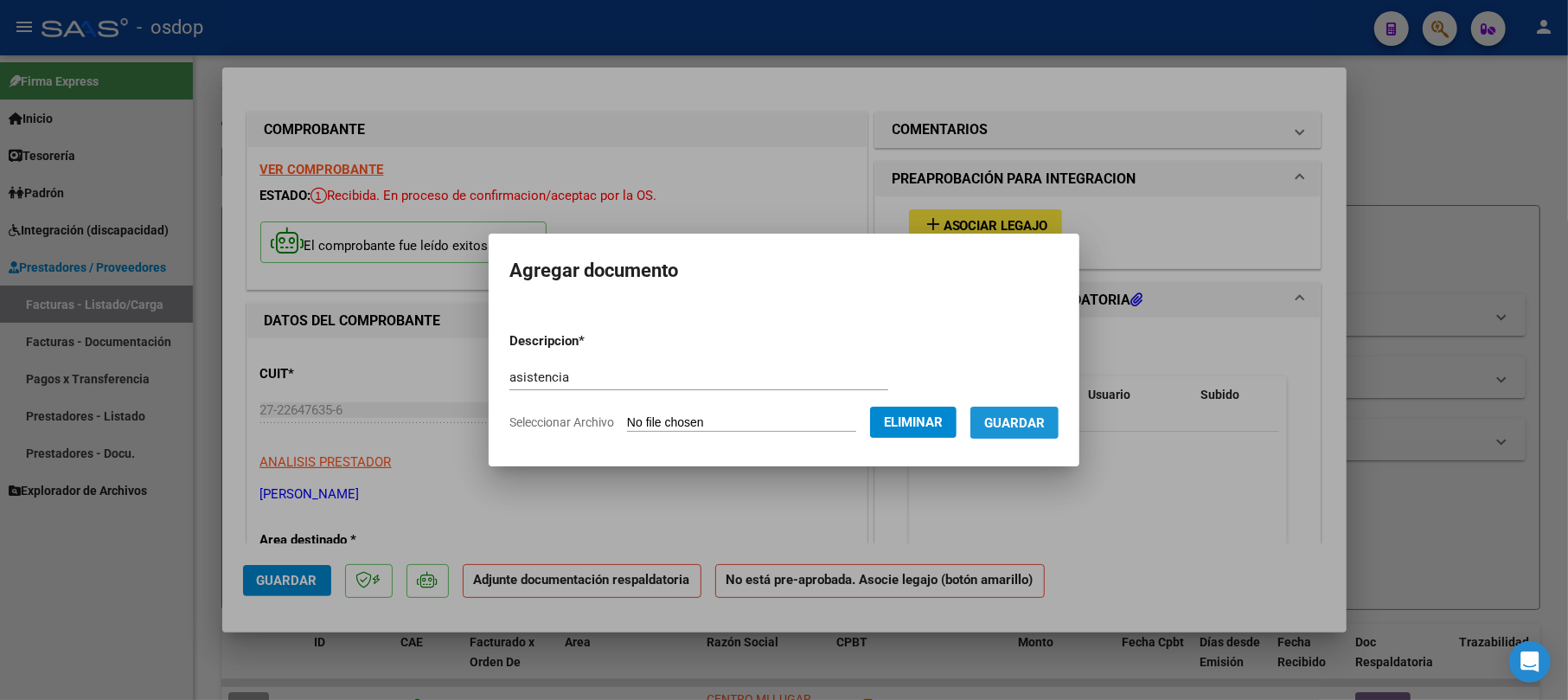
click at [1031, 422] on span "Guardar" at bounding box center [1014, 423] width 60 height 15
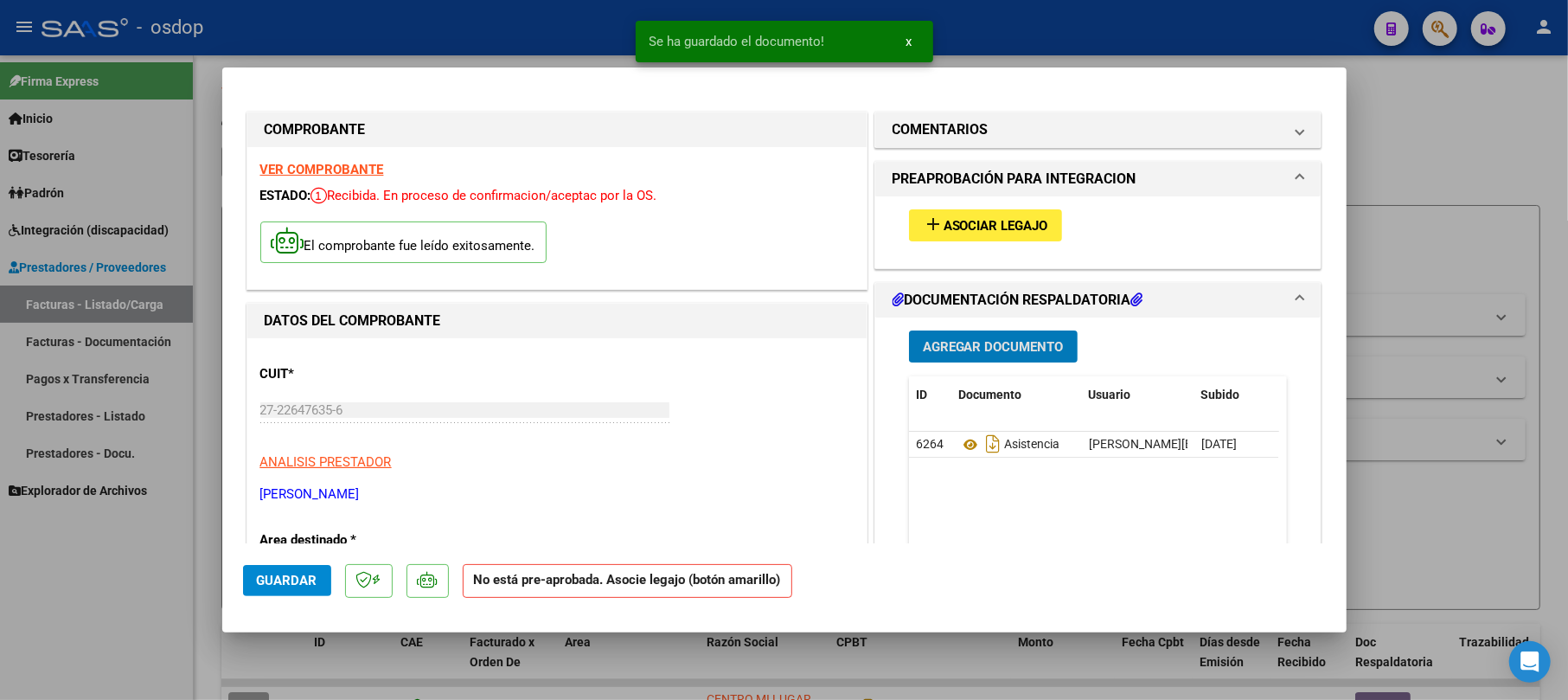
click at [1011, 212] on button "add Asociar Legajo" at bounding box center [985, 225] width 153 height 32
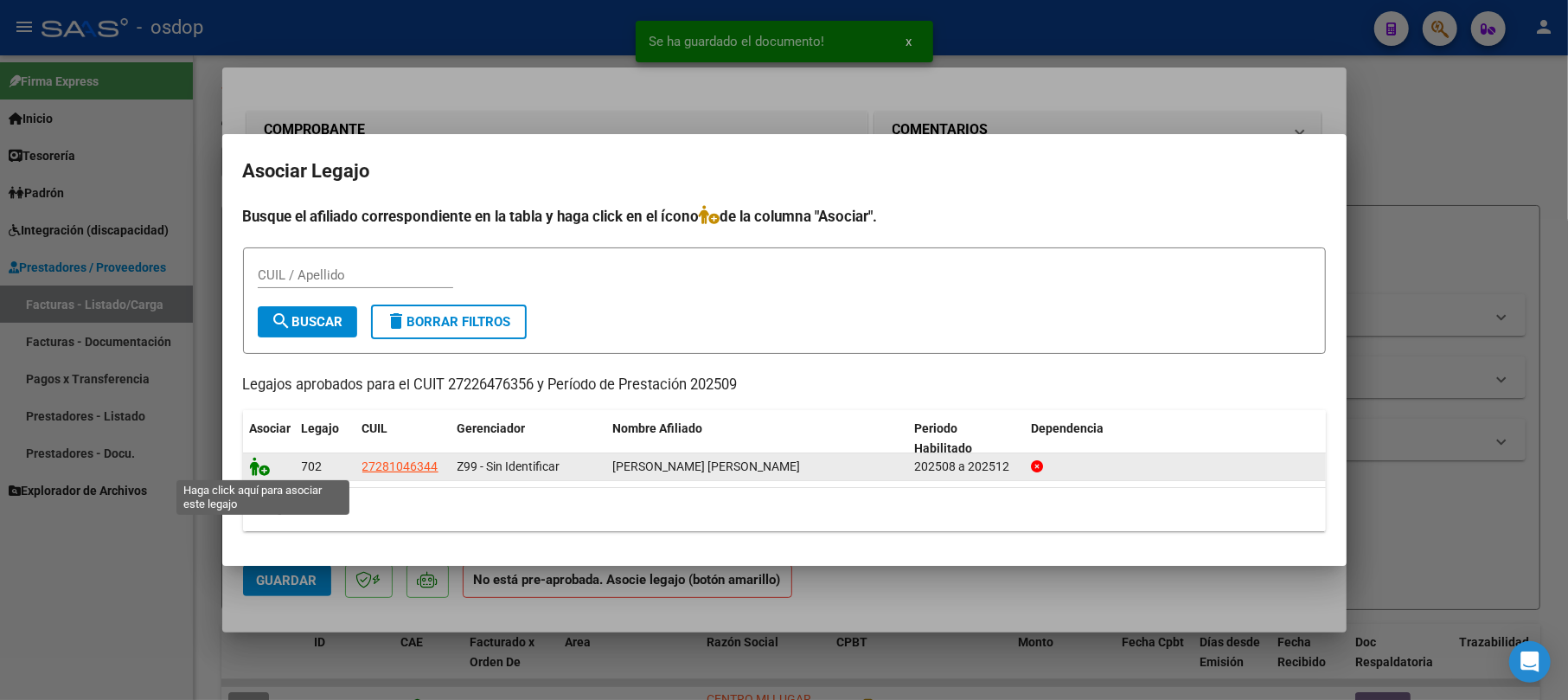
click at [261, 467] on icon at bounding box center [260, 466] width 21 height 19
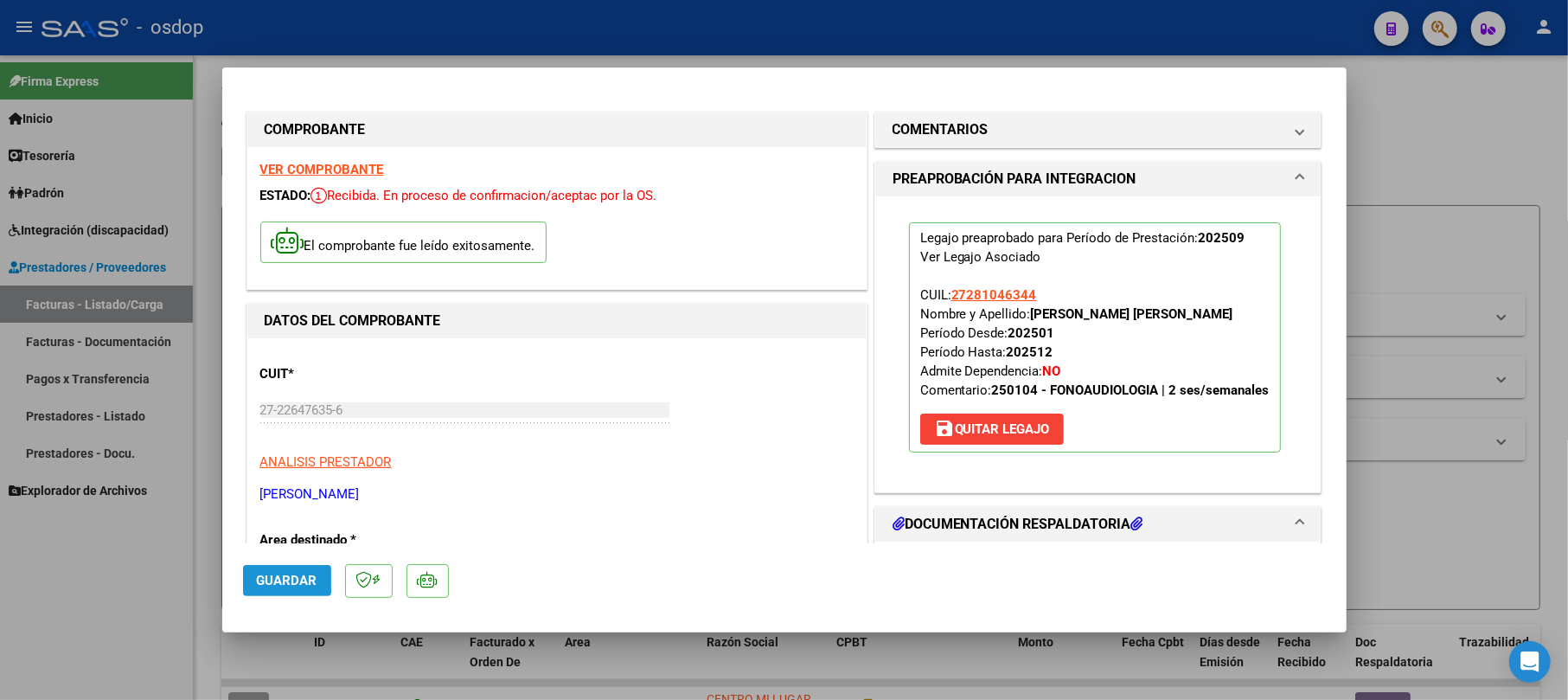
click at [299, 575] on span "Guardar" at bounding box center [287, 580] width 60 height 15
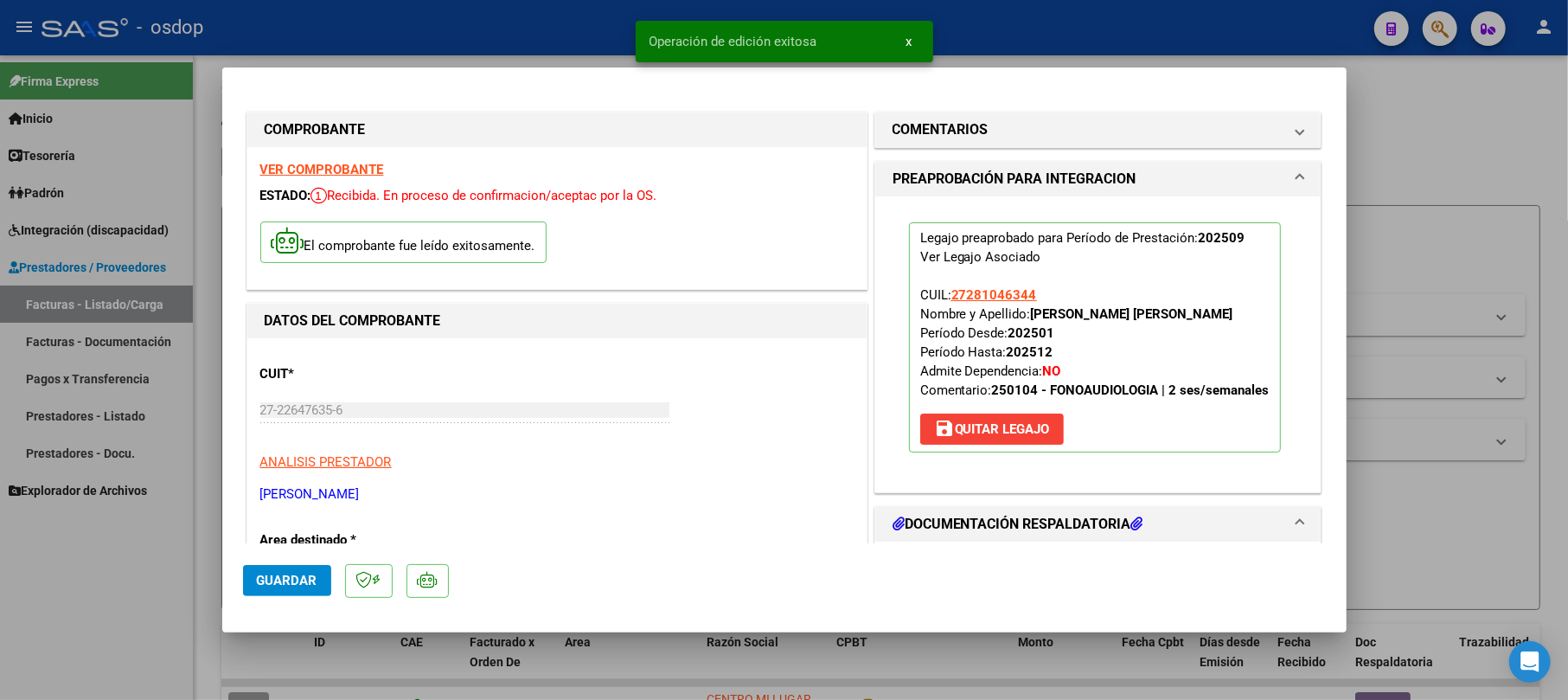
drag, startPoint x: 1419, startPoint y: 137, endPoint x: 1305, endPoint y: 208, distance: 134.3
click at [1419, 140] on div at bounding box center [784, 350] width 1568 height 700
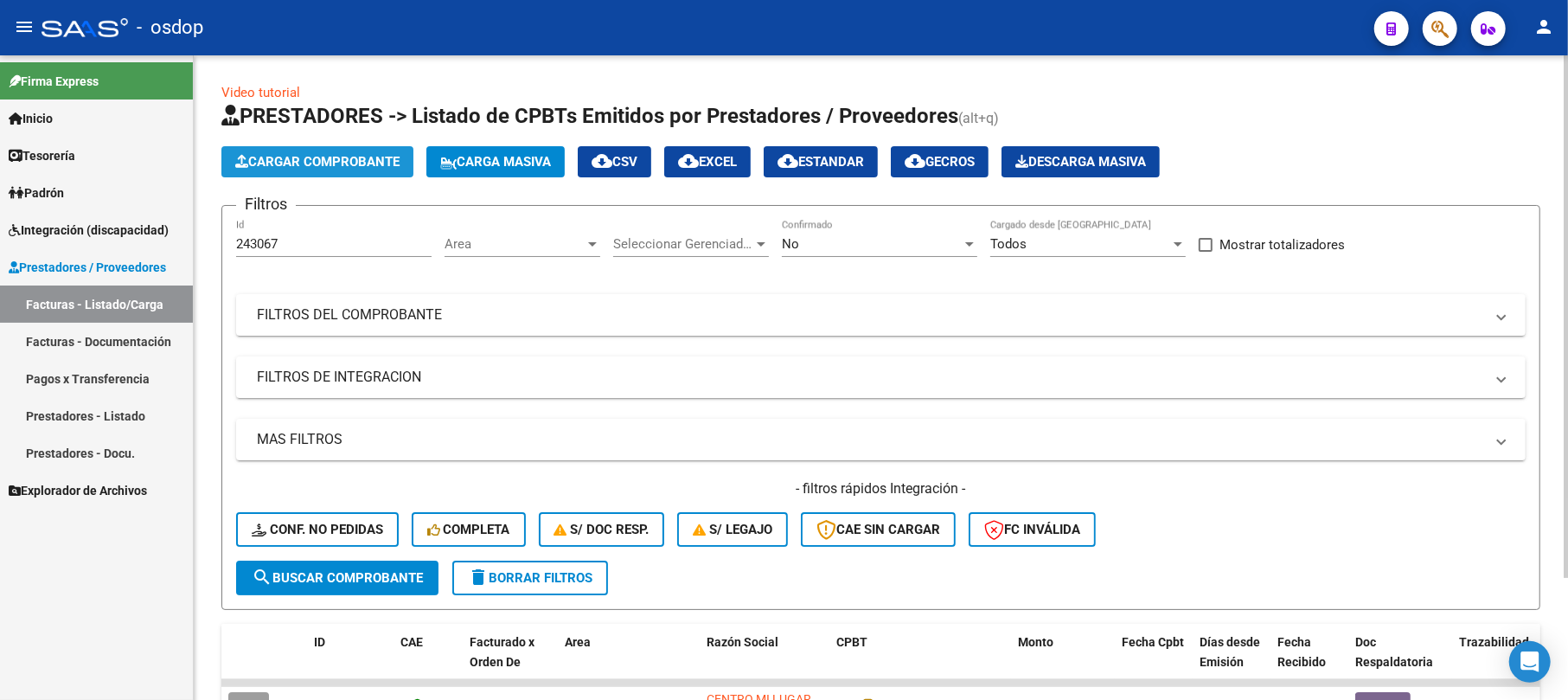
click at [399, 168] on span "Cargar Comprobante" at bounding box center [317, 161] width 164 height 15
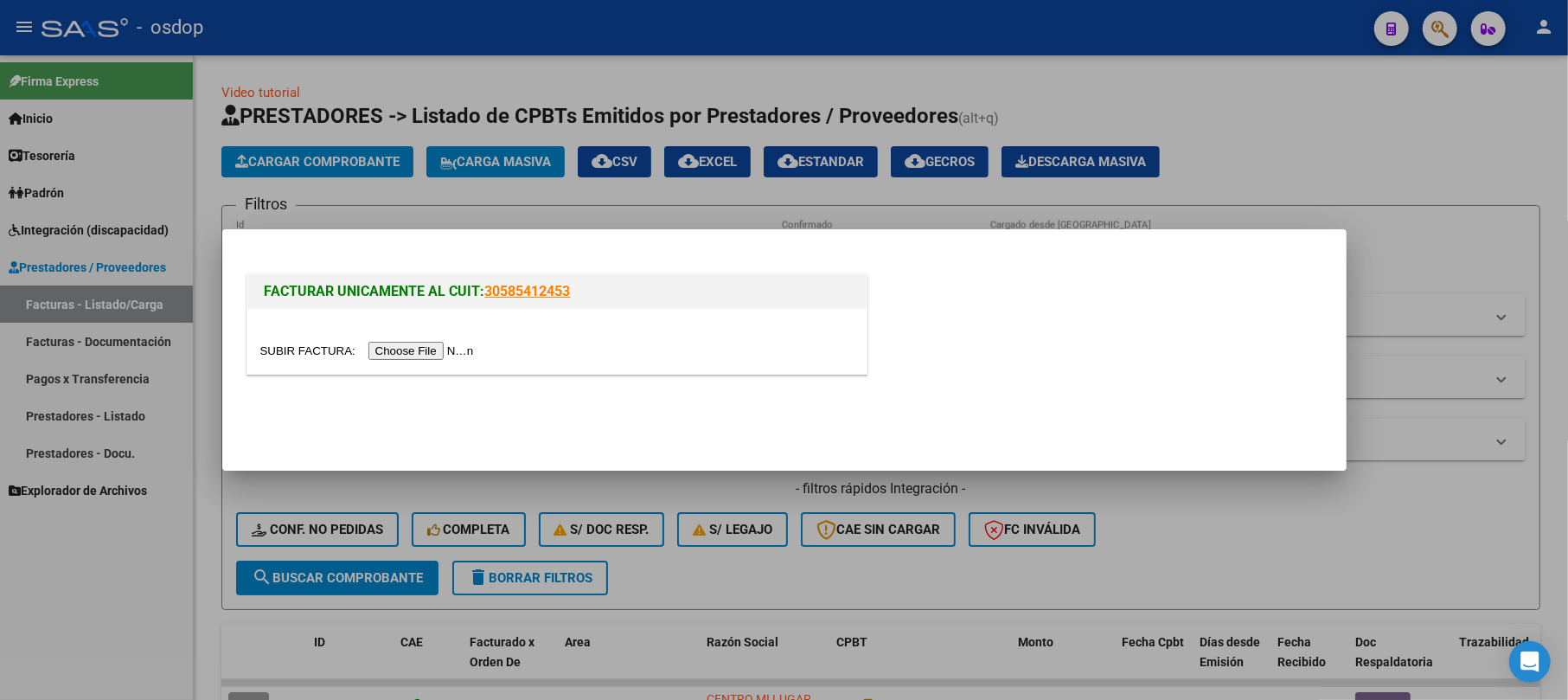
click at [399, 349] on input "file" at bounding box center [370, 350] width 219 height 18
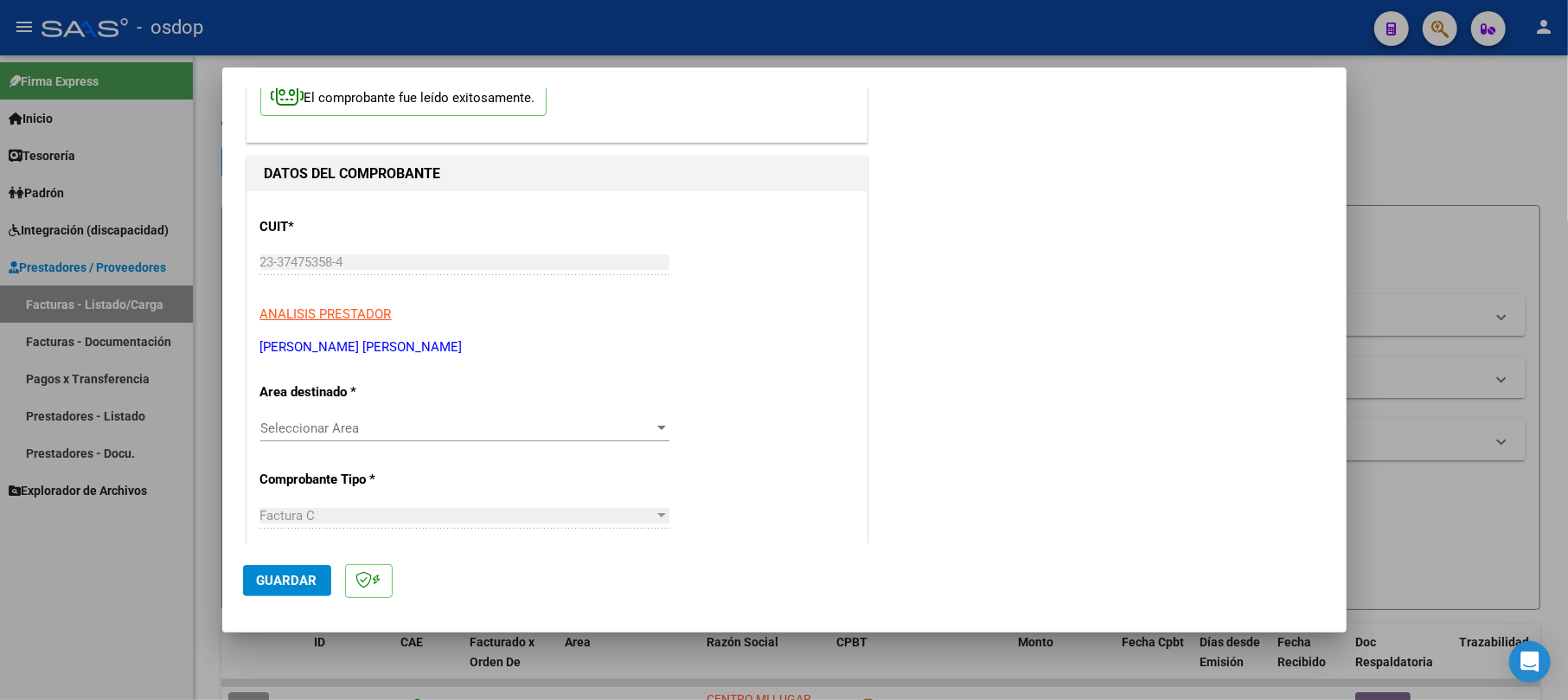
scroll to position [230, 0]
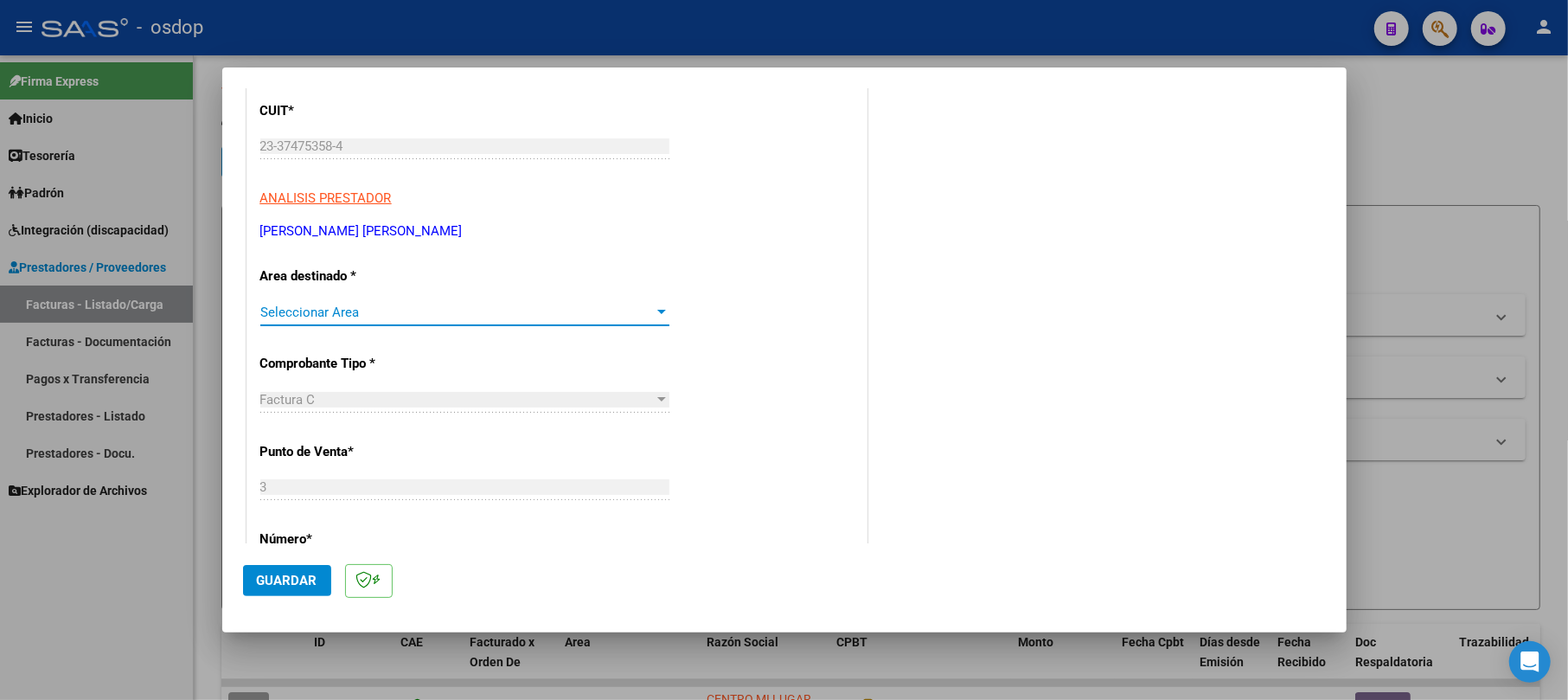
click at [313, 305] on span "Seleccionar Area" at bounding box center [457, 312] width 393 height 15
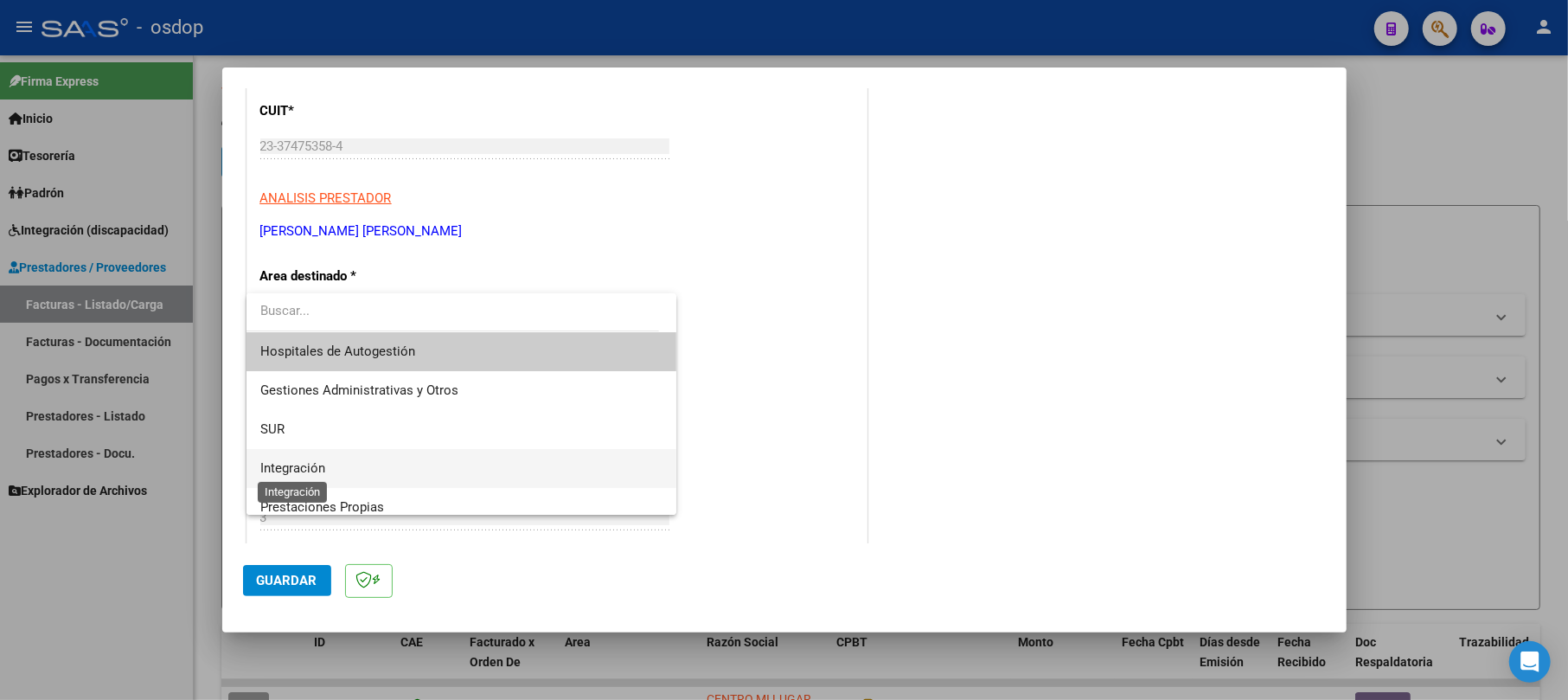
click at [315, 457] on span "Integración" at bounding box center [461, 468] width 402 height 39
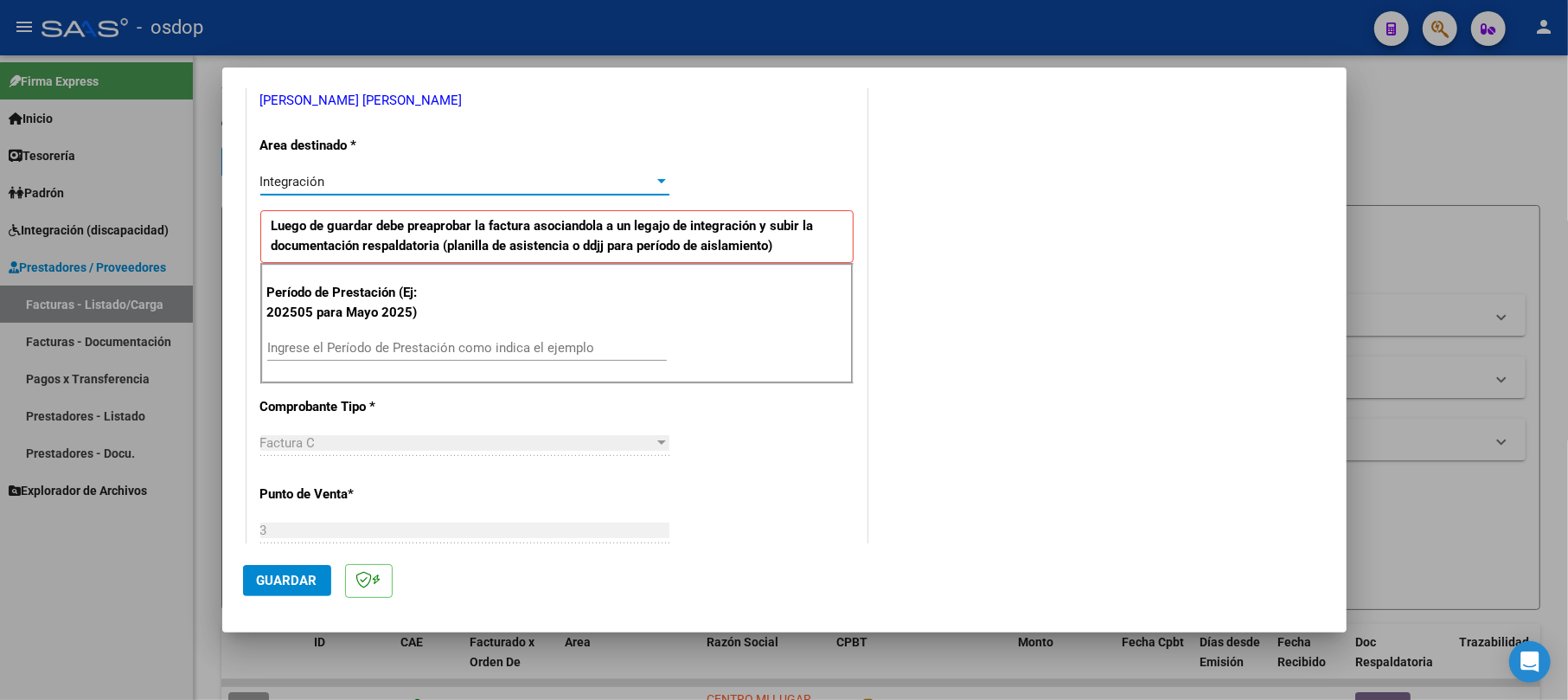
scroll to position [461, 0]
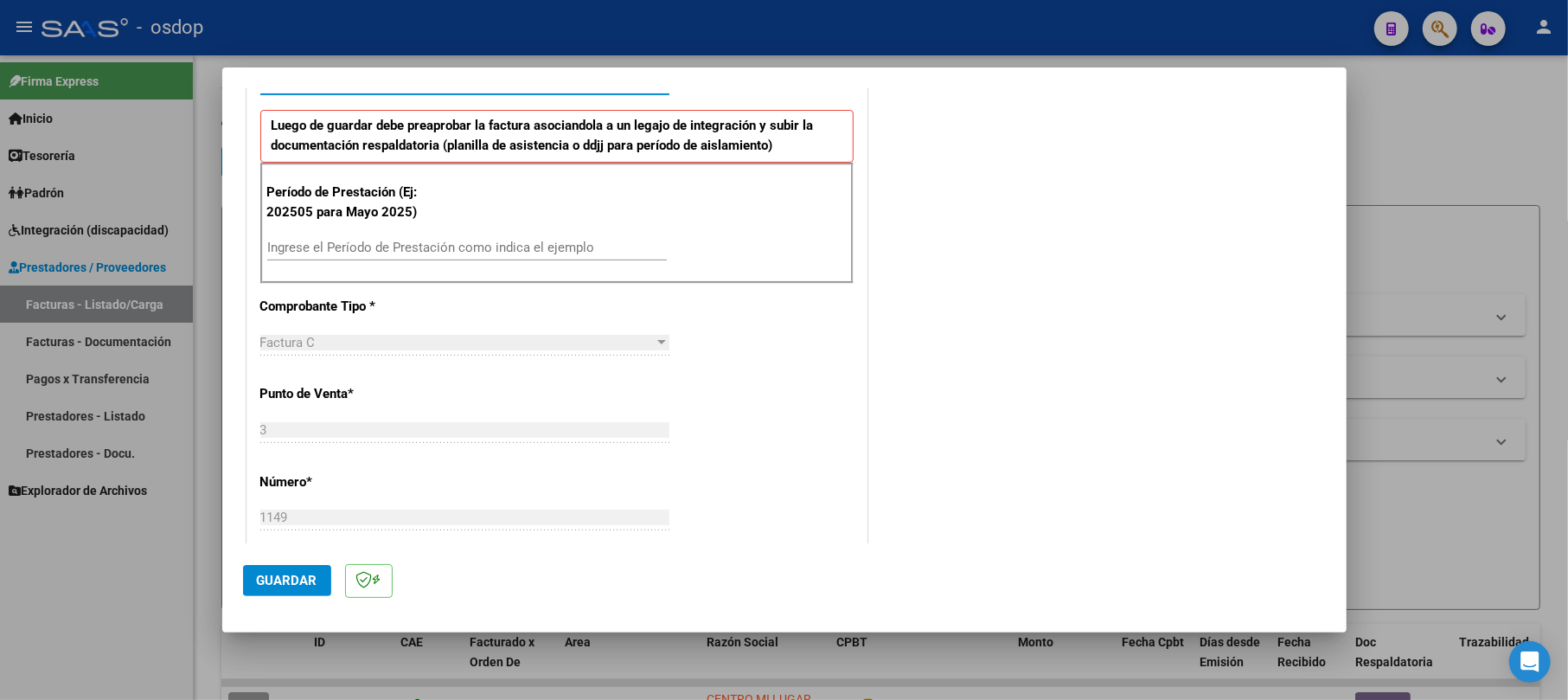
click at [340, 242] on input "Ingrese el Período de Prestación como indica el ejemplo" at bounding box center [466, 247] width 399 height 15
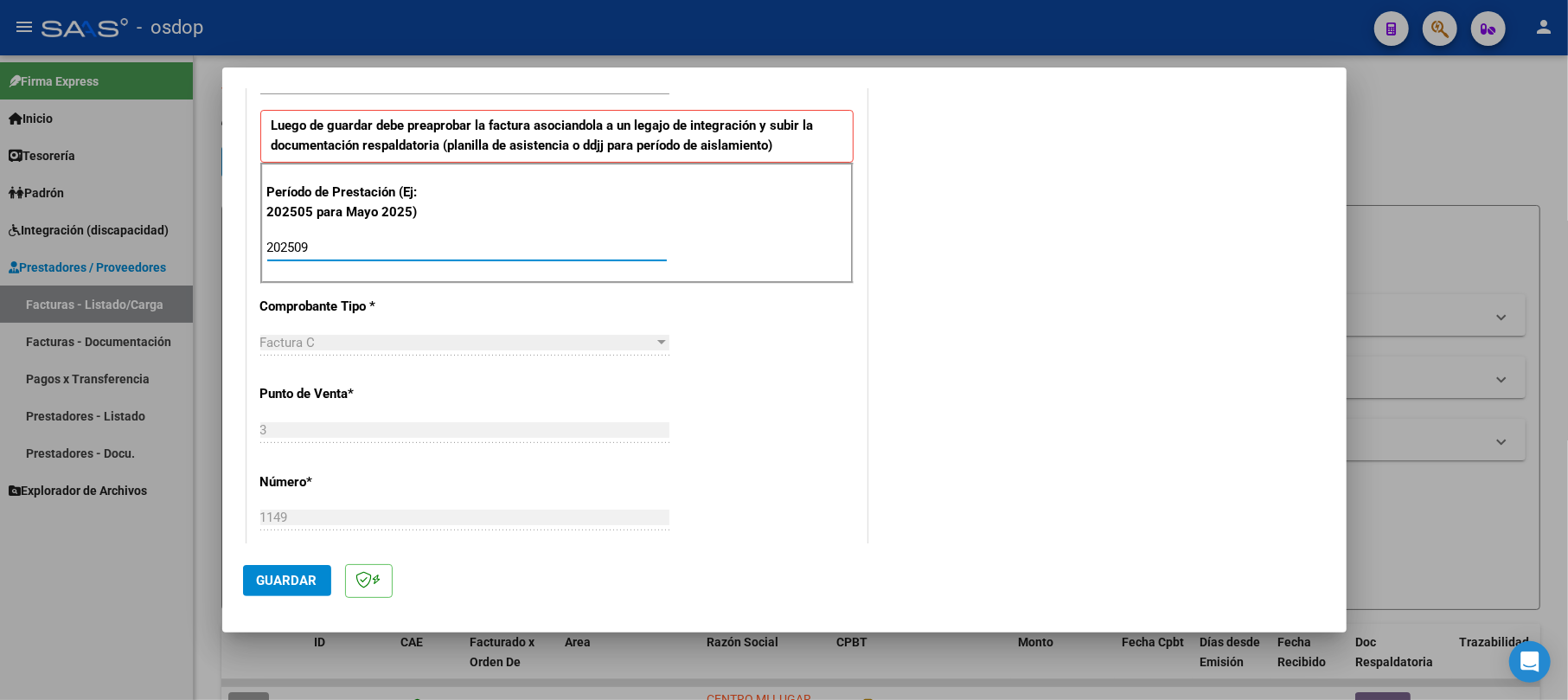
type input "202509"
drag, startPoint x: 825, startPoint y: 298, endPoint x: 925, endPoint y: 298, distance: 100.0
click at [874, 298] on div "COMPROBANTE VER COMPROBANTE El comprobante fue leído exitosamente. DATOS DEL CO…" at bounding box center [785, 447] width 1083 height 1601
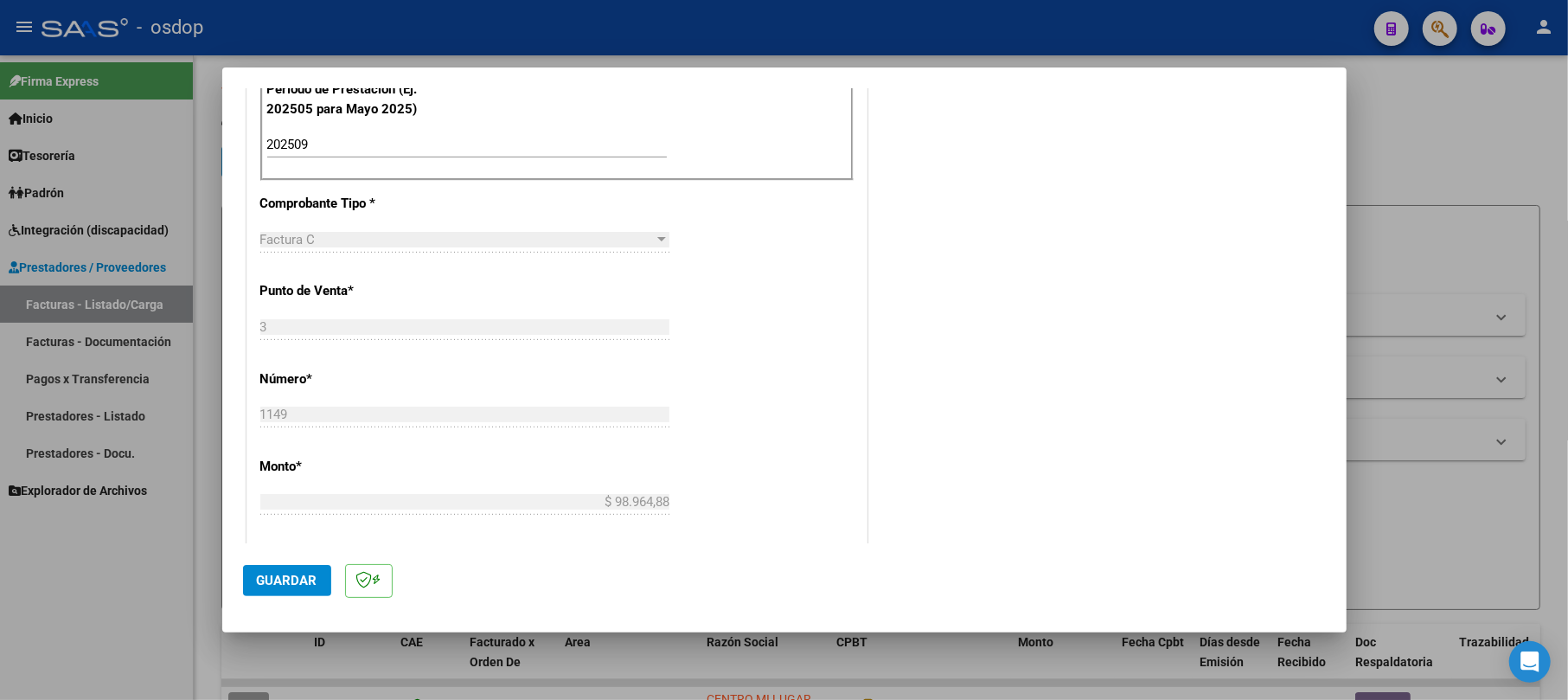
scroll to position [922, 0]
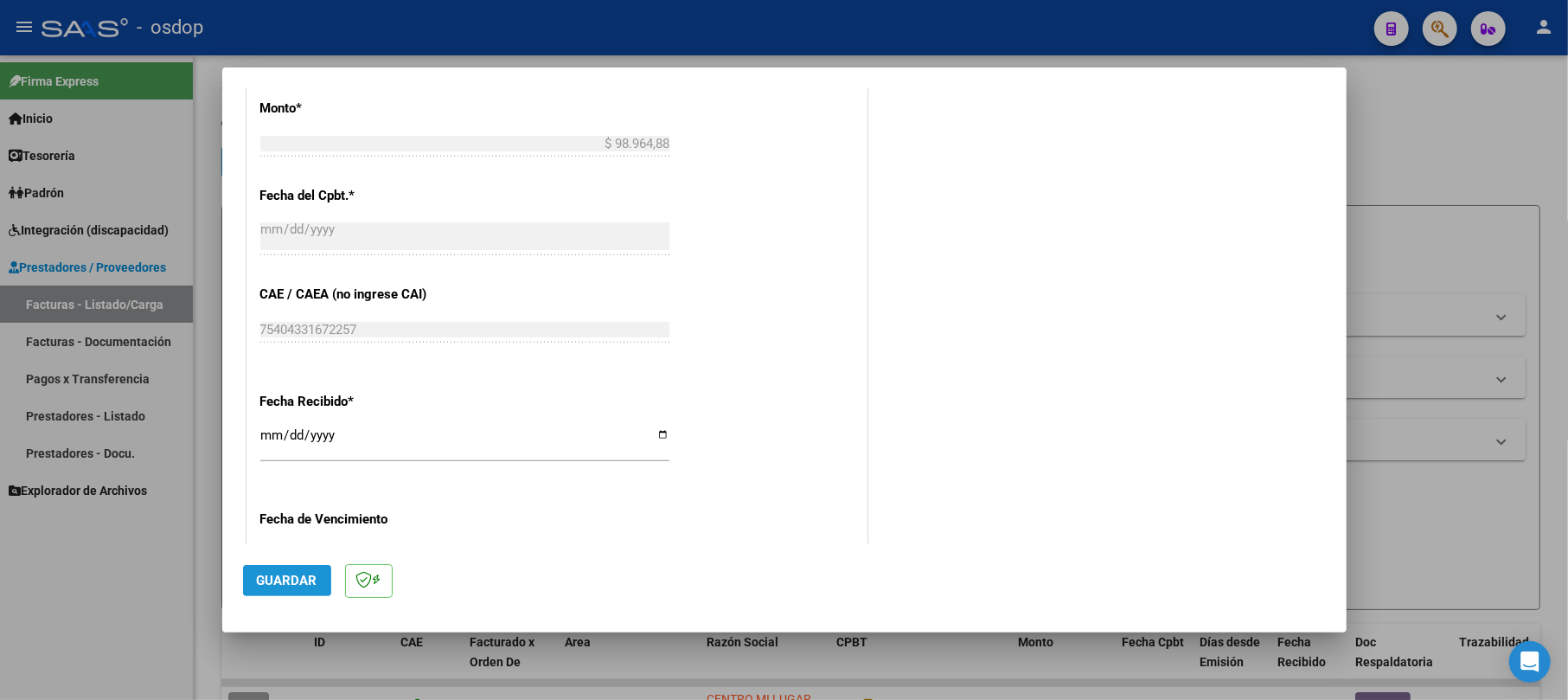
click at [302, 585] on span "Guardar" at bounding box center [287, 580] width 60 height 15
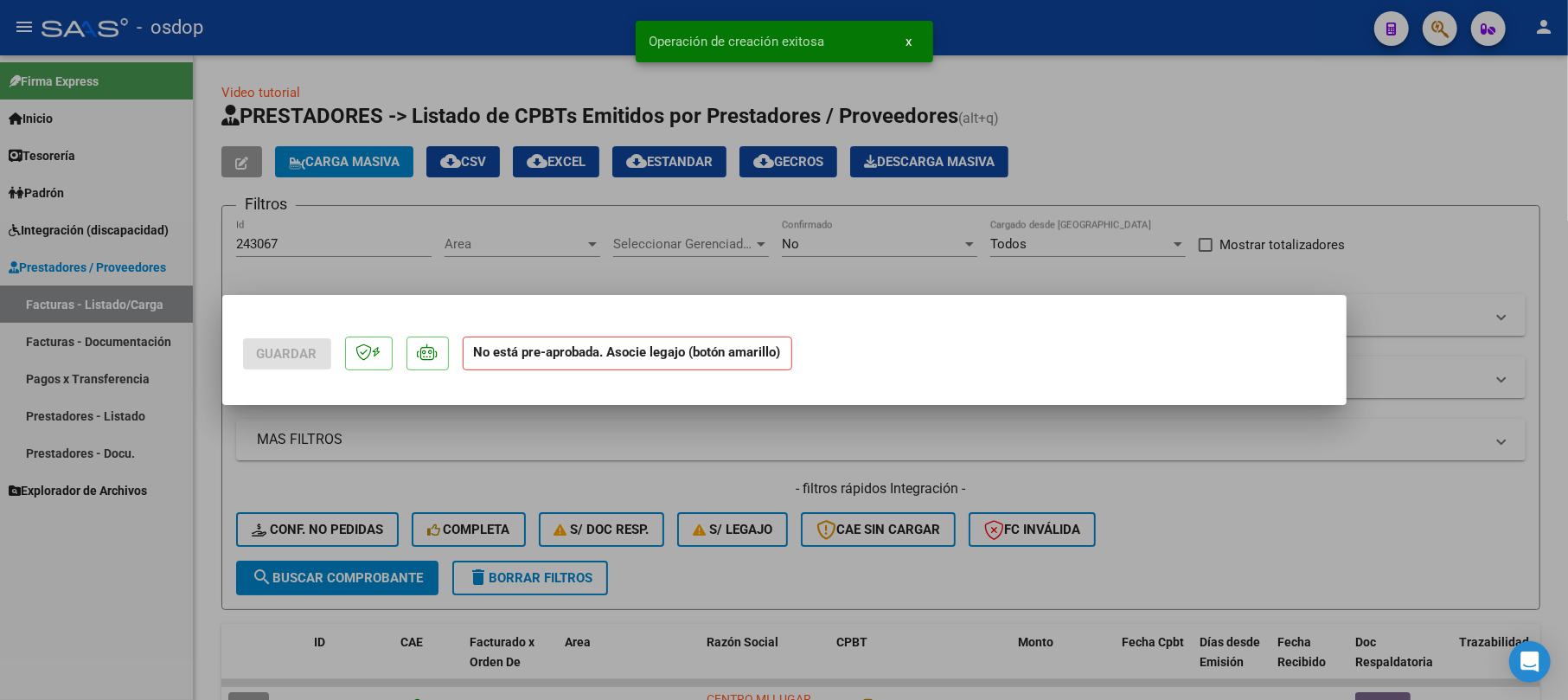
scroll to position [0, 0]
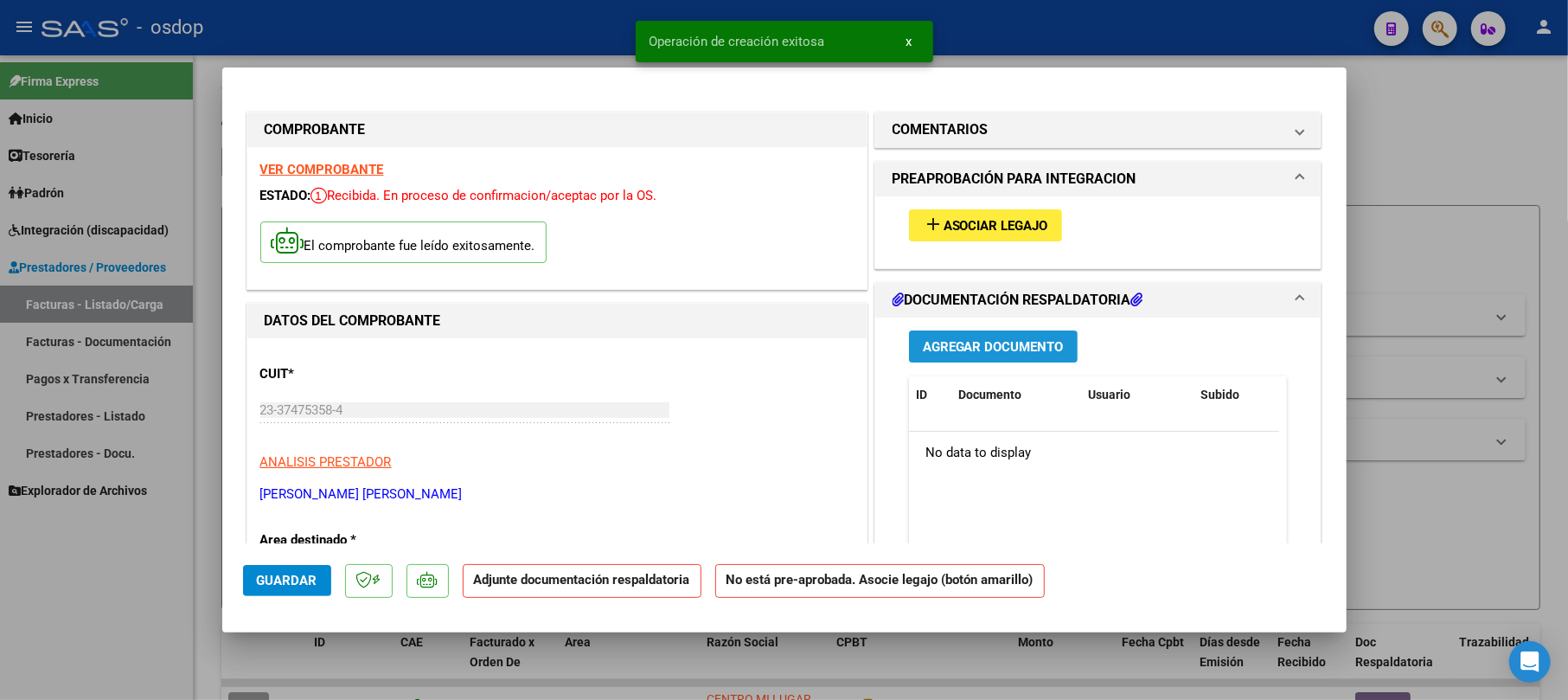
click at [980, 341] on span "Agregar Documento" at bounding box center [993, 346] width 141 height 15
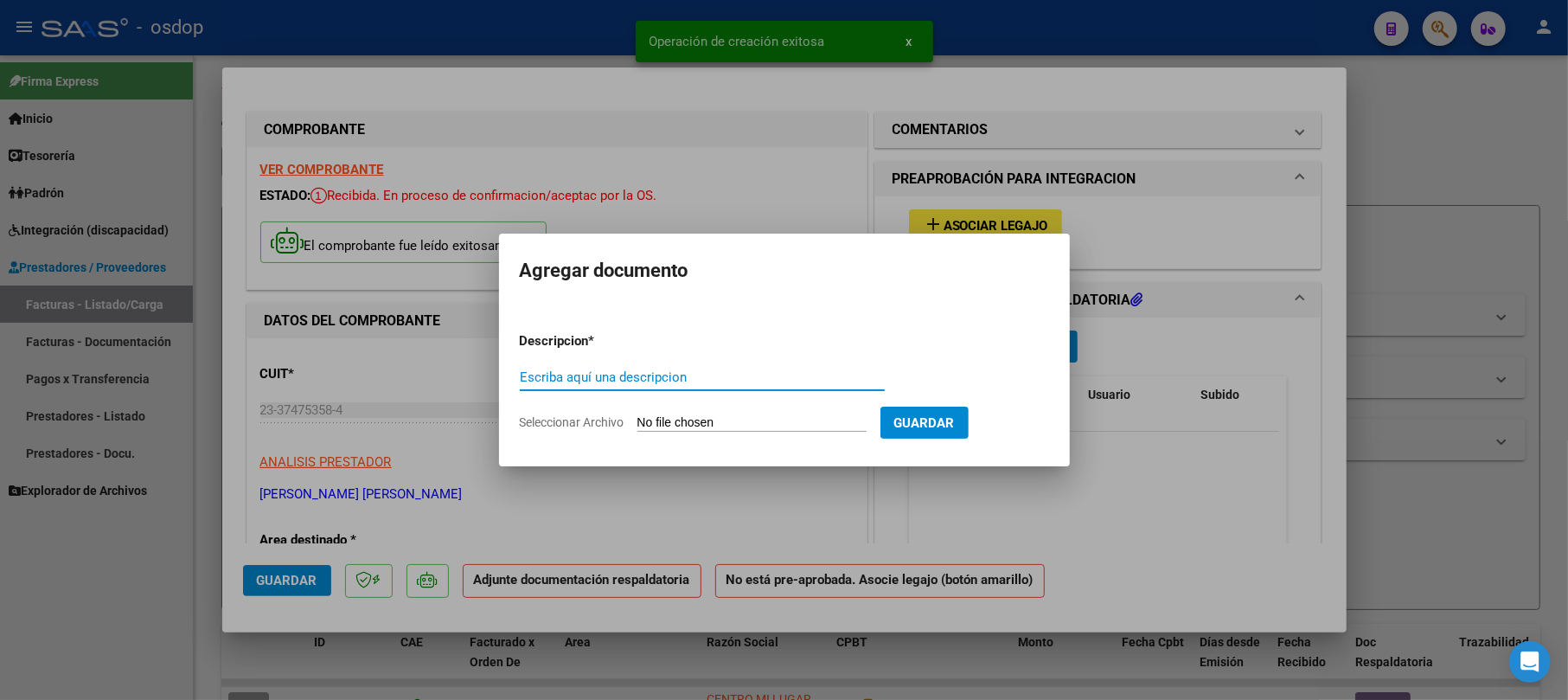
click at [637, 375] on input "Escriba aquí una descripcion" at bounding box center [702, 376] width 365 height 15
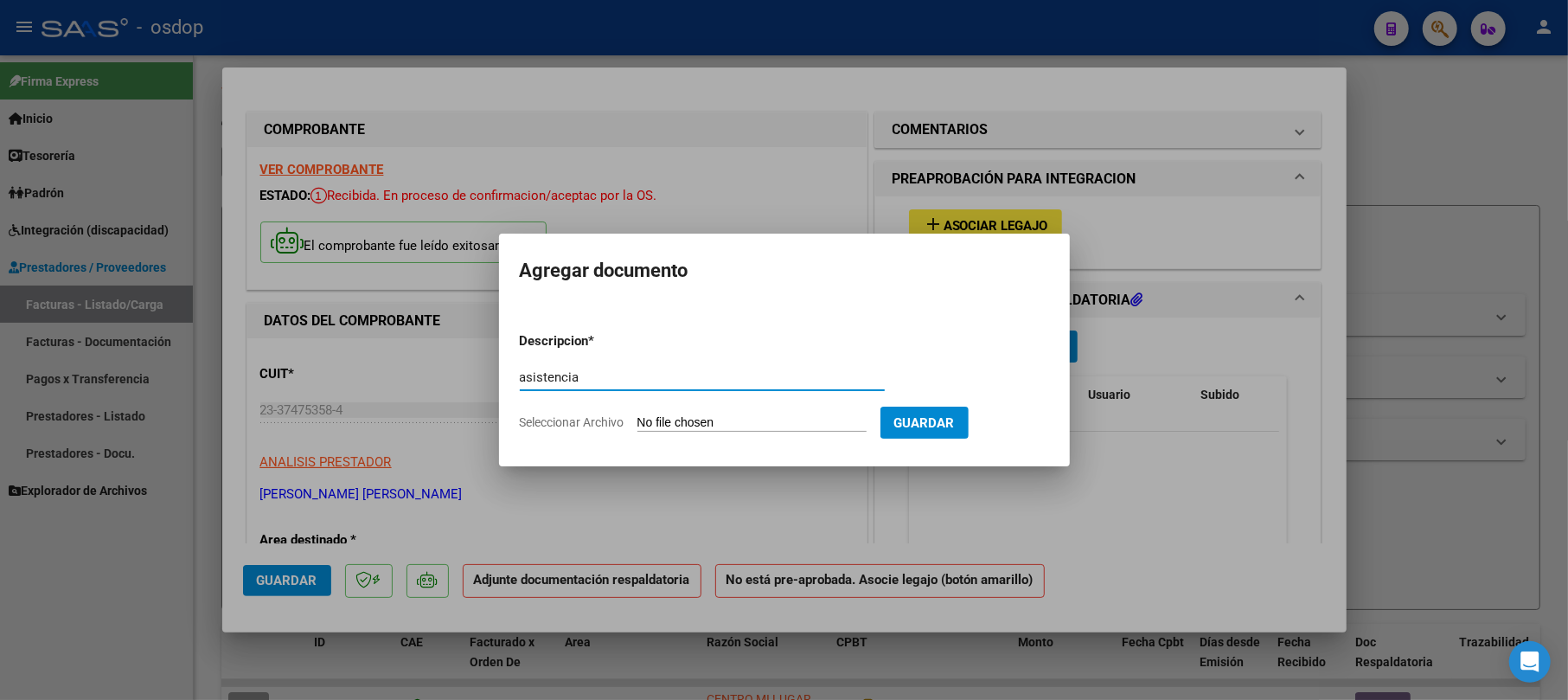
type input "asistencia"
click at [692, 427] on input "Seleccionar Archivo" at bounding box center [752, 423] width 229 height 16
type input "C:\fakepath\planilla septiembre Fono Emir C.pdf"
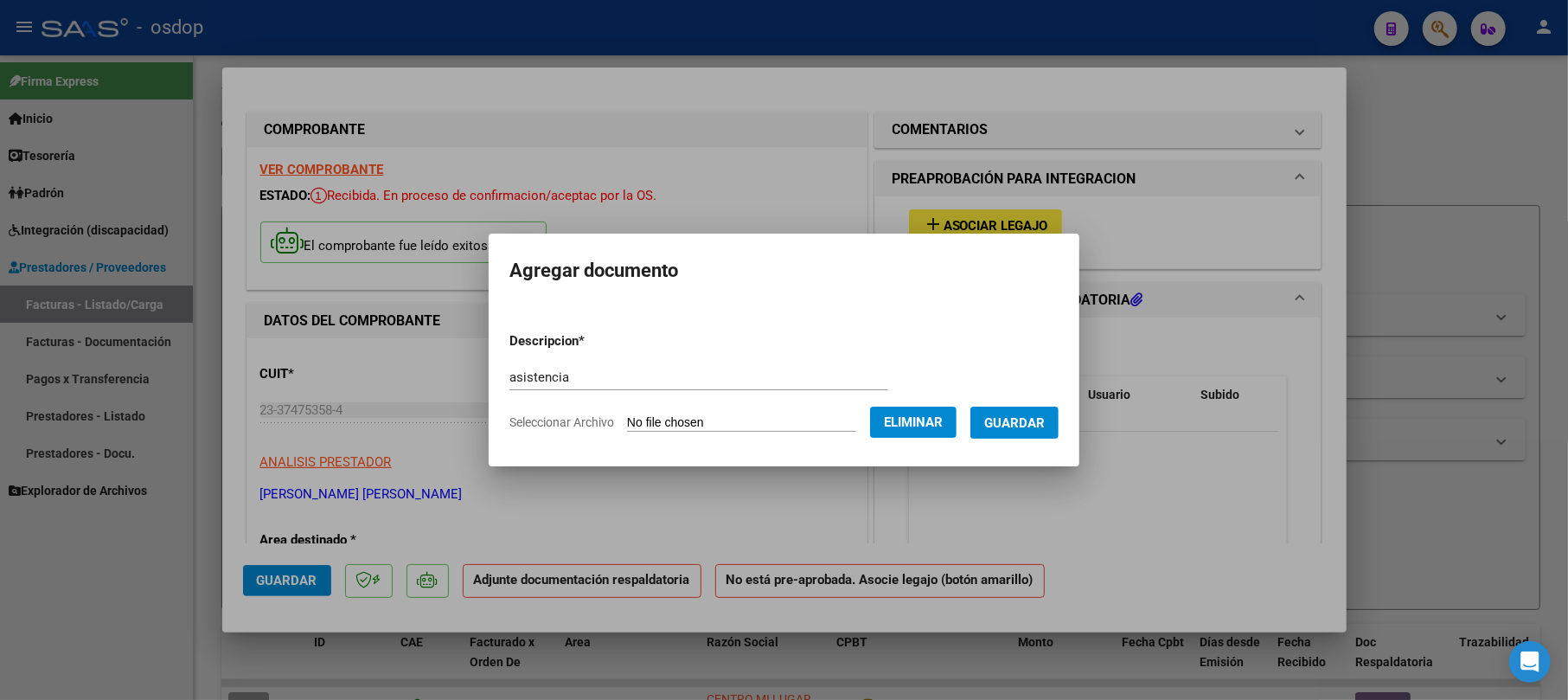
click at [1035, 438] on form "Descripcion * asistencia Escriba aquí una descripcion Seleccionar Archivo Elimi…" at bounding box center [784, 381] width 549 height 126
click at [1039, 425] on span "Guardar" at bounding box center [1014, 423] width 60 height 15
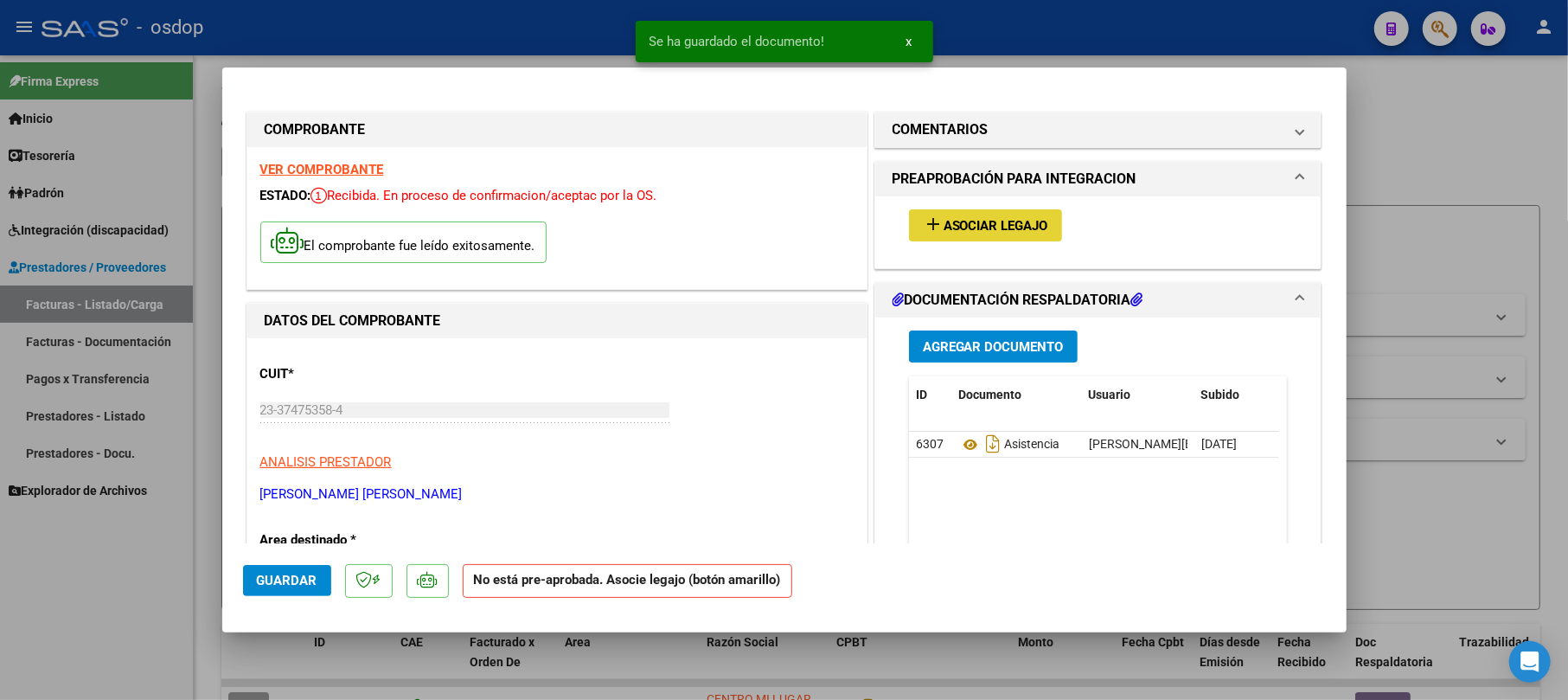
click at [1000, 225] on span "Asociar Legajo" at bounding box center [995, 225] width 105 height 15
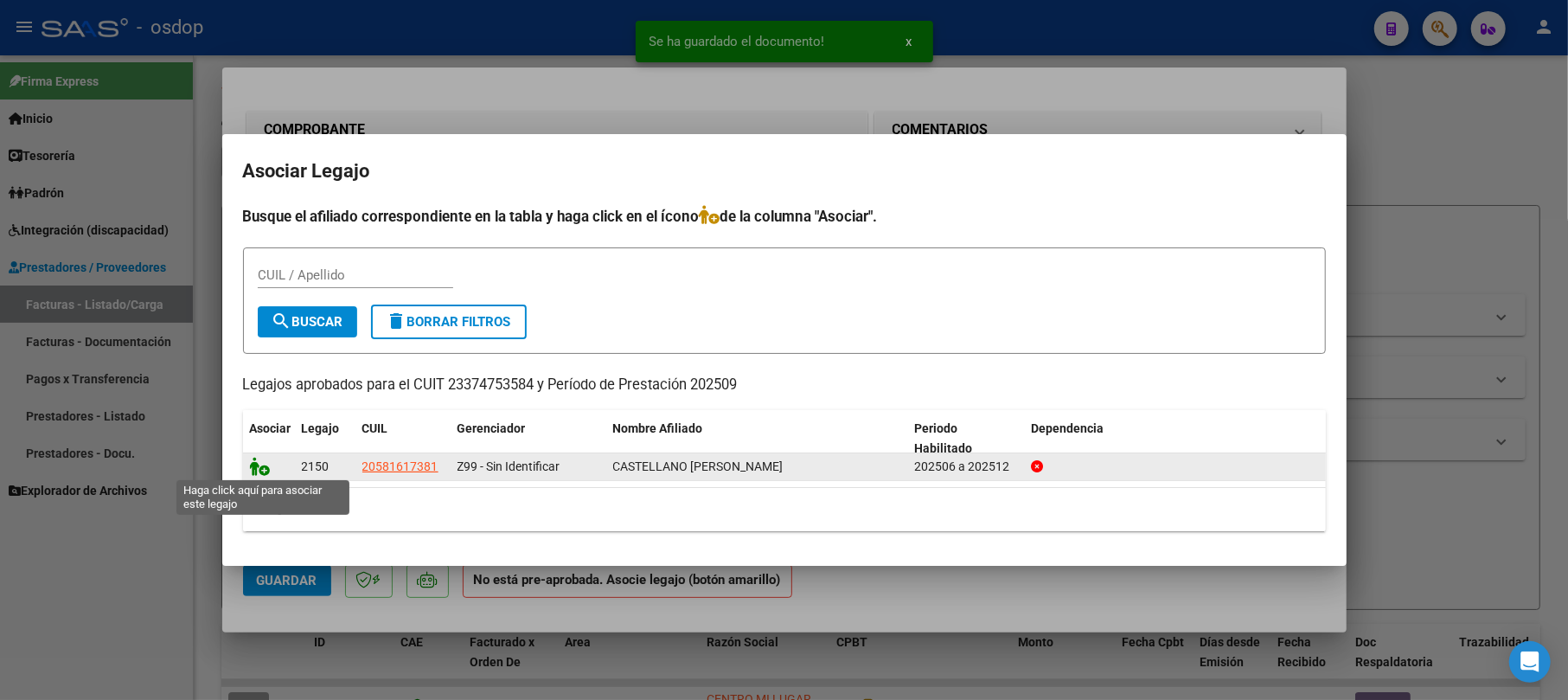
click at [254, 461] on icon at bounding box center [260, 466] width 21 height 19
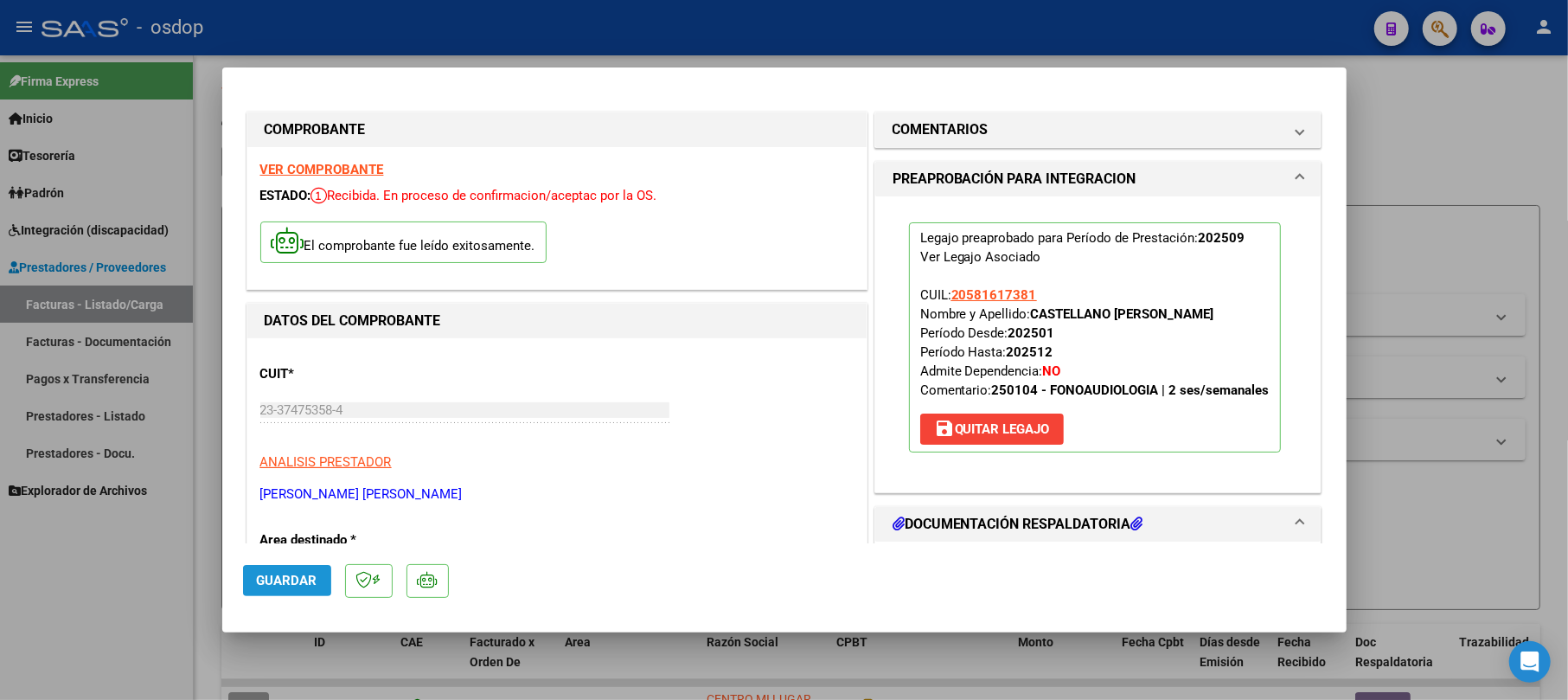
click at [288, 573] on span "Guardar" at bounding box center [287, 580] width 60 height 15
click at [1387, 140] on div at bounding box center [784, 350] width 1568 height 700
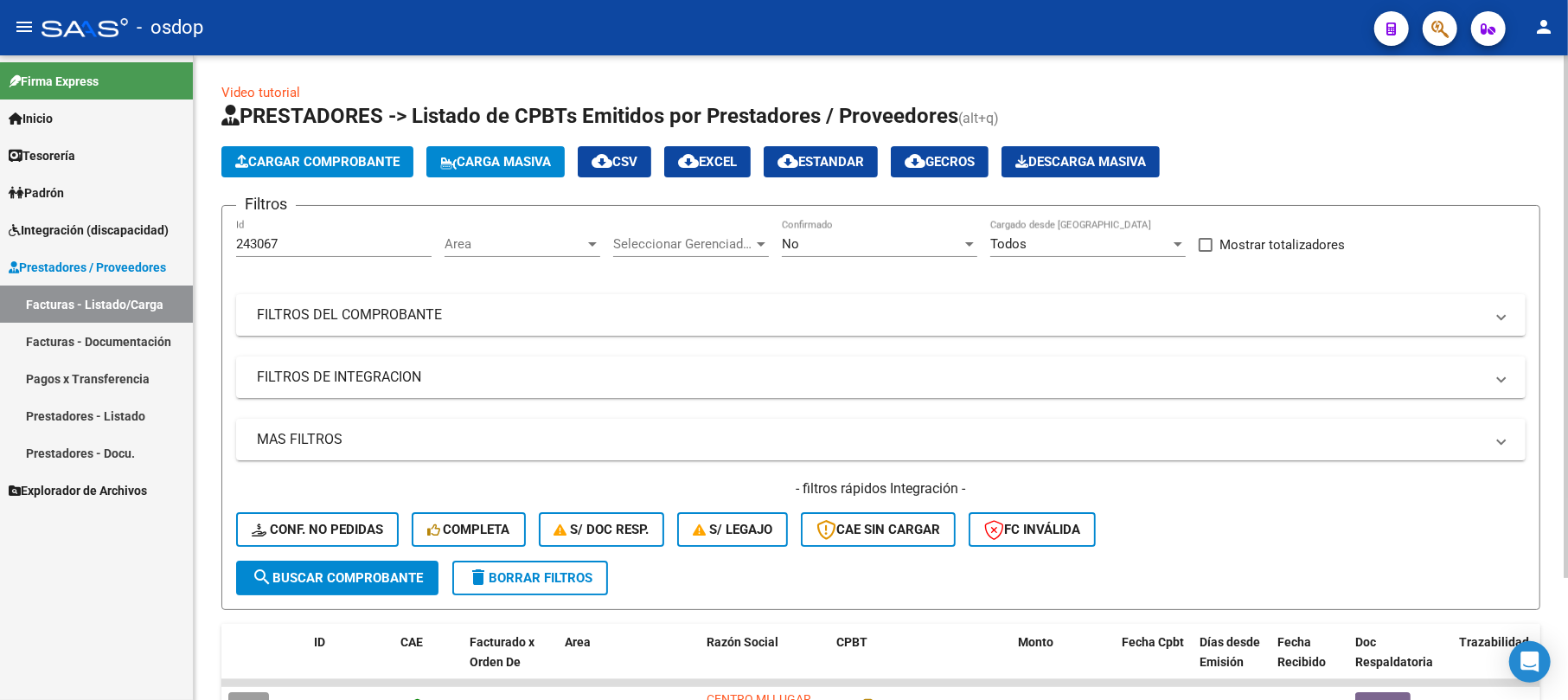
click at [384, 159] on span "Cargar Comprobante" at bounding box center [317, 161] width 164 height 15
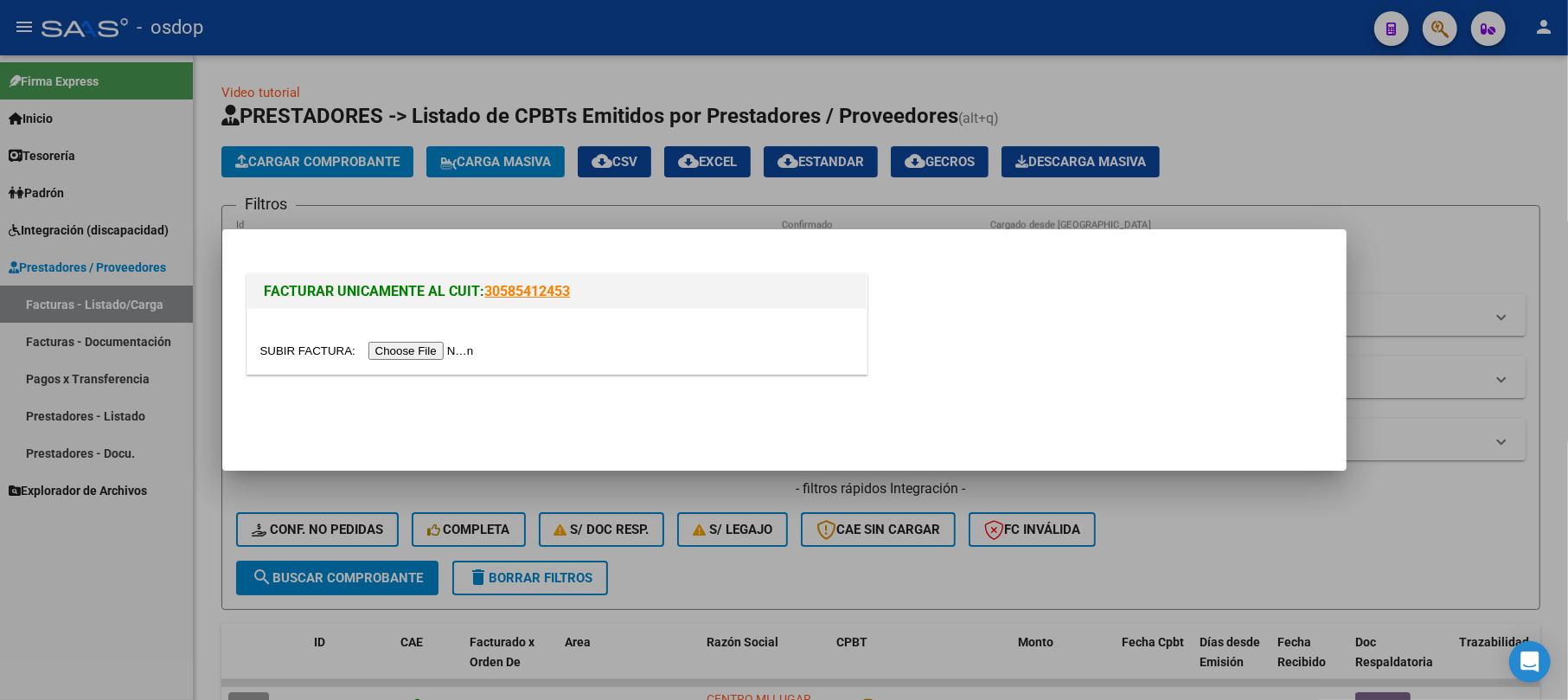
click at [454, 353] on input "file" at bounding box center [370, 350] width 219 height 18
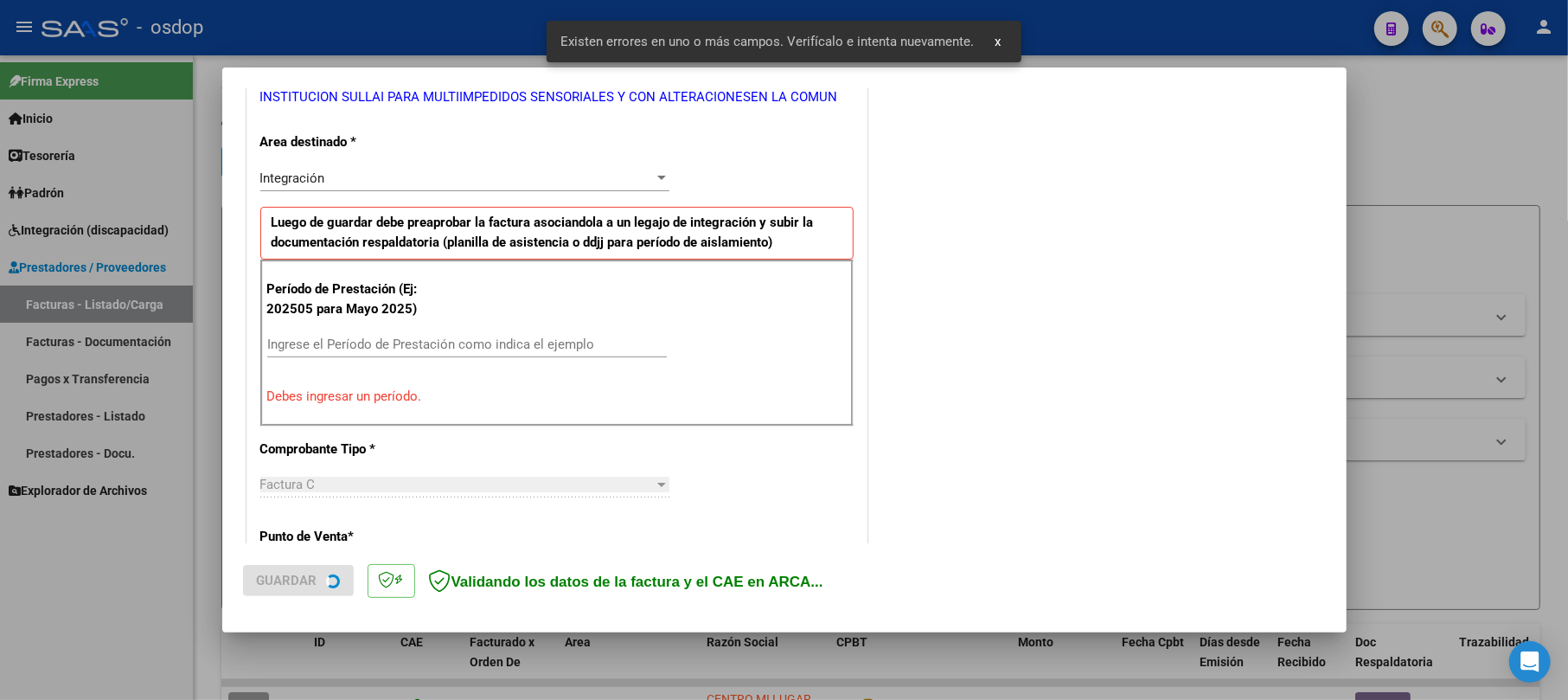
scroll to position [377, 0]
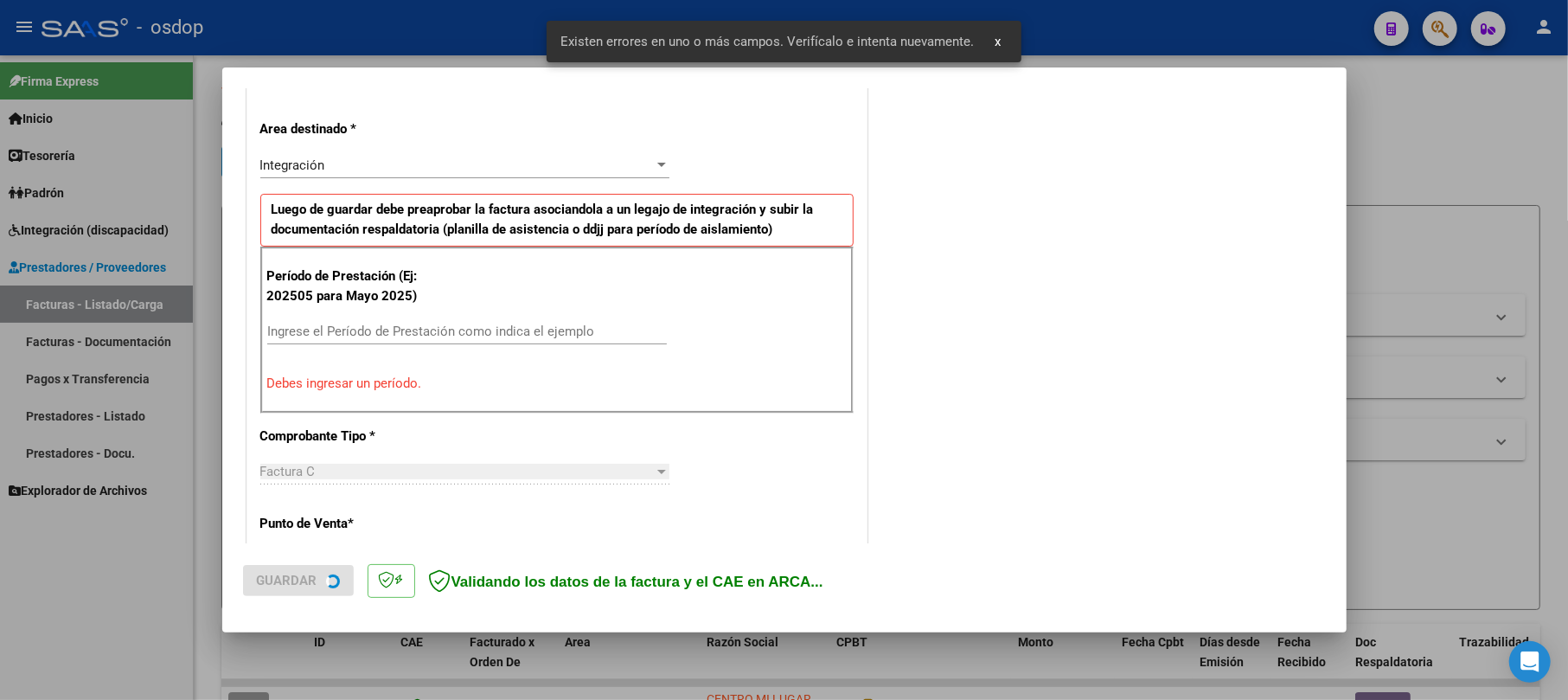
click at [349, 333] on input "Ingrese el Período de Prestación como indica el ejemplo" at bounding box center [466, 331] width 399 height 15
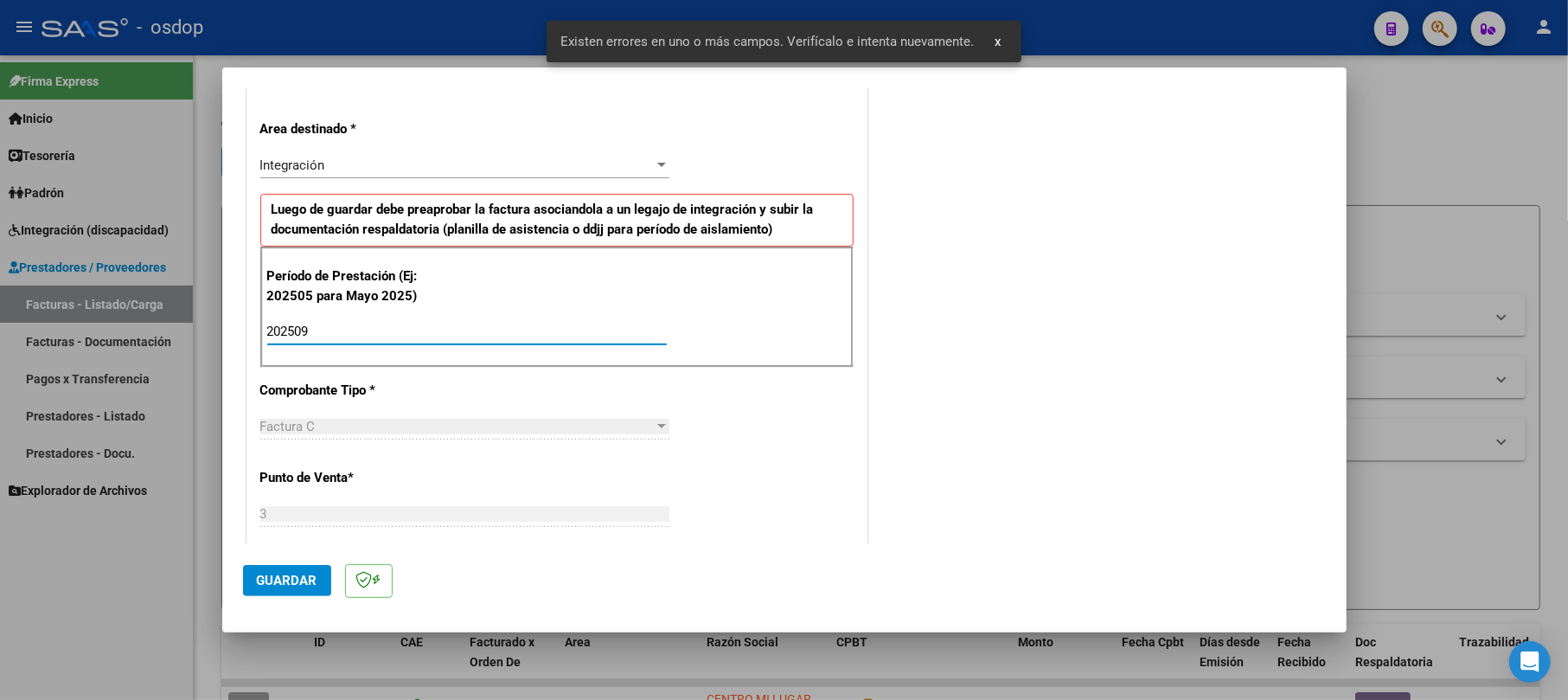
scroll to position [723, 0]
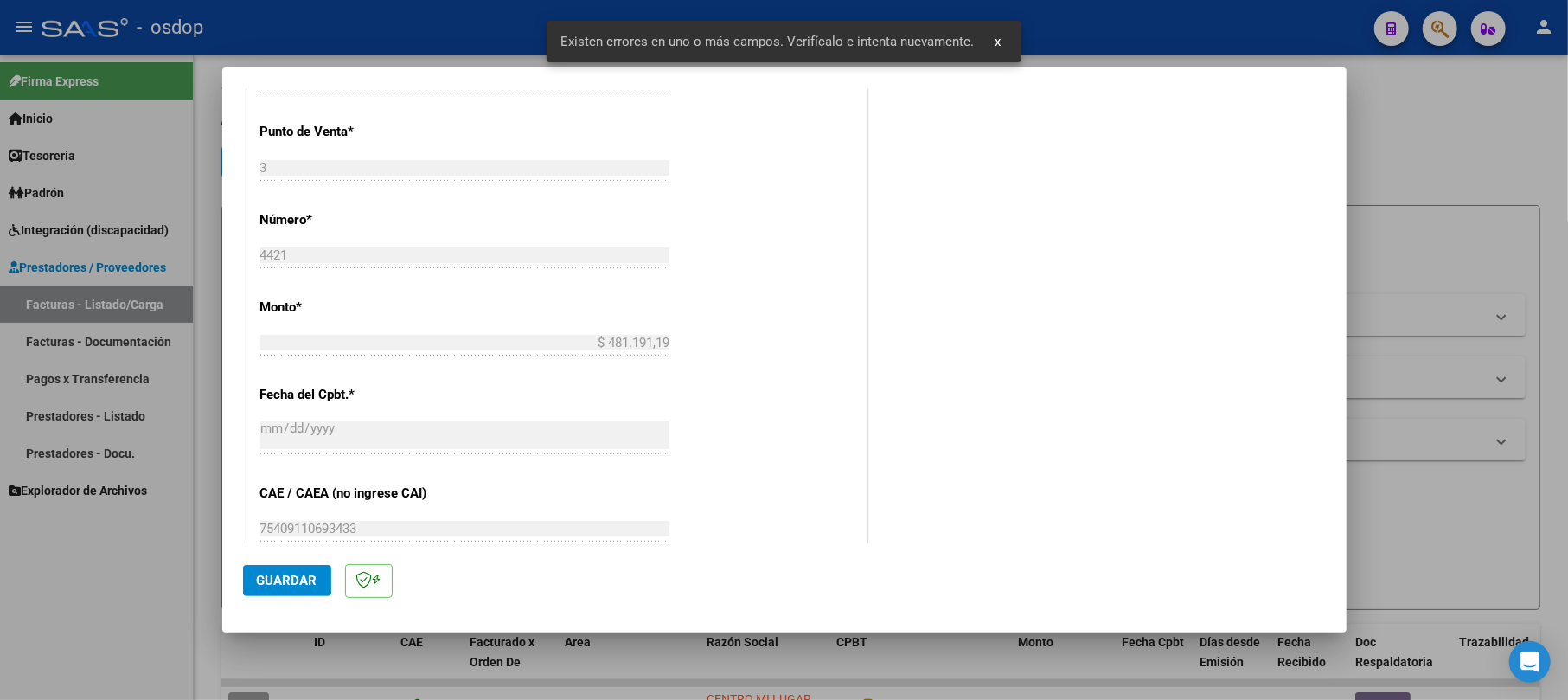
type input "202509"
click at [281, 569] on button "Guardar" at bounding box center [287, 580] width 88 height 31
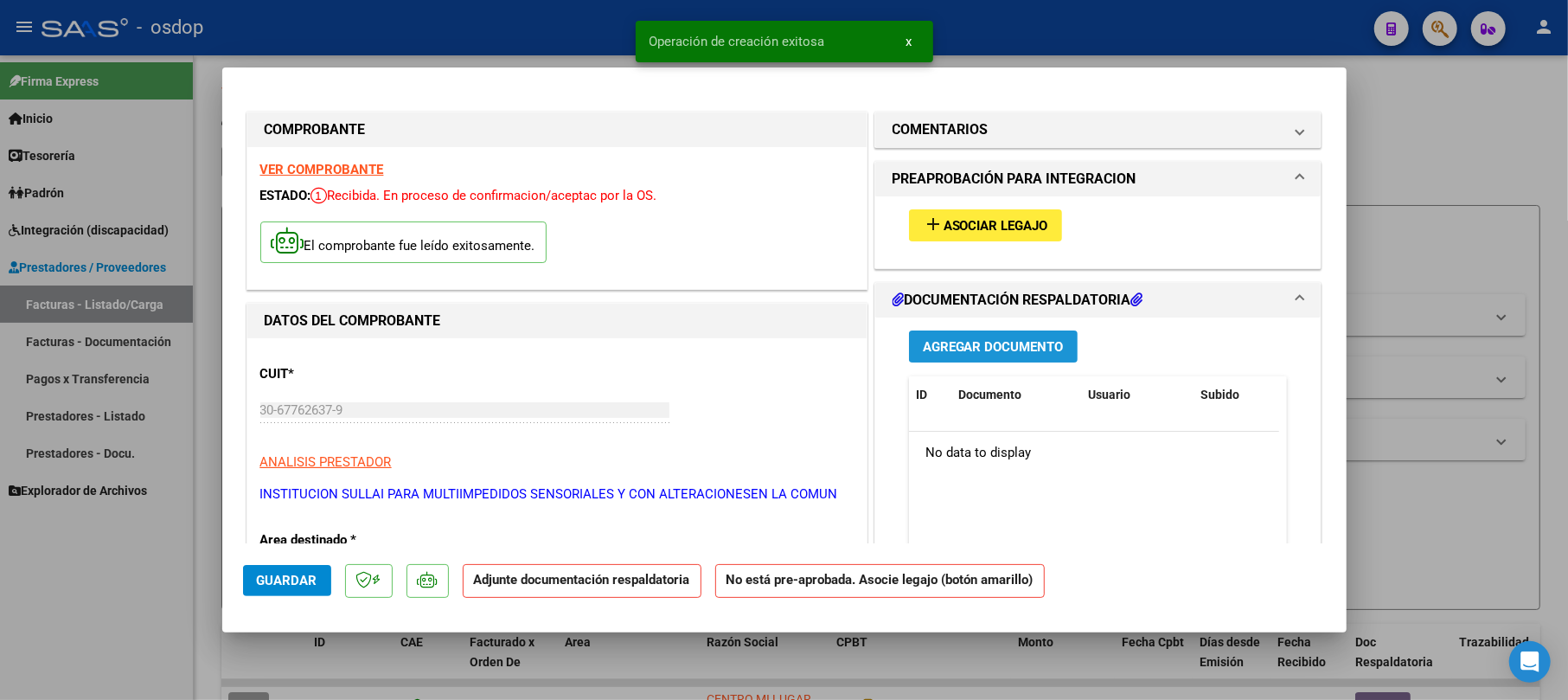
click at [1027, 342] on span "Agregar Documento" at bounding box center [993, 346] width 141 height 15
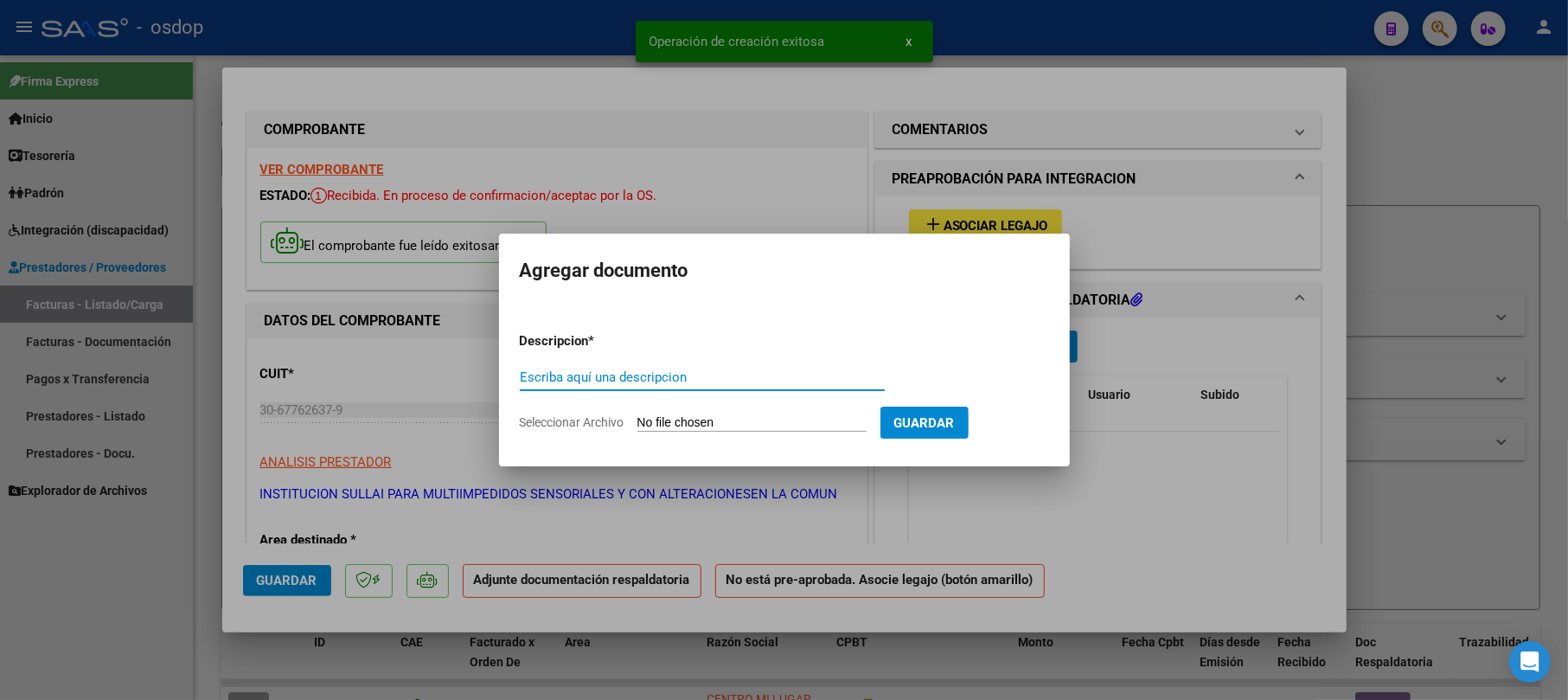
click at [645, 380] on input "Escriba aquí una descripcion" at bounding box center [702, 376] width 365 height 15
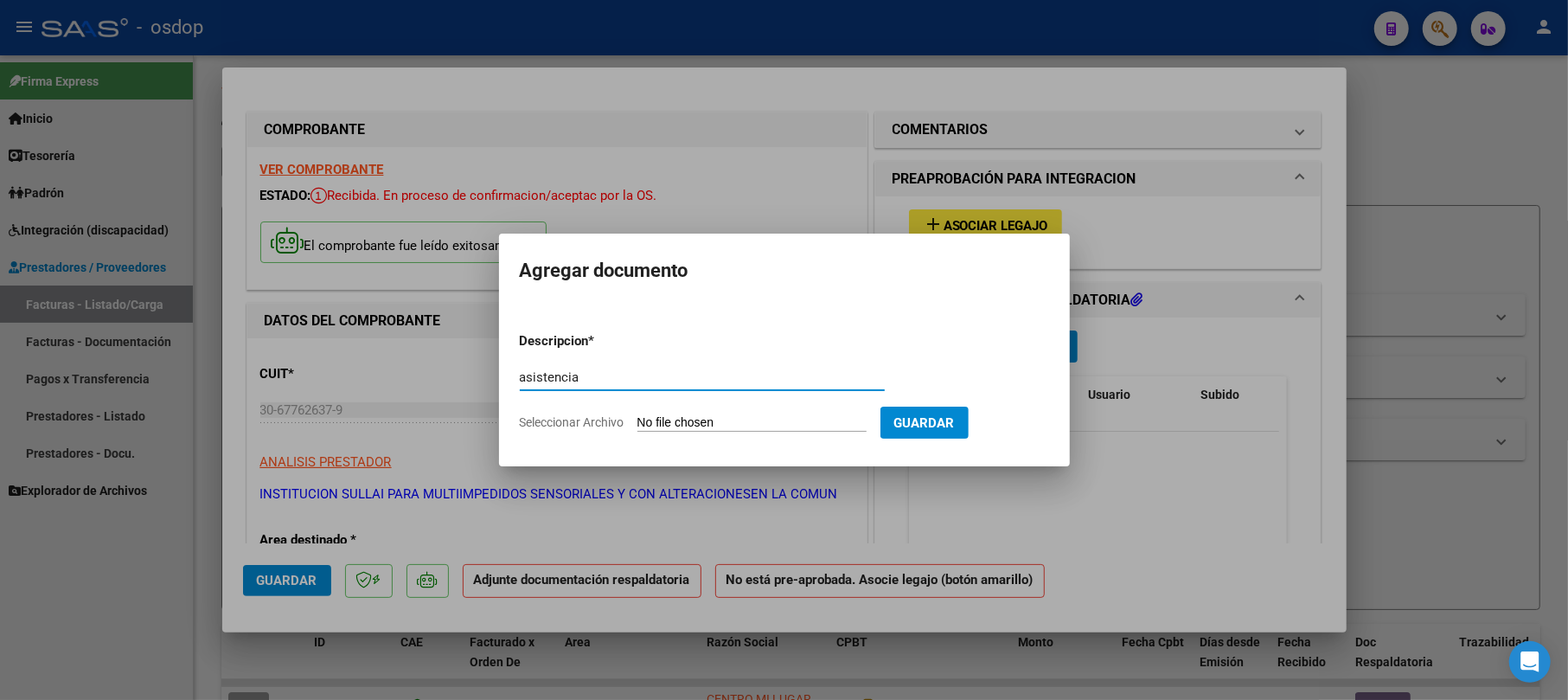
type input "asistencia"
click at [707, 405] on div "asistencia Escriba aquí una descripcion" at bounding box center [702, 385] width 365 height 42
click at [708, 422] on input "Seleccionar Archivo" at bounding box center [752, 423] width 229 height 16
type input "C:\fakepath\torres asist sept 2025.pdf"
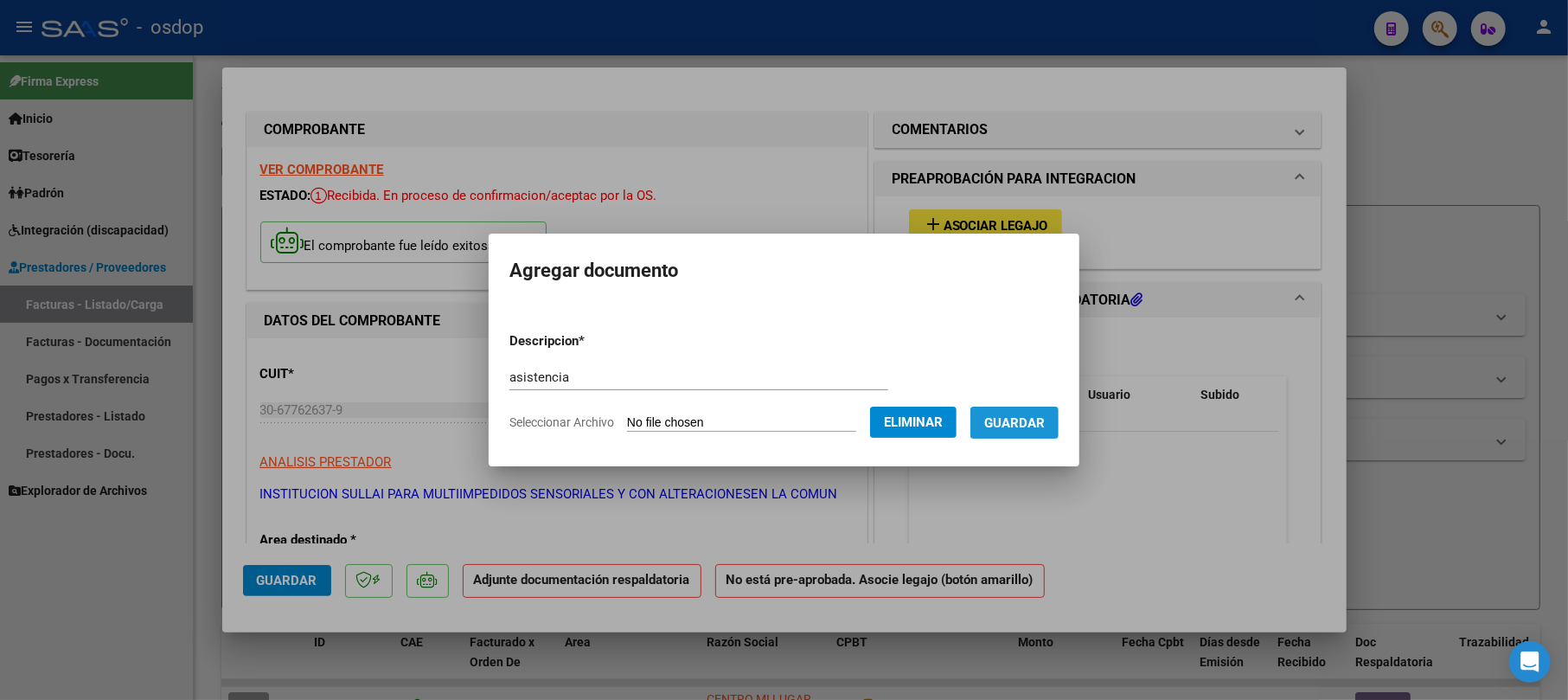
click at [1027, 420] on span "Guardar" at bounding box center [1014, 423] width 60 height 15
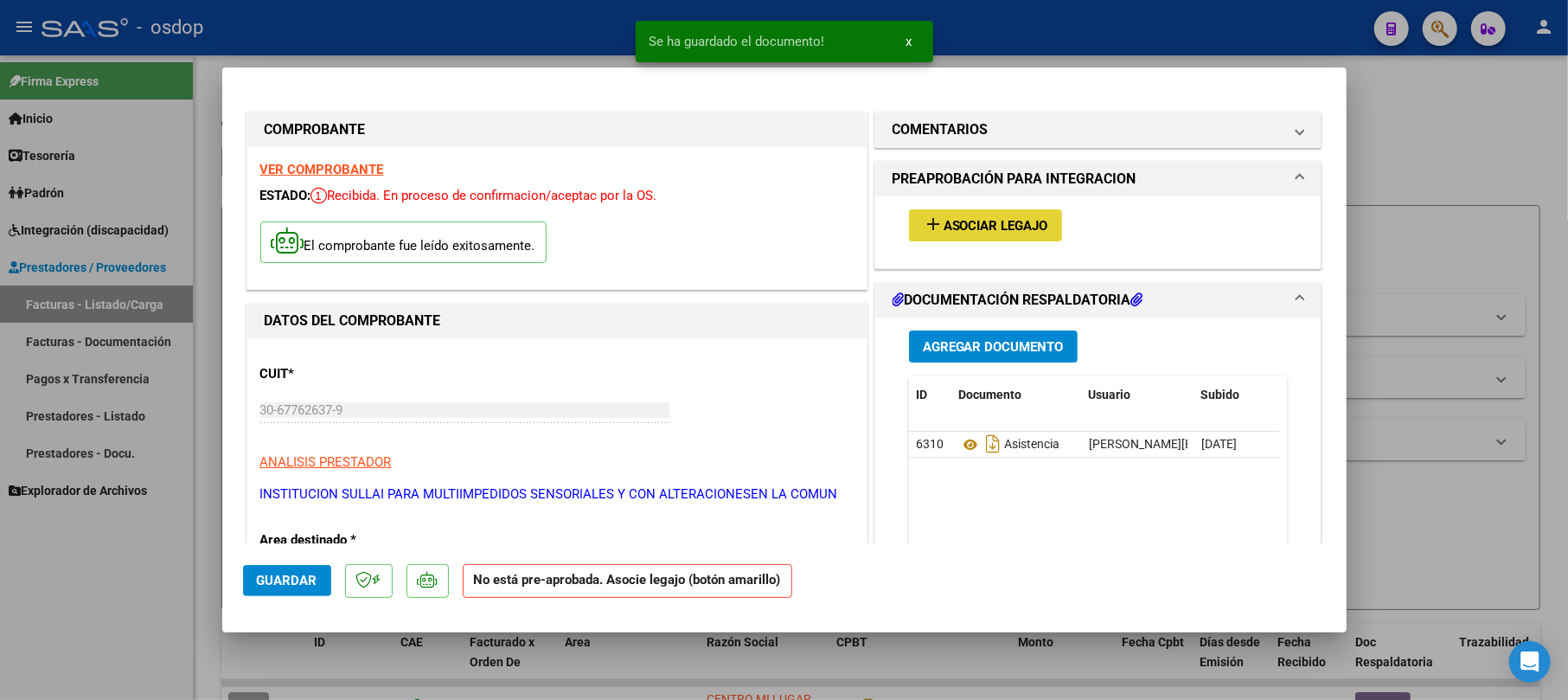
click at [943, 225] on span "Asociar Legajo" at bounding box center [995, 225] width 105 height 15
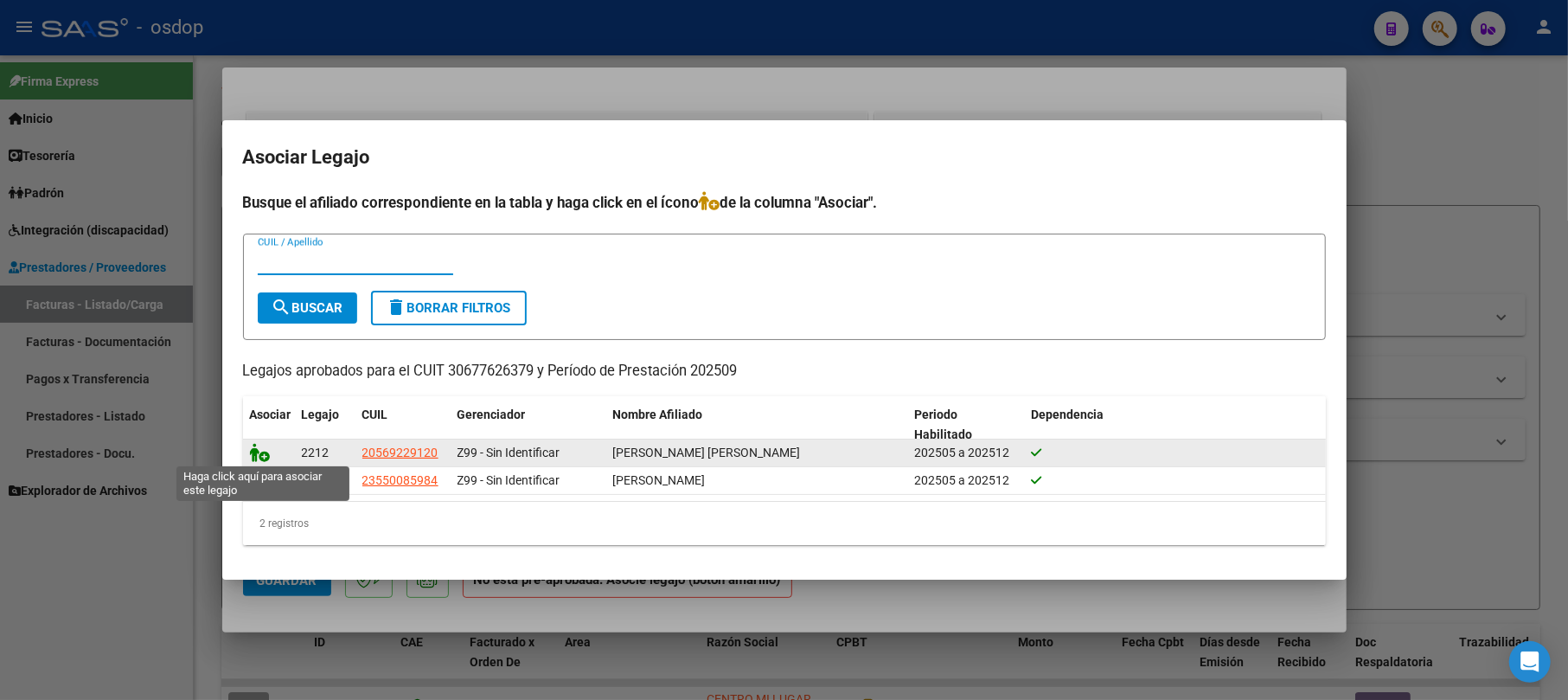
click at [258, 451] on icon at bounding box center [260, 452] width 21 height 19
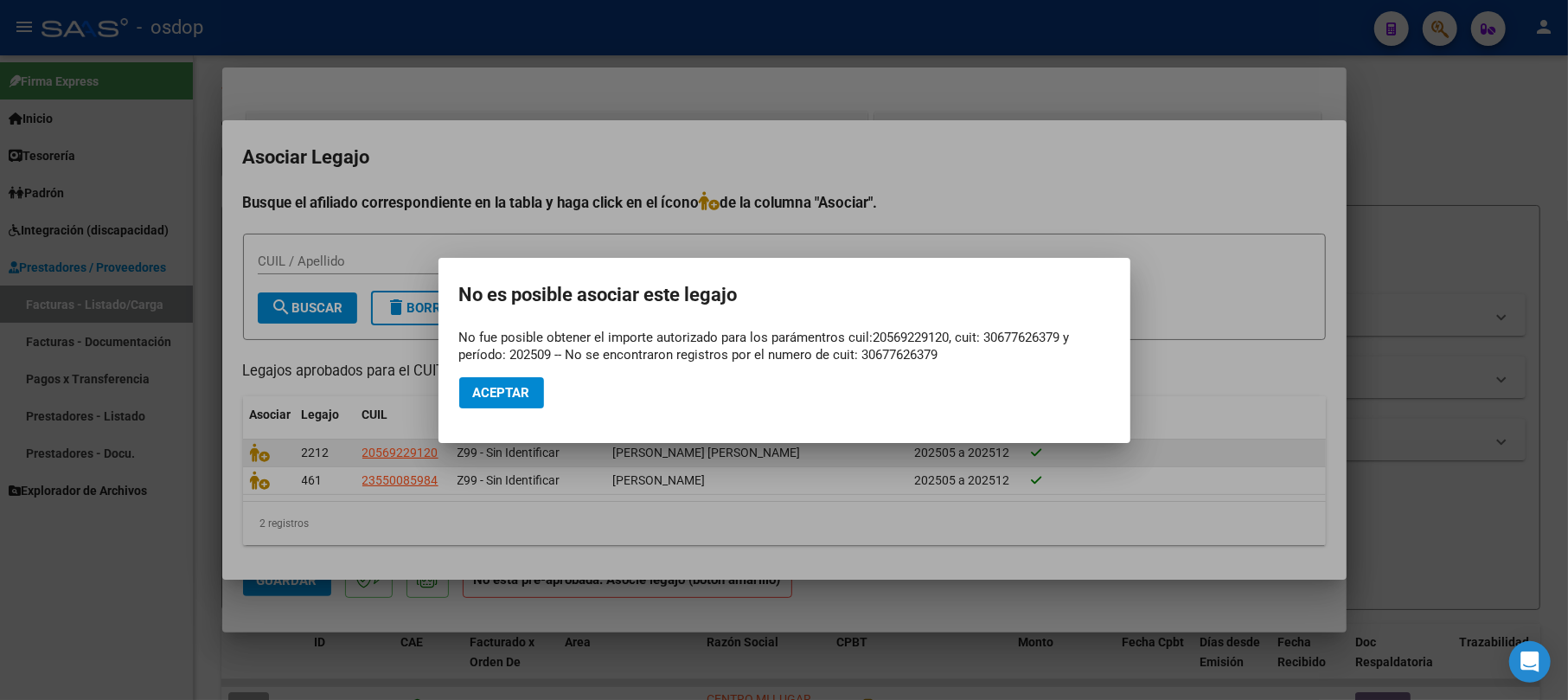
drag, startPoint x: 225, startPoint y: 129, endPoint x: 1309, endPoint y: 463, distance: 1134.3
click at [1312, 494] on div at bounding box center [784, 350] width 1568 height 700
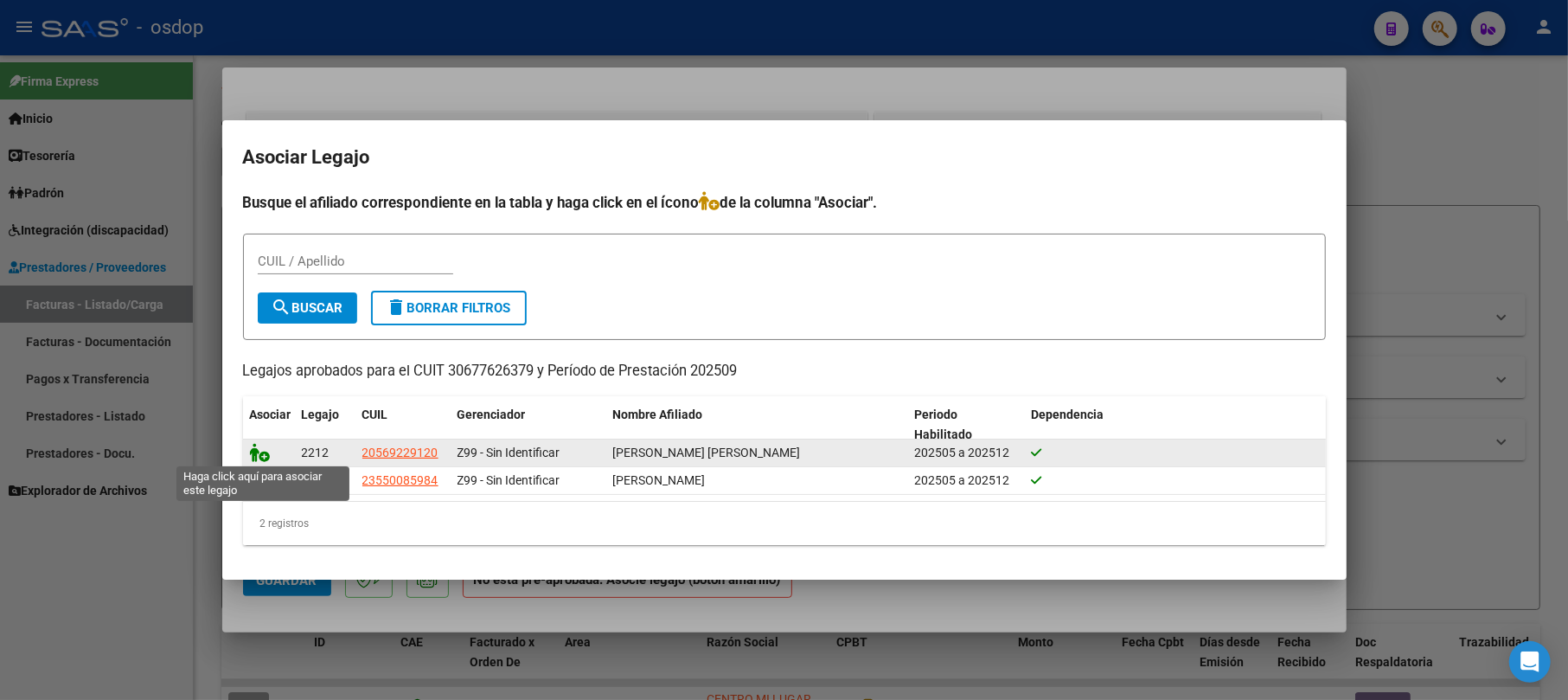
click at [254, 448] on icon at bounding box center [260, 452] width 21 height 19
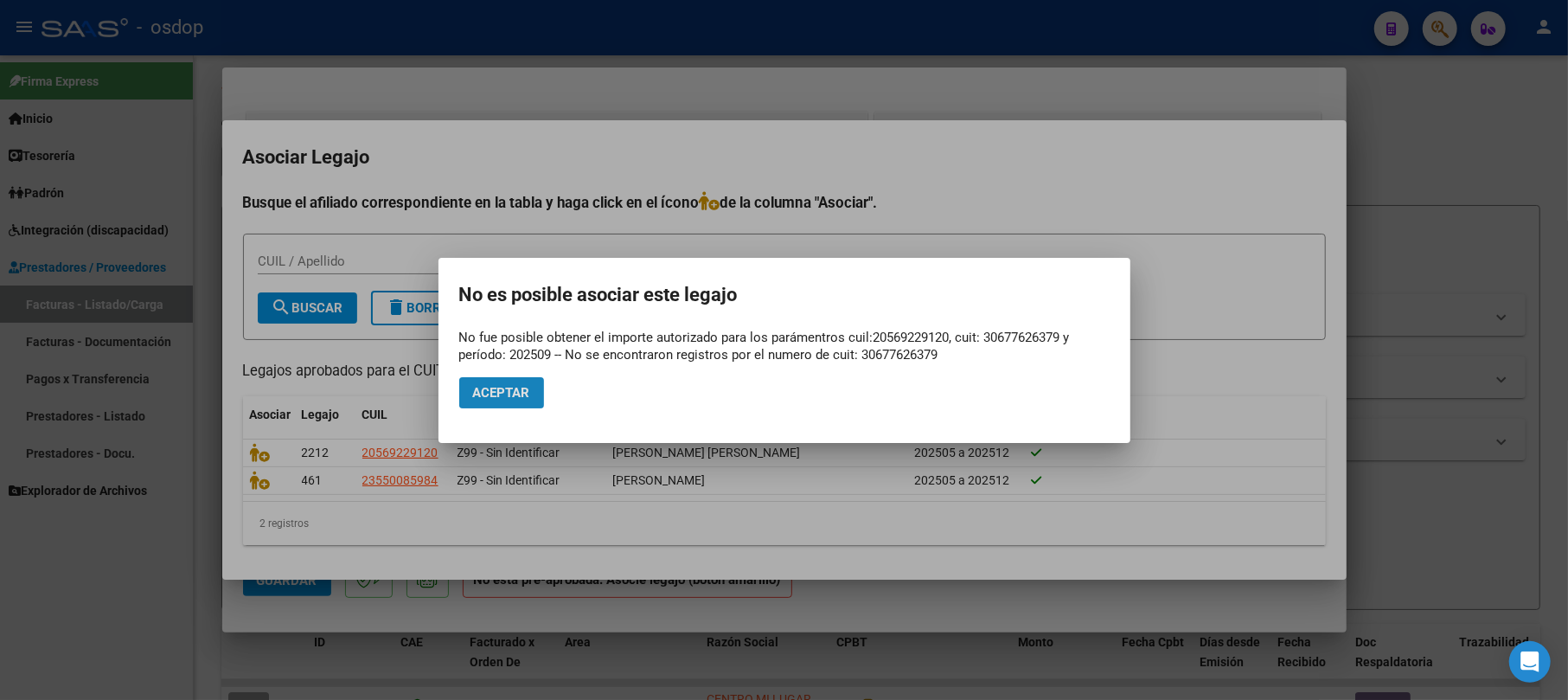
click at [516, 388] on span "Aceptar" at bounding box center [501, 392] width 57 height 15
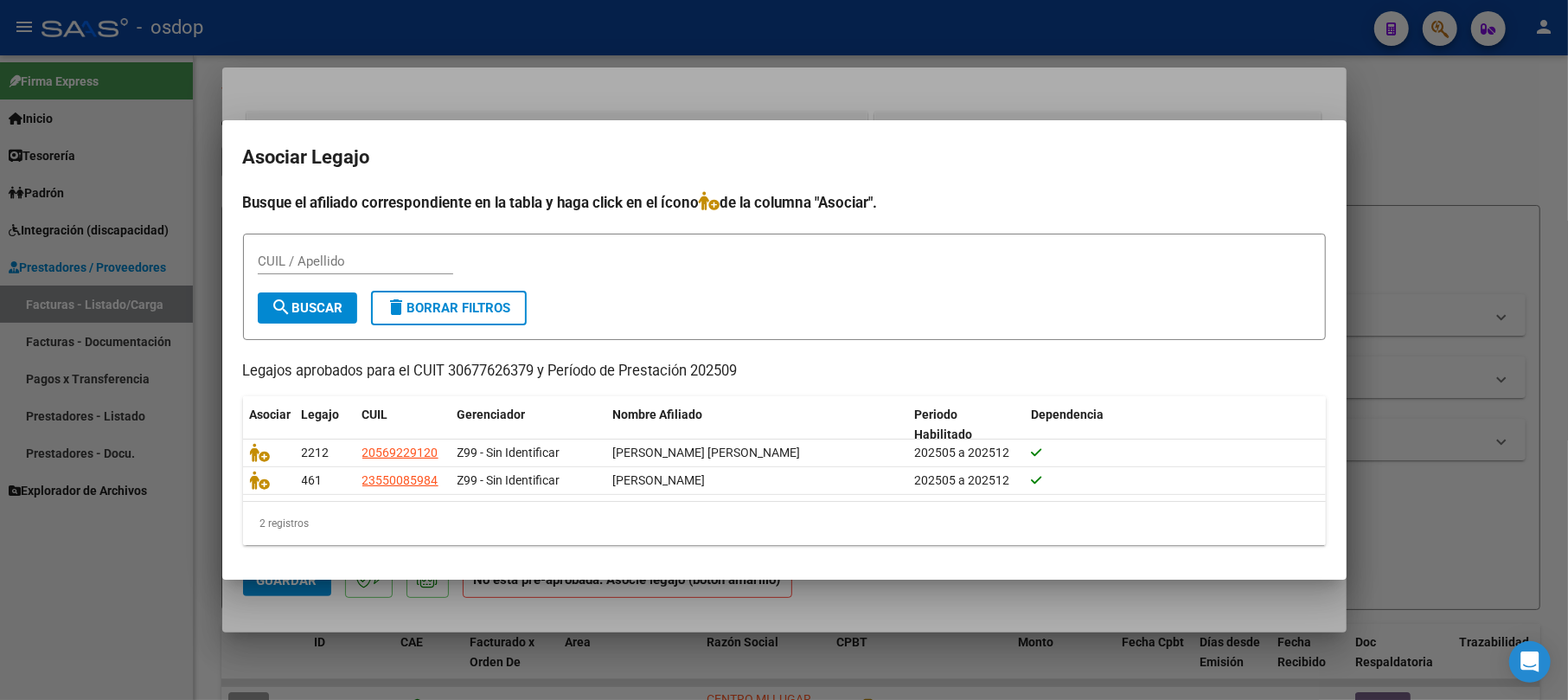
click at [1395, 145] on div at bounding box center [784, 350] width 1568 height 700
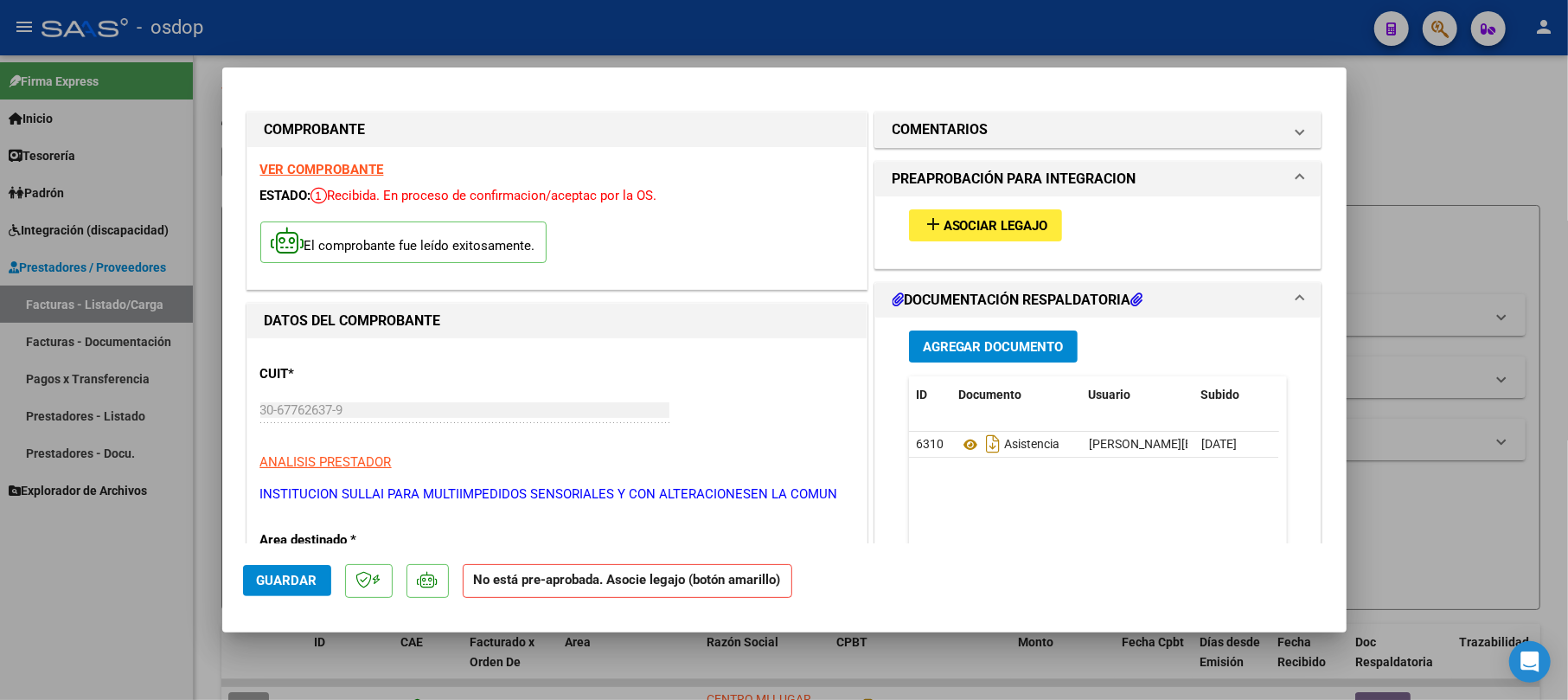
click at [1426, 106] on div at bounding box center [784, 350] width 1568 height 700
type input "$ 0,00"
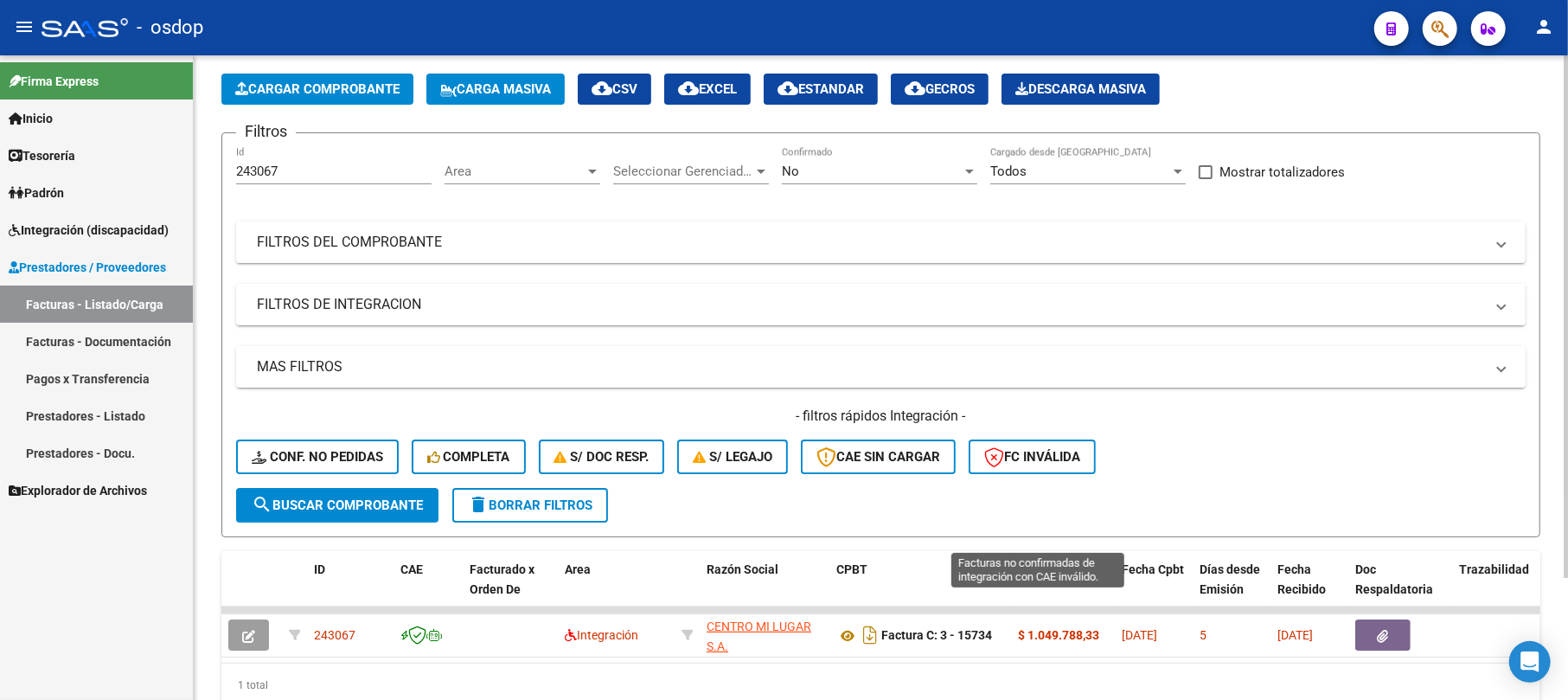
scroll to position [150, 0]
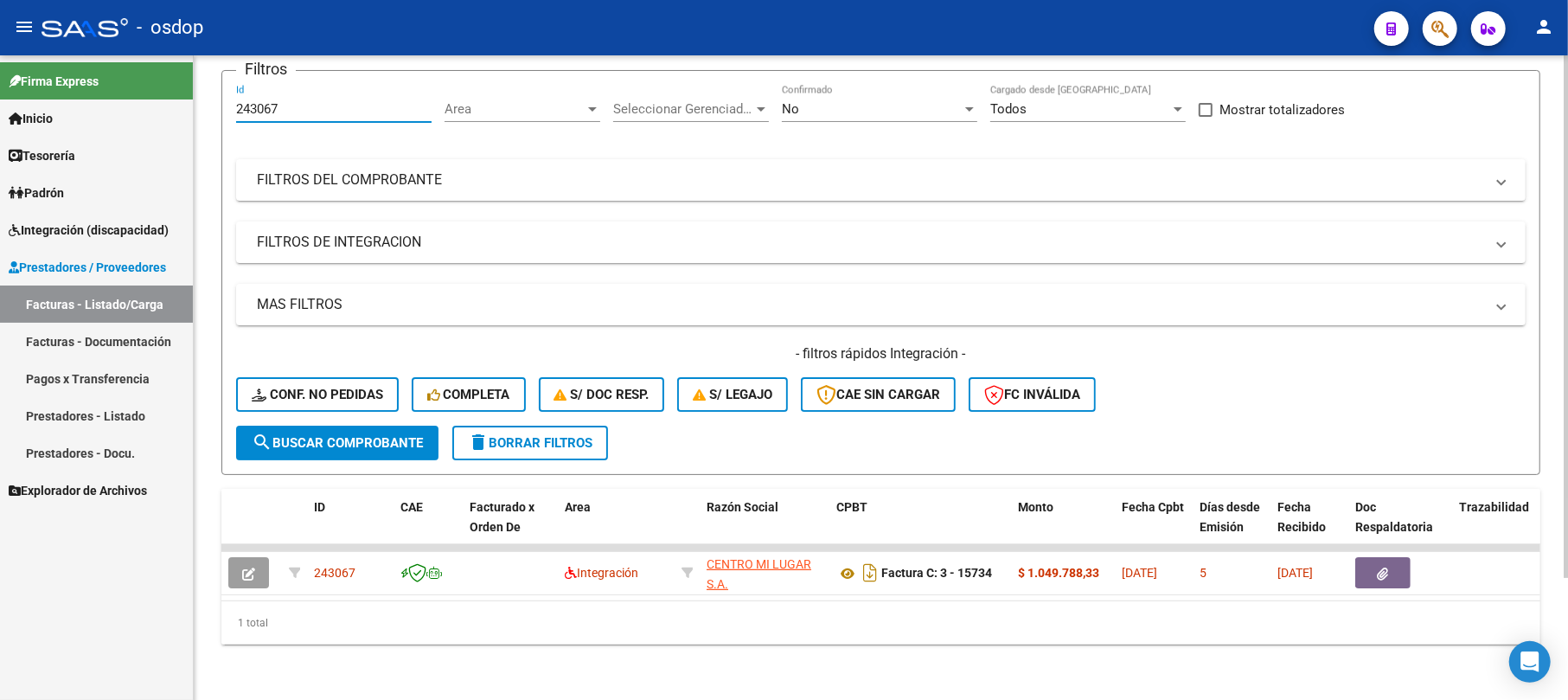
click at [354, 101] on input "243067" at bounding box center [333, 108] width 195 height 15
type input "2"
click at [374, 435] on span "search Buscar Comprobante" at bounding box center [337, 442] width 171 height 15
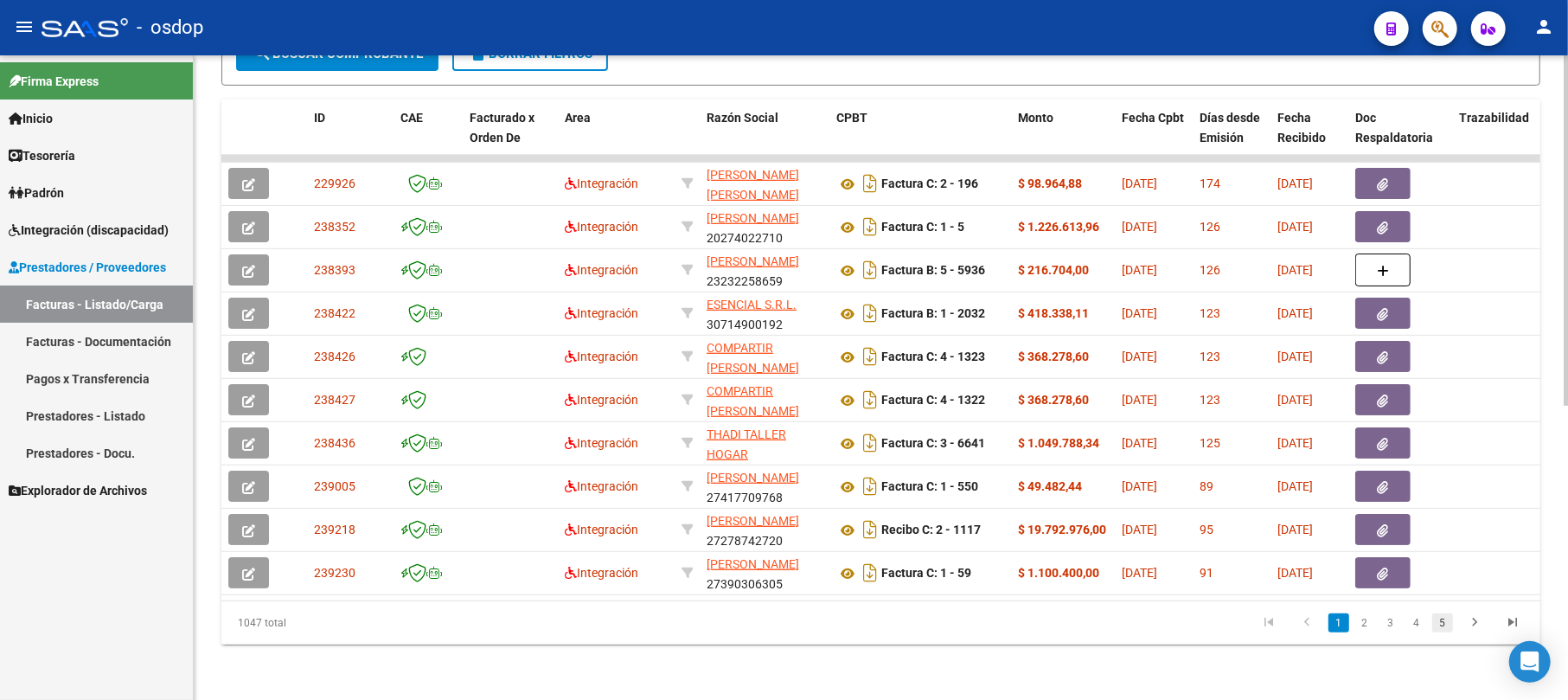
scroll to position [540, 0]
click at [1509, 626] on icon "go to last page" at bounding box center [1512, 625] width 23 height 21
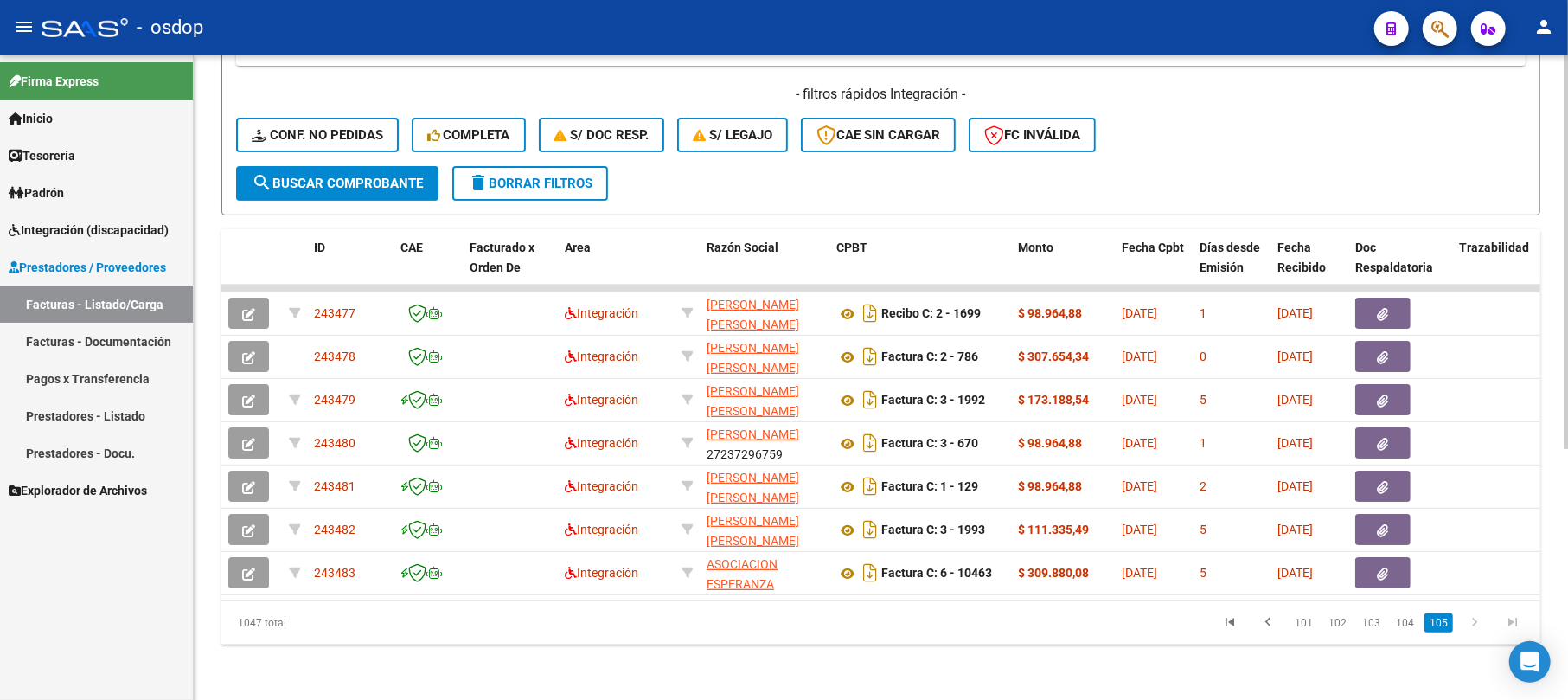
scroll to position [22, 0]
click at [1477, 624] on icon "go to next page" at bounding box center [1475, 625] width 23 height 21
click at [1399, 623] on link "104" at bounding box center [1405, 623] width 28 height 19
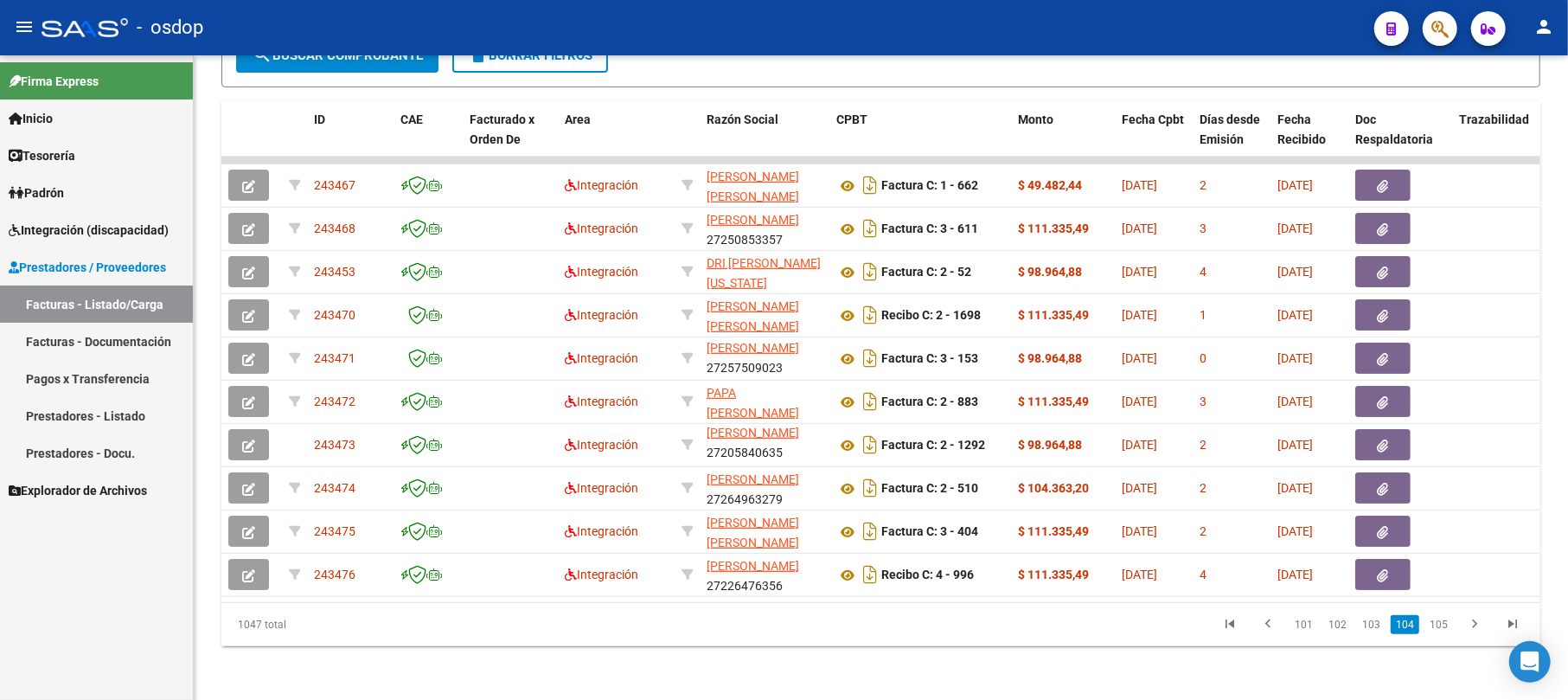
scroll to position [540, 0]
click at [1370, 623] on link "103" at bounding box center [1371, 623] width 28 height 19
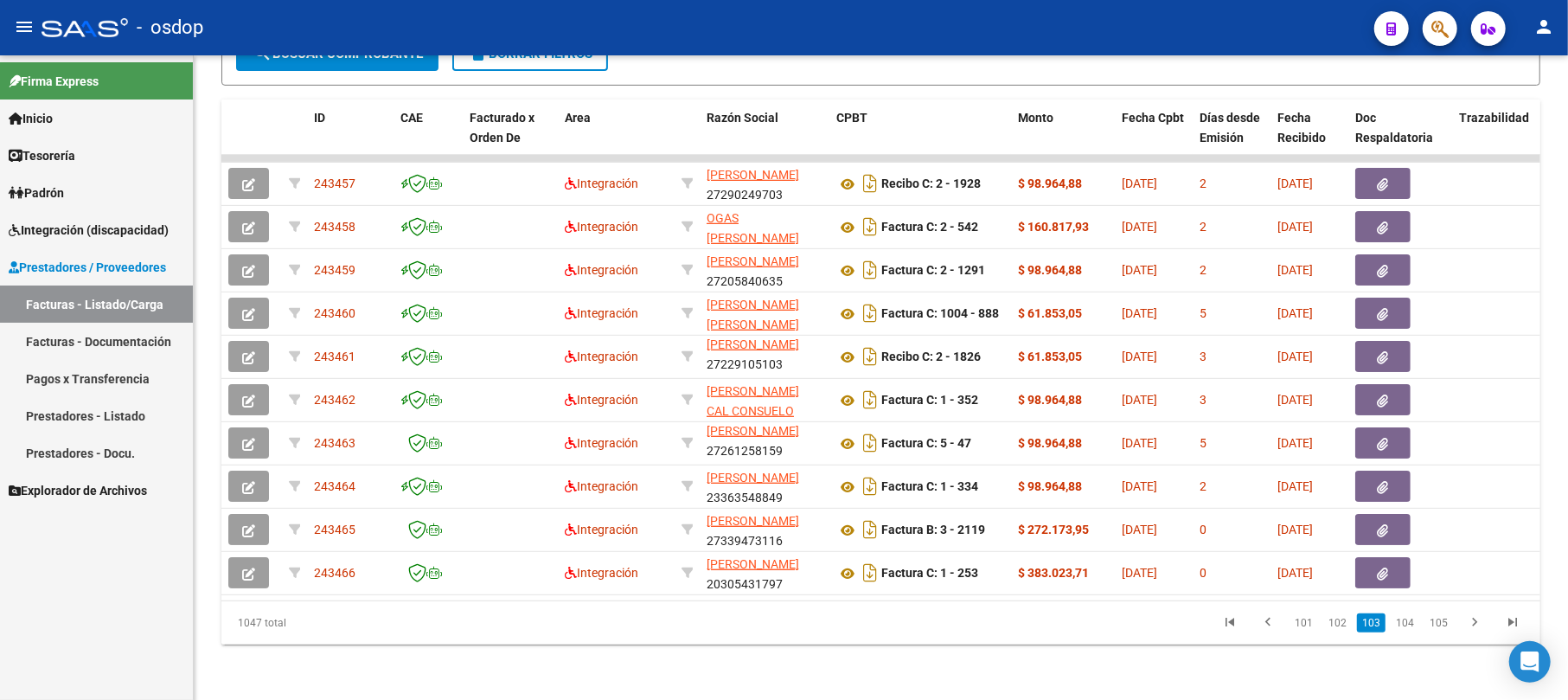
scroll to position [22, 0]
click at [1406, 621] on link "104" at bounding box center [1405, 623] width 28 height 19
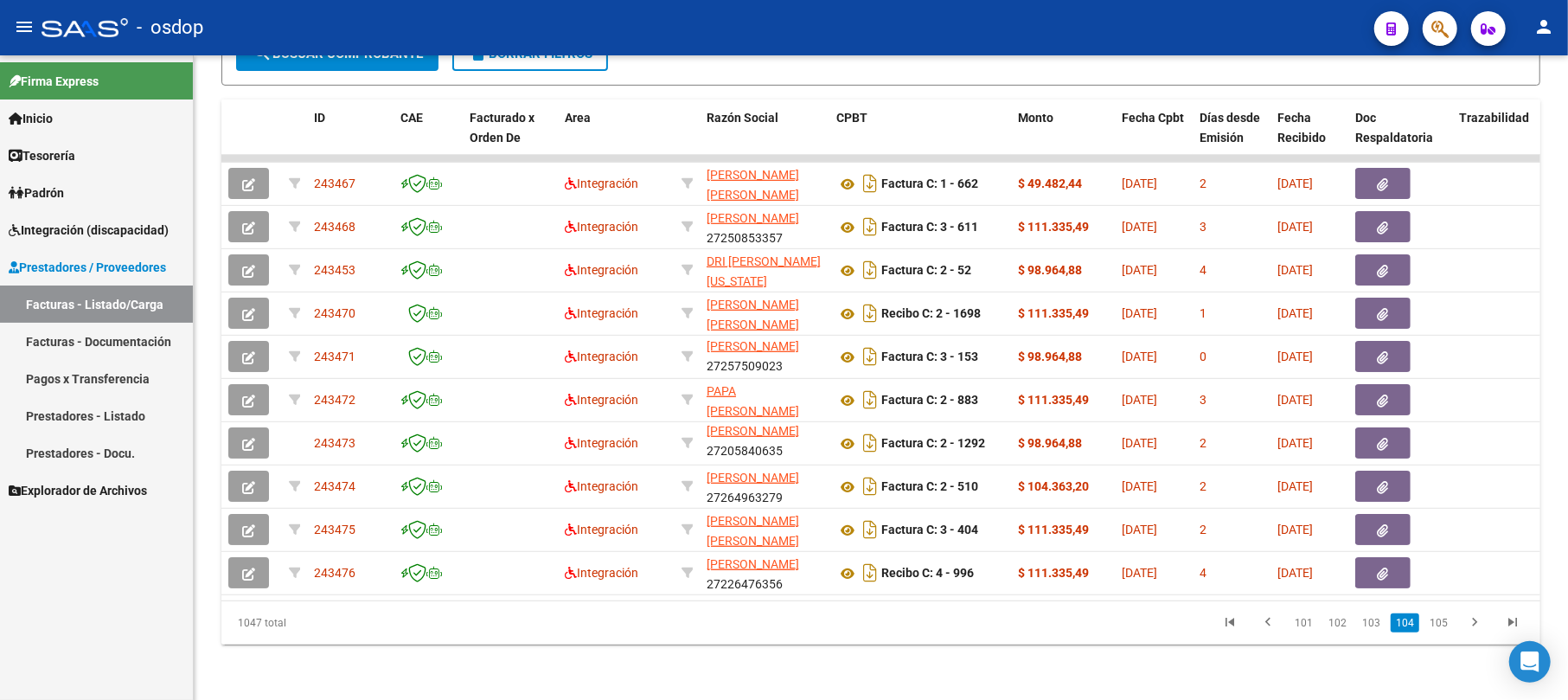
scroll to position [42, 0]
click at [1443, 630] on link "105" at bounding box center [1439, 623] width 28 height 19
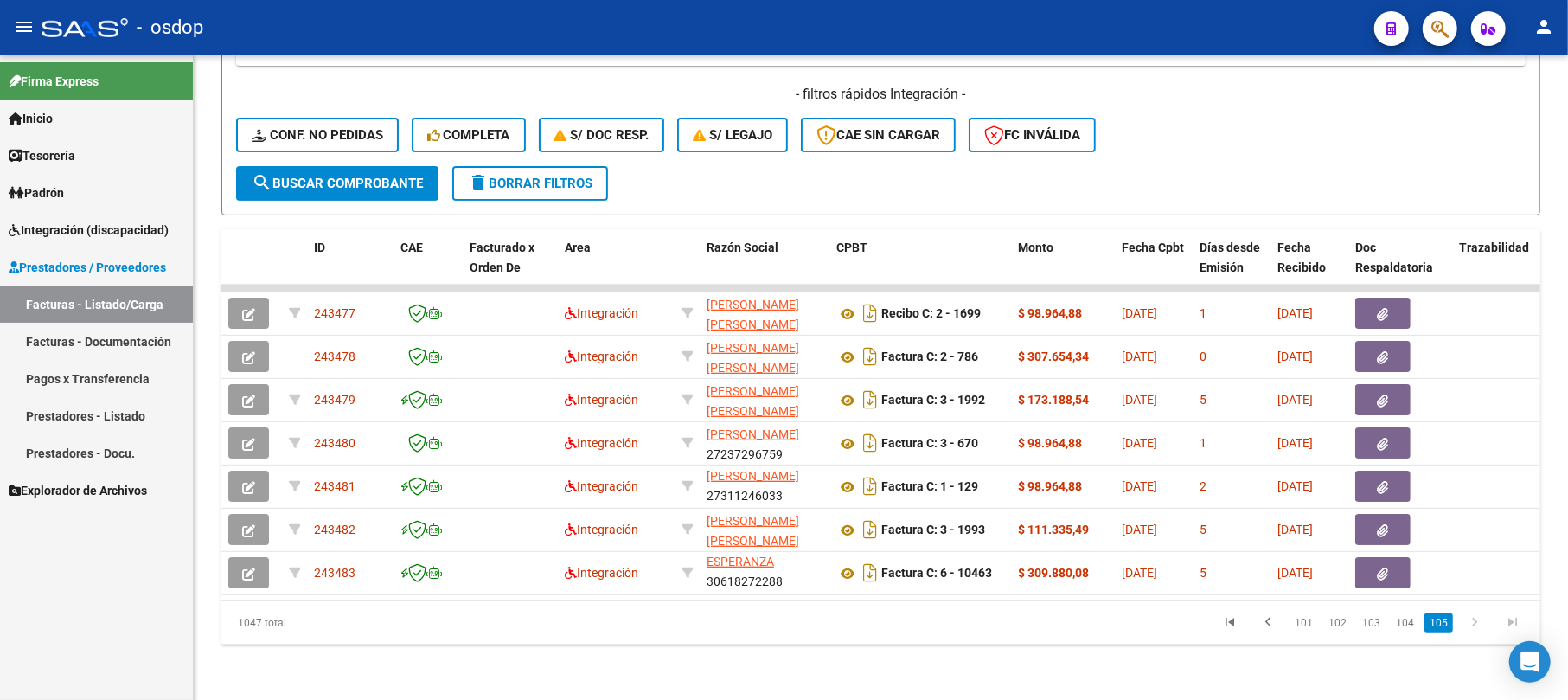
scroll to position [409, 0]
click at [1484, 624] on link "go to next page" at bounding box center [1474, 623] width 33 height 19
click at [1513, 623] on icon "go to last page" at bounding box center [1512, 625] width 23 height 21
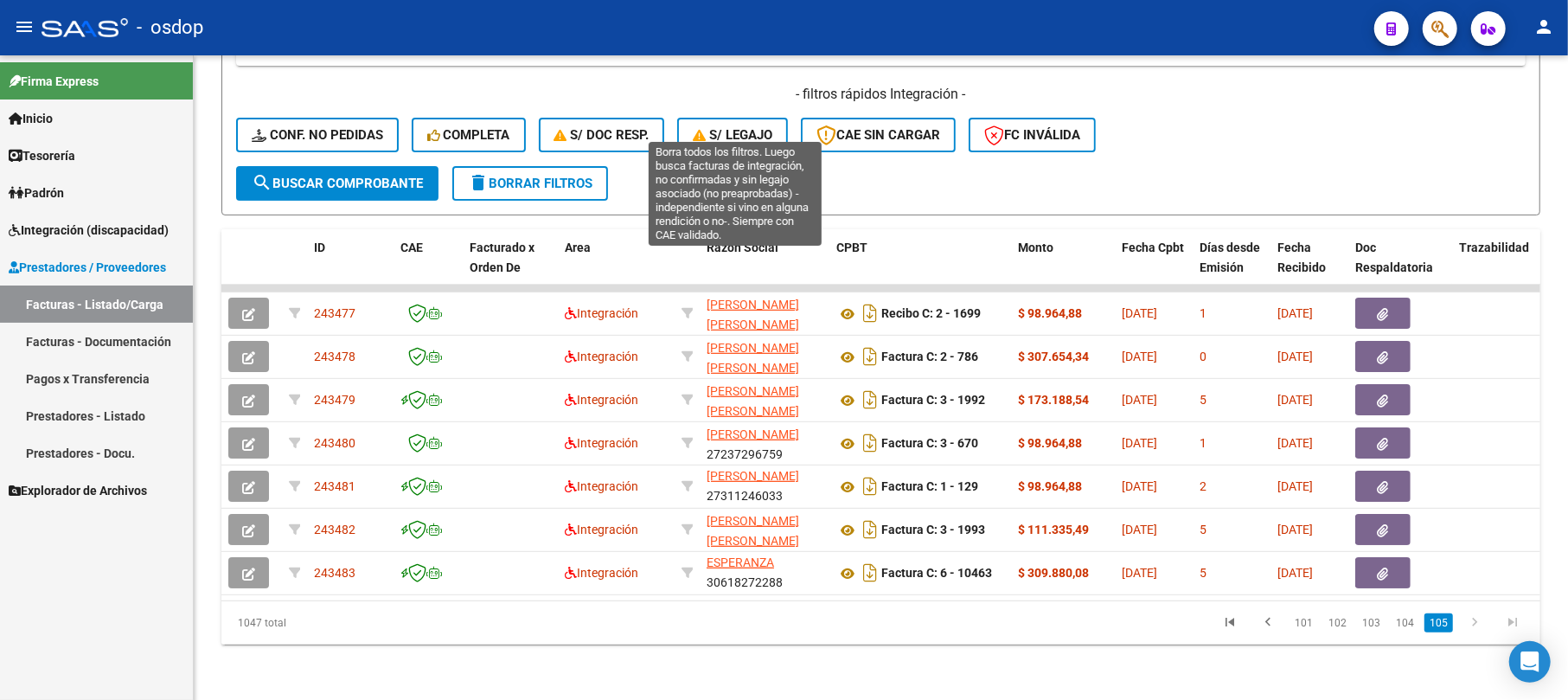
click at [738, 127] on span "S/ legajo" at bounding box center [732, 135] width 79 height 15
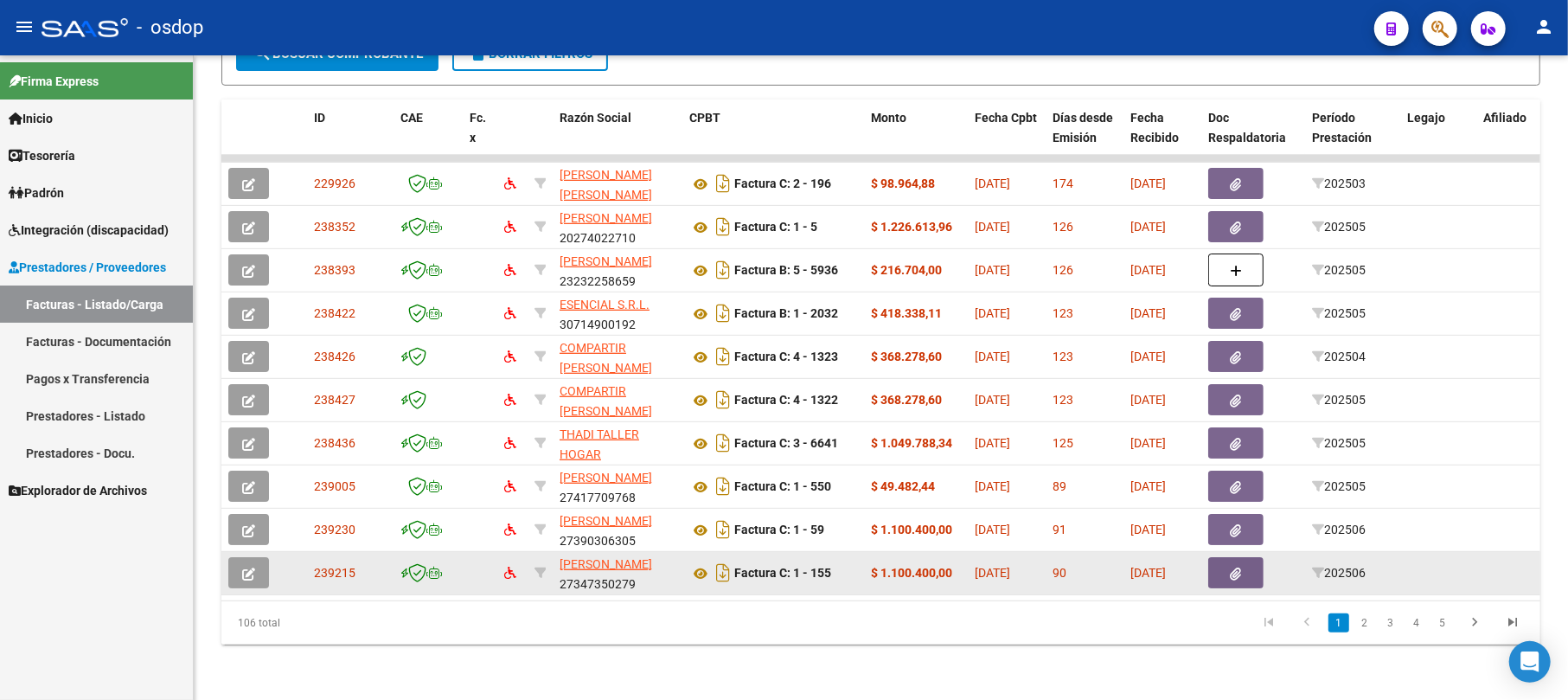
scroll to position [540, 0]
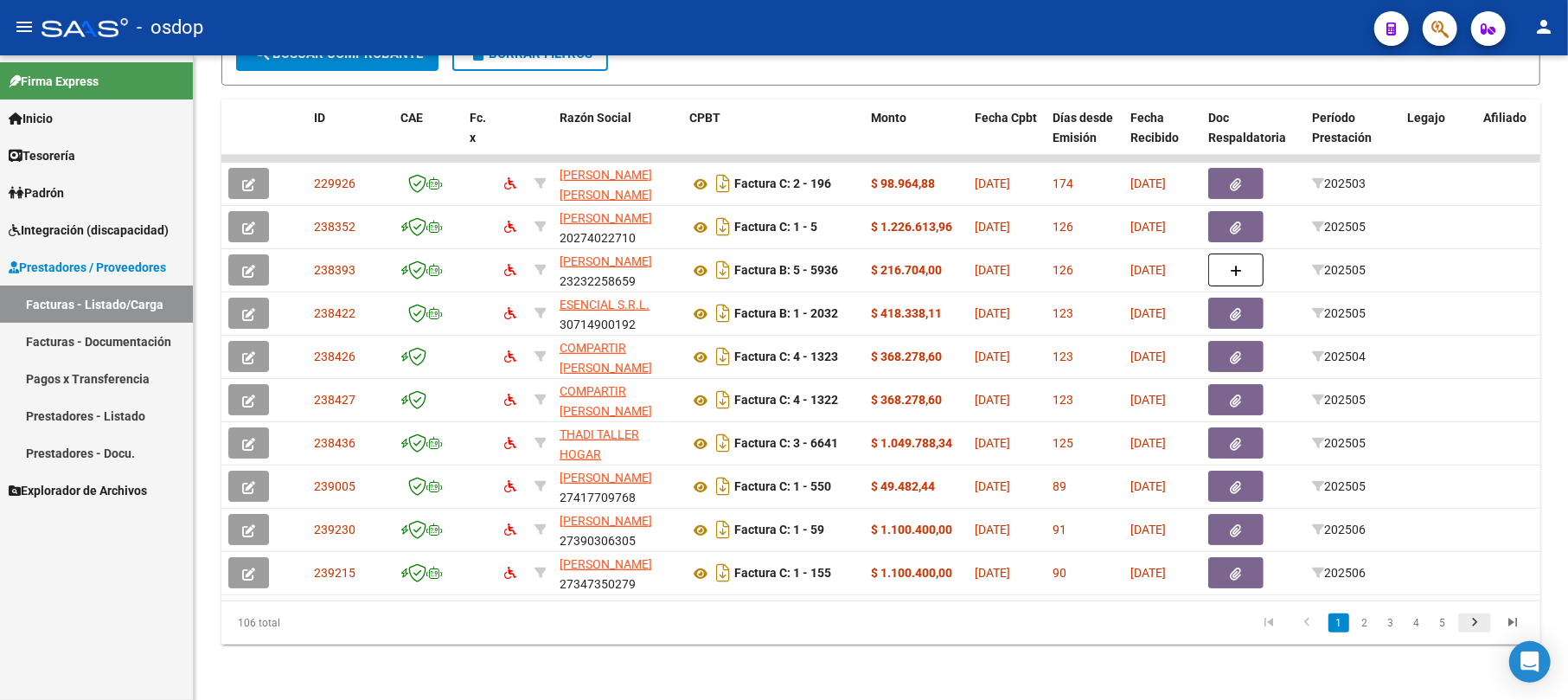
click at [1468, 627] on icon "go to next page" at bounding box center [1475, 625] width 23 height 21
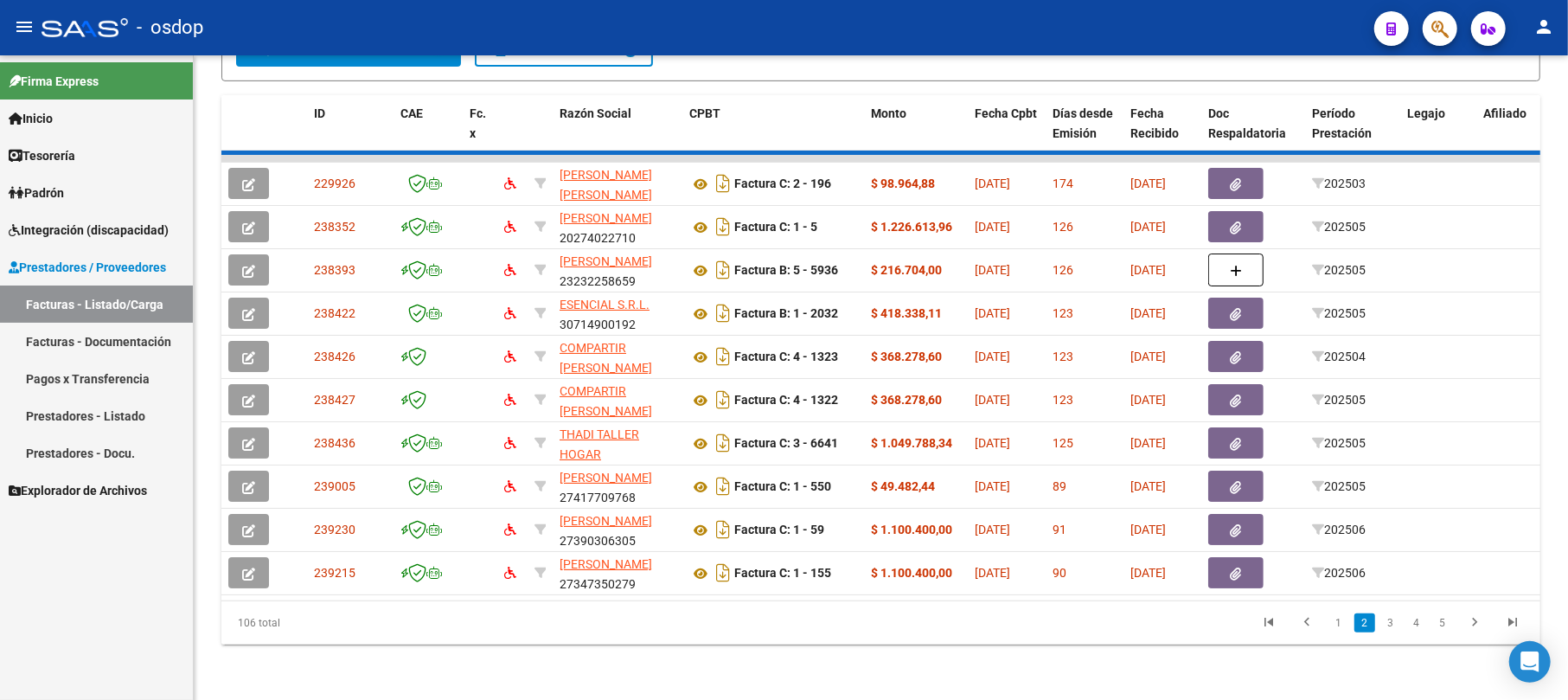
click at [1444, 627] on div "106 total 1 2 3 4 5" at bounding box center [881, 623] width 1319 height 43
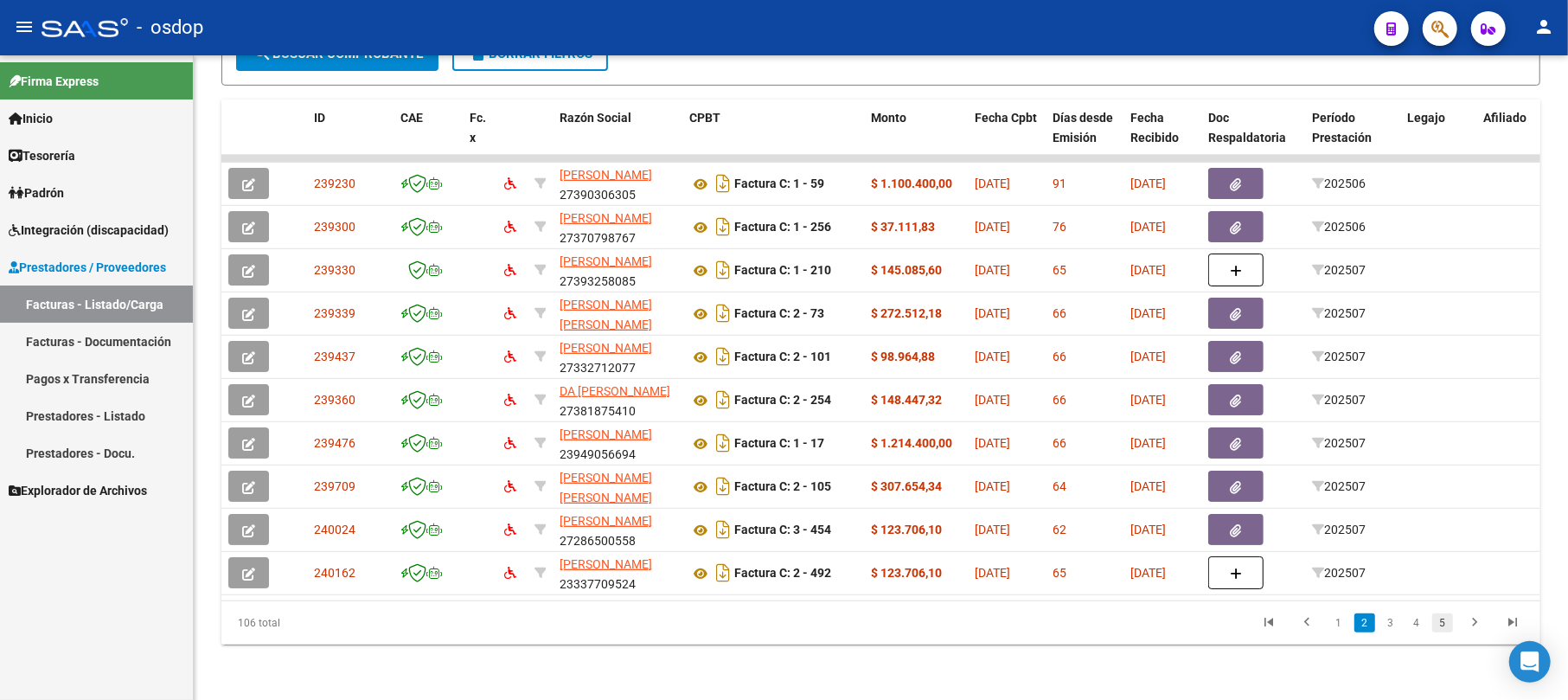
click at [1444, 623] on link "5" at bounding box center [1443, 623] width 21 height 19
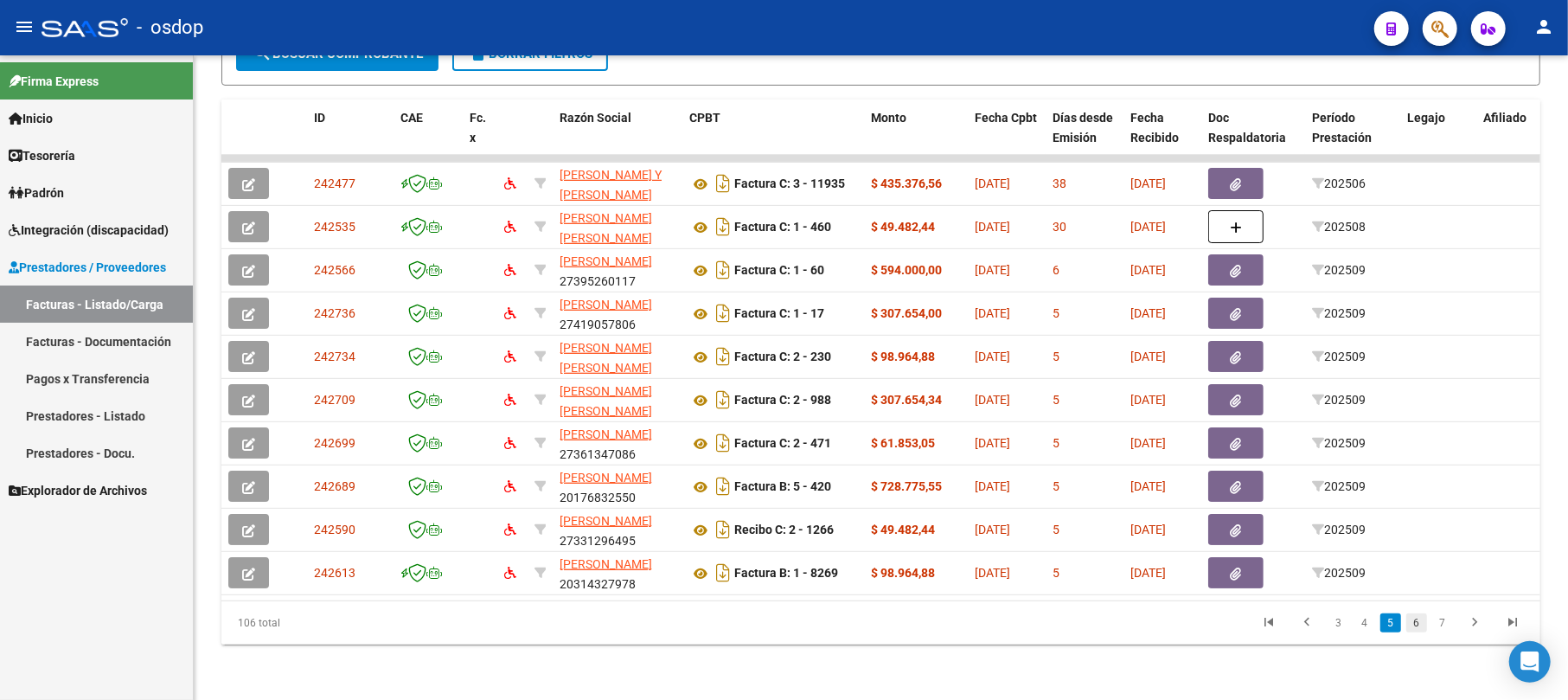
click at [1411, 620] on link "6" at bounding box center [1416, 623] width 21 height 19
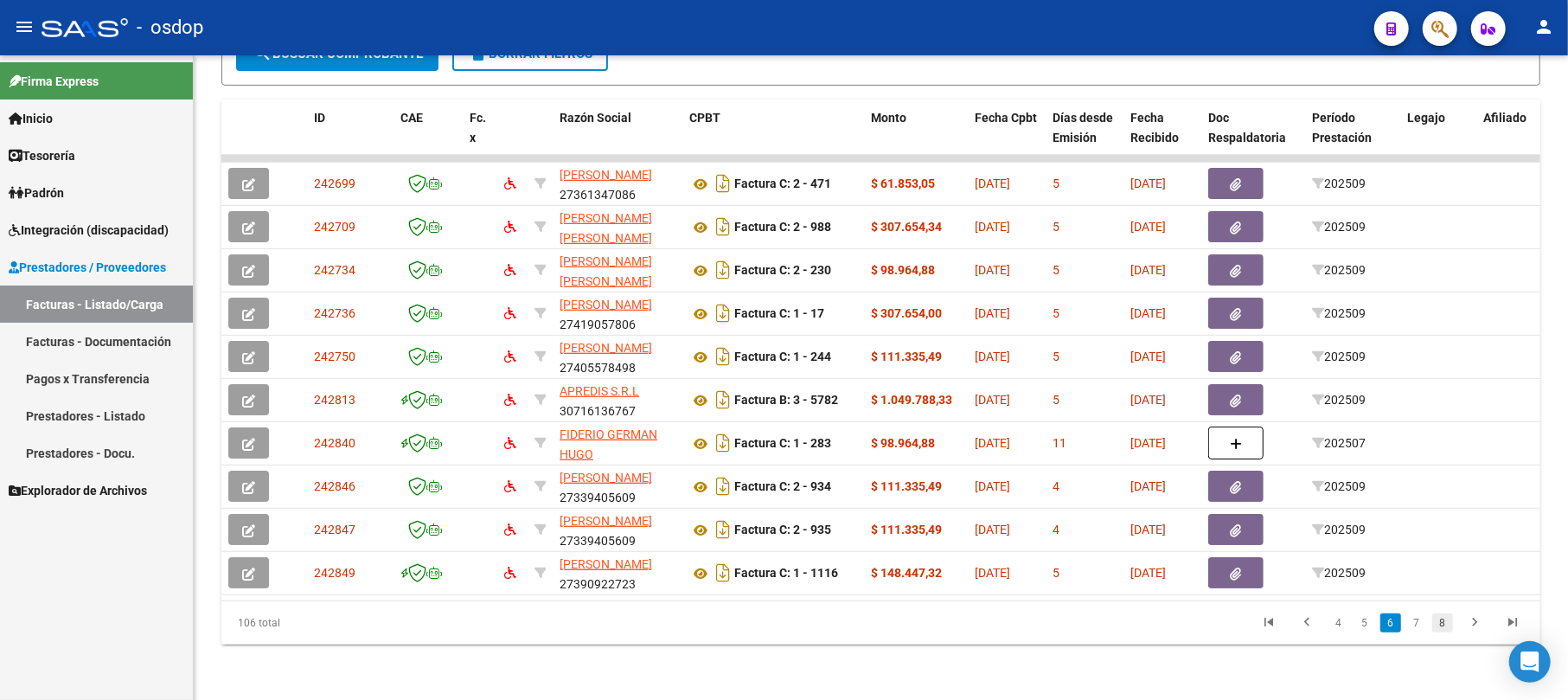
click at [1446, 627] on link "8" at bounding box center [1443, 623] width 21 height 19
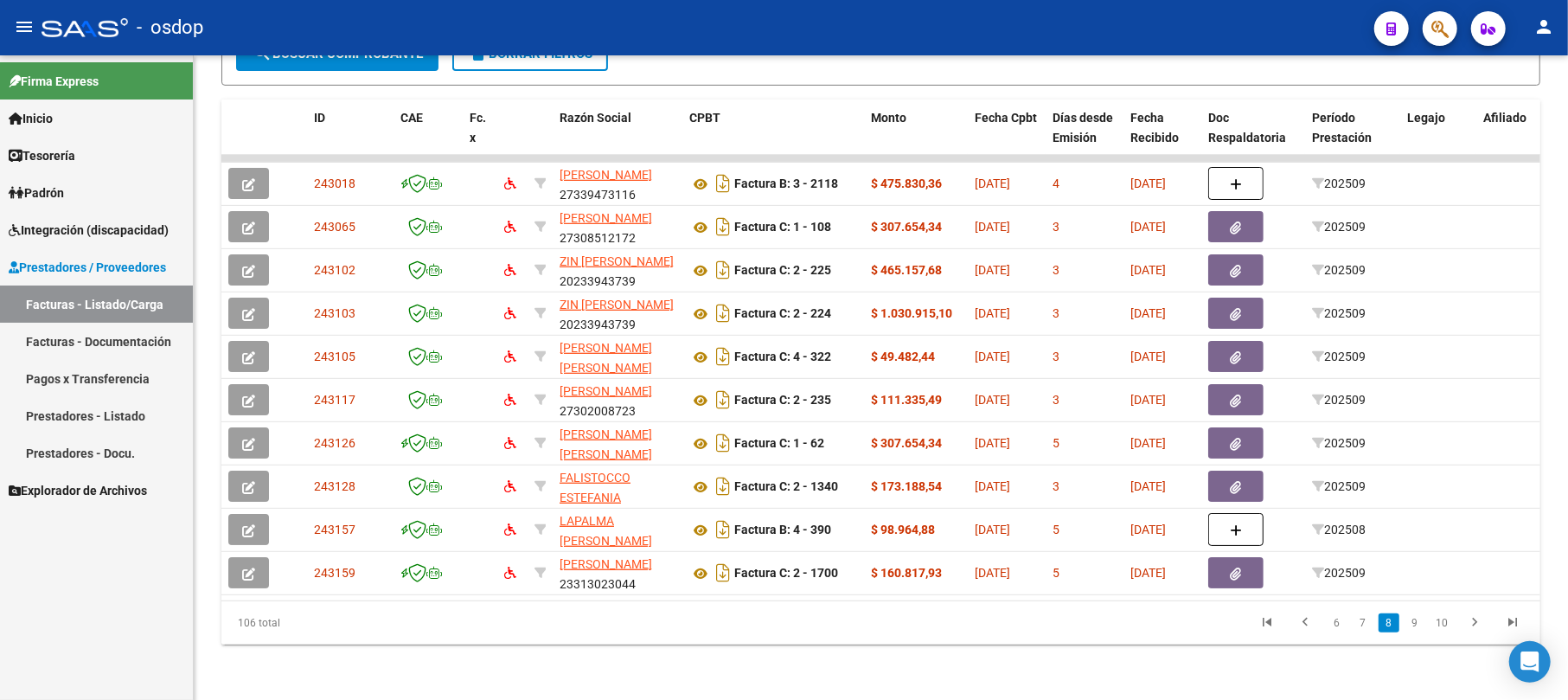
click at [1428, 621] on li "10" at bounding box center [1441, 622] width 27 height 29
click at [1416, 621] on link "9" at bounding box center [1415, 623] width 21 height 19
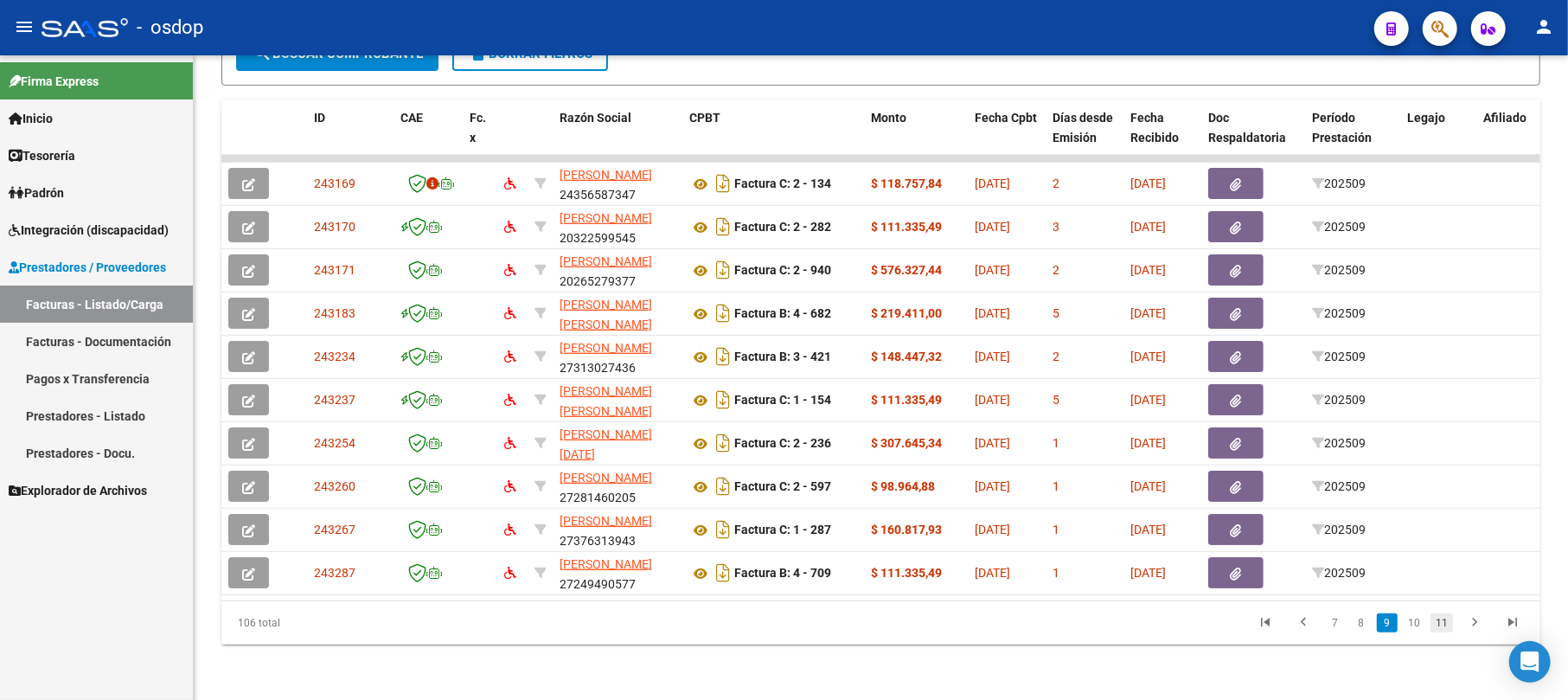
click at [1443, 619] on link "11" at bounding box center [1442, 623] width 23 height 19
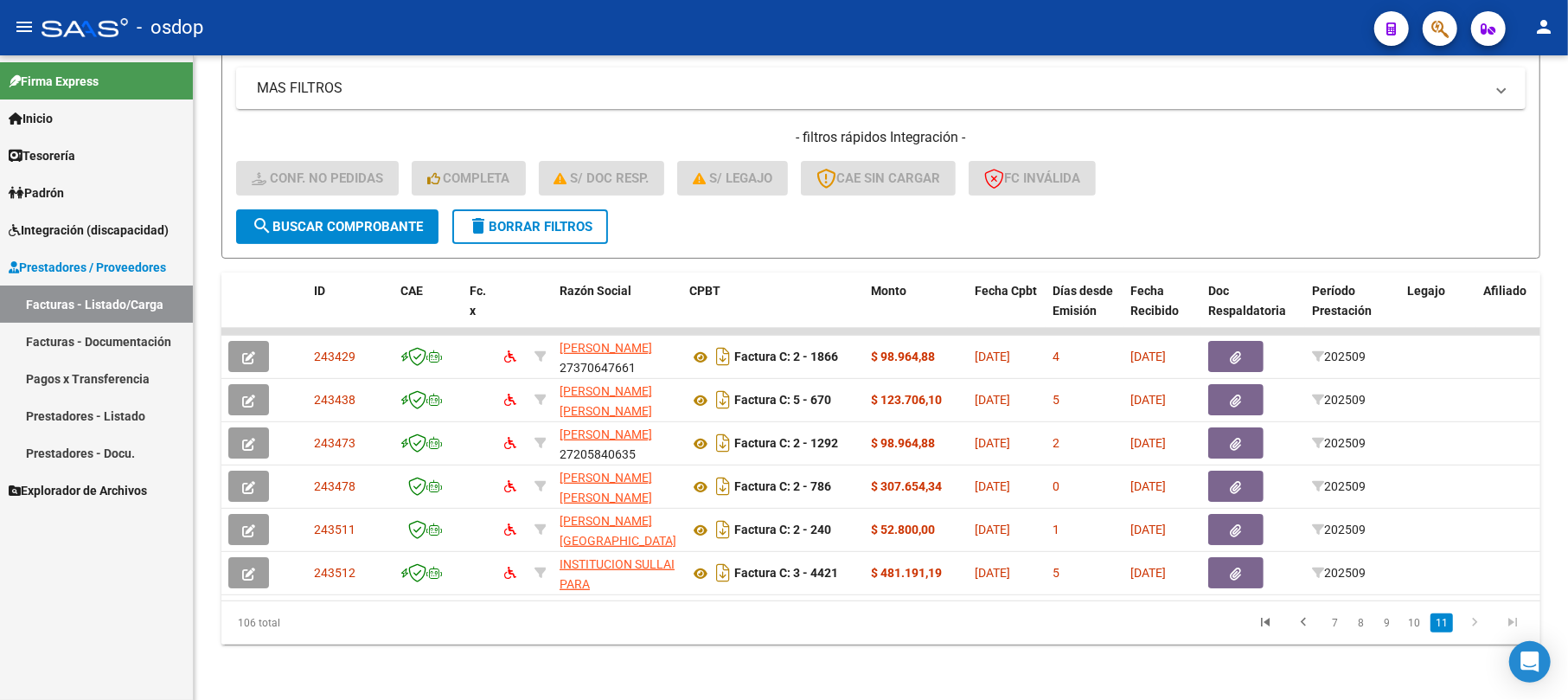
scroll to position [367, 0]
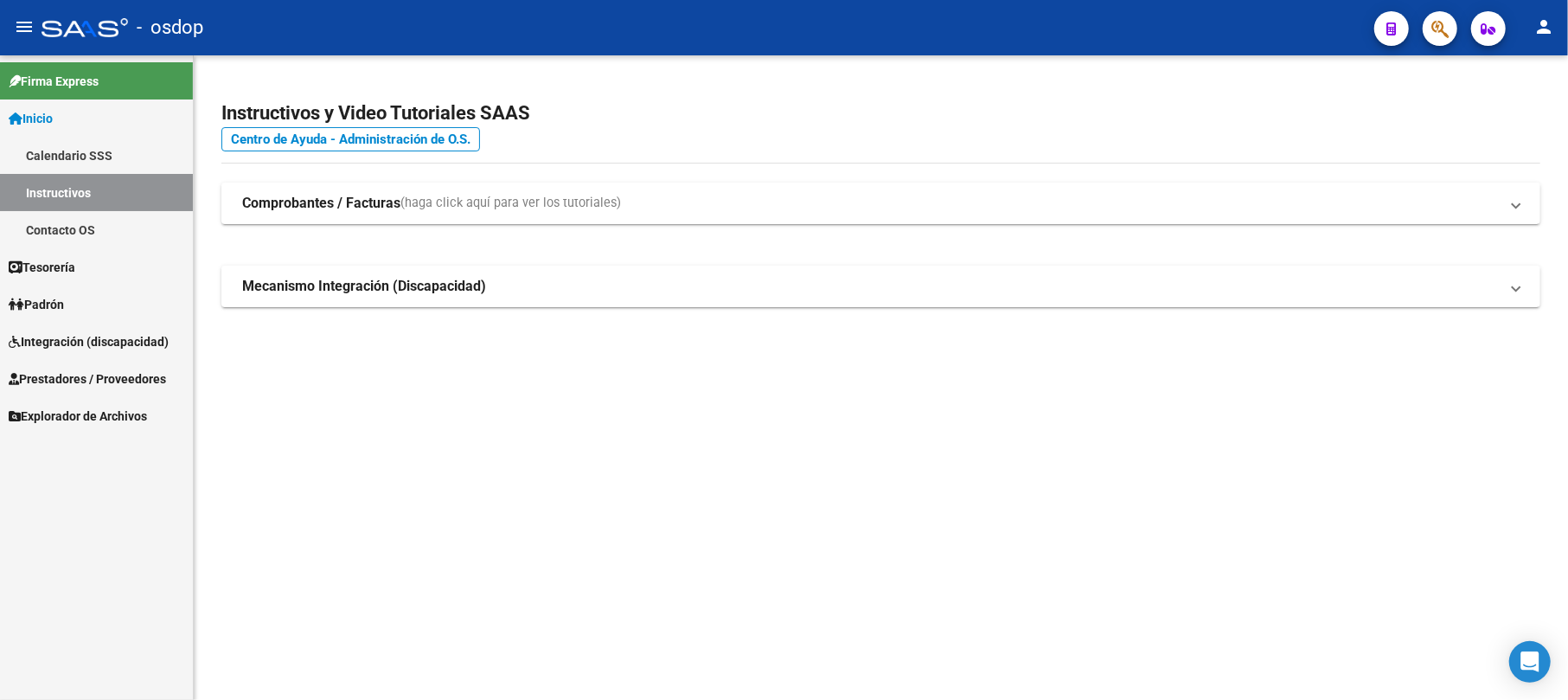
click at [71, 377] on span "Prestadores / Proveedores" at bounding box center [87, 378] width 158 height 19
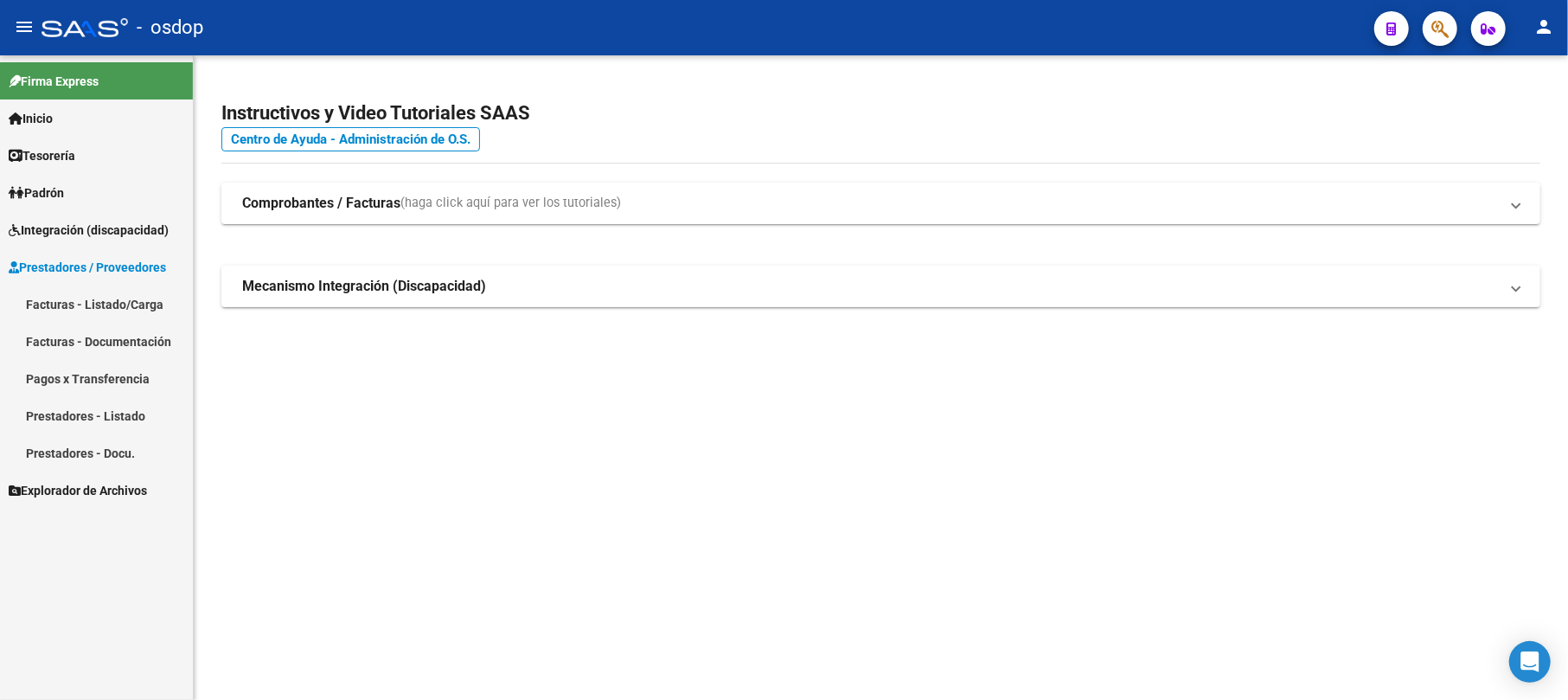
click at [69, 305] on link "Facturas - Listado/Carga" at bounding box center [96, 303] width 192 height 37
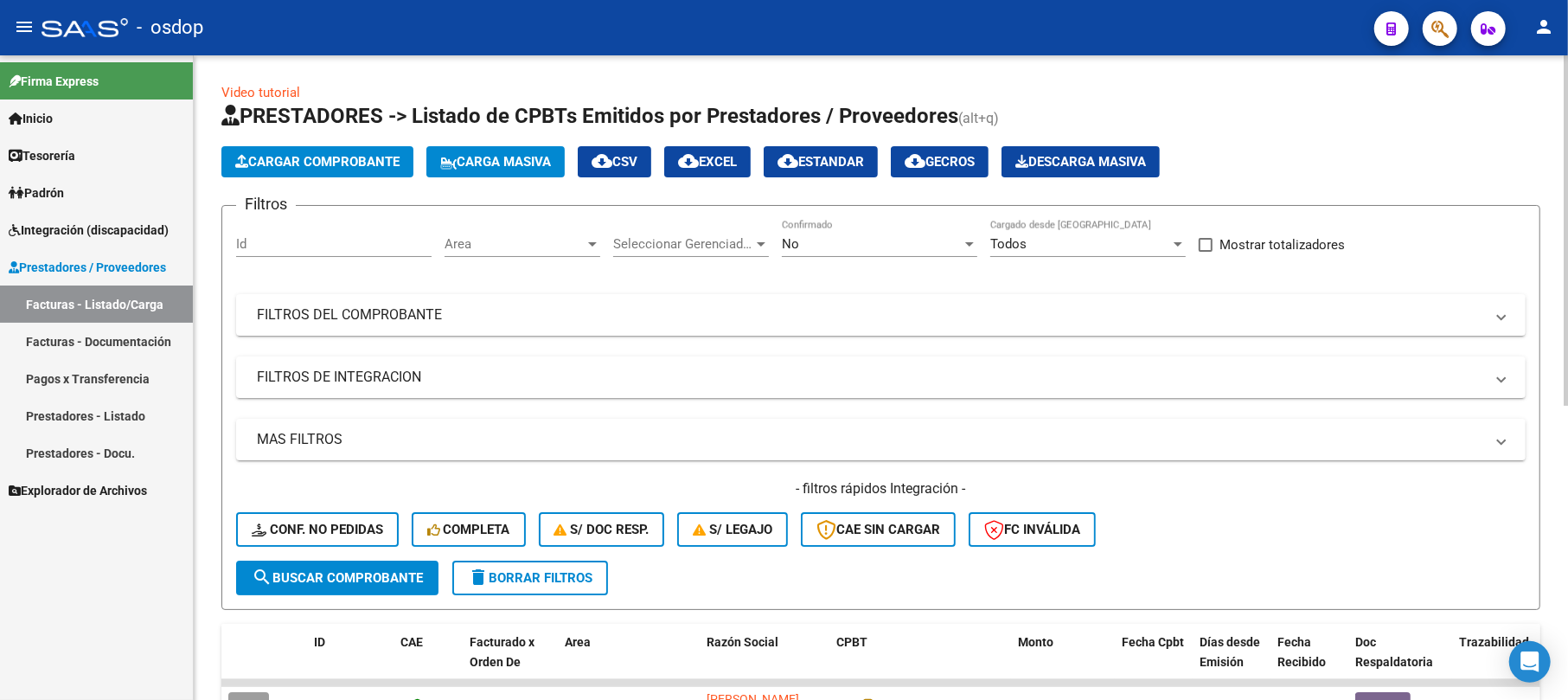
click at [343, 166] on span "Cargar Comprobante" at bounding box center [317, 161] width 164 height 15
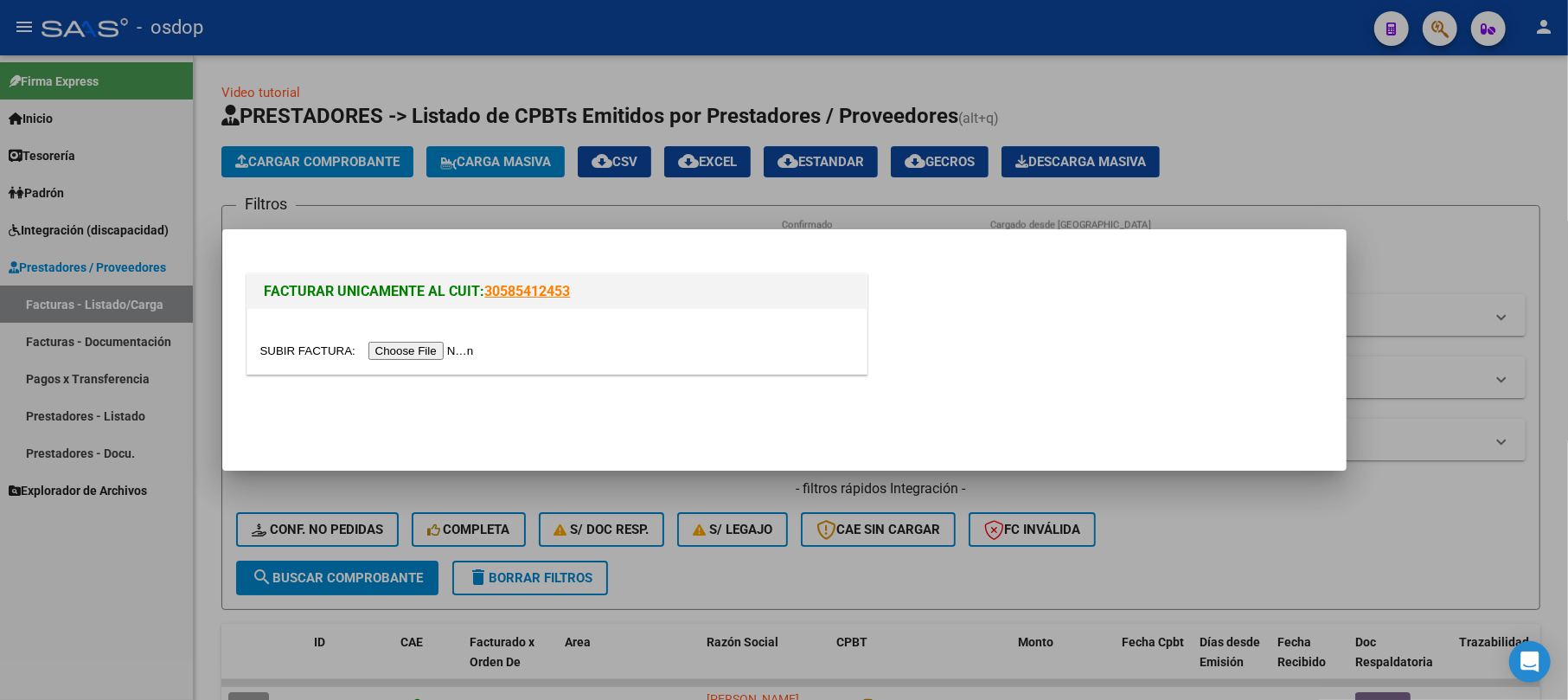
click at [440, 358] on input "file" at bounding box center [370, 350] width 219 height 18
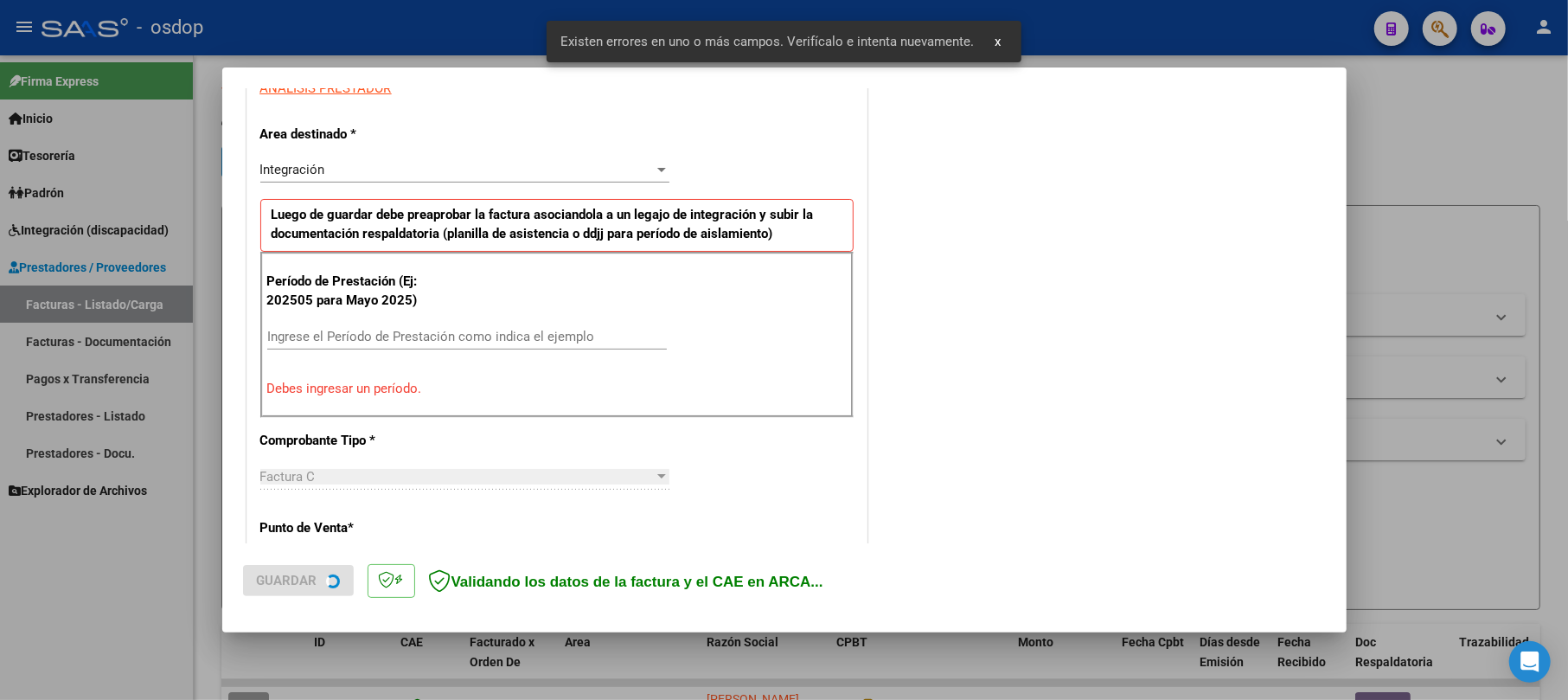
scroll to position [344, 0]
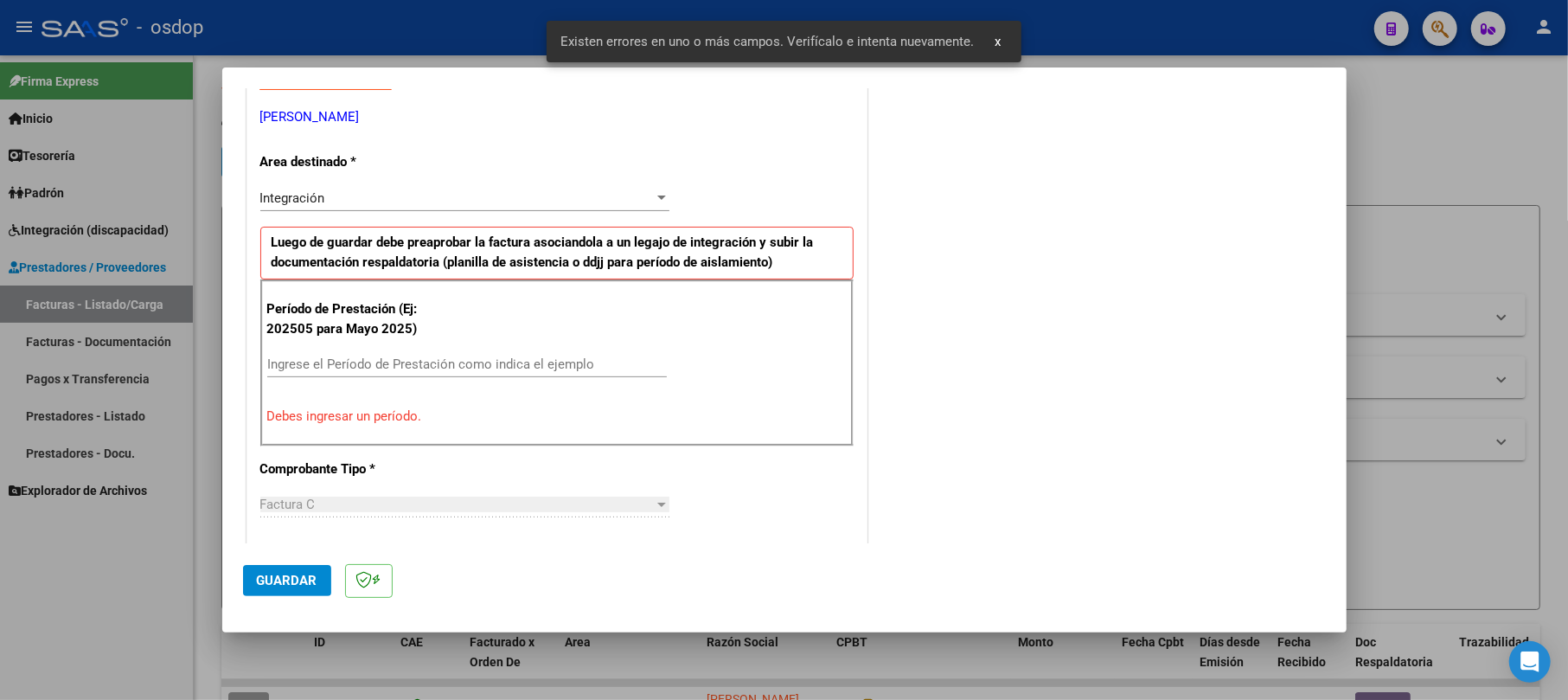
click at [357, 381] on div "Ingrese el Período de Prestación como indica el ejemplo" at bounding box center [466, 372] width 399 height 42
click at [347, 365] on input "Ingrese el Período de Prestación como indica el ejemplo" at bounding box center [466, 364] width 399 height 15
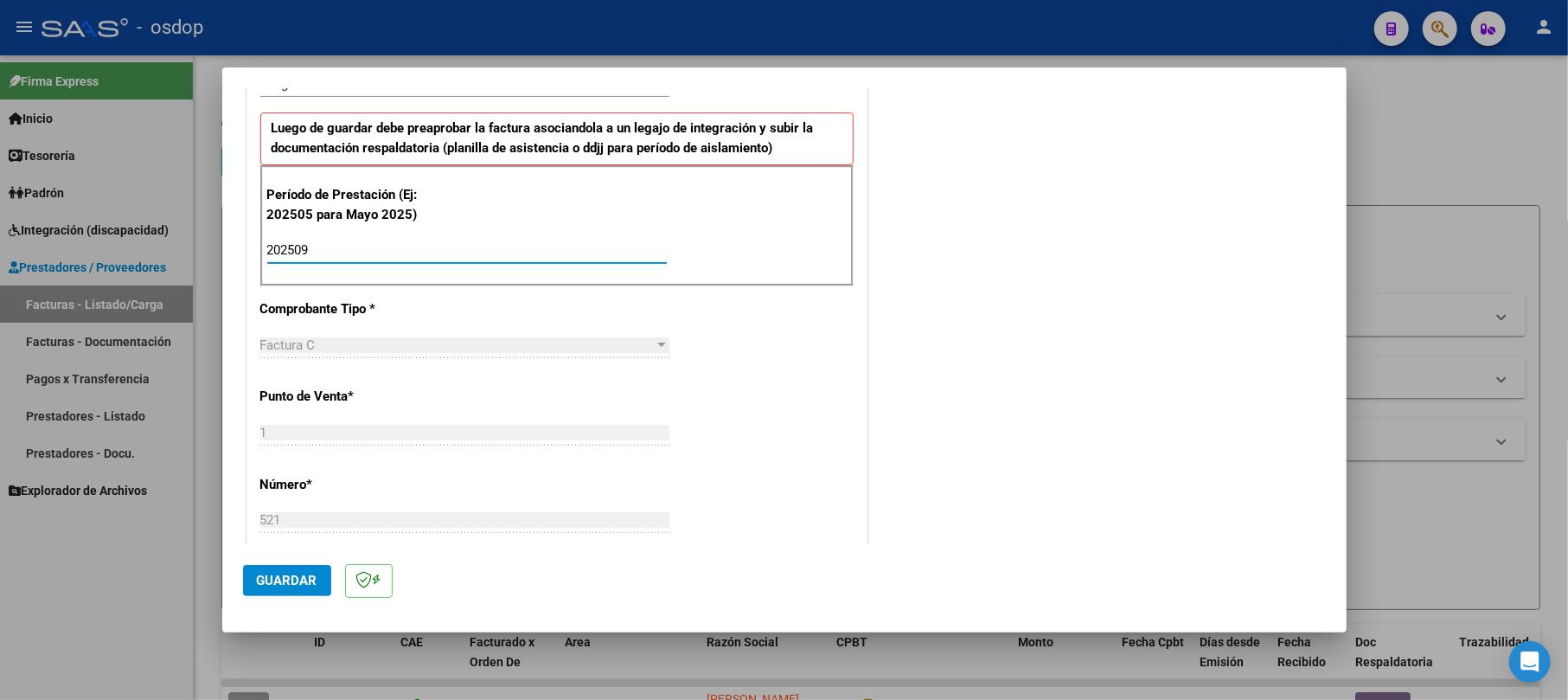
scroll to position [460, 0]
type input "202509"
click at [1015, 386] on div "COMENTARIOS Comentarios De la Obra Social: Comentarios de la Obra Social (no vi…" at bounding box center [1098, 448] width 455 height 1601
click at [835, 364] on div "CUIT * 27-40678365-6 Ingresar CUIT ANALISIS PRESTADOR FRANCO MARIA EMILIANA ARC…" at bounding box center [557, 544] width 619 height 1399
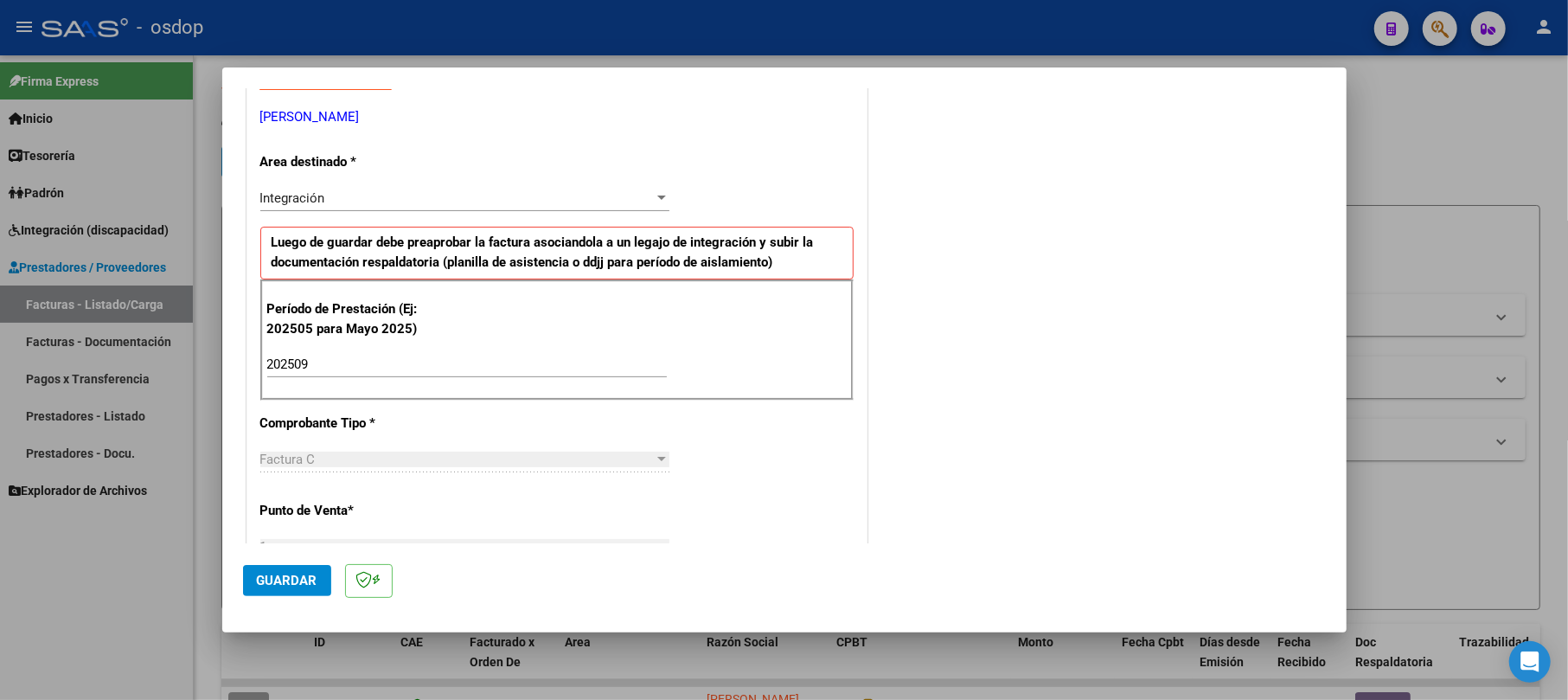
scroll to position [575, 0]
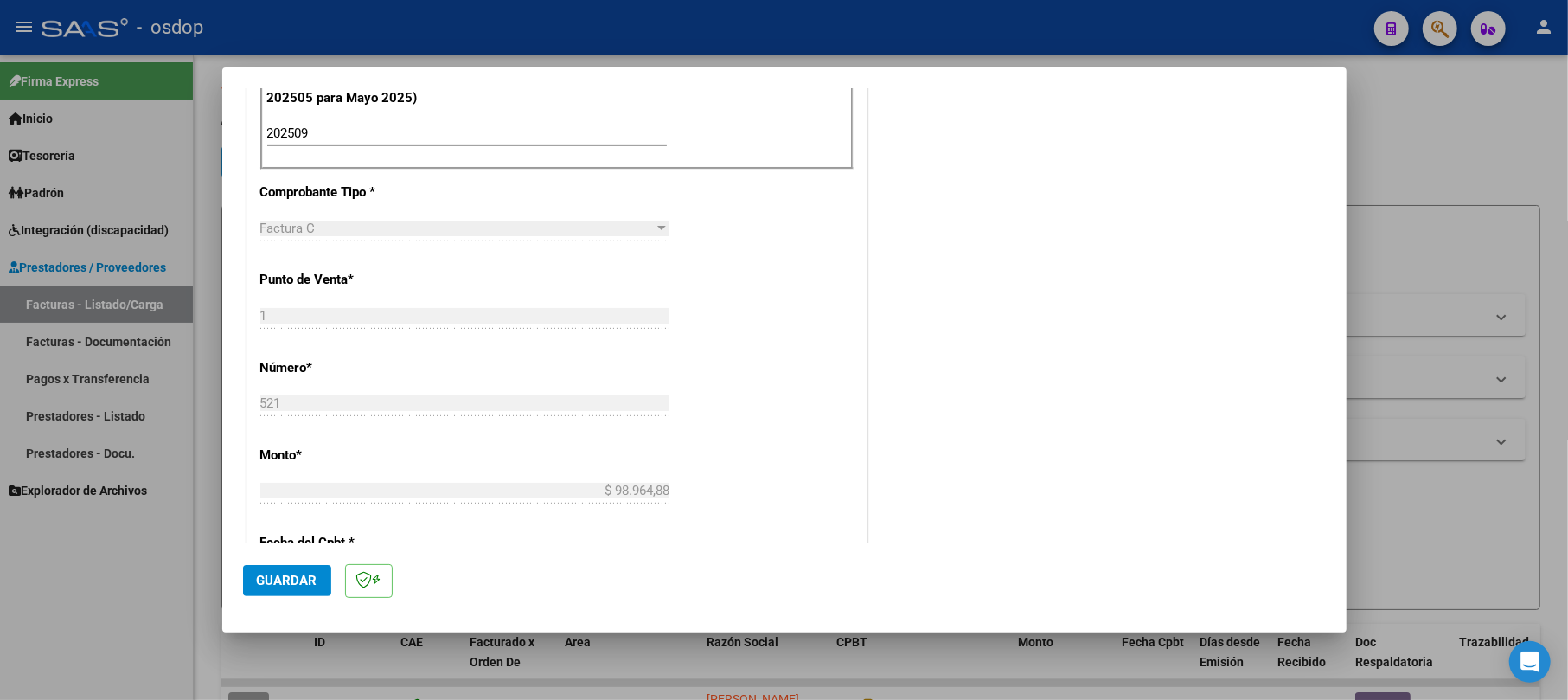
drag, startPoint x: 295, startPoint y: 575, endPoint x: 426, endPoint y: 589, distance: 131.7
click at [295, 577] on span "Guardar" at bounding box center [287, 580] width 60 height 15
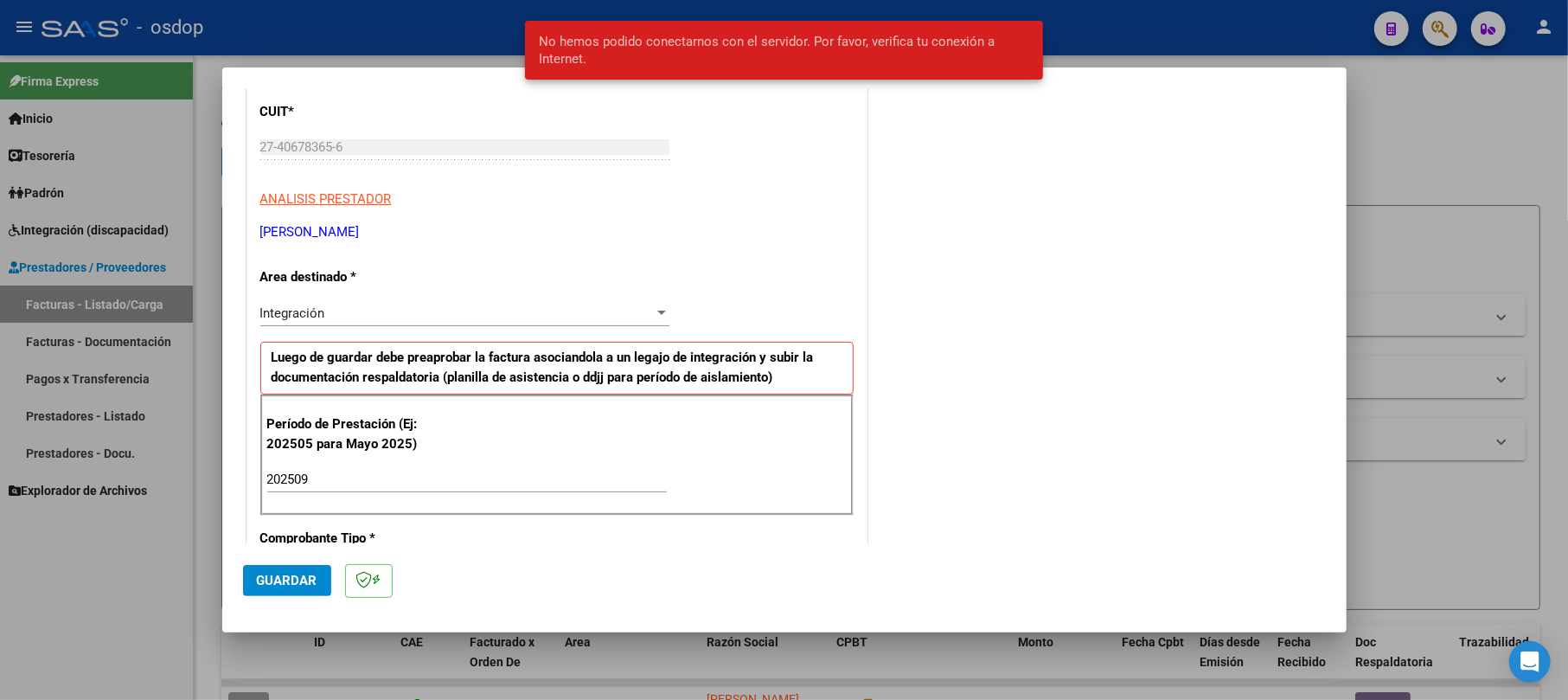
scroll to position [114, 0]
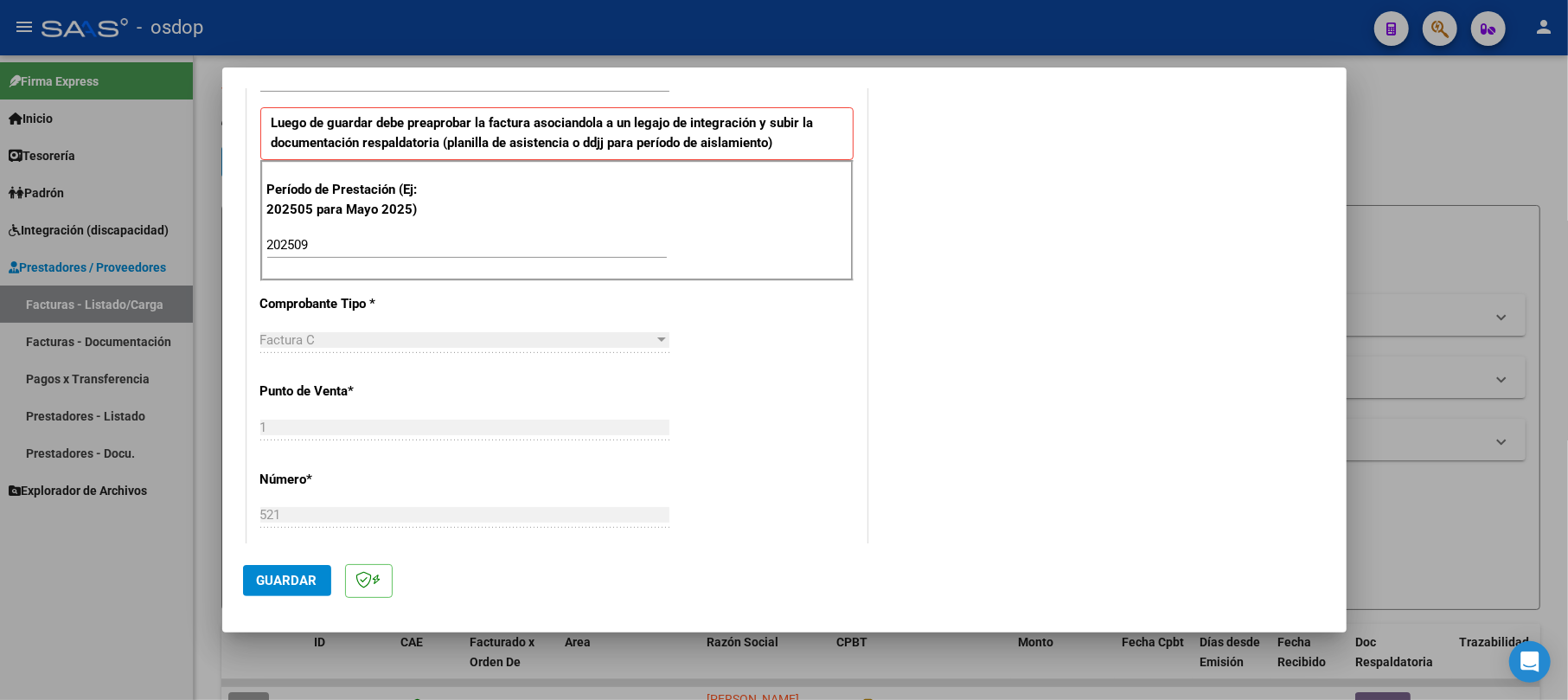
scroll to position [575, 0]
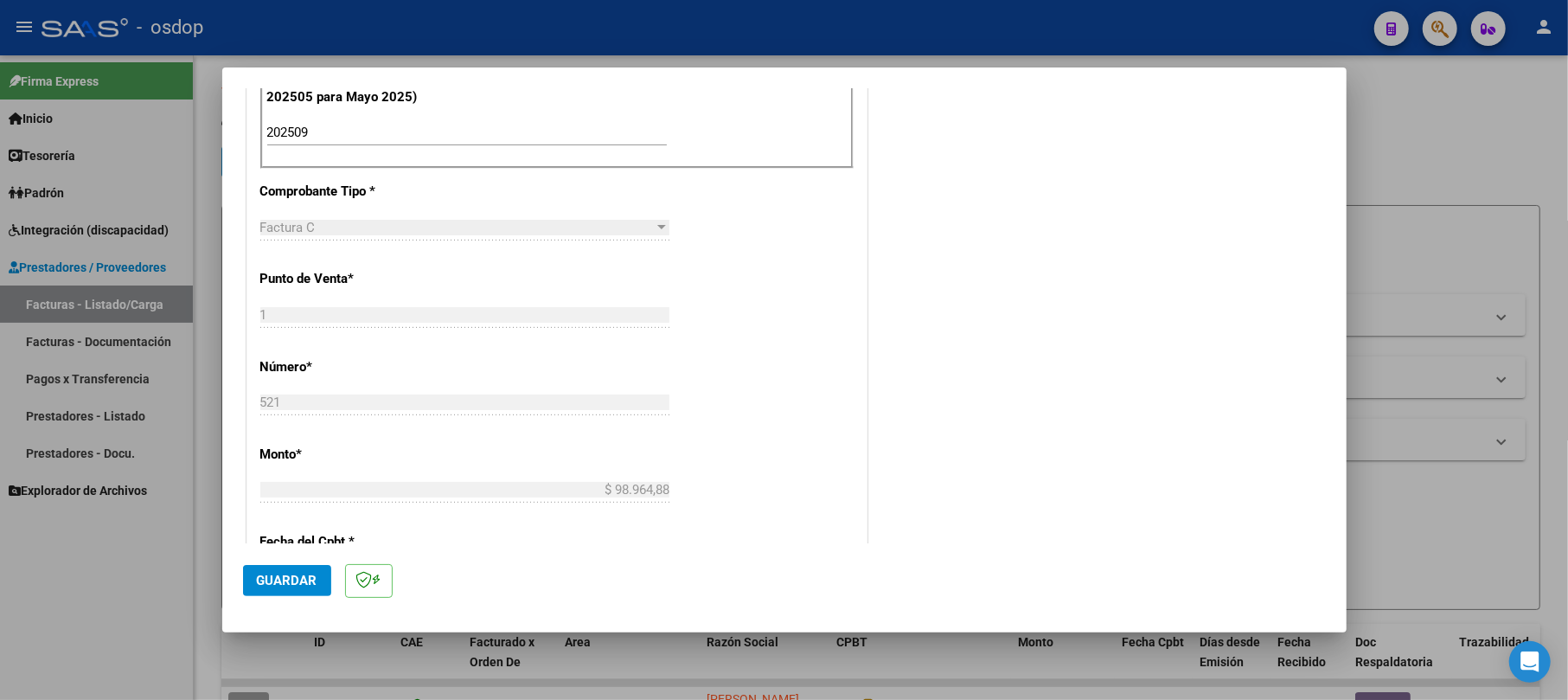
click at [726, 349] on div "CUIT * 27-40678365-6 Ingresar CUIT ANALISIS PRESTADOR FRANCO MARIA EMILIANA ARC…" at bounding box center [557, 428] width 619 height 1399
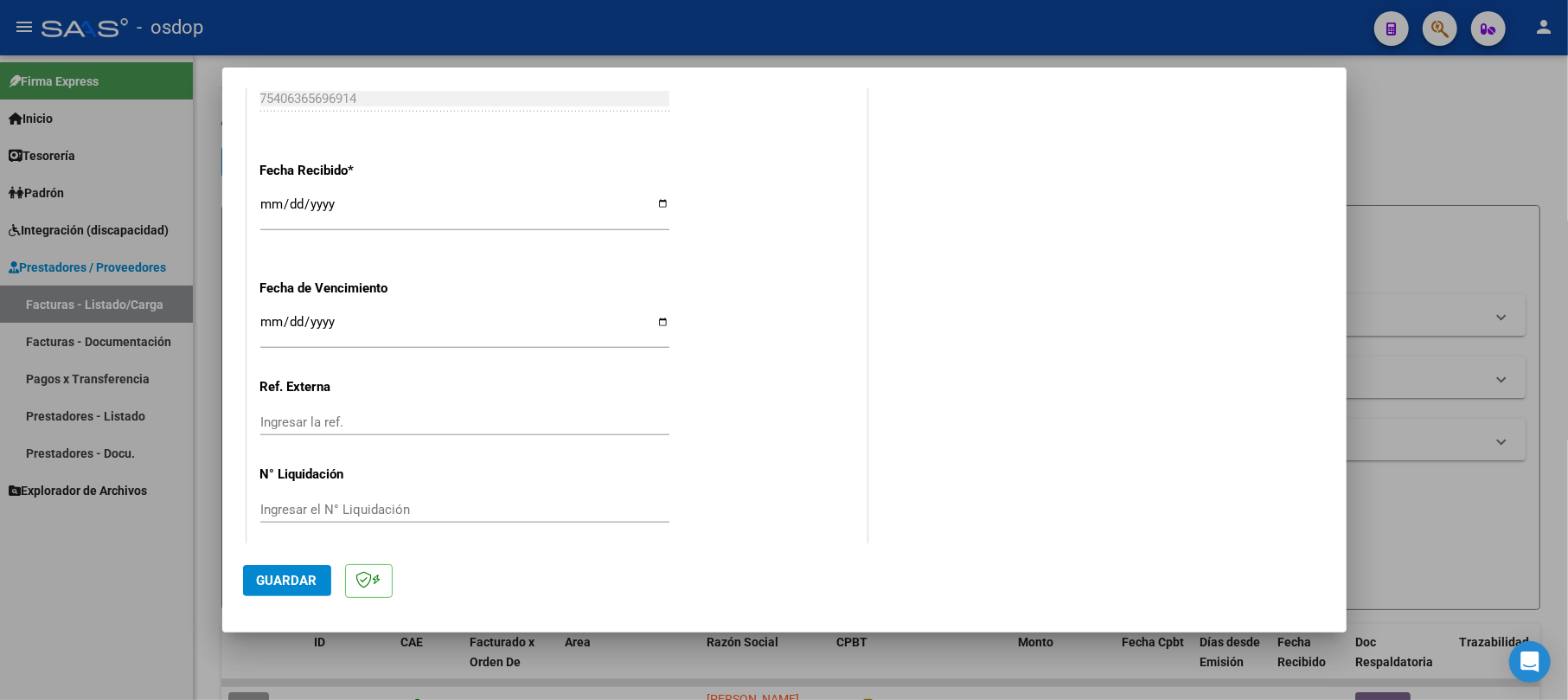
click at [285, 571] on button "Guardar" at bounding box center [287, 580] width 88 height 31
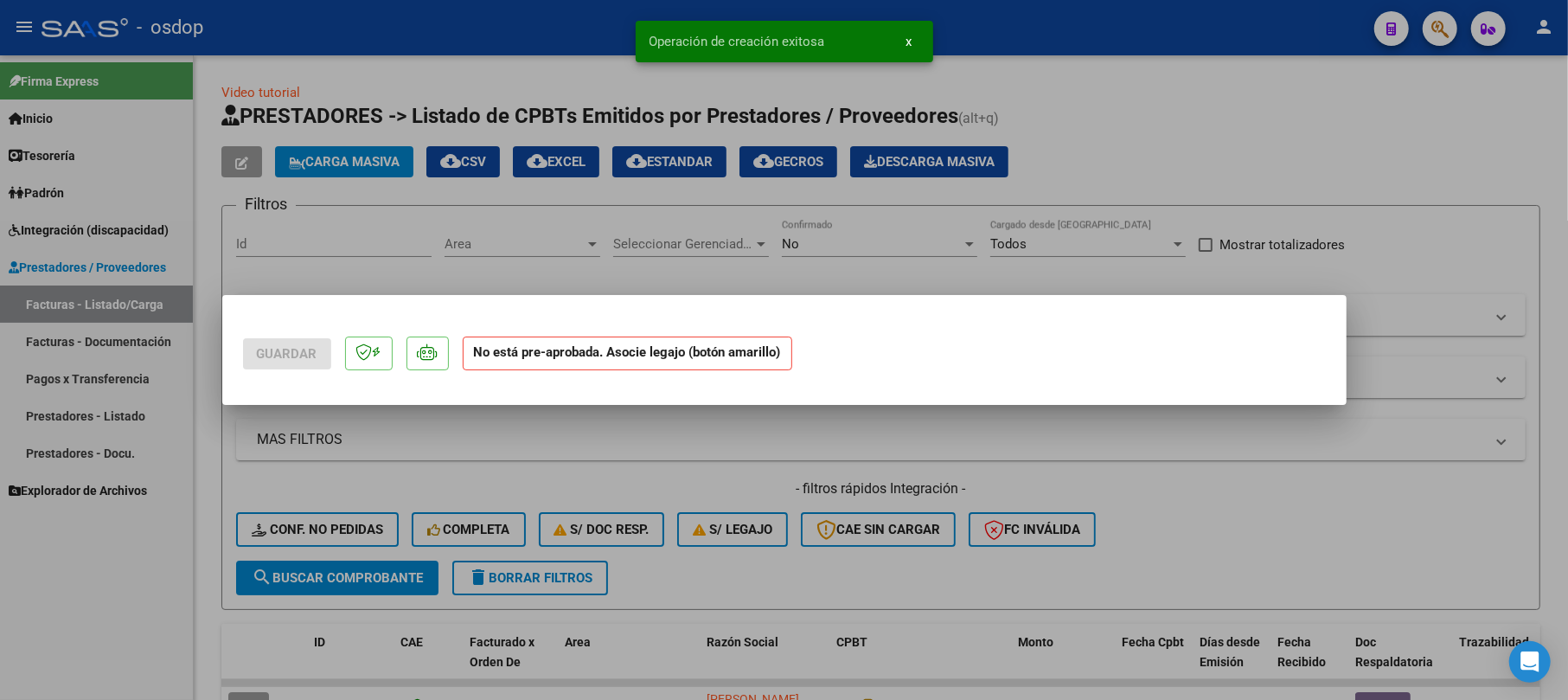
scroll to position [0, 0]
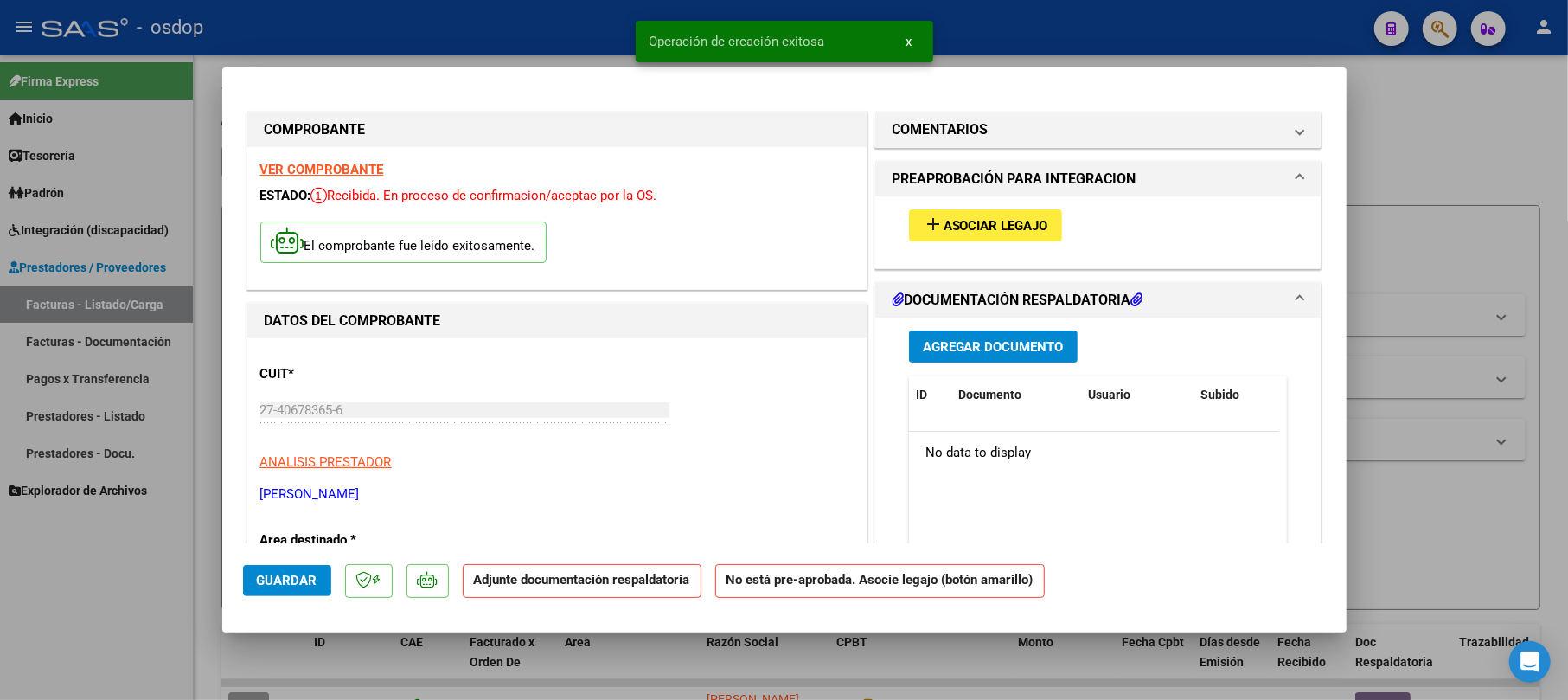
click at [1018, 349] on span "Agregar Documento" at bounding box center [993, 346] width 141 height 15
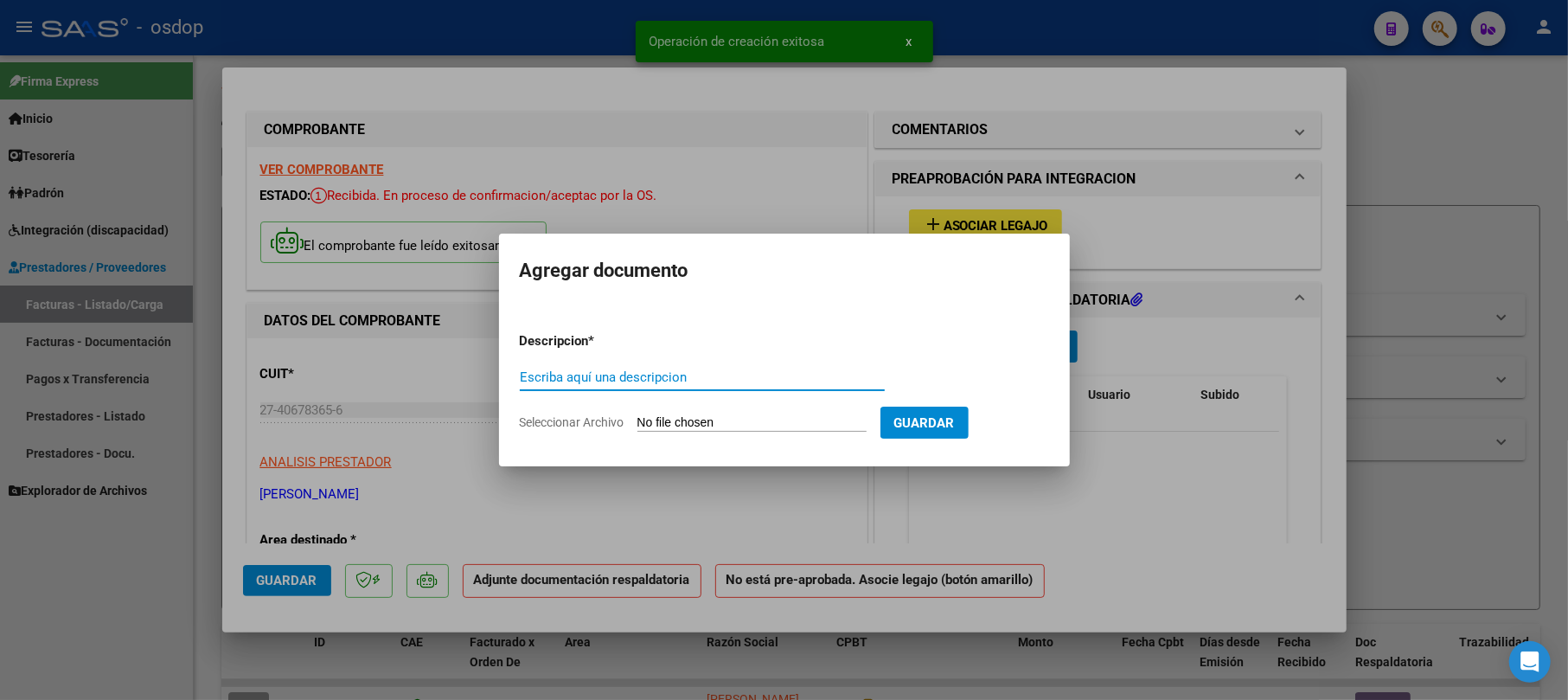
click at [595, 377] on input "Escriba aquí una descripcion" at bounding box center [702, 376] width 365 height 15
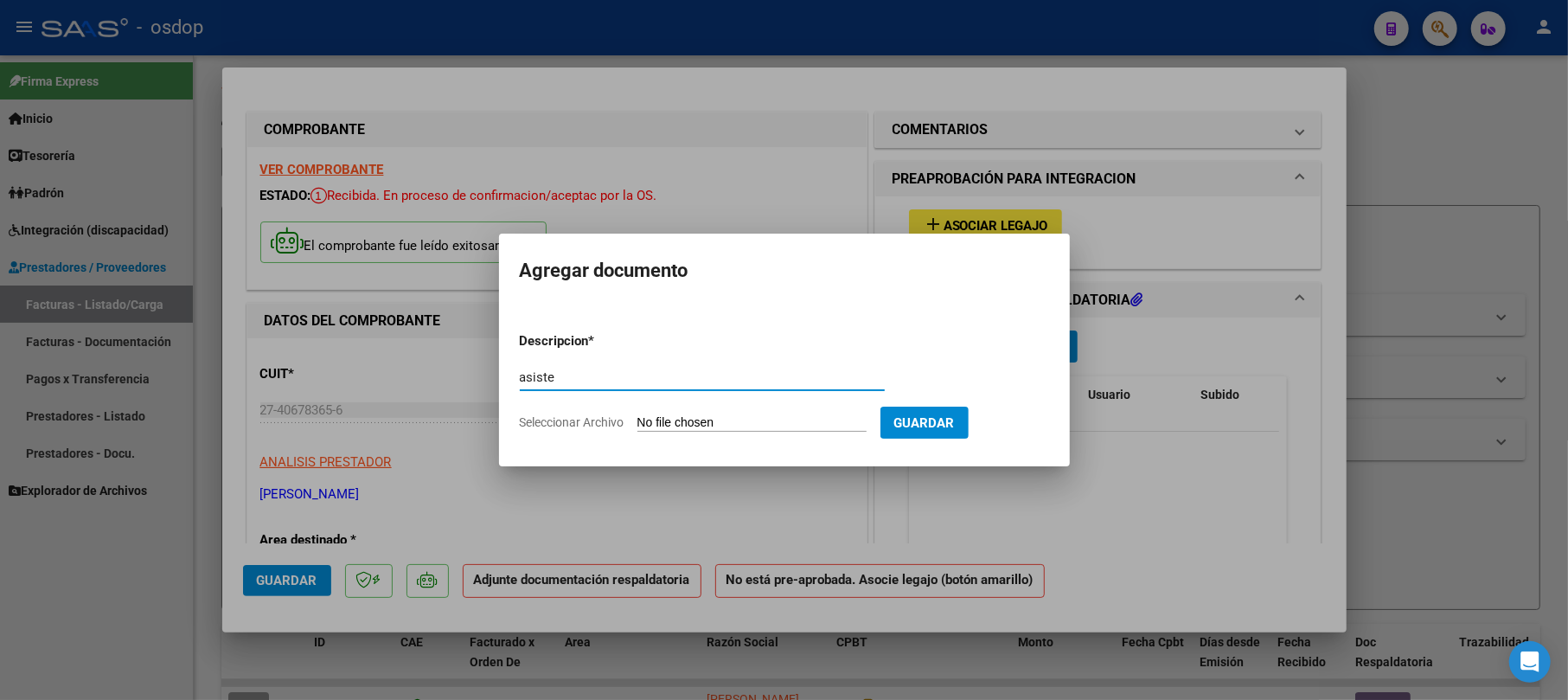
type input "asiste"
click at [808, 429] on input "Seleccionar Archivo" at bounding box center [752, 423] width 229 height 16
type input "C:\fakepath\Asistencia septiembre Rosario Carranza.pdf"
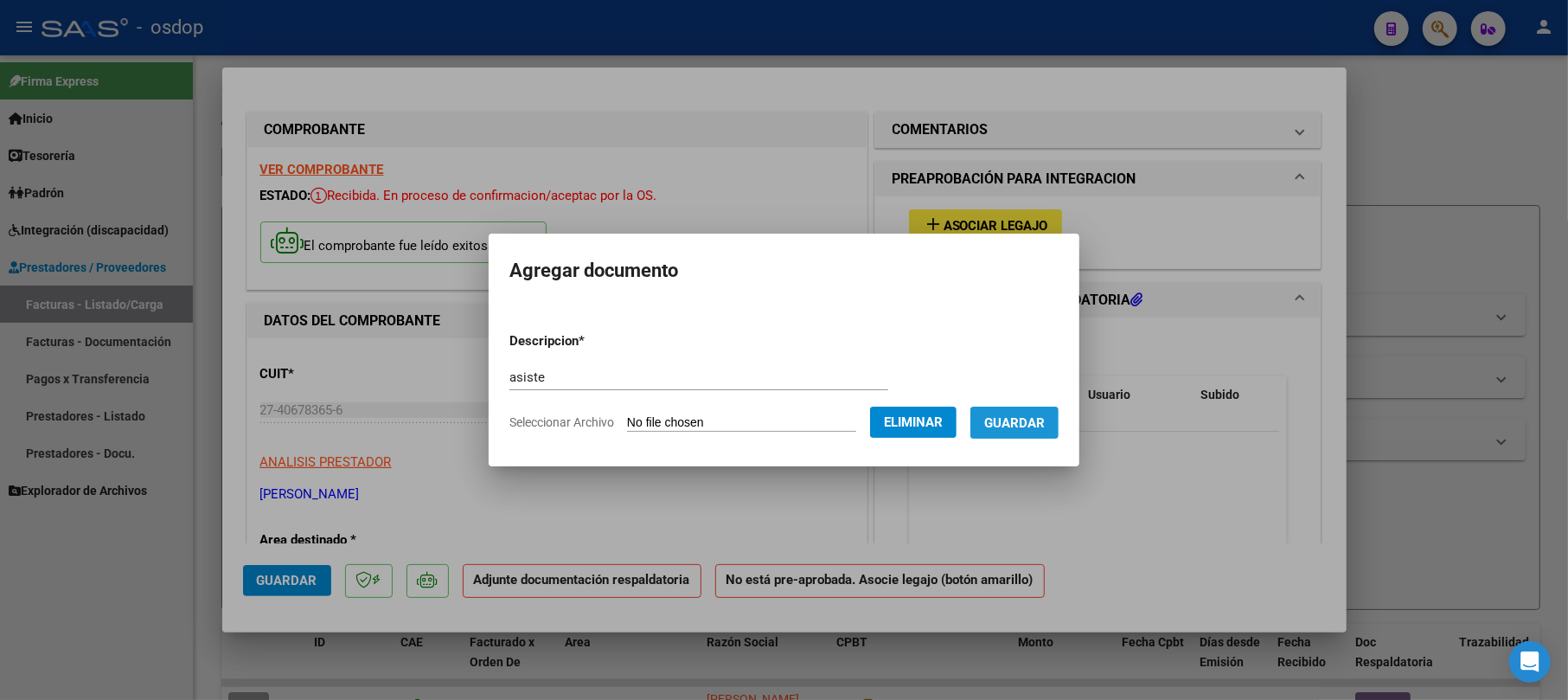
click at [1039, 430] on span "Guardar" at bounding box center [1014, 423] width 60 height 15
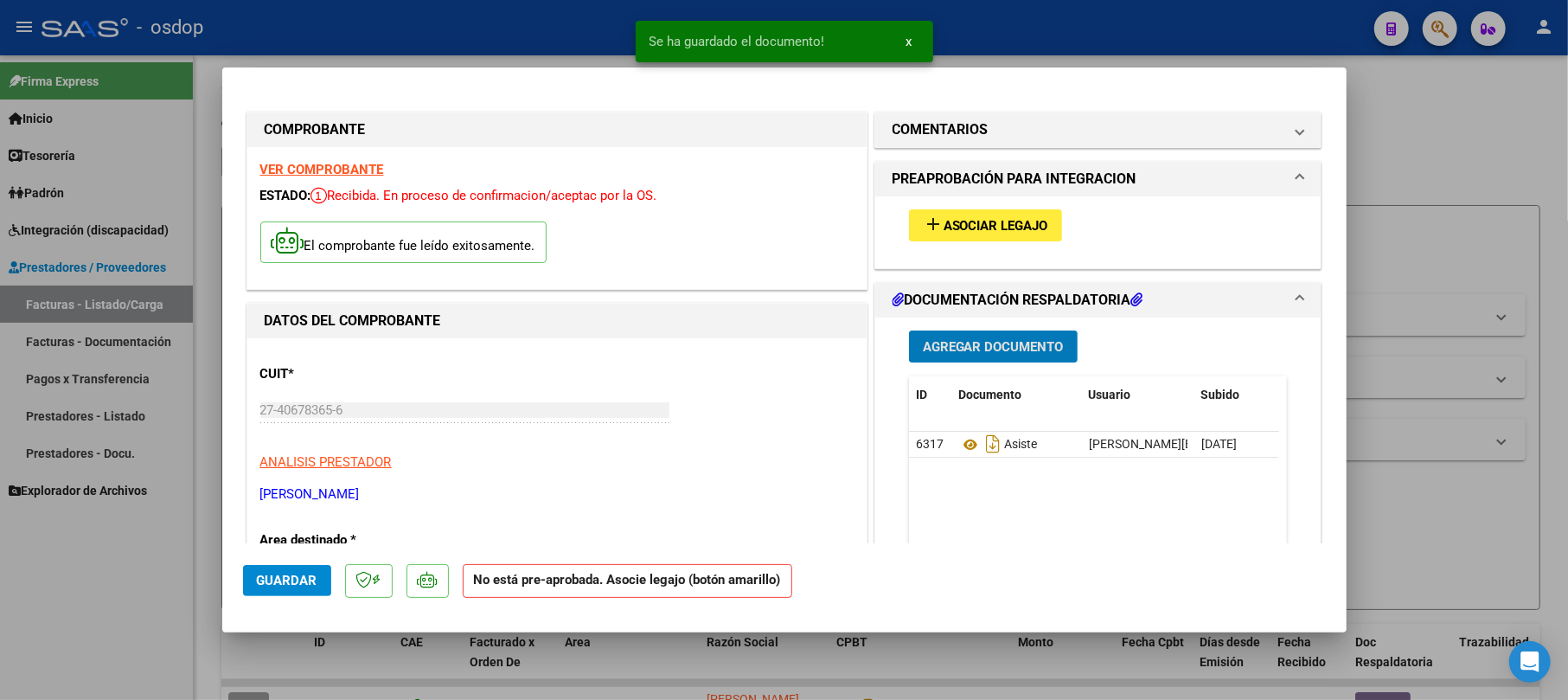
click at [986, 230] on span "Asociar Legajo" at bounding box center [995, 225] width 105 height 15
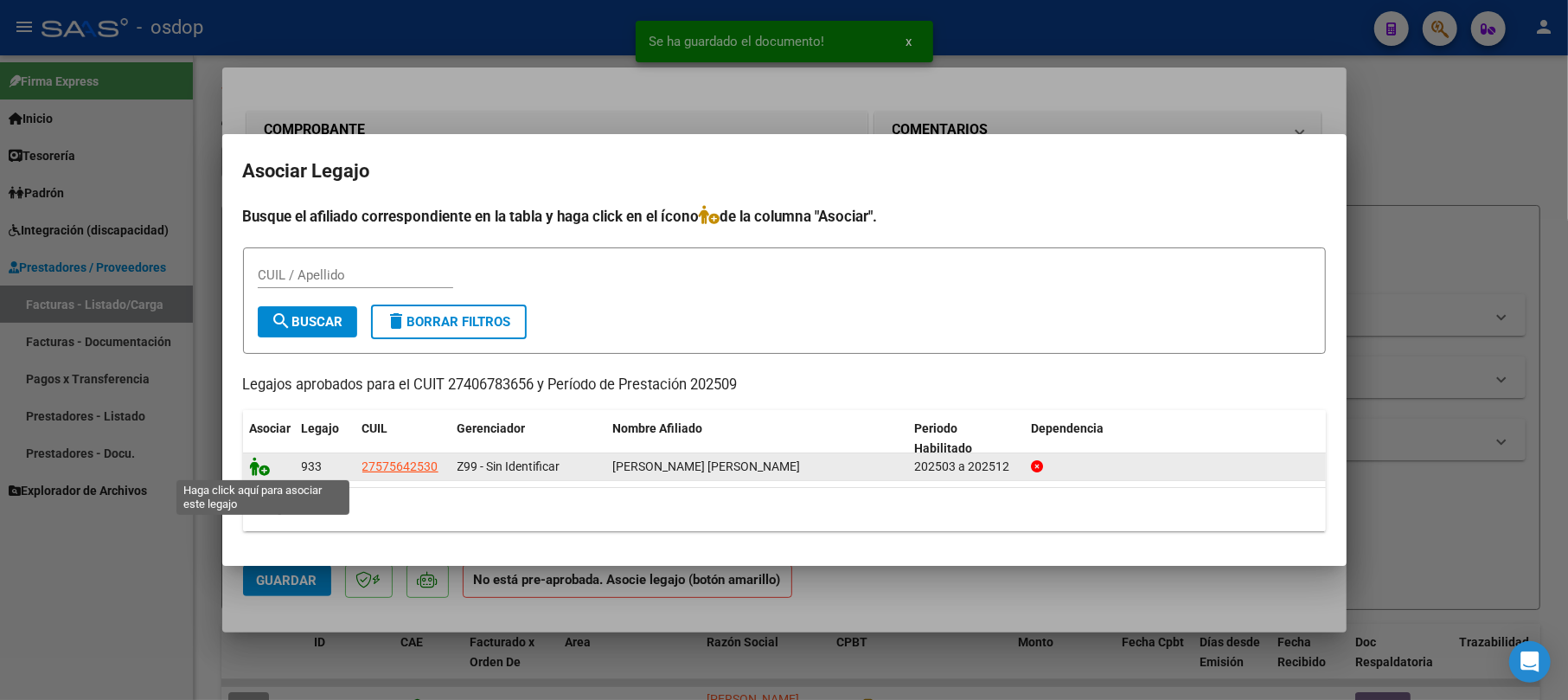
click at [267, 463] on icon at bounding box center [260, 466] width 21 height 19
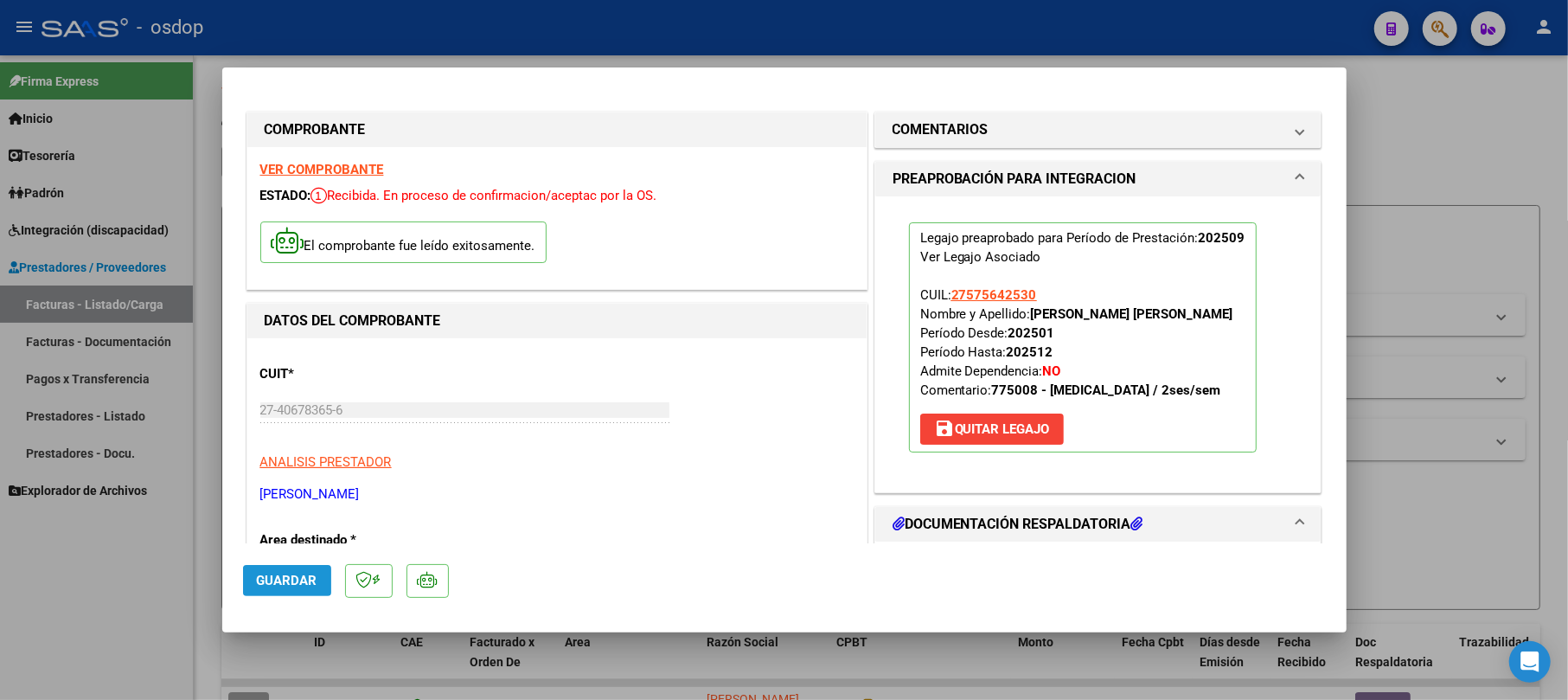
click at [289, 586] on span "Guardar" at bounding box center [287, 580] width 60 height 15
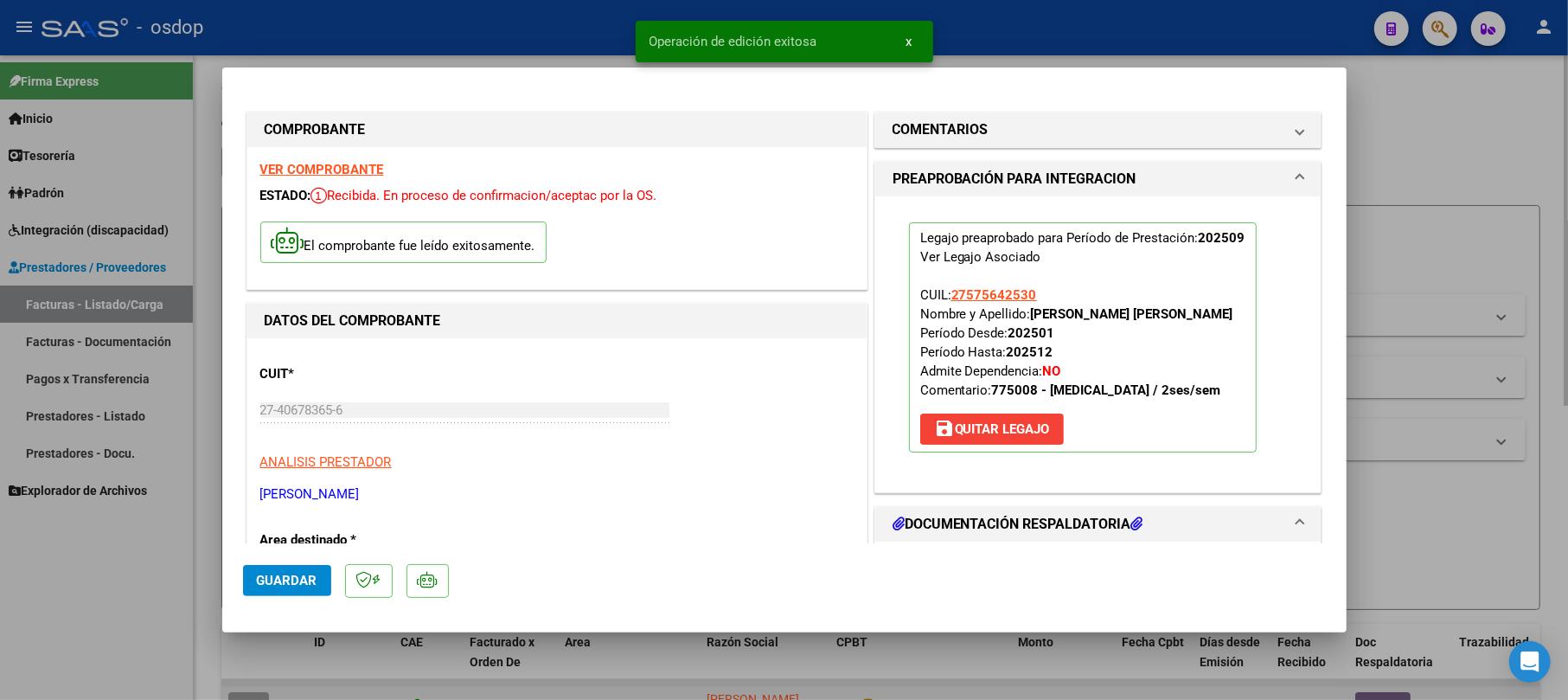
drag, startPoint x: 1403, startPoint y: 108, endPoint x: 1067, endPoint y: 696, distance: 677.2
click at [1405, 108] on div at bounding box center [784, 350] width 1568 height 700
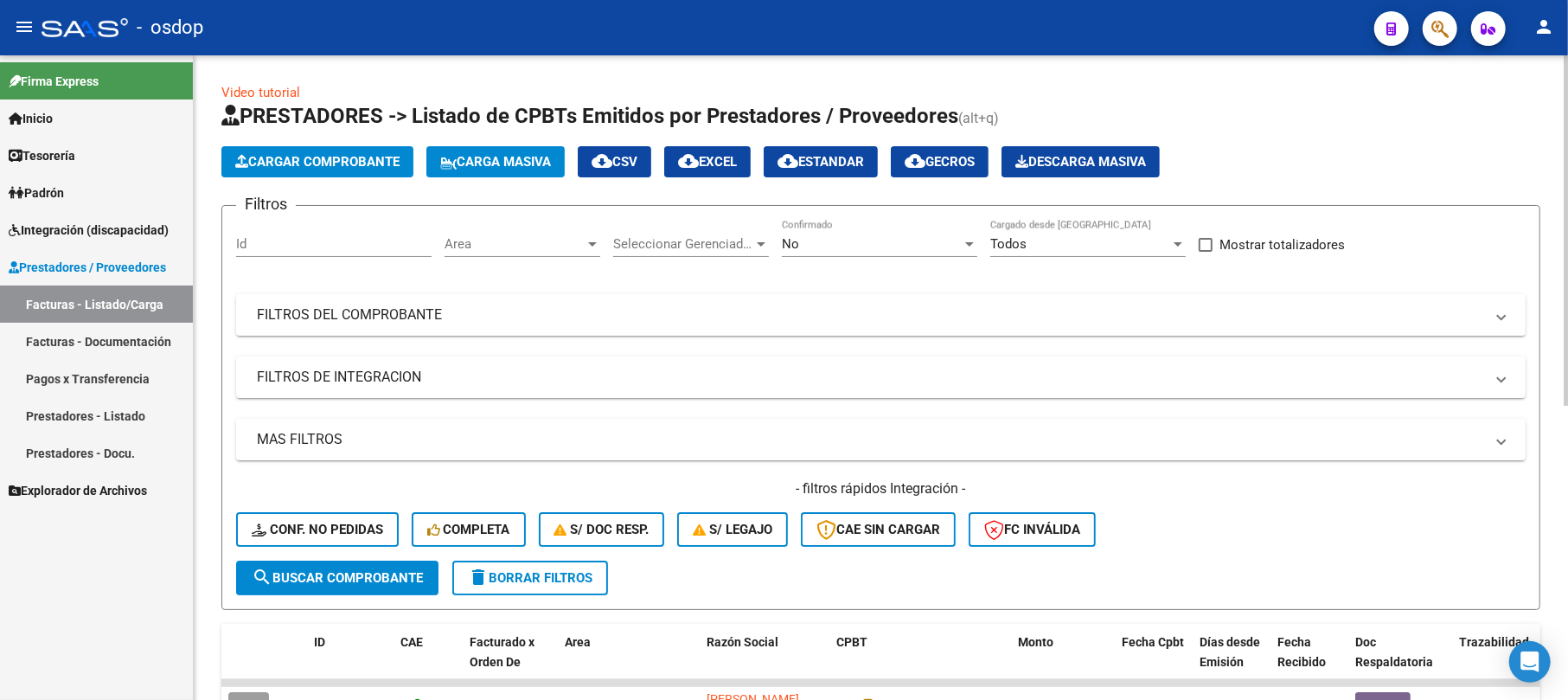
click at [264, 154] on span "Cargar Comprobante" at bounding box center [317, 161] width 164 height 15
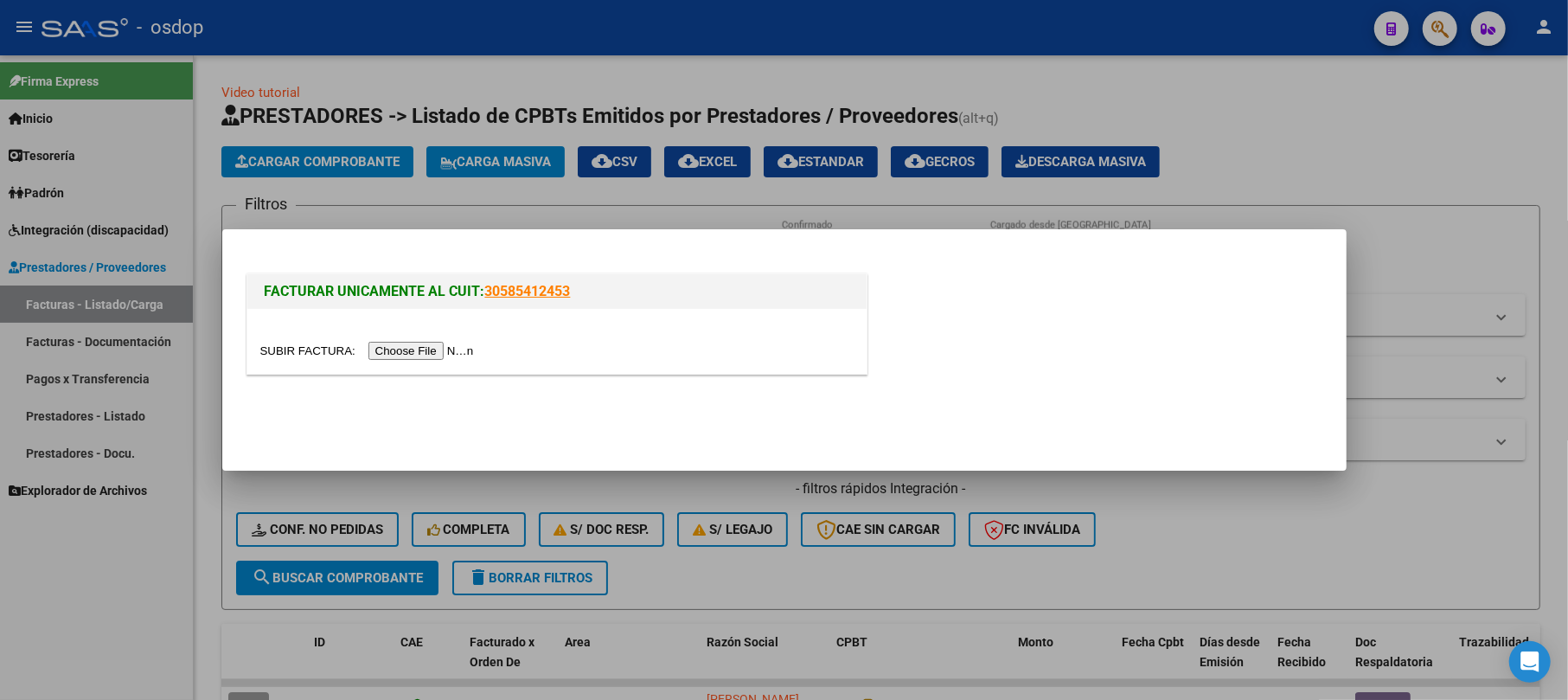
click at [415, 344] on input "file" at bounding box center [370, 350] width 219 height 18
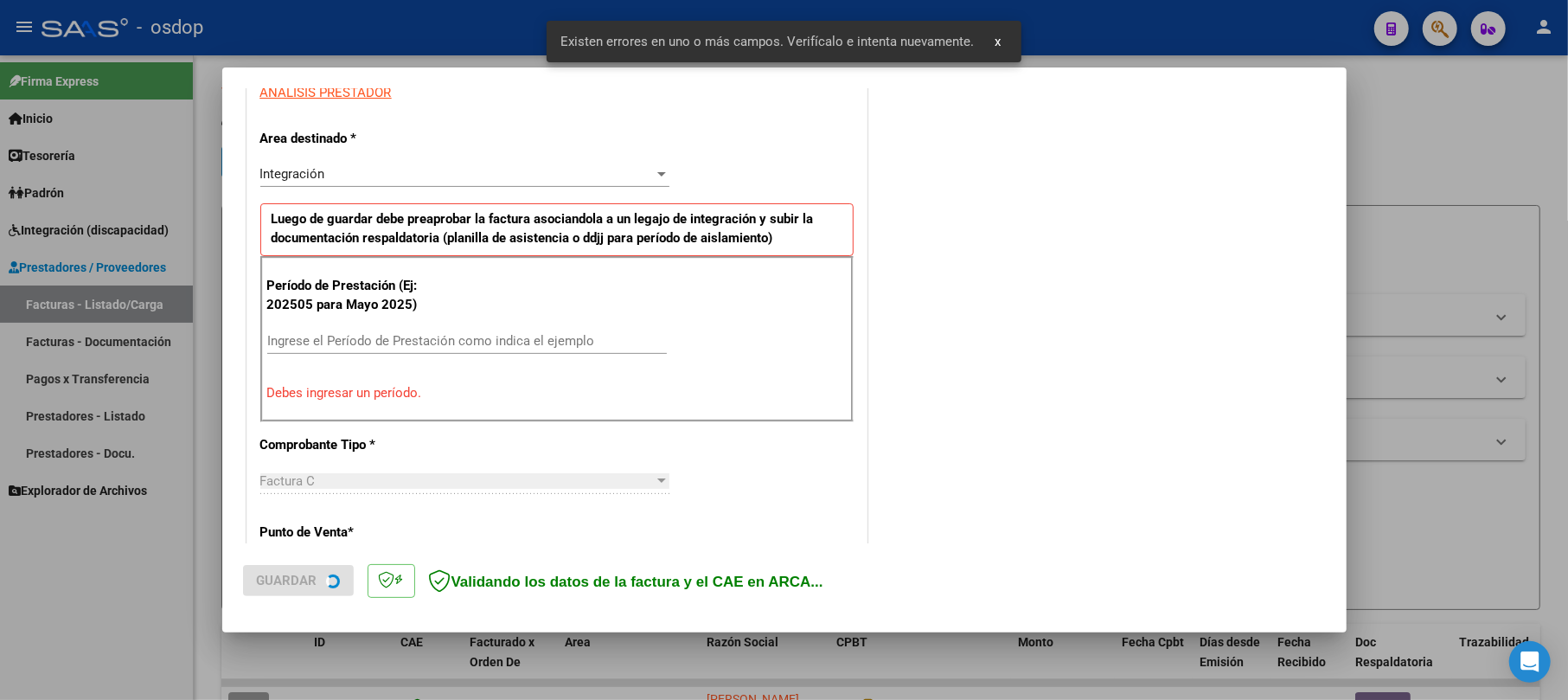
scroll to position [344, 0]
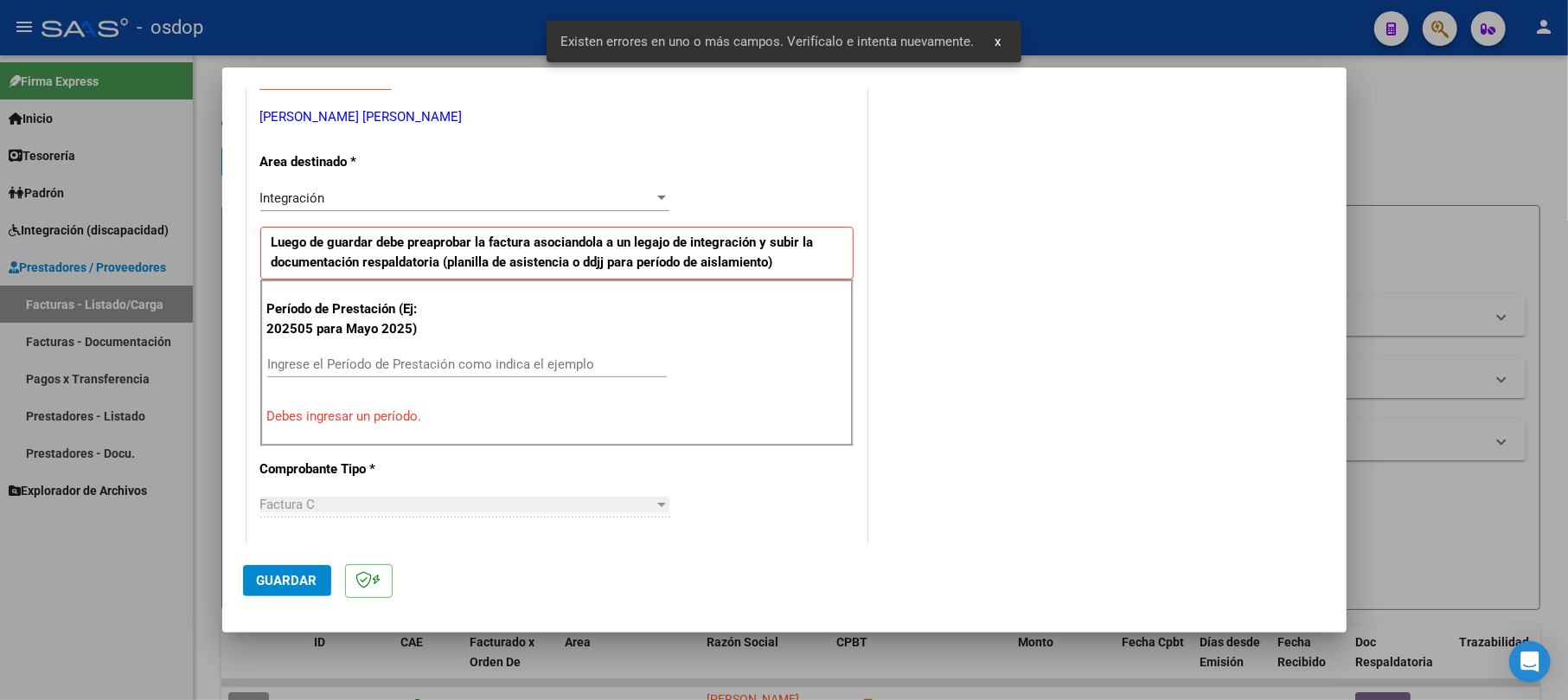
click at [340, 364] on input "Ingrese el Período de Prestación como indica el ejemplo" at bounding box center [466, 364] width 399 height 15
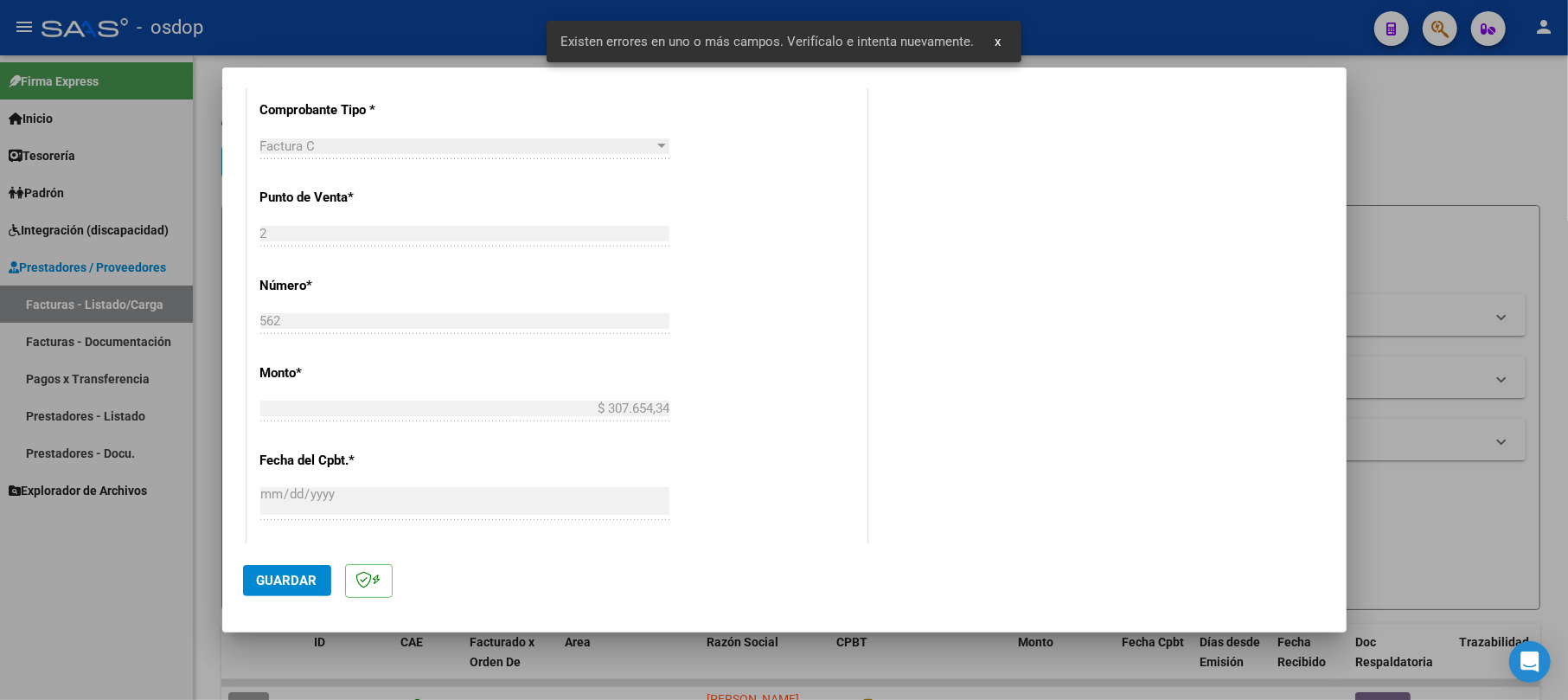
scroll to position [690, 0]
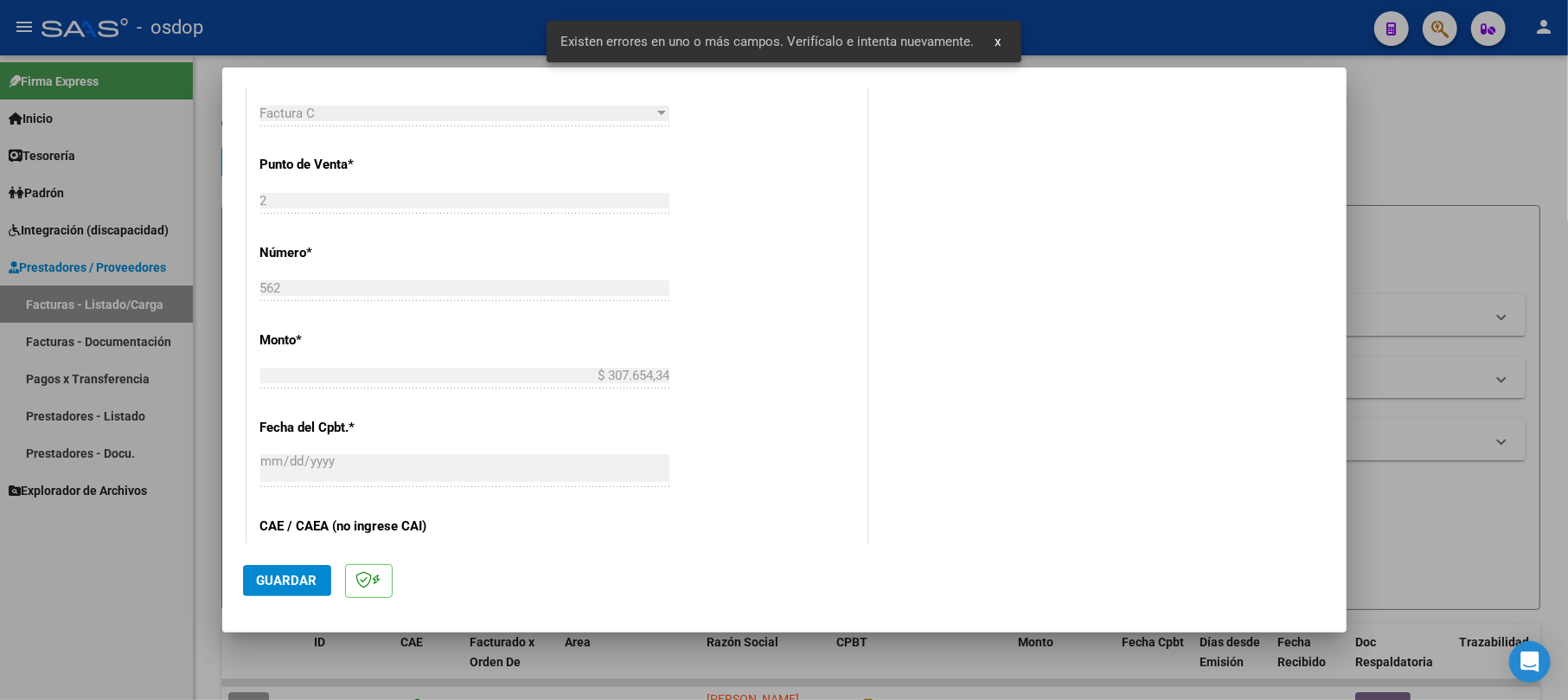
type input "202509"
click at [285, 581] on span "Guardar" at bounding box center [287, 580] width 60 height 15
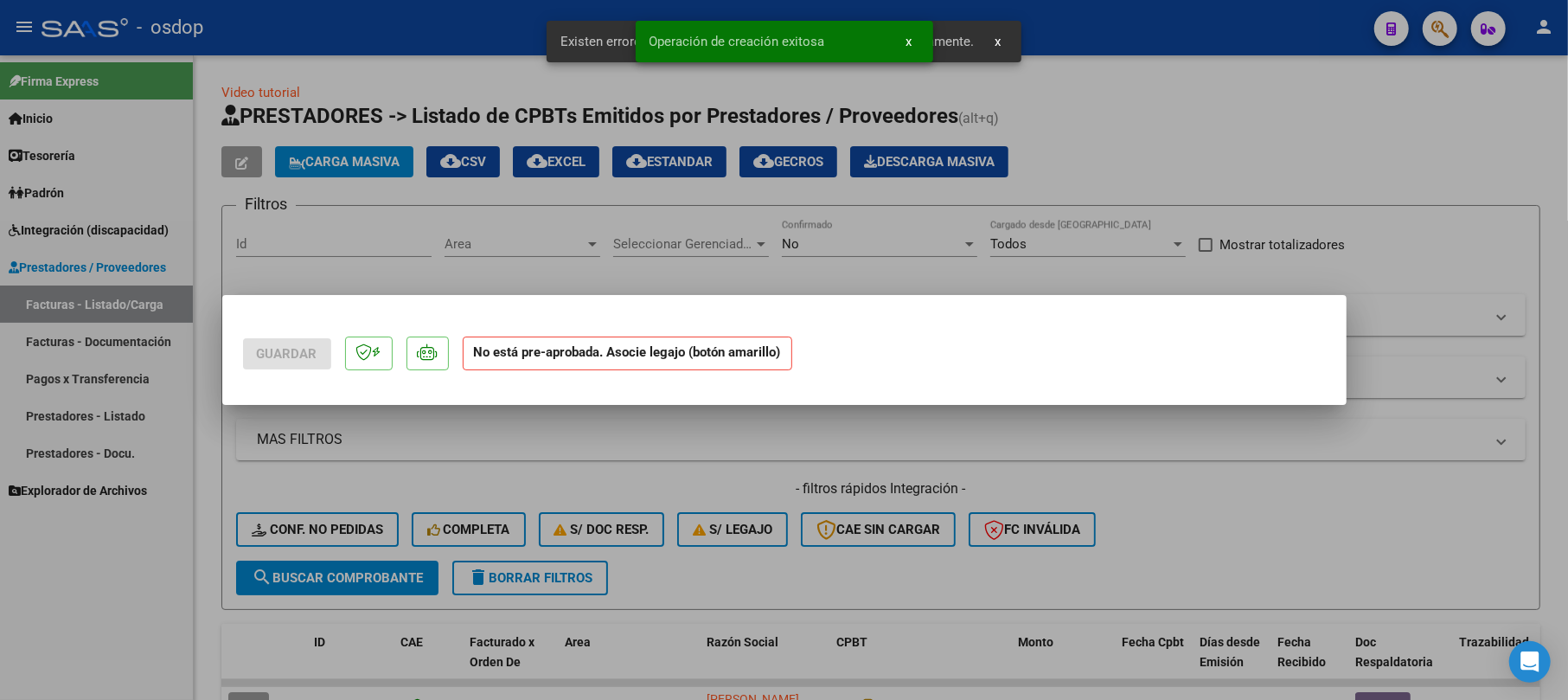
scroll to position [0, 0]
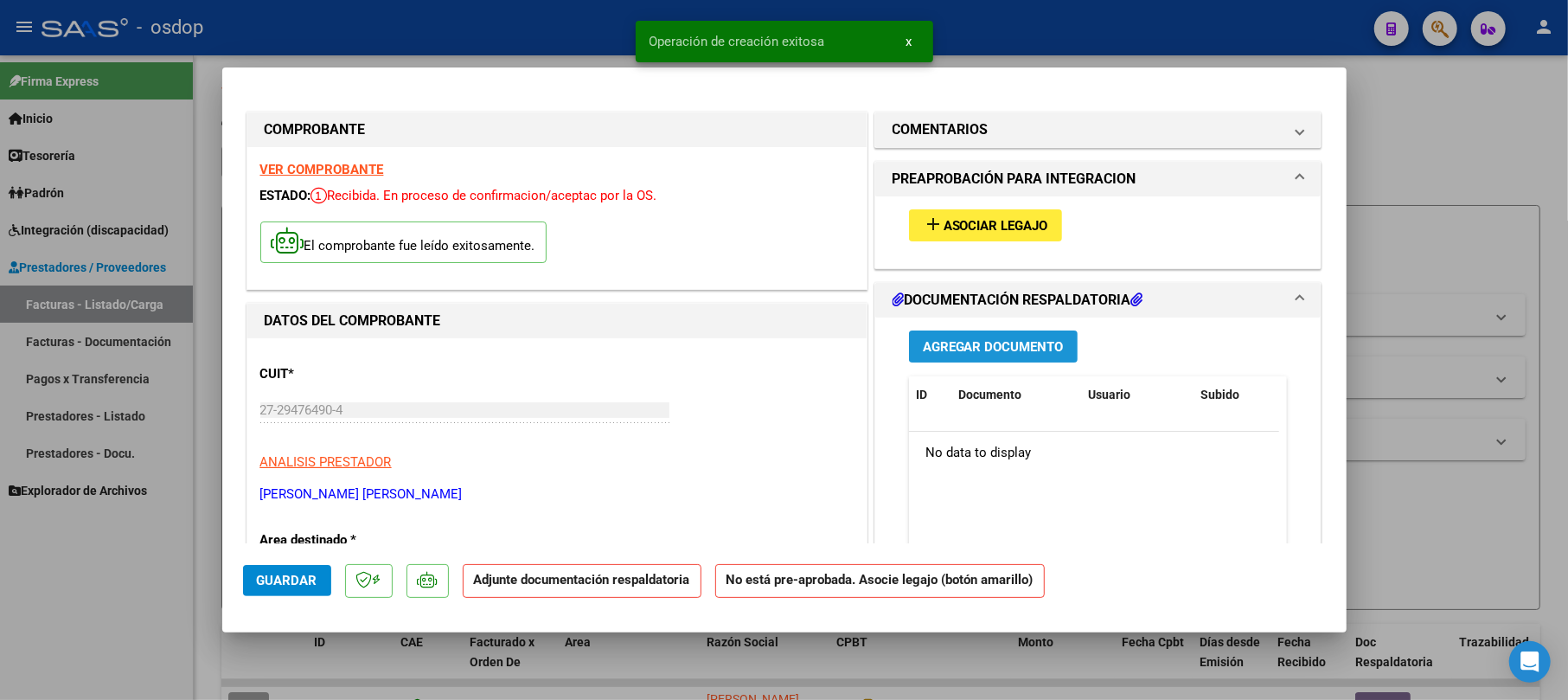
click at [1049, 347] on span "Agregar Documento" at bounding box center [993, 346] width 141 height 15
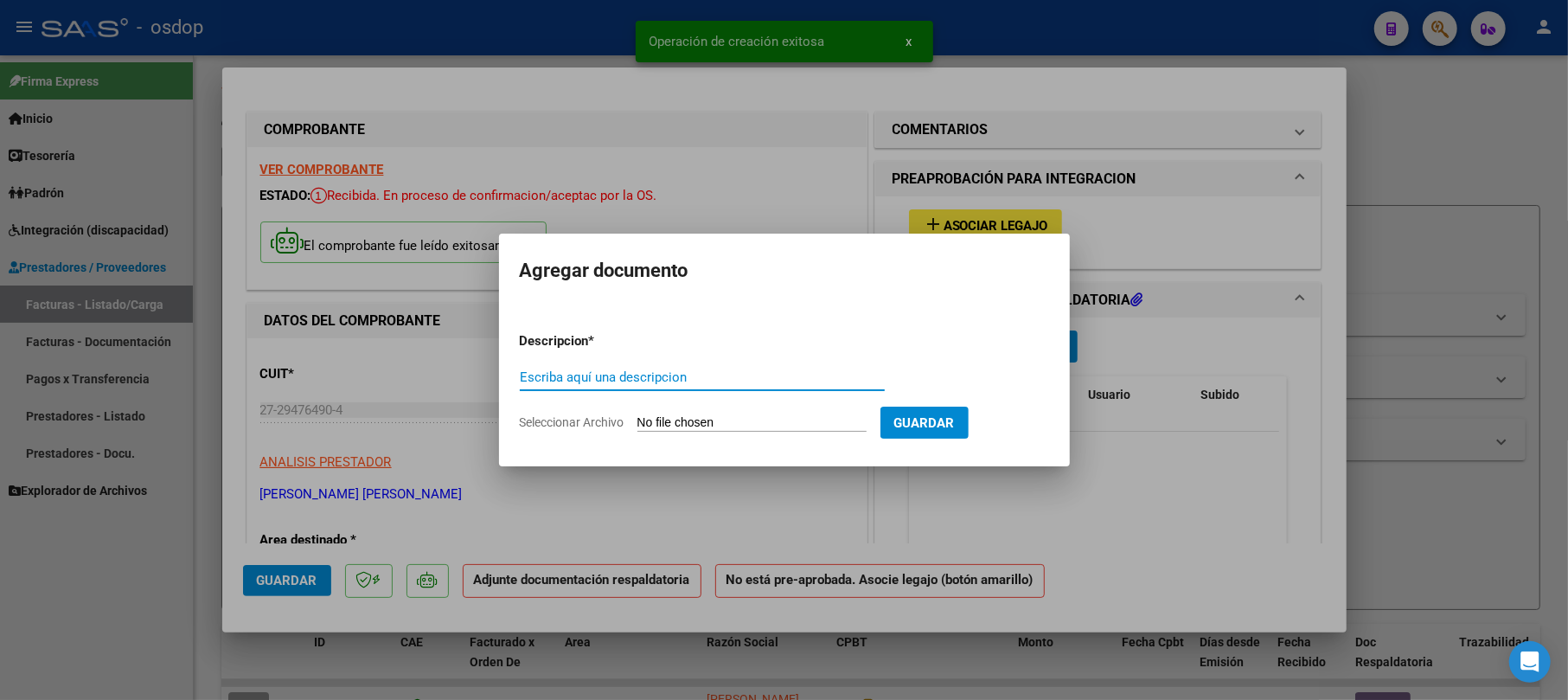
click at [695, 386] on div "Escriba aquí una descripcion" at bounding box center [702, 376] width 365 height 25
click at [700, 375] on input "Escriba aquí una descripcion" at bounding box center [702, 376] width 365 height 15
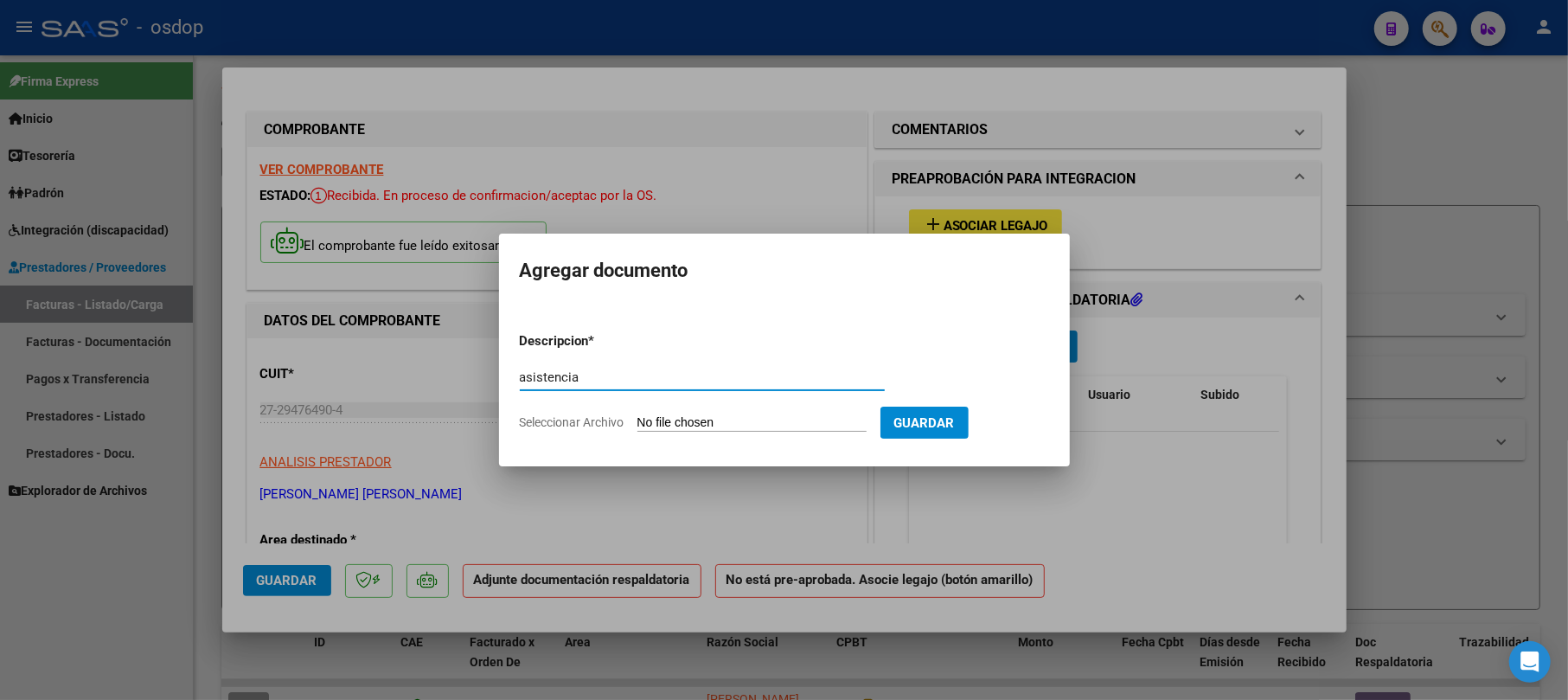
type input "asistencia"
click at [696, 415] on input "Seleccionar Archivo" at bounding box center [752, 423] width 229 height 16
type input "C:\fakepath\PLANILLA ASISTENCIA GENARO FENTE FEREYRA SEPTIEMBRE 2025.pdf"
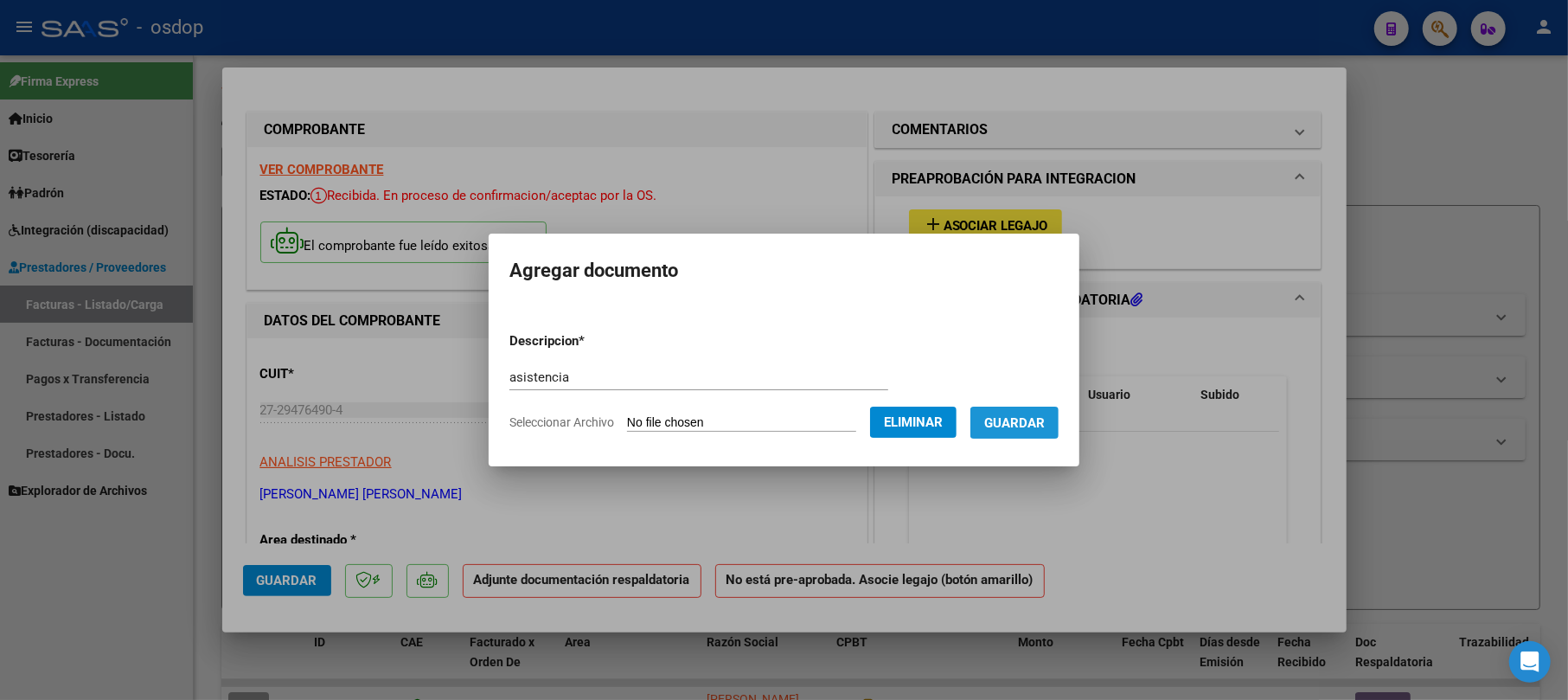
click at [1022, 425] on span "Guardar" at bounding box center [1014, 423] width 60 height 15
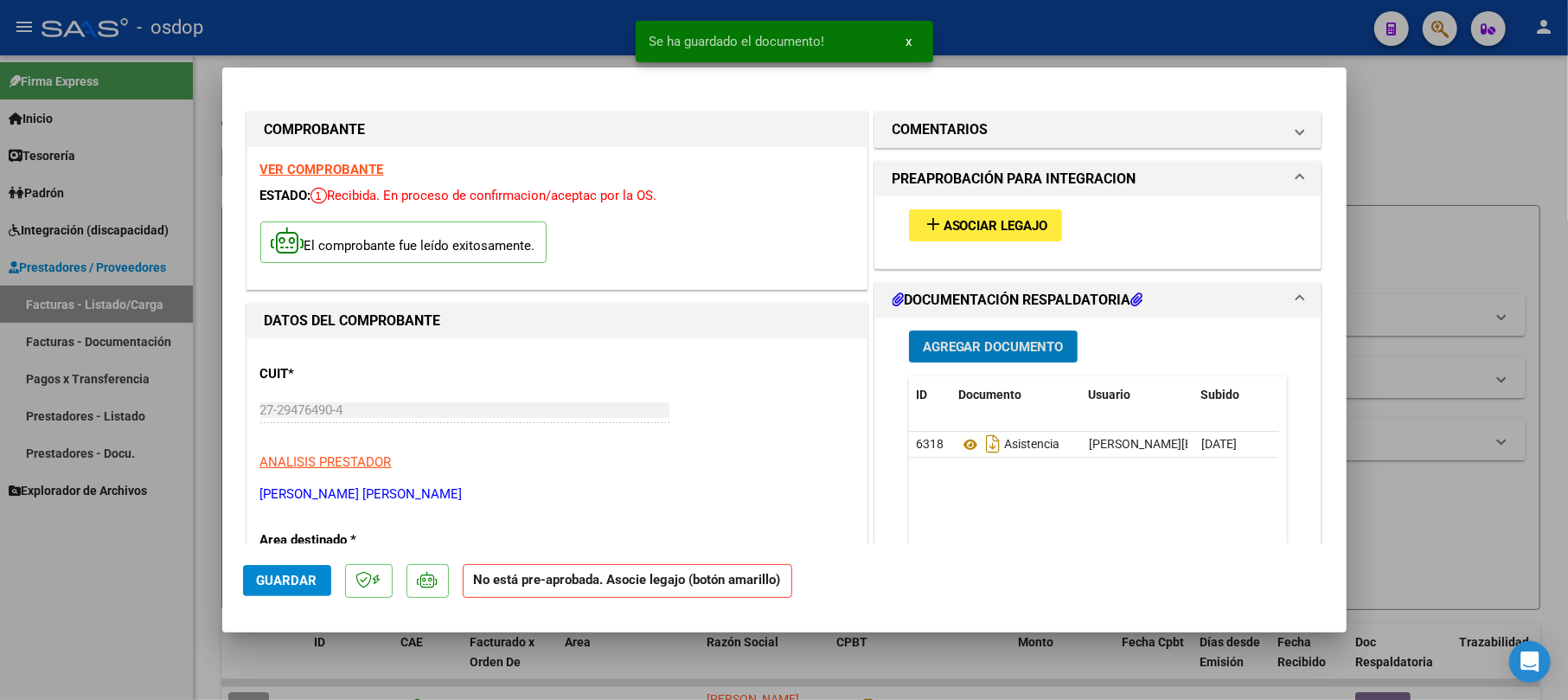
click at [994, 218] on span "Asociar Legajo" at bounding box center [995, 225] width 105 height 15
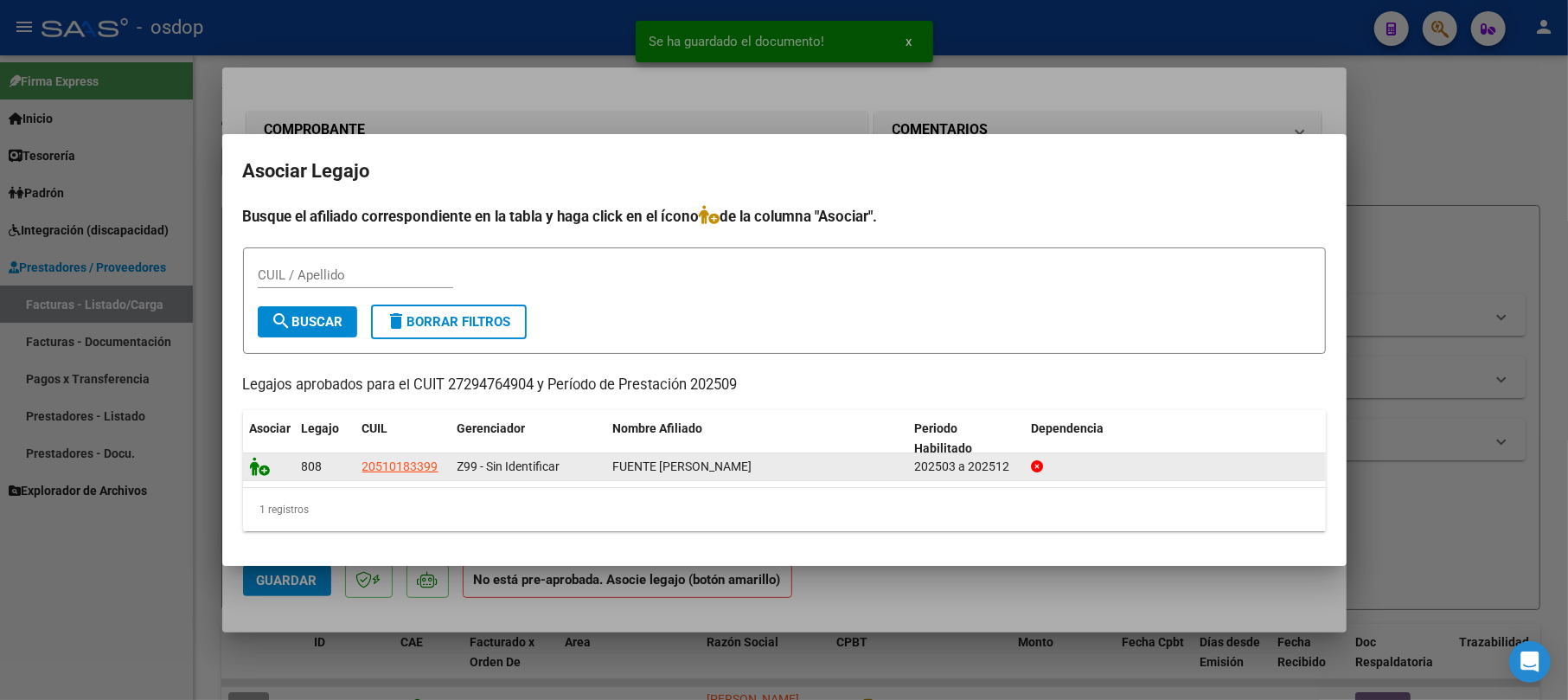
click at [249, 468] on datatable-body-cell at bounding box center [269, 466] width 52 height 26
click at [263, 464] on icon at bounding box center [260, 466] width 21 height 19
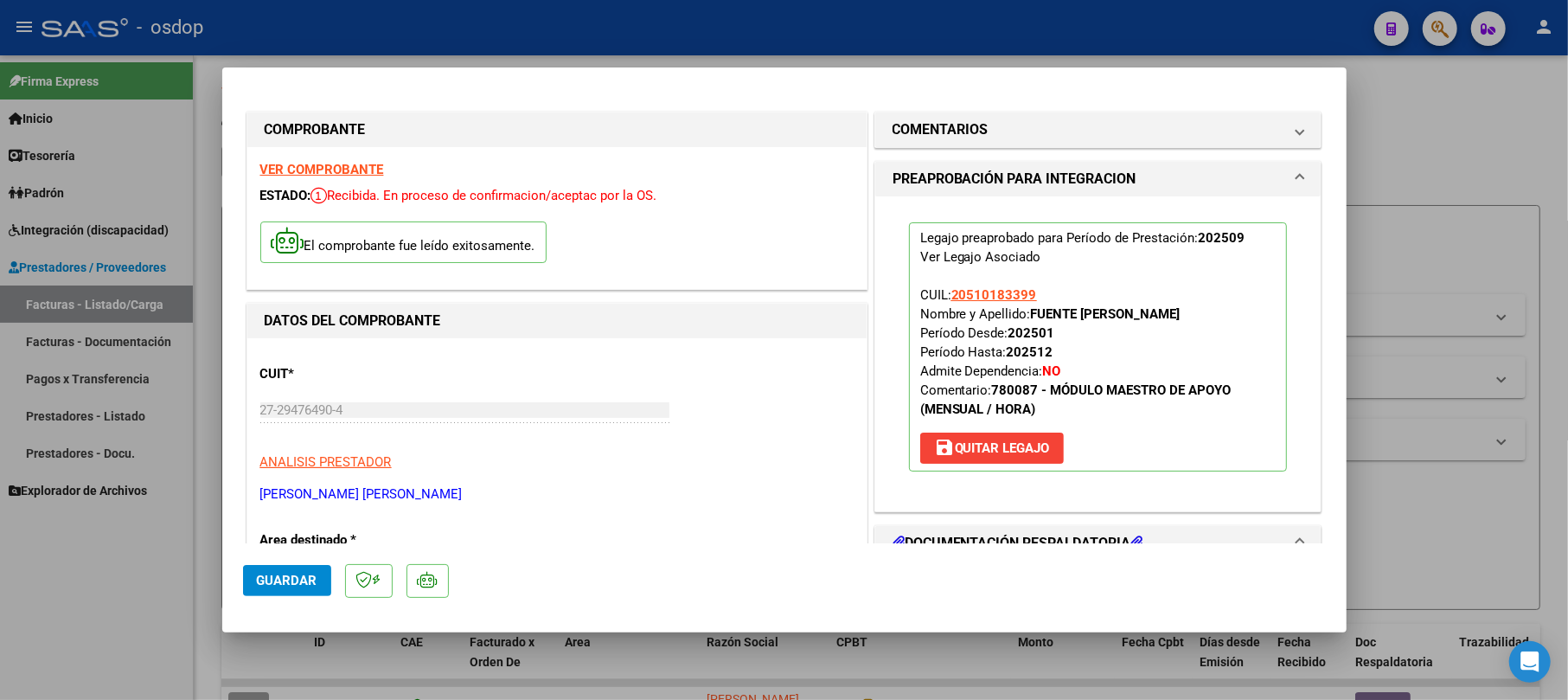
click at [284, 578] on span "Guardar" at bounding box center [287, 580] width 60 height 15
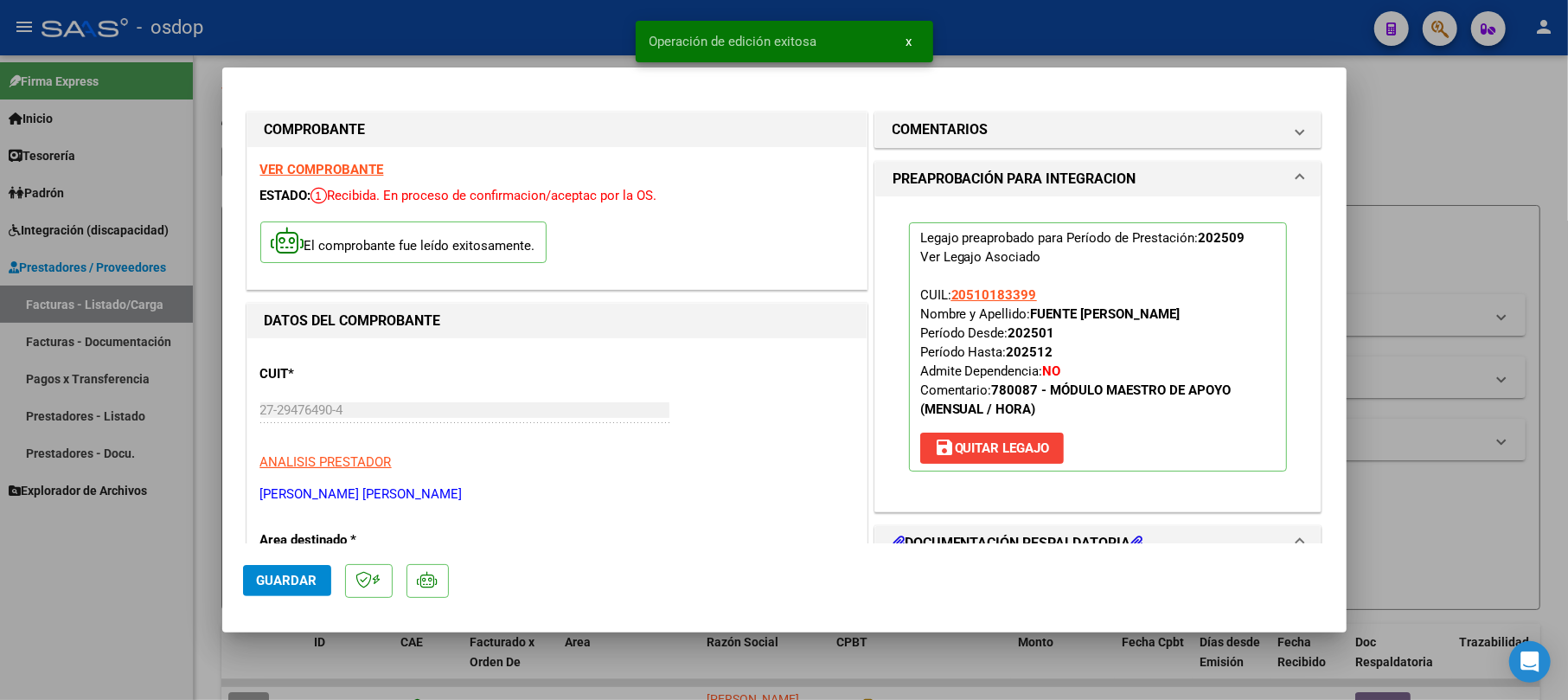
click at [1477, 177] on div at bounding box center [784, 350] width 1568 height 700
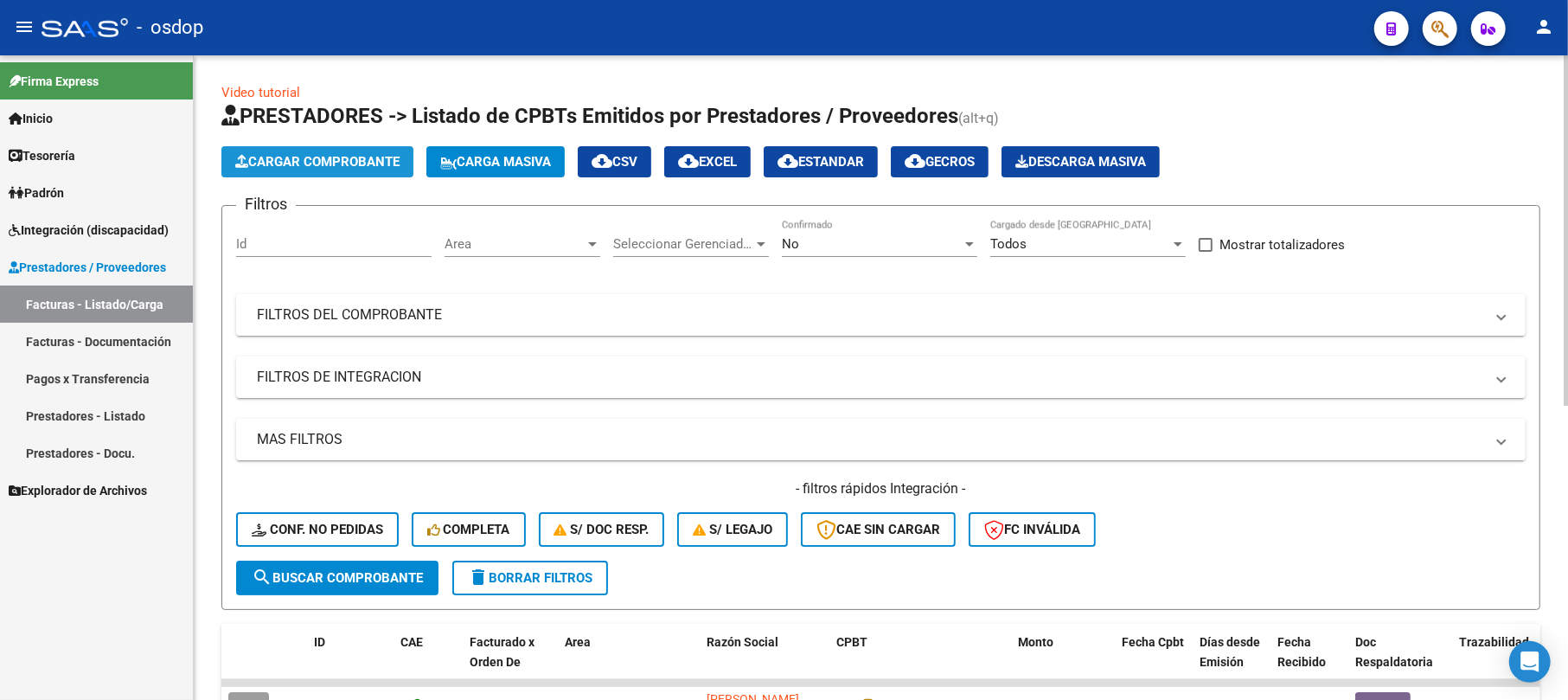
click at [313, 154] on span "Cargar Comprobante" at bounding box center [317, 161] width 164 height 15
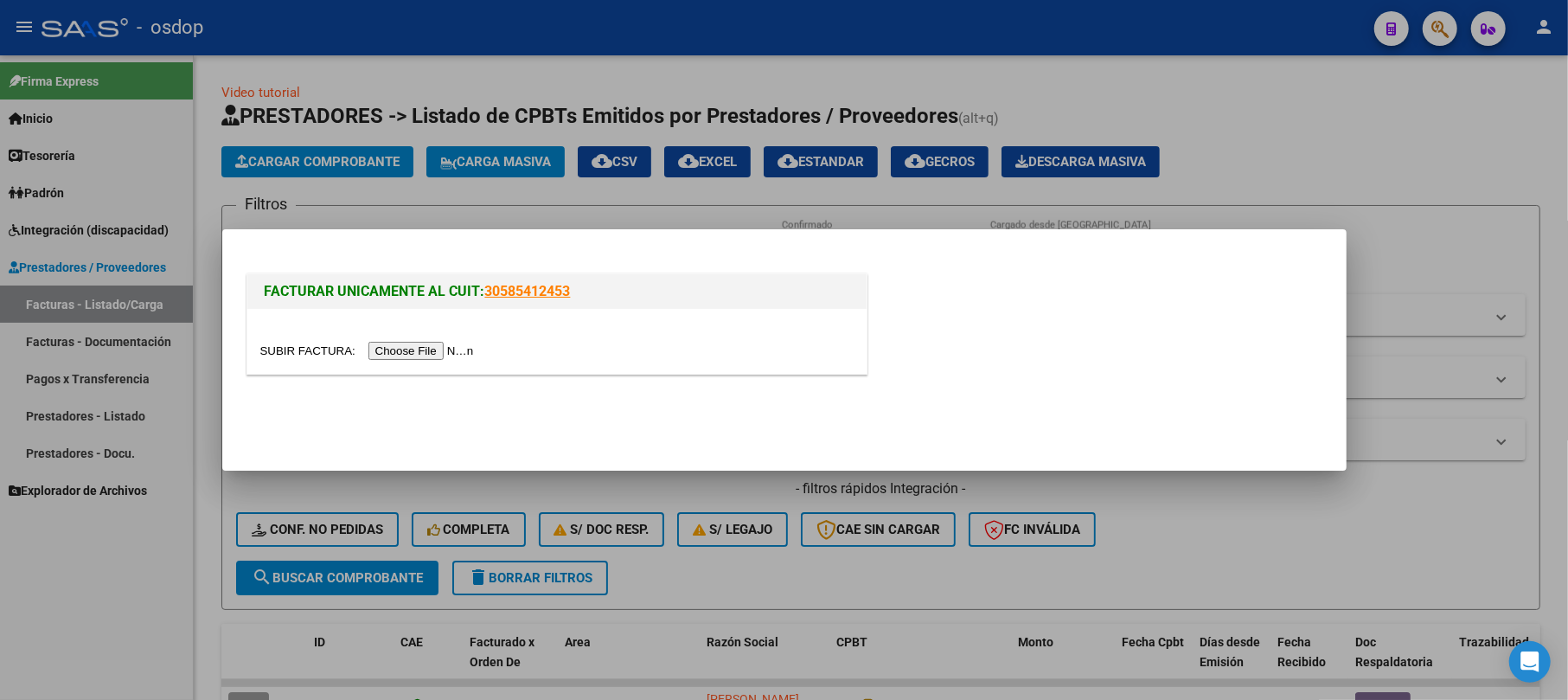
drag, startPoint x: 419, startPoint y: 360, endPoint x: 419, endPoint y: 349, distance: 11.0
click at [419, 359] on div at bounding box center [557, 341] width 619 height 65
click at [419, 347] on input "file" at bounding box center [370, 350] width 219 height 18
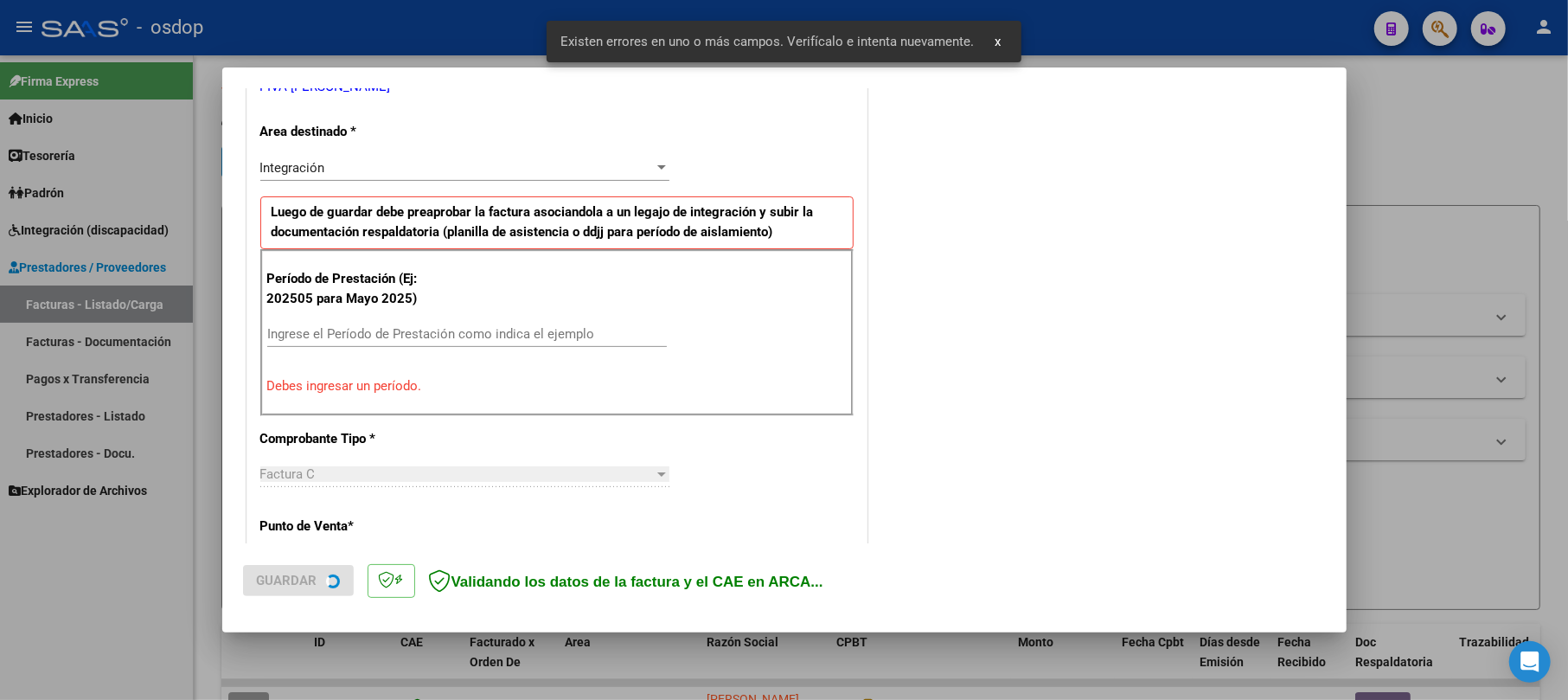
scroll to position [377, 0]
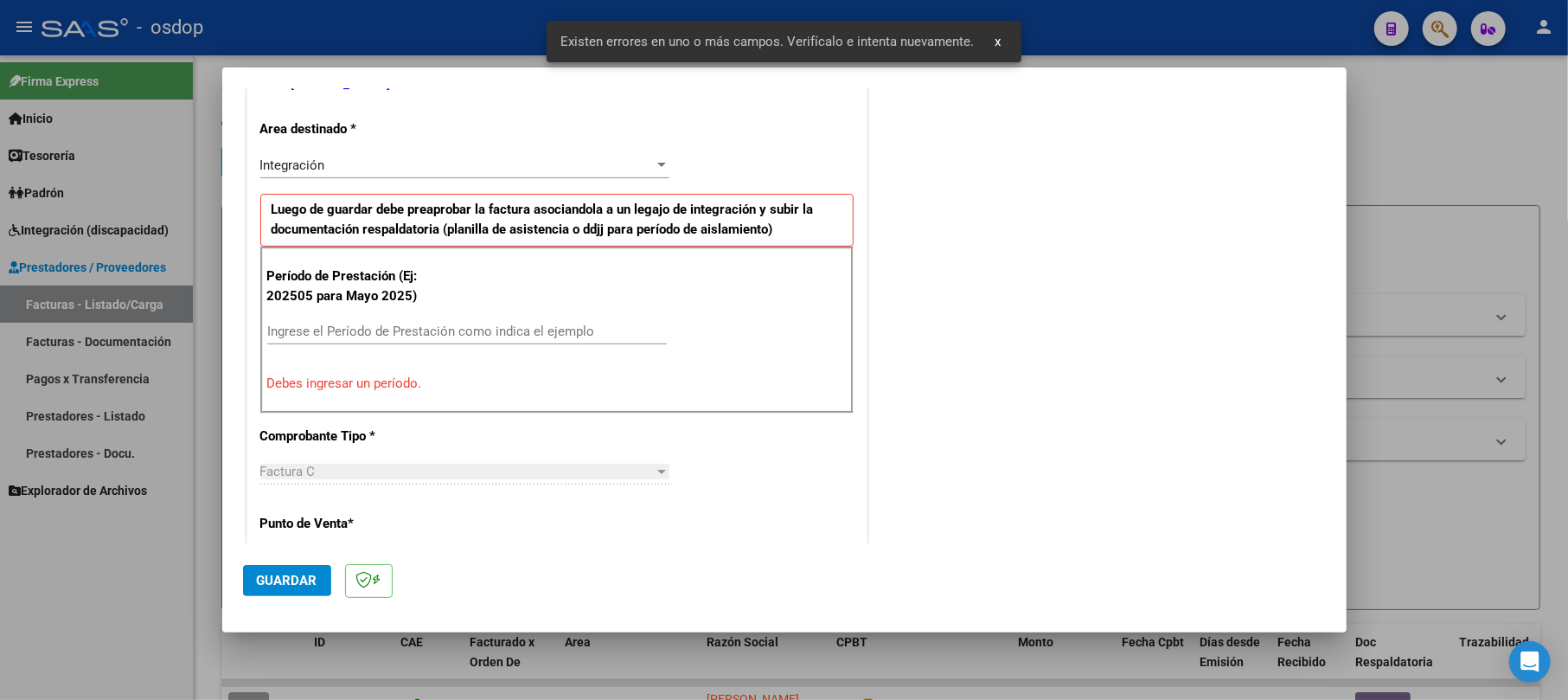
click at [347, 337] on input "Ingrese el Período de Prestación como indica el ejemplo" at bounding box center [466, 331] width 399 height 15
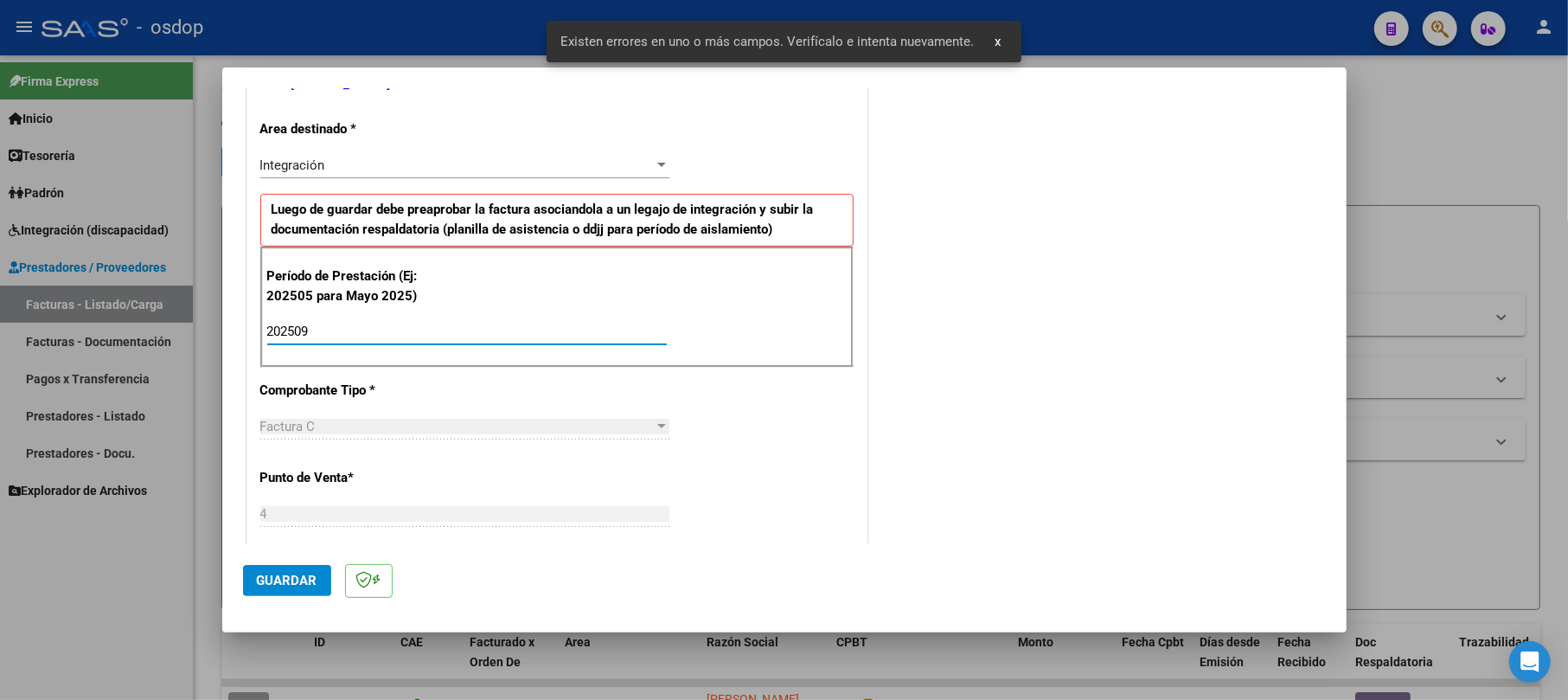
type input "202509"
click at [297, 573] on span "Guardar" at bounding box center [287, 580] width 60 height 15
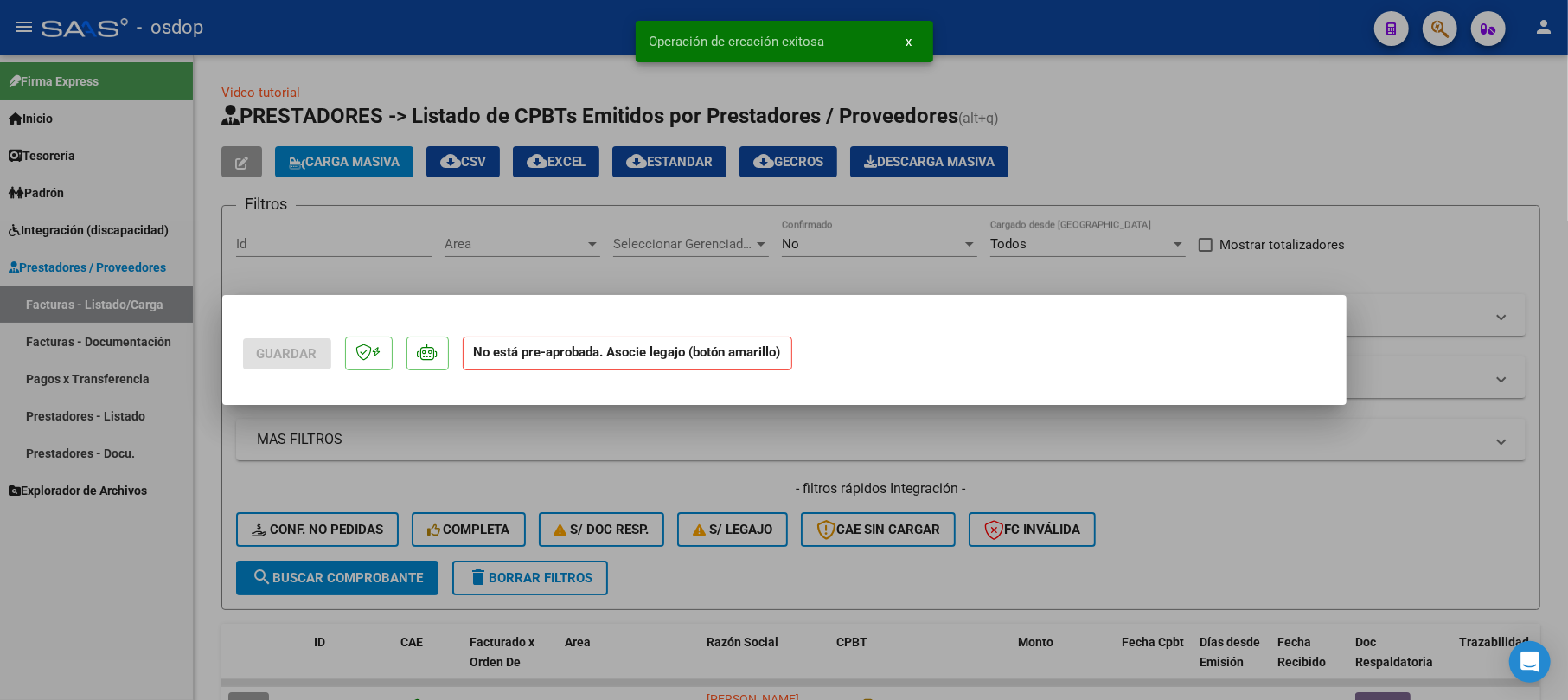
scroll to position [0, 0]
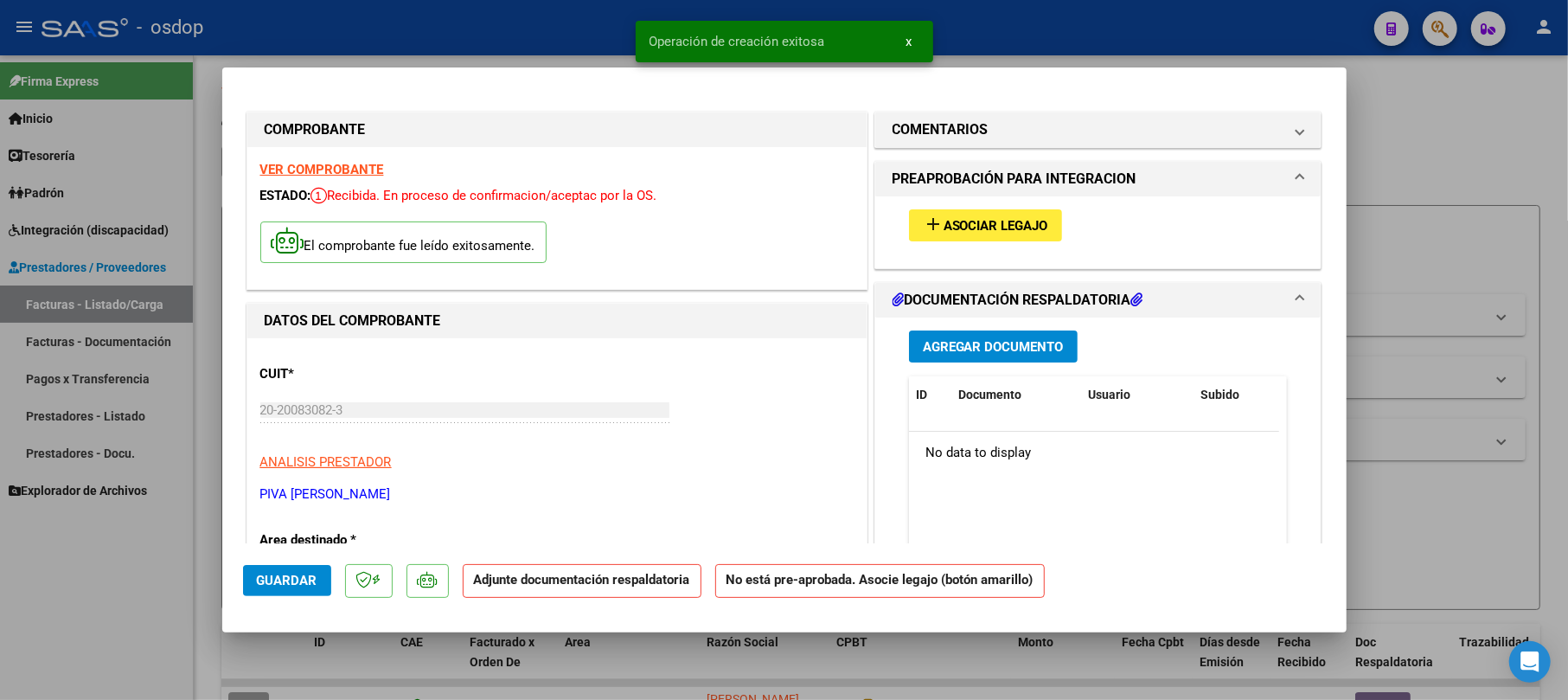
click at [980, 354] on span "Agregar Documento" at bounding box center [993, 346] width 141 height 15
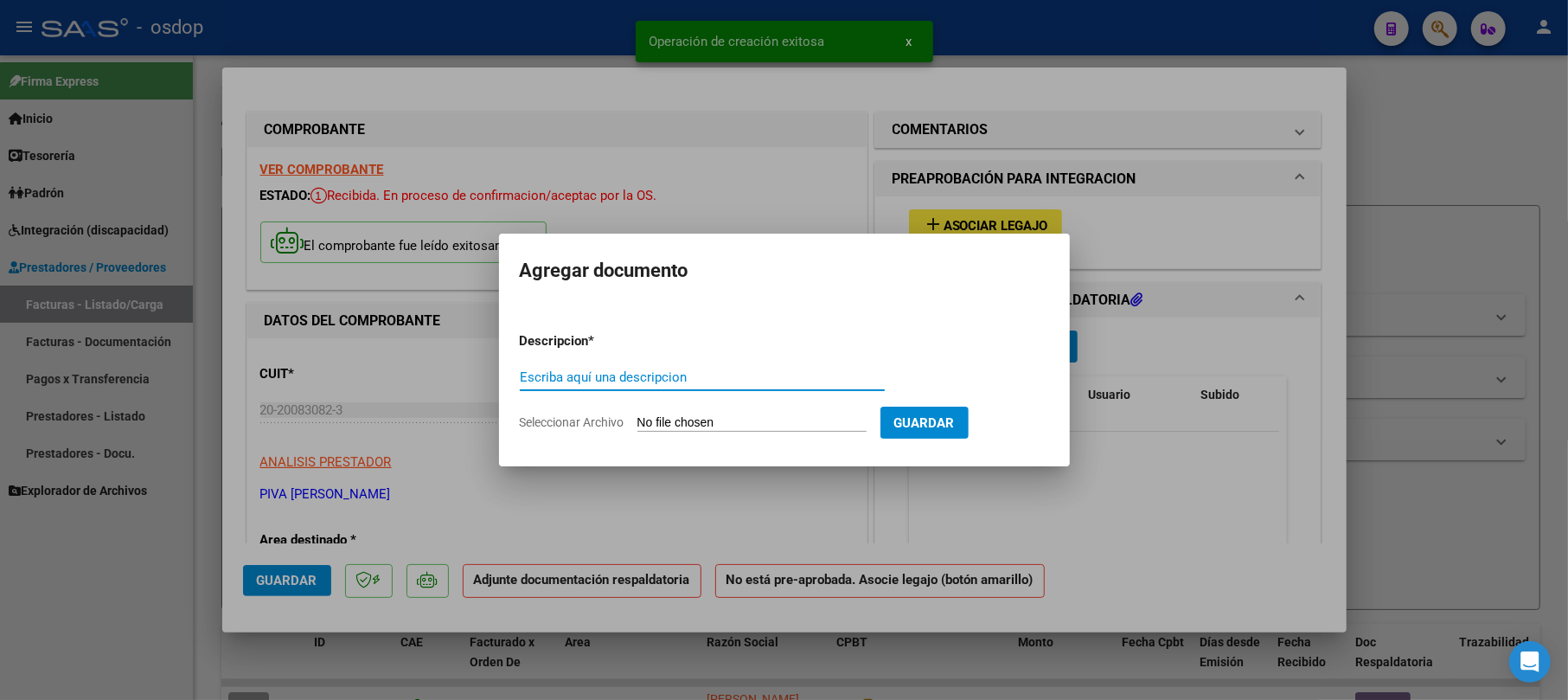
click at [645, 375] on input "Escriba aquí una descripcion" at bounding box center [702, 376] width 365 height 15
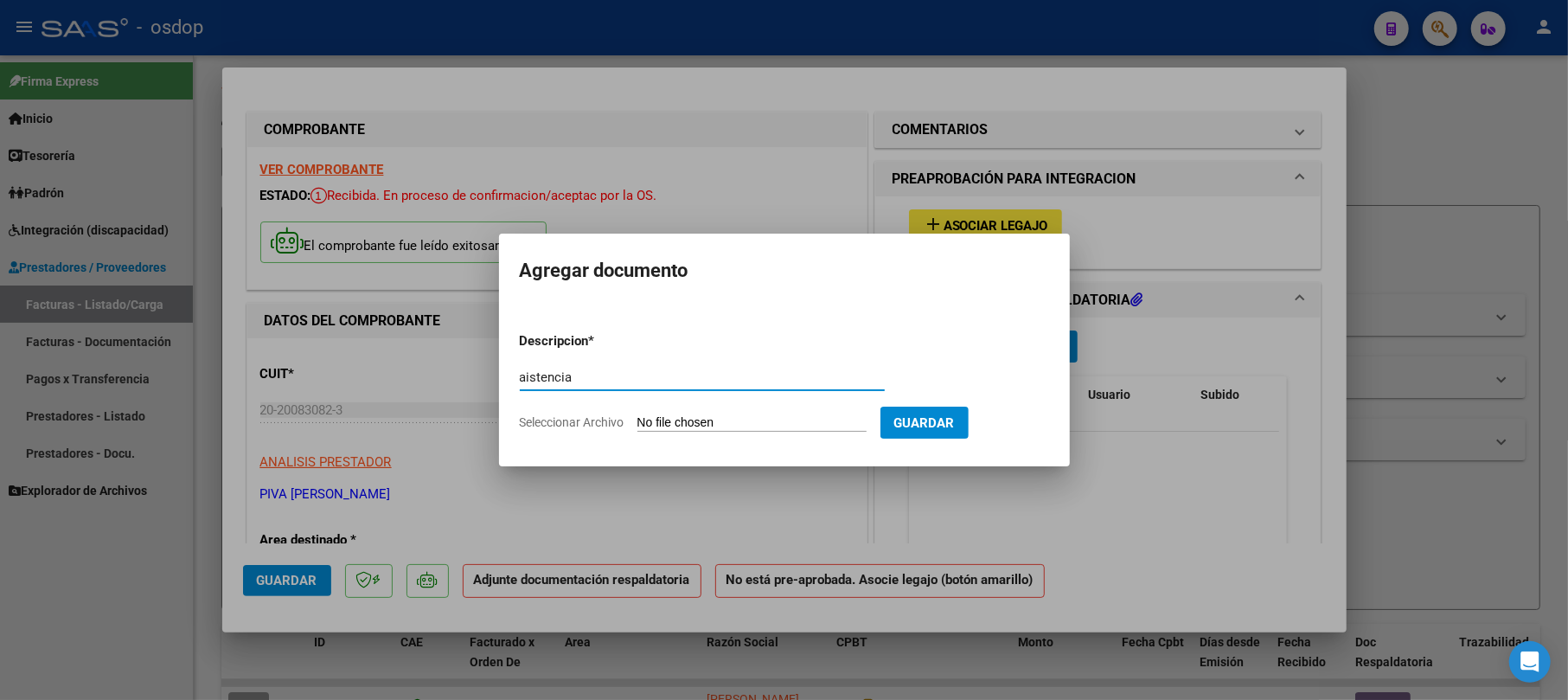
type input "aistencia"
click at [721, 422] on input "Seleccionar Archivo" at bounding box center [752, 423] width 229 height 16
type input "C:\fakepath\valesep 25.pdf"
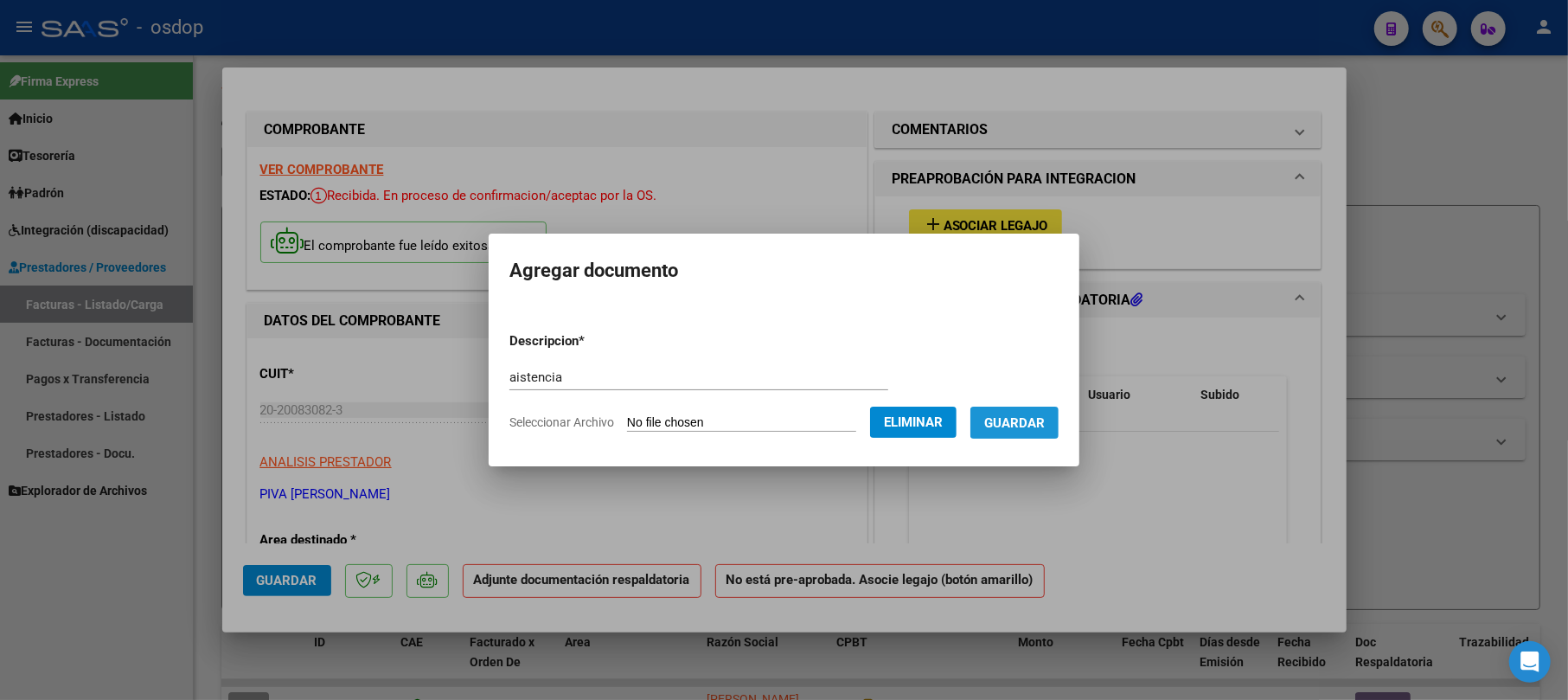
click at [1050, 430] on button "Guardar" at bounding box center [1013, 423] width 88 height 32
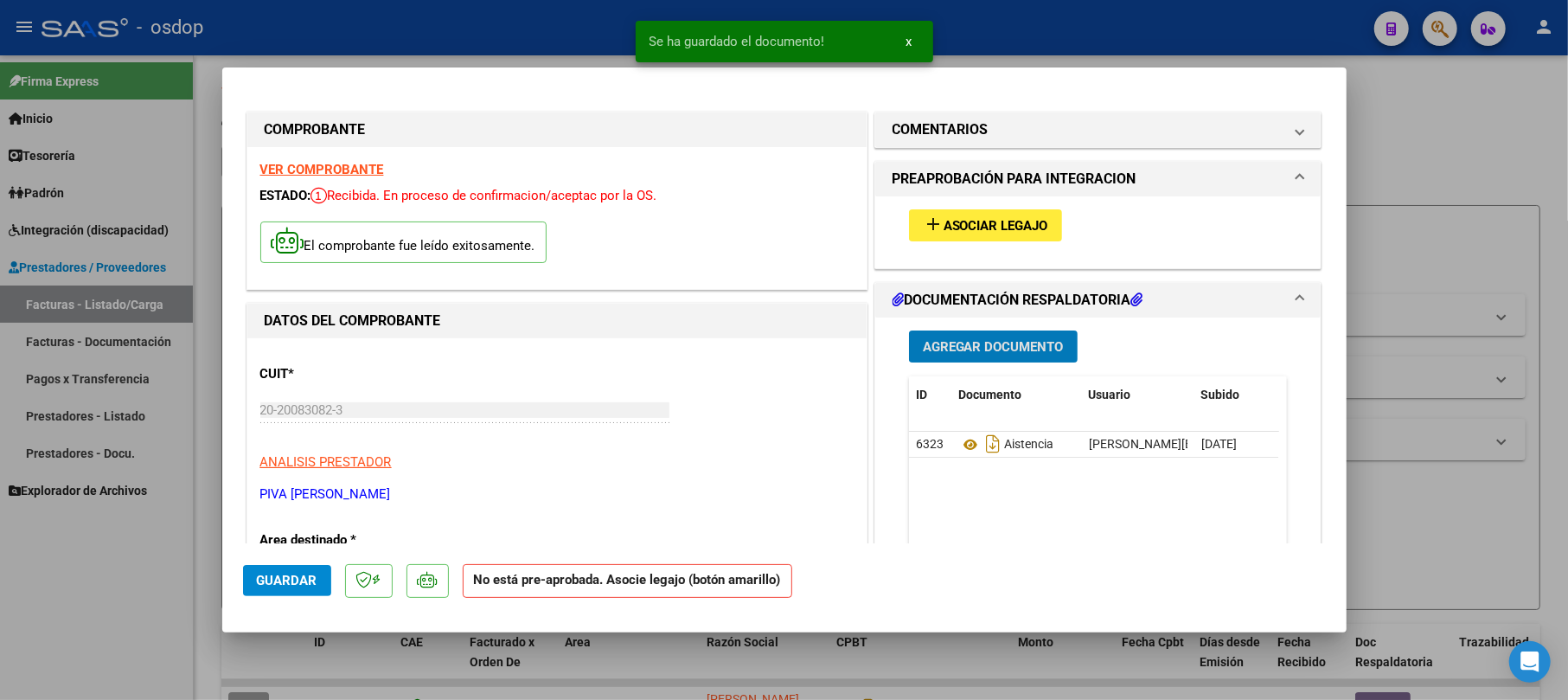
click at [980, 219] on span "Asociar Legajo" at bounding box center [995, 225] width 105 height 15
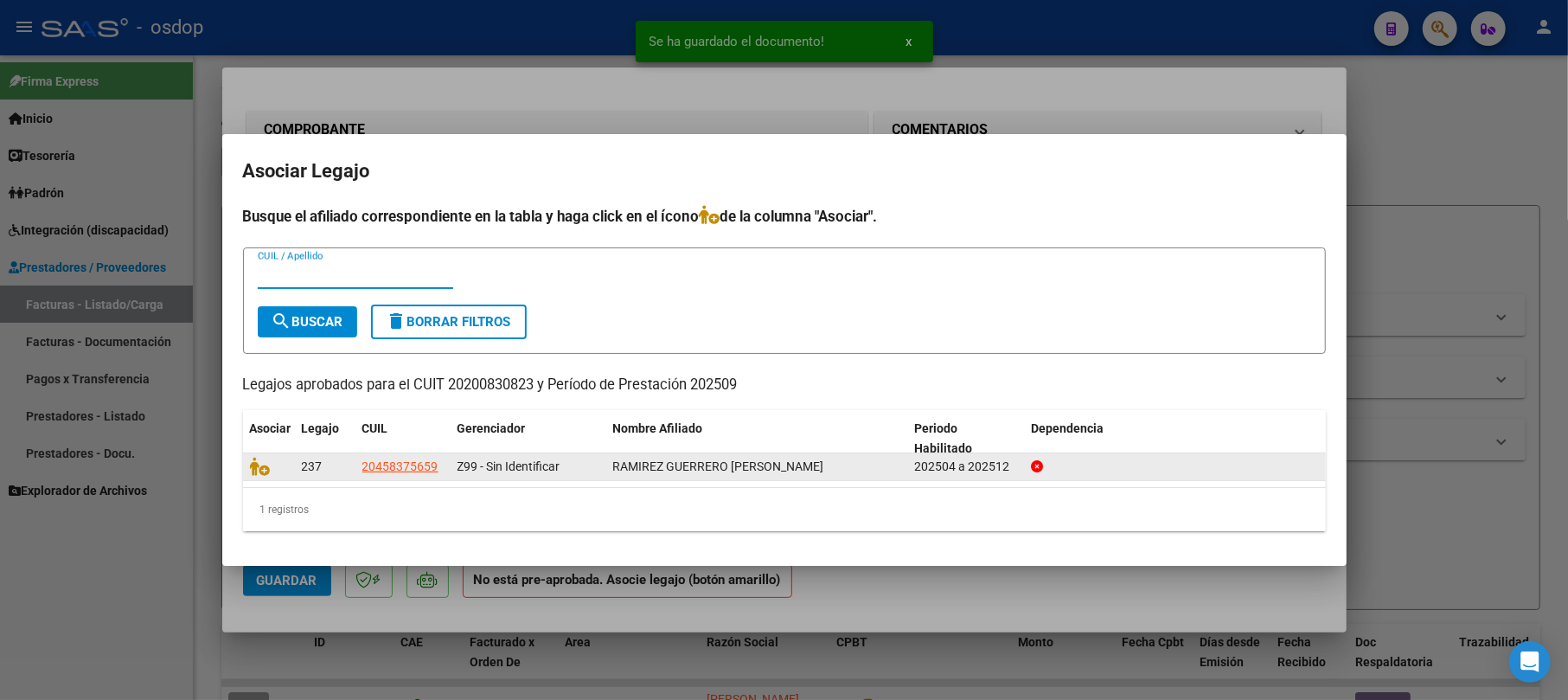
click at [247, 461] on datatable-body-cell at bounding box center [269, 466] width 52 height 26
click at [259, 461] on icon at bounding box center [260, 466] width 21 height 19
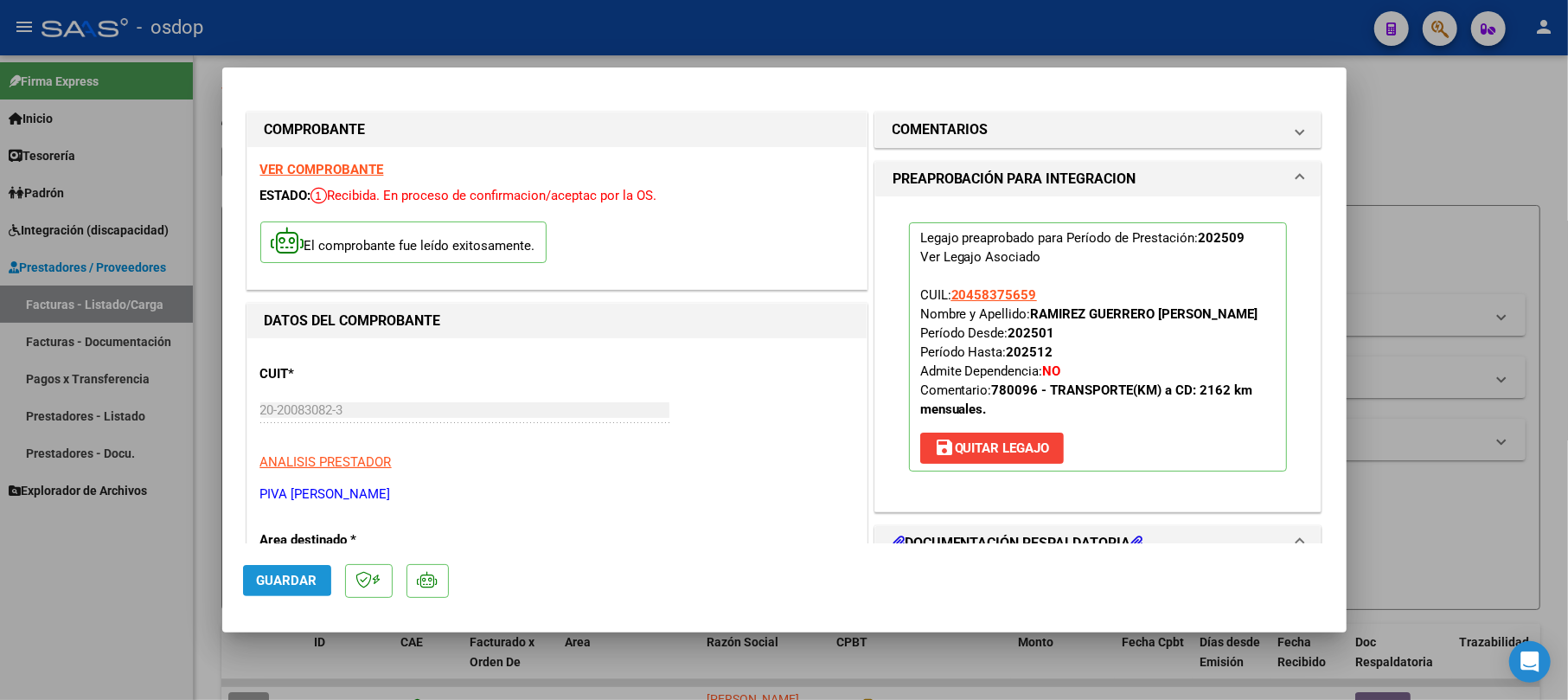
click at [260, 569] on button "Guardar" at bounding box center [287, 580] width 88 height 31
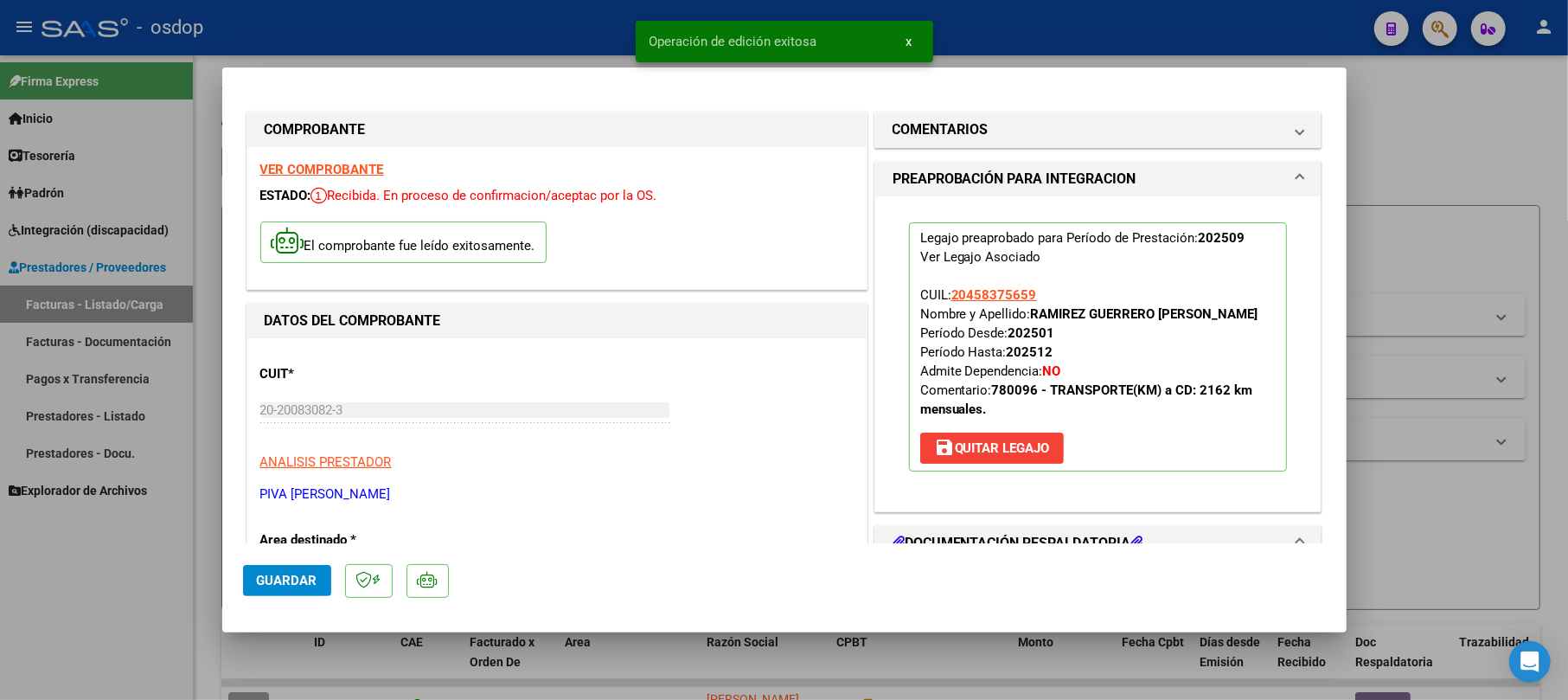
click at [1506, 108] on div at bounding box center [784, 350] width 1568 height 700
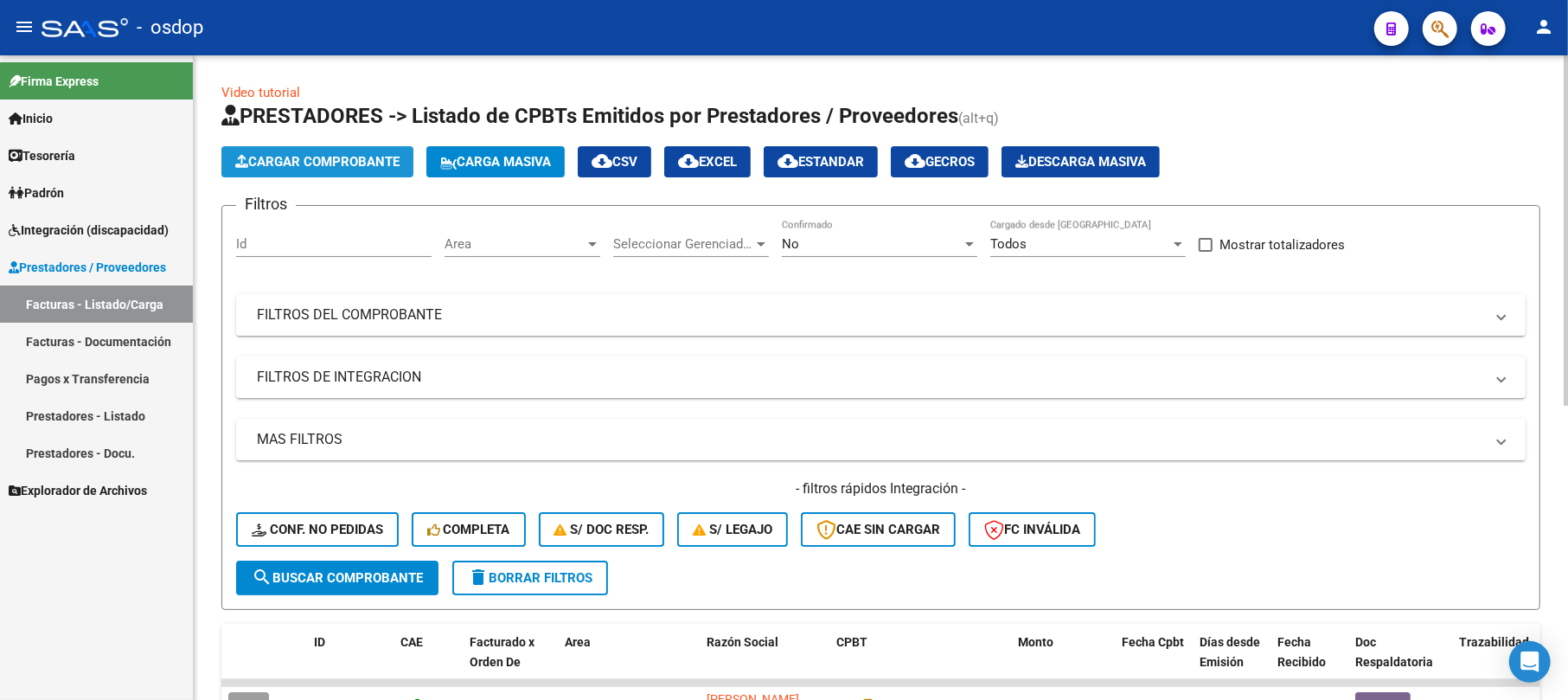
click at [278, 160] on span "Cargar Comprobante" at bounding box center [317, 161] width 164 height 15
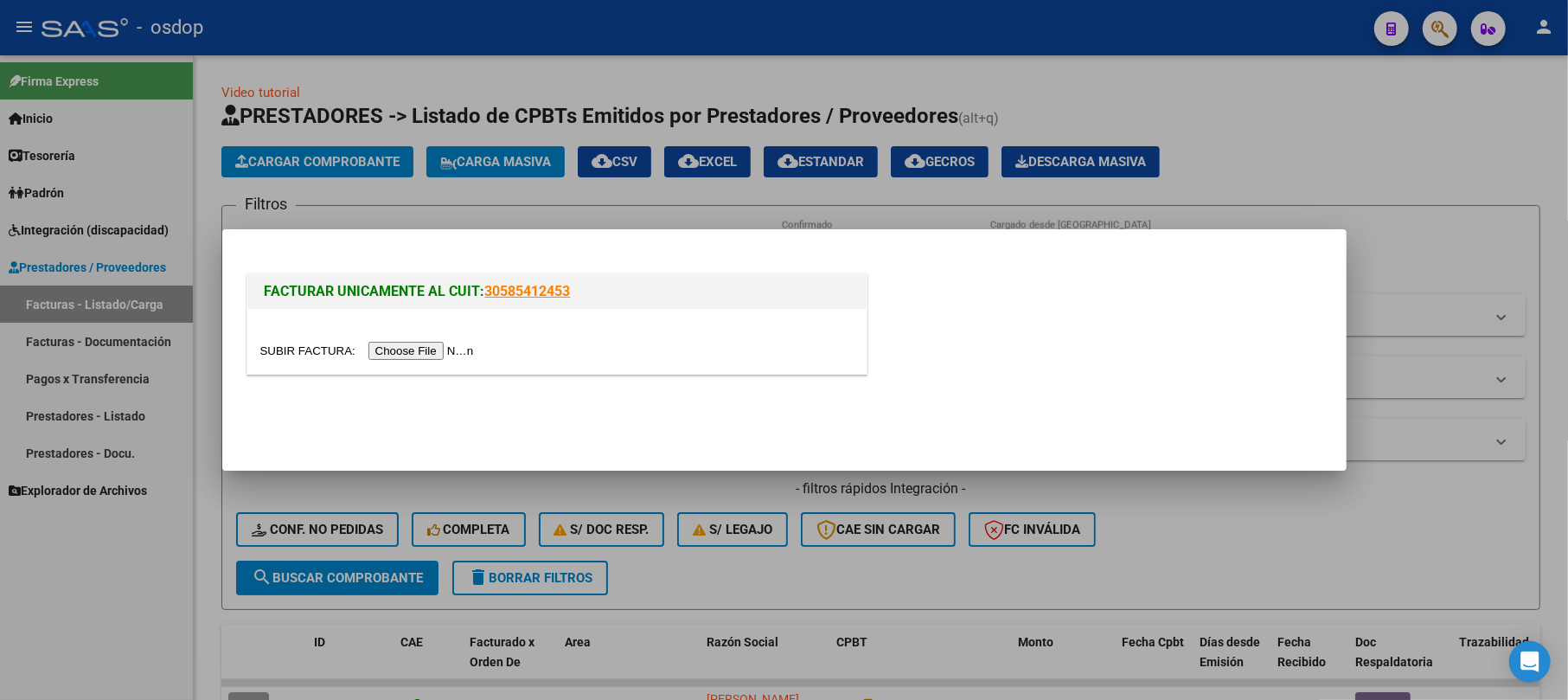
click at [412, 353] on input "file" at bounding box center [370, 350] width 219 height 18
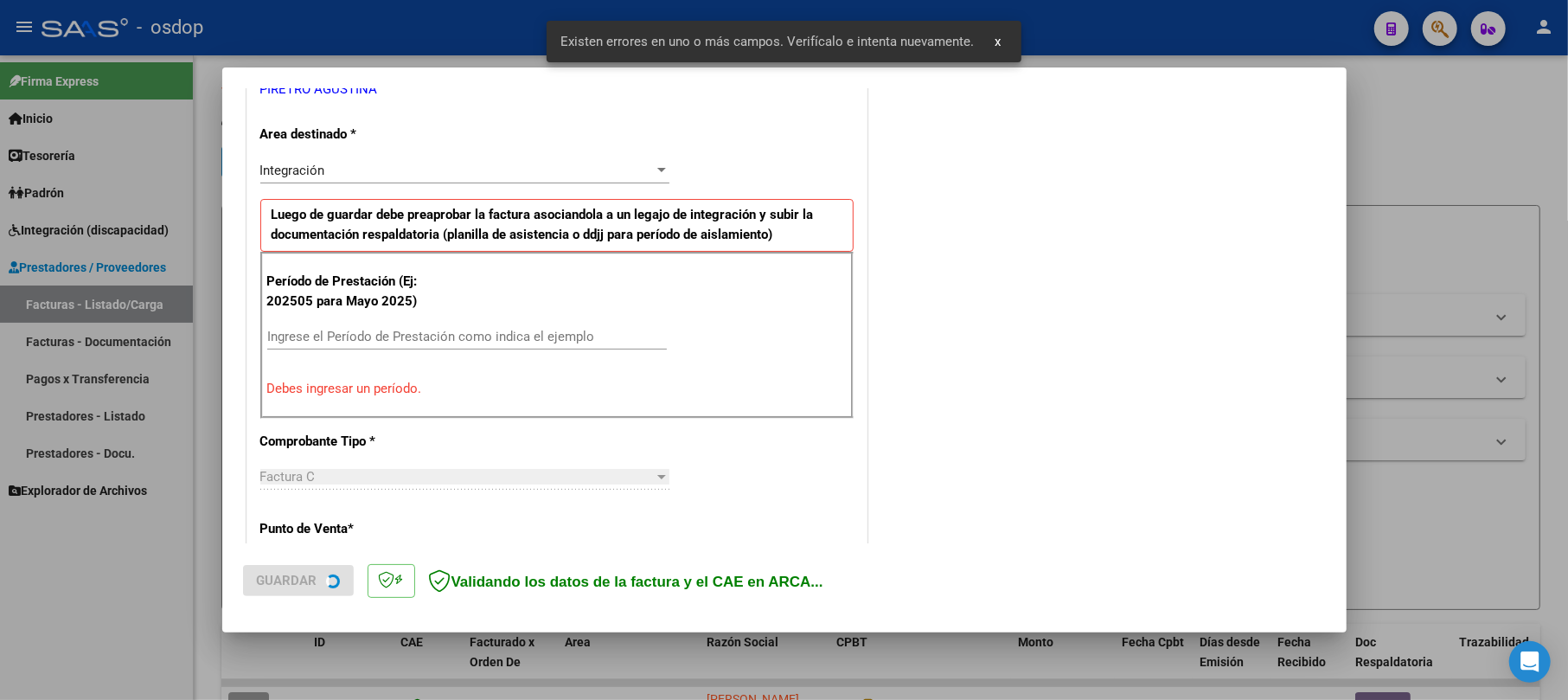
scroll to position [377, 0]
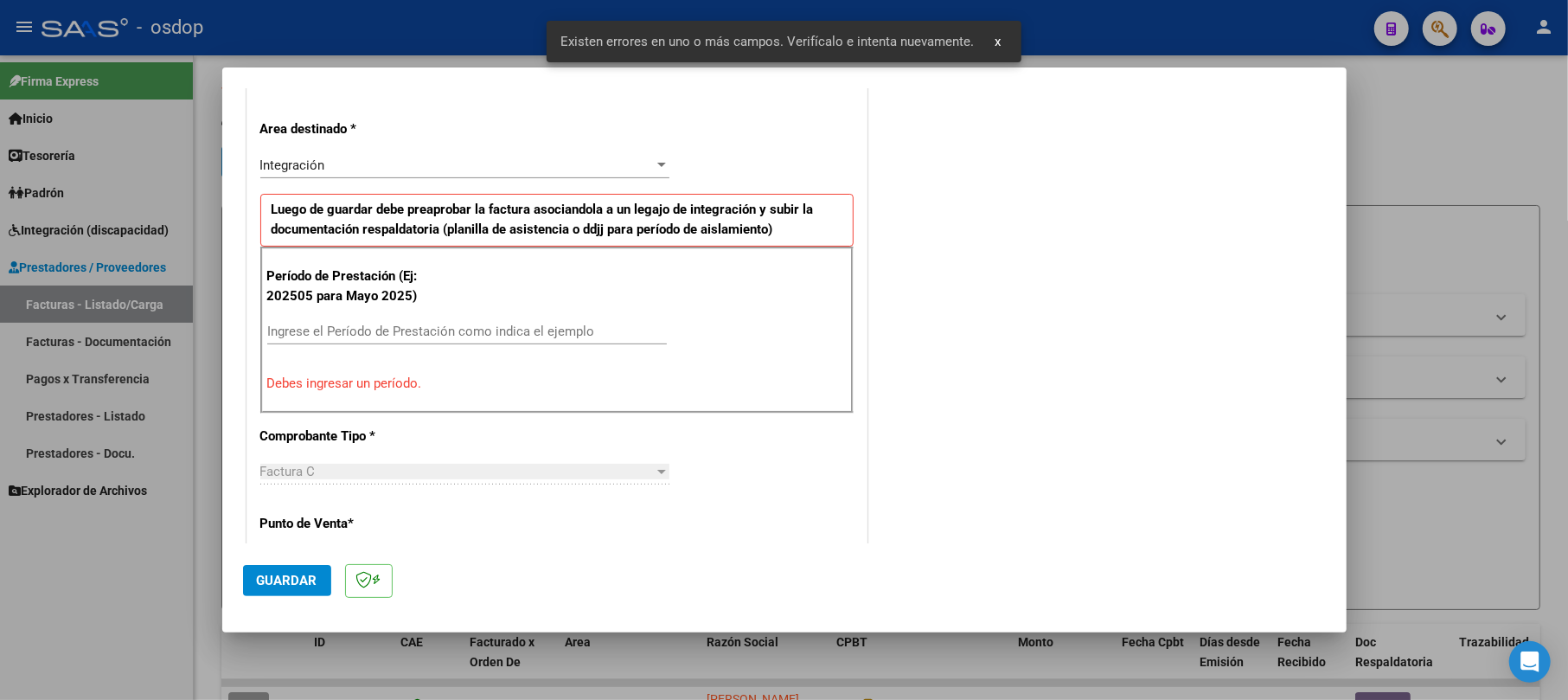
click at [311, 324] on div "Ingrese el Período de Prestación como indica el ejemplo" at bounding box center [466, 330] width 399 height 25
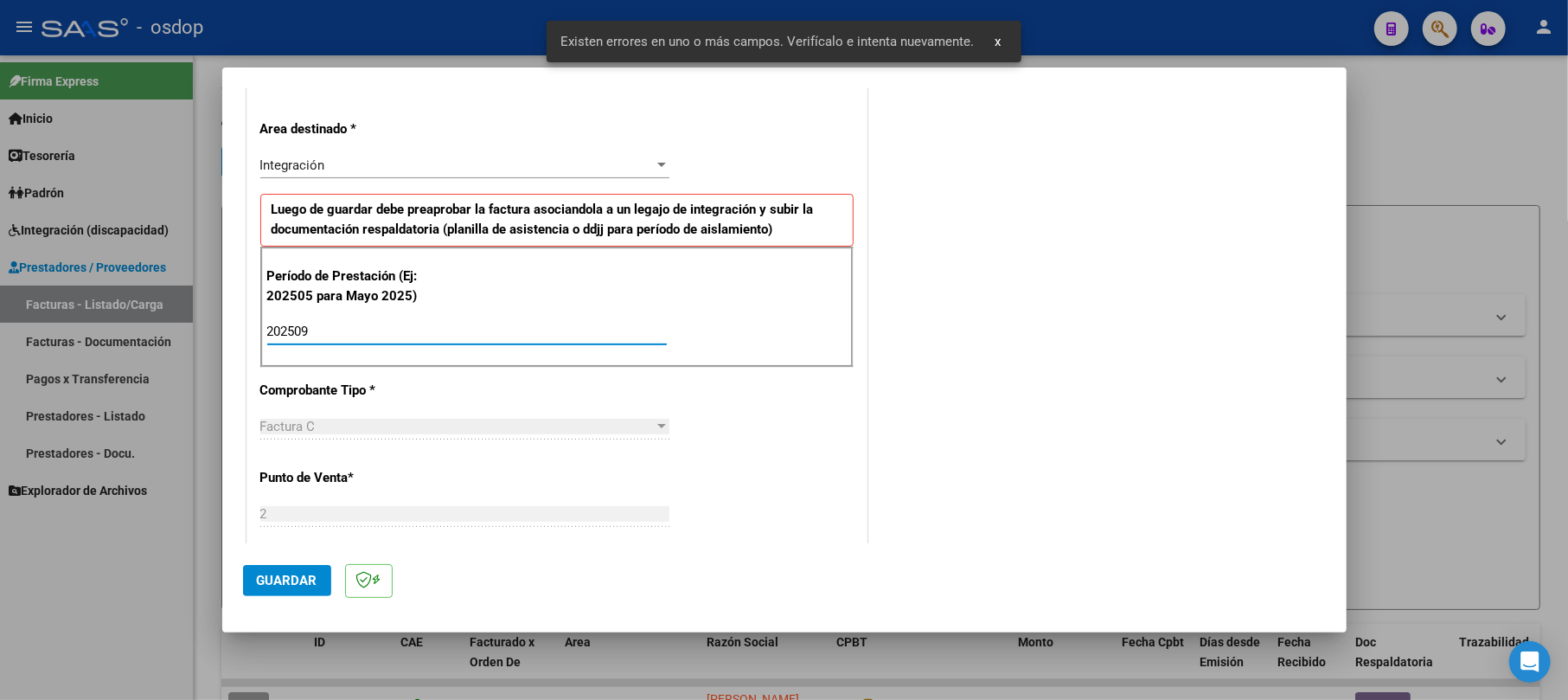
type input "202509"
click at [299, 571] on button "Guardar" at bounding box center [287, 580] width 88 height 31
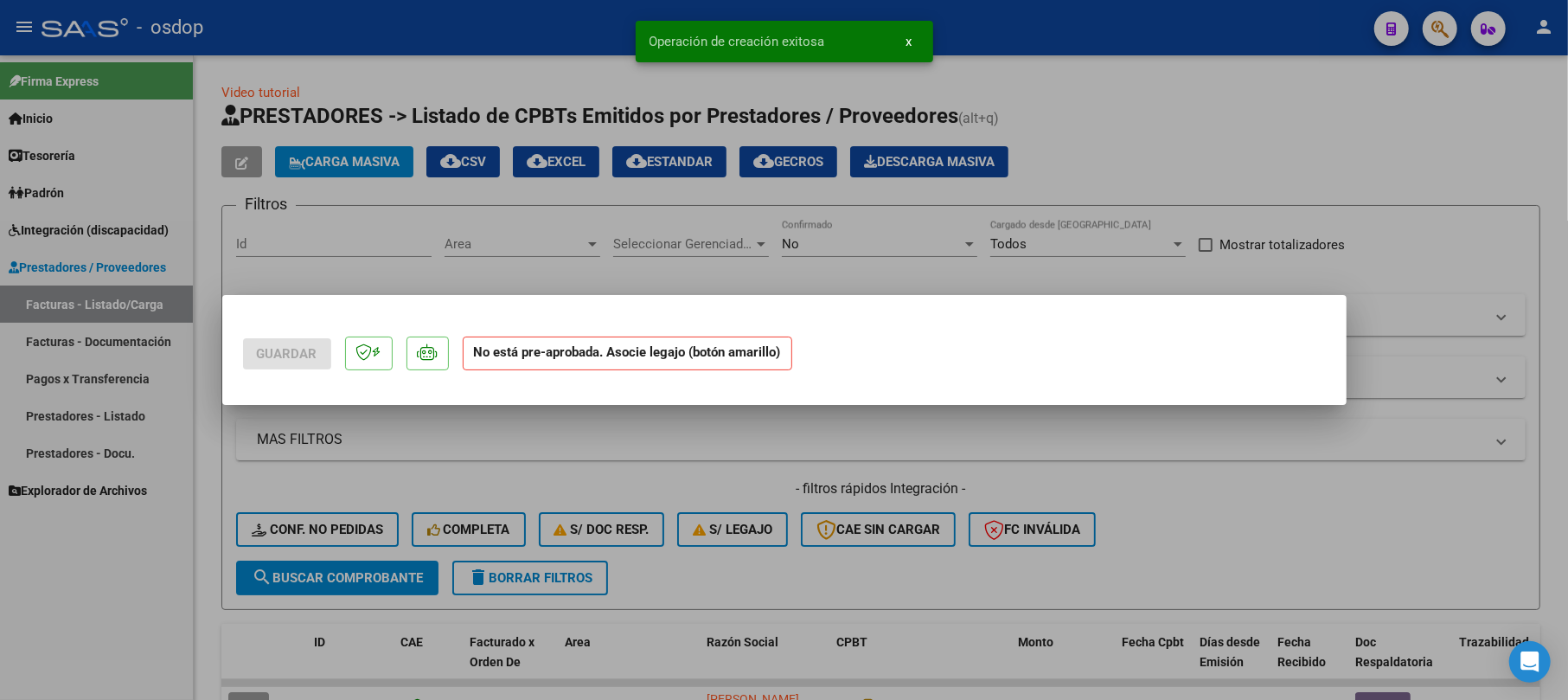
scroll to position [0, 0]
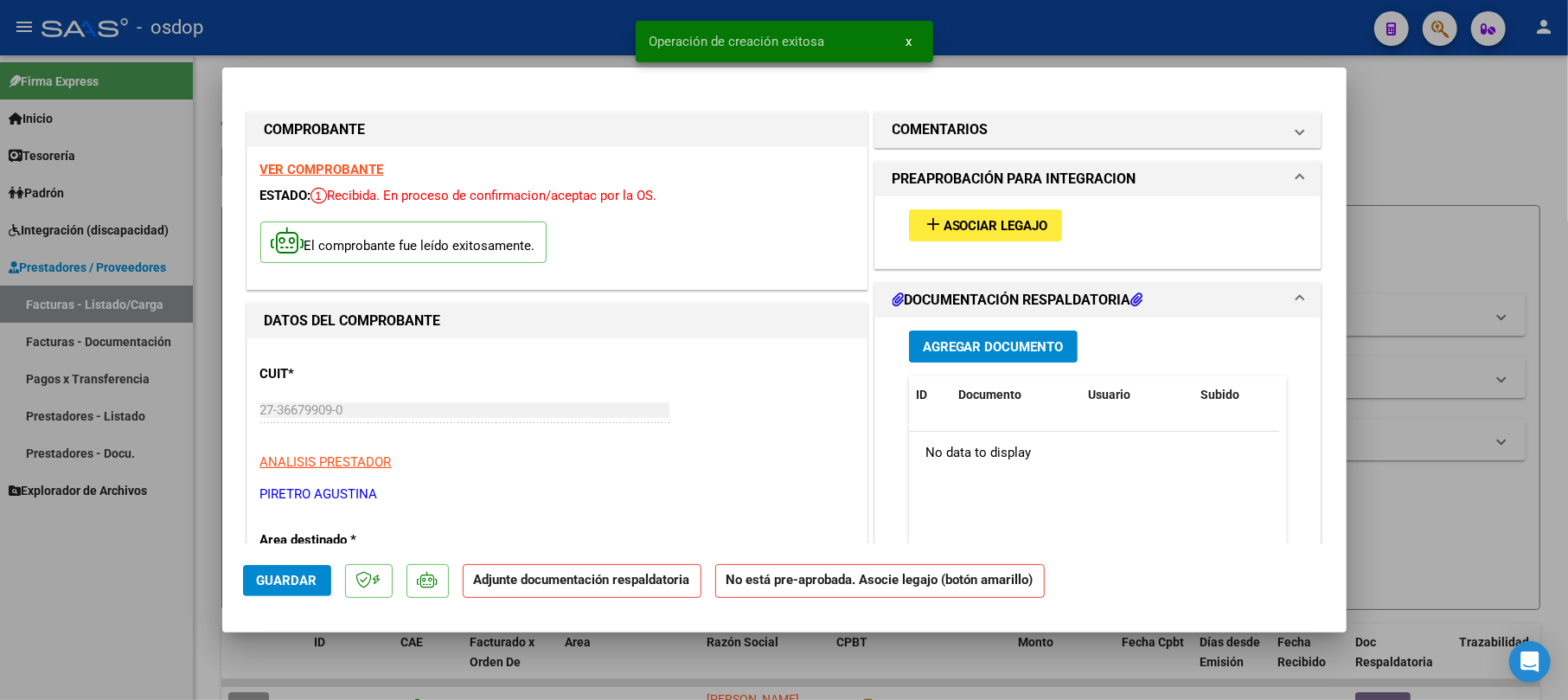
click at [945, 339] on span "Agregar Documento" at bounding box center [993, 346] width 141 height 15
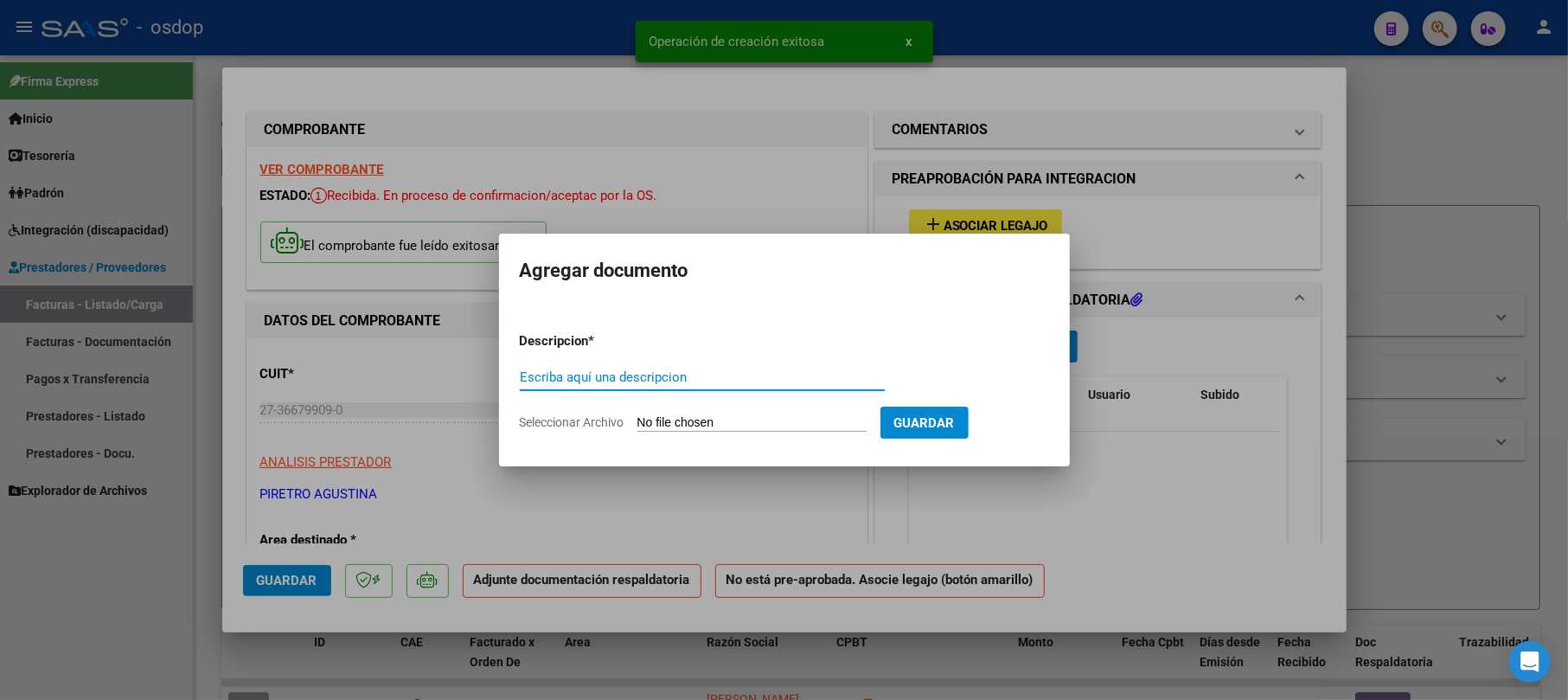
click at [749, 374] on input "Escriba aquí una descripcion" at bounding box center [702, 376] width 365 height 15
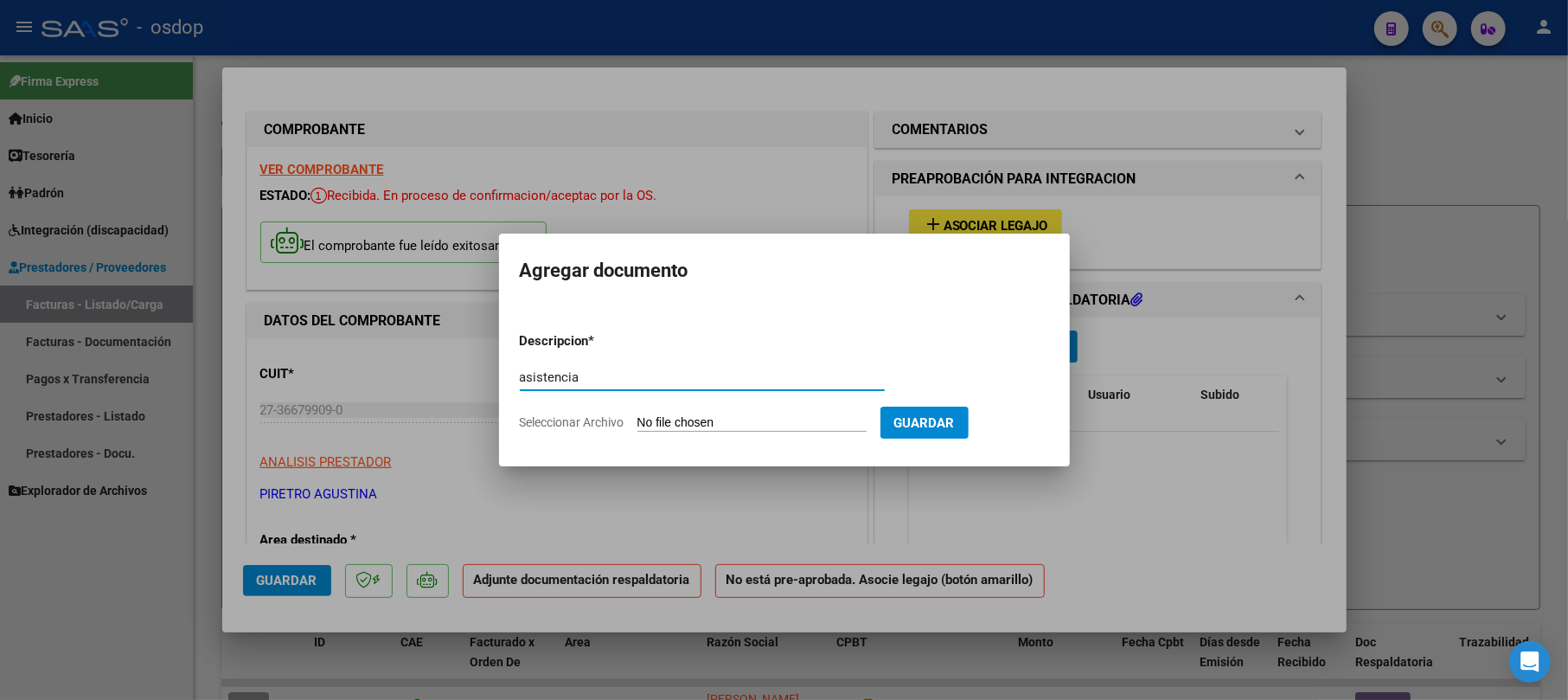
type input "asistencia"
click at [756, 420] on input "Seleccionar Archivo" at bounding box center [752, 423] width 229 height 16
type input "C:\fakepath\Asistencia.pdf"
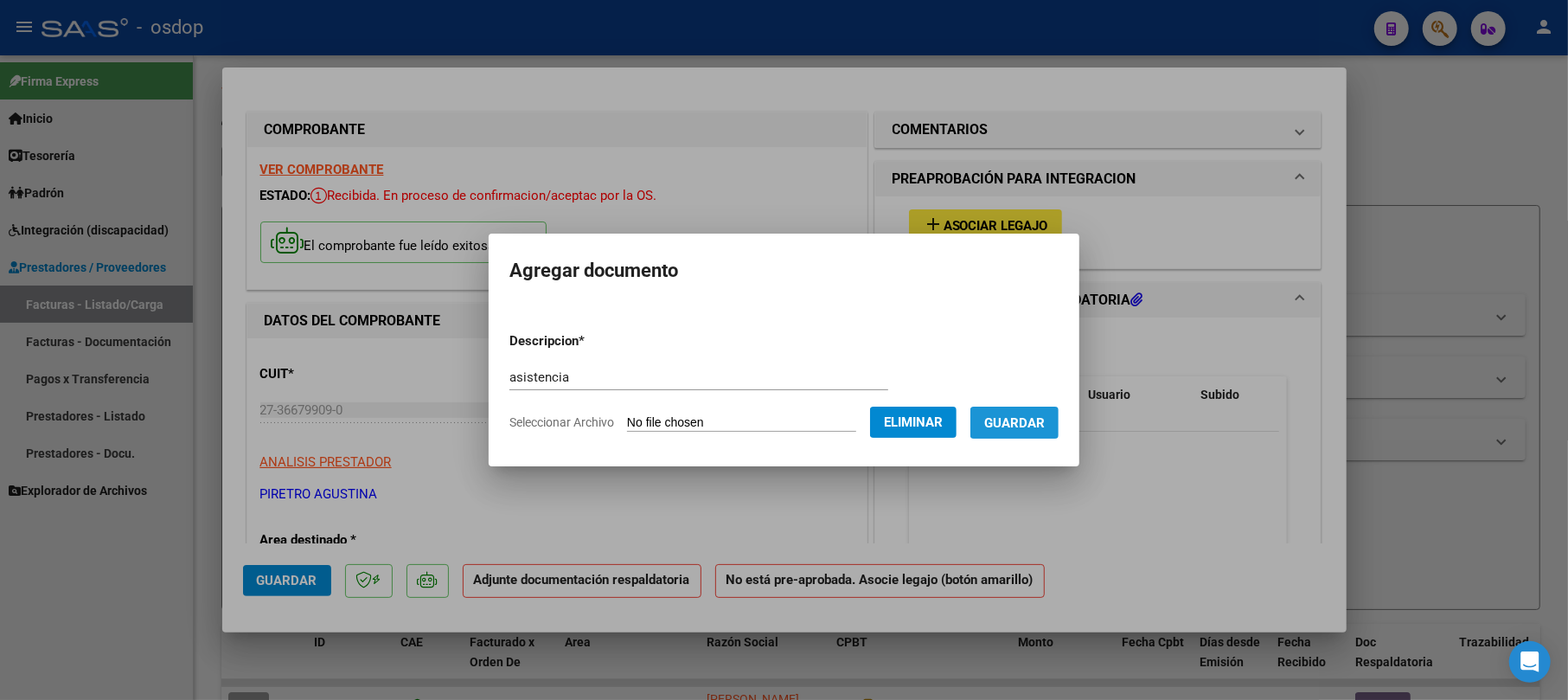
click at [1042, 420] on span "Guardar" at bounding box center [1014, 423] width 60 height 15
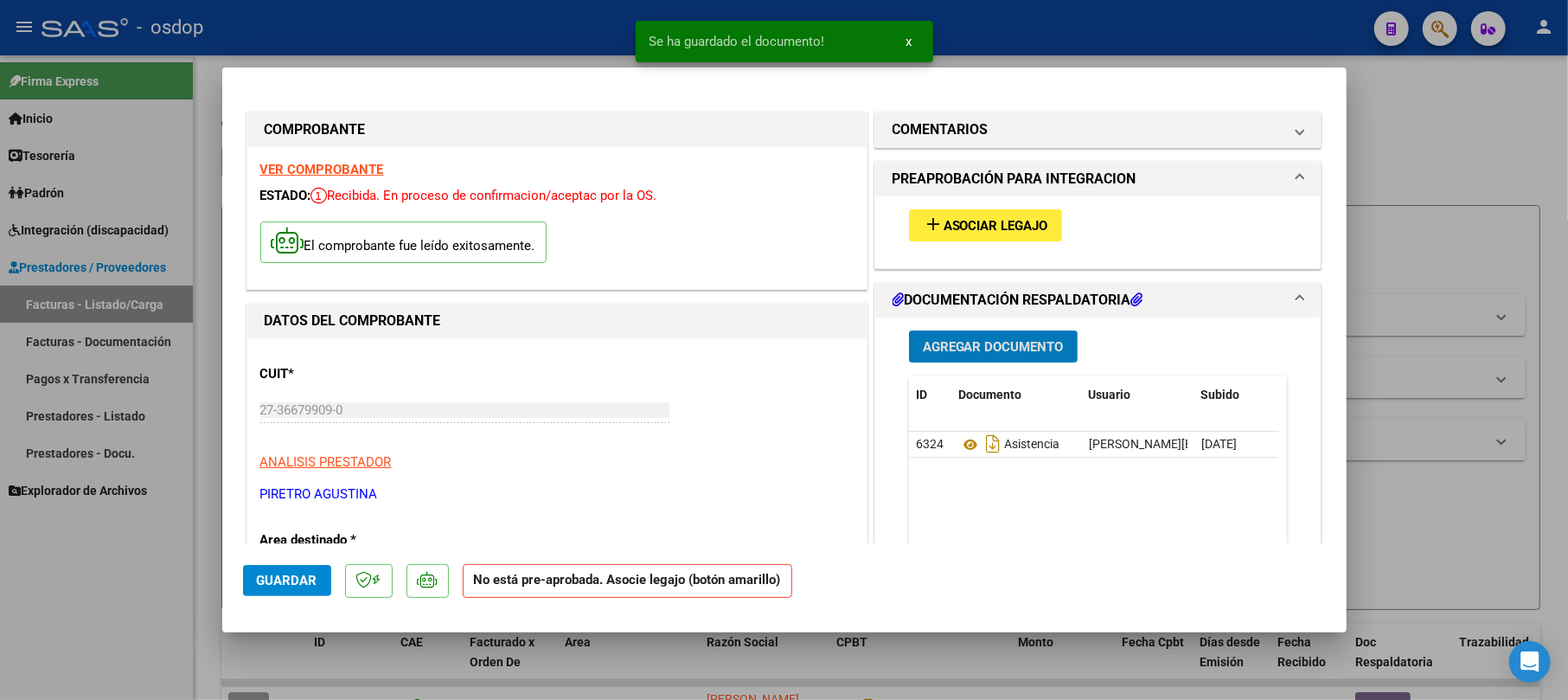
click at [1011, 233] on button "add Asociar Legajo" at bounding box center [985, 225] width 153 height 32
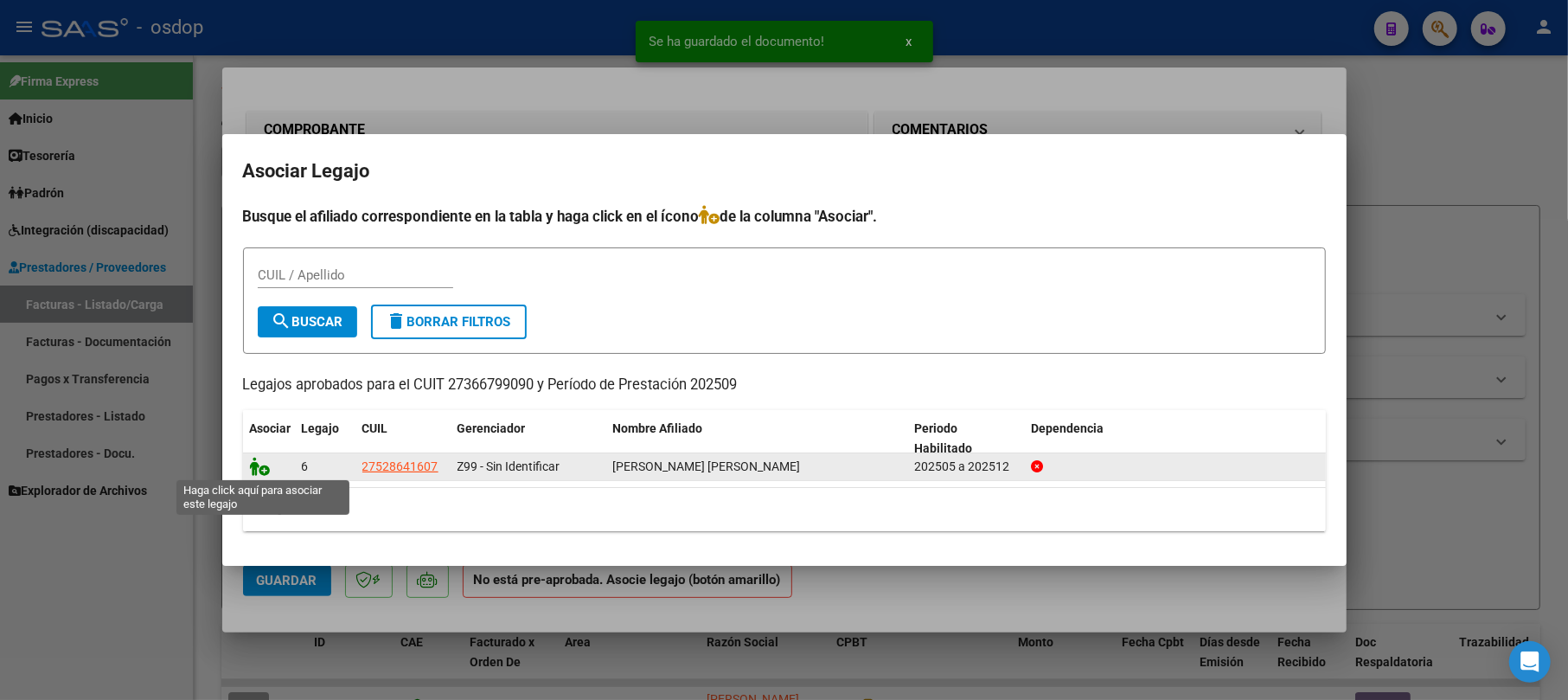
click at [260, 467] on icon at bounding box center [260, 466] width 21 height 19
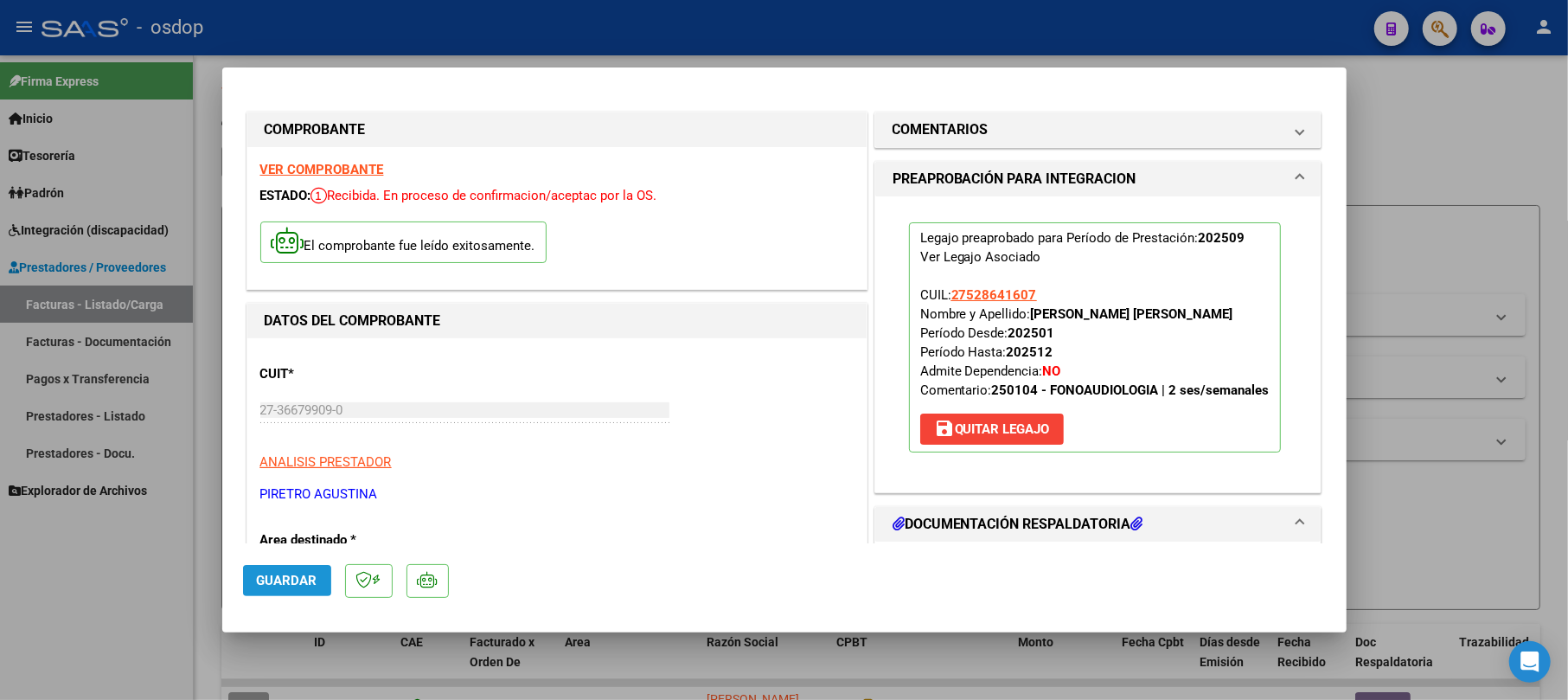
click at [284, 583] on span "Guardar" at bounding box center [287, 580] width 60 height 15
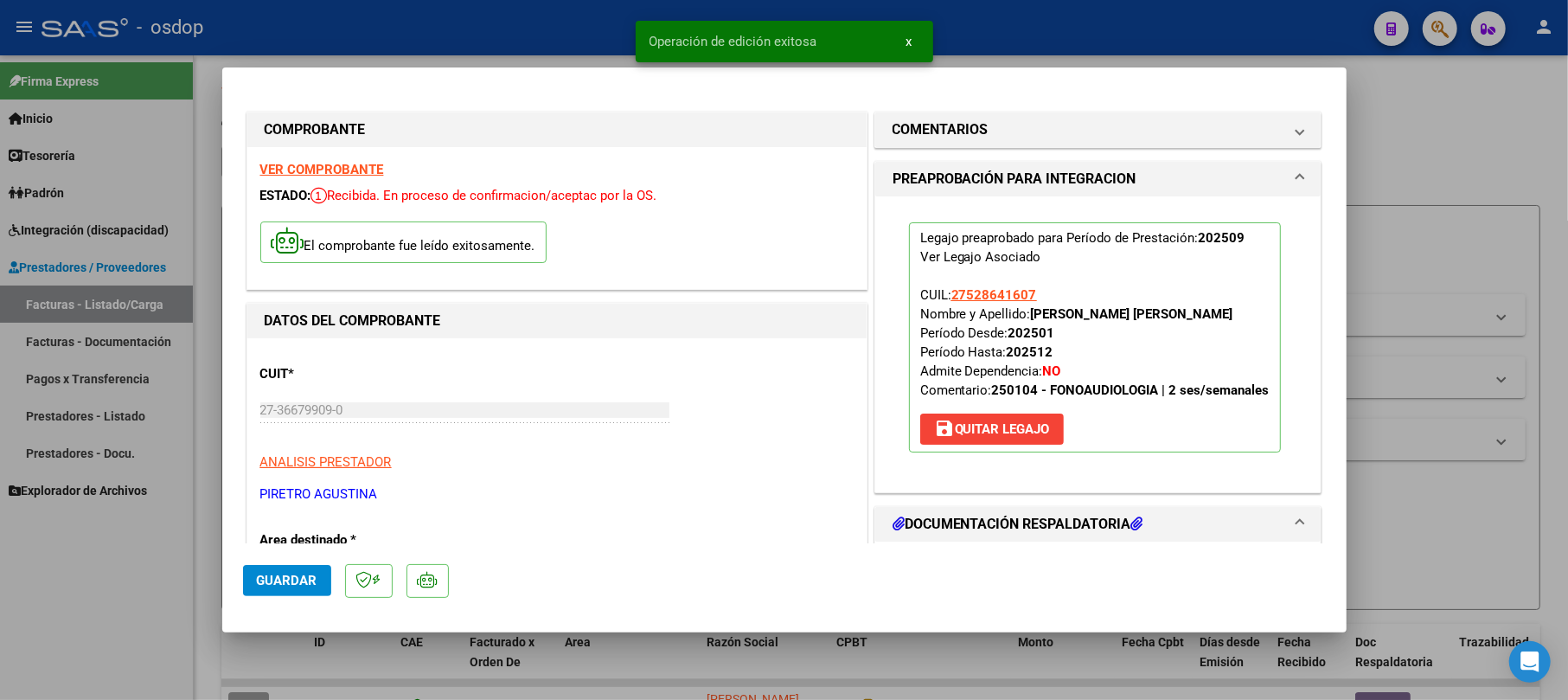
click at [1420, 166] on div at bounding box center [784, 350] width 1568 height 700
